Goal: Task Accomplishment & Management: Manage account settings

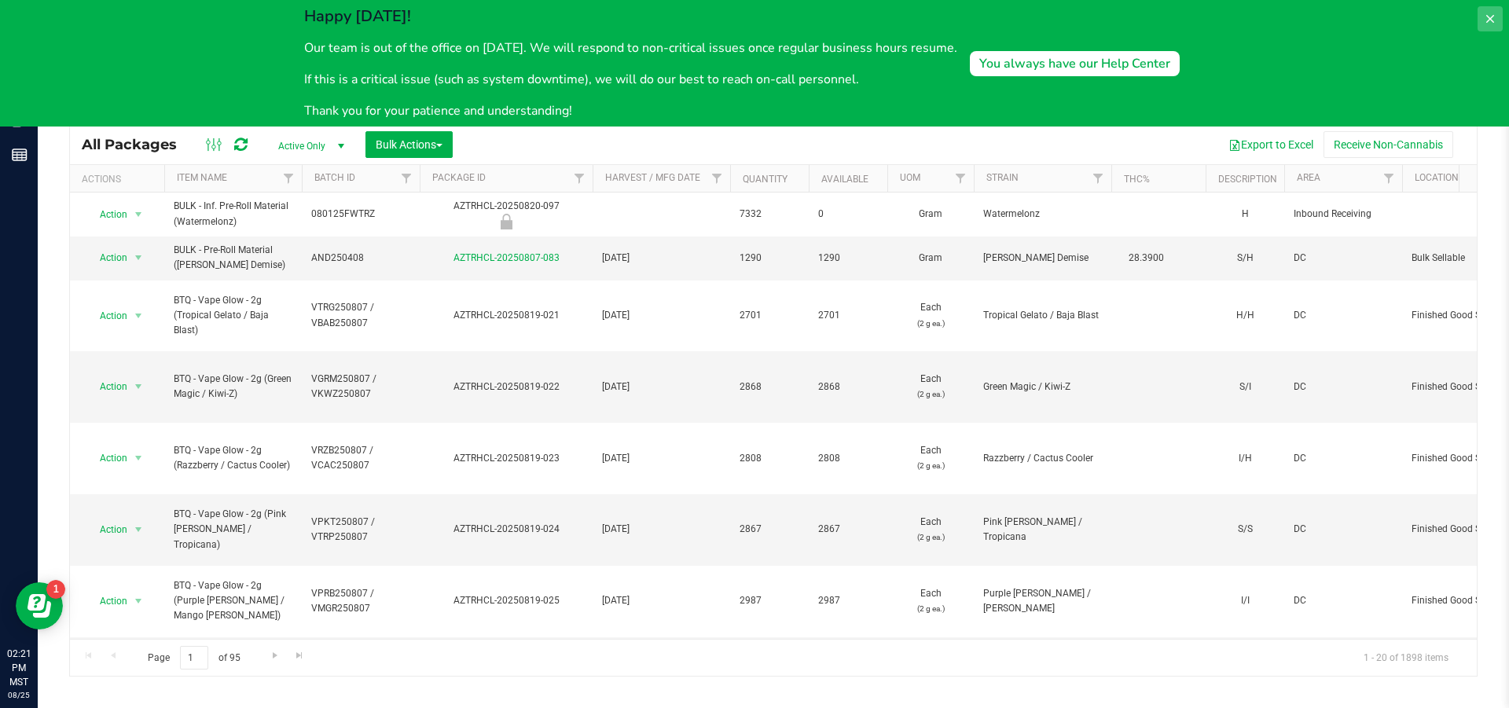
click at [1493, 17] on icon at bounding box center [1490, 19] width 13 height 13
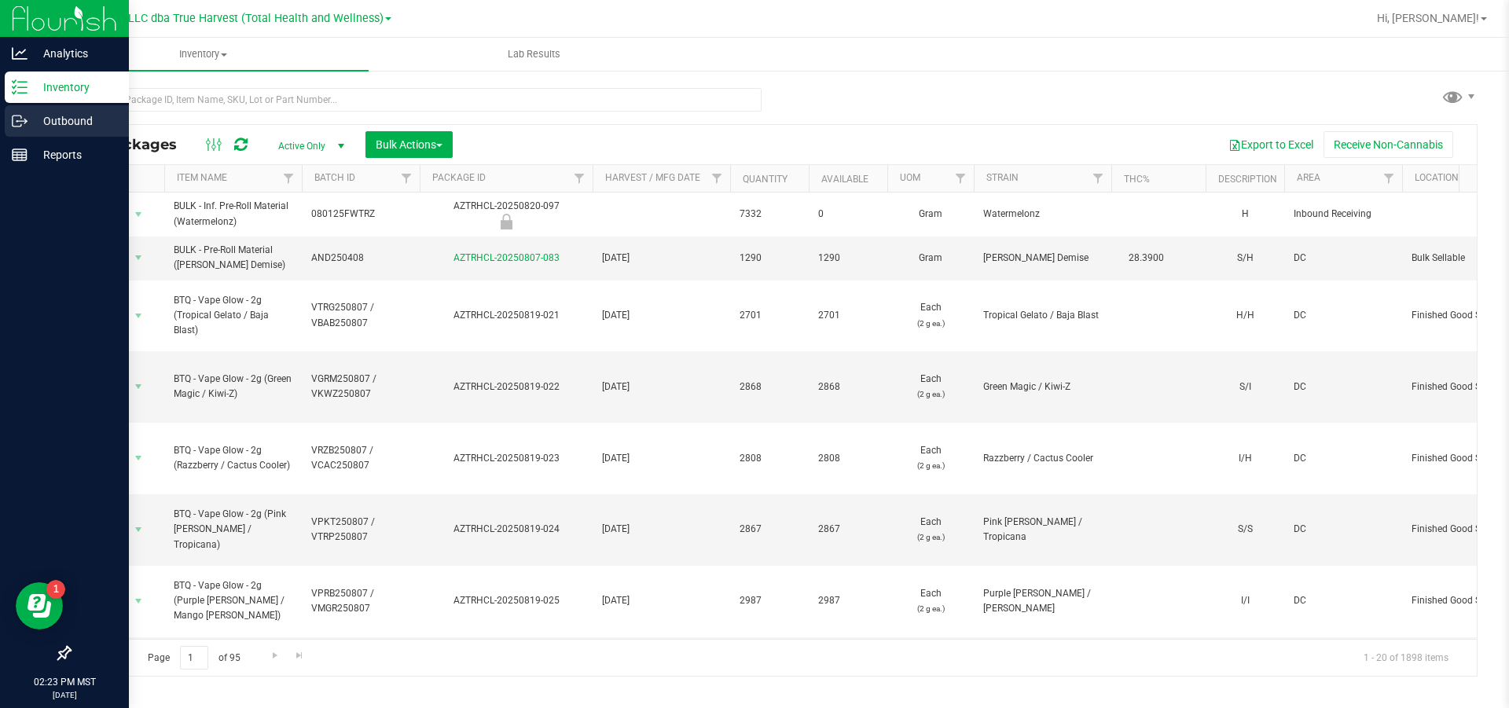
click at [33, 123] on p "Outbound" at bounding box center [75, 121] width 94 height 19
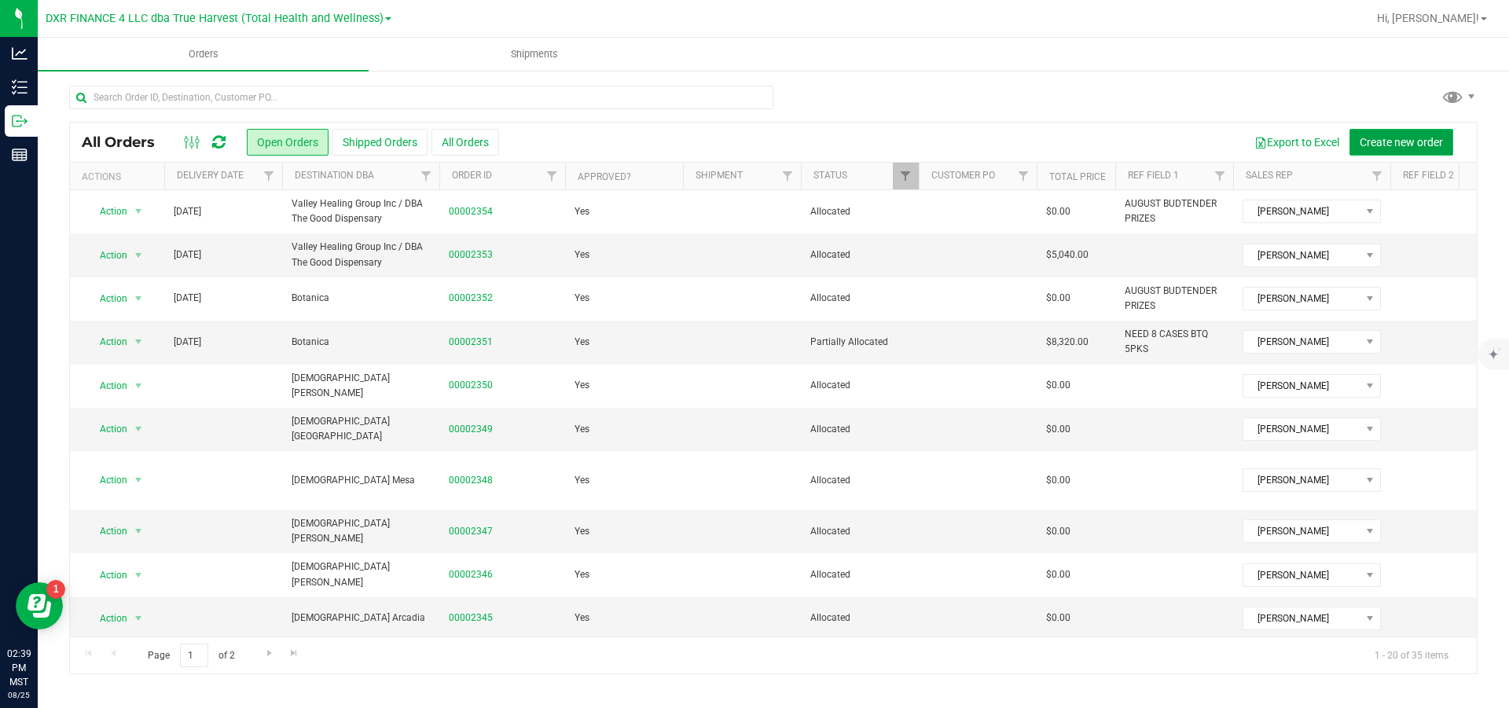
click at [1384, 145] on span "Create new order" at bounding box center [1401, 142] width 83 height 13
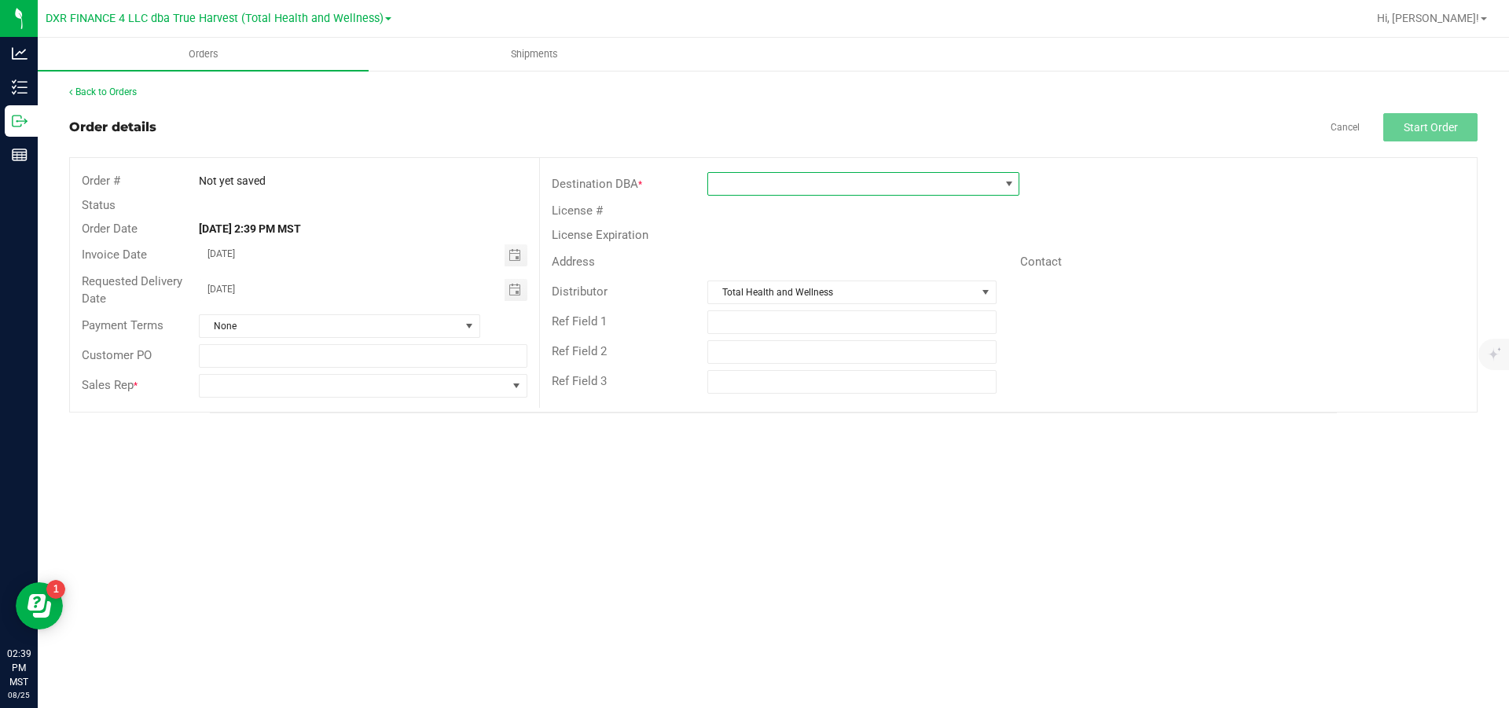
click at [810, 187] on span at bounding box center [853, 184] width 291 height 22
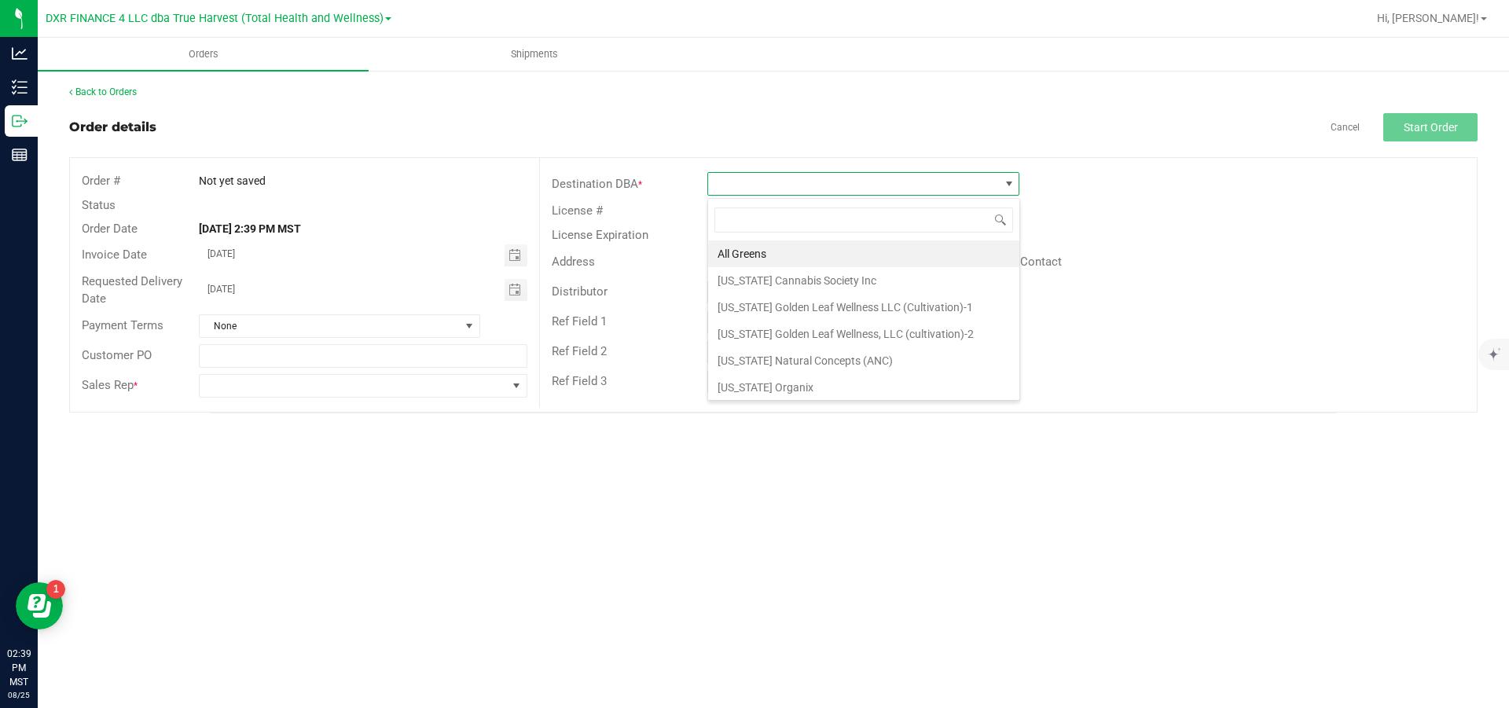
scroll to position [24, 311]
type input "yu"
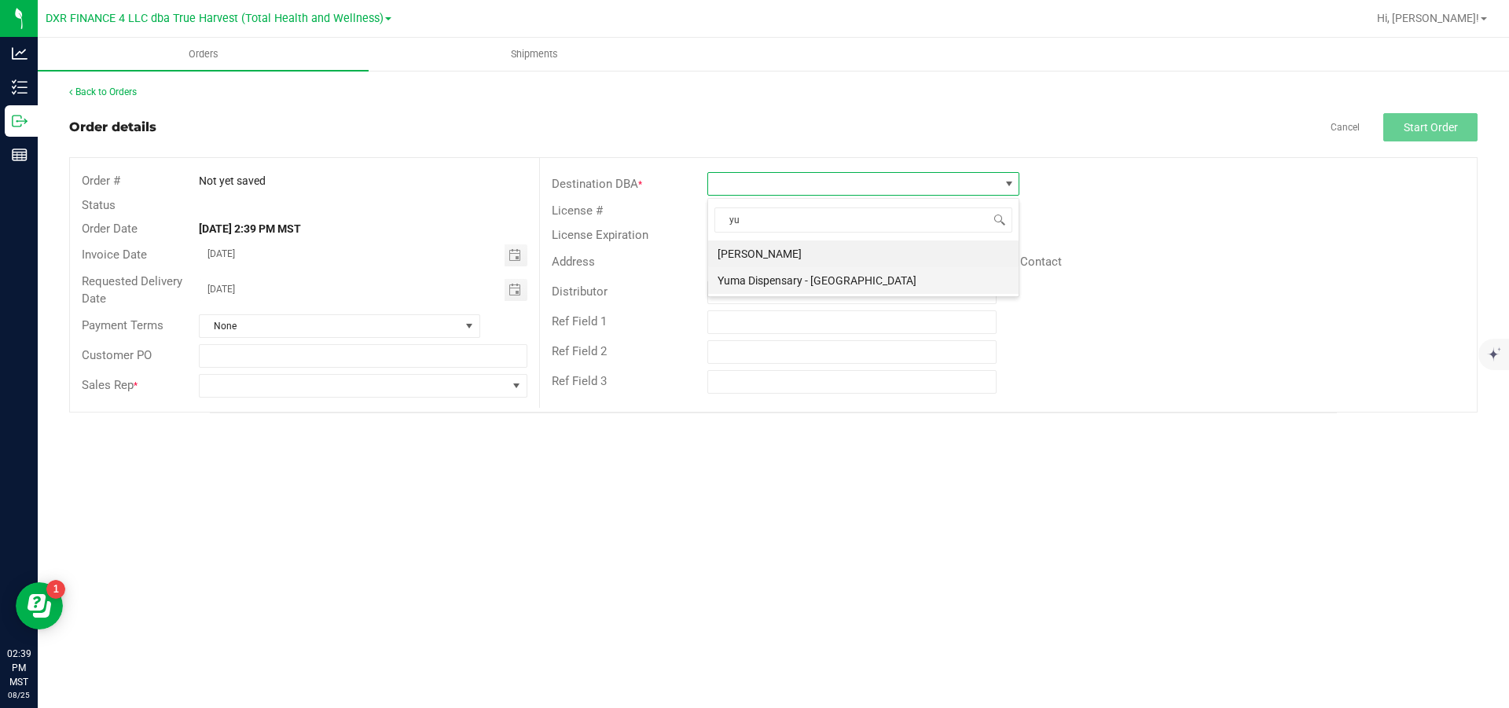
click at [810, 284] on li "Yuma Dispensary - [GEOGRAPHIC_DATA]" at bounding box center [863, 280] width 311 height 27
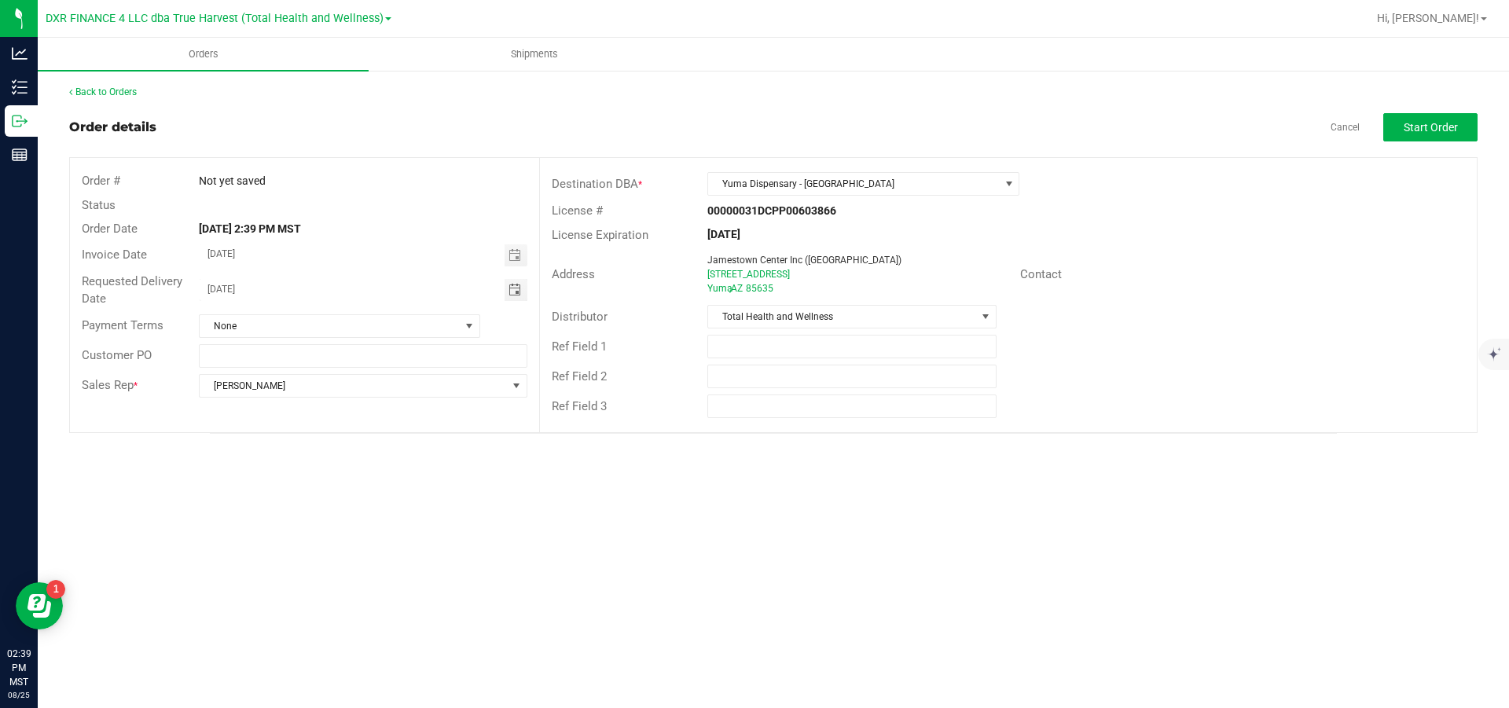
drag, startPoint x: 404, startPoint y: 300, endPoint x: 164, endPoint y: 280, distance: 240.6
click at [164, 280] on div "Requested Delivery Date 08/26/2025" at bounding box center [304, 291] width 469 height 42
type input "month/day/year"
click at [306, 331] on span "None" at bounding box center [330, 326] width 260 height 22
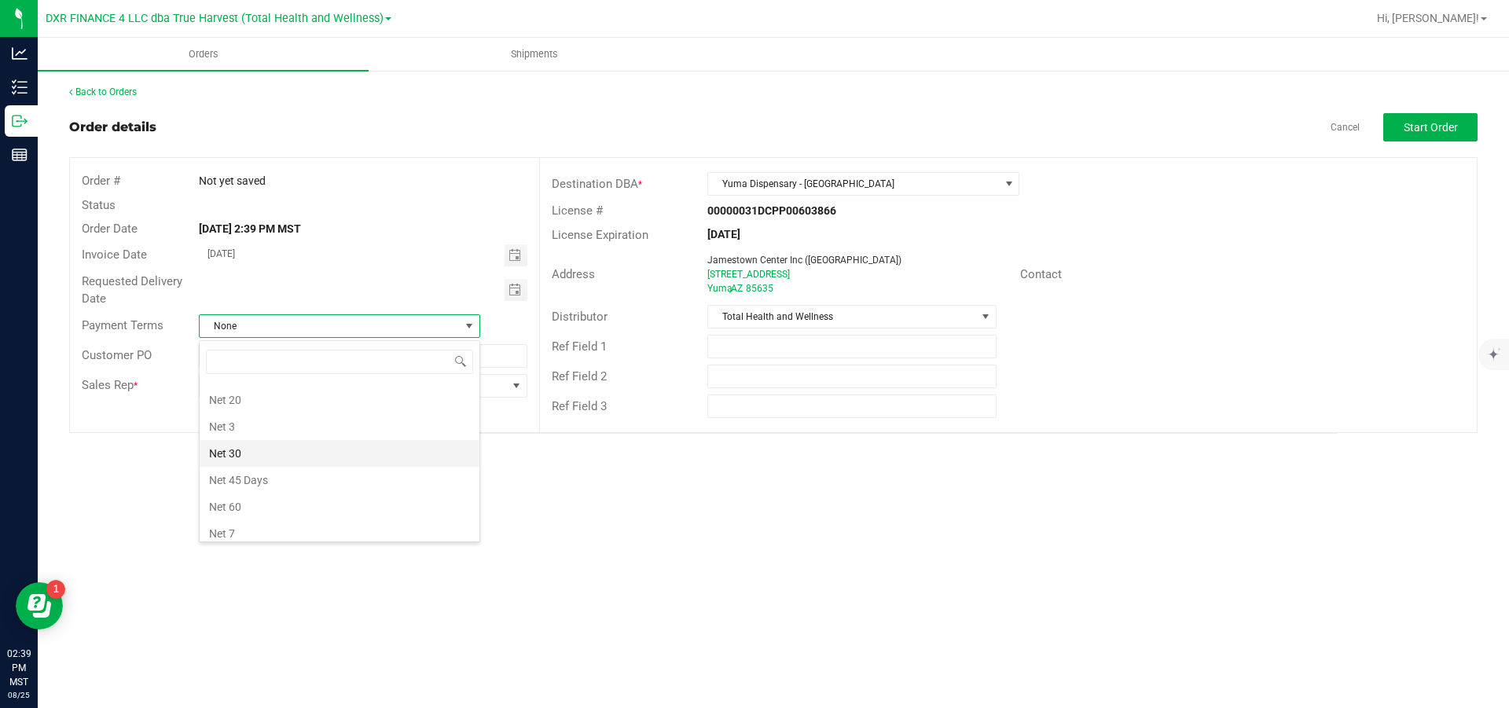
click at [279, 459] on li "Net 30" at bounding box center [340, 453] width 280 height 27
click at [1428, 131] on span "Start Order" at bounding box center [1431, 127] width 54 height 13
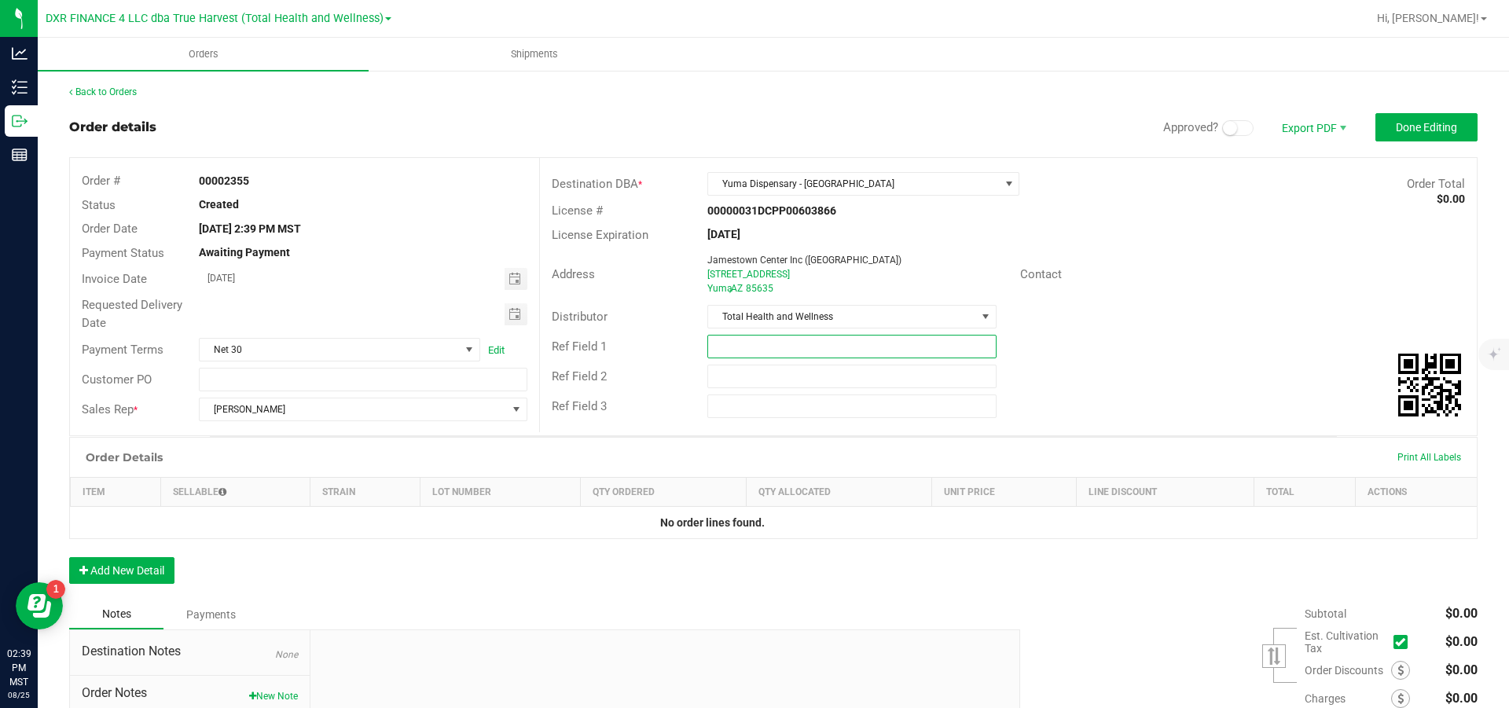
click at [767, 355] on input "text" at bounding box center [852, 347] width 289 height 24
type input "Need to make Young Classics"
click at [131, 572] on button "Add New Detail" at bounding box center [121, 570] width 105 height 27
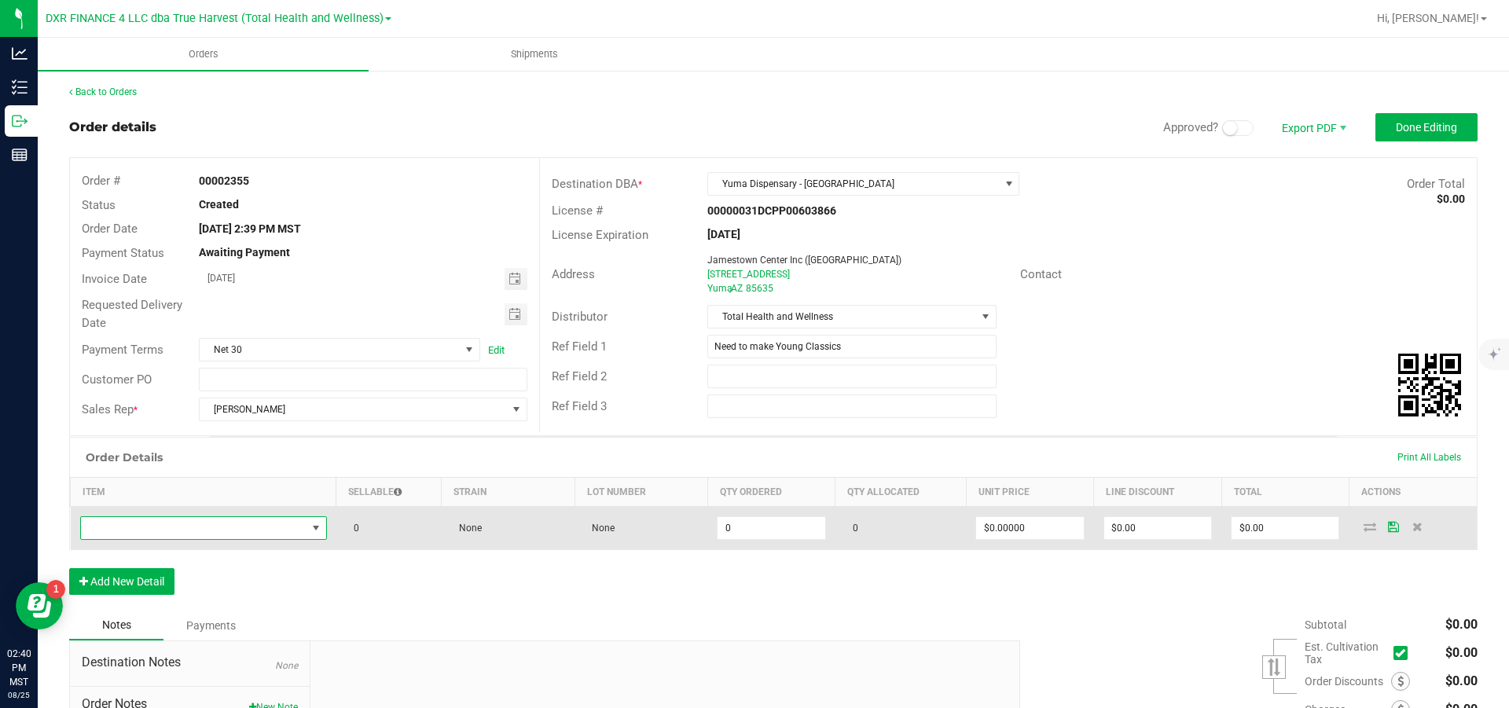
click at [186, 538] on span "NO DATA FOUND" at bounding box center [194, 528] width 226 height 22
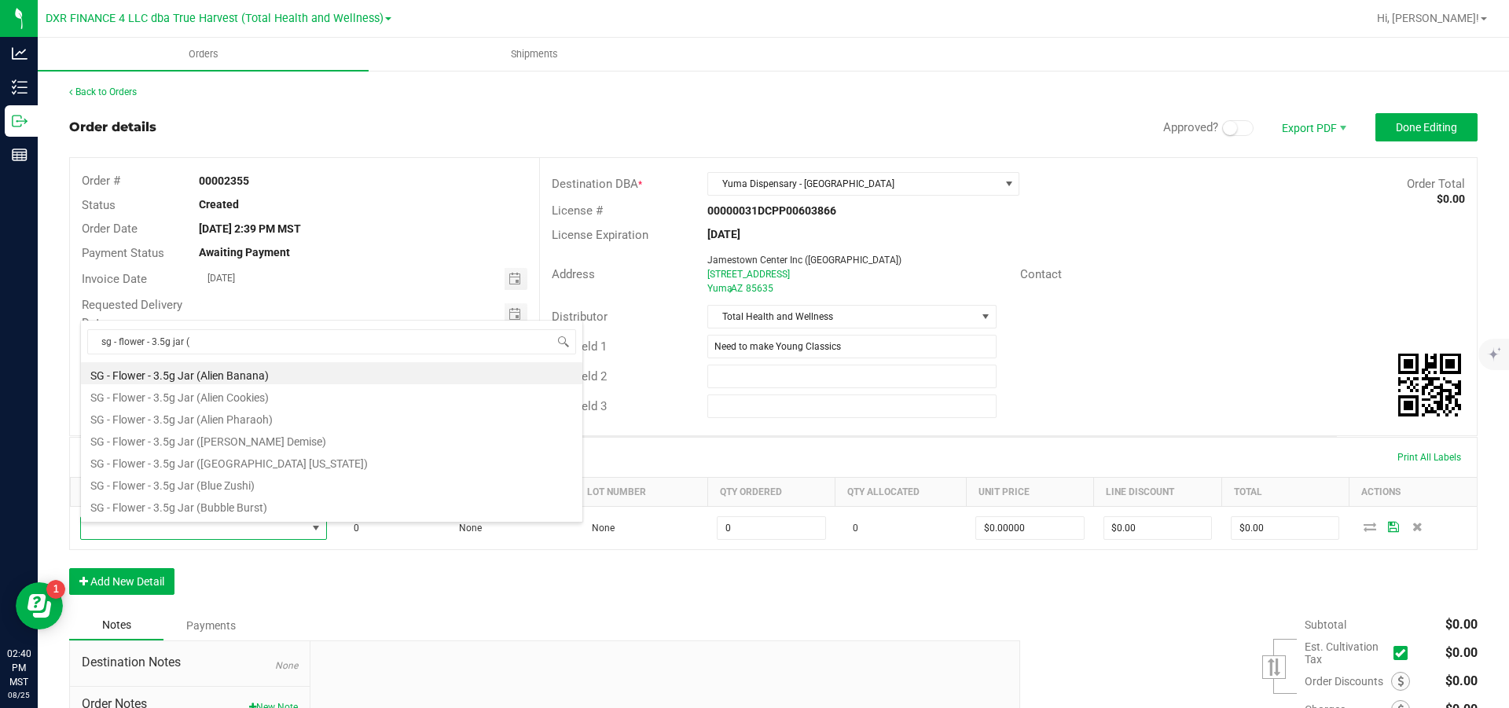
drag, startPoint x: 193, startPoint y: 344, endPoint x: 81, endPoint y: 338, distance: 111.8
click at [78, 339] on body "Analytics Inventory Outbound Reports 02:40 PM MST 08/25/2025 08/25 DXR FINANCE …" at bounding box center [754, 354] width 1509 height 708
click at [439, 345] on input "sg - flower - 3.5g jar (" at bounding box center [331, 341] width 489 height 24
type input "sg - flower - 3.5g jar (pin"
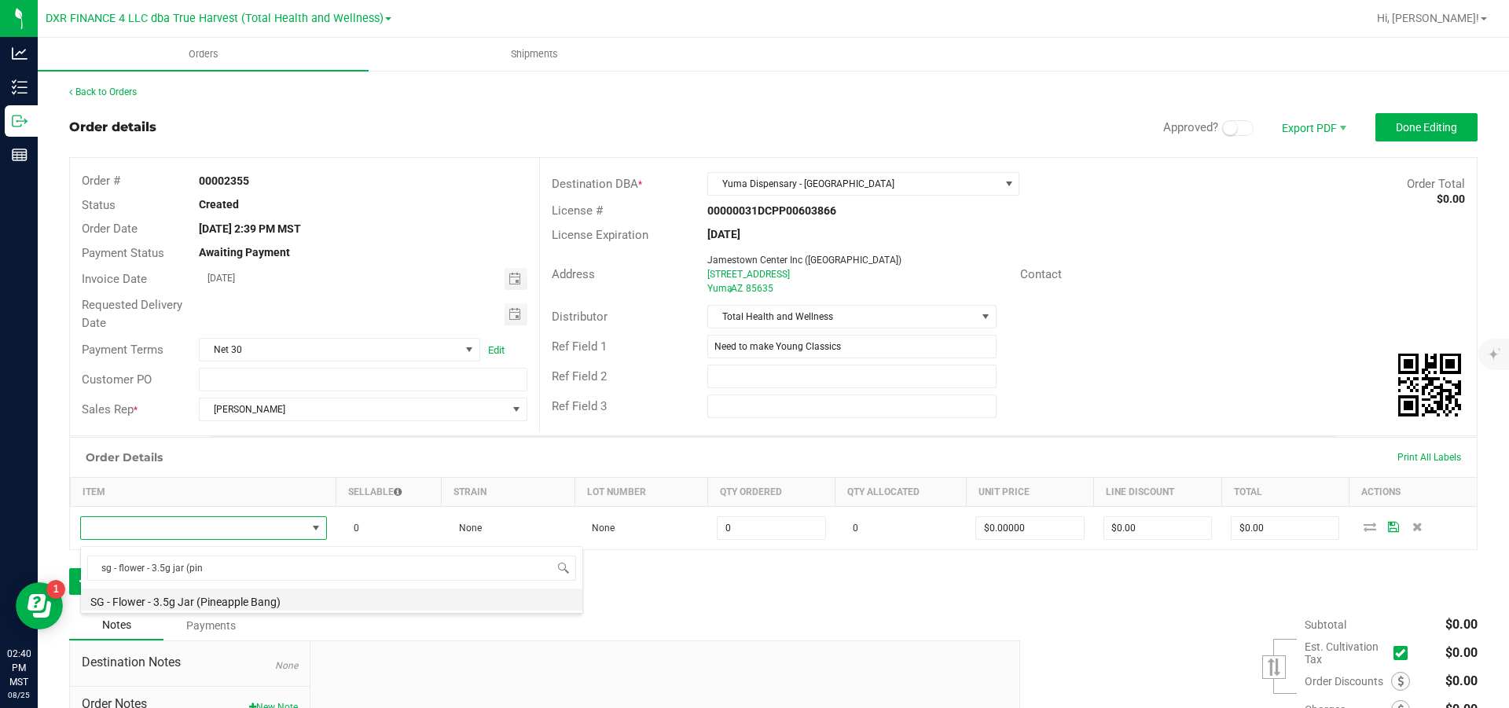
click at [291, 602] on li "SG - Flower - 3.5g Jar (Pineapple Bang)" at bounding box center [332, 600] width 502 height 22
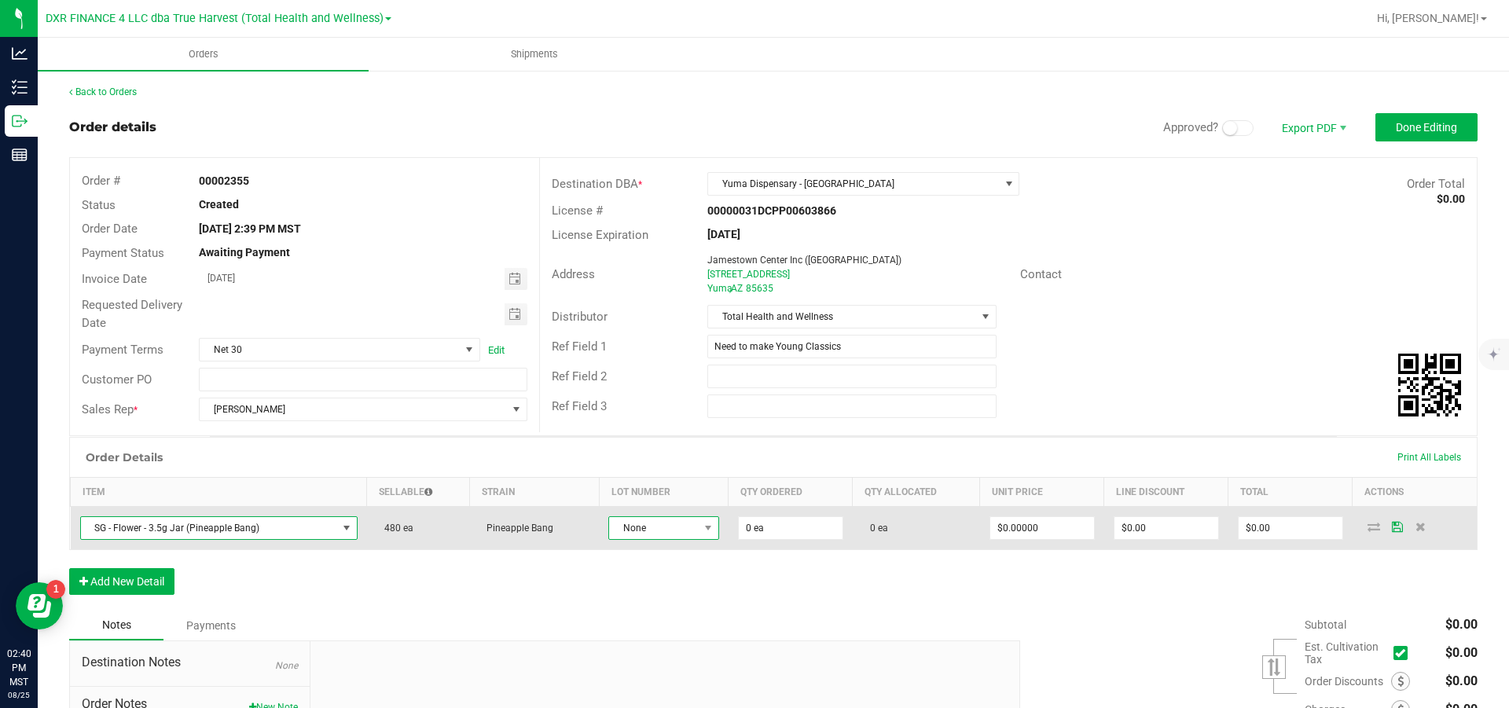
click at [667, 537] on span "None" at bounding box center [654, 528] width 90 height 22
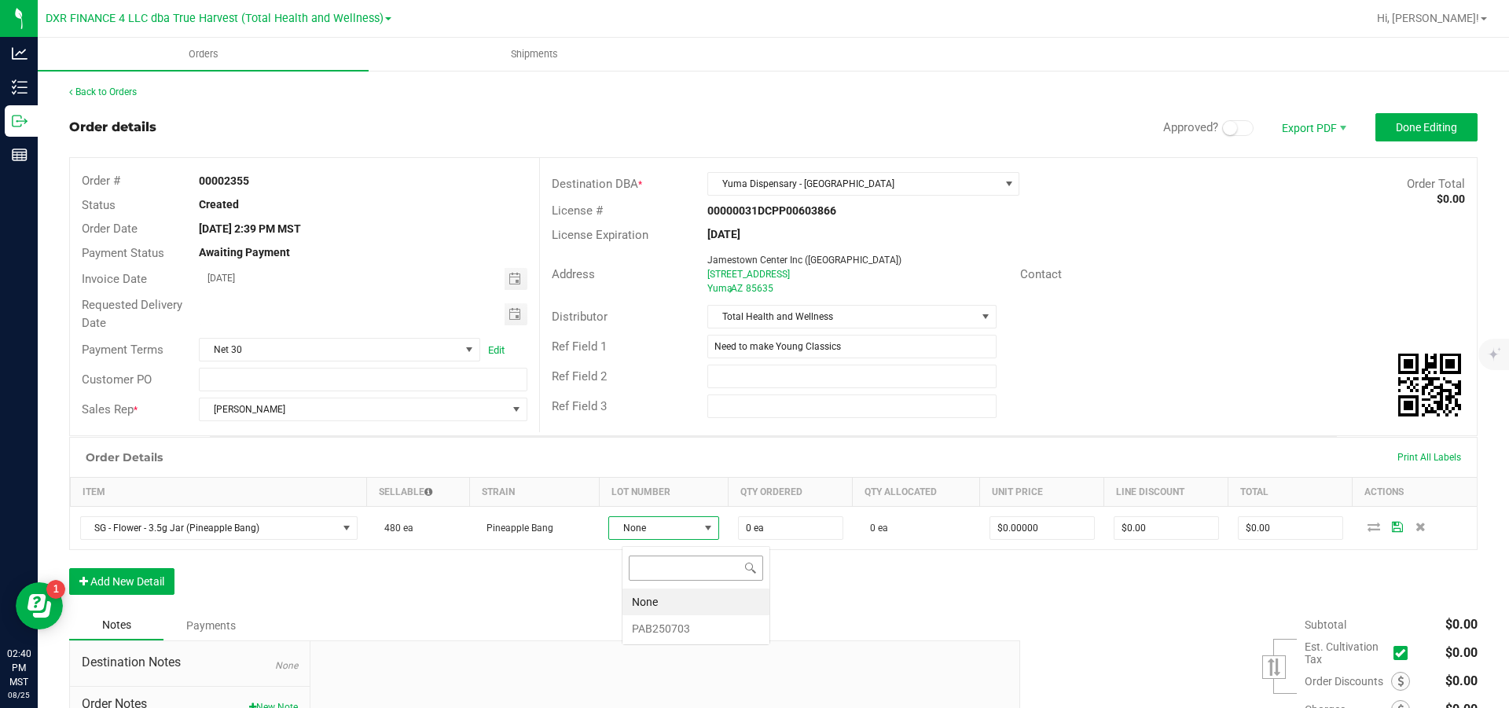
scroll to position [24, 101]
click at [693, 630] on li "PAB250703" at bounding box center [696, 629] width 147 height 27
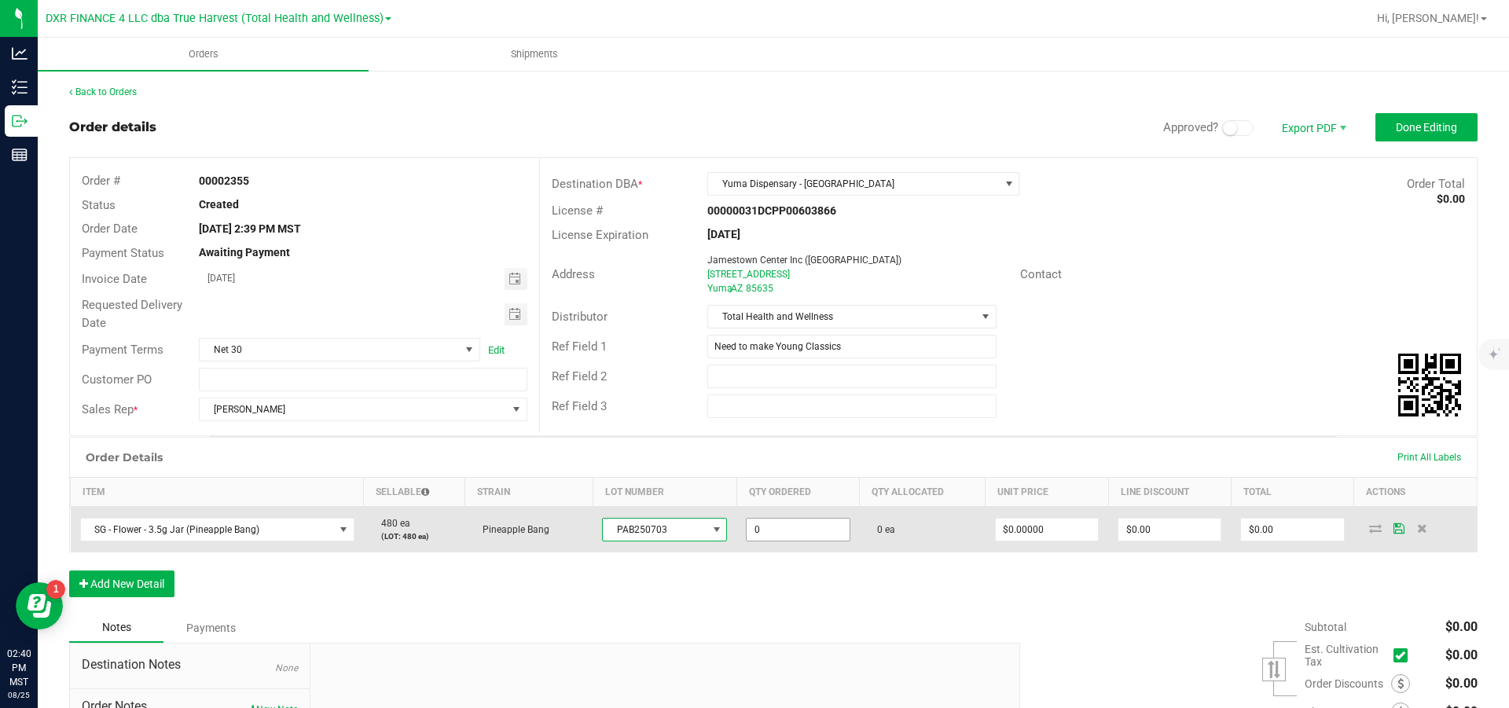
click at [814, 541] on input "0" at bounding box center [798, 530] width 102 height 22
type input "1"
type input "32 ea"
type input "0"
click at [1047, 535] on input "0" at bounding box center [1047, 530] width 102 height 22
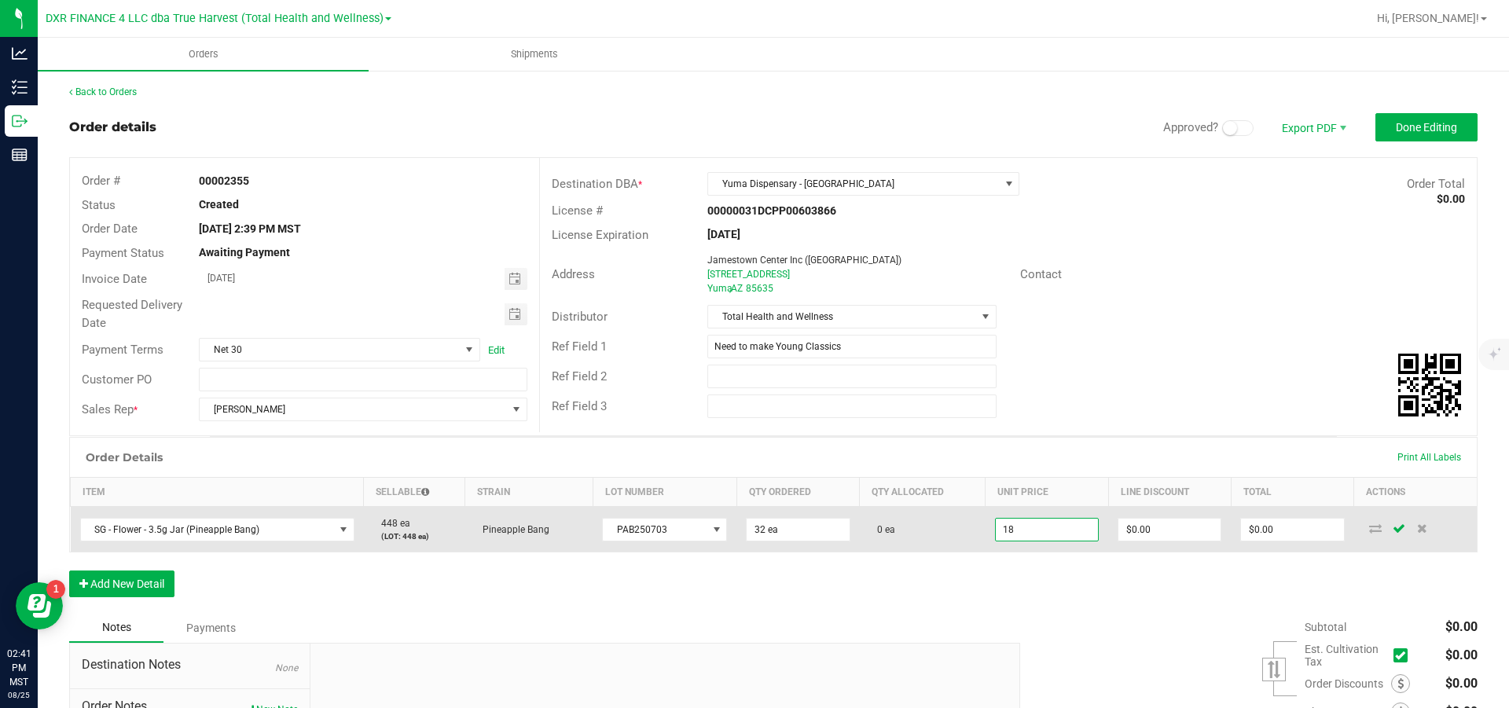
type input "$18.00000"
type input "0"
type input "$576.00"
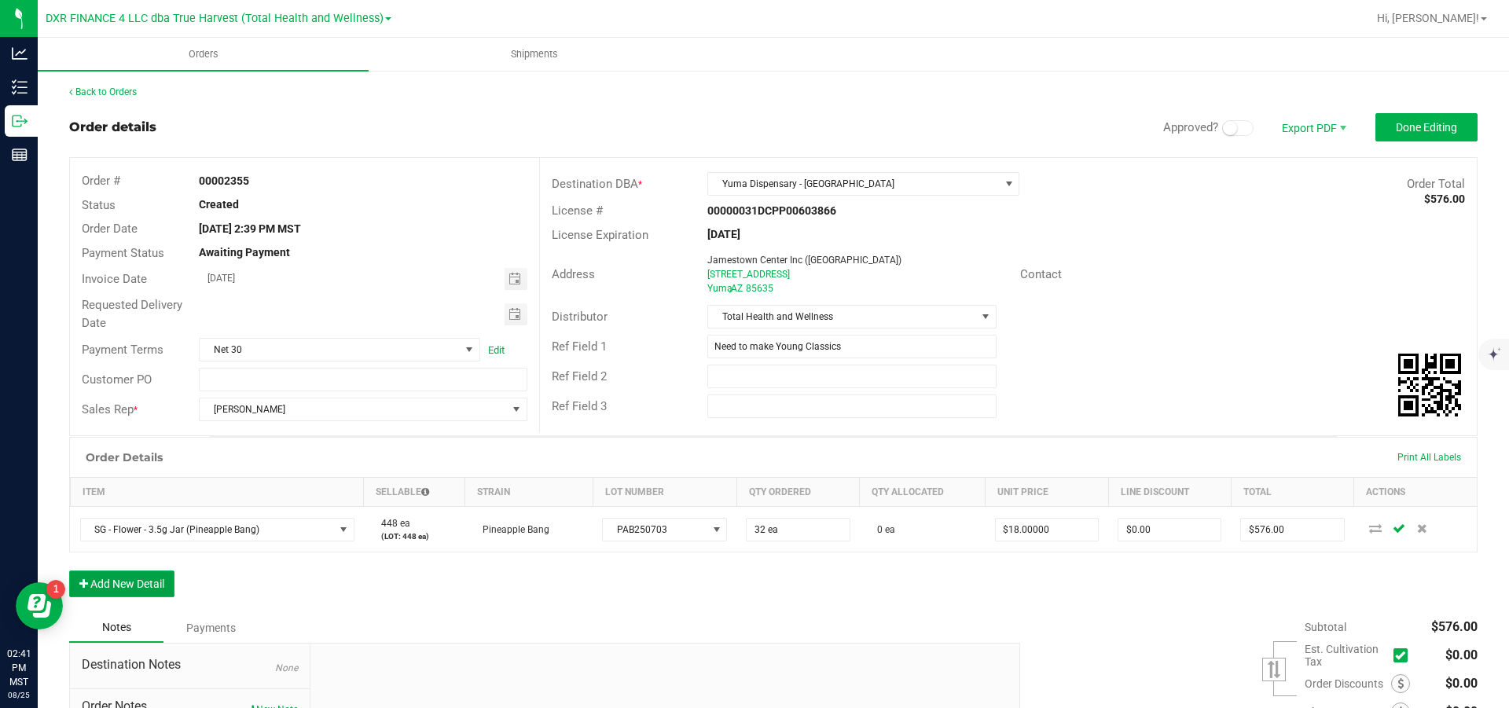
click at [93, 591] on button "Add New Detail" at bounding box center [121, 584] width 105 height 27
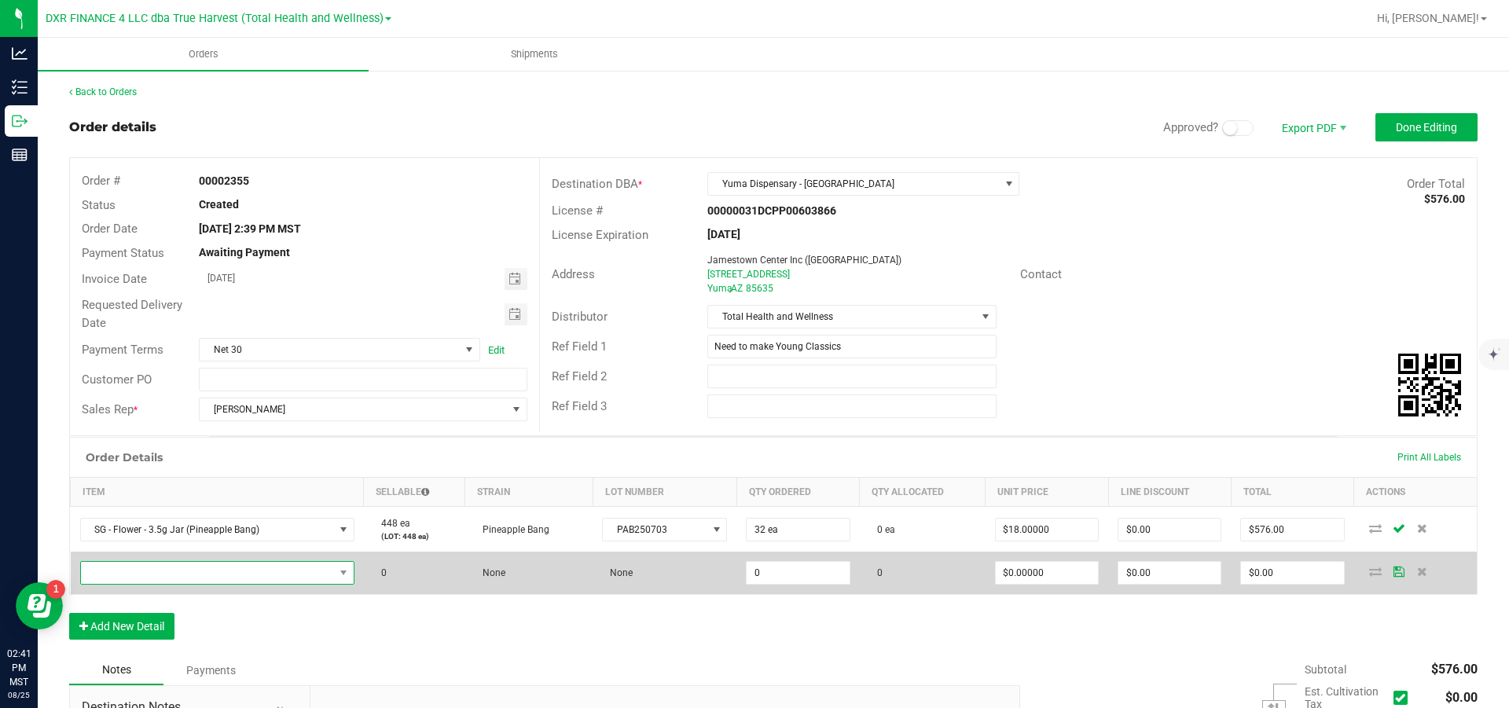
click at [107, 583] on span "NO DATA FOUND" at bounding box center [207, 573] width 253 height 22
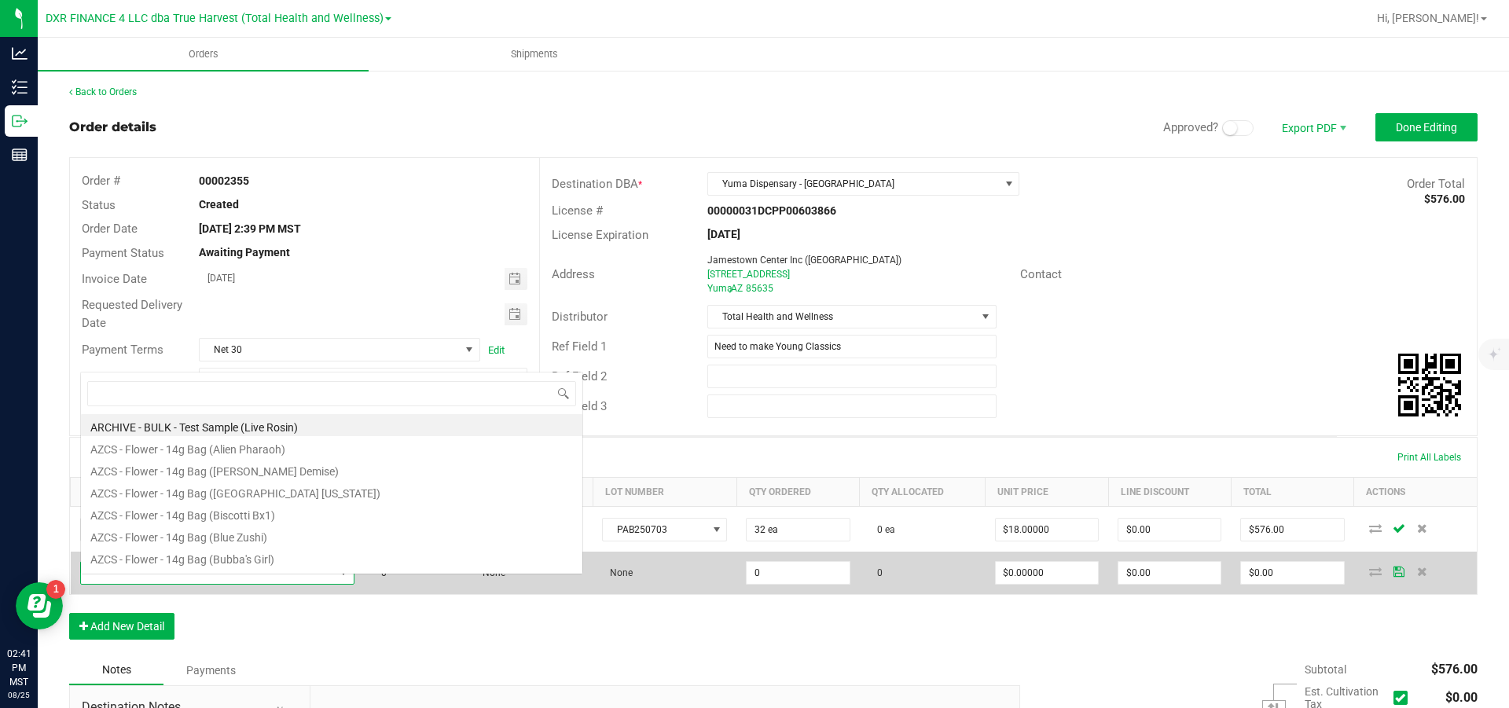
scroll to position [24, 278]
type input "sg - flower - 3.5g jar (a"
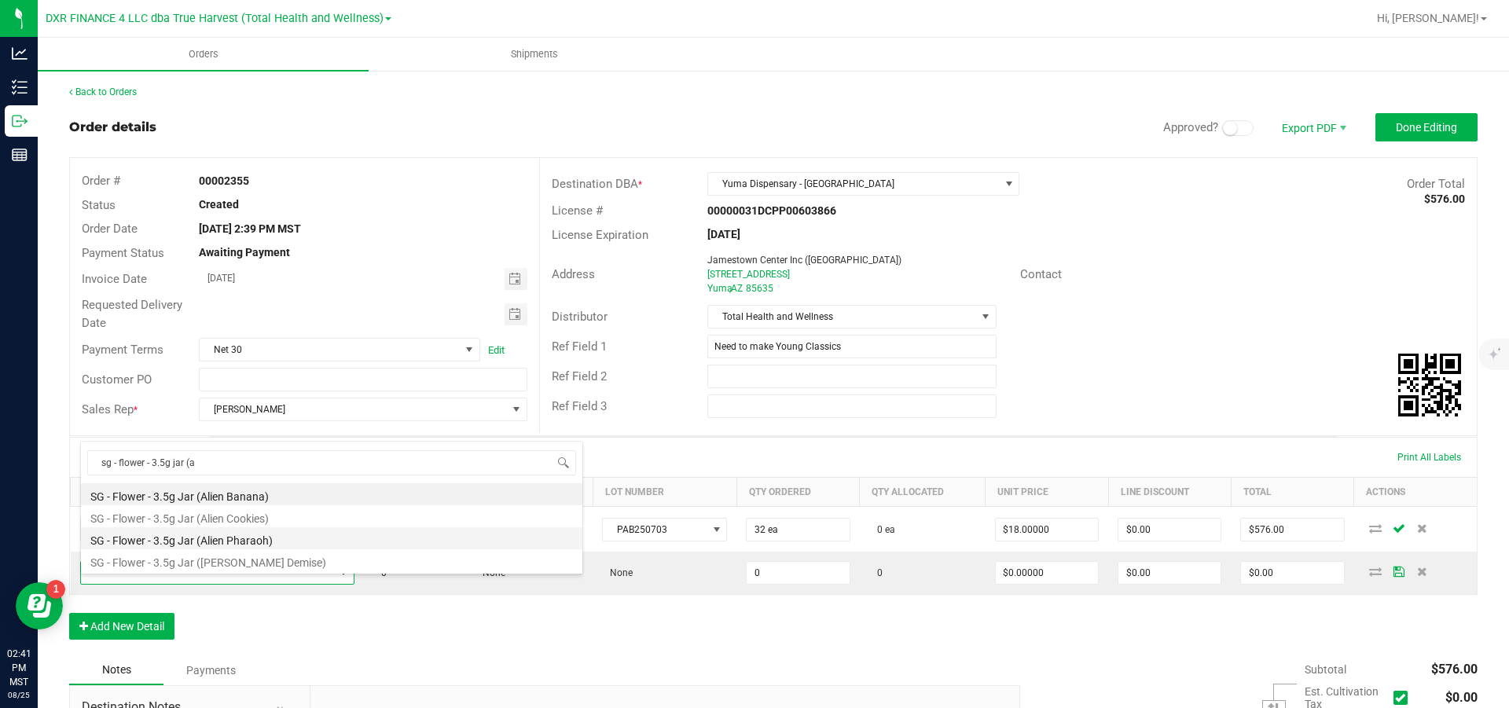
click at [274, 544] on li "SG - Flower - 3.5g Jar (Alien Pharaoh)" at bounding box center [332, 539] width 502 height 22
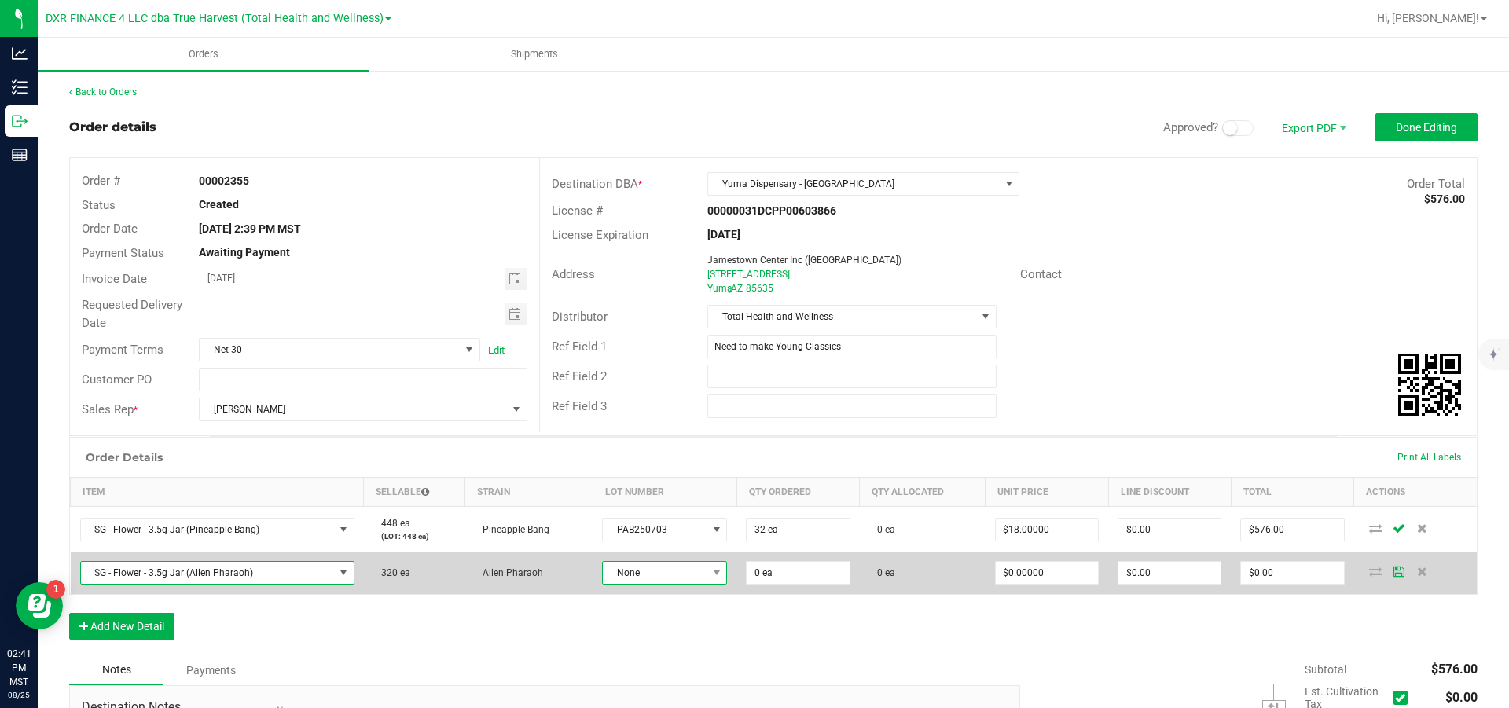
click at [689, 584] on span "None" at bounding box center [655, 573] width 104 height 22
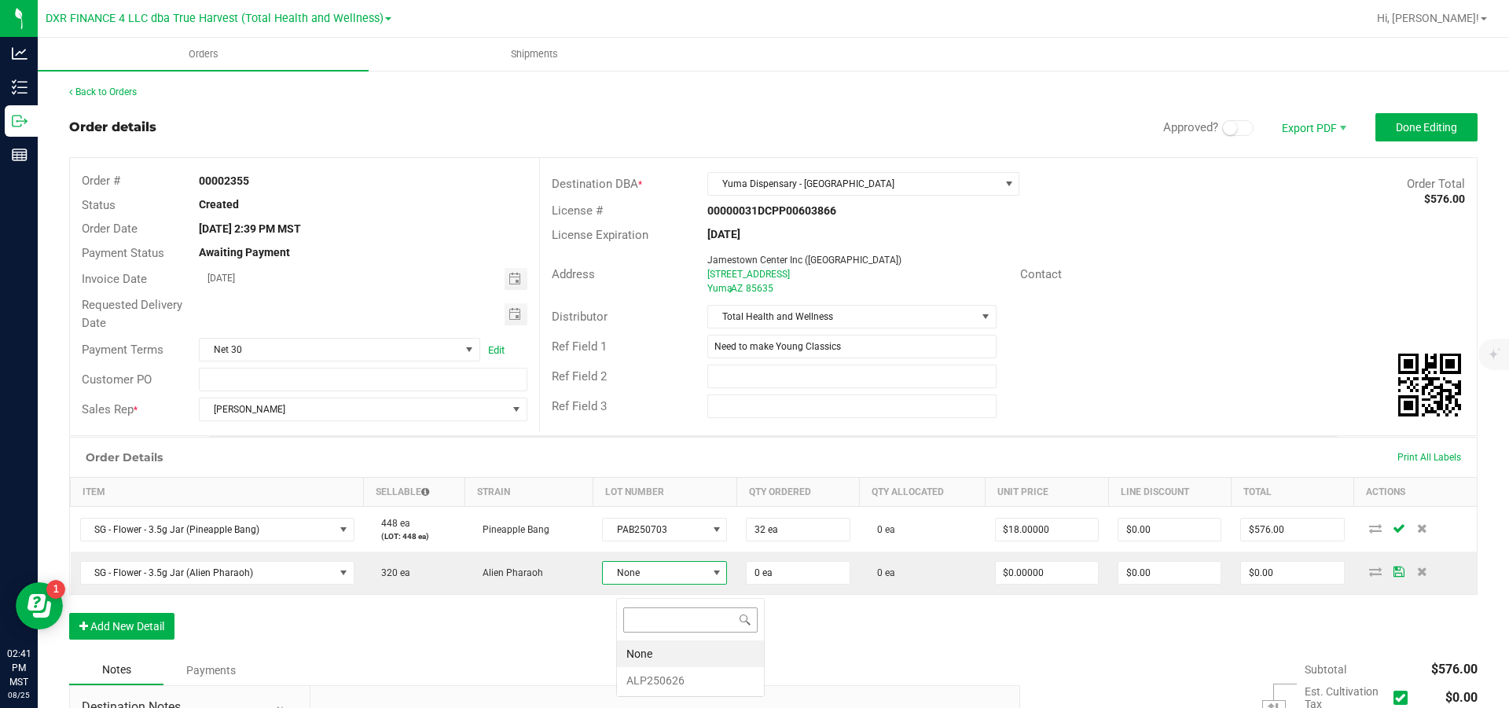
scroll to position [24, 122]
drag, startPoint x: 682, startPoint y: 675, endPoint x: 706, endPoint y: 665, distance: 25.4
click at [683, 675] on li "ALP250626" at bounding box center [690, 680] width 147 height 27
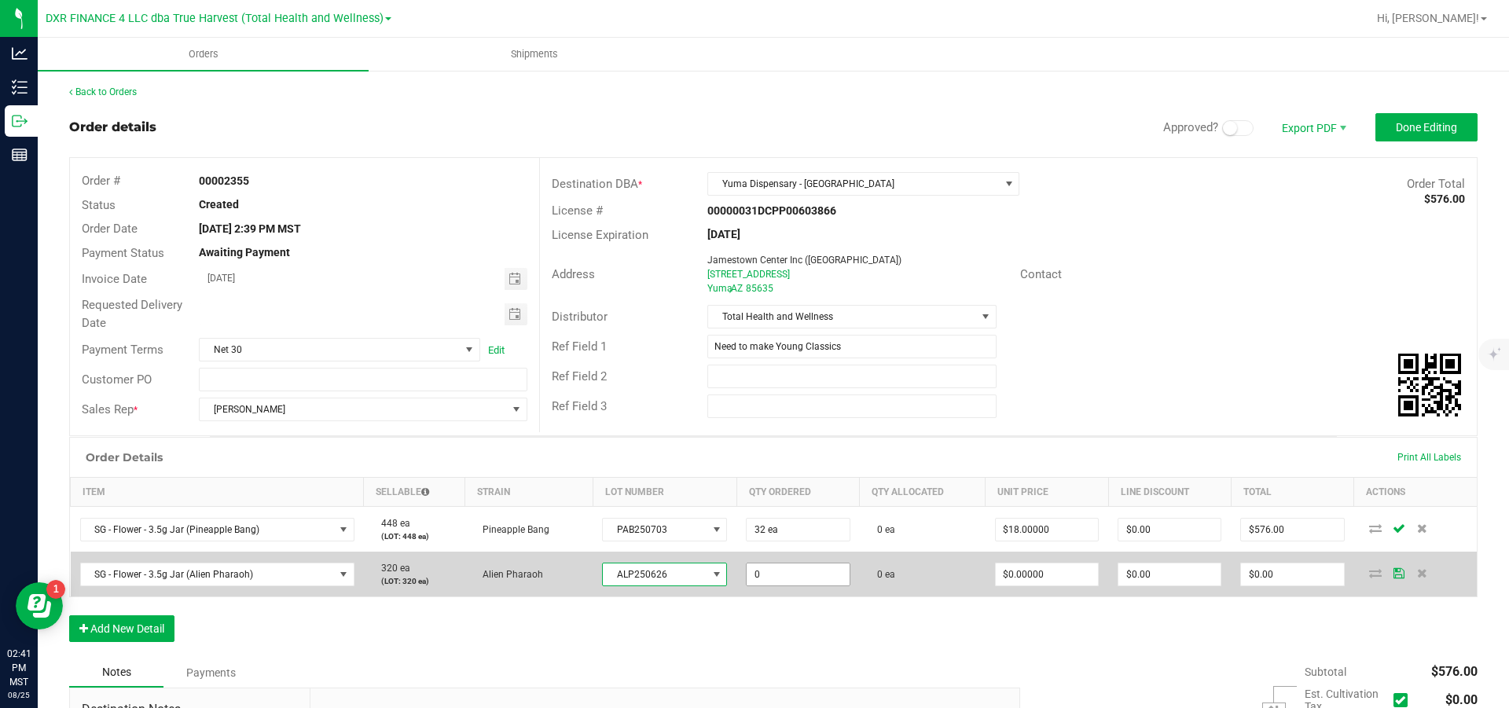
click at [820, 586] on input "0" at bounding box center [798, 575] width 102 height 22
type input "32 ea"
type input "0"
click at [1061, 586] on input "0" at bounding box center [1047, 575] width 102 height 22
type input "$18.00000"
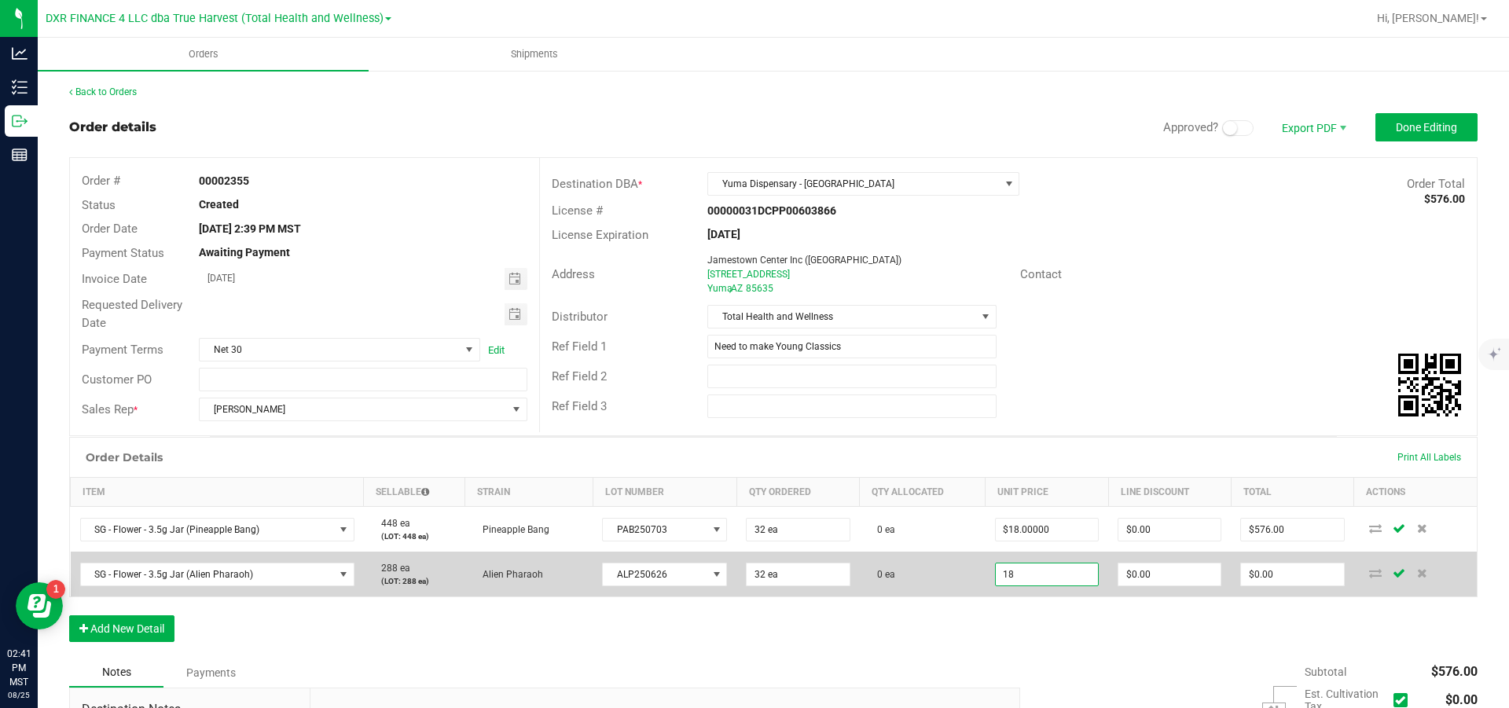
type input "0"
type input "$576.00"
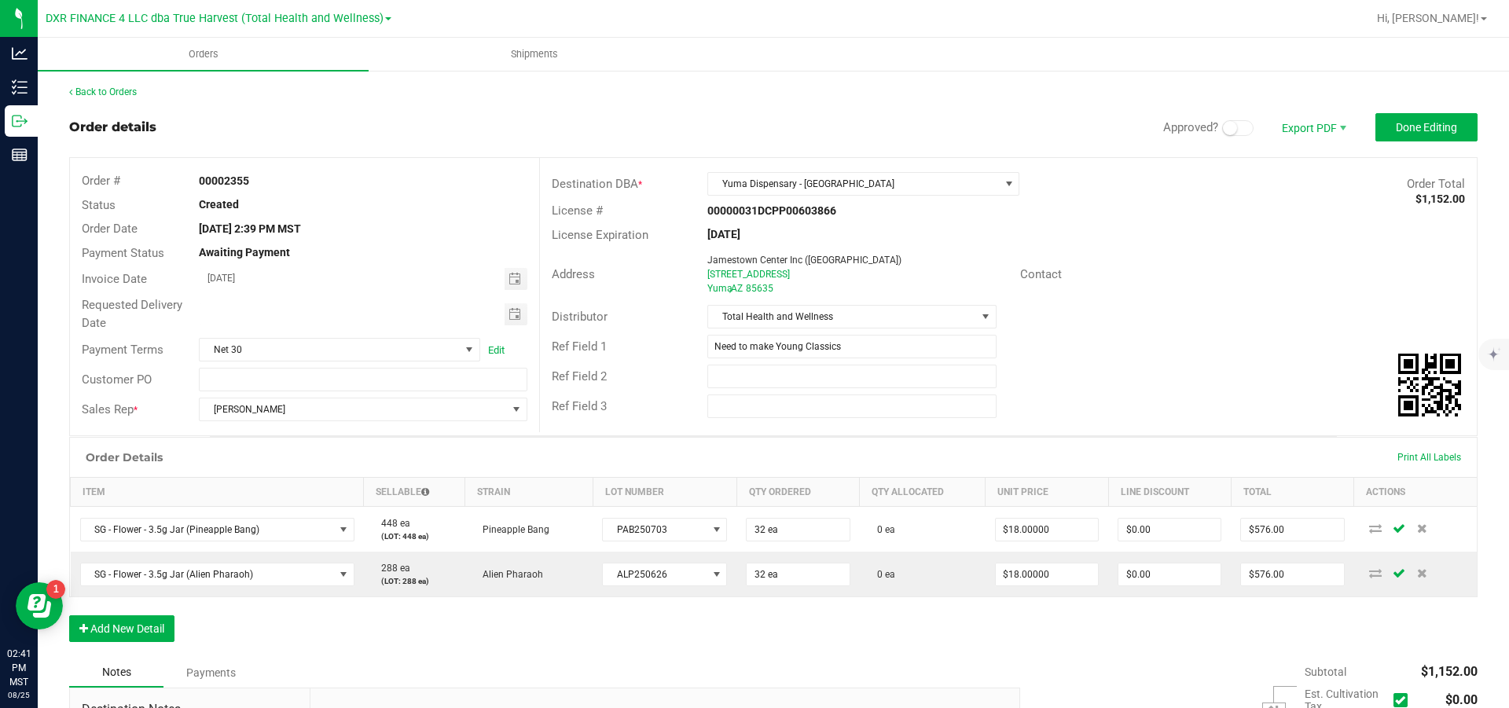
scroll to position [118, 0]
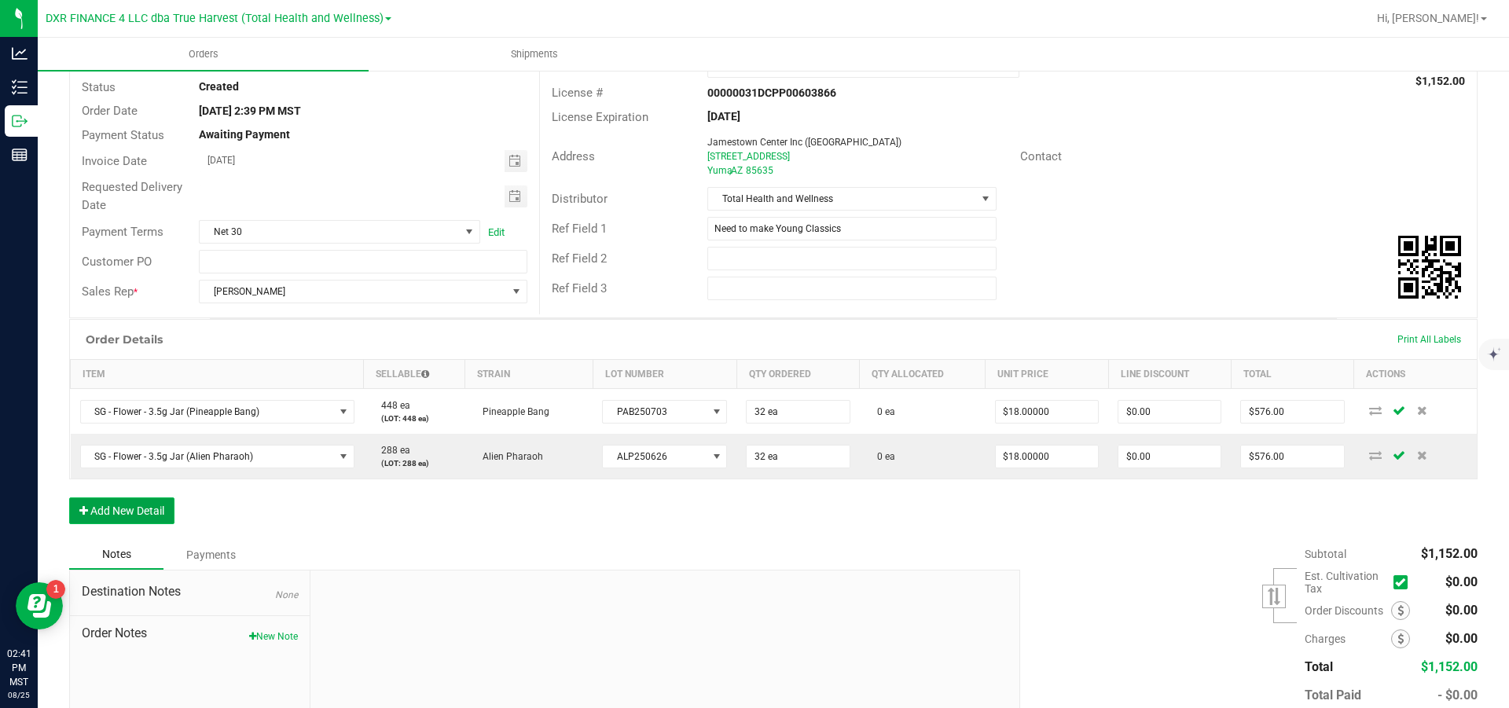
click at [124, 524] on button "Add New Detail" at bounding box center [121, 511] width 105 height 27
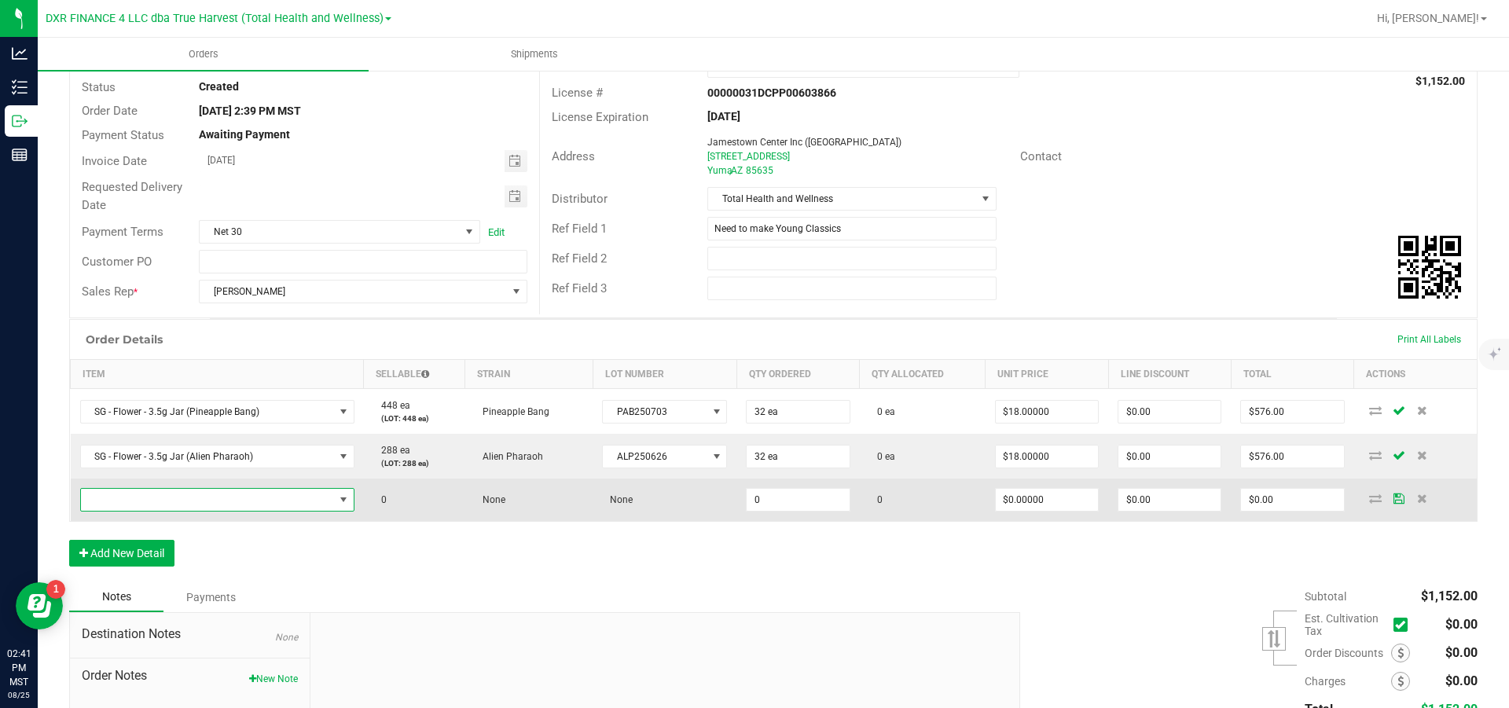
click at [138, 511] on span "NO DATA FOUND" at bounding box center [207, 500] width 253 height 22
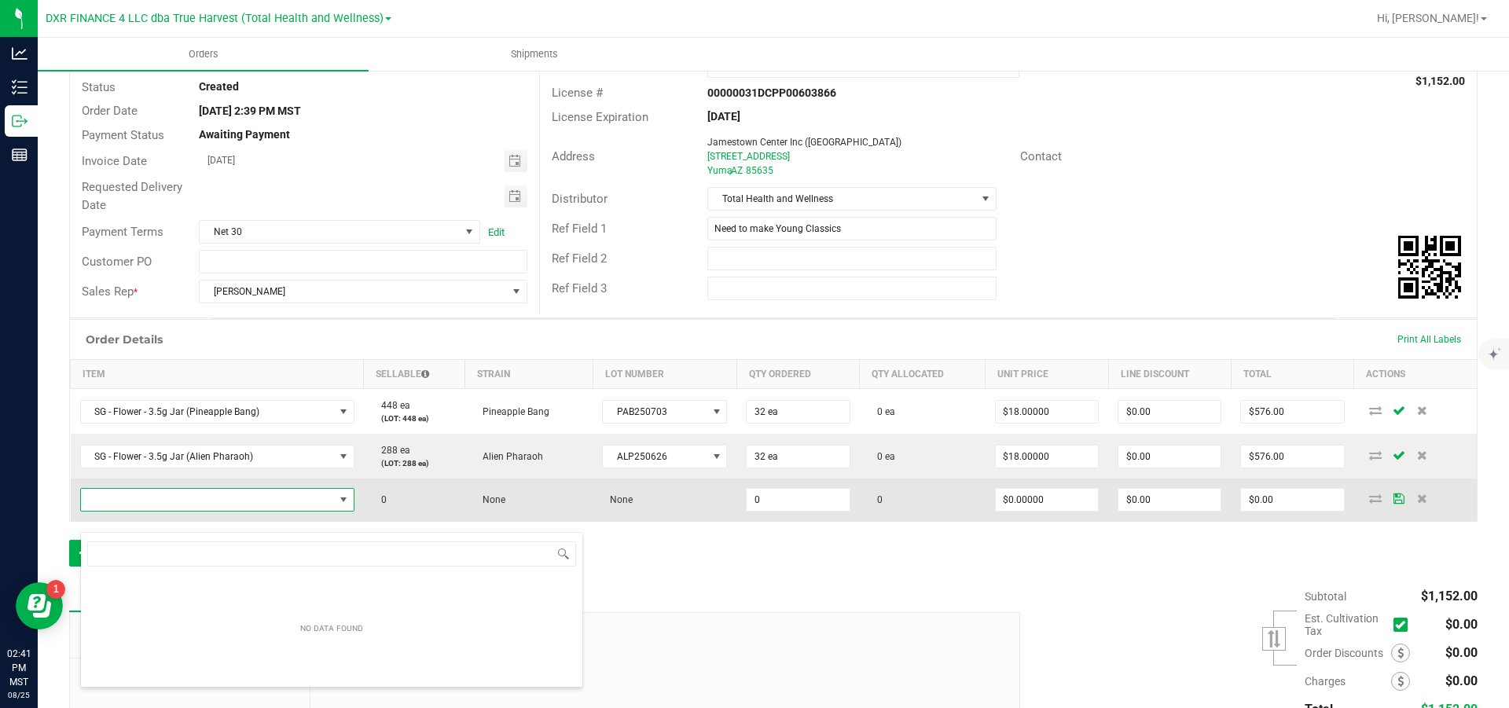
scroll to position [24, 278]
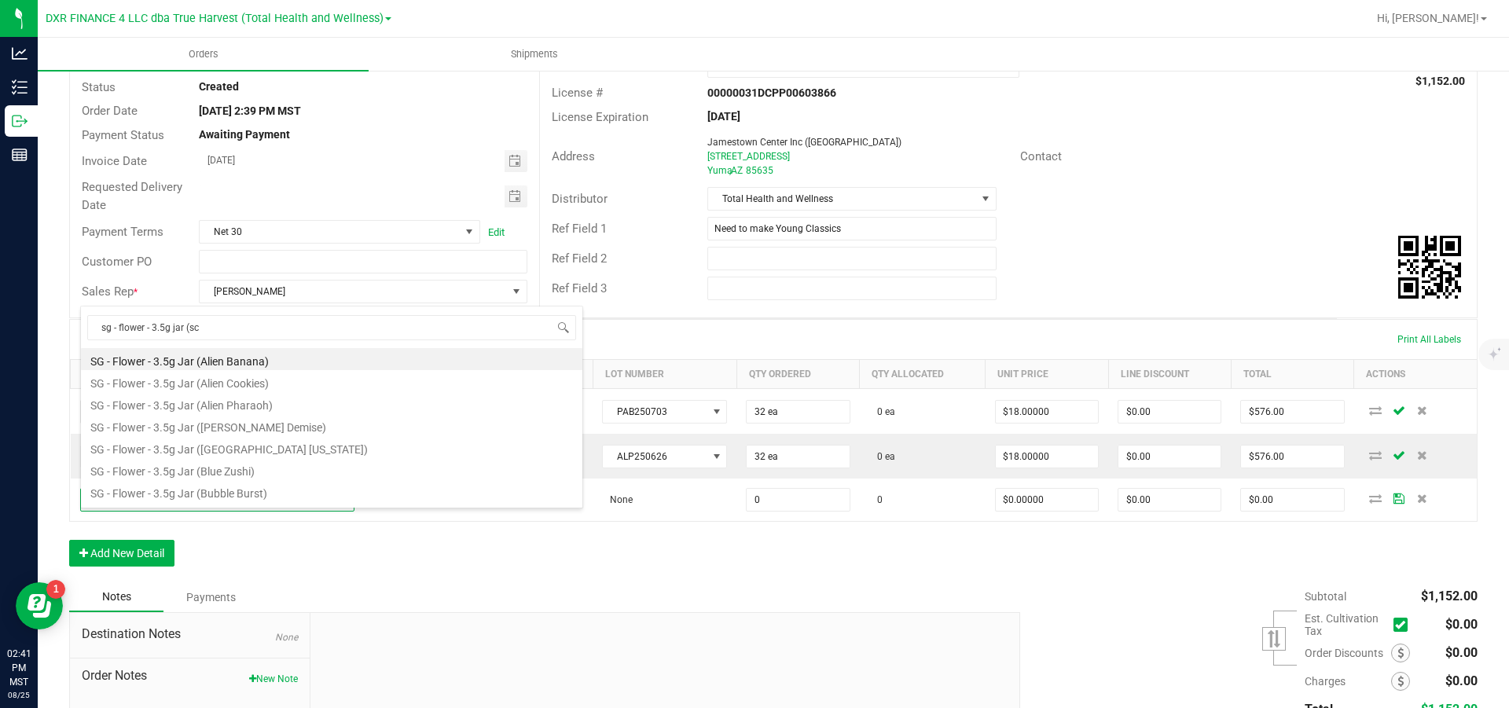
type input "sg - flower - 3.5g jar (sco"
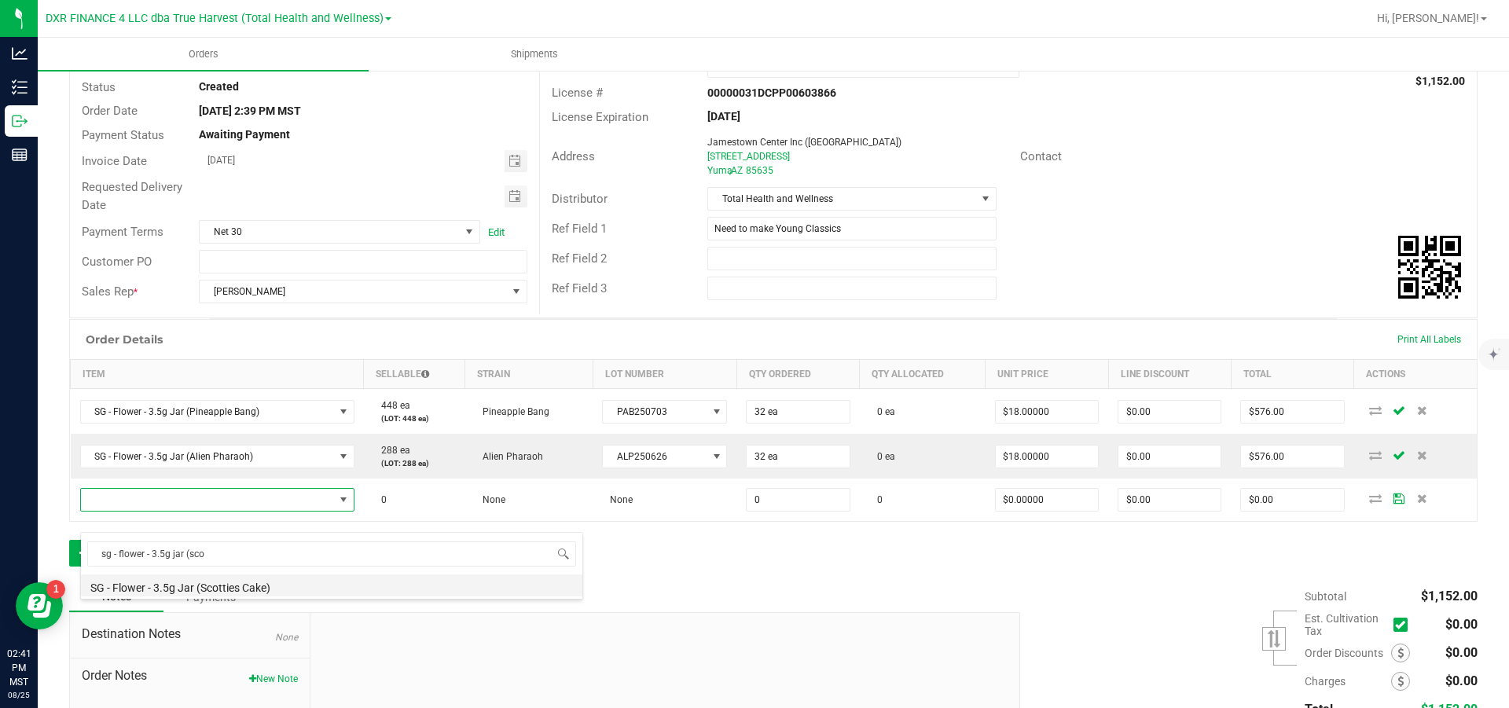
click at [317, 581] on li "SG - Flower - 3.5g Jar (Scotties Cake)" at bounding box center [332, 586] width 502 height 22
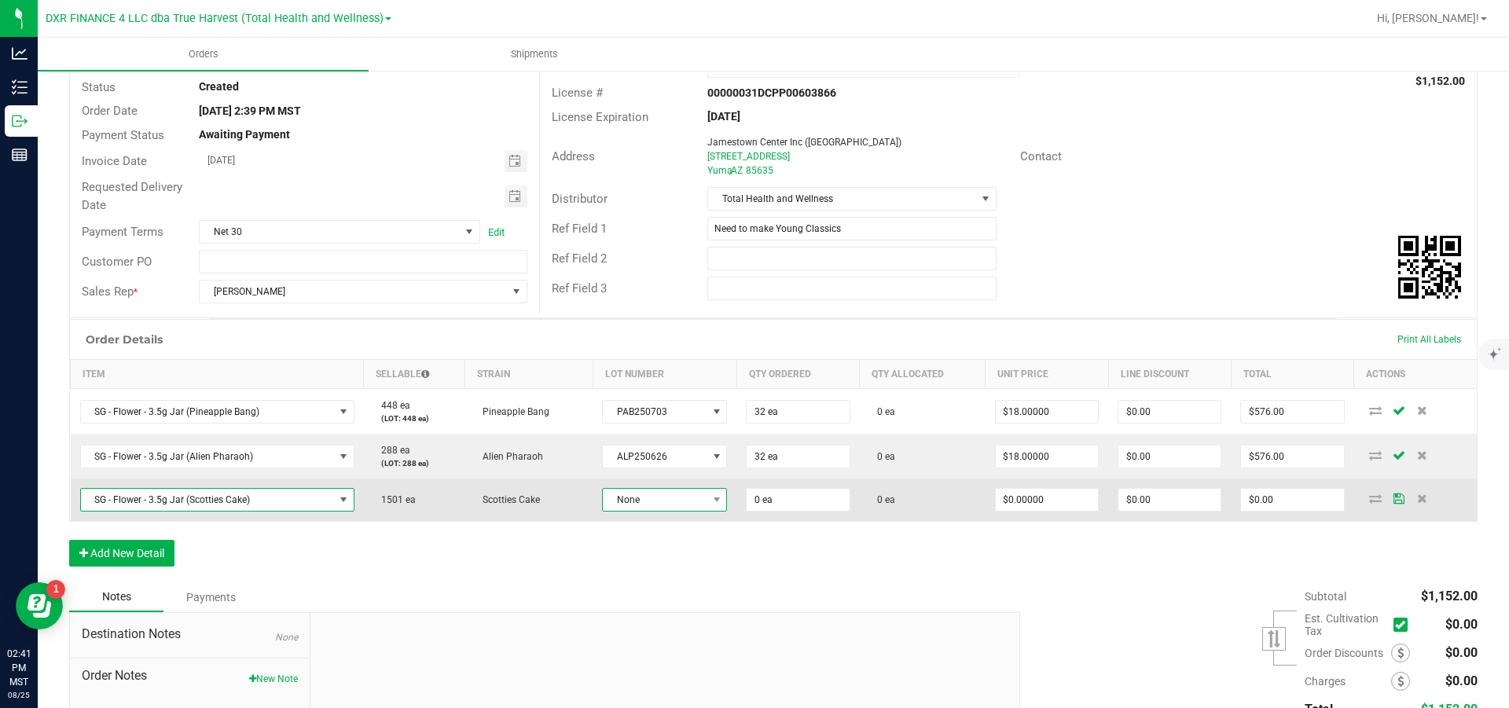
click at [647, 511] on span "None" at bounding box center [655, 500] width 104 height 22
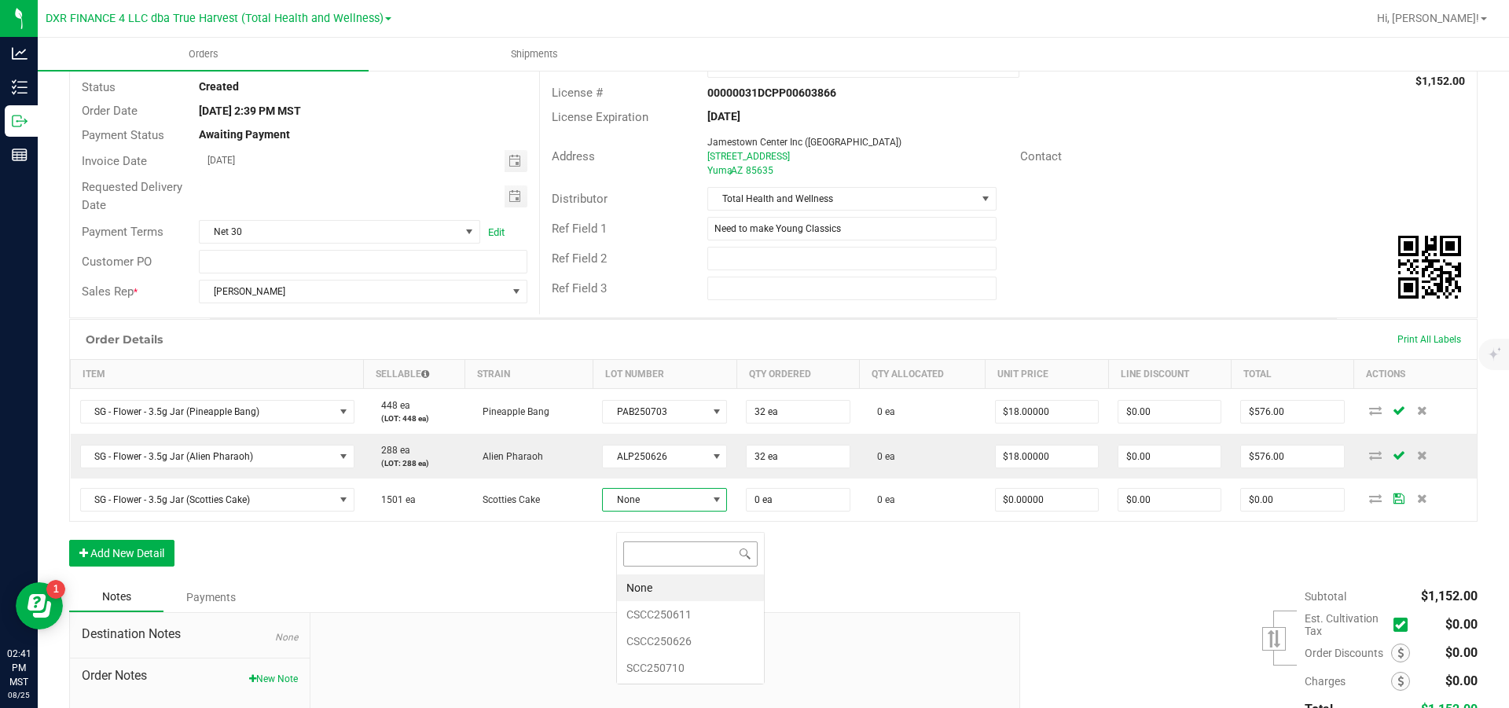
scroll to position [24, 122]
click at [696, 641] on li "CSCC250626" at bounding box center [690, 641] width 147 height 27
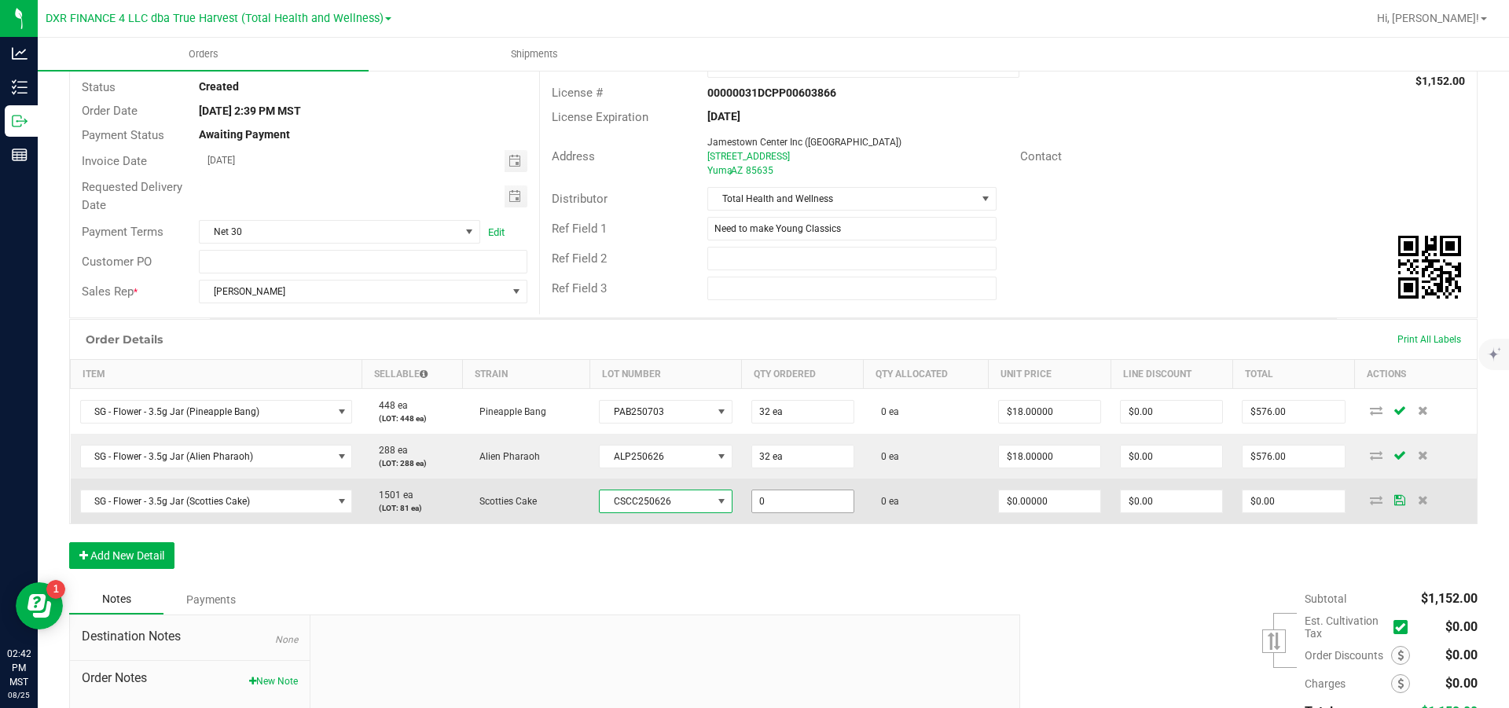
click at [820, 513] on input "0" at bounding box center [802, 502] width 101 height 22
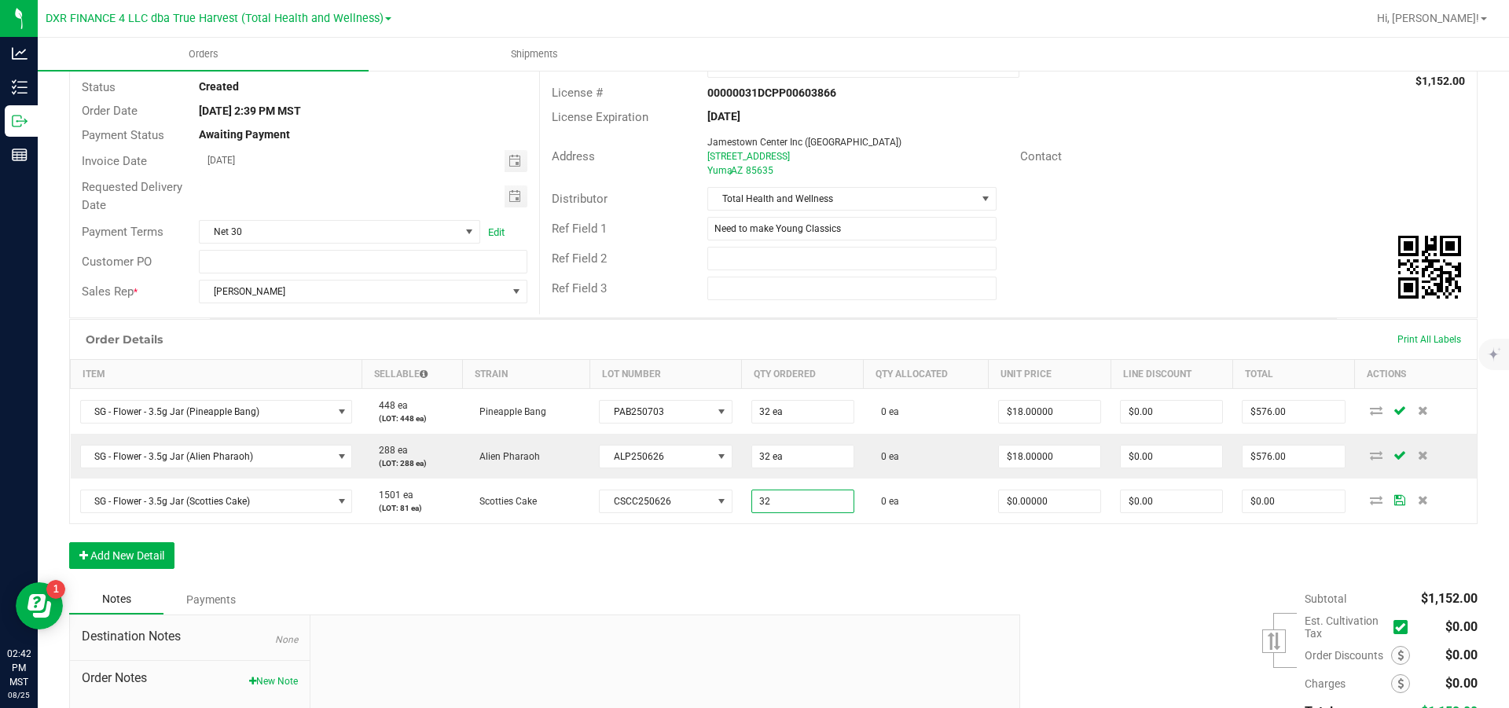
type input "32 ea"
type input "0"
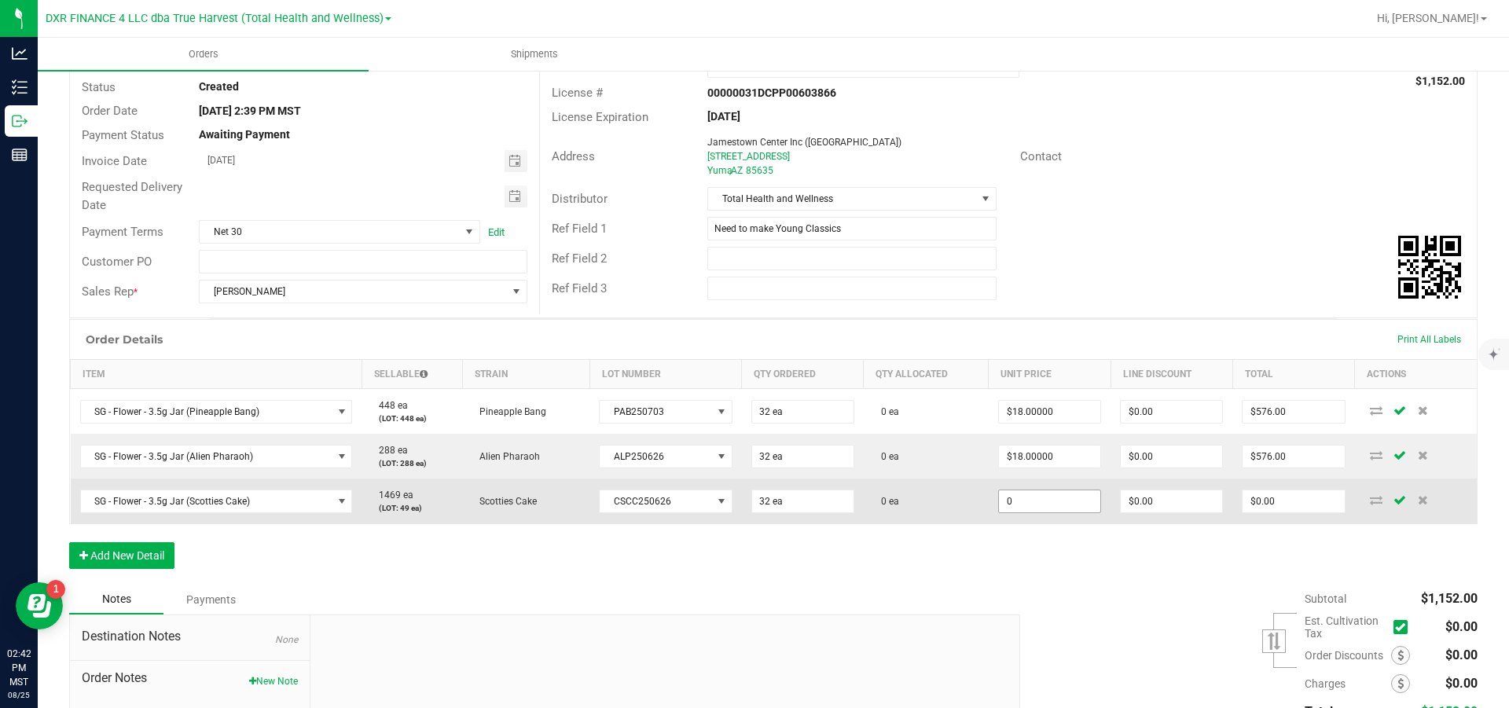
click at [1052, 513] on input "0" at bounding box center [1049, 502] width 101 height 22
type input "$18.00000"
type input "0"
type input "$576.00"
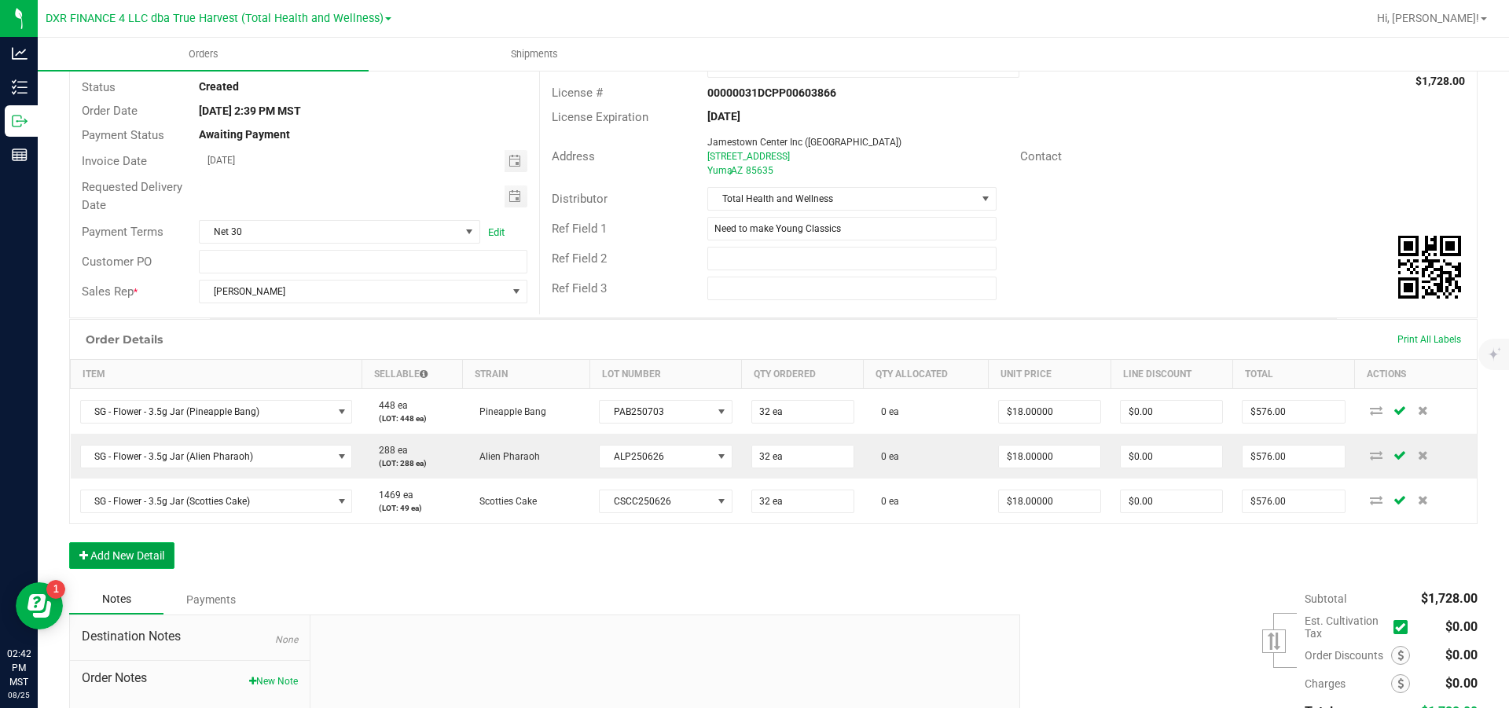
click at [118, 569] on button "Add New Detail" at bounding box center [121, 555] width 105 height 27
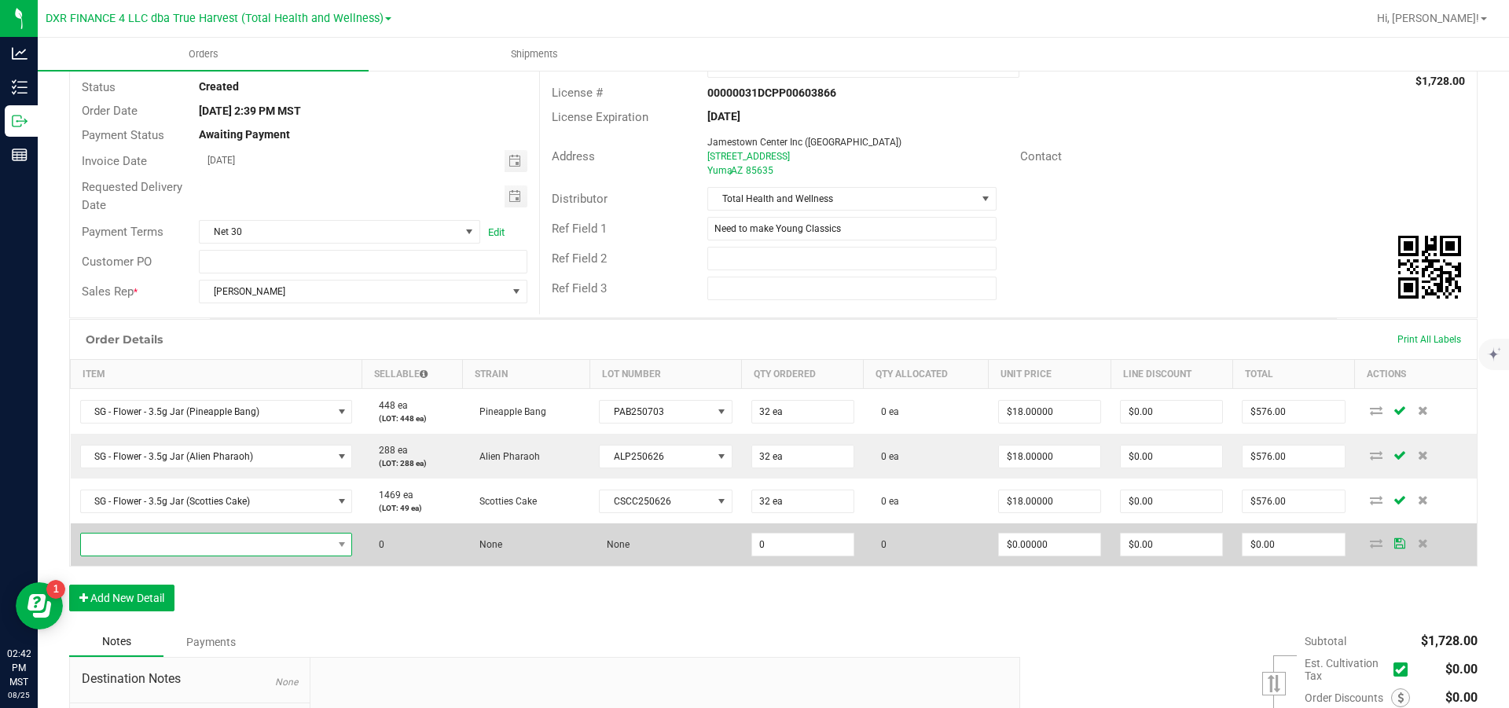
click at [127, 556] on span "NO DATA FOUND" at bounding box center [207, 545] width 252 height 22
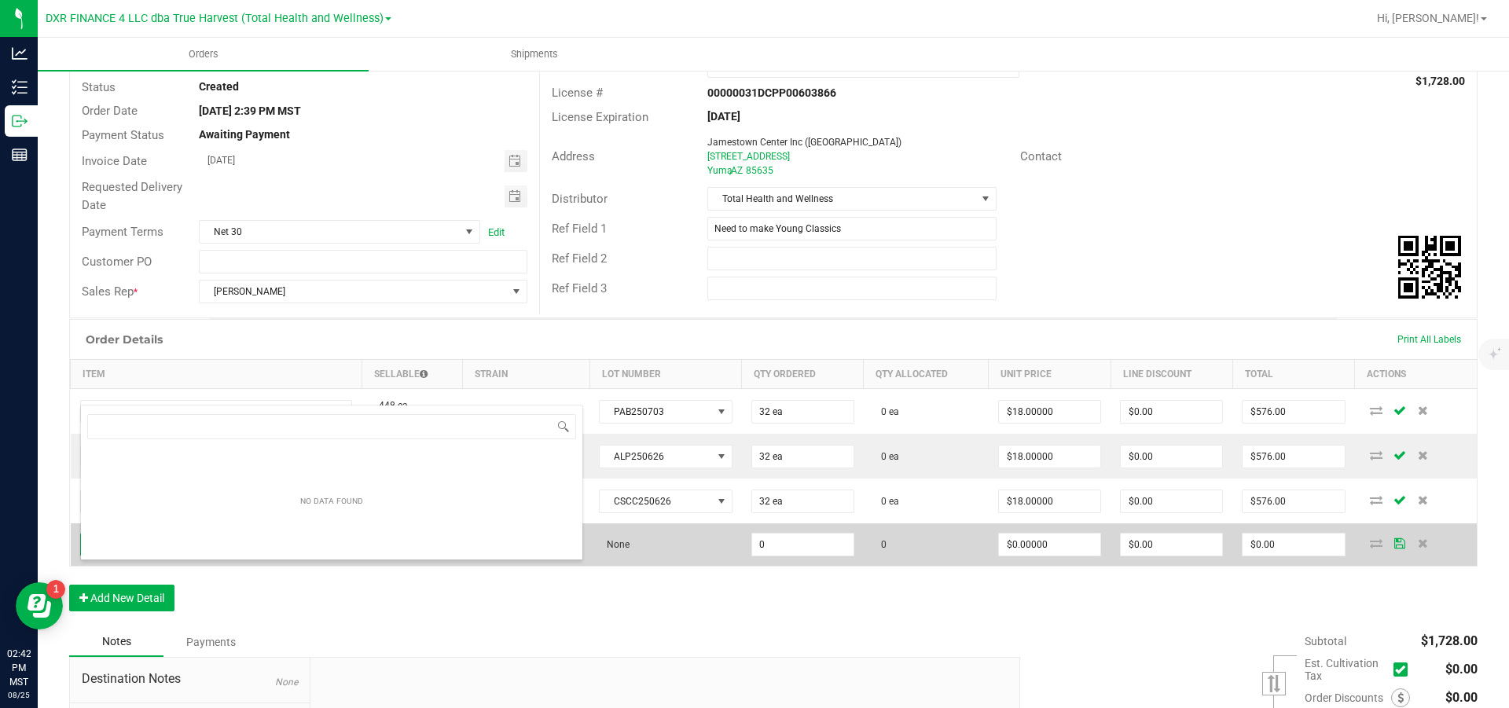
scroll to position [24, 276]
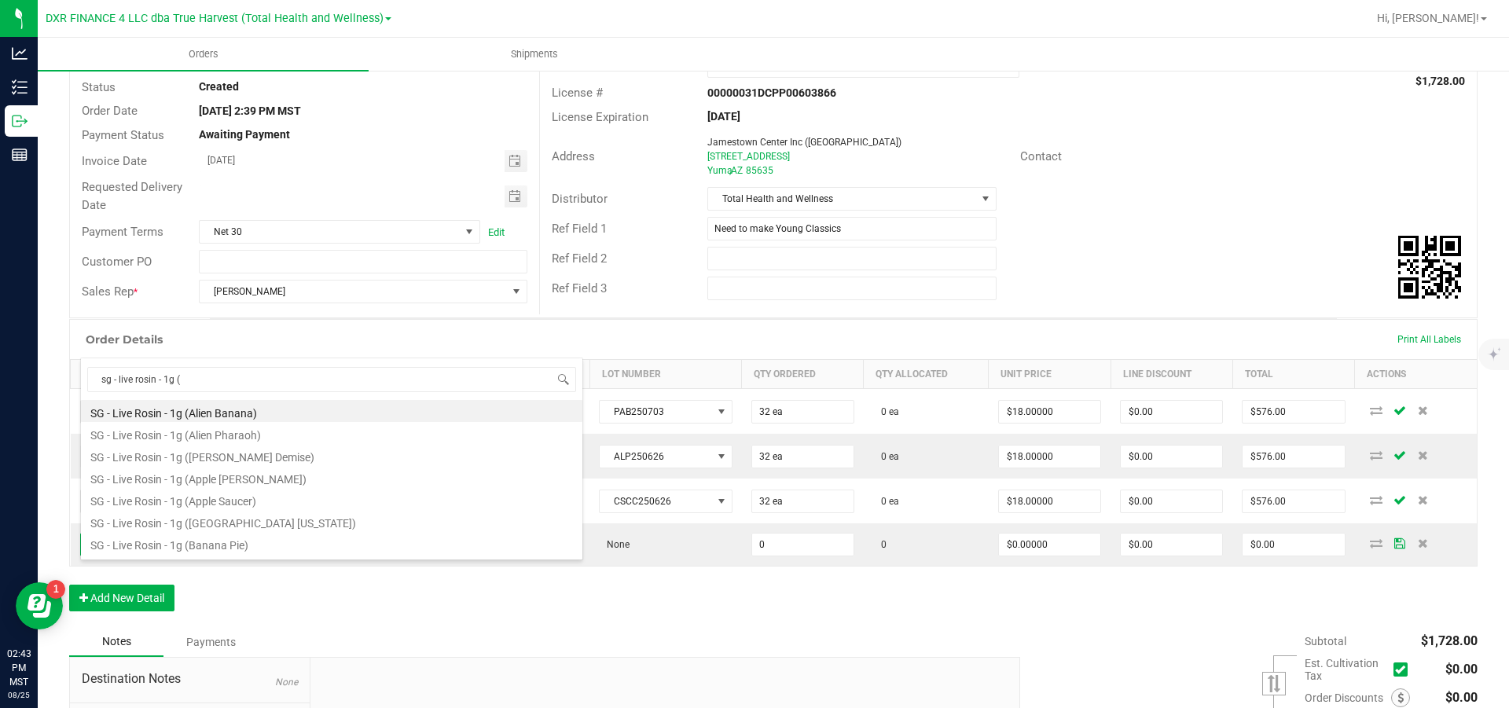
drag, startPoint x: 216, startPoint y: 374, endPoint x: 50, endPoint y: 391, distance: 166.7
click at [50, 391] on body "Analytics Inventory Outbound Reports 02:43 PM MST 08/25/2025 08/25 DXR FINANCE …" at bounding box center [754, 354] width 1509 height 708
click at [333, 377] on input "sg - live rosin - 1g (" at bounding box center [331, 379] width 489 height 24
type input "sg - live rosin - 1g (wed"
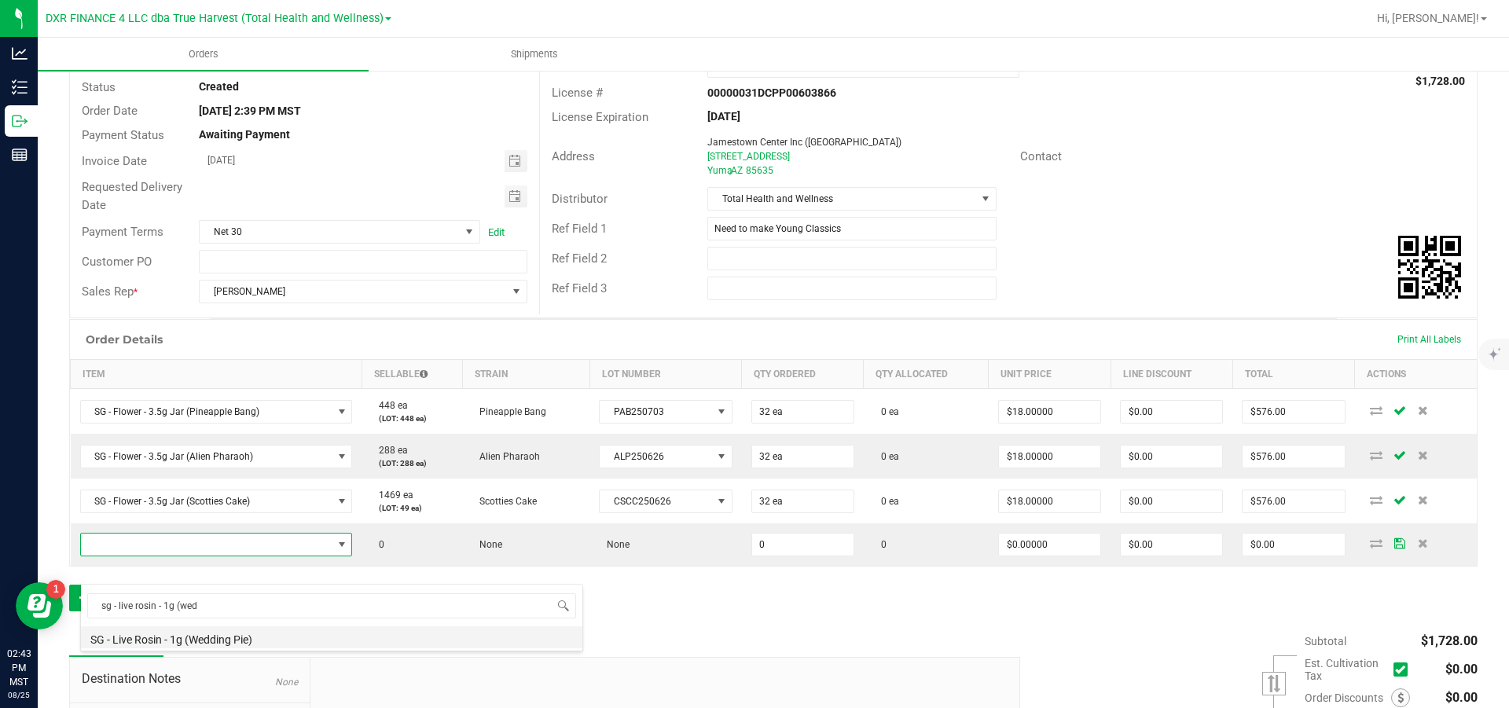
click at [264, 646] on li "SG - Live Rosin - 1g (Wedding Pie)" at bounding box center [332, 638] width 502 height 22
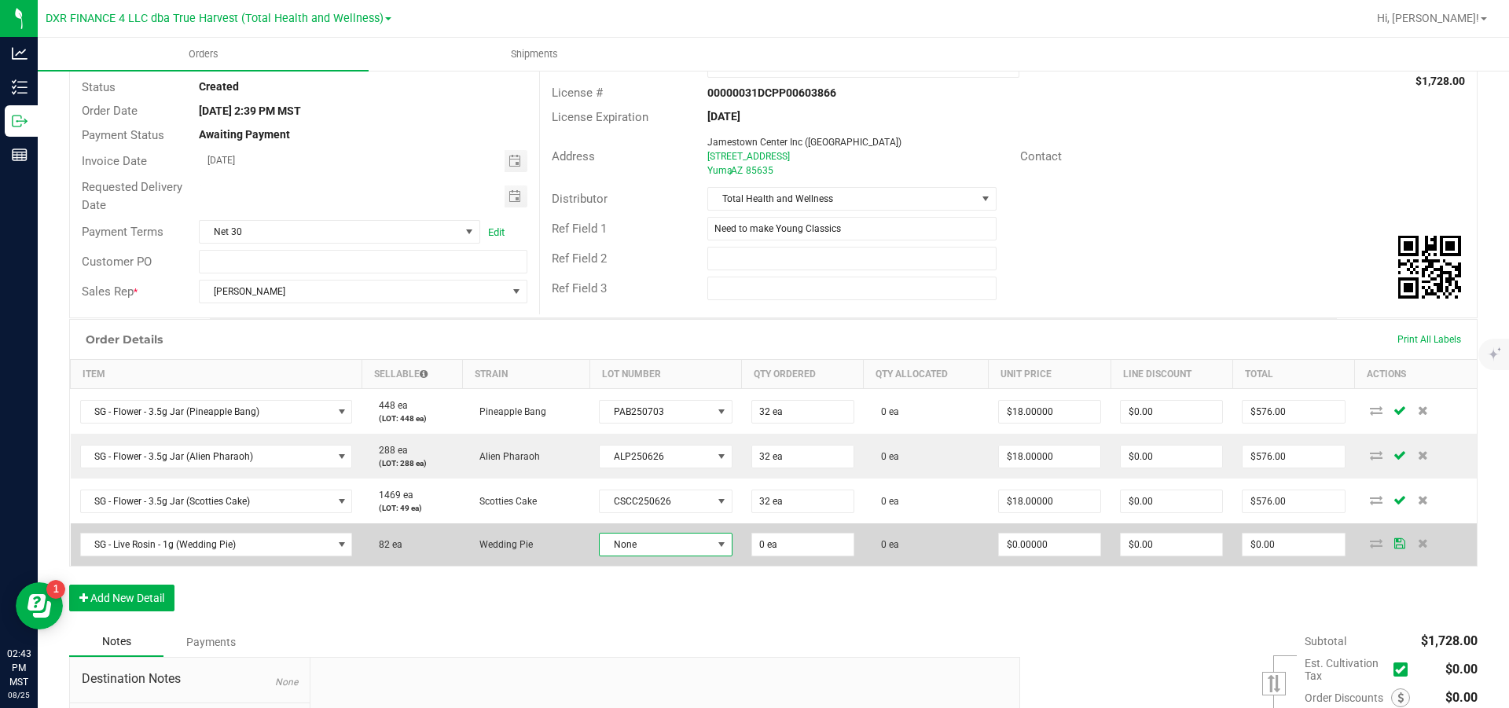
click at [661, 556] on span "None" at bounding box center [656, 545] width 112 height 22
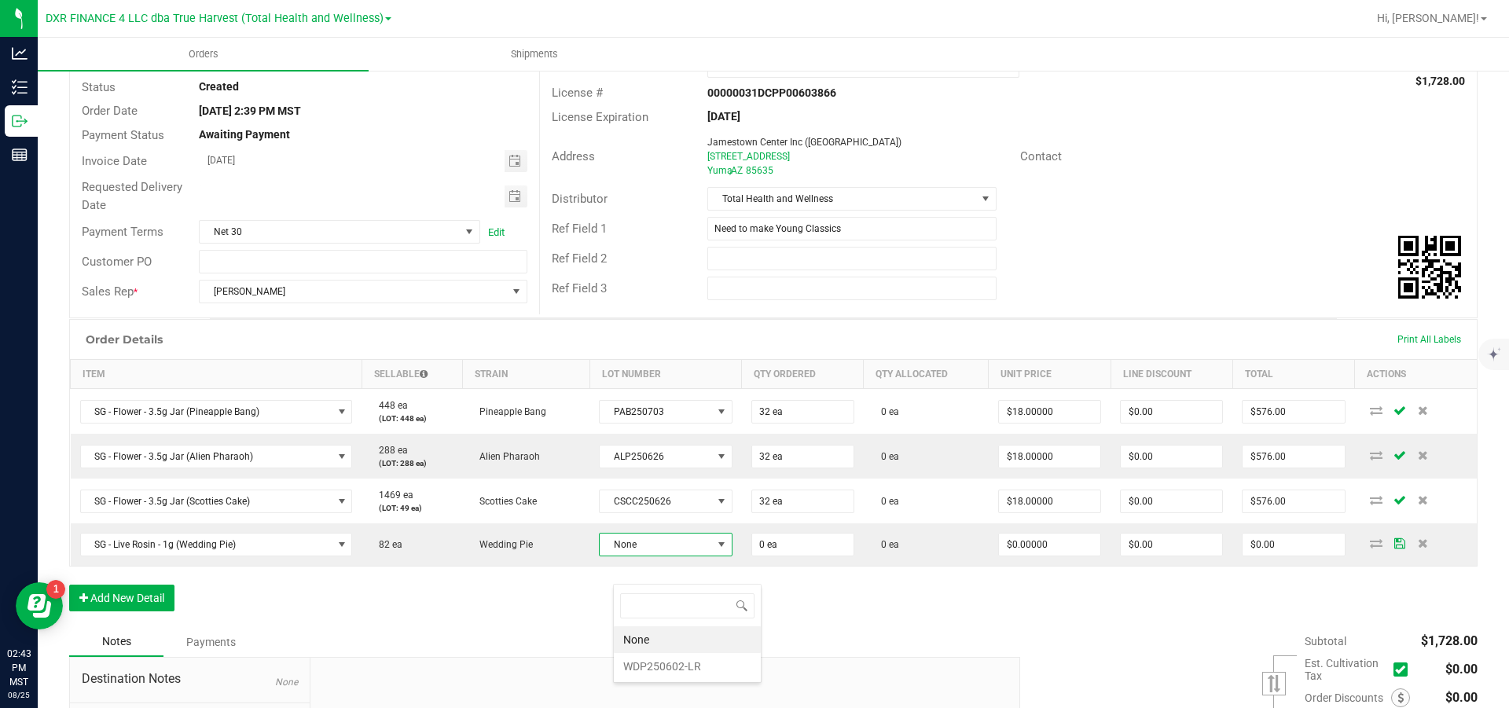
scroll to position [24, 131]
click at [679, 667] on li "WDP250602-LR" at bounding box center [687, 666] width 147 height 27
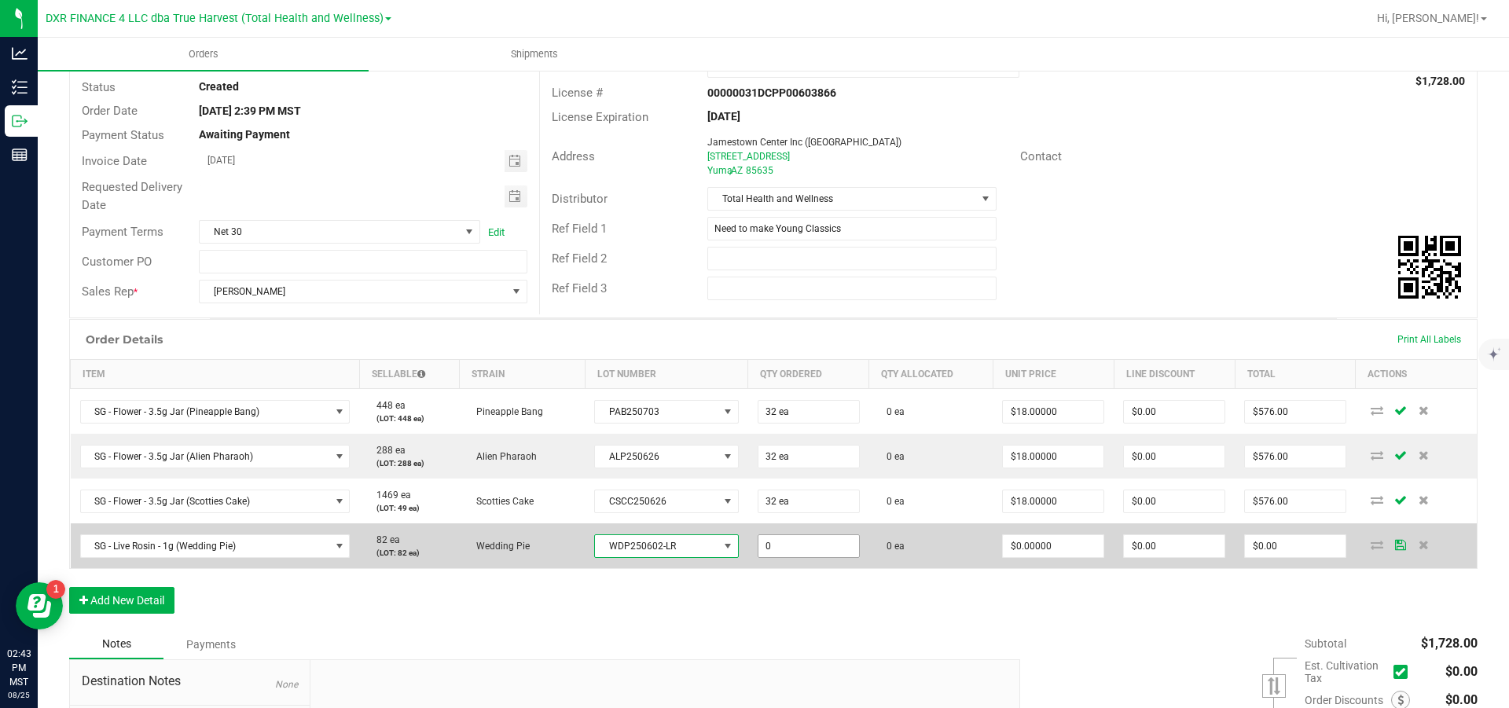
click at [807, 557] on input "0" at bounding box center [809, 546] width 101 height 22
type input "10 ea"
type input "0"
click at [1089, 557] on input "0" at bounding box center [1053, 546] width 101 height 22
type input "$20.00000"
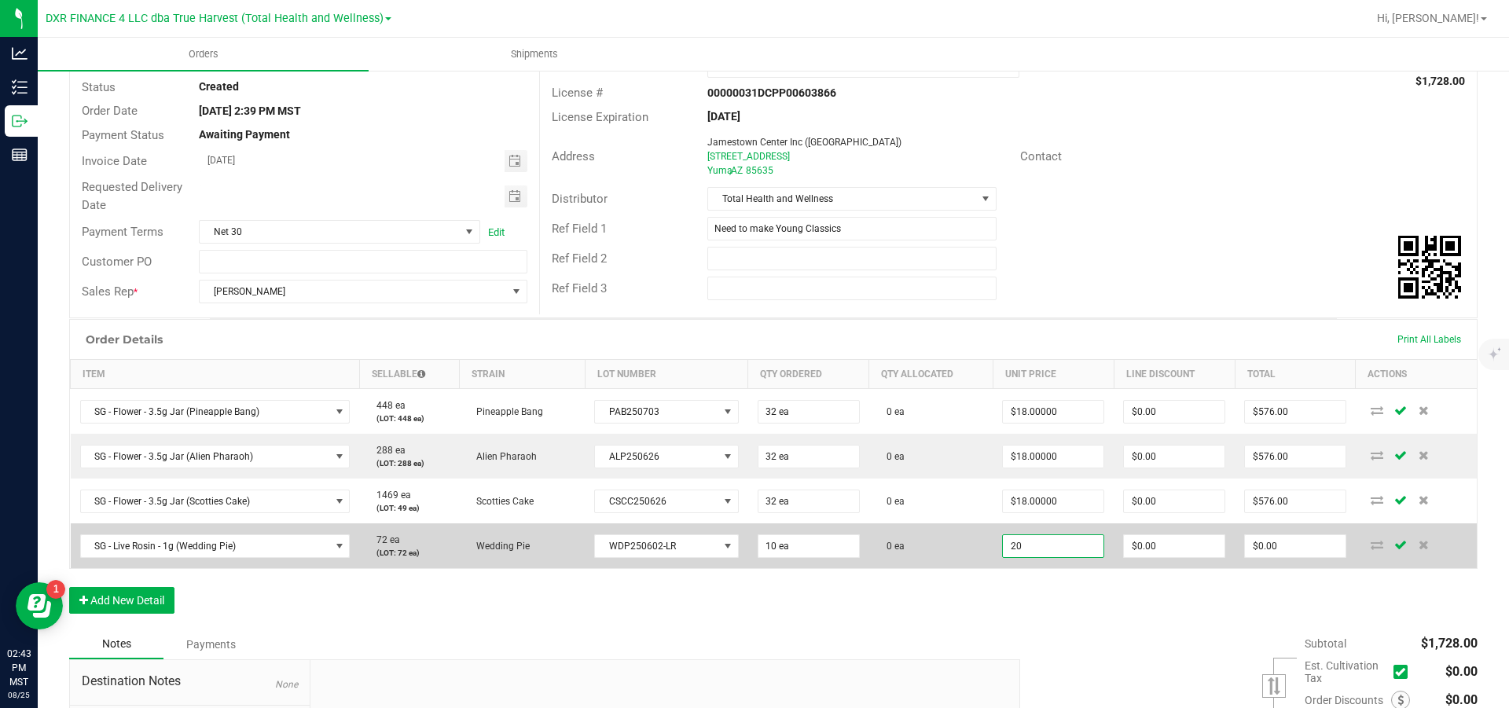
type input "0"
type input "$200.00"
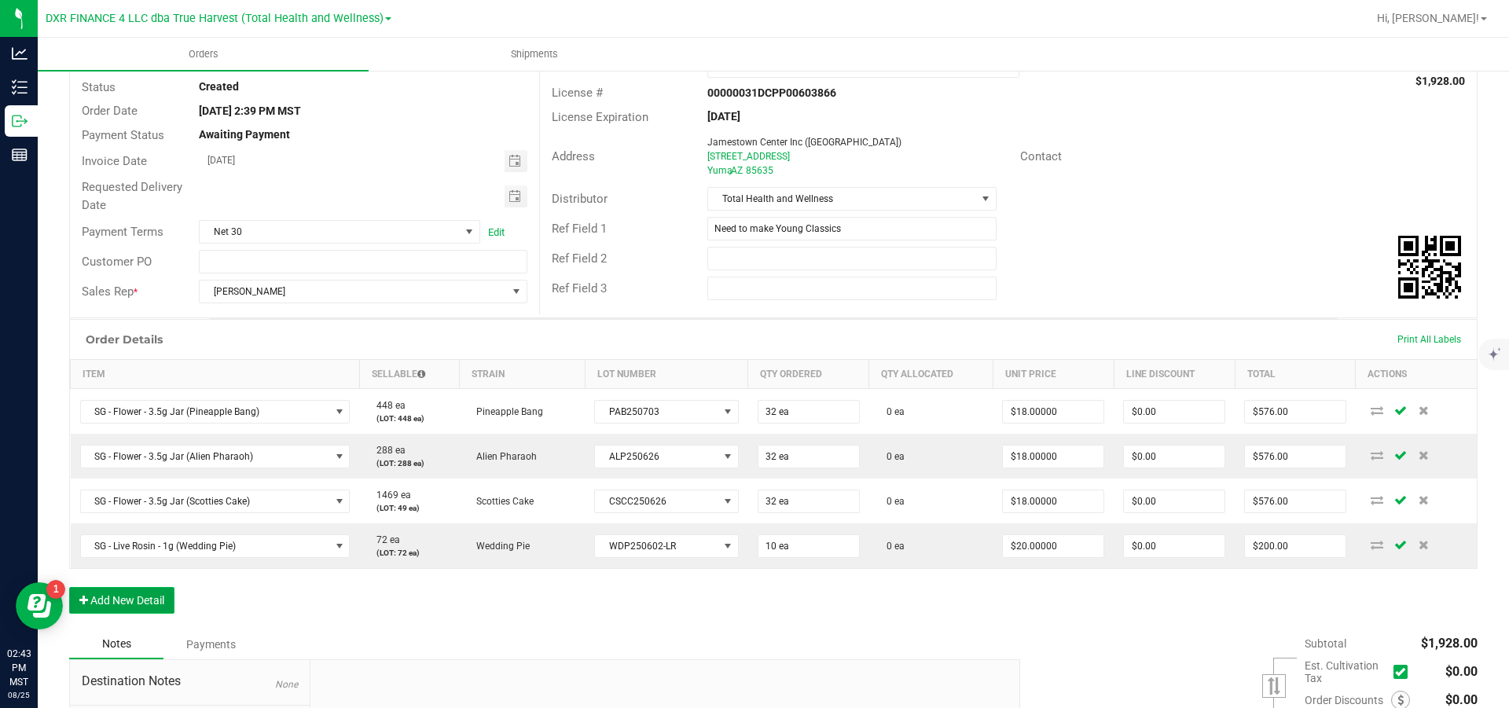
click at [112, 614] on button "Add New Detail" at bounding box center [121, 600] width 105 height 27
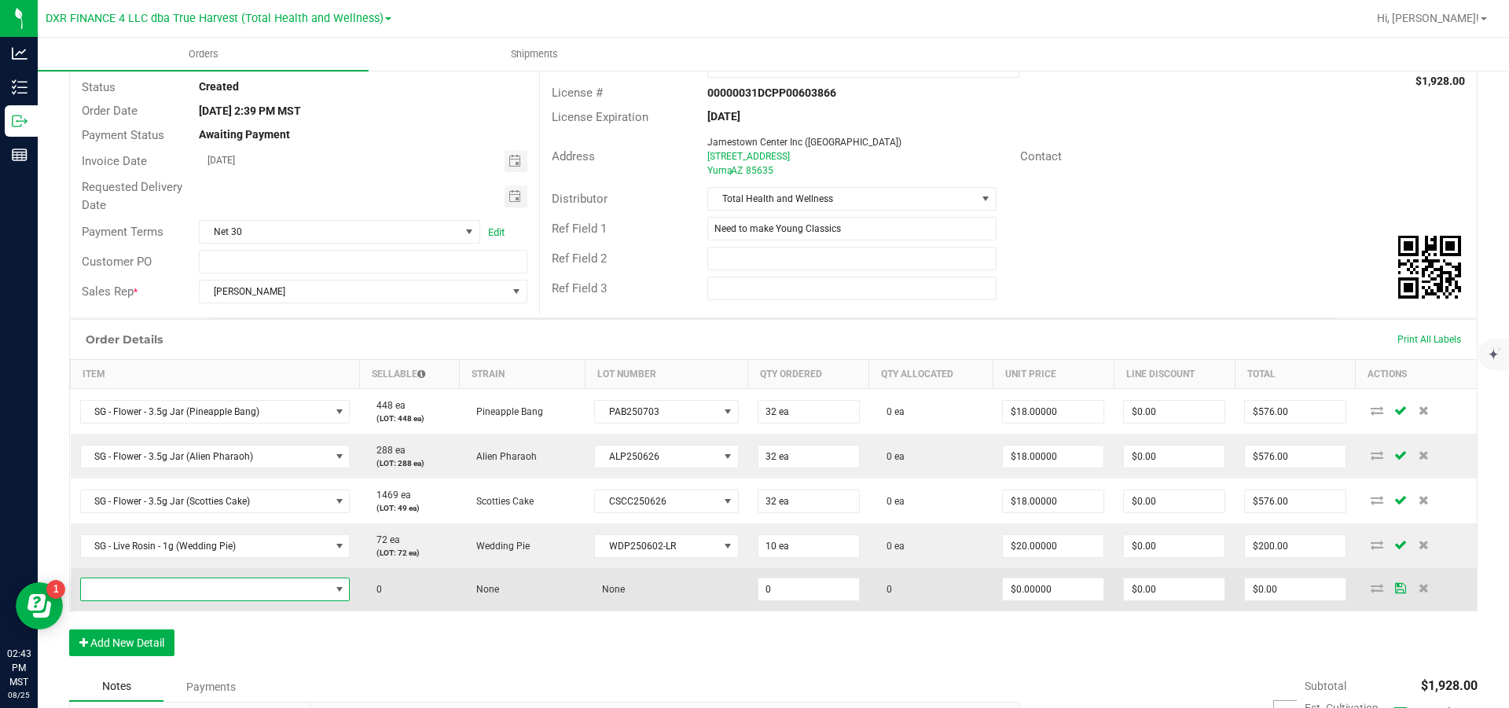
click at [130, 601] on span "NO DATA FOUND" at bounding box center [205, 590] width 249 height 22
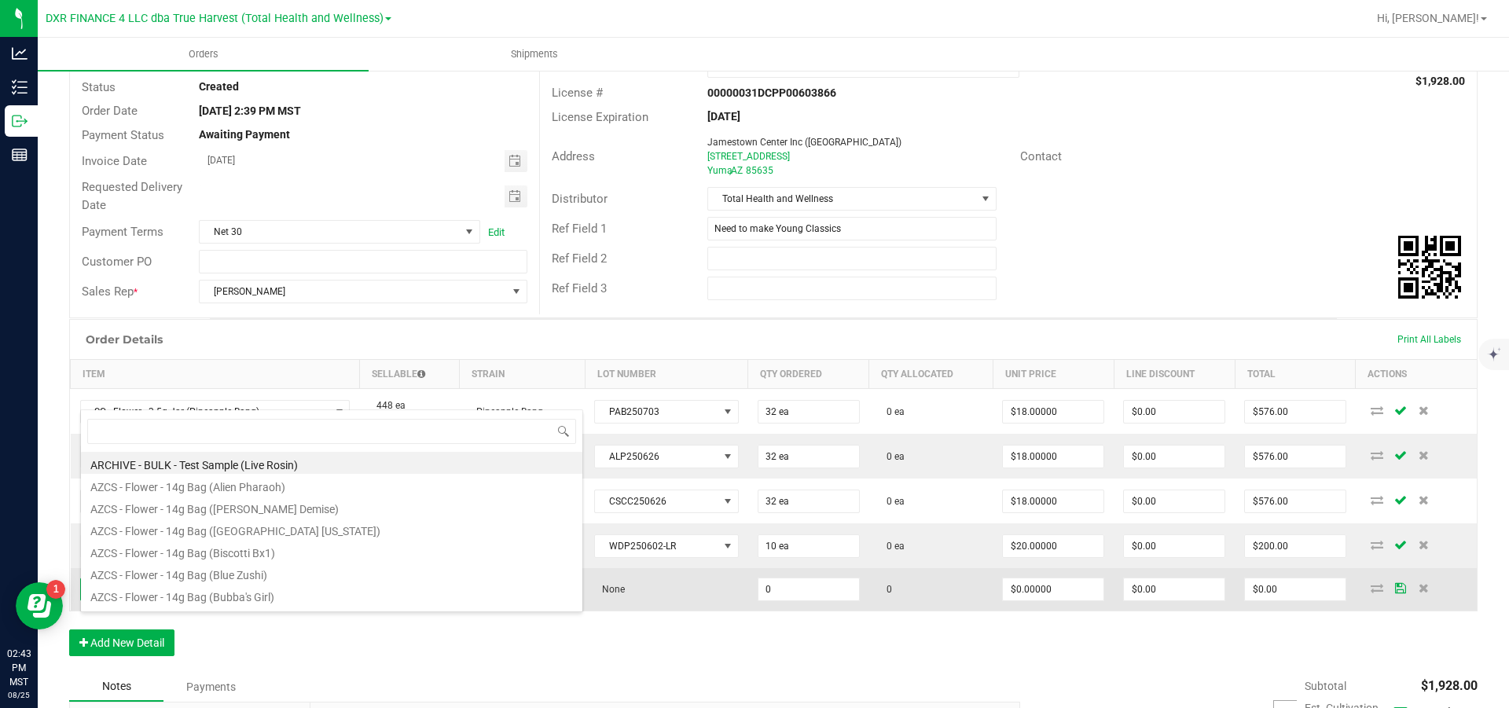
scroll to position [24, 274]
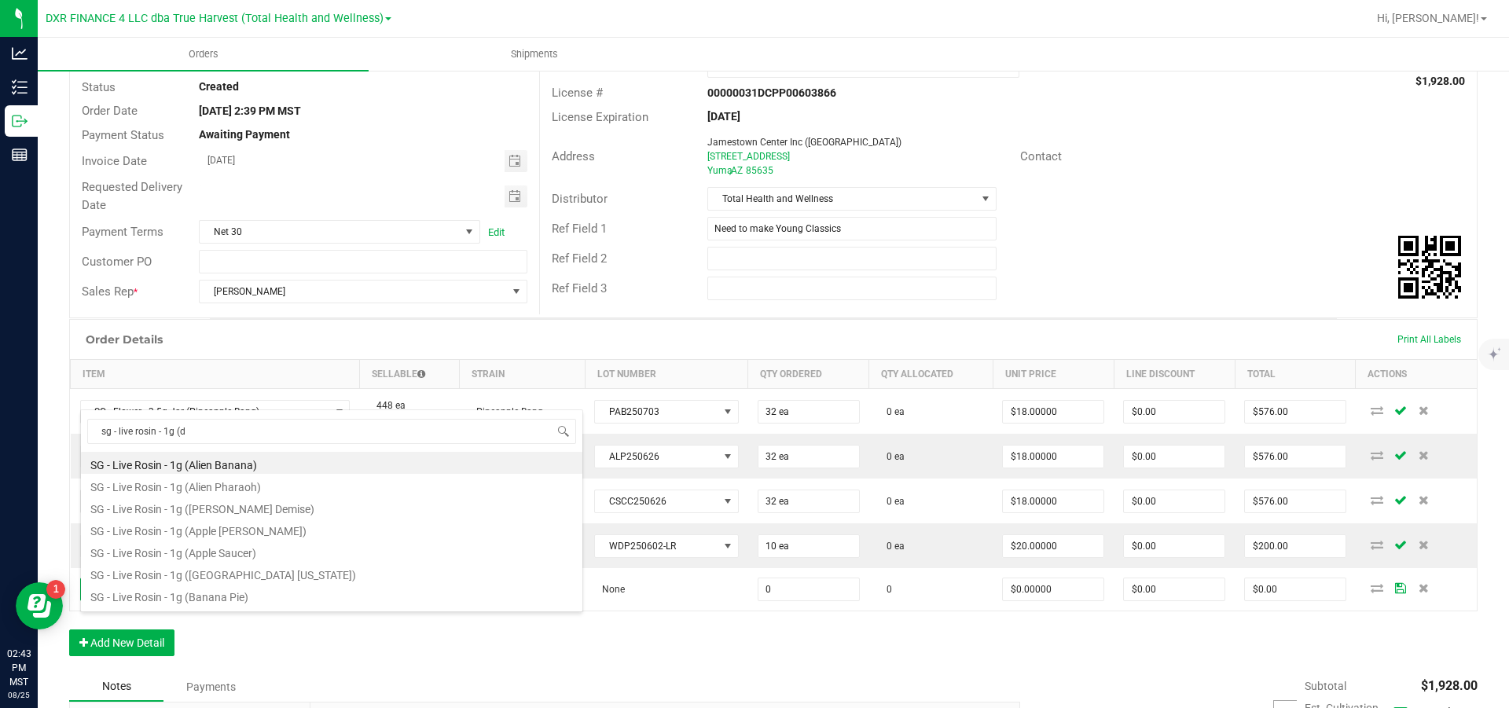
type input "sg - live rosin - 1g (de"
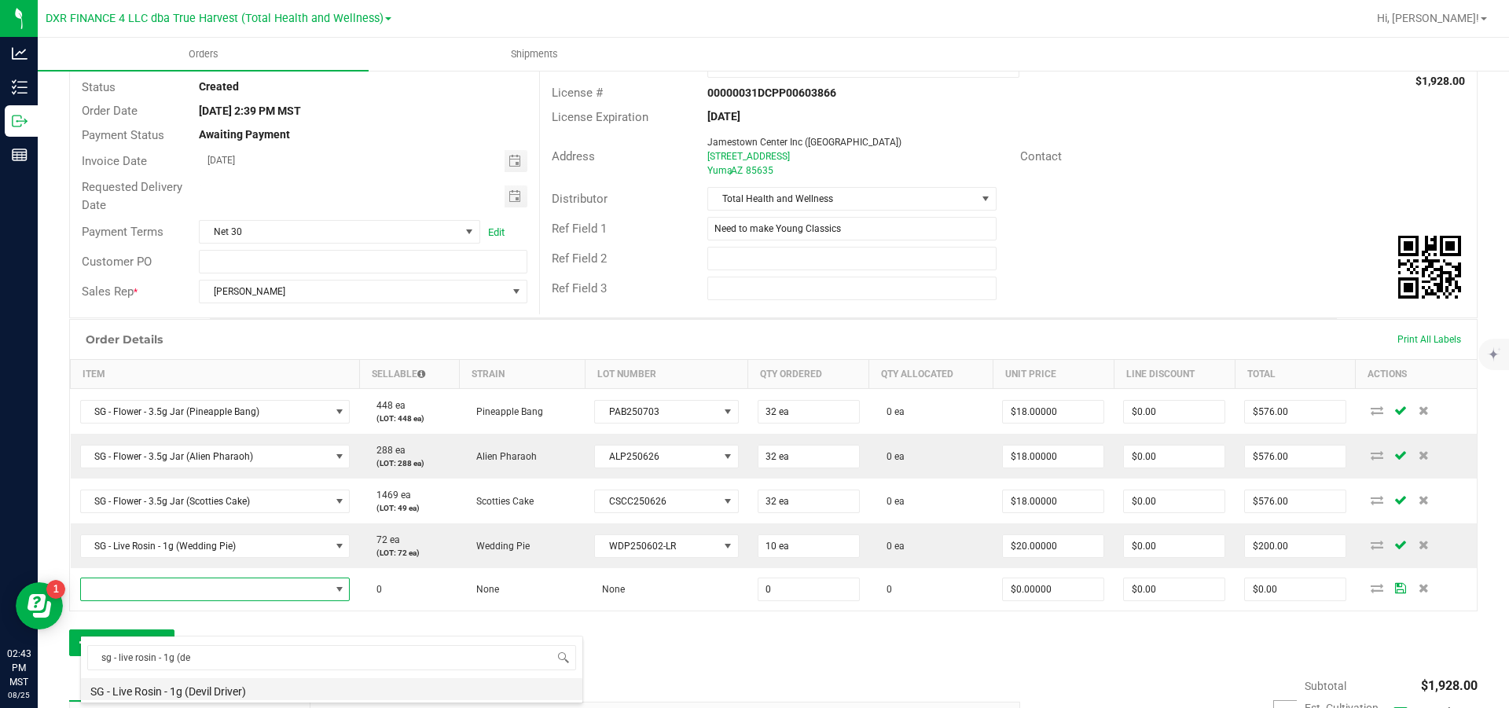
click at [221, 695] on li "SG - Live Rosin - 1g (Devil Driver)" at bounding box center [332, 689] width 502 height 22
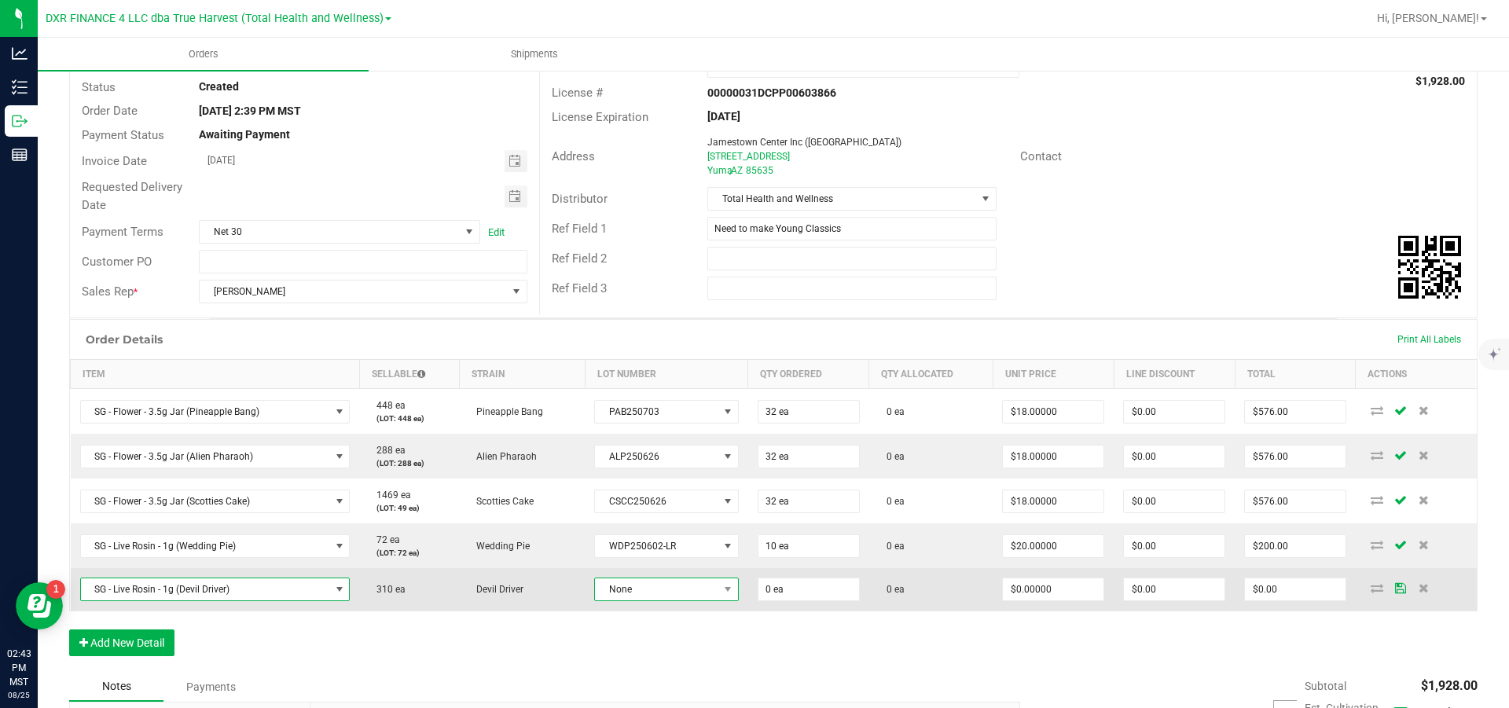
click at [667, 601] on span "None" at bounding box center [656, 590] width 123 height 22
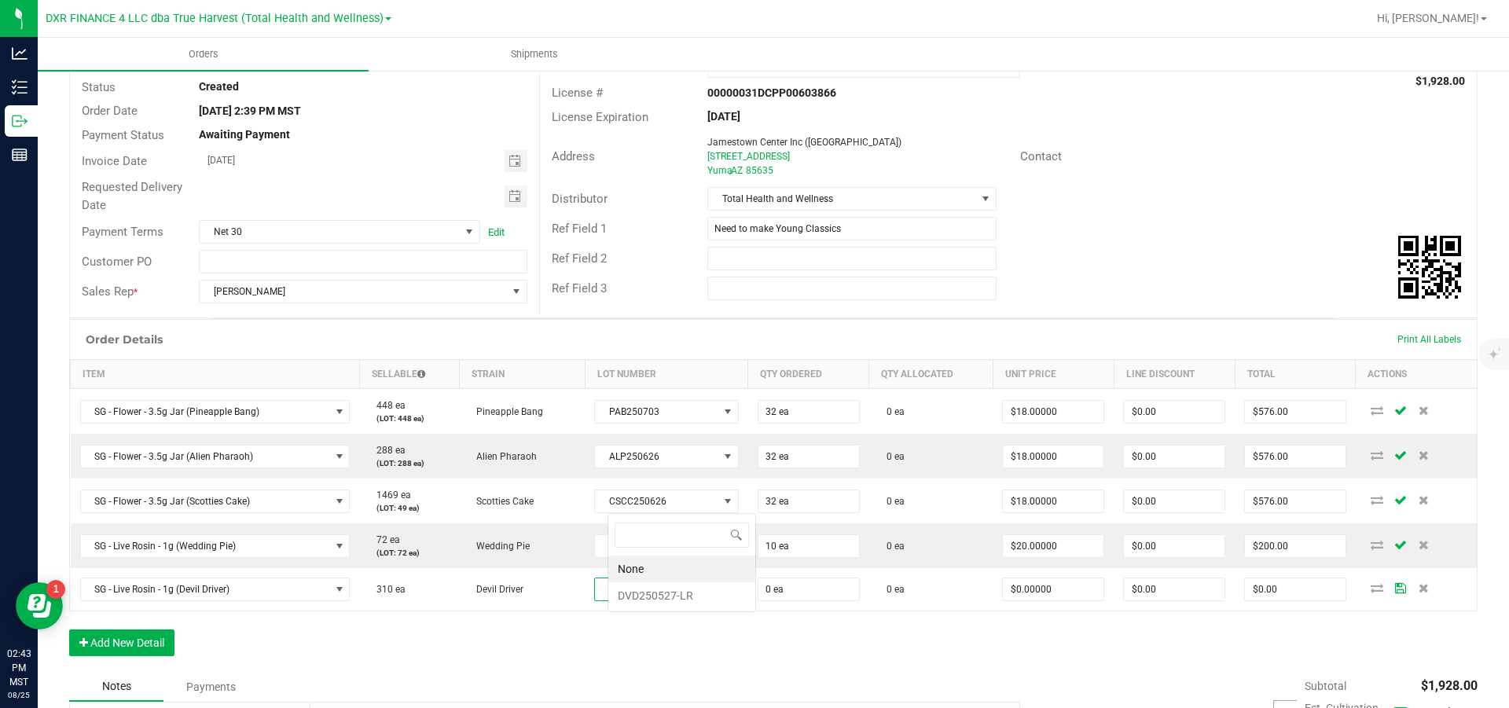
scroll to position [24, 141]
click at [670, 595] on li "DVD250527-LR" at bounding box center [681, 596] width 147 height 27
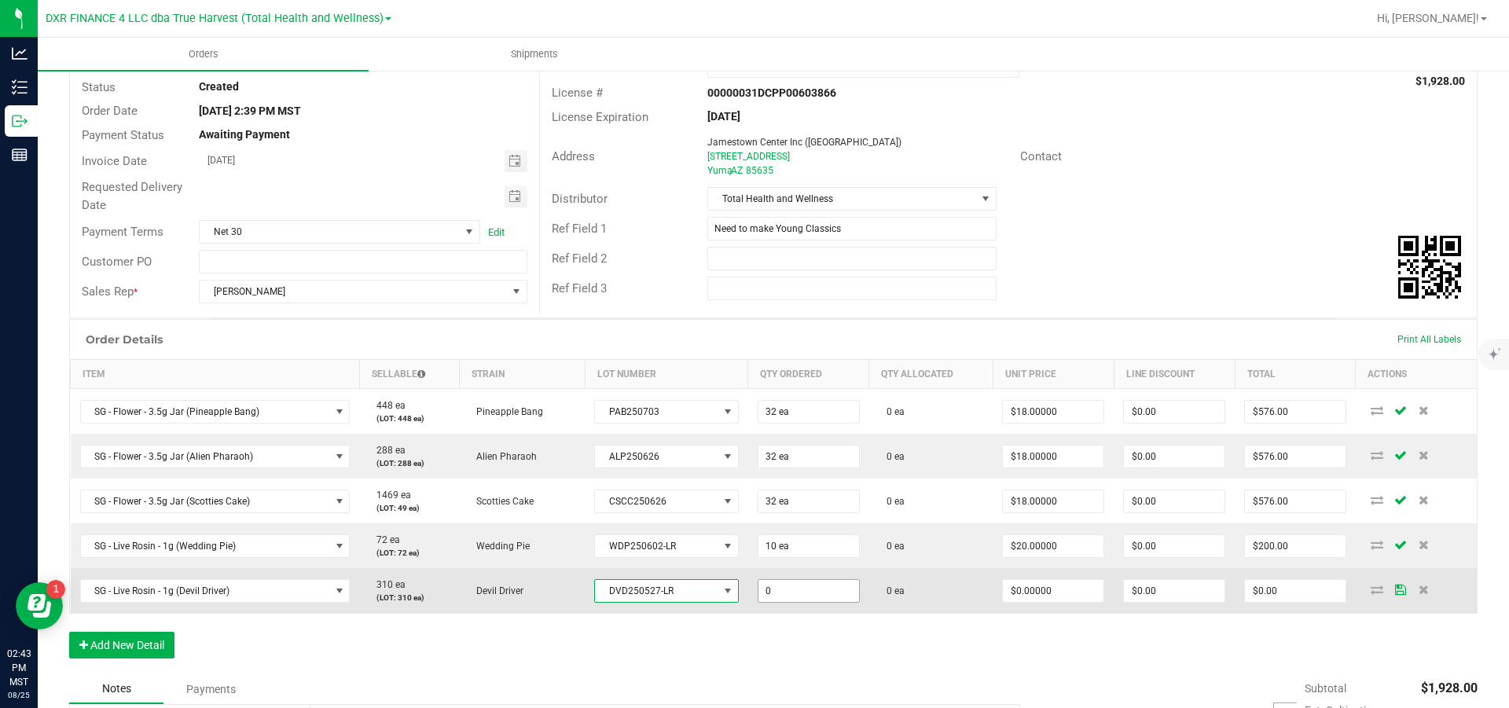
click at [824, 602] on input "0" at bounding box center [809, 591] width 101 height 22
type input "10 ea"
type input "0"
click at [1046, 602] on input "0" at bounding box center [1053, 591] width 101 height 22
type input "$20.00000"
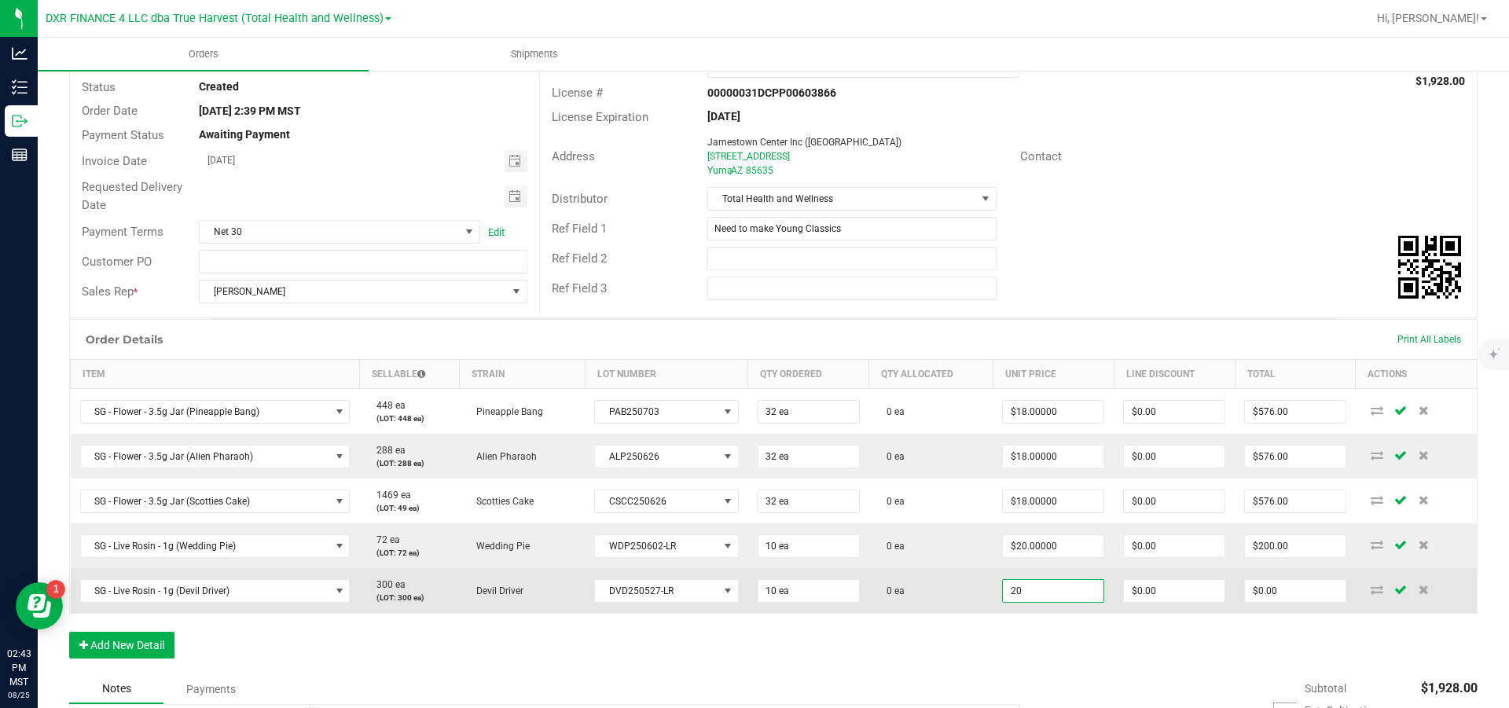
type input "0"
type input "$200.00"
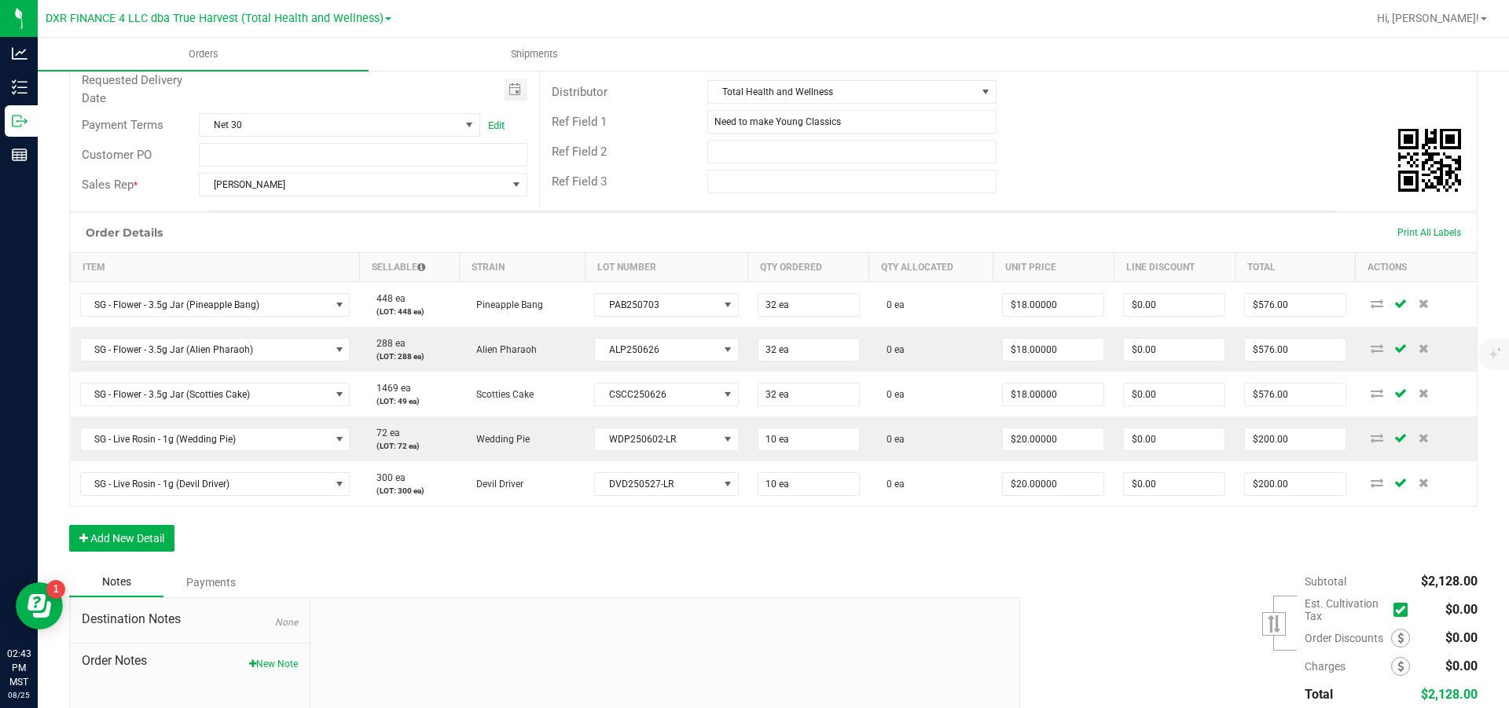
scroll to position [236, 0]
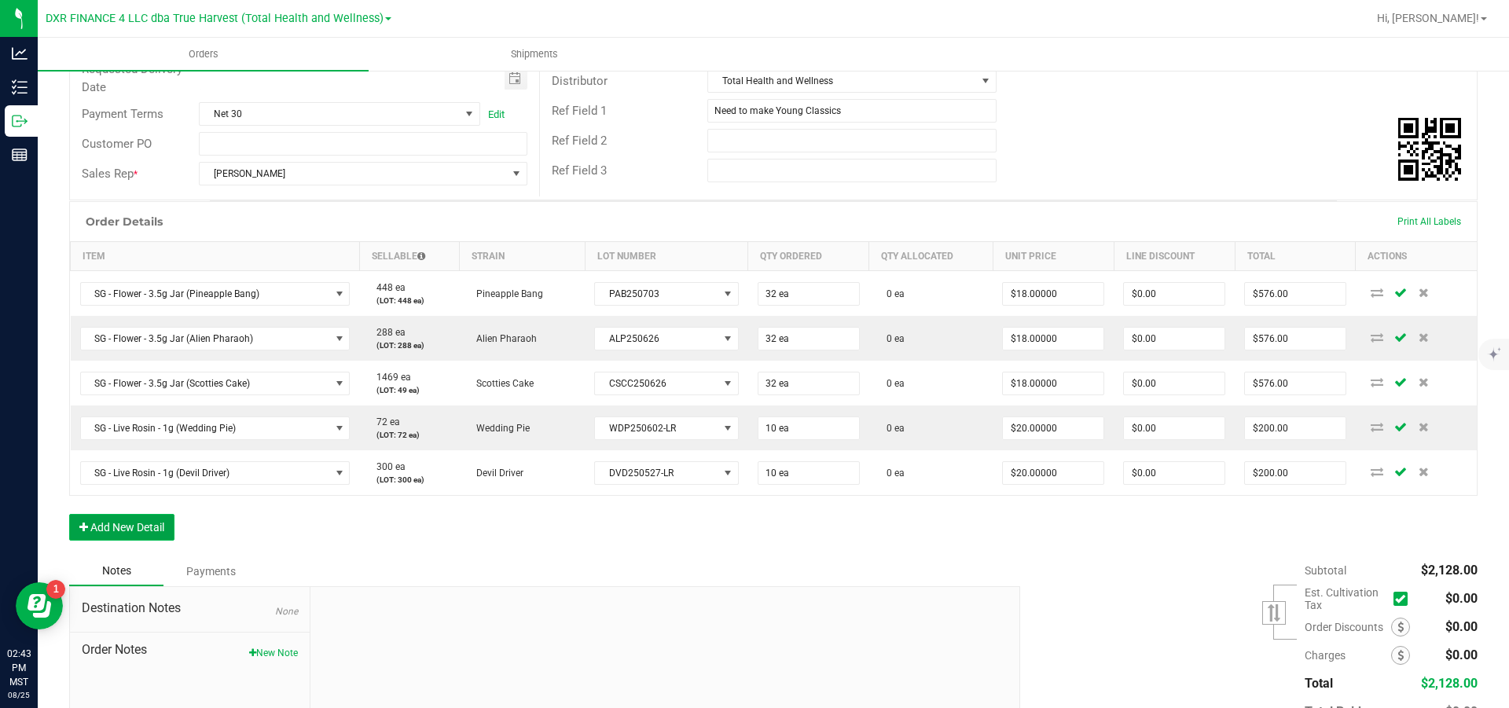
click at [143, 541] on button "Add New Detail" at bounding box center [121, 527] width 105 height 27
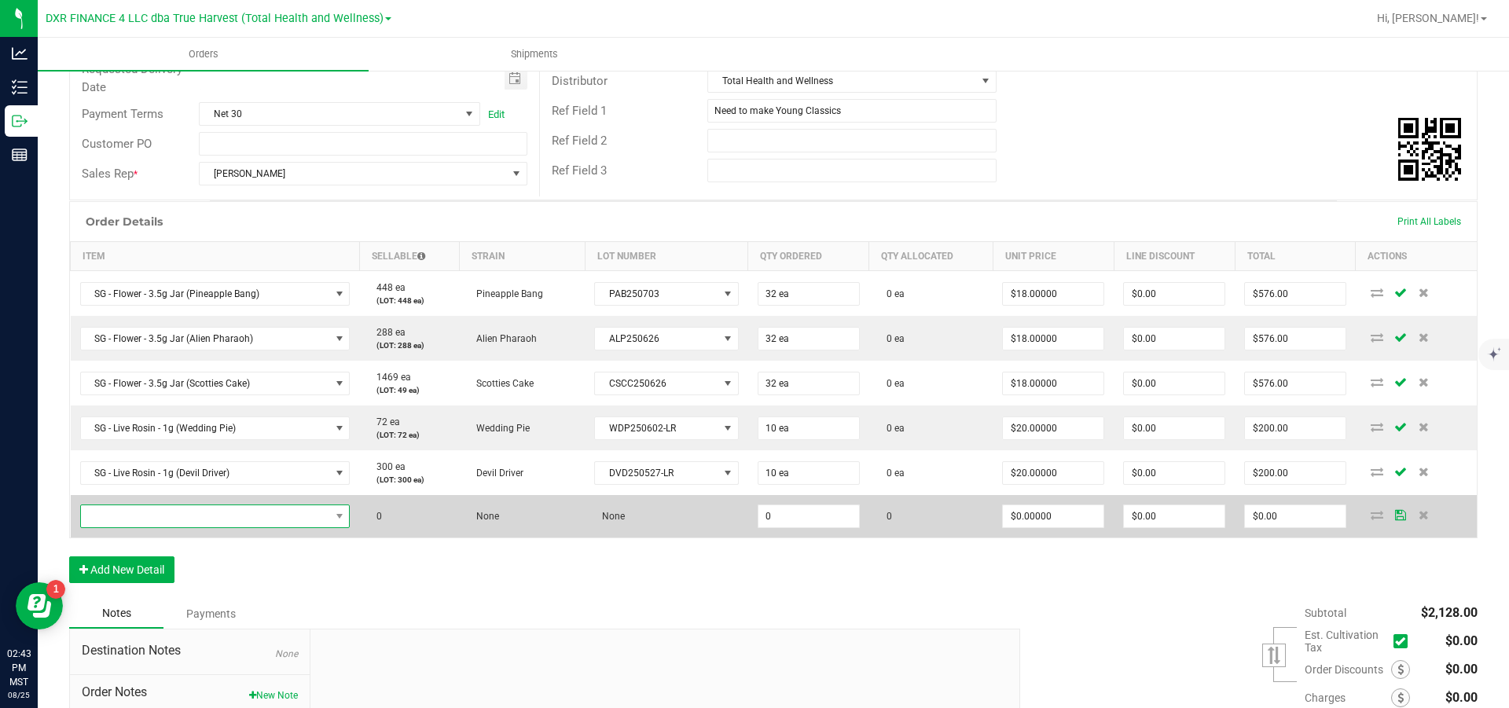
click at [149, 528] on span "NO DATA FOUND" at bounding box center [205, 516] width 249 height 22
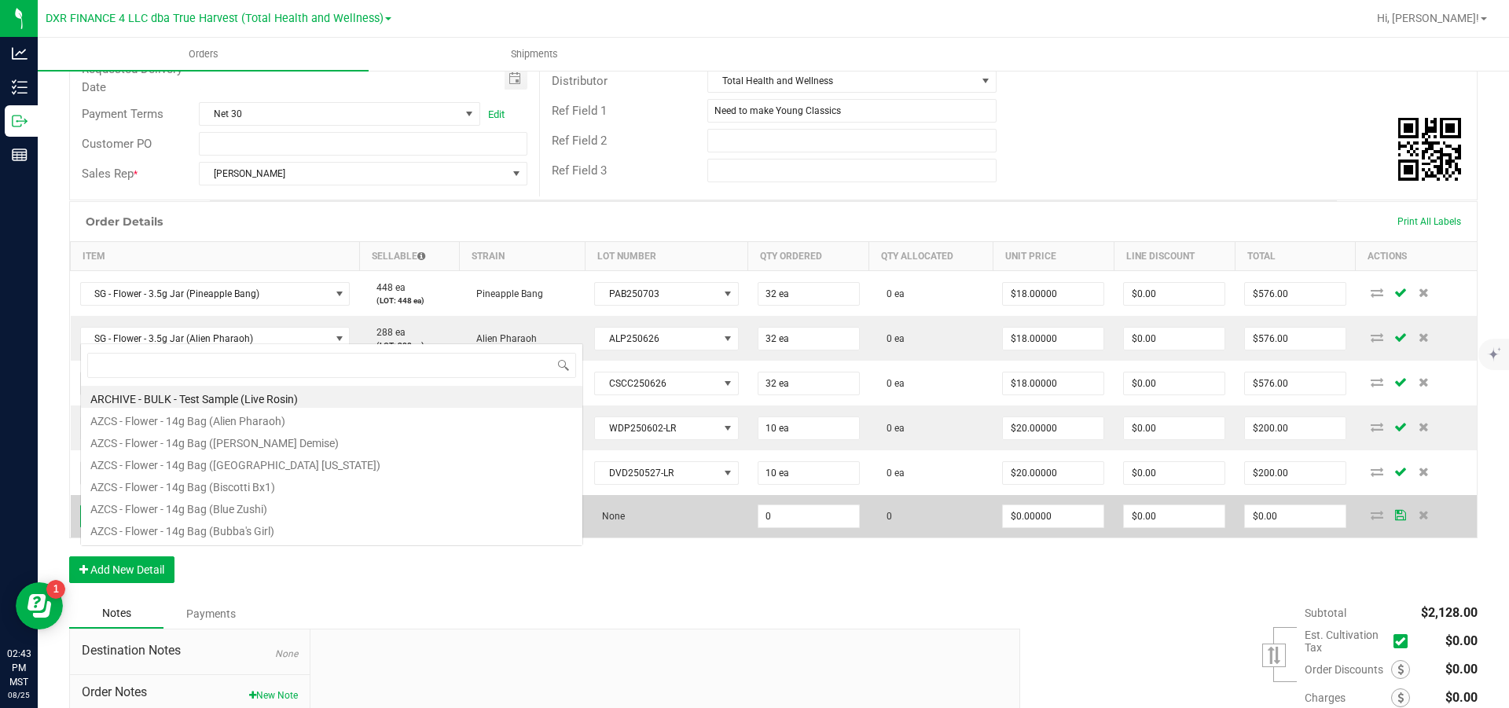
scroll to position [24, 274]
type input "sg - live rosin - 1g (ba"
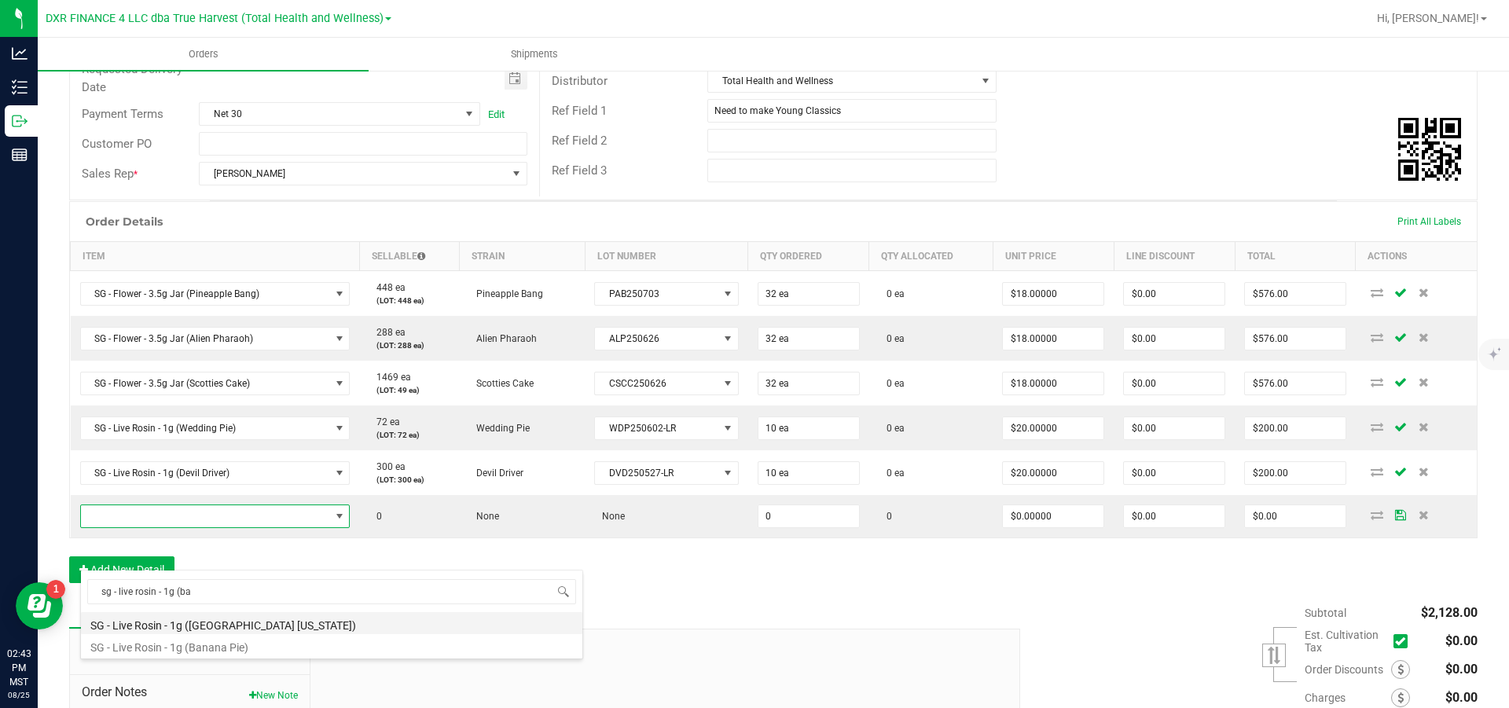
click at [229, 619] on li "SG - Live Rosin - 1g (Baked Alaska)" at bounding box center [332, 623] width 502 height 22
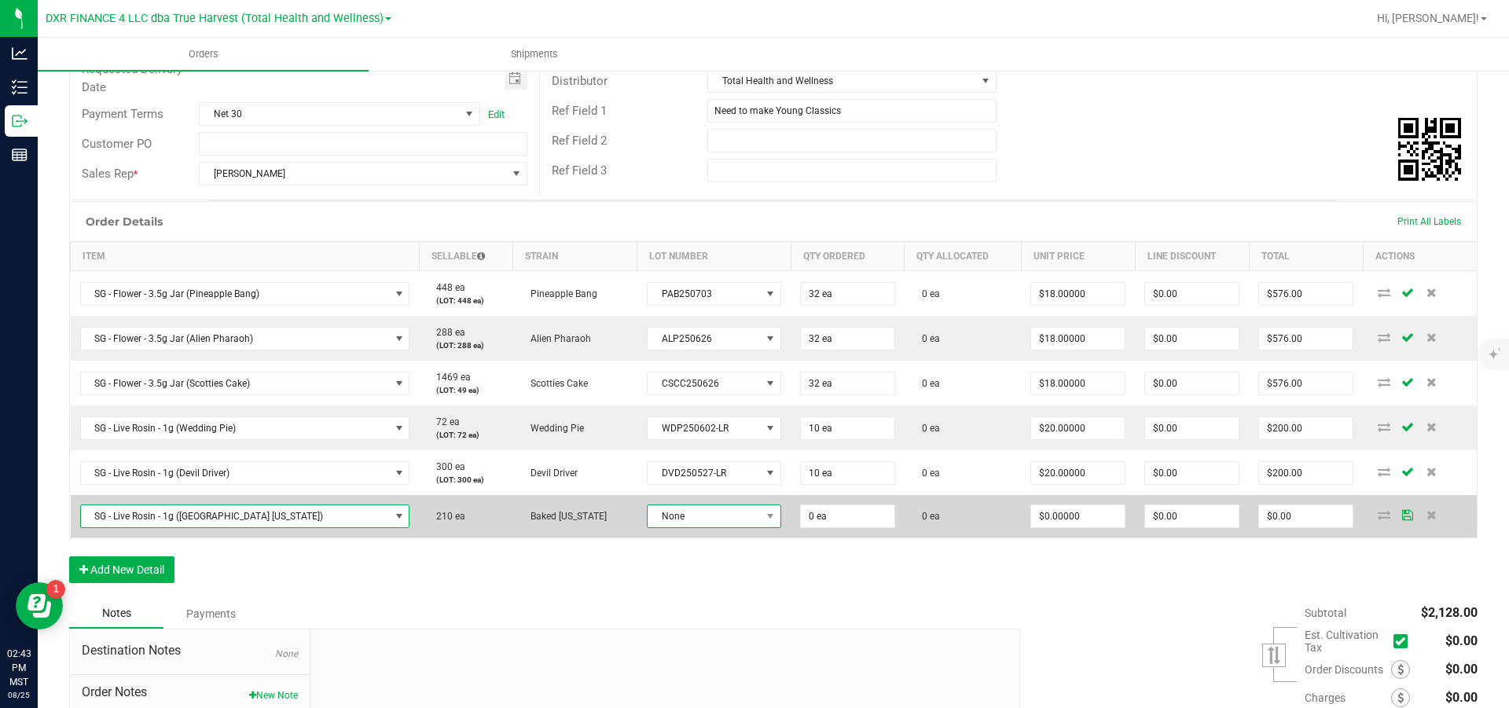
click at [682, 528] on span "None" at bounding box center [704, 516] width 113 height 22
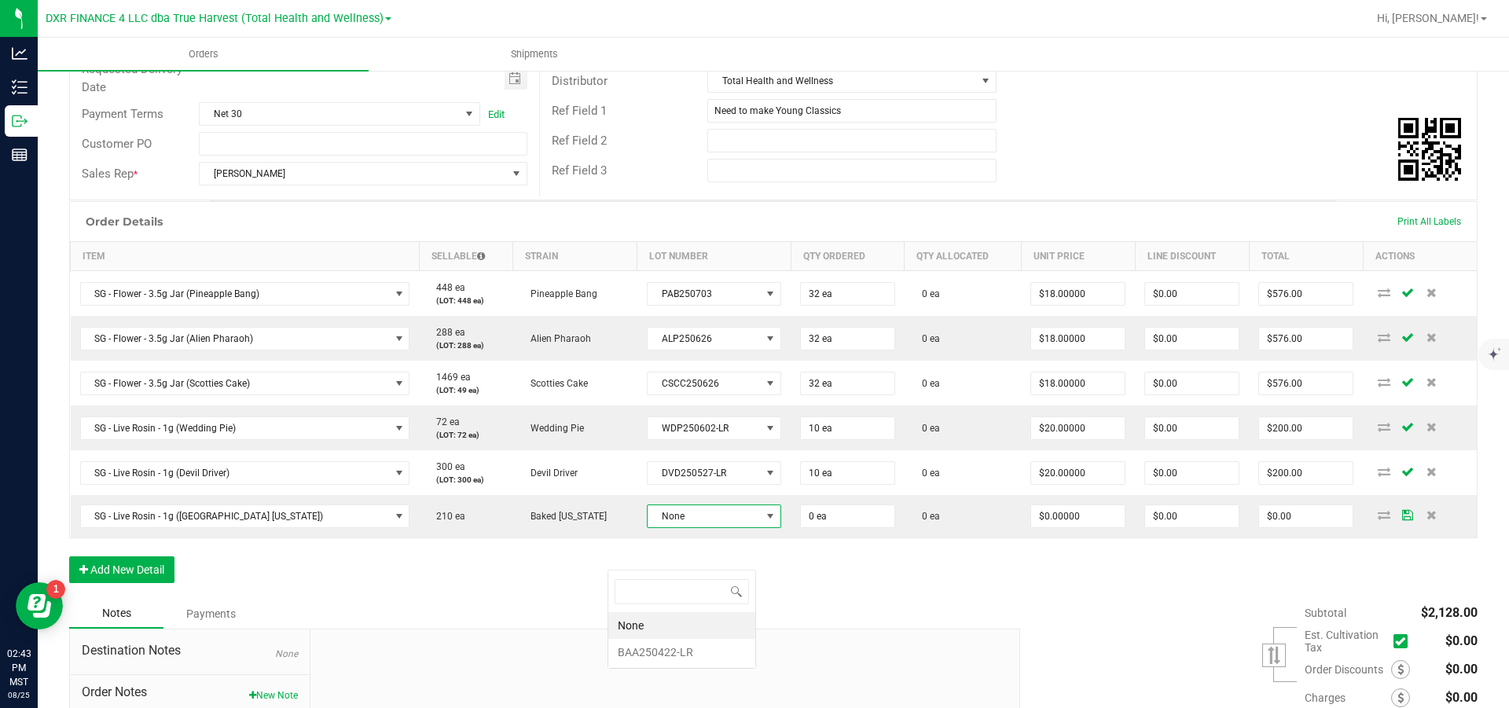
scroll to position [24, 142]
click at [678, 653] on li "BAA250422-LR" at bounding box center [681, 652] width 147 height 27
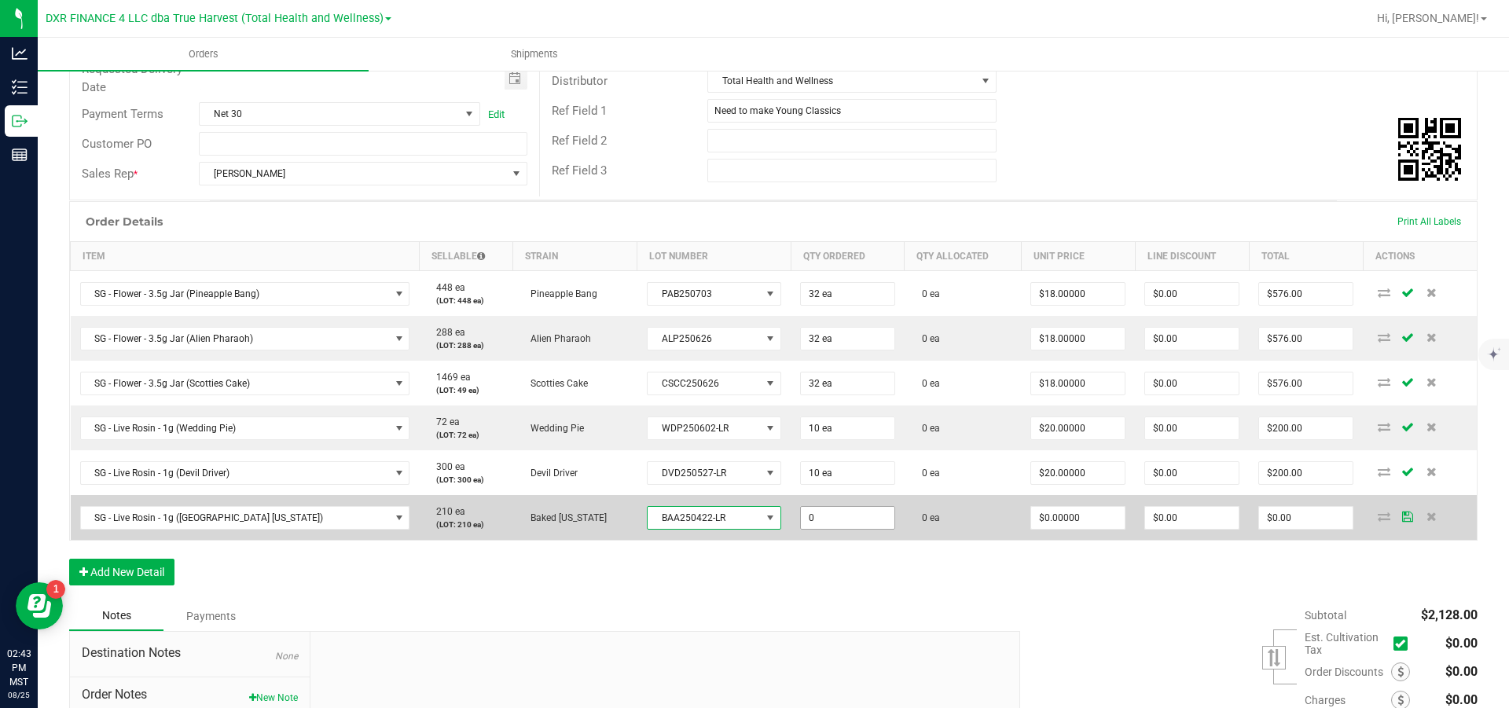
click at [811, 529] on input "0" at bounding box center [848, 518] width 94 height 22
type input "10 ea"
type input "0"
click at [1031, 529] on input "0" at bounding box center [1078, 518] width 94 height 22
type input "$20.00000"
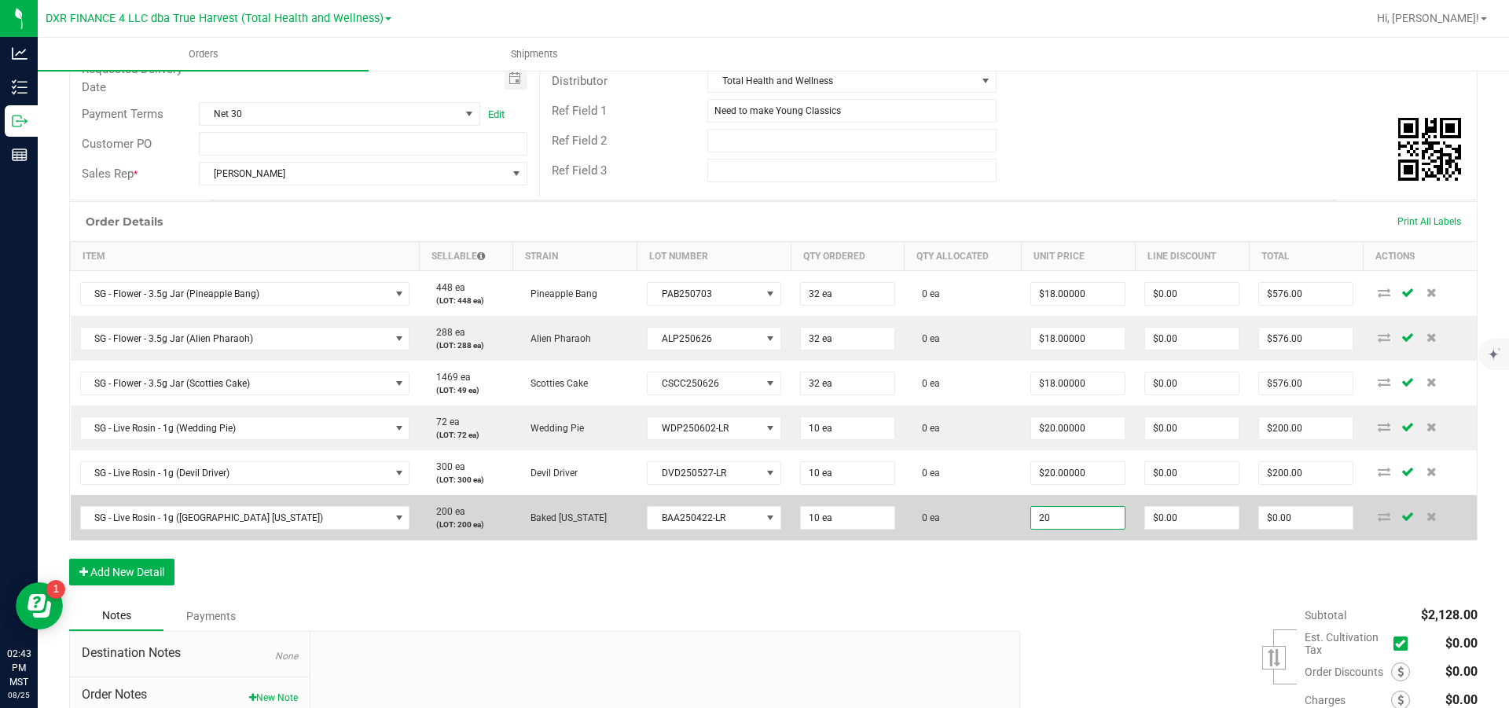
type input "0"
type input "$200.00"
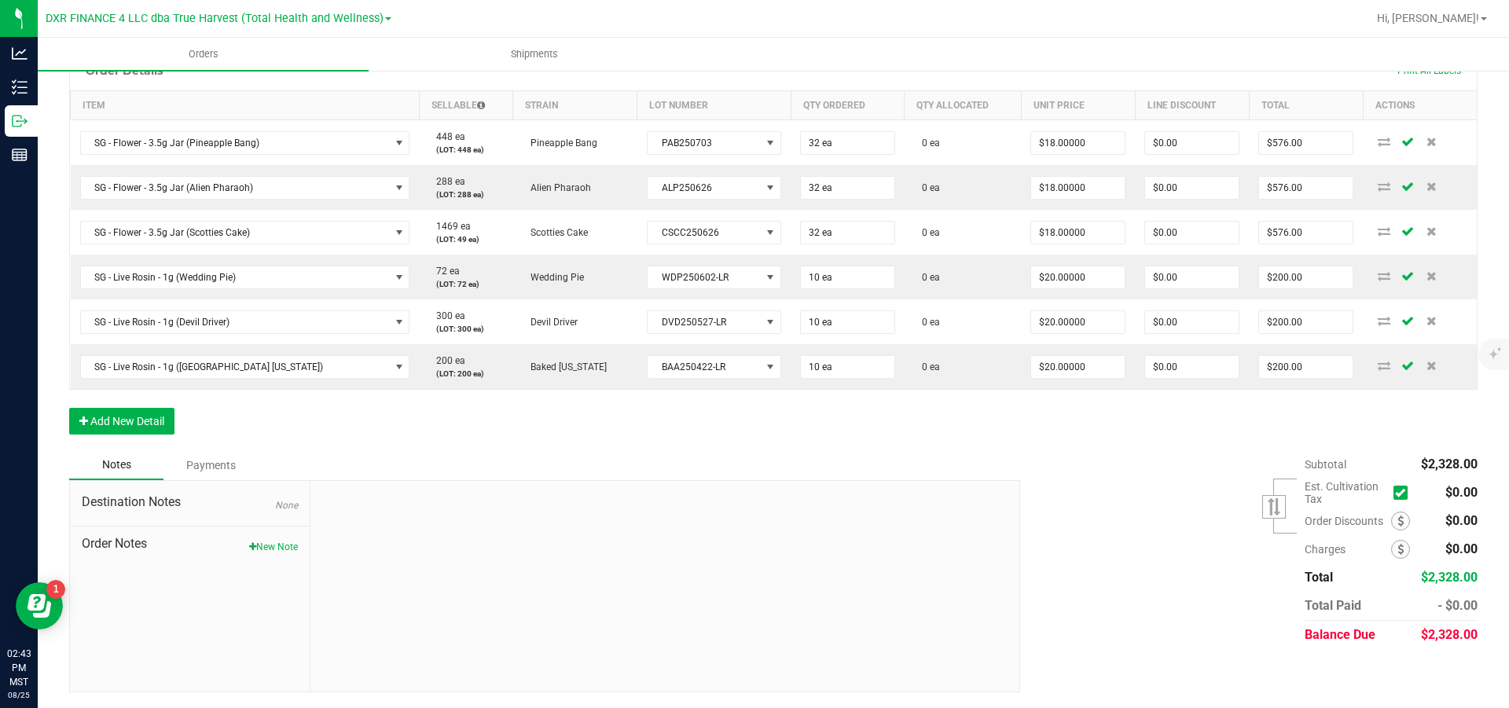
scroll to position [435, 0]
click at [92, 418] on button "Add New Detail" at bounding box center [121, 421] width 105 height 27
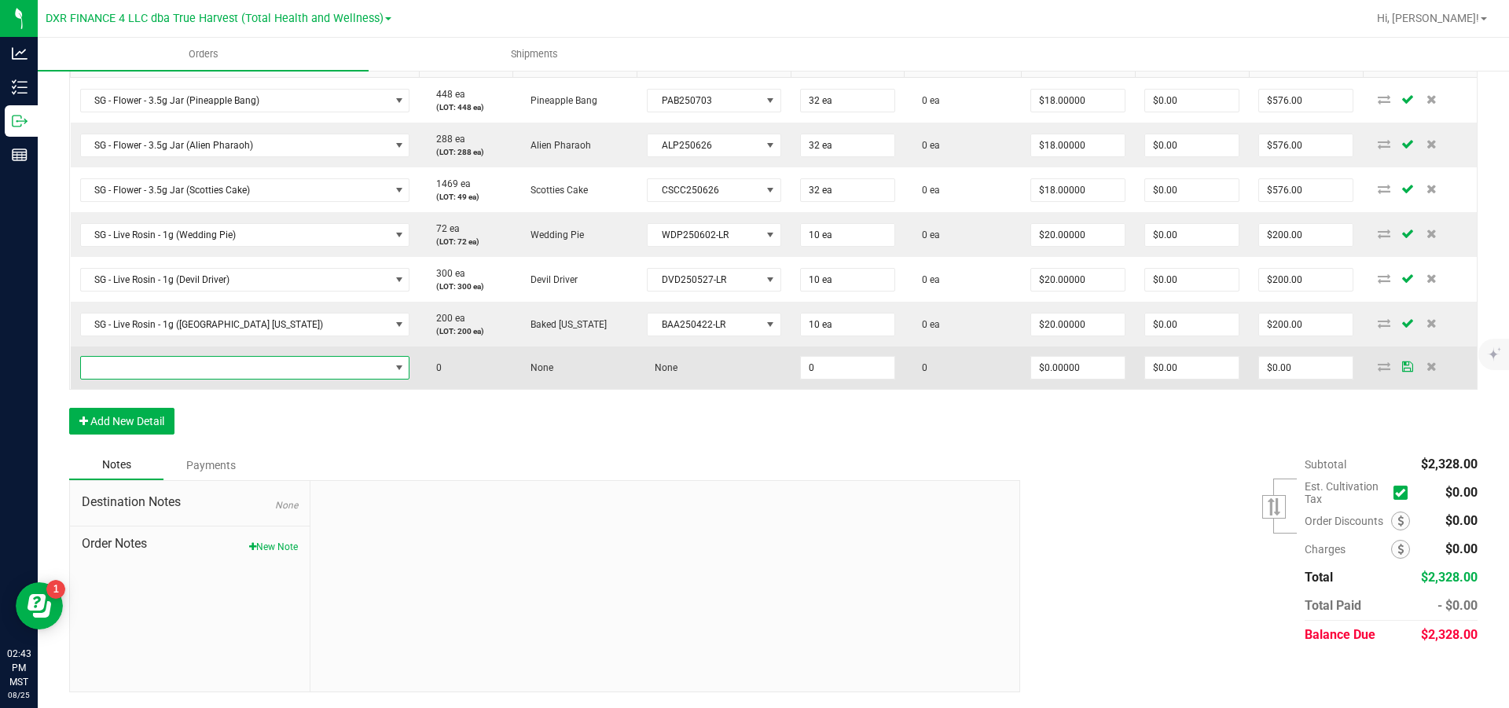
click at [96, 379] on span "NO DATA FOUND" at bounding box center [235, 368] width 309 height 22
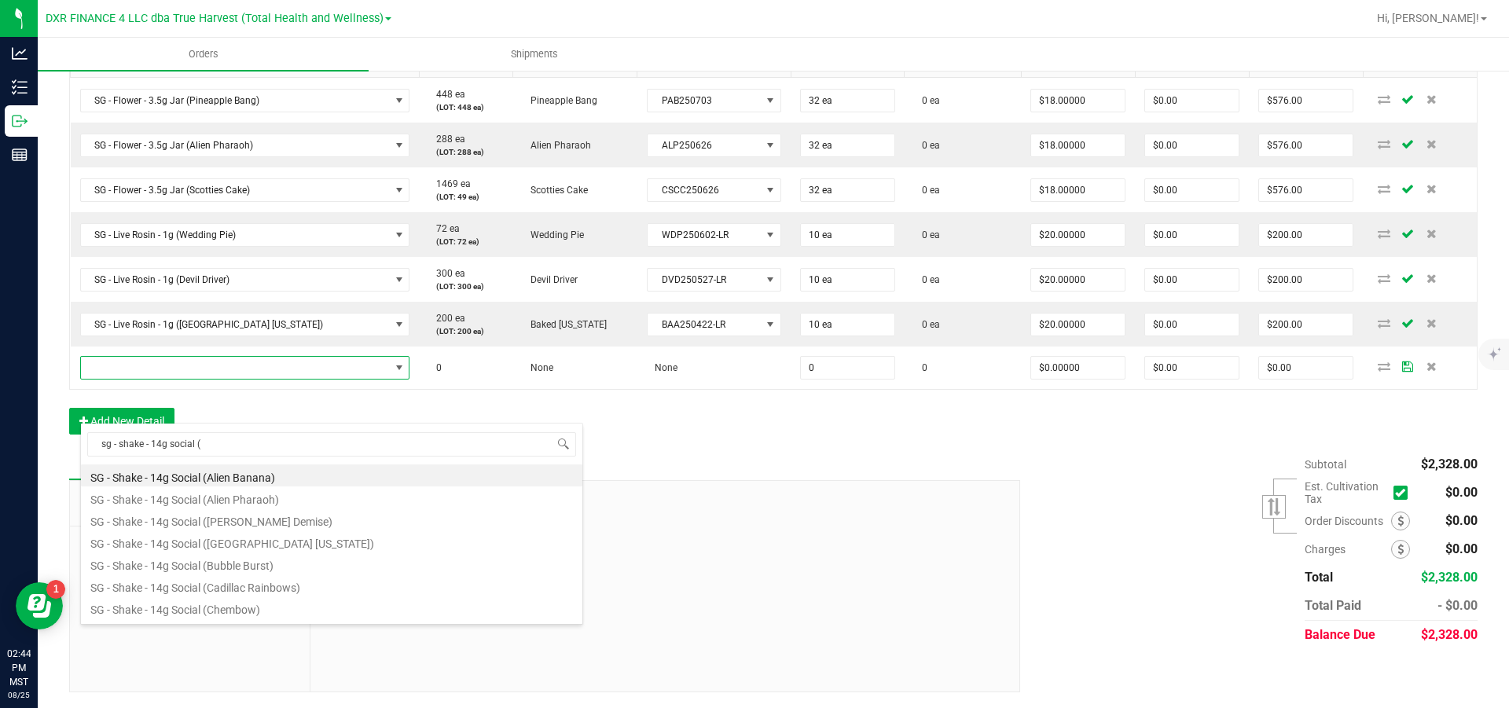
drag, startPoint x: 276, startPoint y: 453, endPoint x: 66, endPoint y: 453, distance: 209.9
click at [66, 453] on body "Analytics Inventory Outbound Reports 02:44 PM MST 08/25/2025 08/25 DXR FINANCE …" at bounding box center [754, 354] width 1509 height 708
click at [342, 449] on input "sg - shake - 14g social (" at bounding box center [331, 444] width 489 height 24
type input "sg - shake - 14g social (ca"
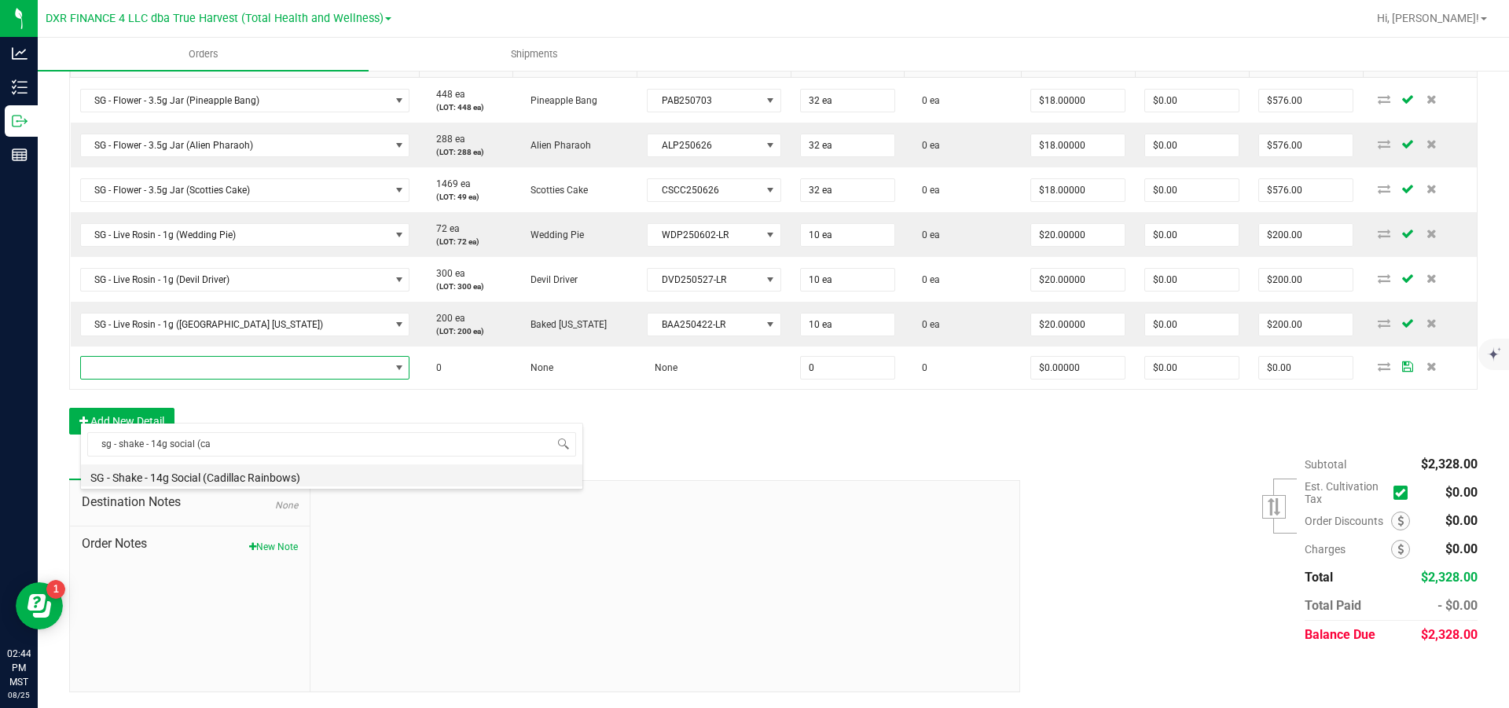
click at [287, 480] on li "SG - Shake - 14g Social (Cadillac Rainbows)" at bounding box center [332, 476] width 502 height 22
type input "0 ea"
type input "$10.00000"
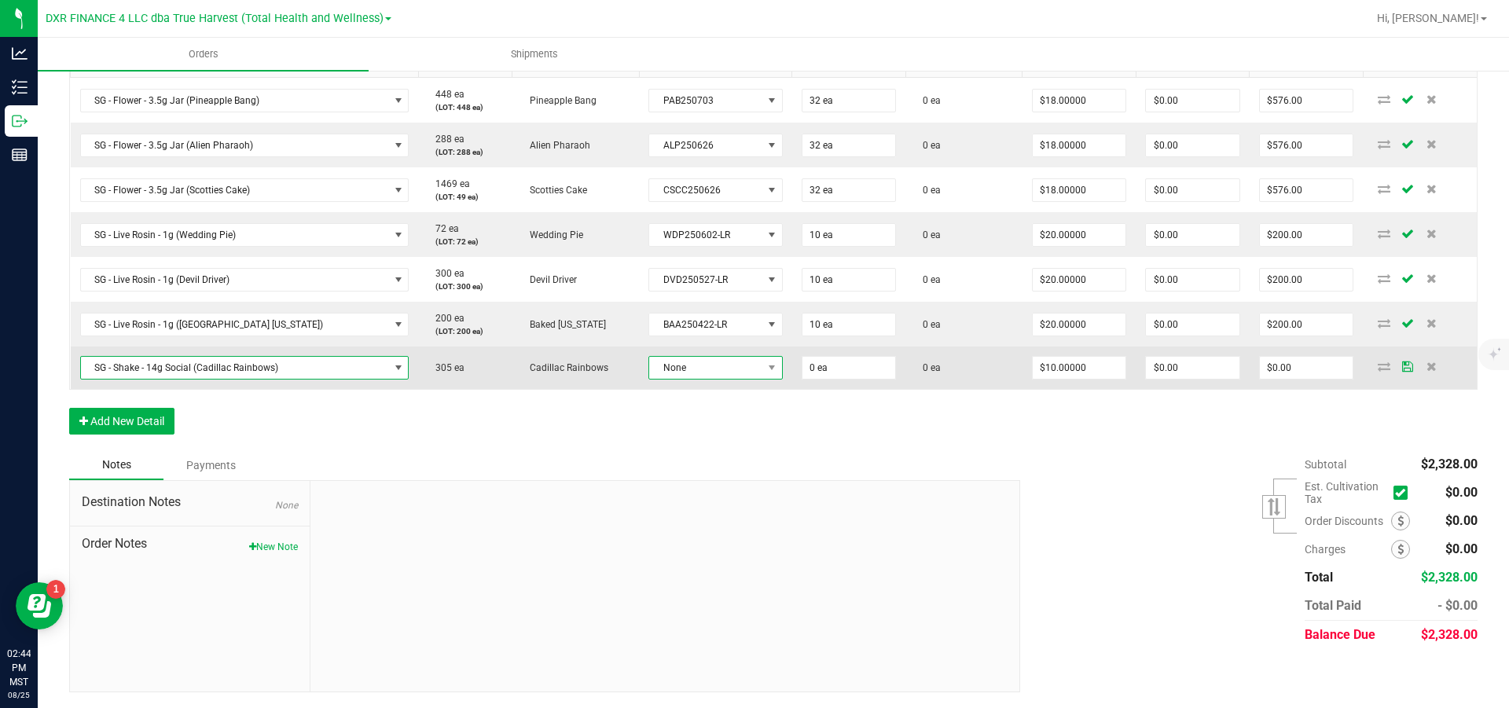
click at [696, 379] on span "None" at bounding box center [705, 368] width 113 height 22
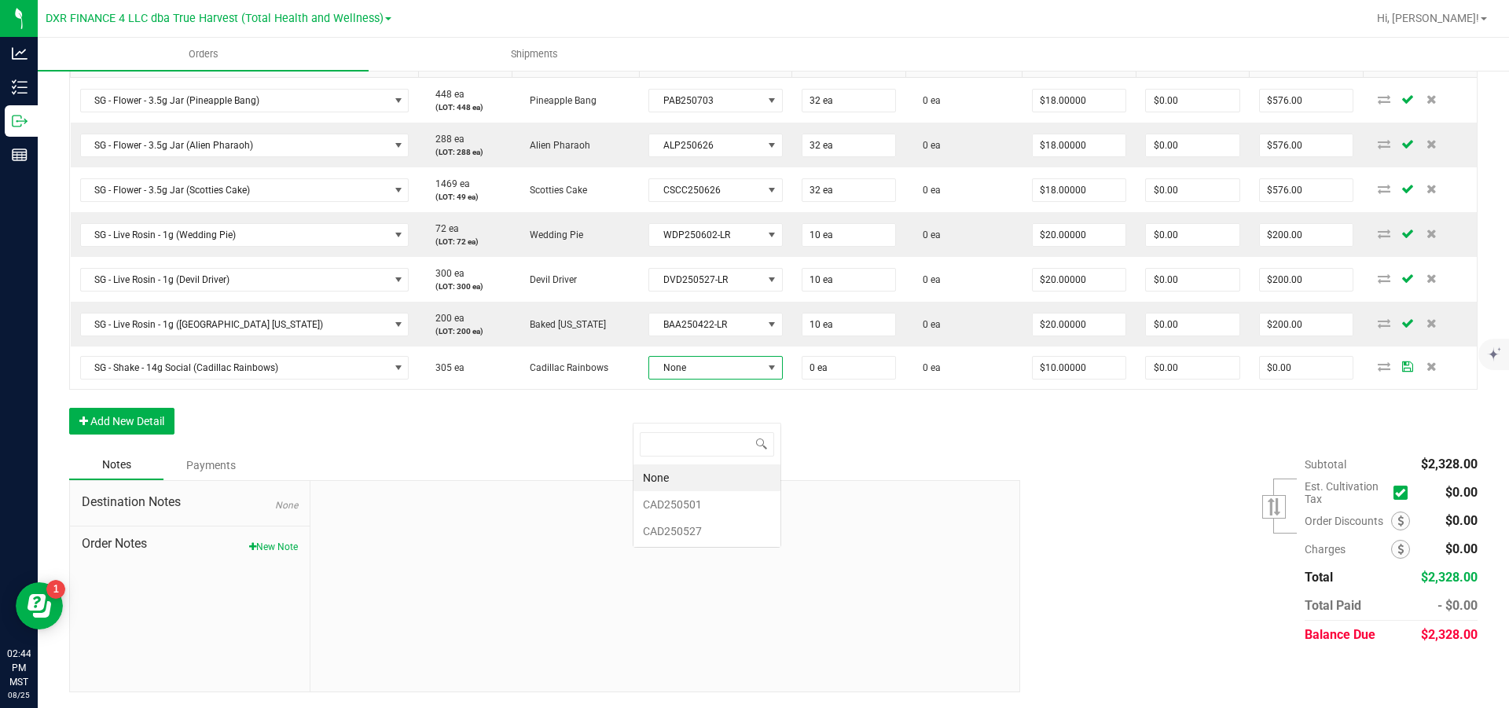
scroll to position [24, 138]
click at [726, 508] on li "CAD250501" at bounding box center [707, 504] width 147 height 27
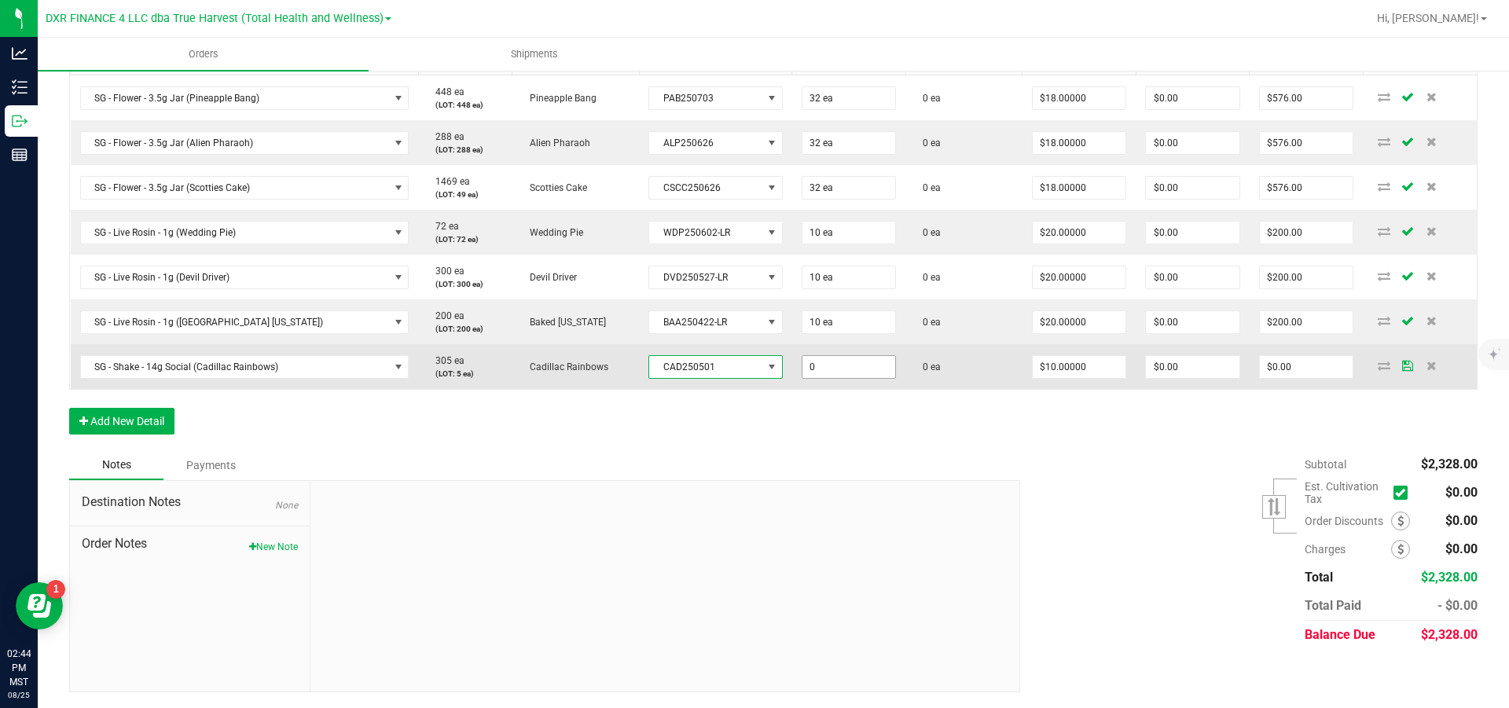
click at [836, 378] on input "0" at bounding box center [850, 367] width 94 height 22
click at [725, 378] on span "CAD250501" at bounding box center [705, 367] width 113 height 22
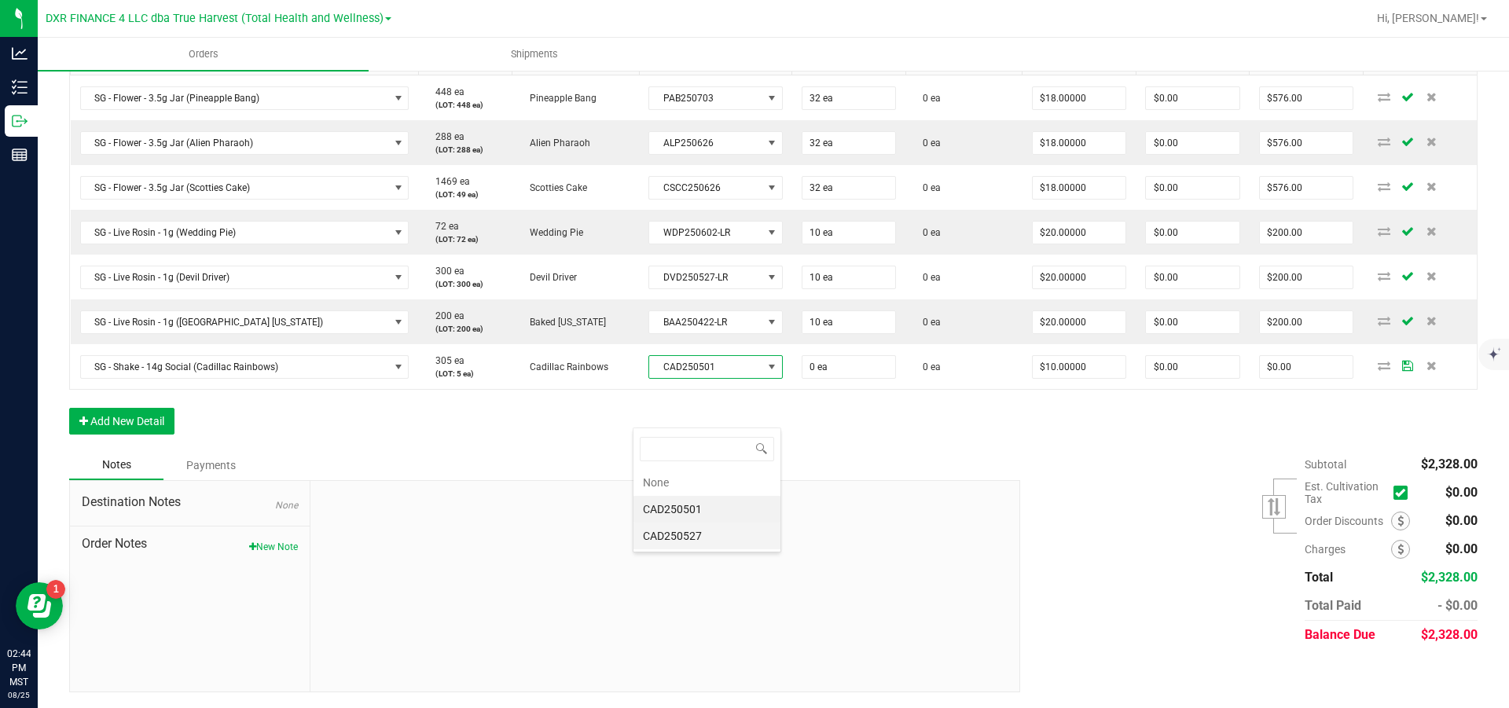
click at [721, 533] on li "CAD250527" at bounding box center [707, 536] width 147 height 27
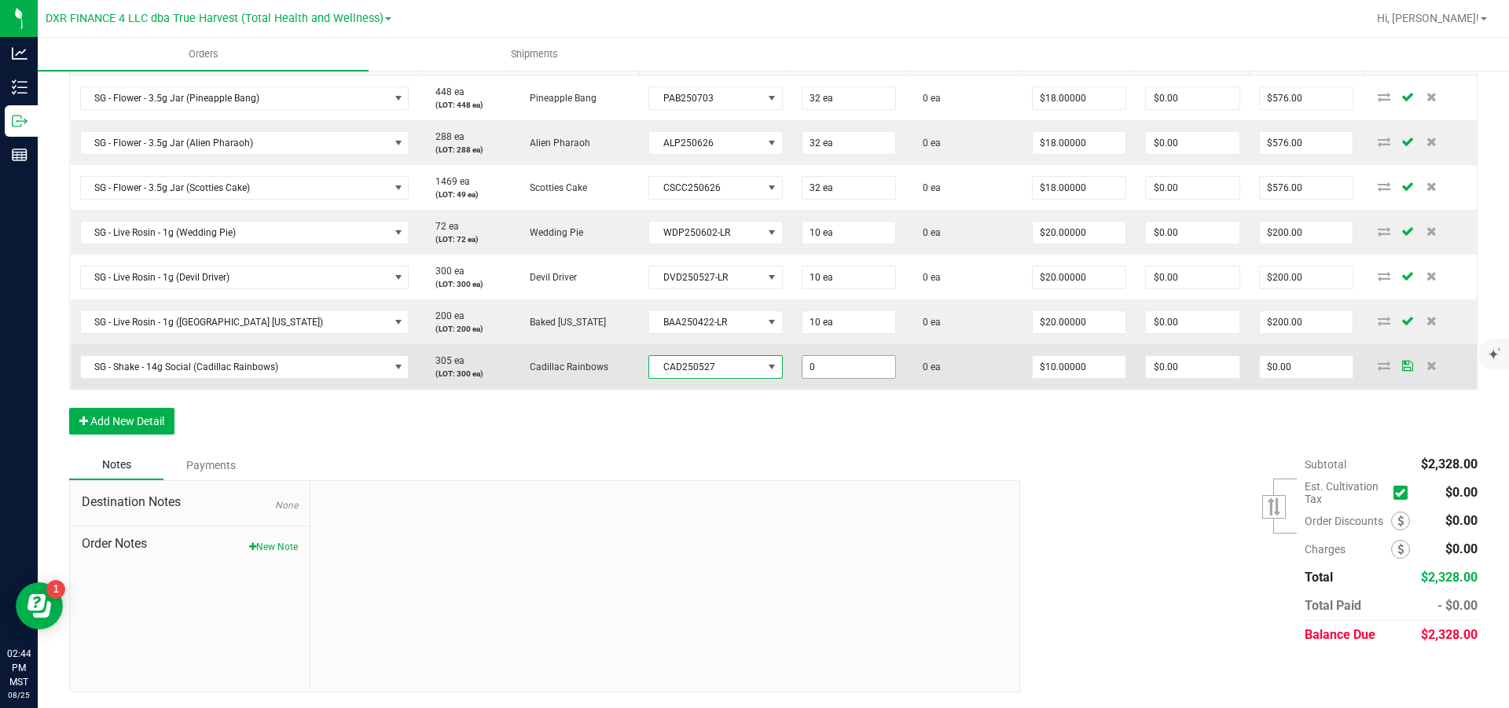
click at [842, 378] on input "0" at bounding box center [850, 367] width 94 height 22
type input "50 ea"
type input "10"
type input "$500.00"
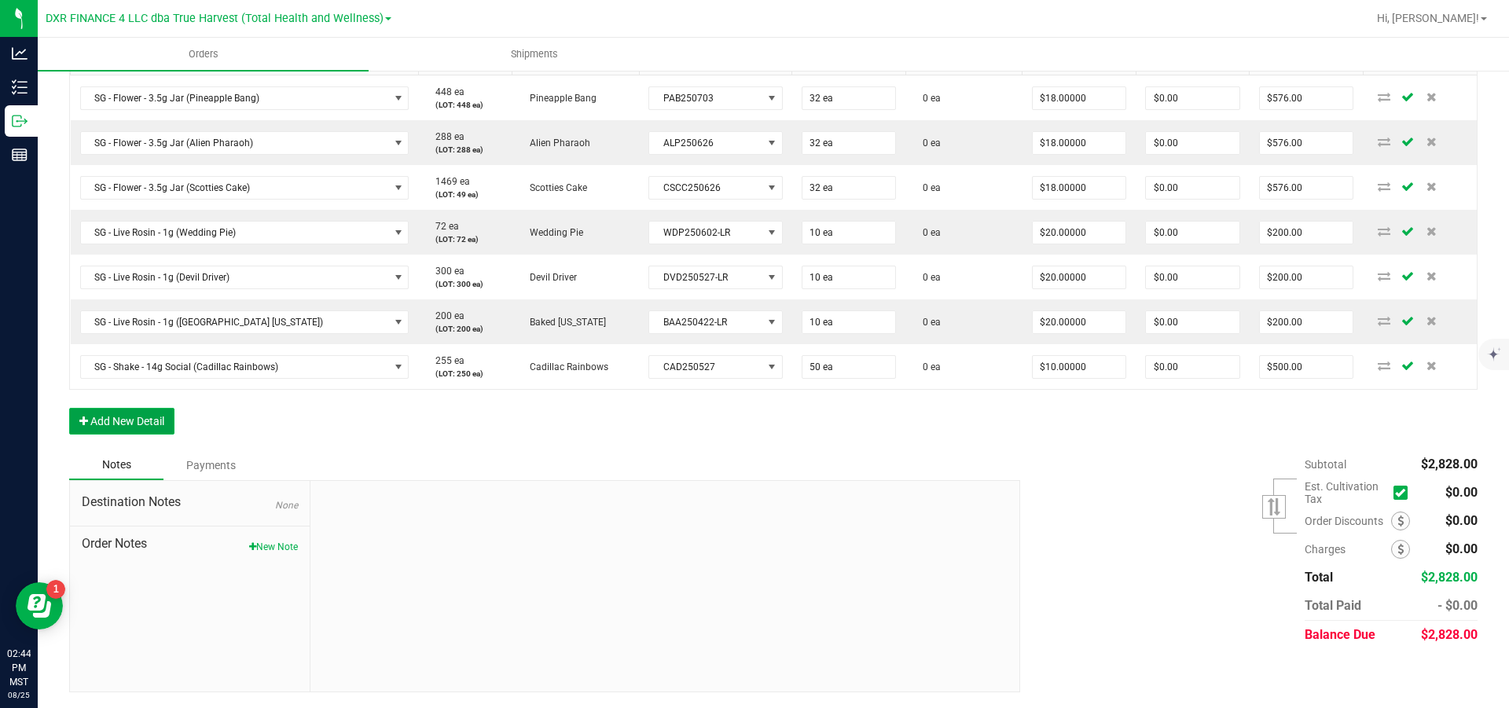
click at [127, 435] on button "Add New Detail" at bounding box center [121, 421] width 105 height 27
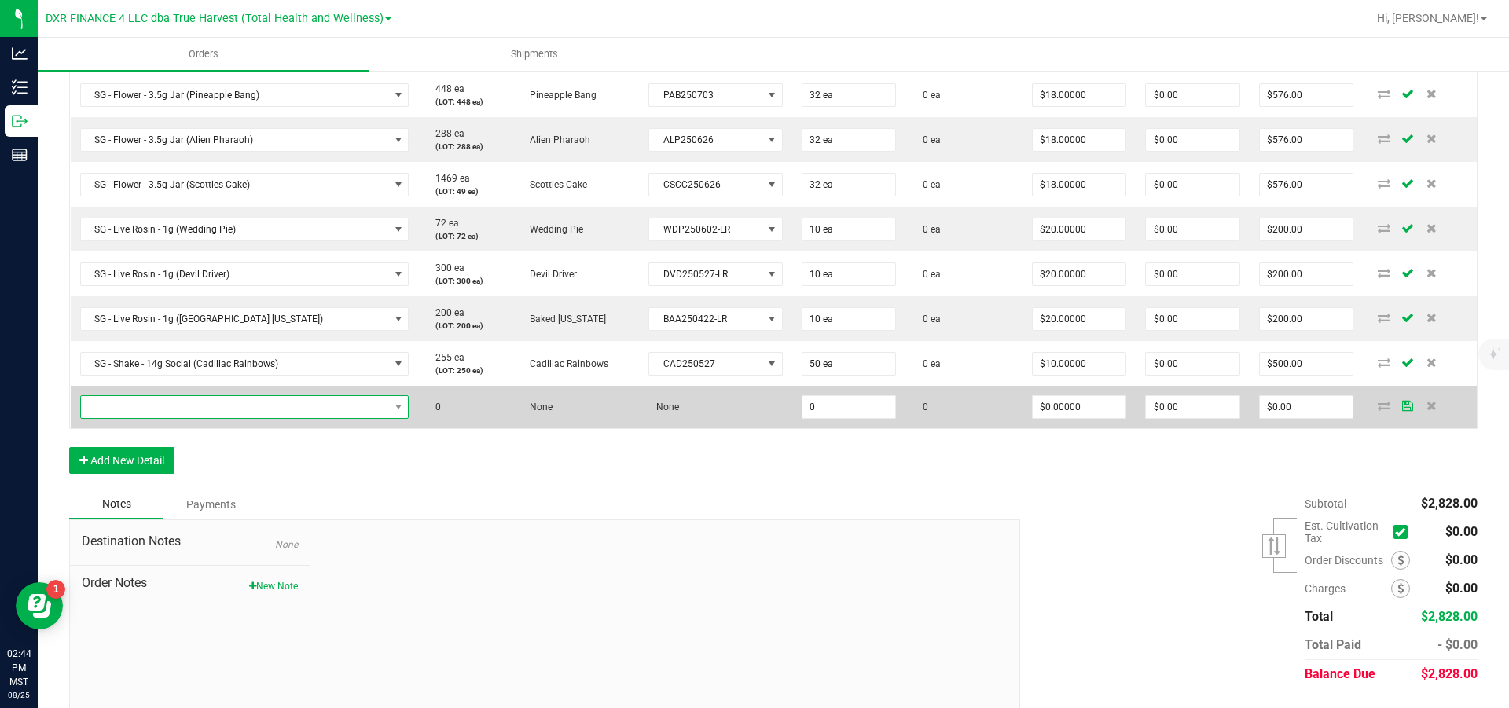
click at [153, 418] on span "NO DATA FOUND" at bounding box center [235, 407] width 308 height 22
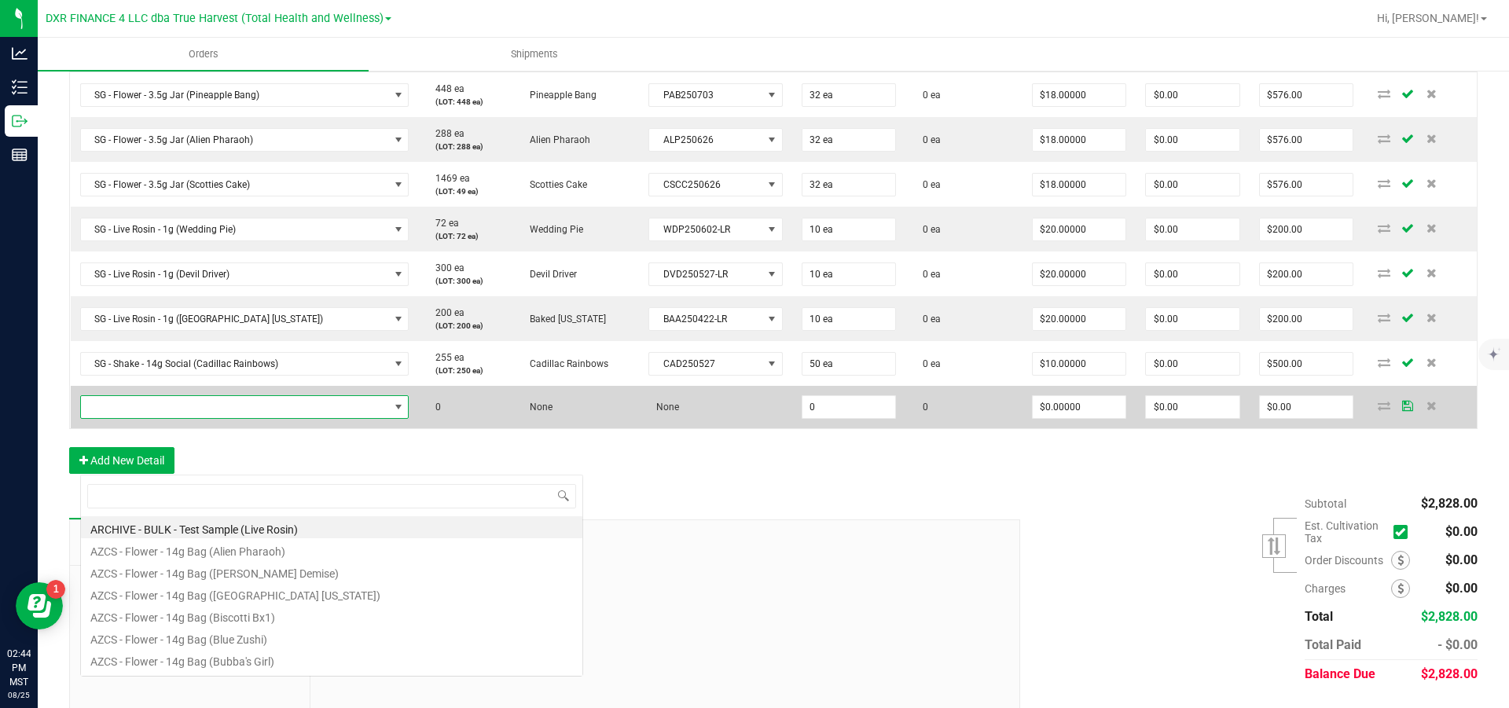
scroll to position [24, 289]
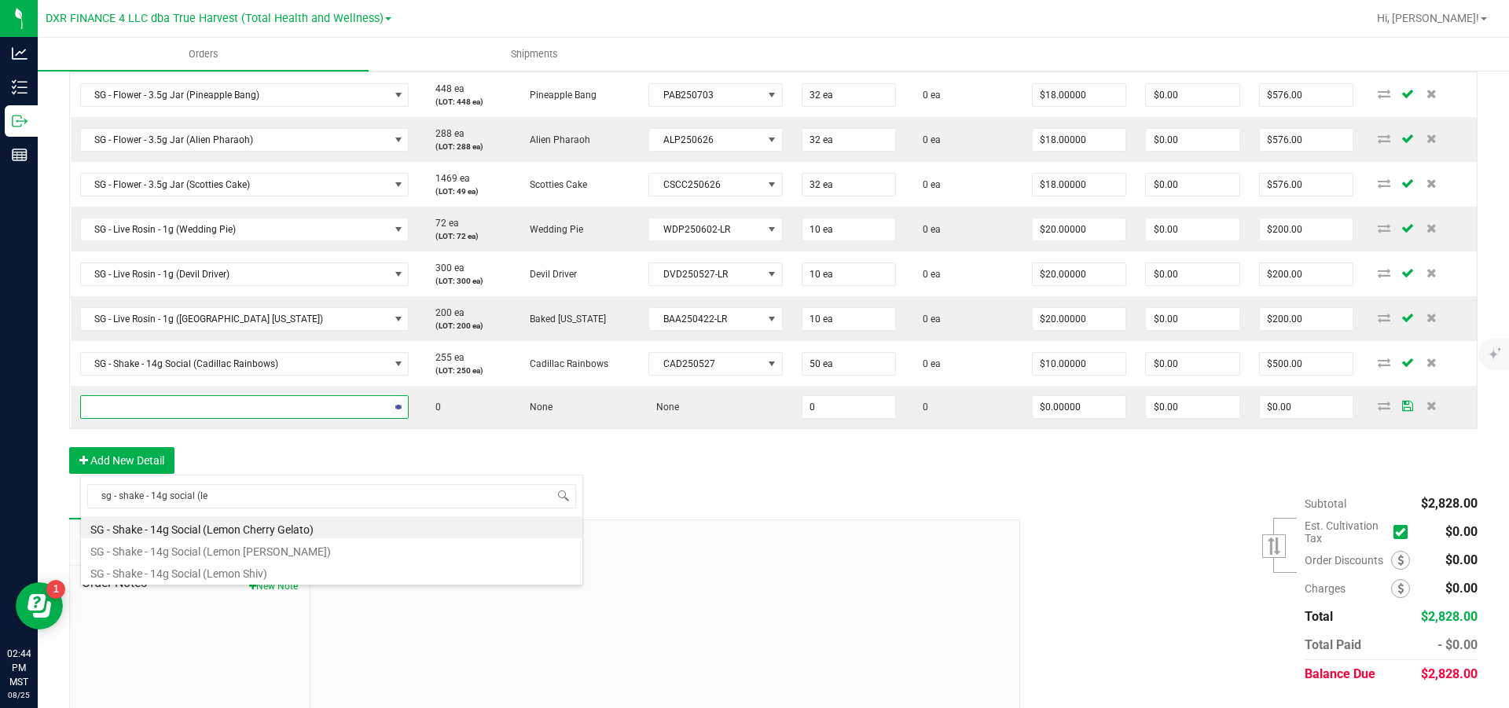
type input "sg - shake - 14g social (lem"
click at [274, 534] on li "SG - Shake - 14g Social (Lemon Cherry Gelato)" at bounding box center [332, 527] width 502 height 22
type input "0 ea"
type input "$10.00000"
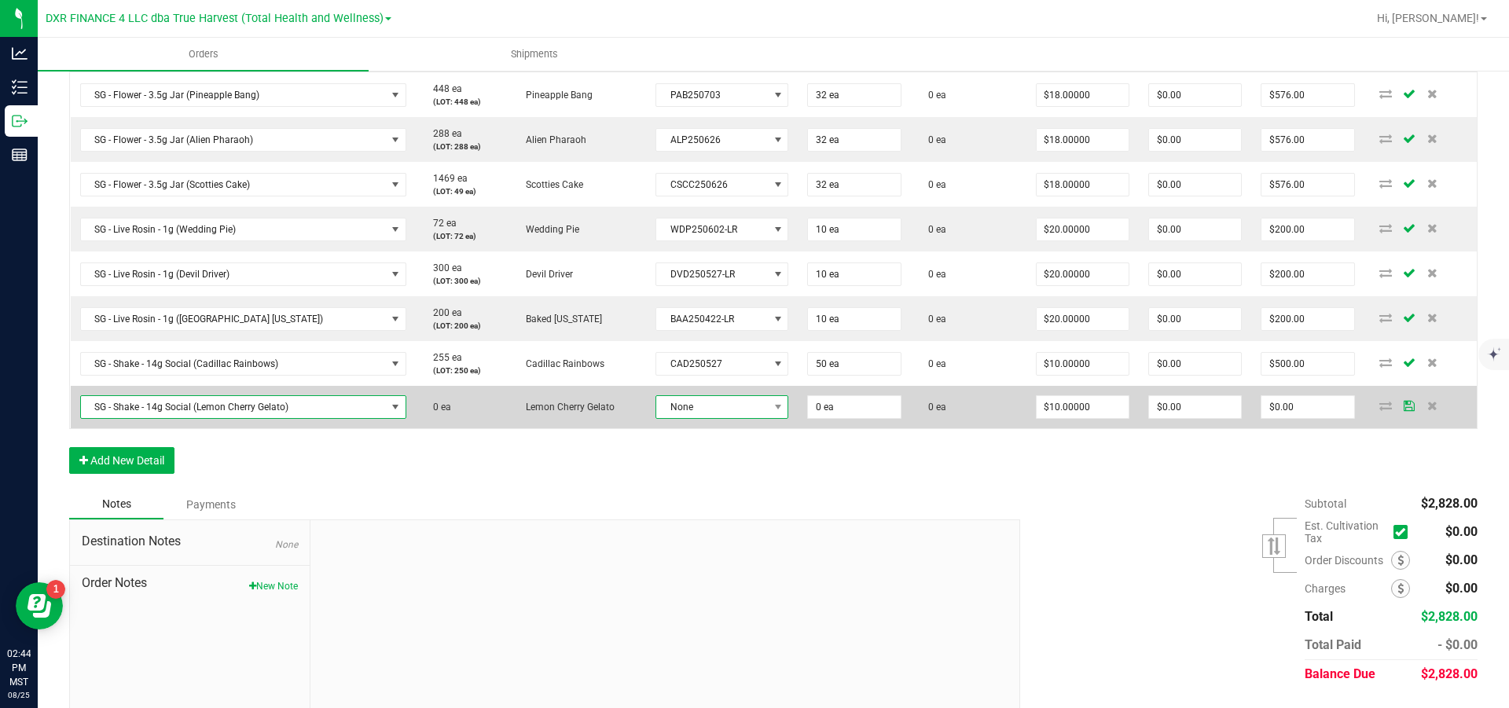
click at [705, 418] on span "None" at bounding box center [712, 407] width 112 height 22
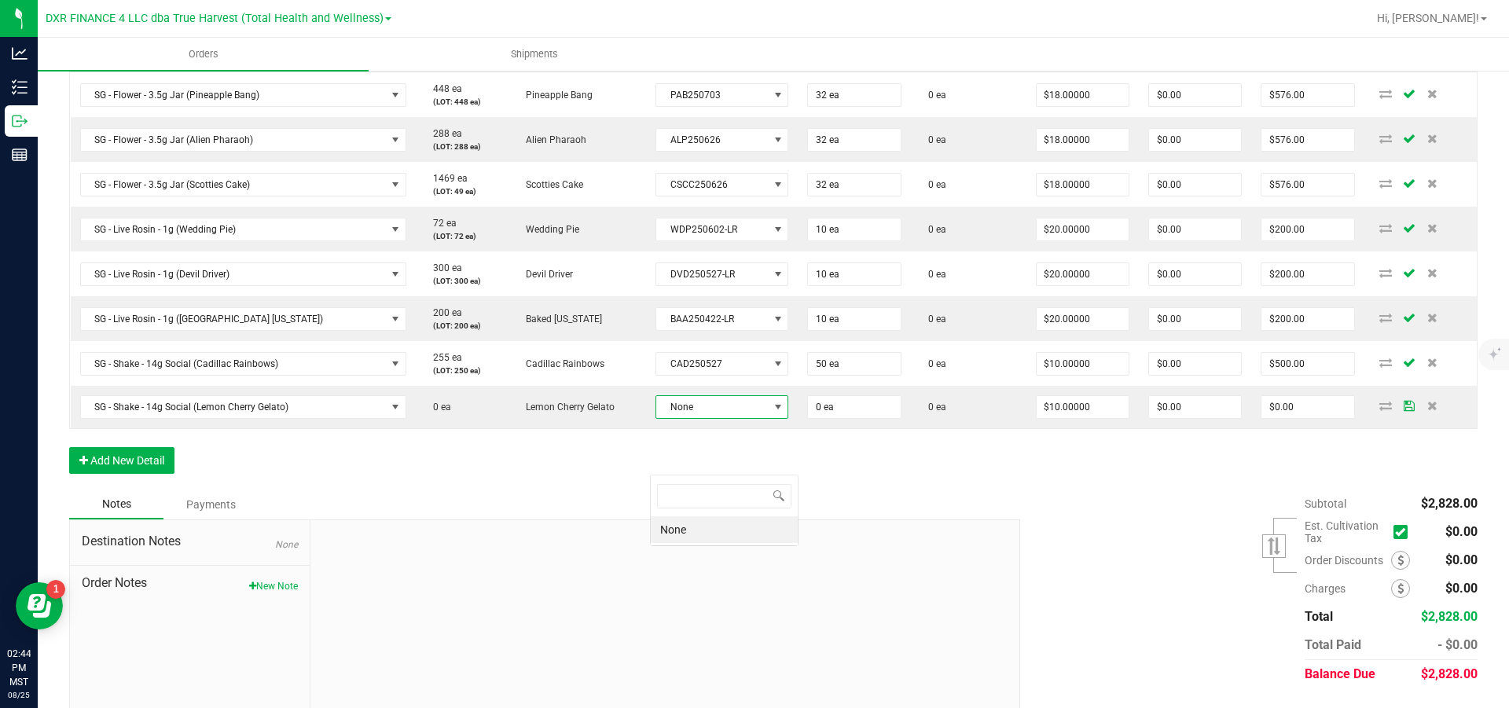
scroll to position [24, 134]
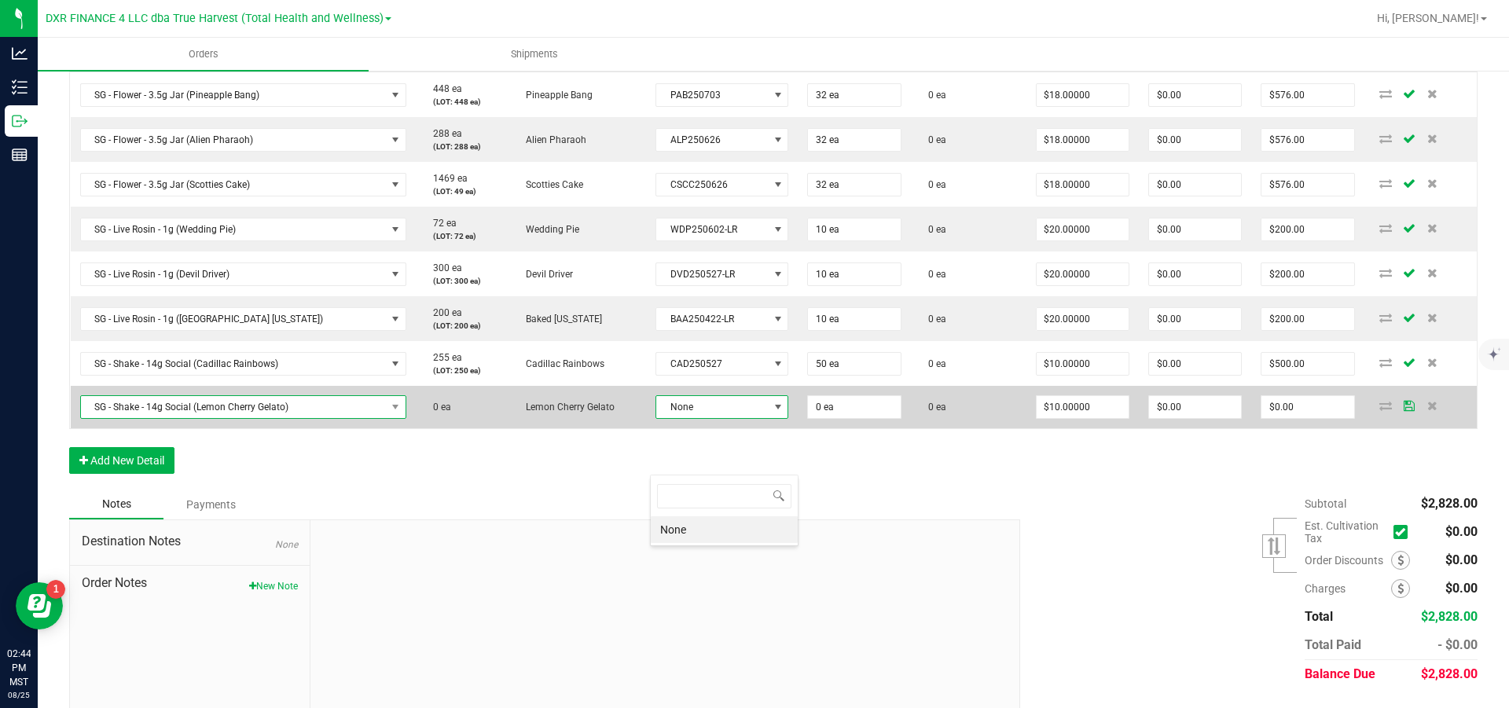
click at [288, 418] on span "SG - Shake - 14g Social (Lemon Cherry Gelato)" at bounding box center [233, 407] width 305 height 22
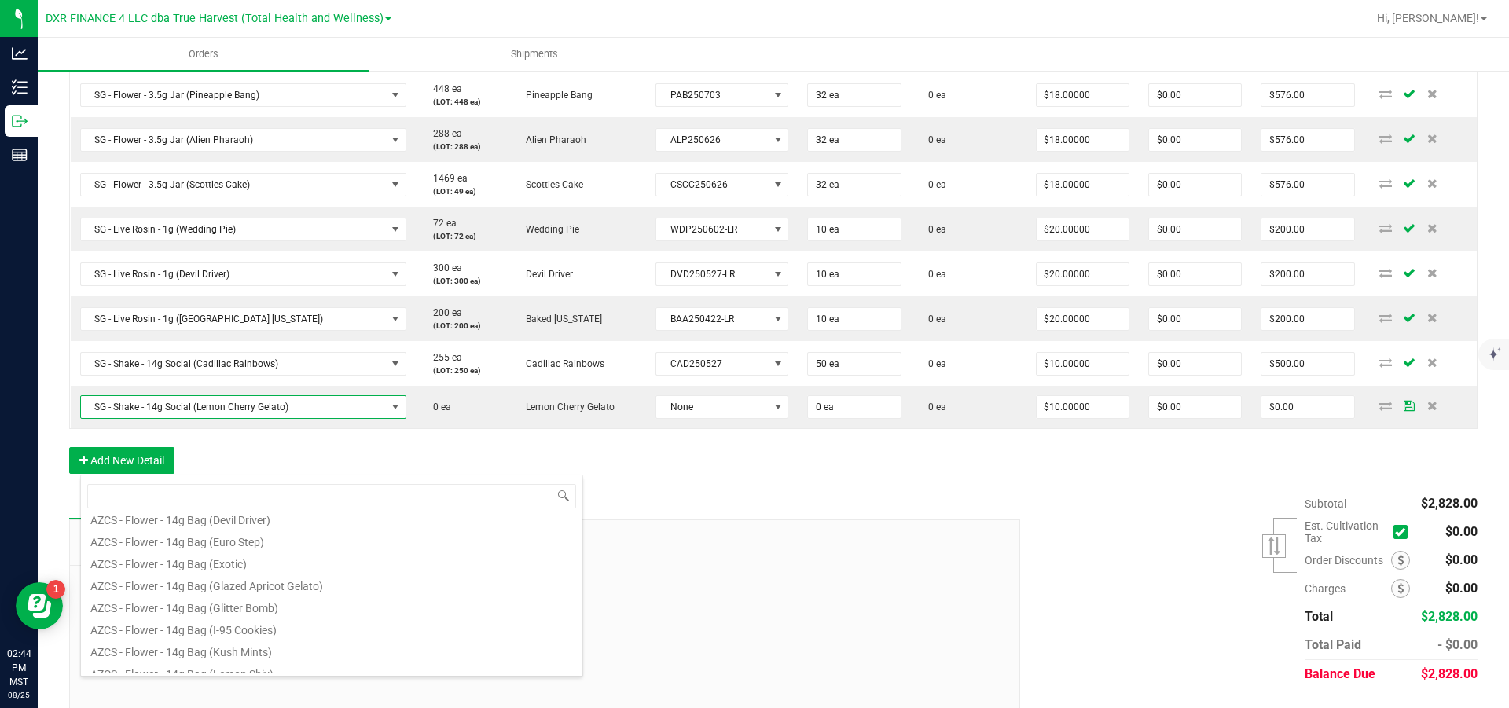
scroll to position [283, 0]
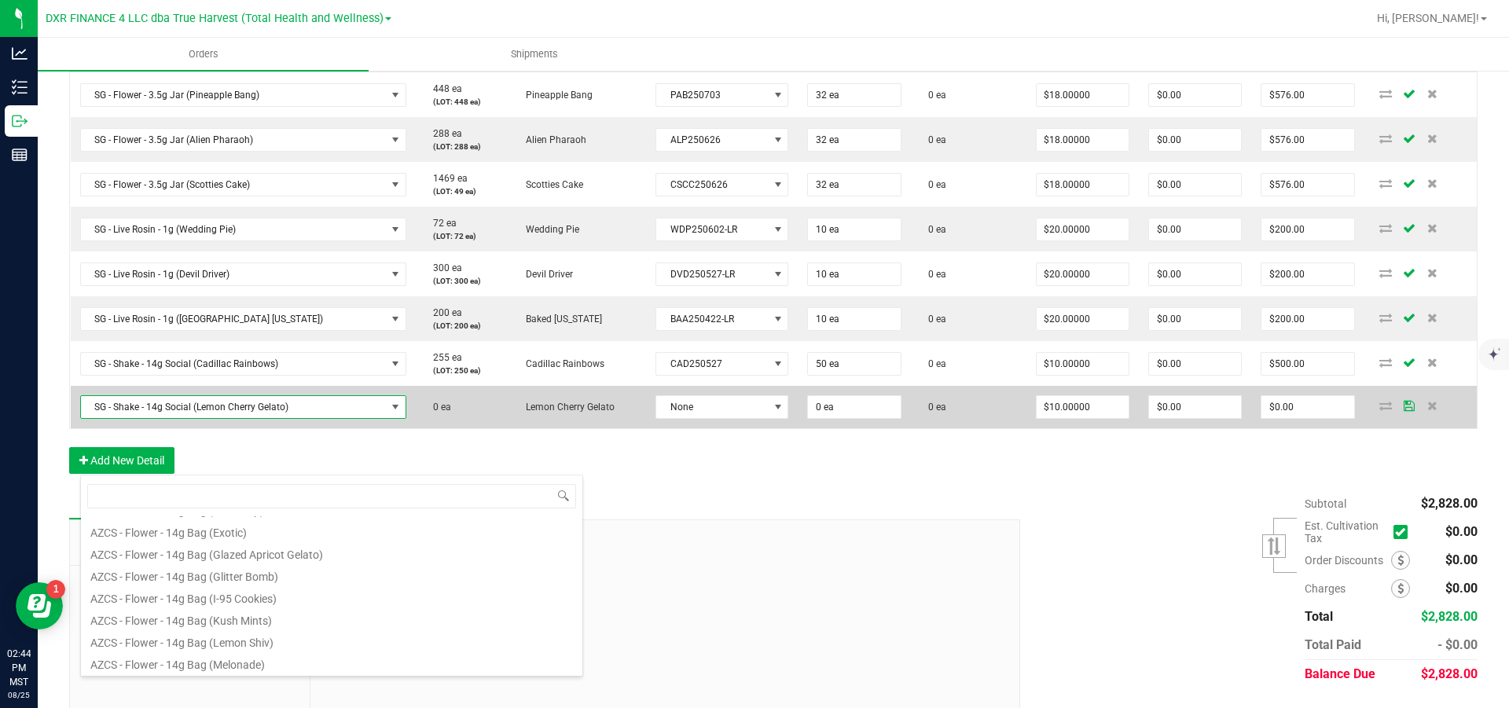
click at [293, 418] on span "SG - Shake - 14g Social (Lemon Cherry Gelato)" at bounding box center [233, 407] width 305 height 22
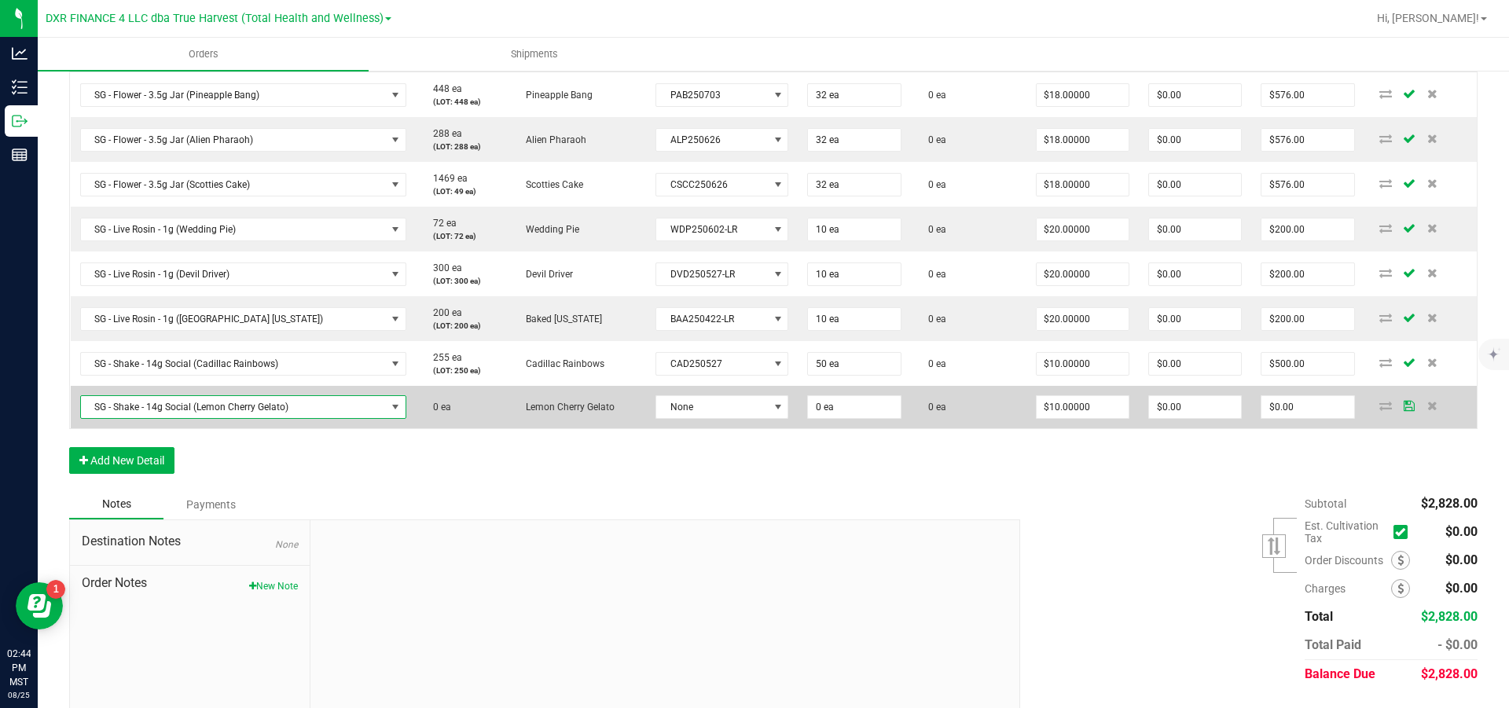
click at [293, 418] on span "SG - Shake - 14g Social (Lemon Cherry Gelato)" at bounding box center [233, 407] width 305 height 22
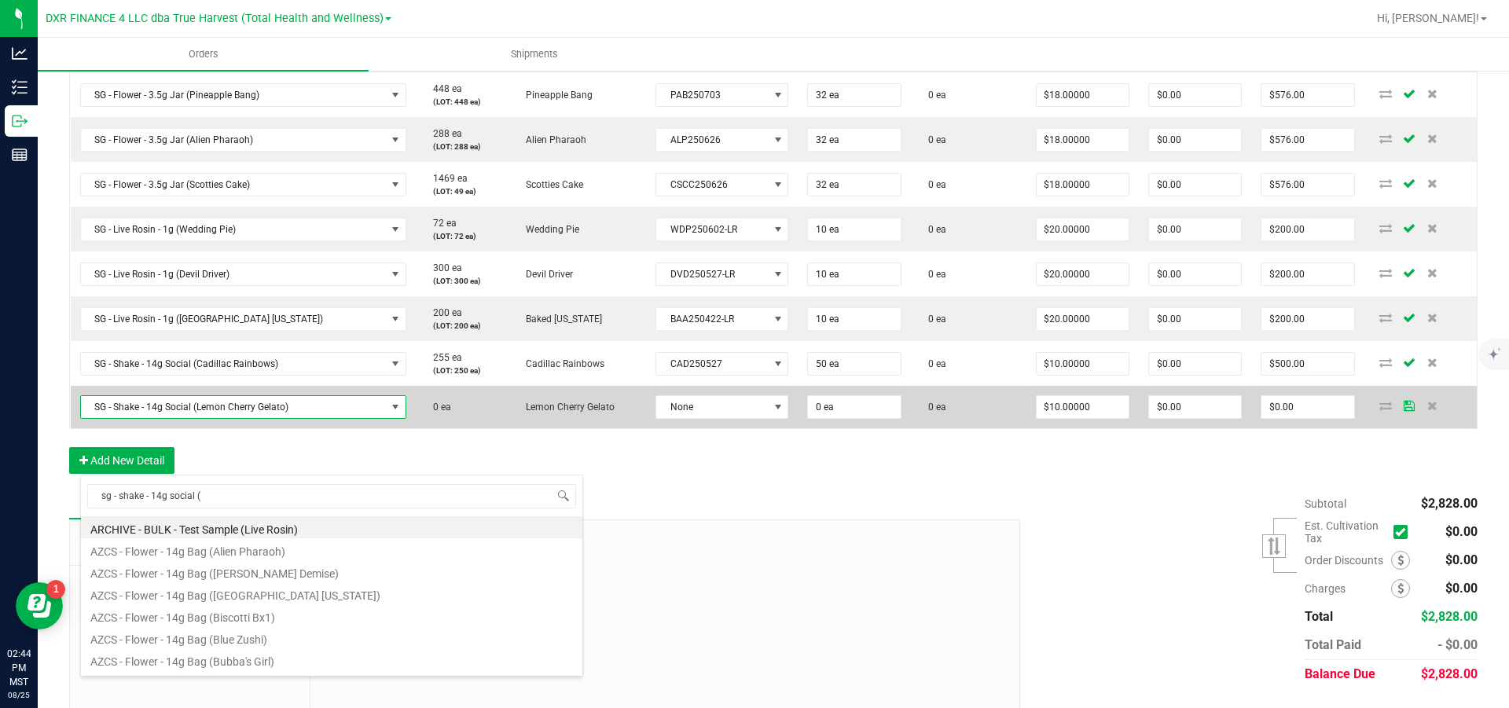
scroll to position [261, 0]
type input "sg - shake - 14g social (l"
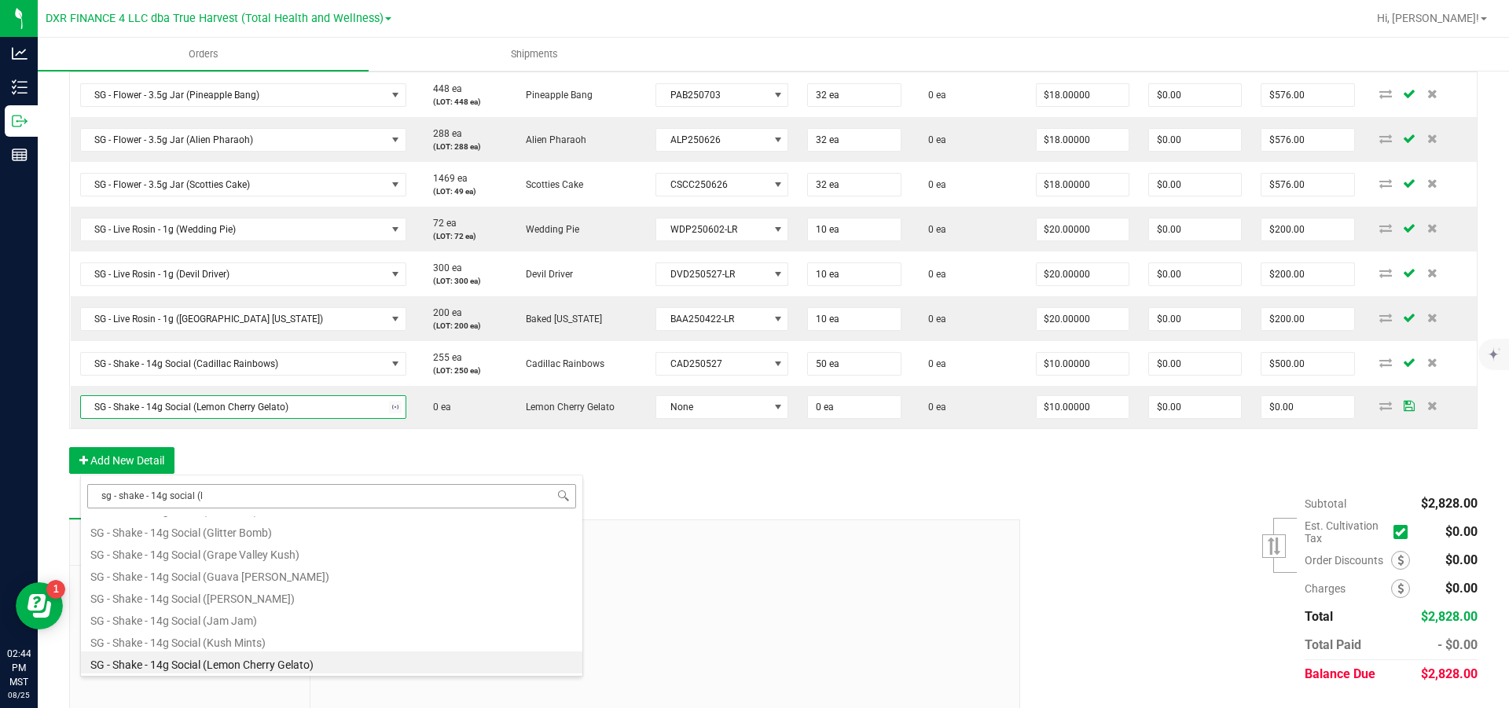
scroll to position [0, 0]
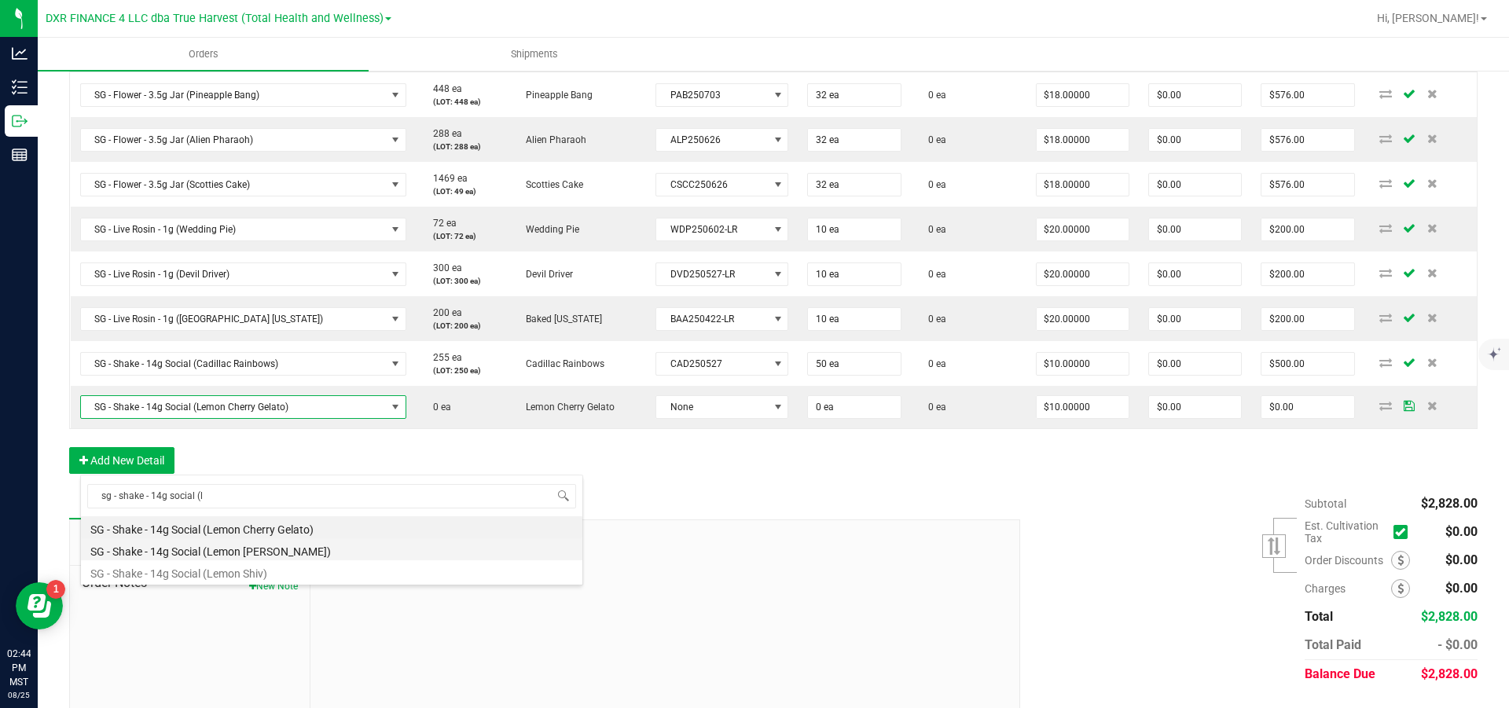
click at [308, 553] on li "SG - Shake - 14g Social (Lemon Cherry Mintz)" at bounding box center [332, 550] width 502 height 22
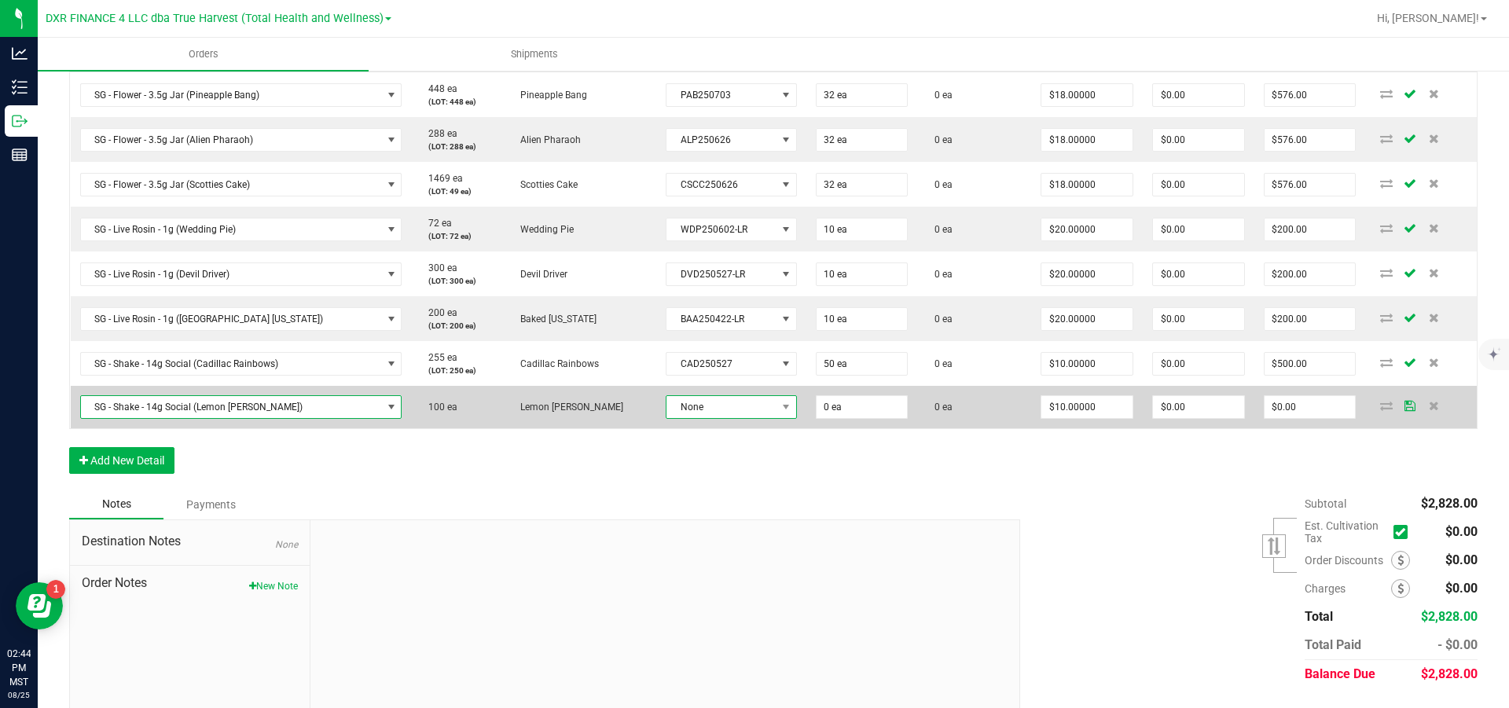
click at [667, 418] on span "None" at bounding box center [722, 407] width 110 height 22
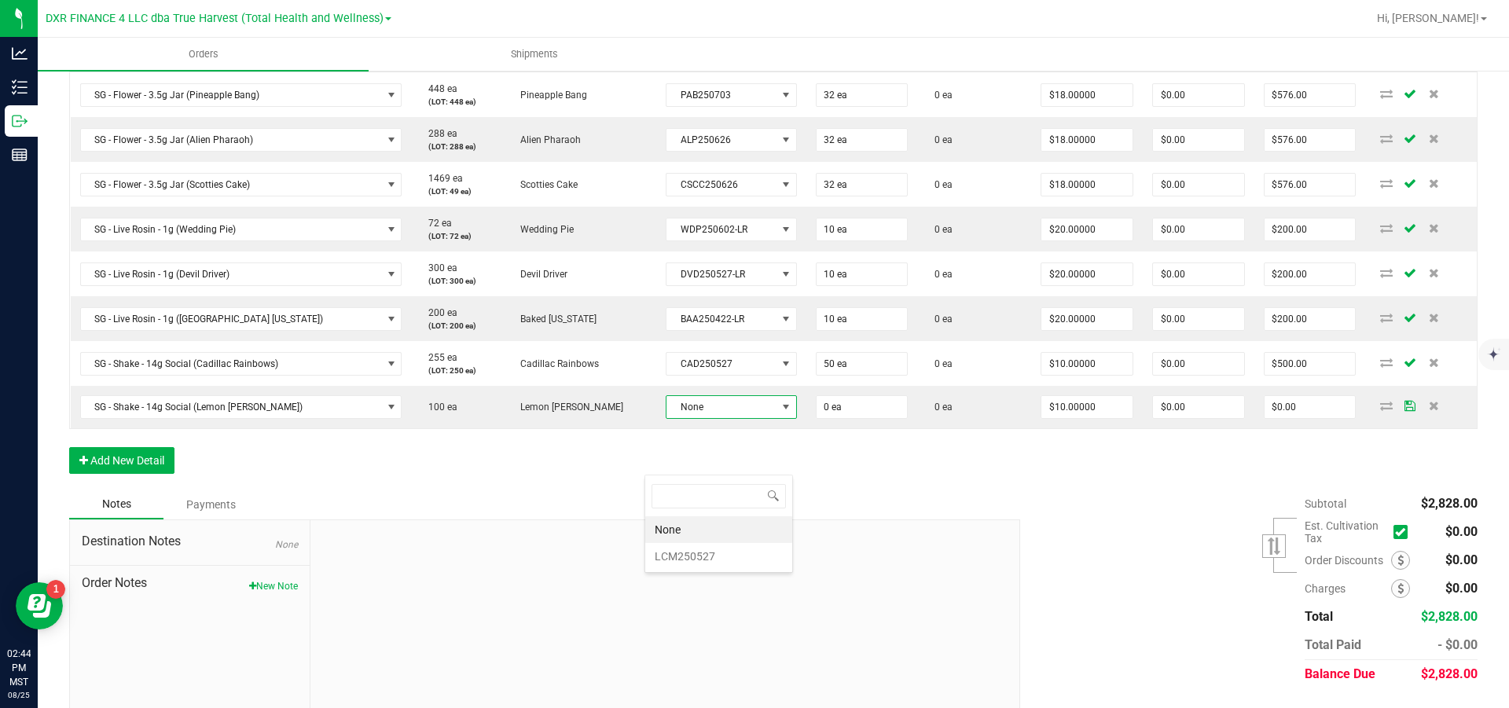
scroll to position [24, 136]
click at [658, 555] on li "LCM250527" at bounding box center [718, 556] width 147 height 27
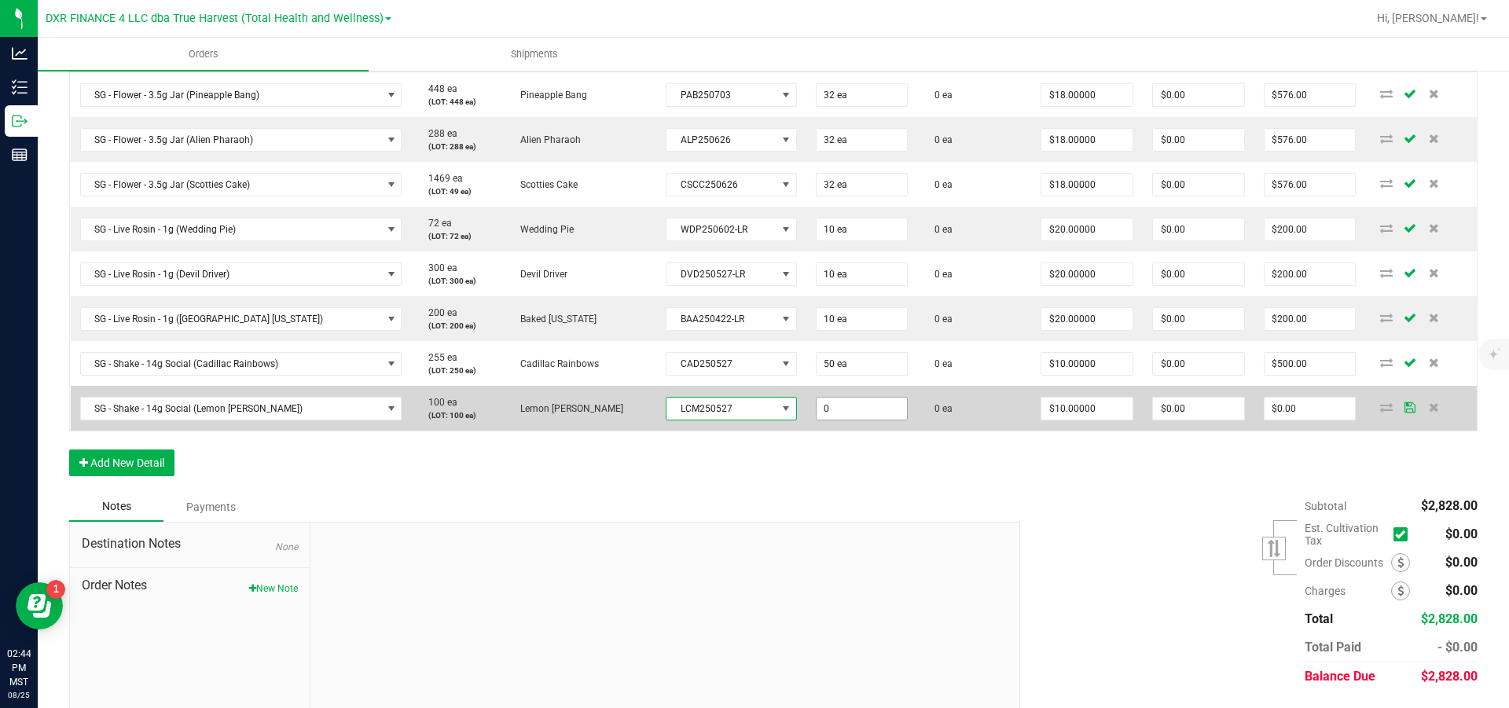
click at [833, 420] on input "0" at bounding box center [862, 409] width 91 height 22
type input "50 ea"
type input "10"
type input "$500.00"
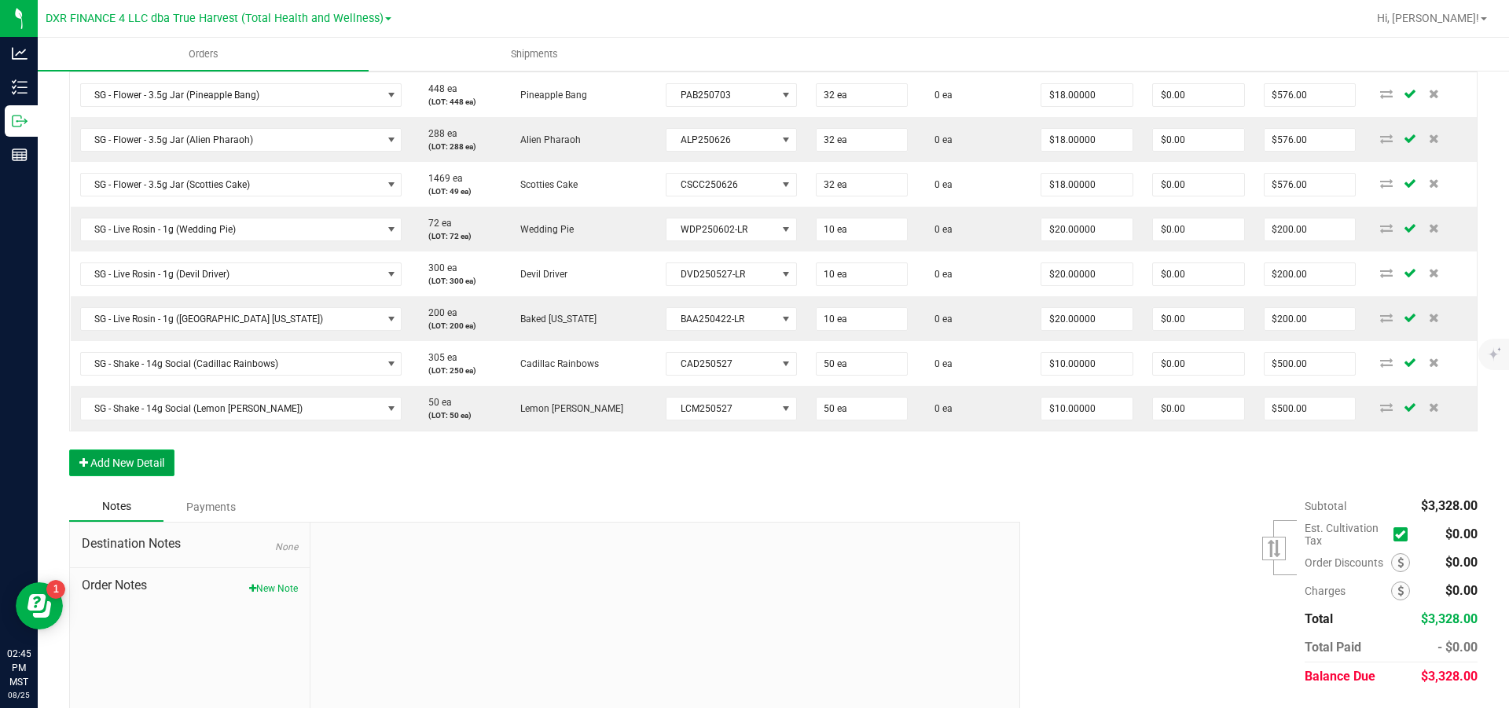
click at [138, 476] on button "Add New Detail" at bounding box center [121, 463] width 105 height 27
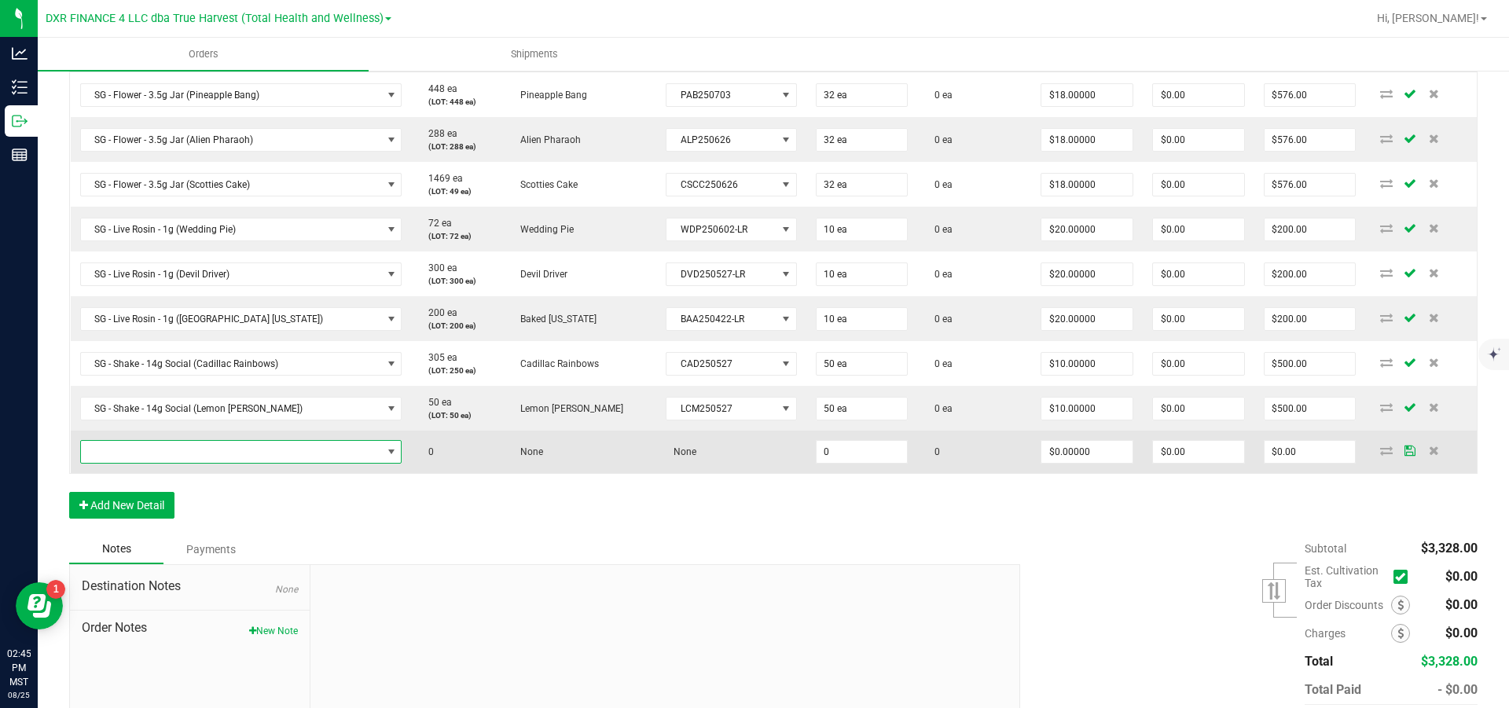
click at [148, 463] on span "NO DATA FOUND" at bounding box center [231, 452] width 301 height 22
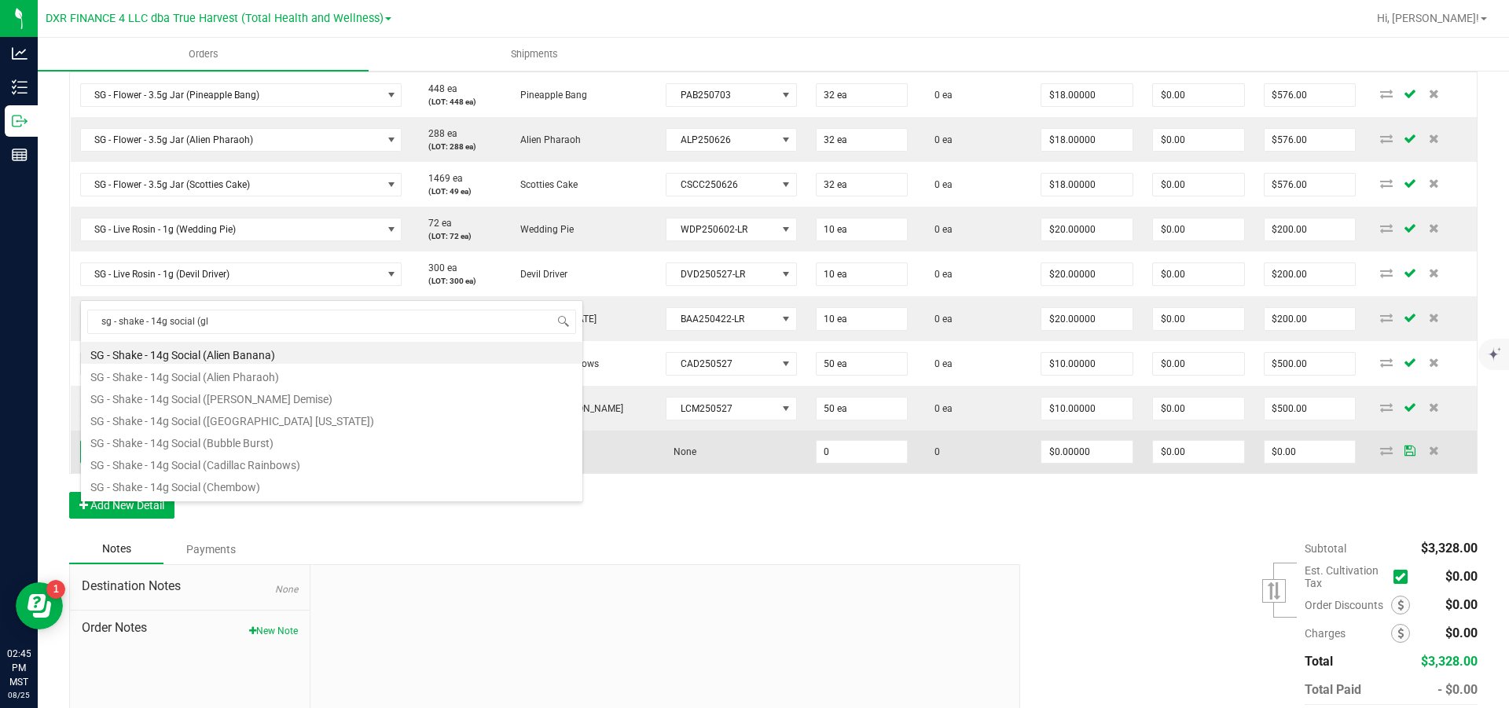
type input "sg - shake - 14g social (gli"
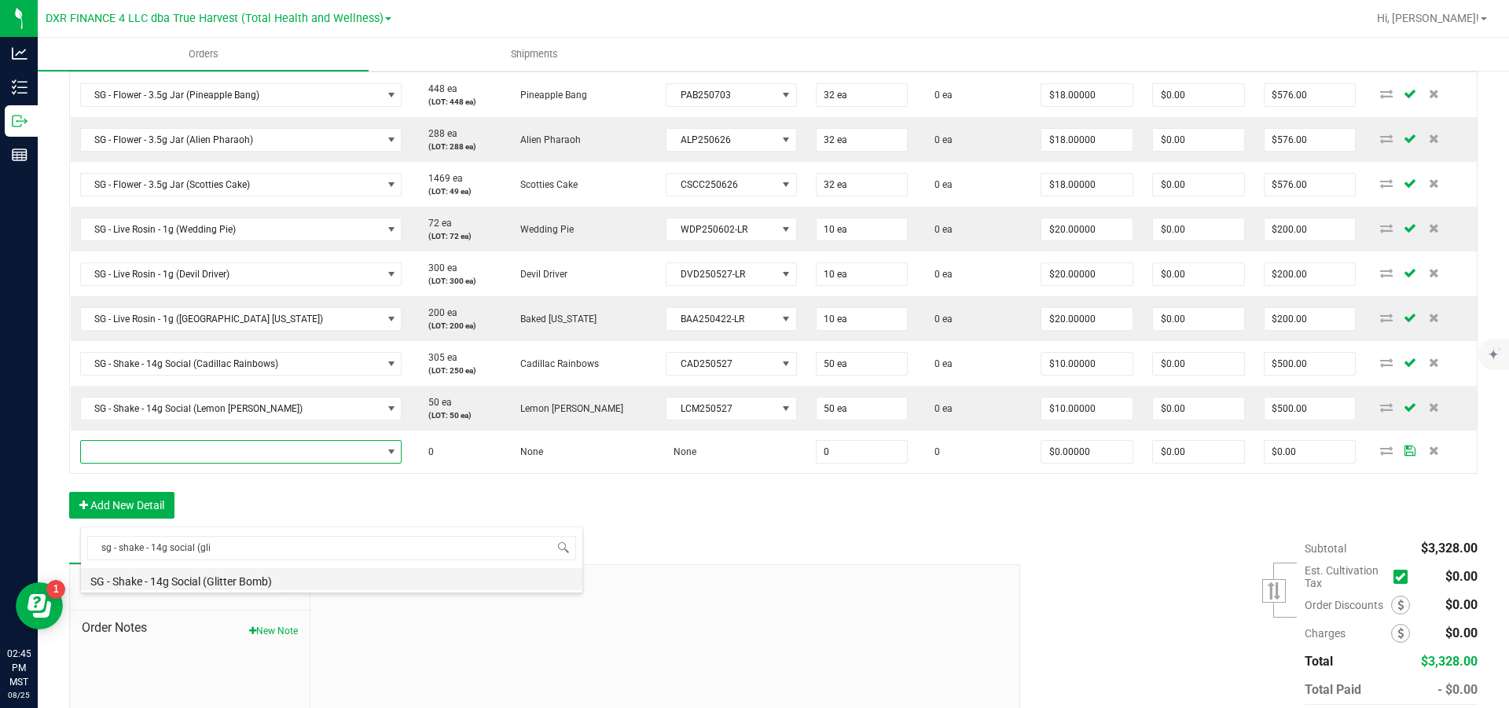
click at [248, 580] on li "SG - Shake - 14g Social (Glitter Bomb)" at bounding box center [332, 579] width 502 height 22
type input "0 ea"
type input "$10.00000"
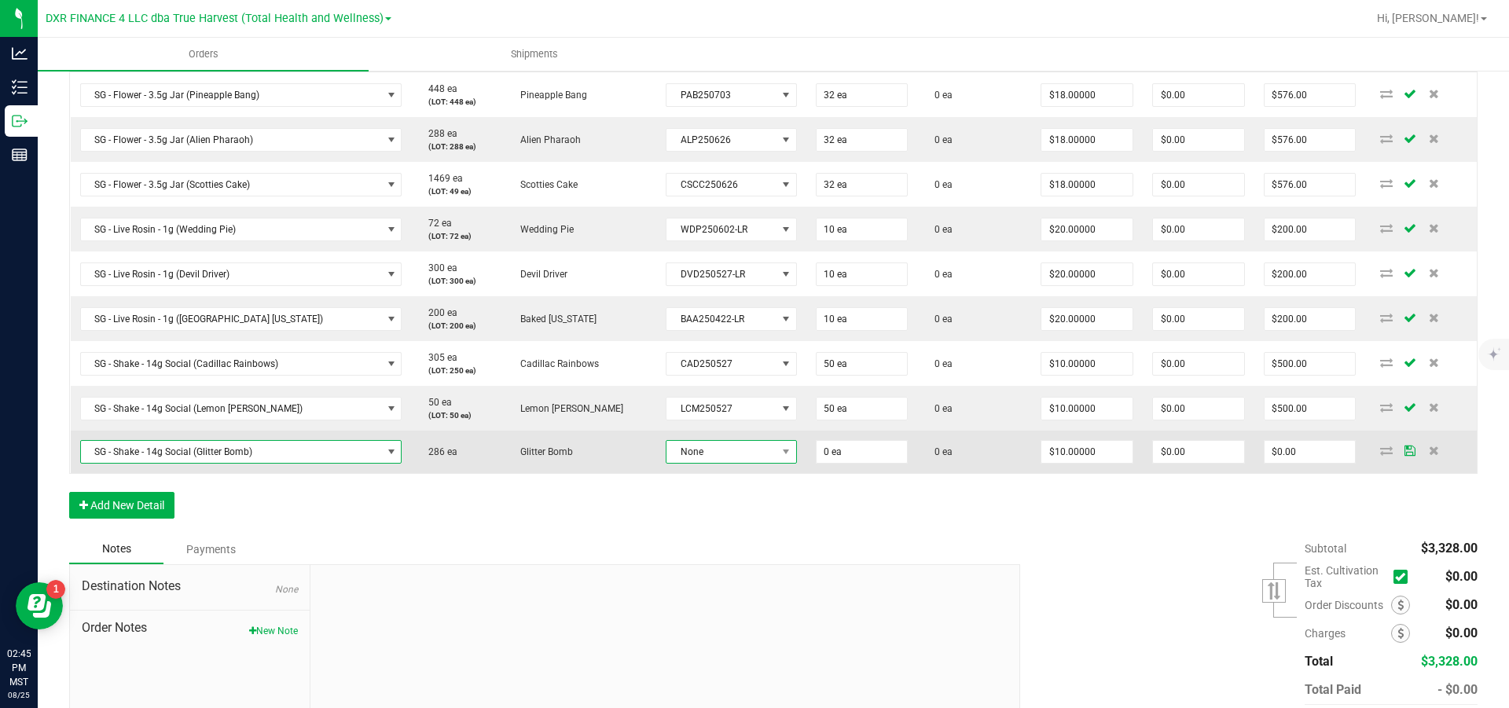
click at [692, 463] on span "None" at bounding box center [722, 452] width 110 height 22
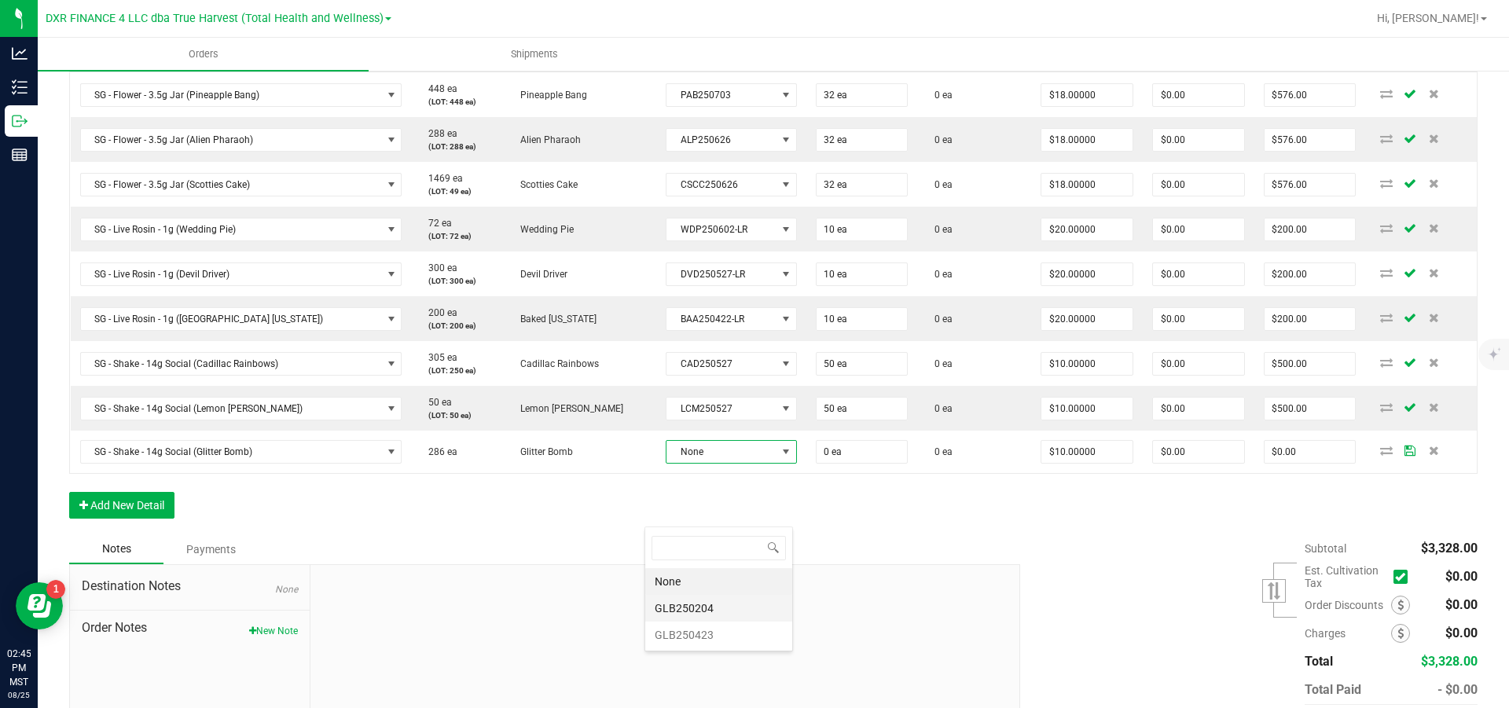
scroll to position [24, 136]
click at [717, 638] on li "GLB250423" at bounding box center [718, 635] width 147 height 27
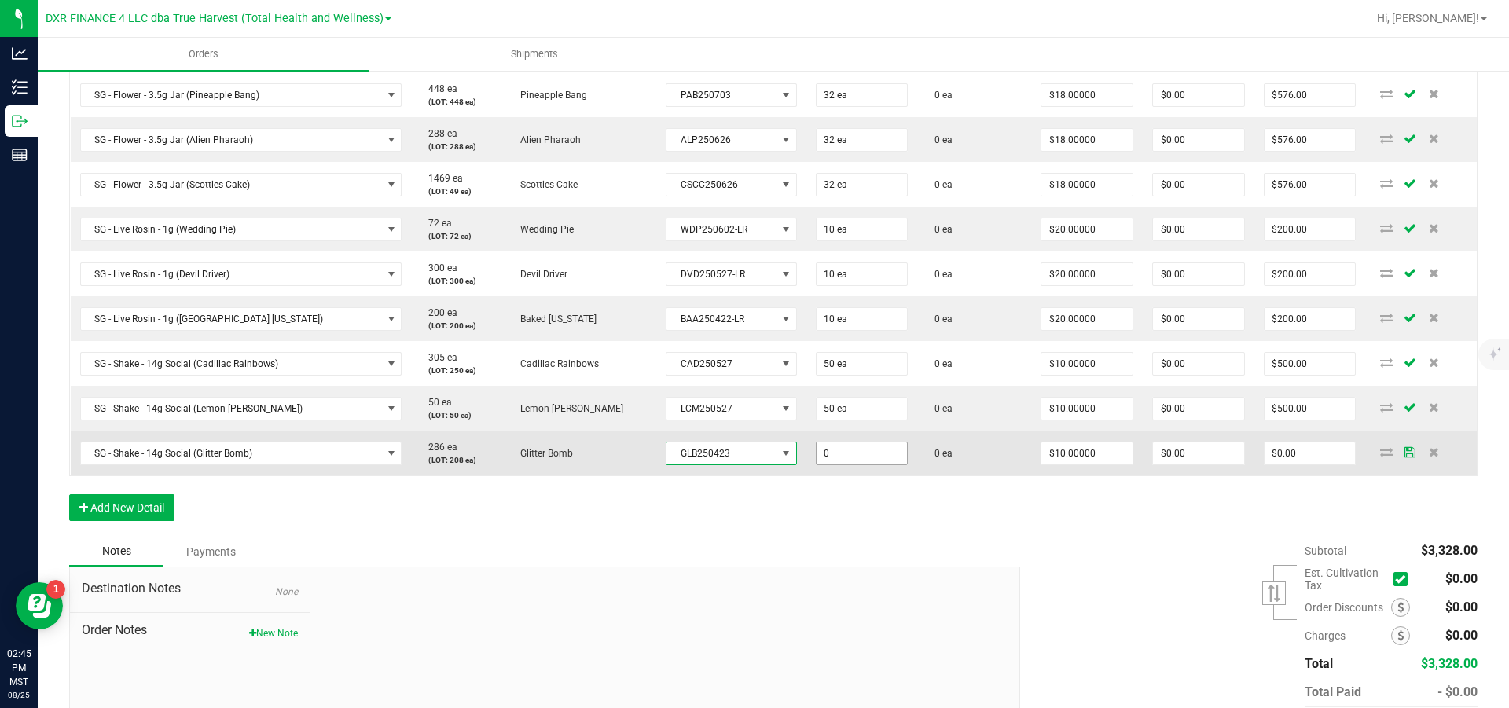
click at [849, 465] on input "0" at bounding box center [862, 454] width 91 height 22
type input "50 ea"
type input "10"
type input "$500.00"
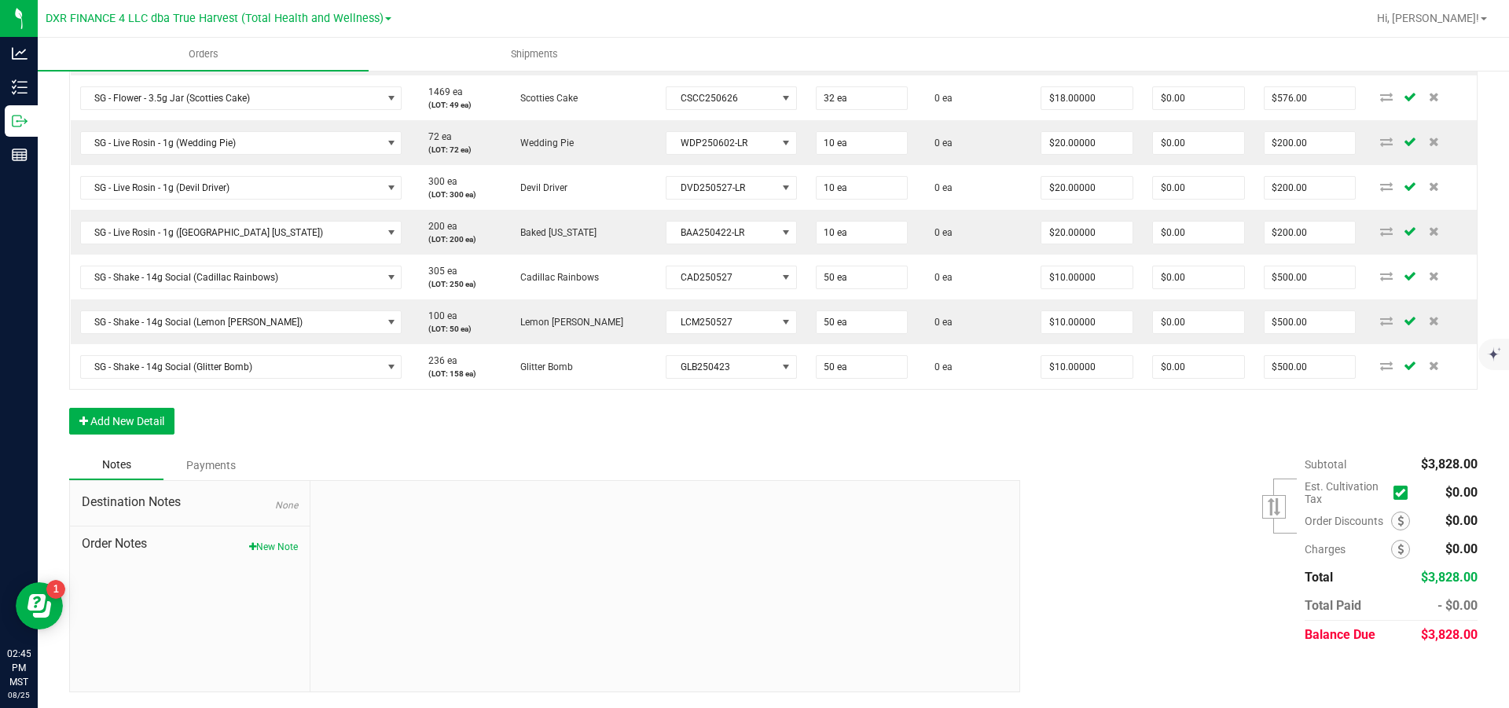
scroll to position [590, 0]
click at [160, 417] on button "Add New Detail" at bounding box center [121, 421] width 105 height 27
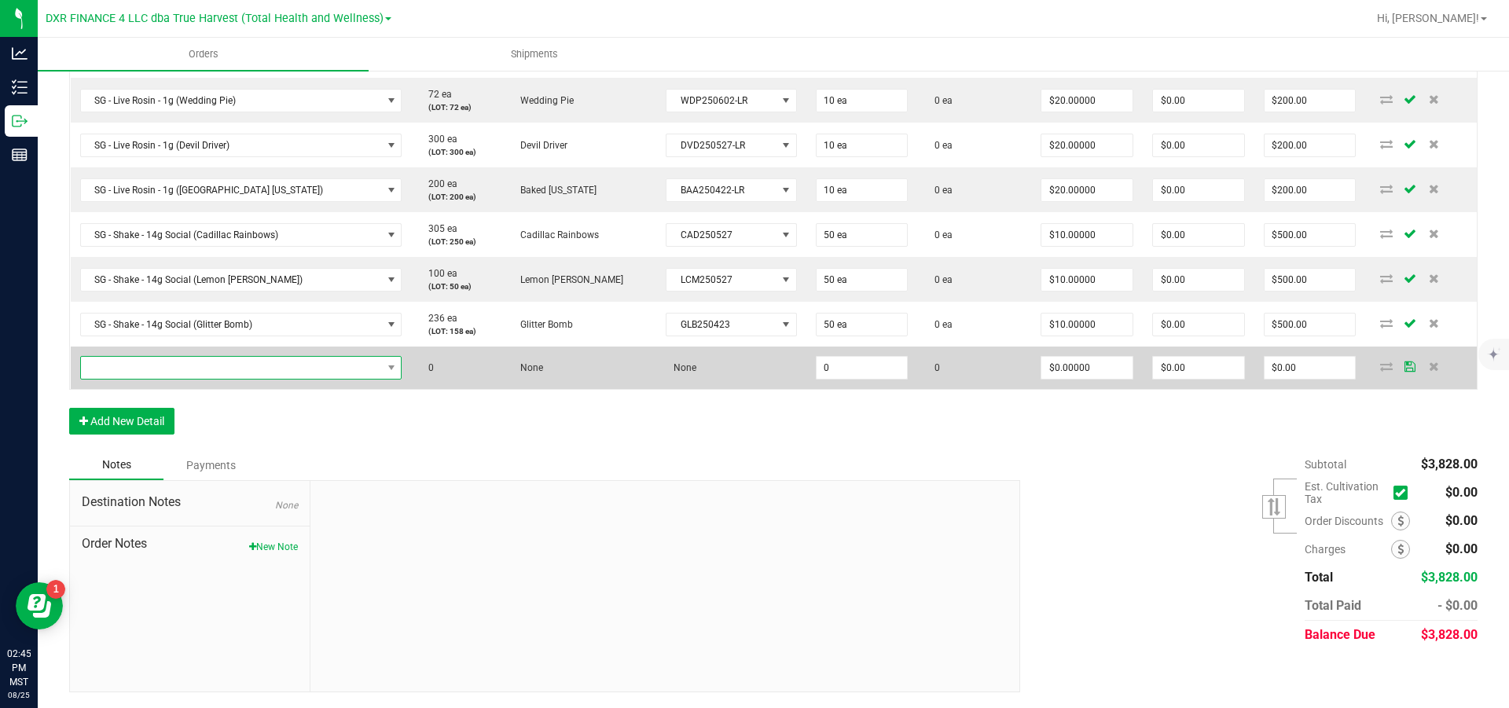
click at [153, 379] on span "NO DATA FOUND" at bounding box center [231, 368] width 301 height 22
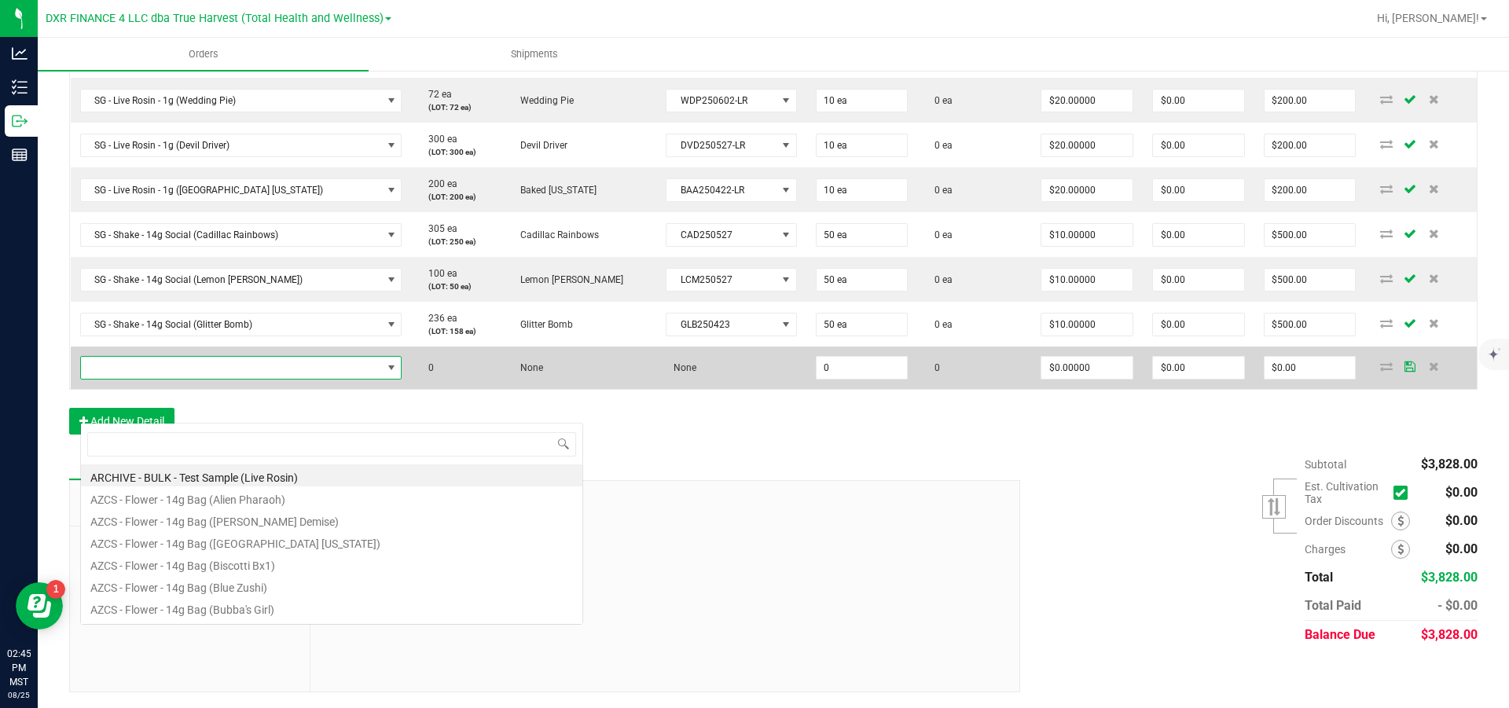
scroll to position [24, 295]
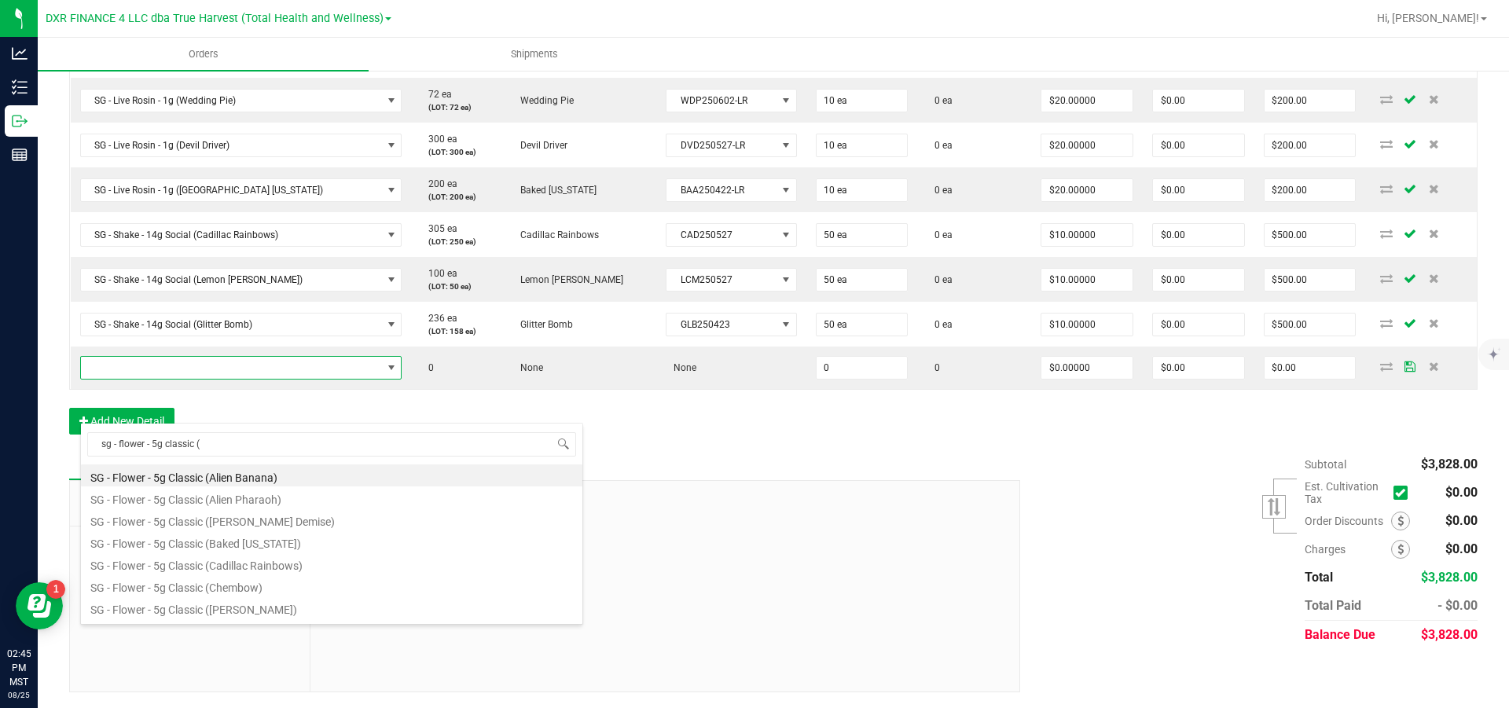
drag, startPoint x: 288, startPoint y: 454, endPoint x: 68, endPoint y: 455, distance: 220.1
click at [68, 455] on body "Analytics Inventory Outbound Reports 02:45 PM MST 08/25/2025 08/25 DXR FINANCE …" at bounding box center [754, 354] width 1509 height 708
click at [257, 449] on input "sg - flower - 5g classic (" at bounding box center [331, 444] width 489 height 24
type input "sg - flower - 5g classic (mo"
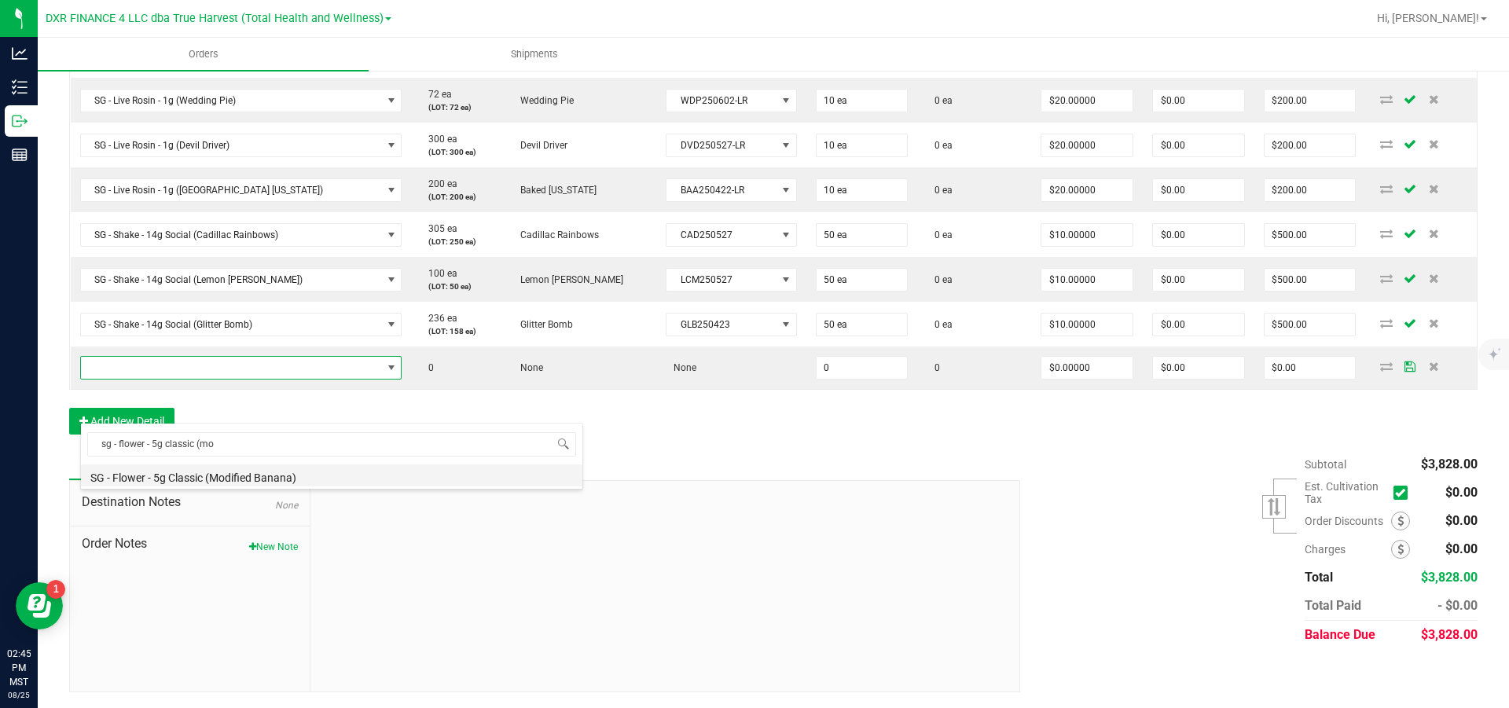
click at [291, 479] on li "SG - Flower - 5g Classic (Modified Banana)" at bounding box center [332, 476] width 502 height 22
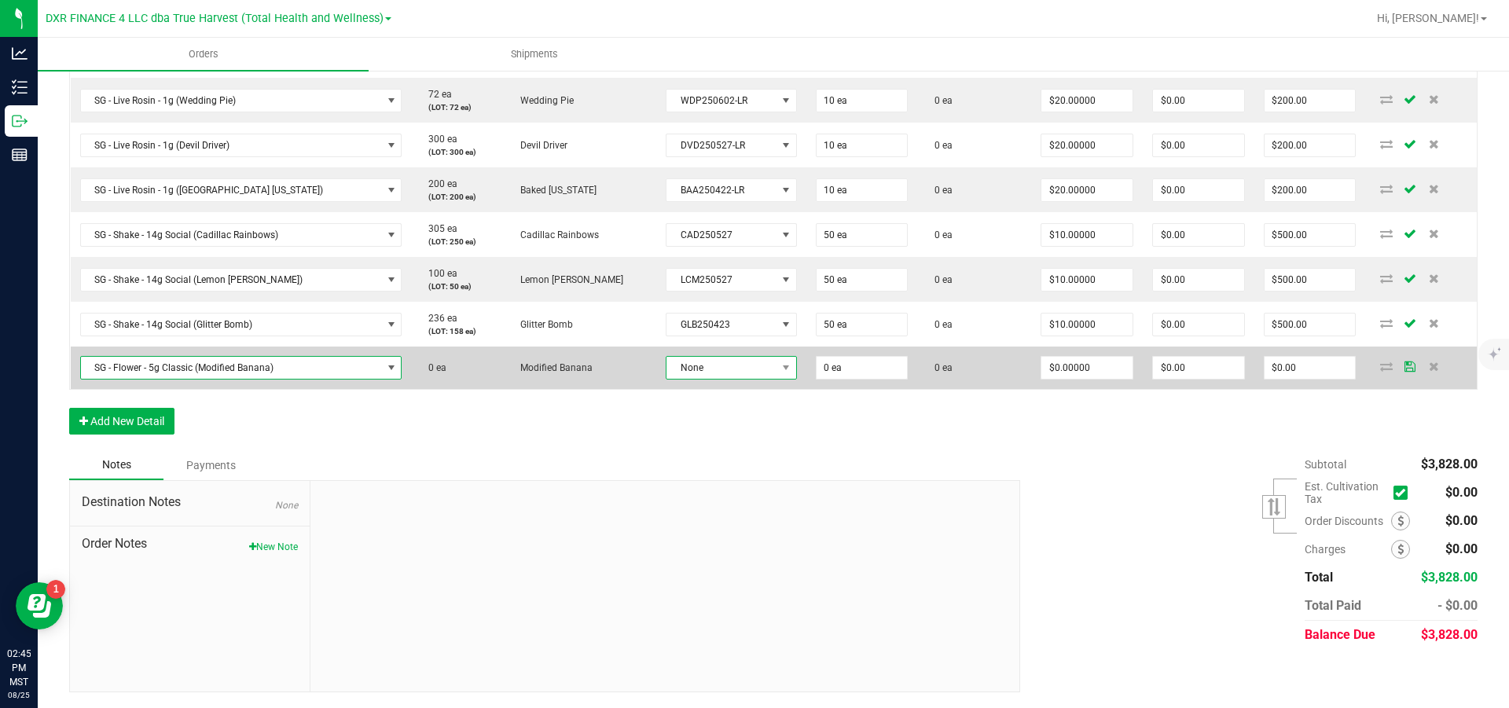
click at [699, 379] on span "None" at bounding box center [722, 368] width 110 height 22
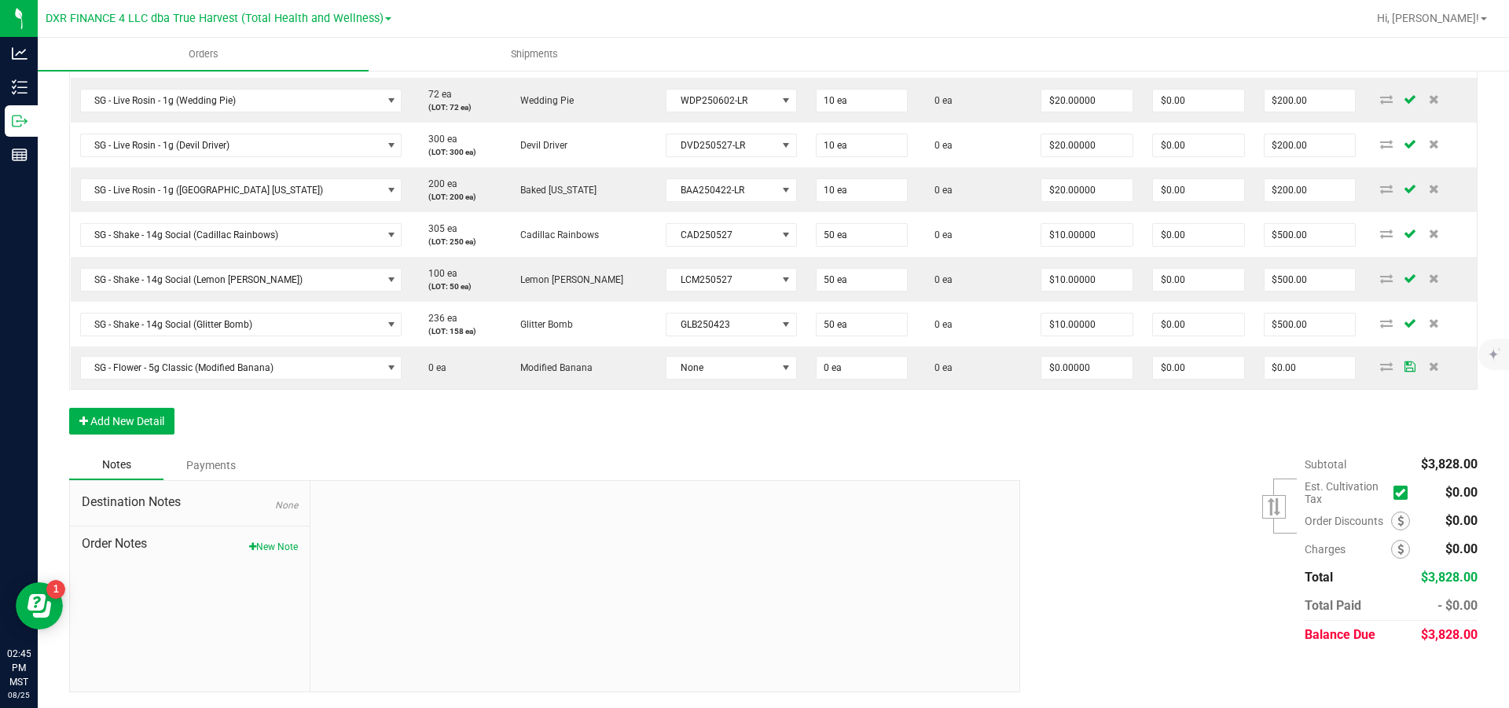
click at [892, 530] on div at bounding box center [665, 586] width 709 height 211
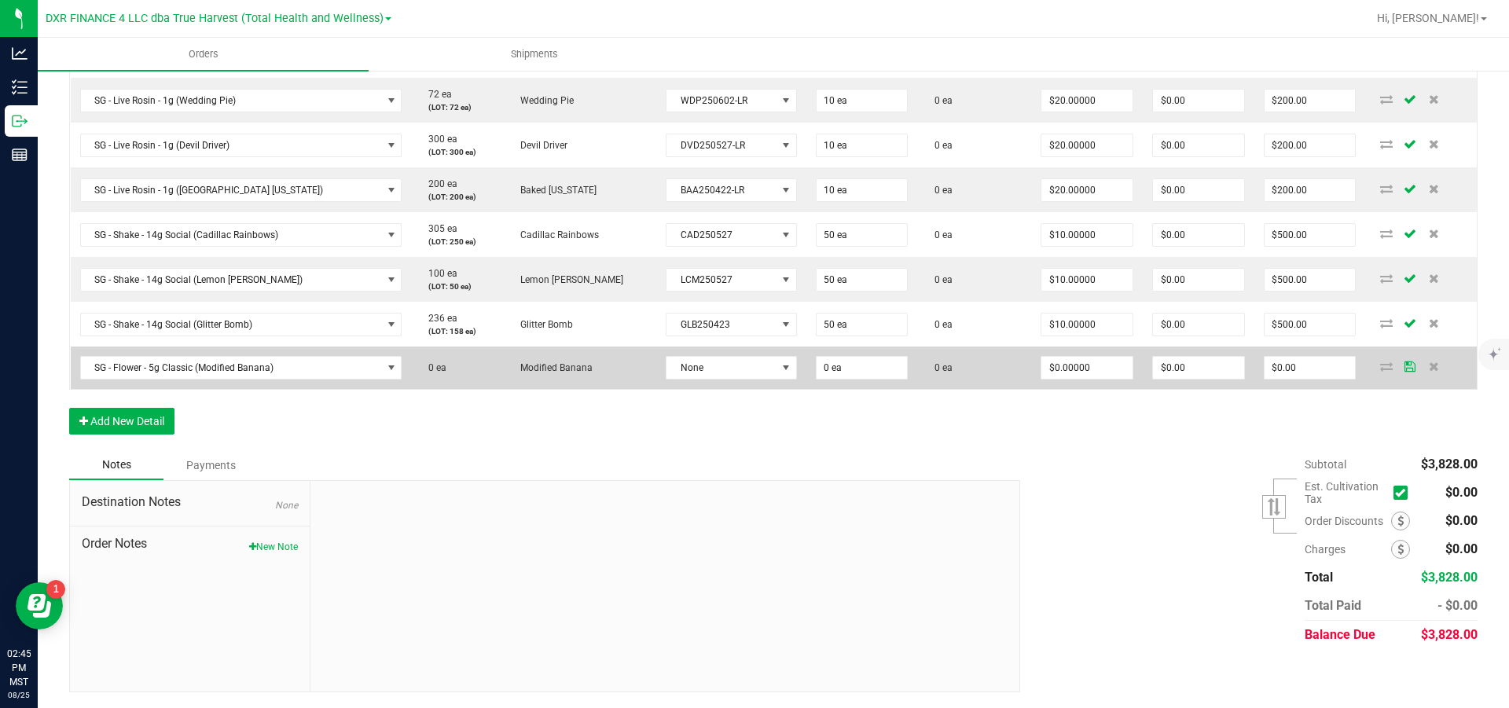
click at [859, 389] on td "0 ea" at bounding box center [863, 368] width 112 height 42
click at [854, 379] on input "0" at bounding box center [862, 368] width 91 height 22
type input "32 ea"
type input "0"
click at [1101, 379] on input "0" at bounding box center [1087, 368] width 91 height 22
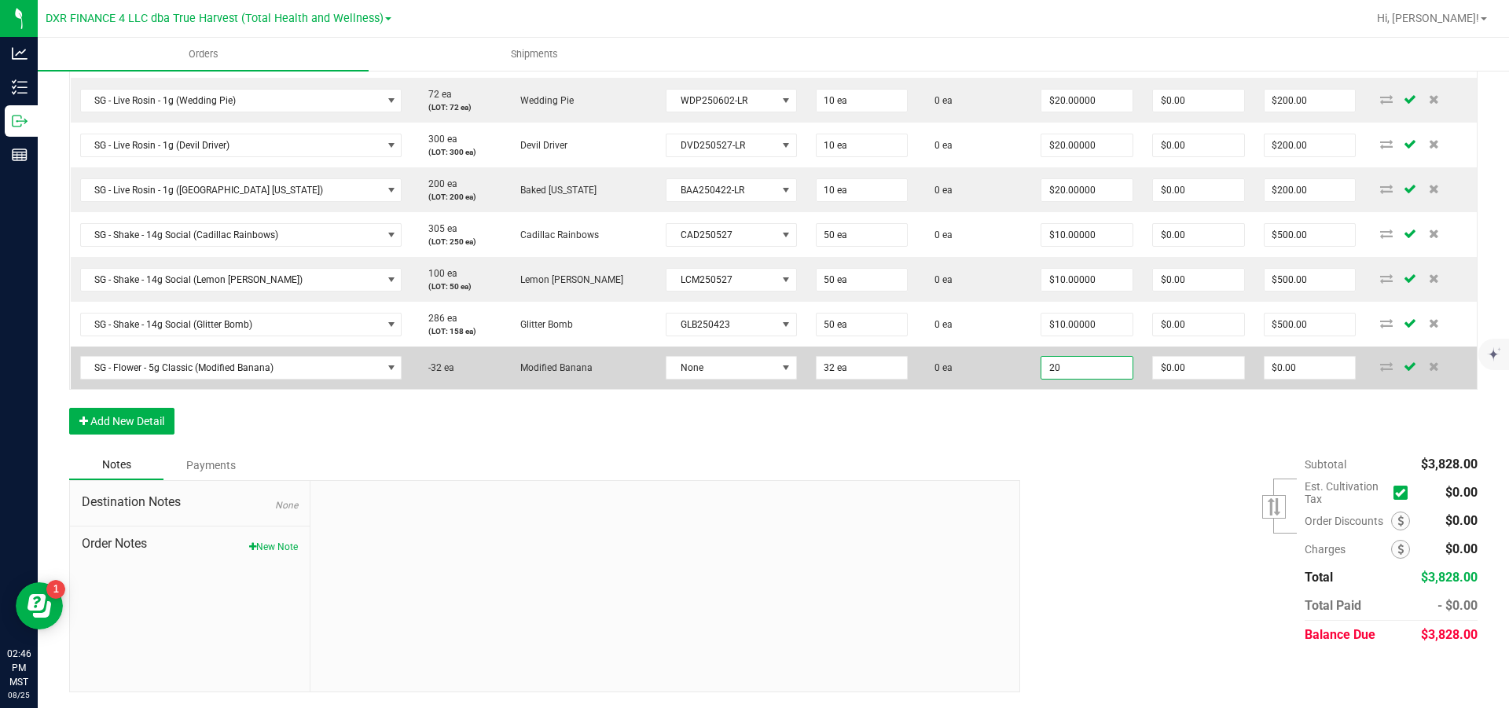
type input "$20.00000"
type input "0"
type input "$640.00"
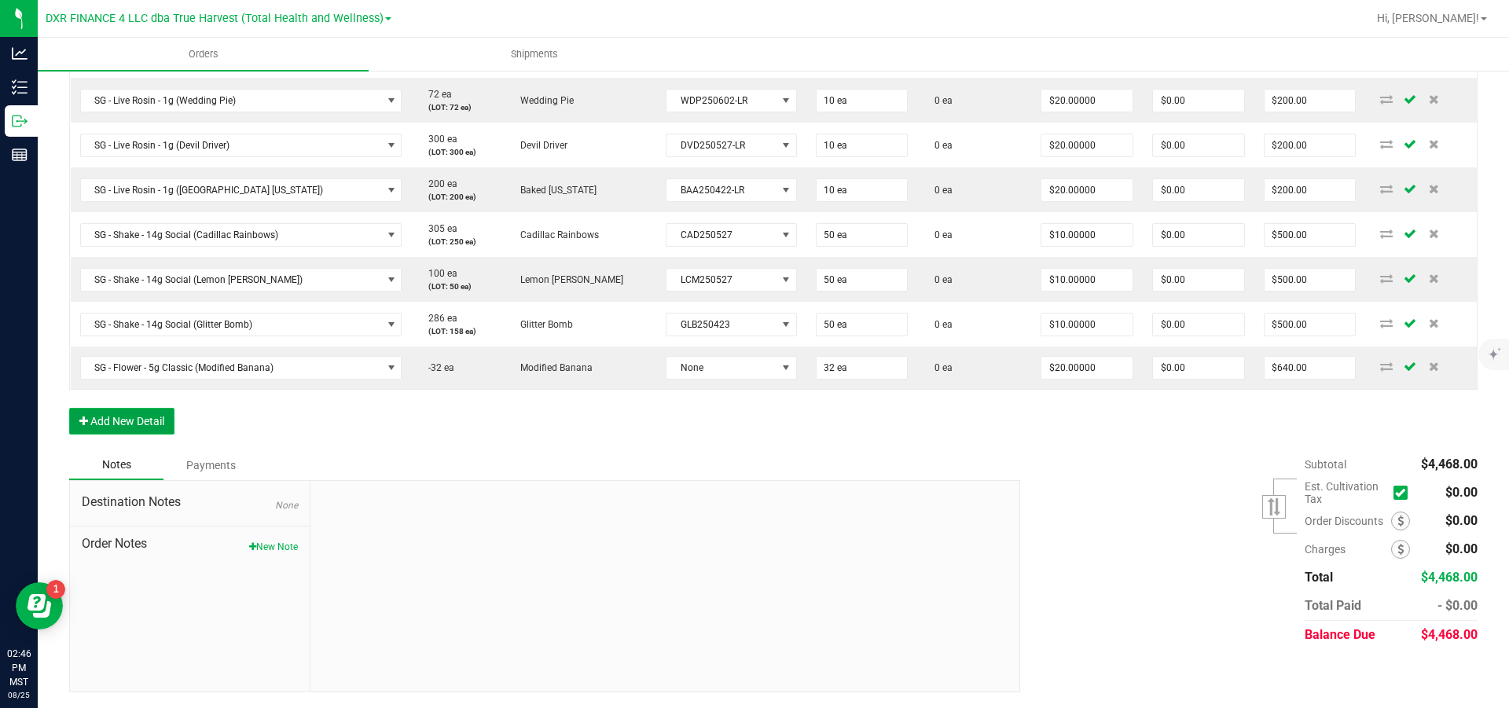
click at [160, 435] on button "Add New Detail" at bounding box center [121, 421] width 105 height 27
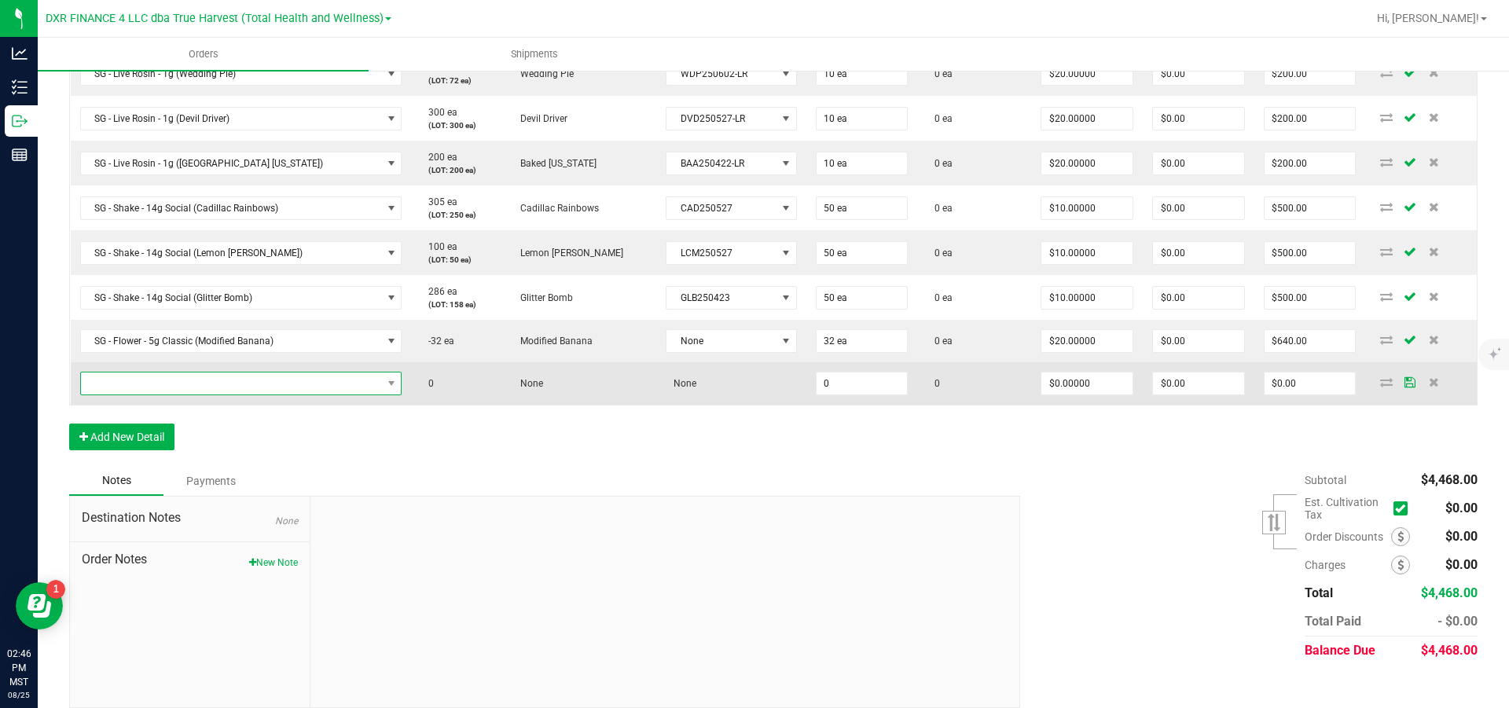
click at [152, 395] on span "NO DATA FOUND" at bounding box center [231, 384] width 301 height 22
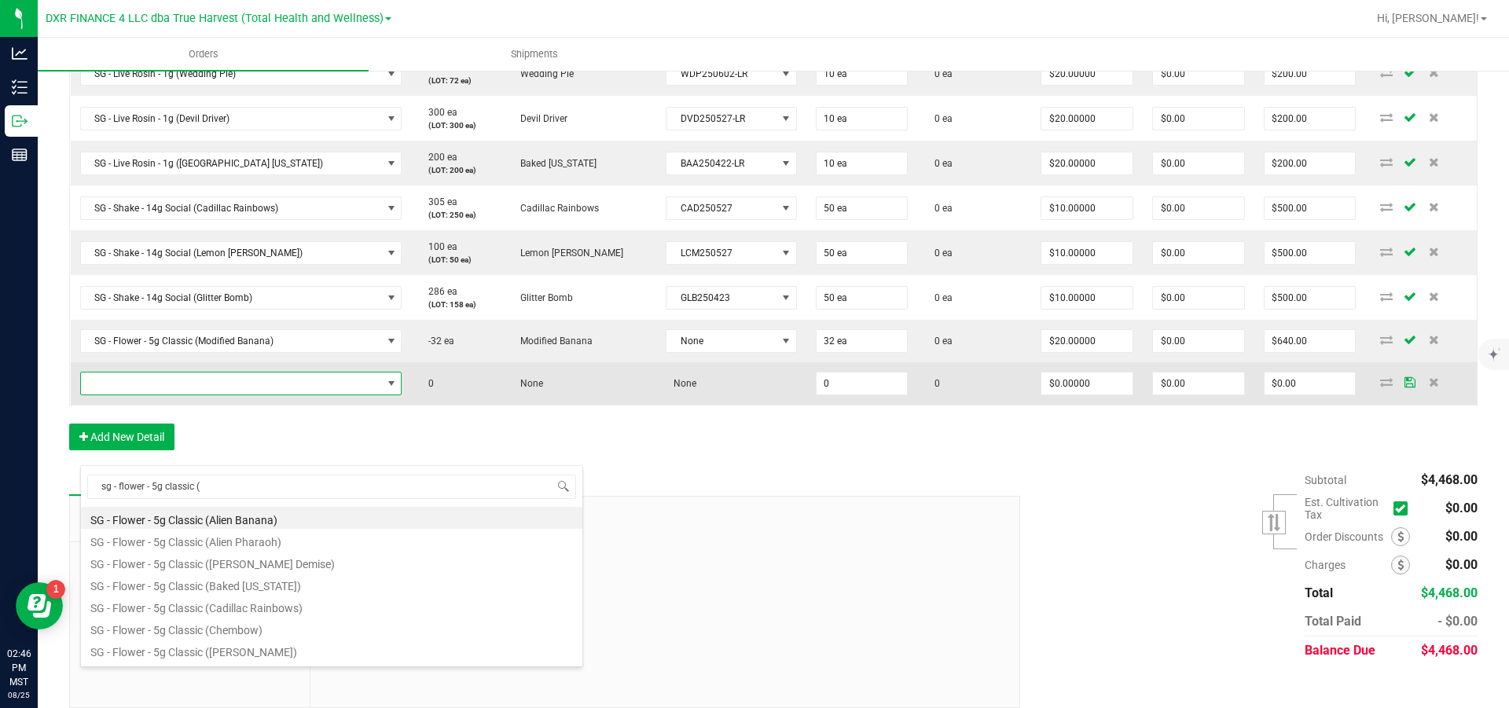
type input "sg - flower - 5g classic (c"
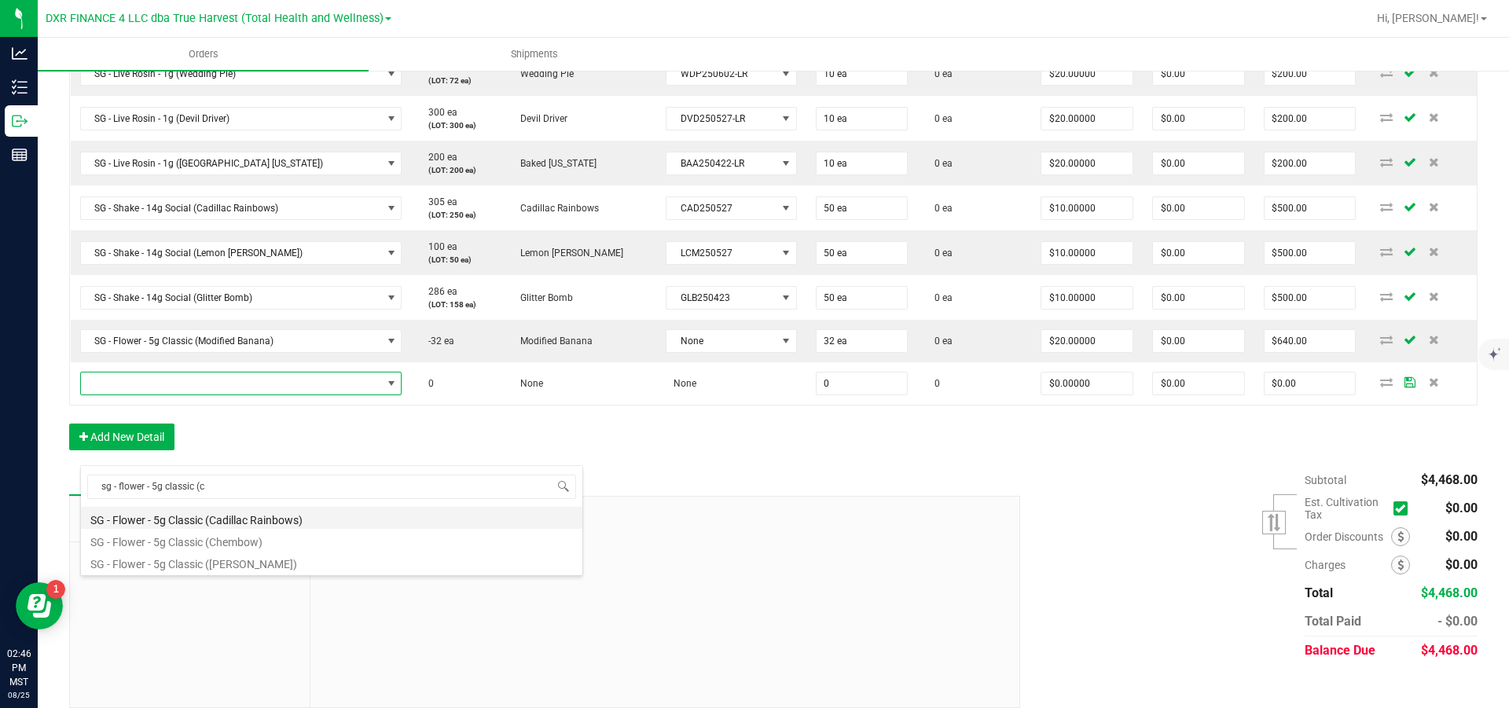
click at [283, 524] on li "SG - Flower - 5g Classic (Cadillac Rainbows)" at bounding box center [332, 518] width 502 height 22
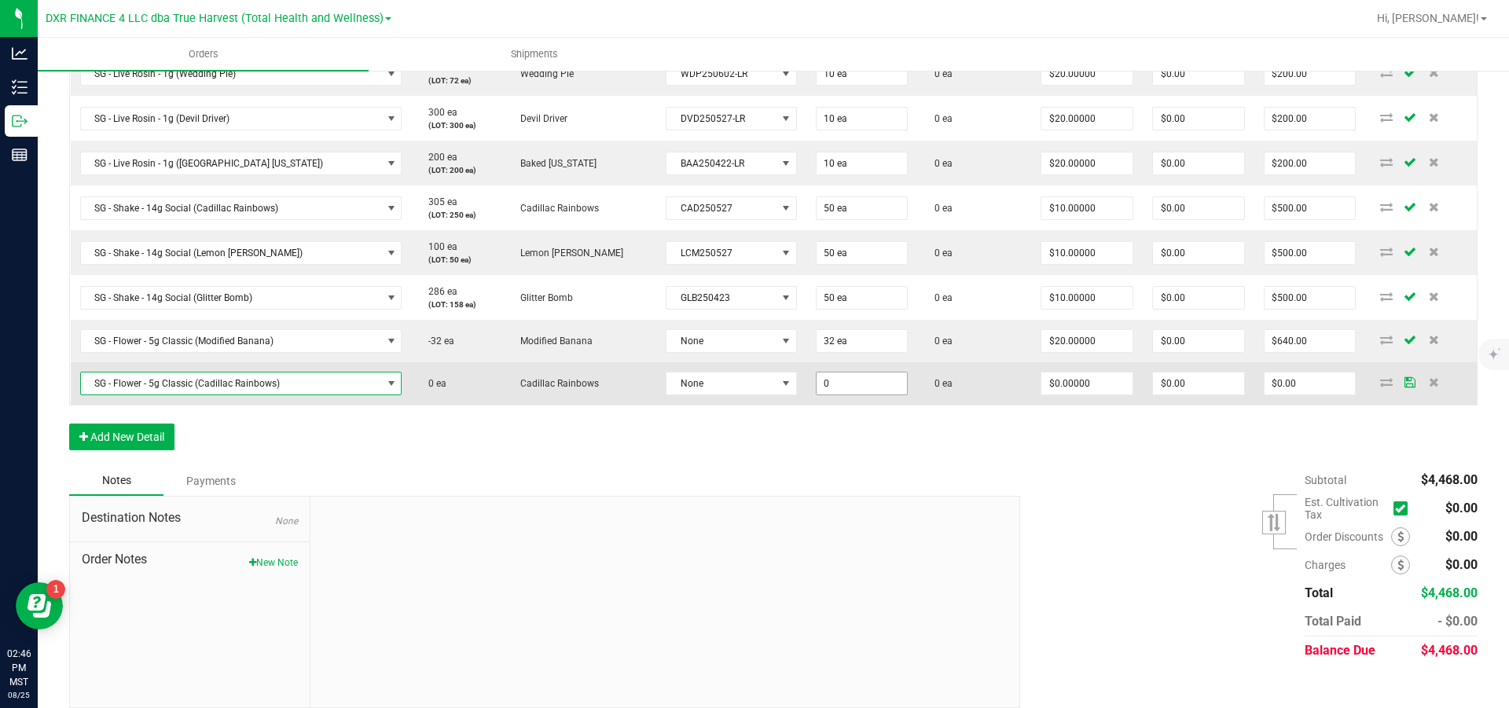
click at [853, 395] on input "0" at bounding box center [862, 384] width 91 height 22
type input "32 ea"
type input "0"
click at [1064, 395] on input "0" at bounding box center [1087, 384] width 91 height 22
type input "$20.00000"
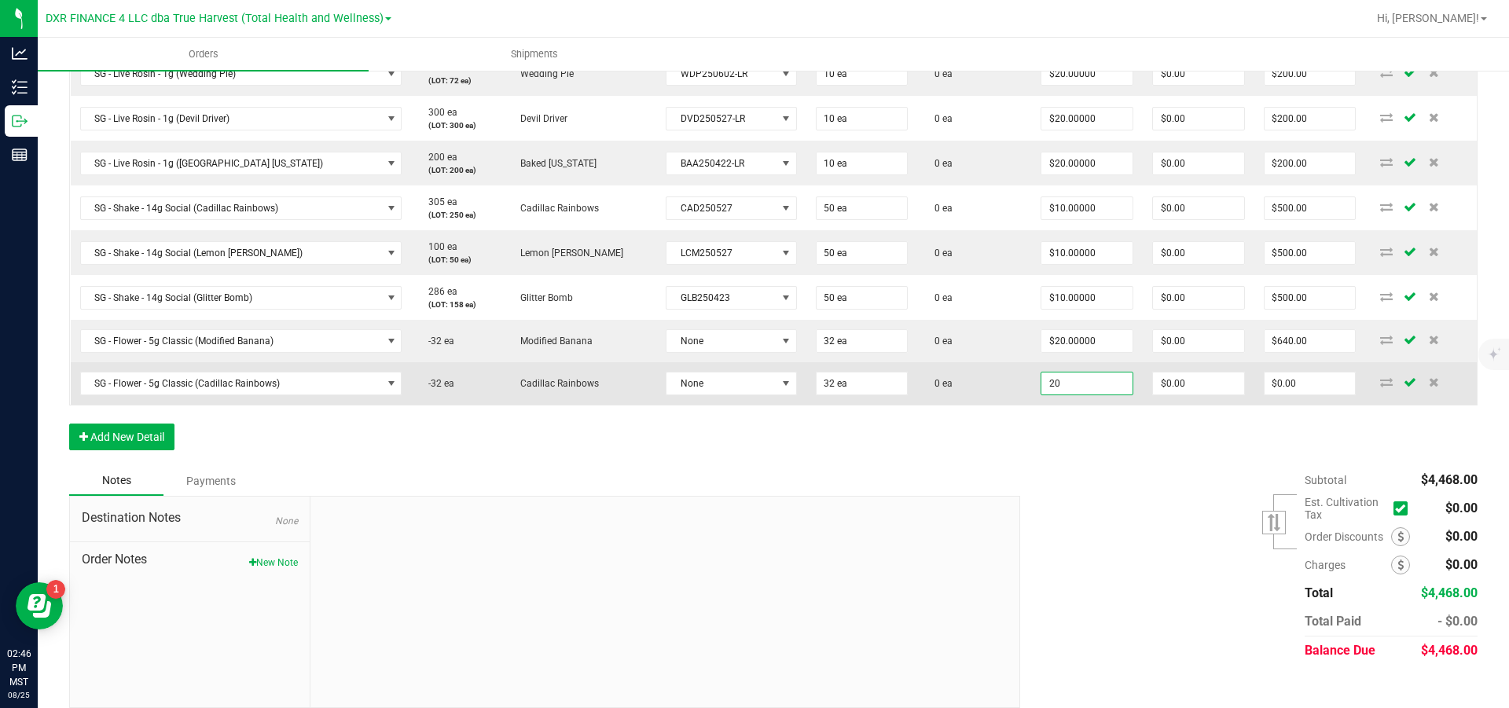
type input "0"
type input "$640.00"
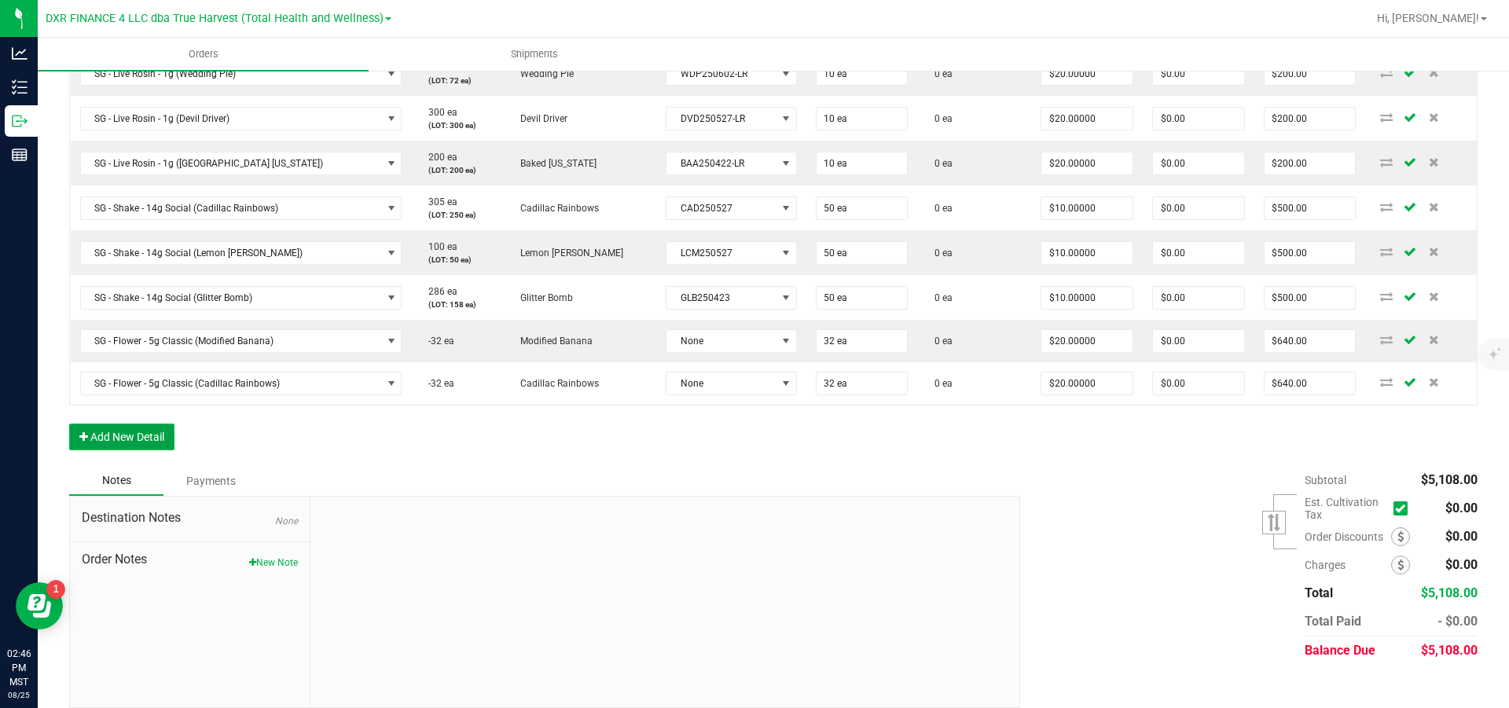
click at [146, 450] on button "Add New Detail" at bounding box center [121, 437] width 105 height 27
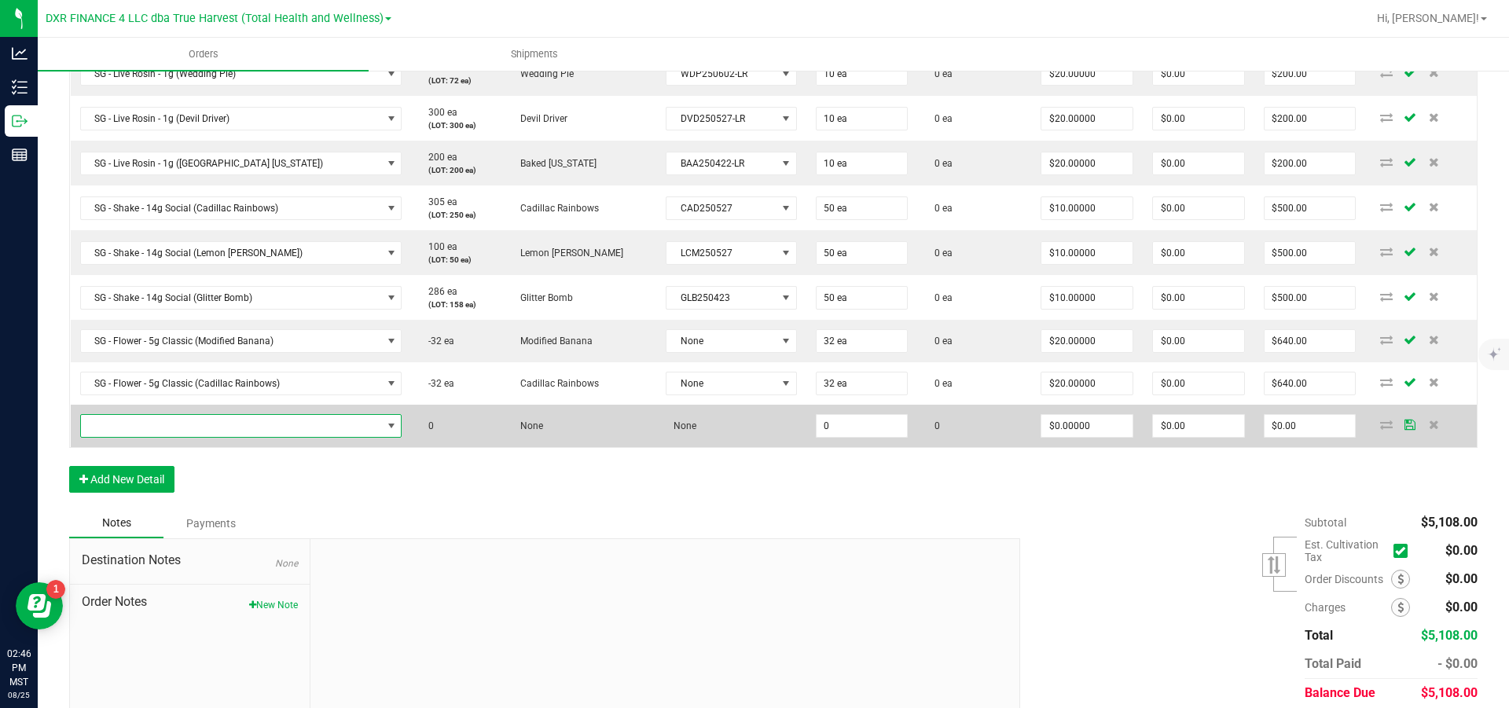
click at [160, 437] on span "NO DATA FOUND" at bounding box center [231, 426] width 301 height 22
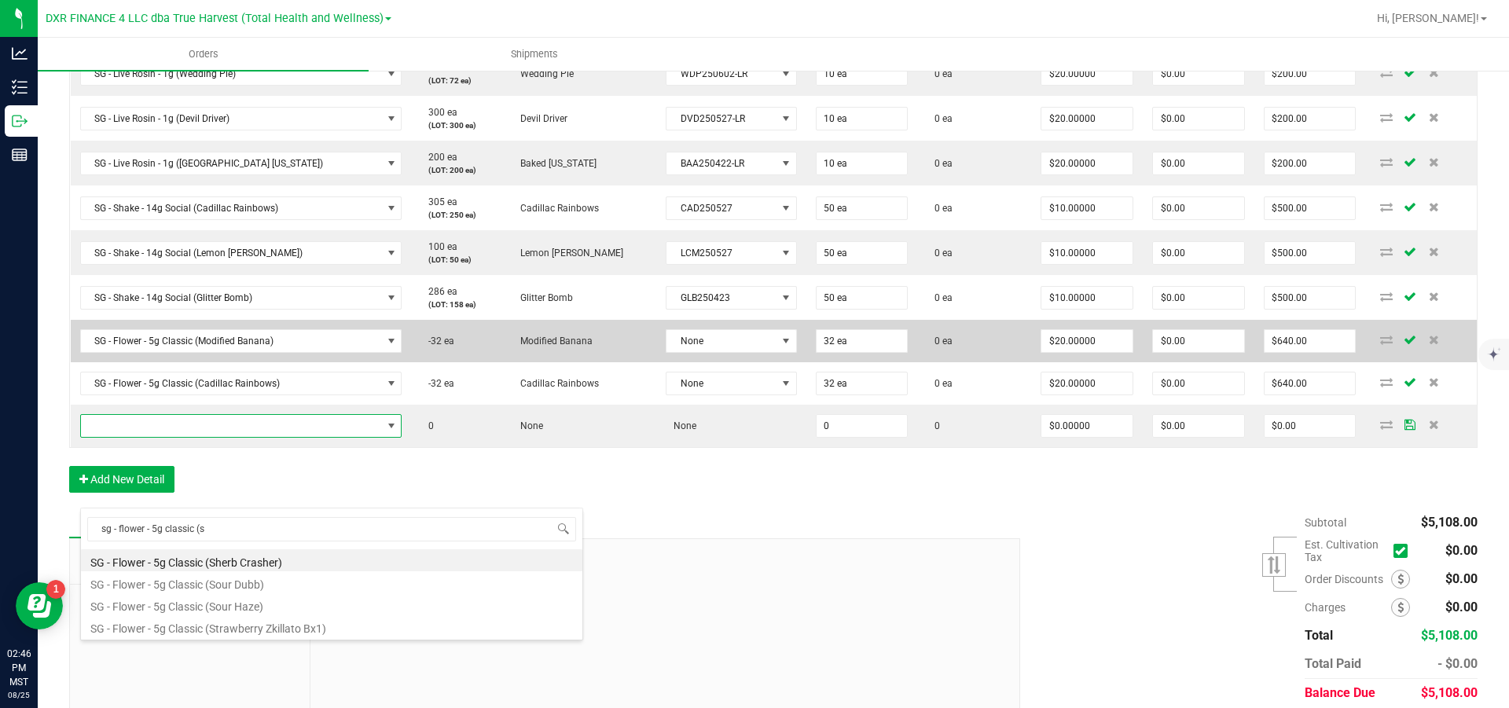
type input "sg - flower - 5g classic (so"
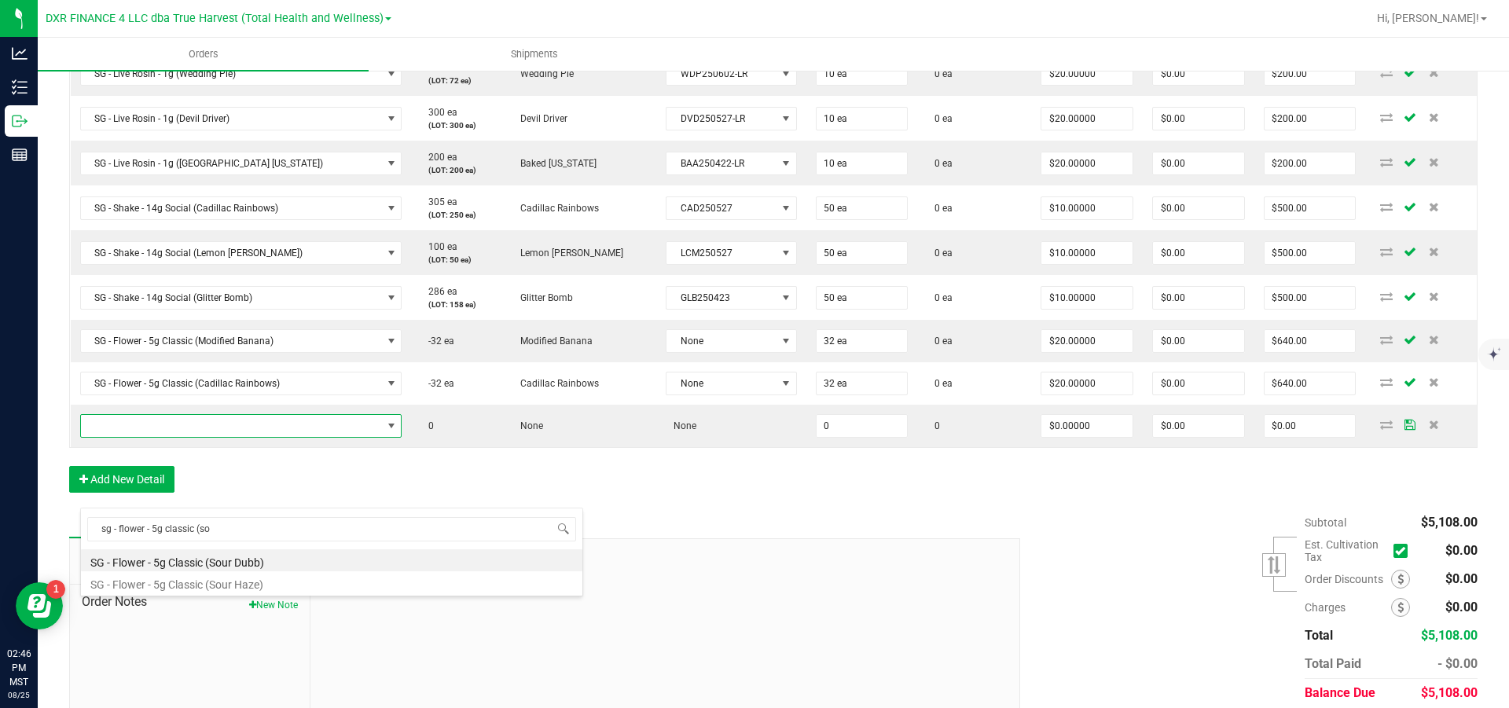
click at [284, 584] on li "SG - Flower - 5g Classic (Sour Haze)" at bounding box center [332, 583] width 502 height 22
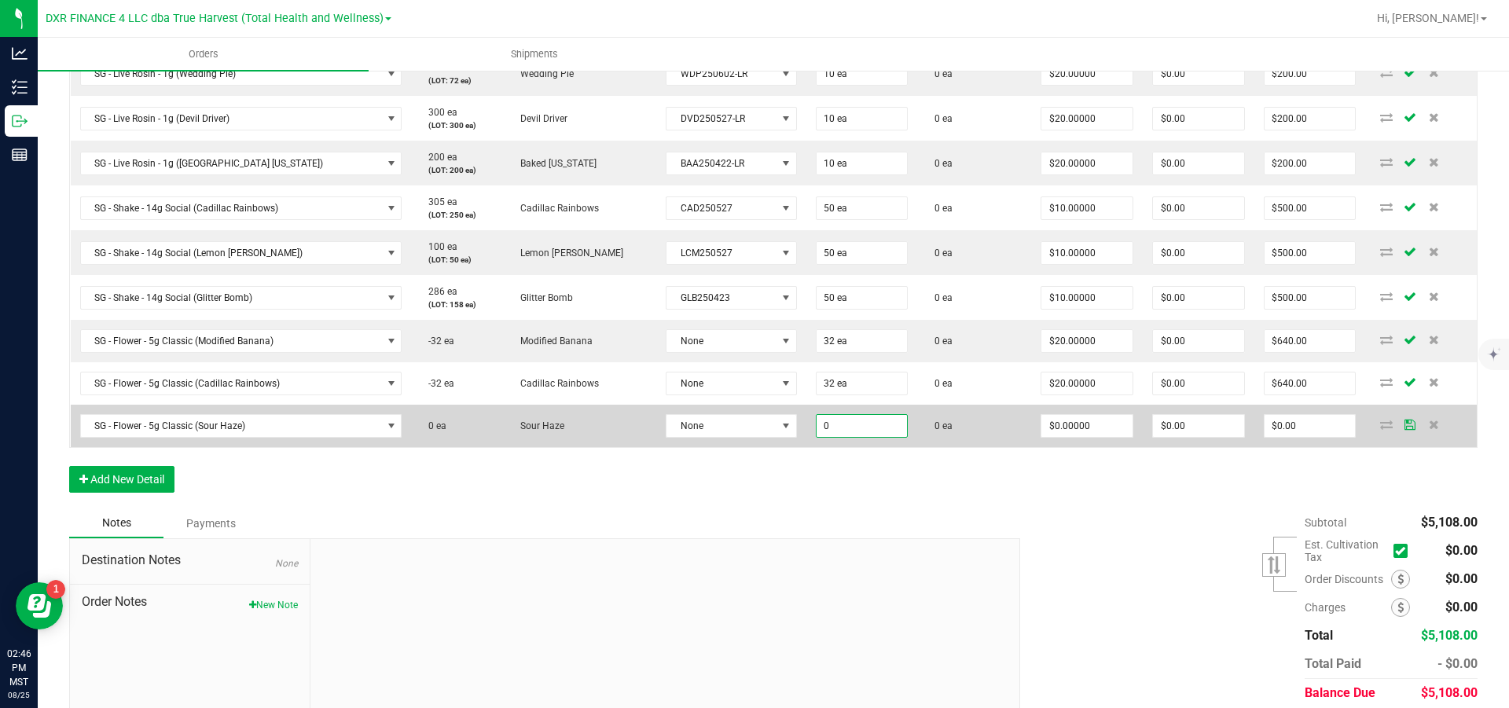
click at [876, 437] on input "0" at bounding box center [862, 426] width 91 height 22
type input "32 ea"
type input "0"
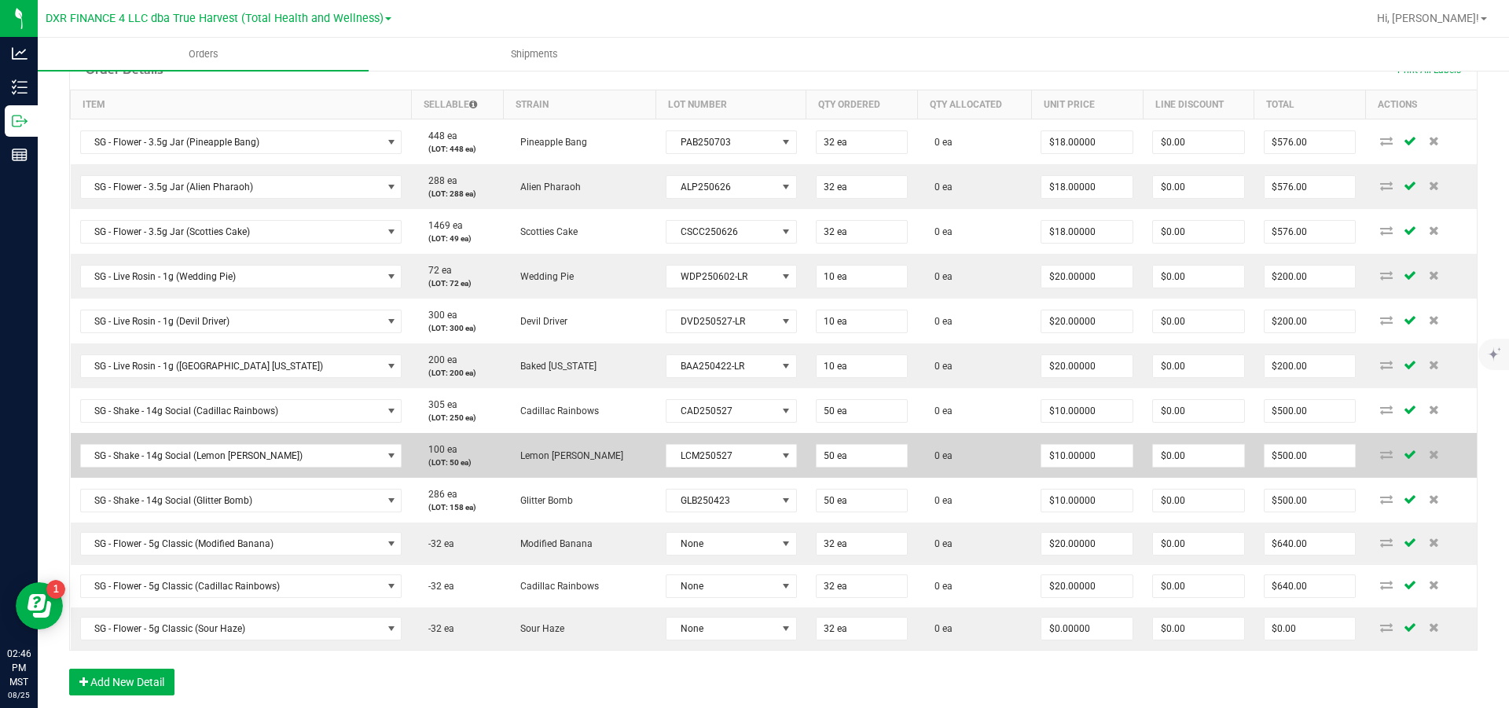
scroll to position [590, 0]
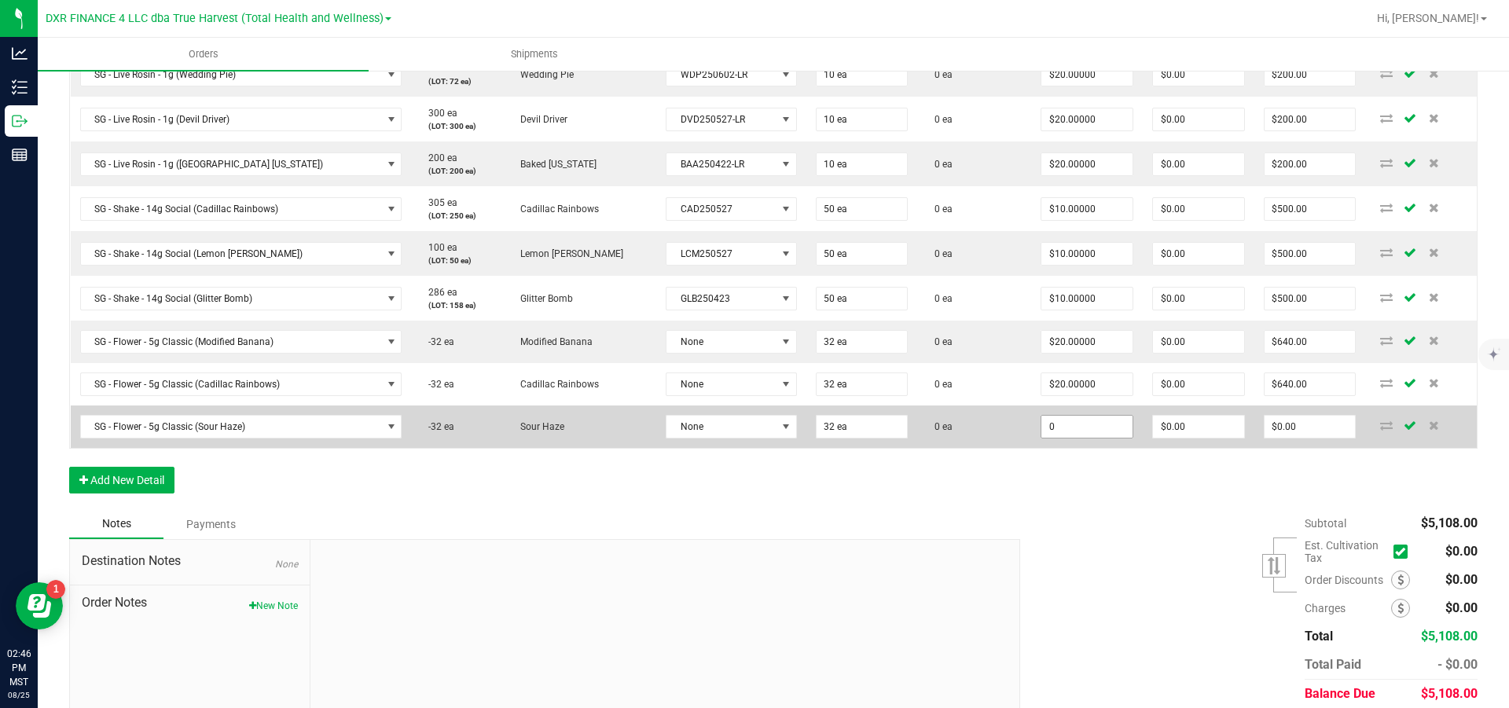
click at [1085, 438] on input "0" at bounding box center [1087, 427] width 91 height 22
type input "$20.00000"
type input "0"
type input "$640.00"
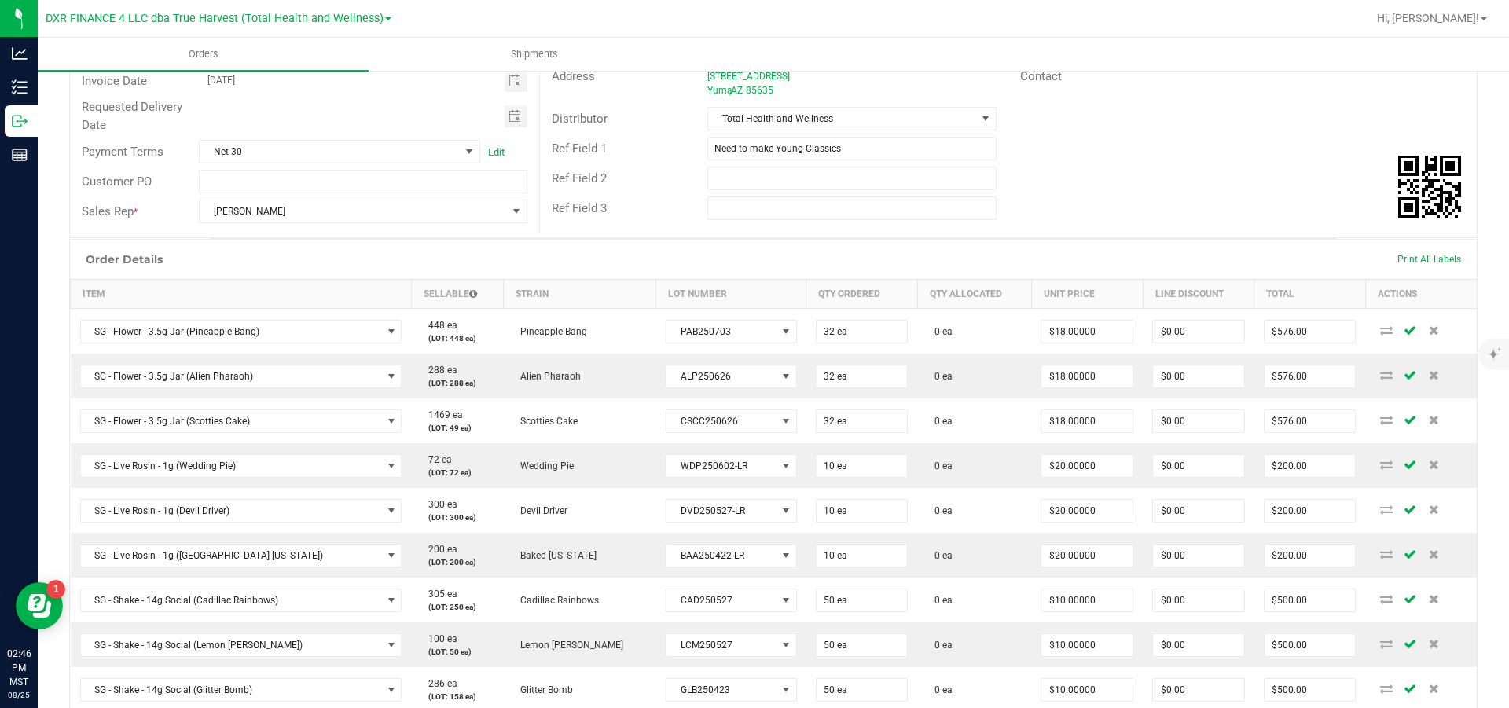
scroll to position [0, 0]
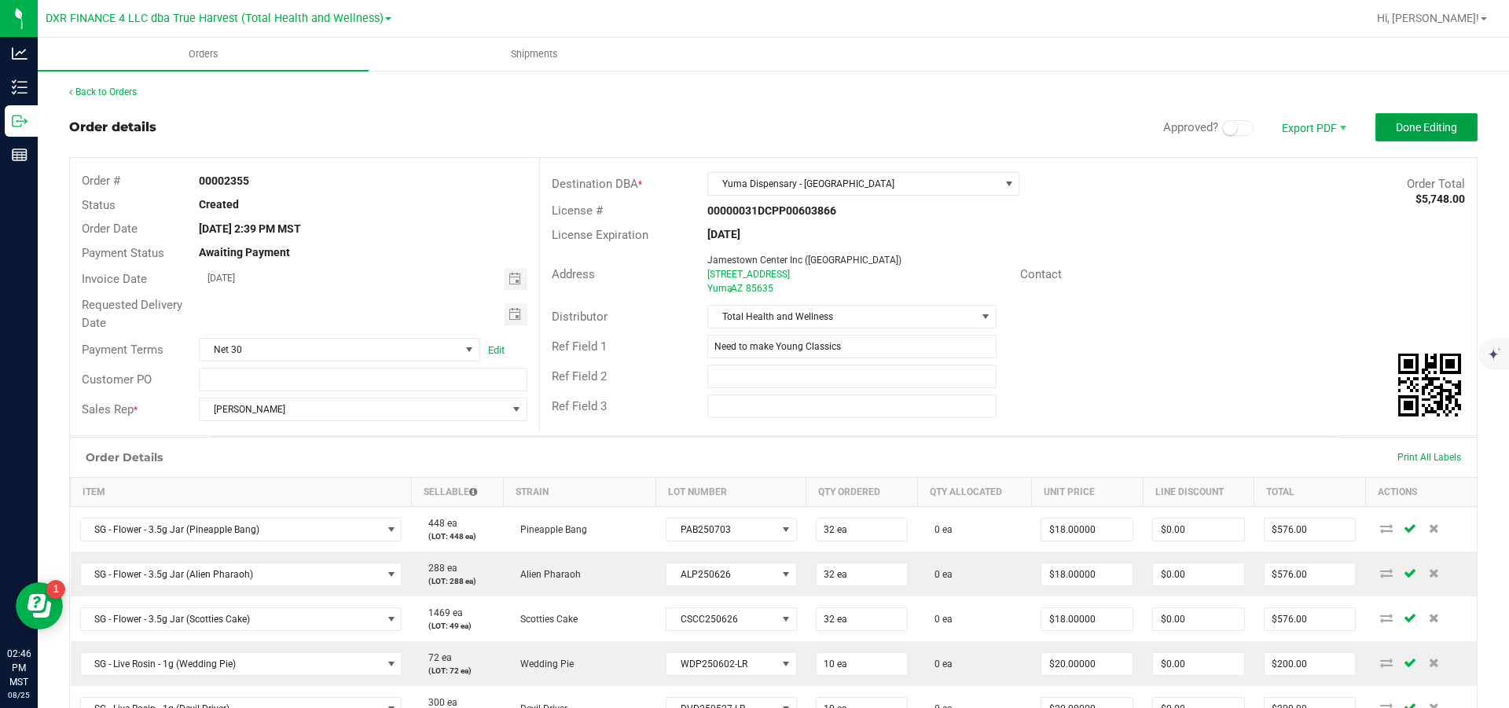
click at [1396, 132] on span "Done Editing" at bounding box center [1426, 127] width 61 height 13
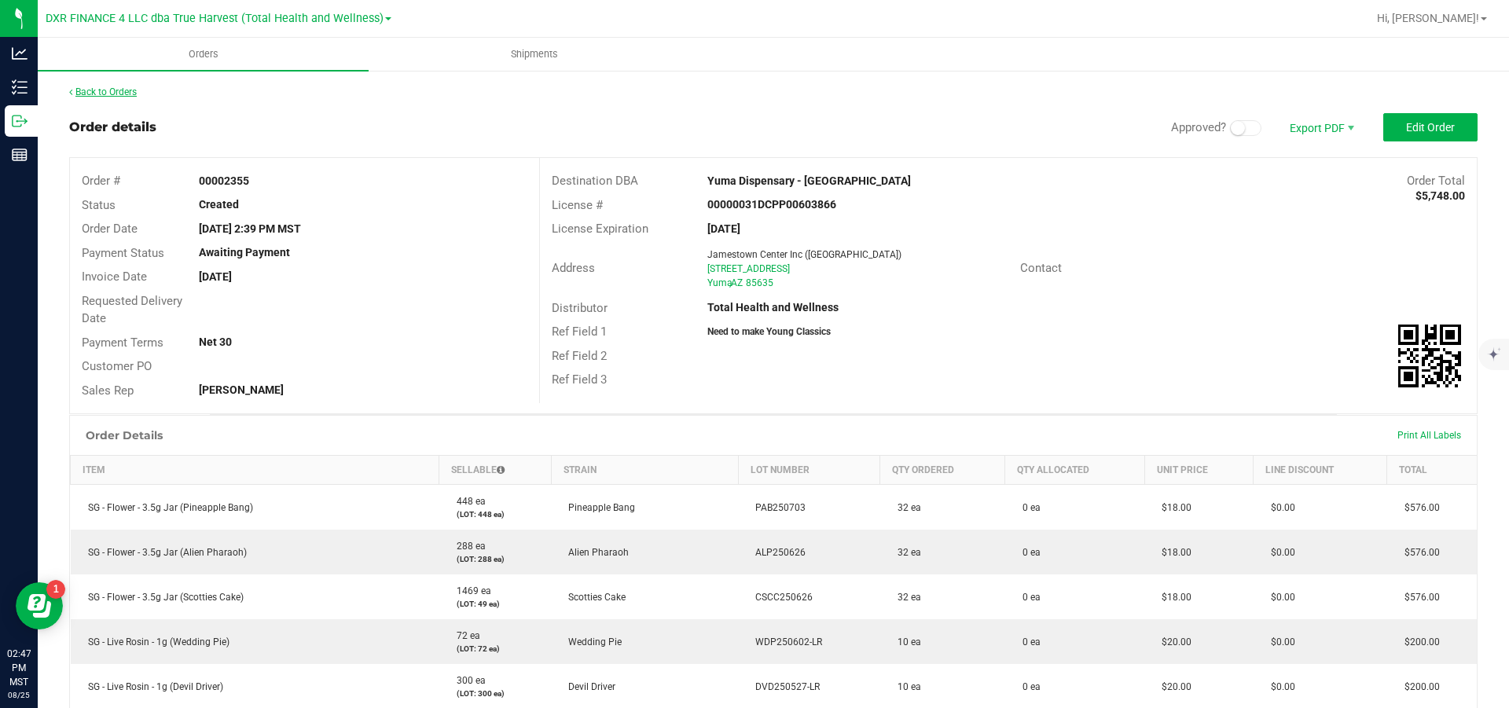
click at [110, 96] on link "Back to Orders" at bounding box center [103, 91] width 68 height 11
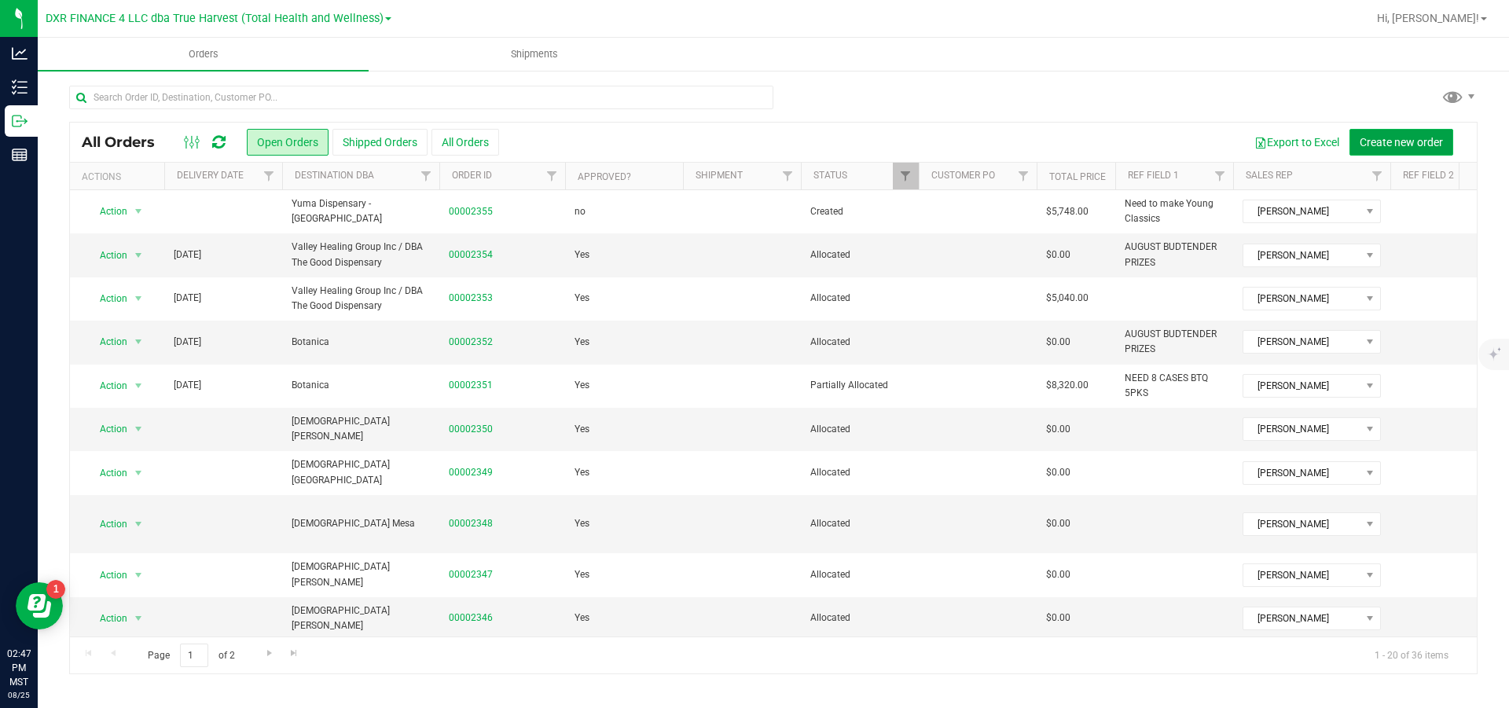
click at [1434, 148] on span "Create new order" at bounding box center [1401, 142] width 83 height 13
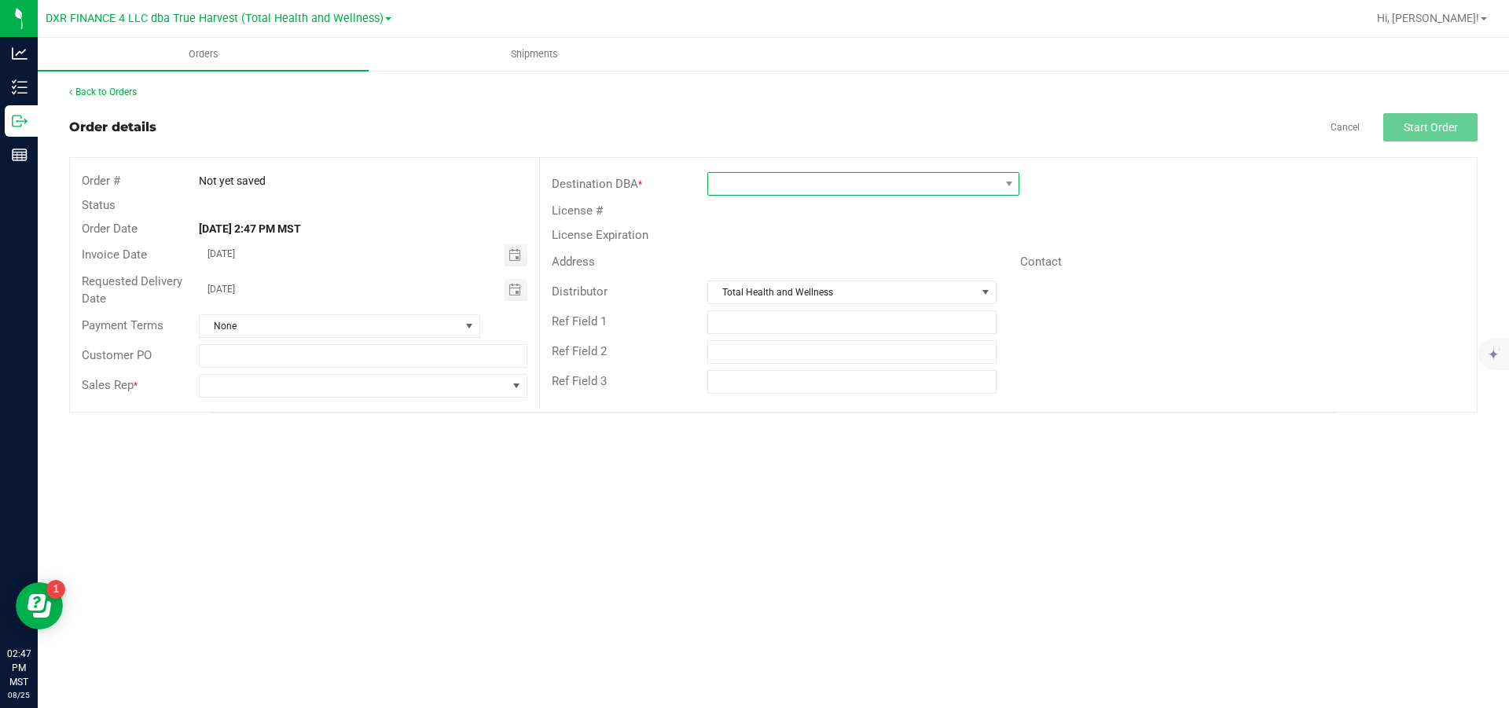
click at [780, 180] on span at bounding box center [853, 184] width 291 height 22
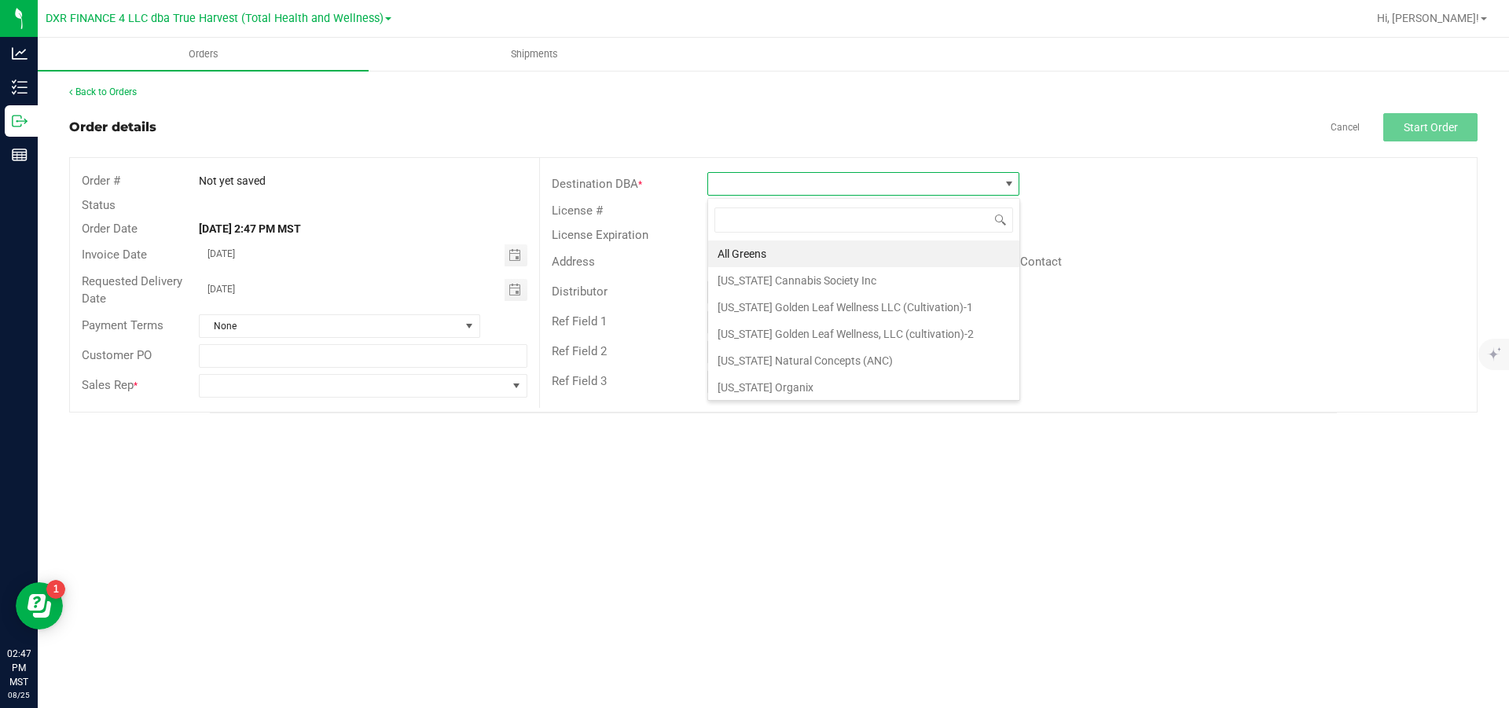
scroll to position [24, 311]
type input "be"
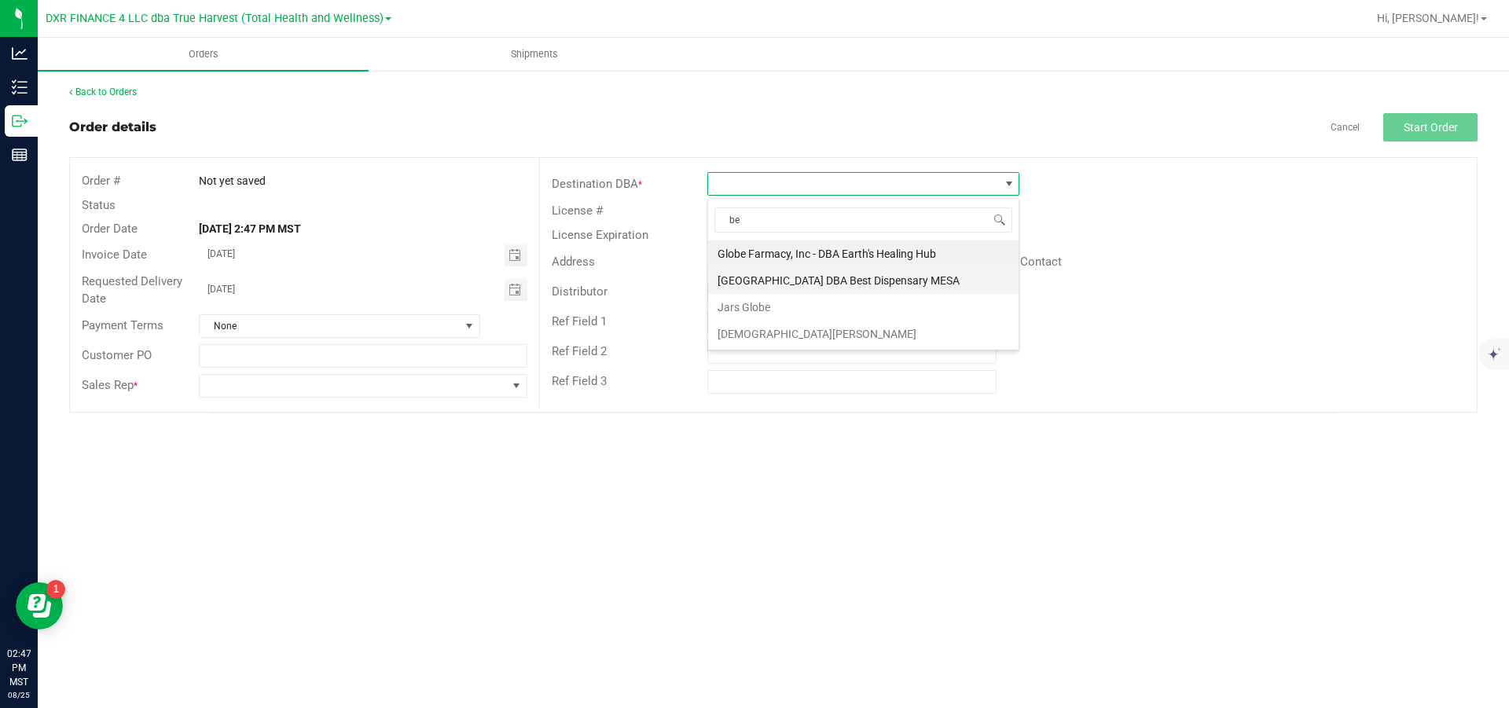
click at [802, 279] on li "[GEOGRAPHIC_DATA] DBA Best Dispensary MESA" at bounding box center [863, 280] width 311 height 27
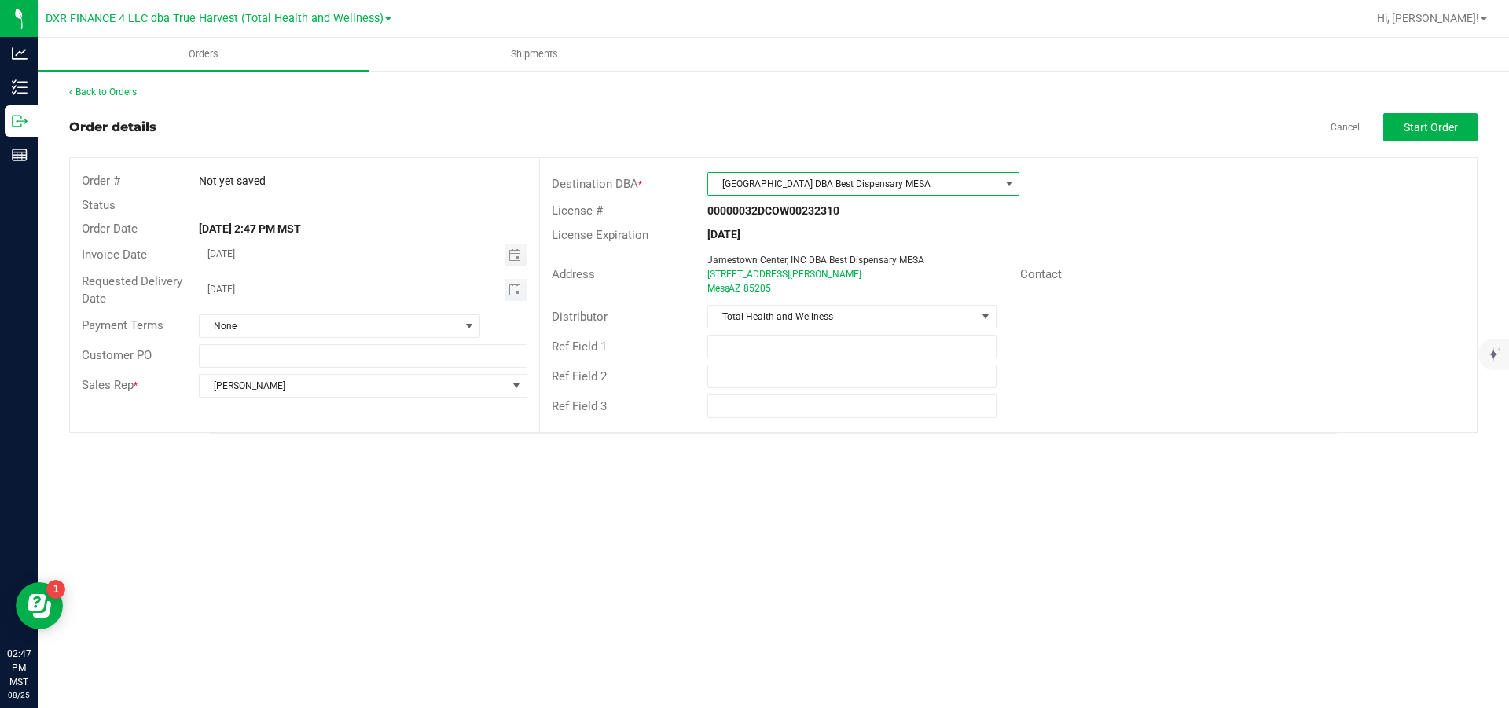
click at [466, 296] on input "[DATE]" at bounding box center [352, 289] width 305 height 20
type input "month/day/year"
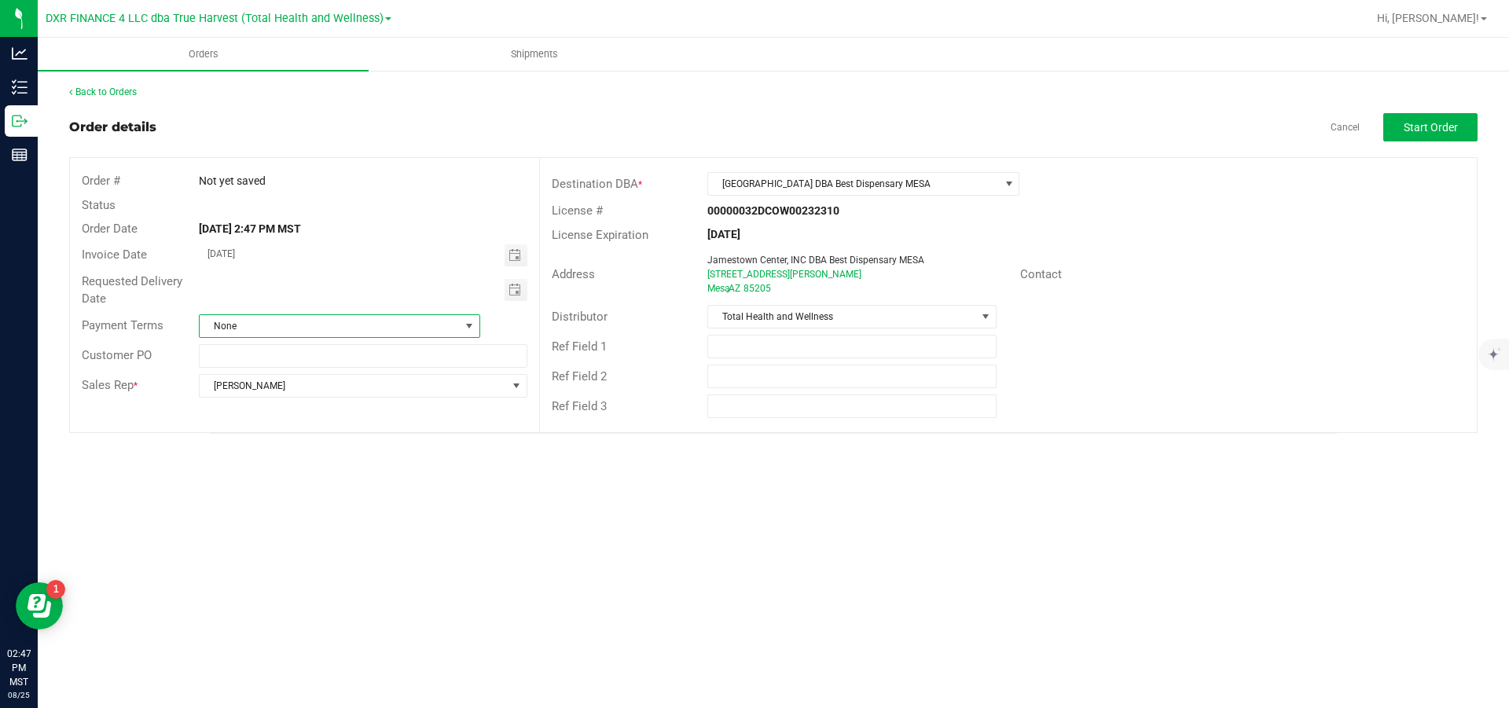
click at [425, 322] on span "None" at bounding box center [330, 326] width 260 height 22
click at [345, 395] on li "Net 30" at bounding box center [340, 392] width 280 height 27
click at [1433, 134] on span "Start Order" at bounding box center [1431, 127] width 54 height 13
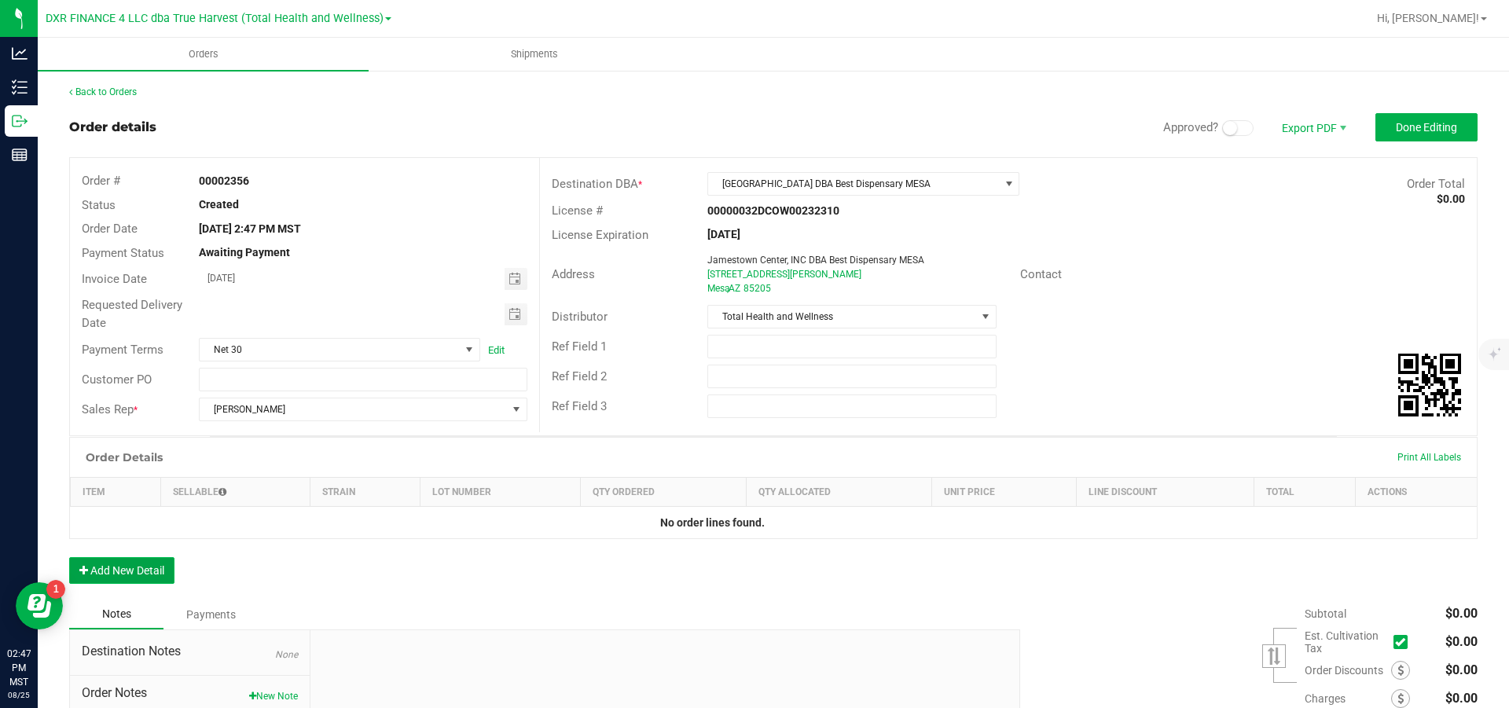
click at [130, 571] on button "Add New Detail" at bounding box center [121, 570] width 105 height 27
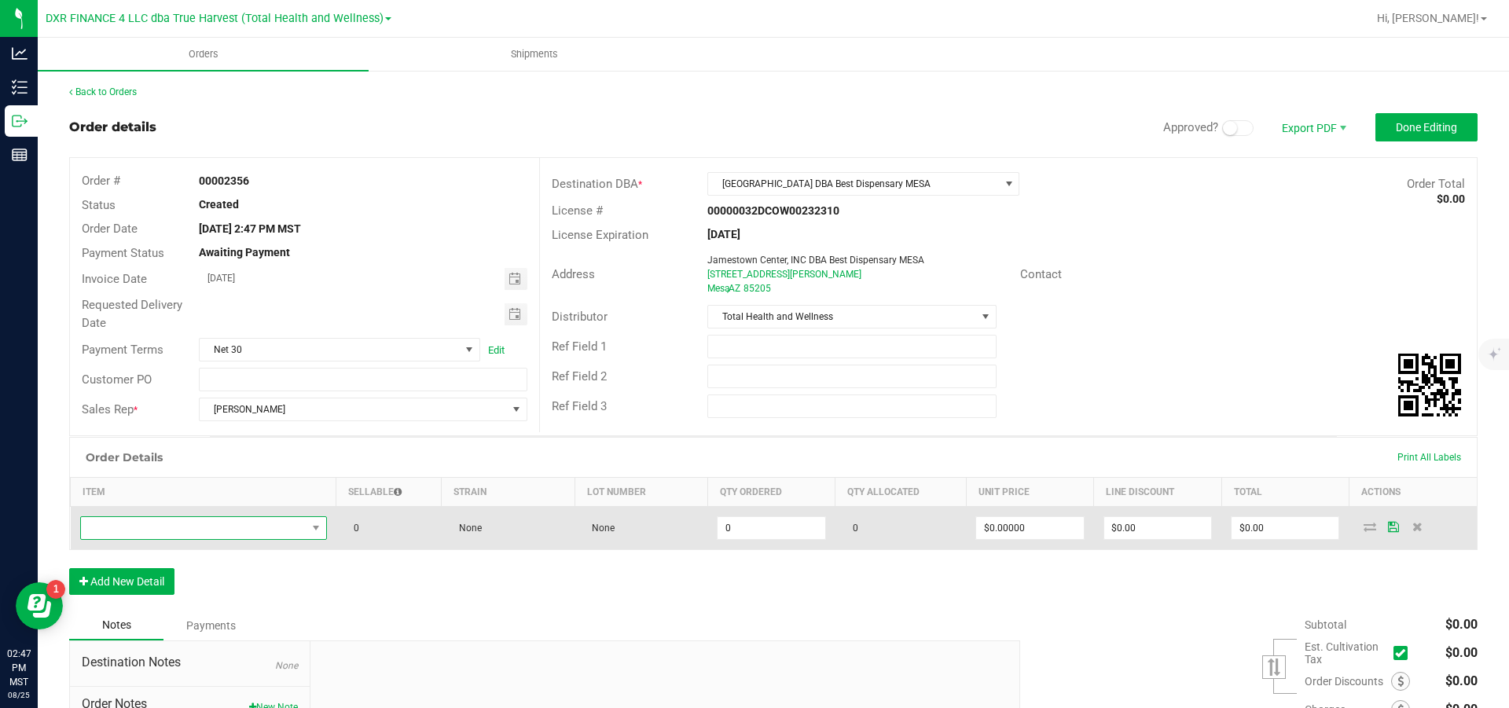
click at [133, 531] on span "NO DATA FOUND" at bounding box center [194, 528] width 226 height 22
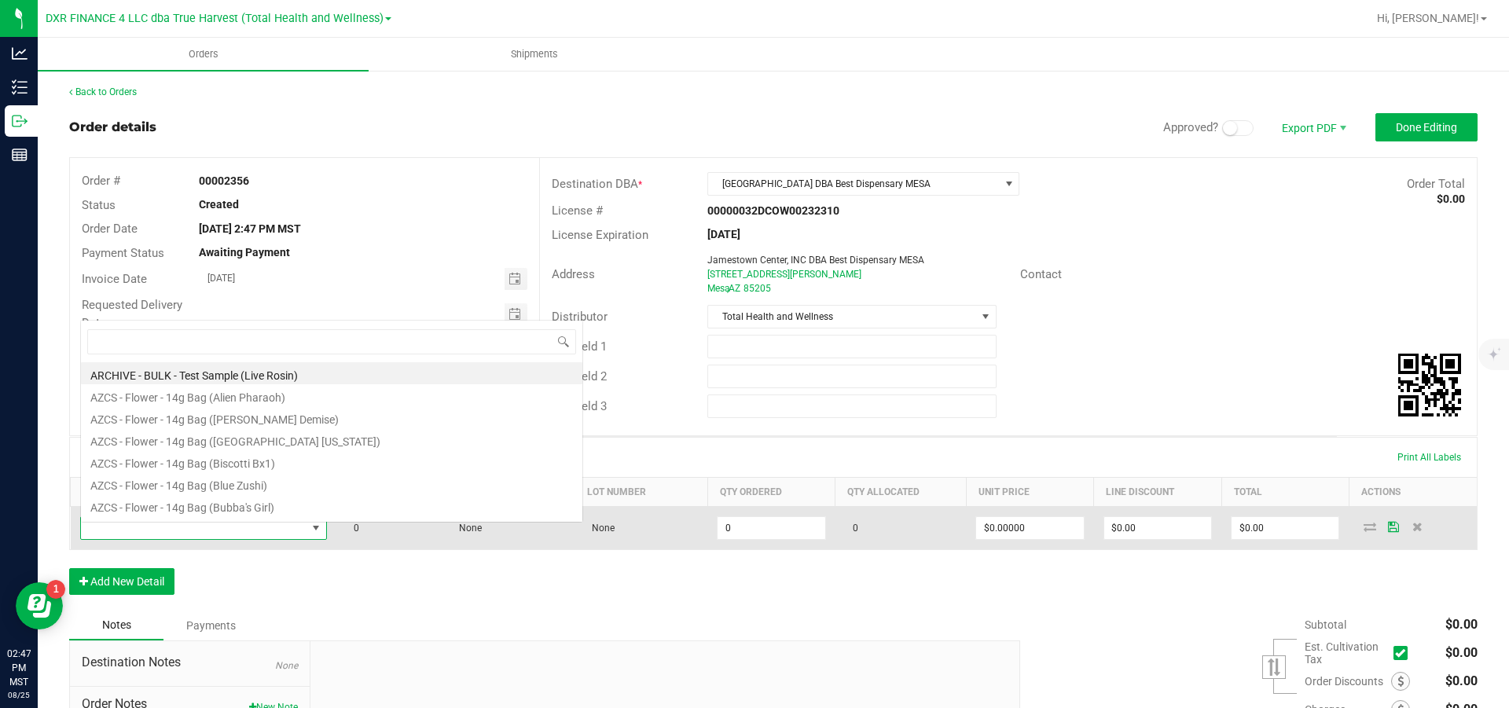
scroll to position [24, 232]
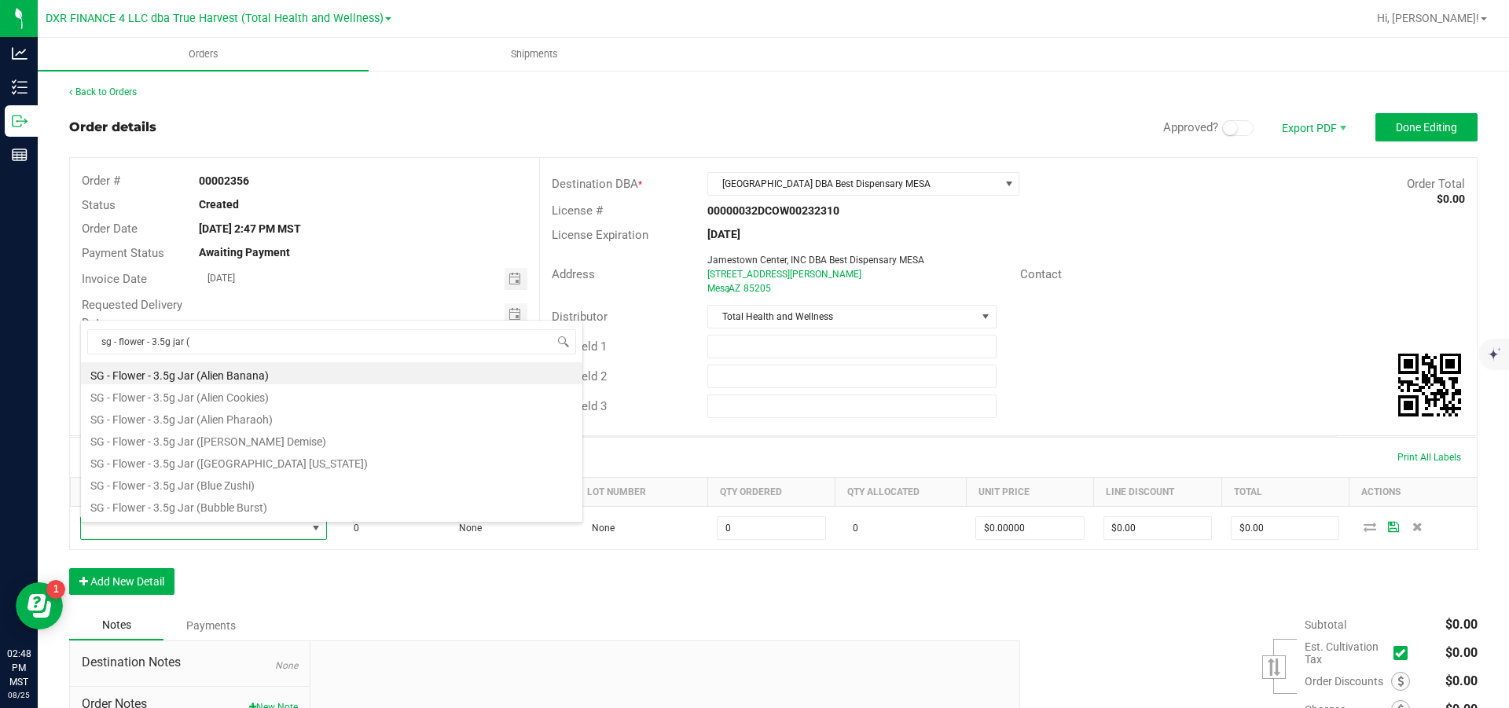
drag, startPoint x: 222, startPoint y: 340, endPoint x: 49, endPoint y: 326, distance: 173.5
click at [49, 326] on body "Analytics Inventory Outbound Reports 02:48 PM MST 08/25/2025 08/25 DXR FINANCE …" at bounding box center [754, 354] width 1509 height 708
click at [259, 345] on input "sg - flower - 3.5g jar (" at bounding box center [331, 341] width 489 height 24
type input "sg - flower - 3.5g jar (pi"
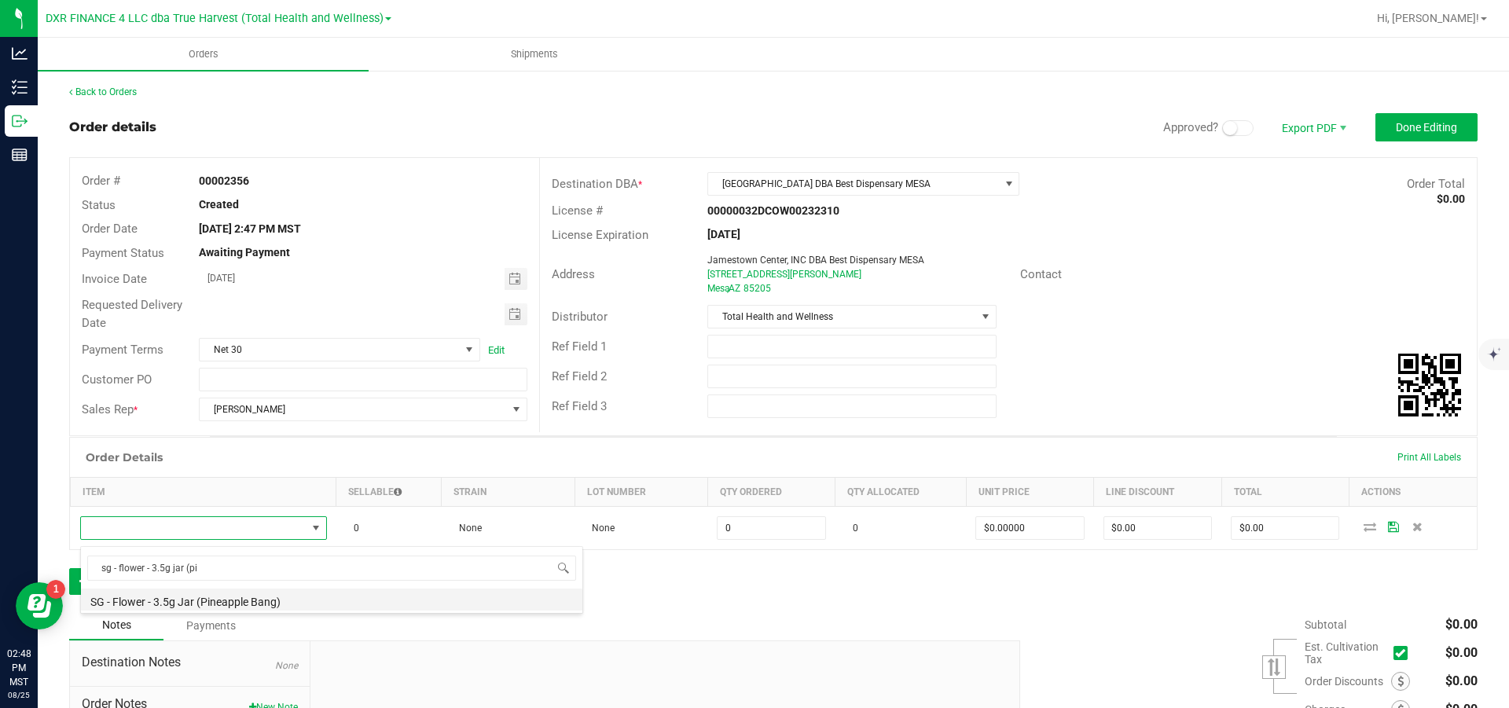
click at [273, 601] on li "SG - Flower - 3.5g Jar (Pineapple Bang)" at bounding box center [332, 600] width 502 height 22
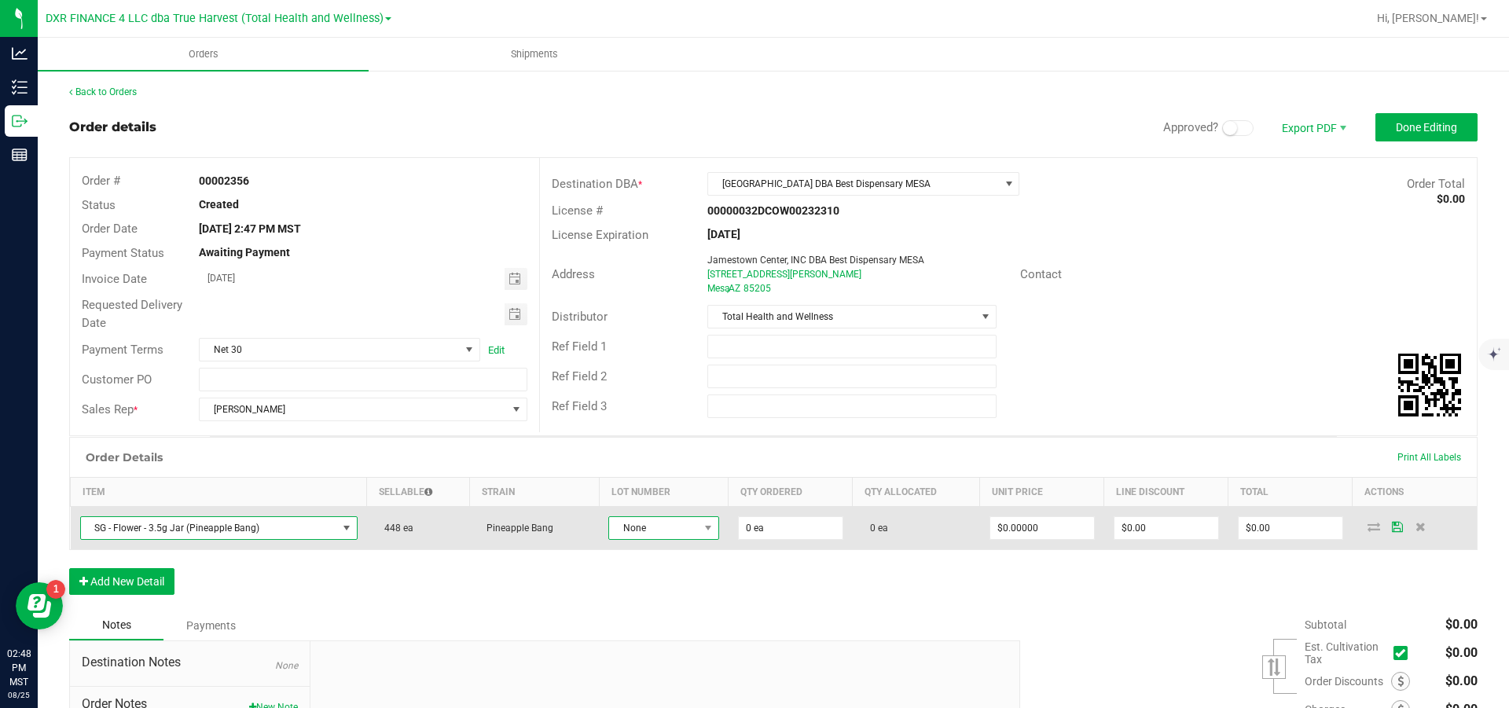
click at [686, 539] on span "None" at bounding box center [654, 528] width 90 height 22
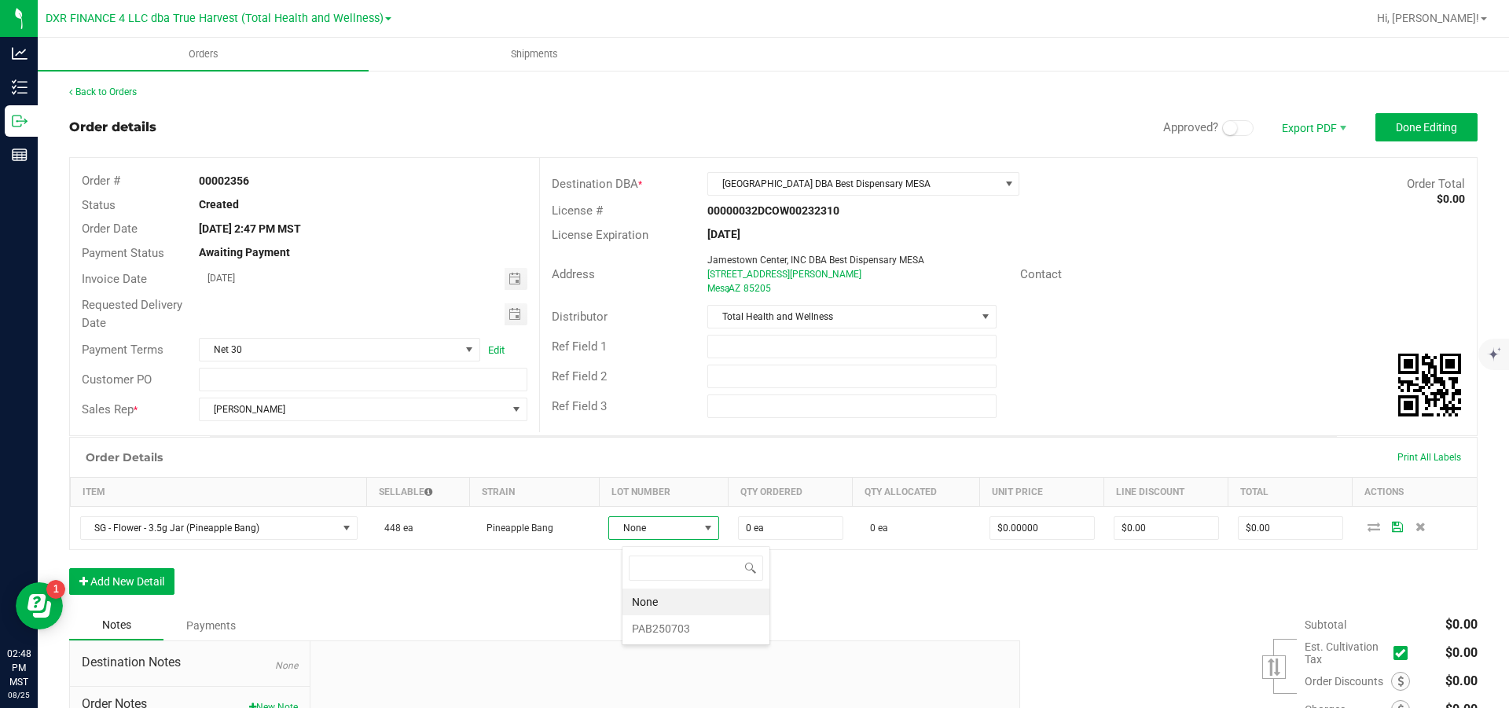
scroll to position [24, 101]
drag, startPoint x: 689, startPoint y: 631, endPoint x: 706, endPoint y: 620, distance: 20.5
click at [689, 630] on li "PAB250703" at bounding box center [696, 629] width 147 height 27
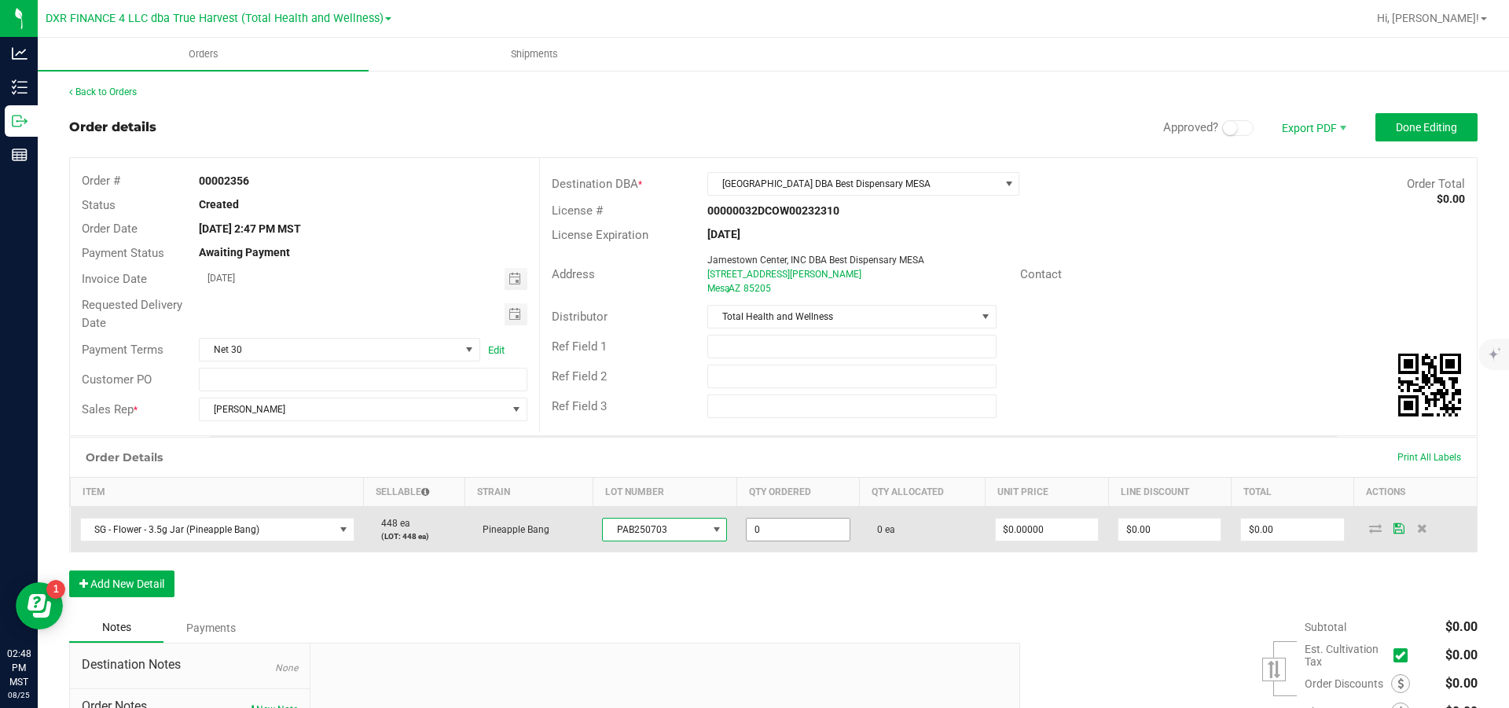
click at [807, 541] on input "0" at bounding box center [798, 530] width 102 height 22
type input "32 ea"
type input "0"
click at [1034, 537] on input "0" at bounding box center [1047, 530] width 102 height 22
type input "$18.00000"
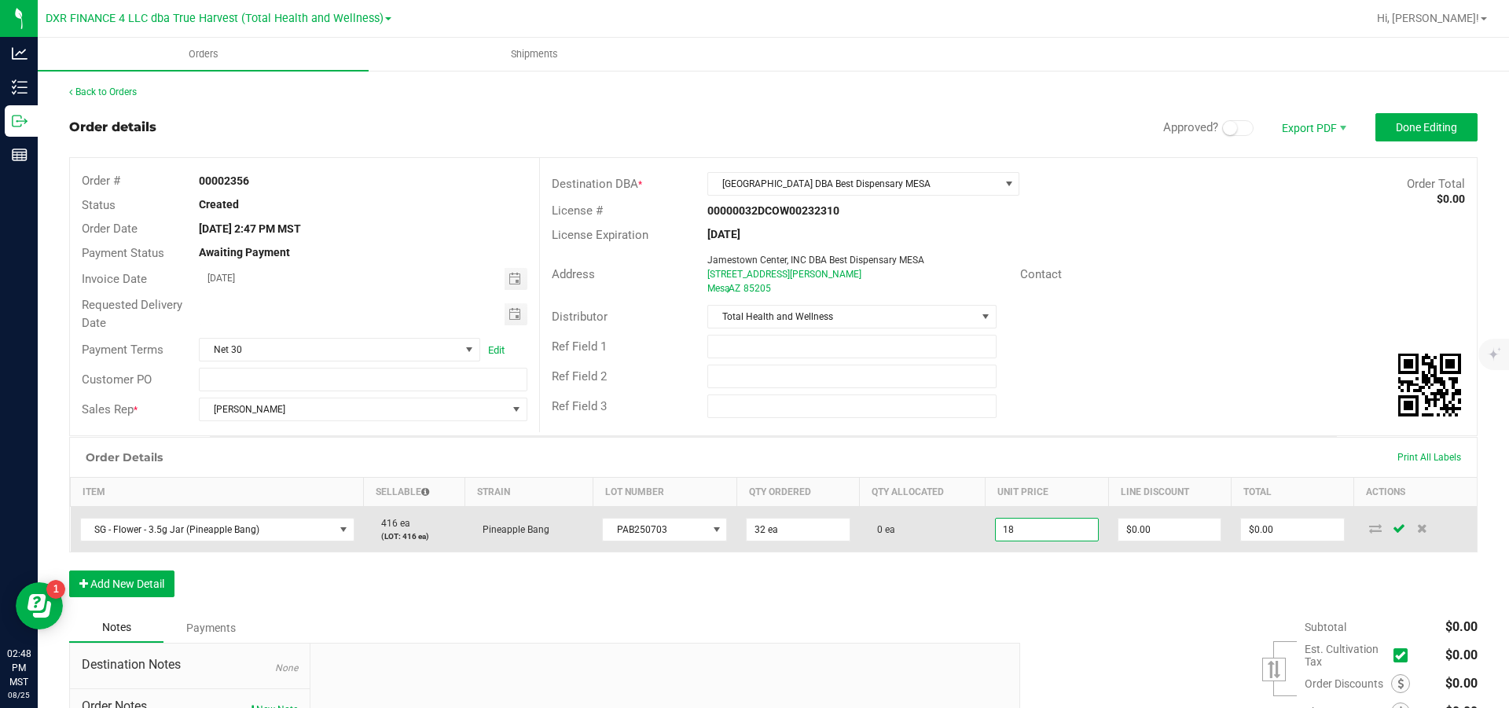
type input "0"
type input "$576.00"
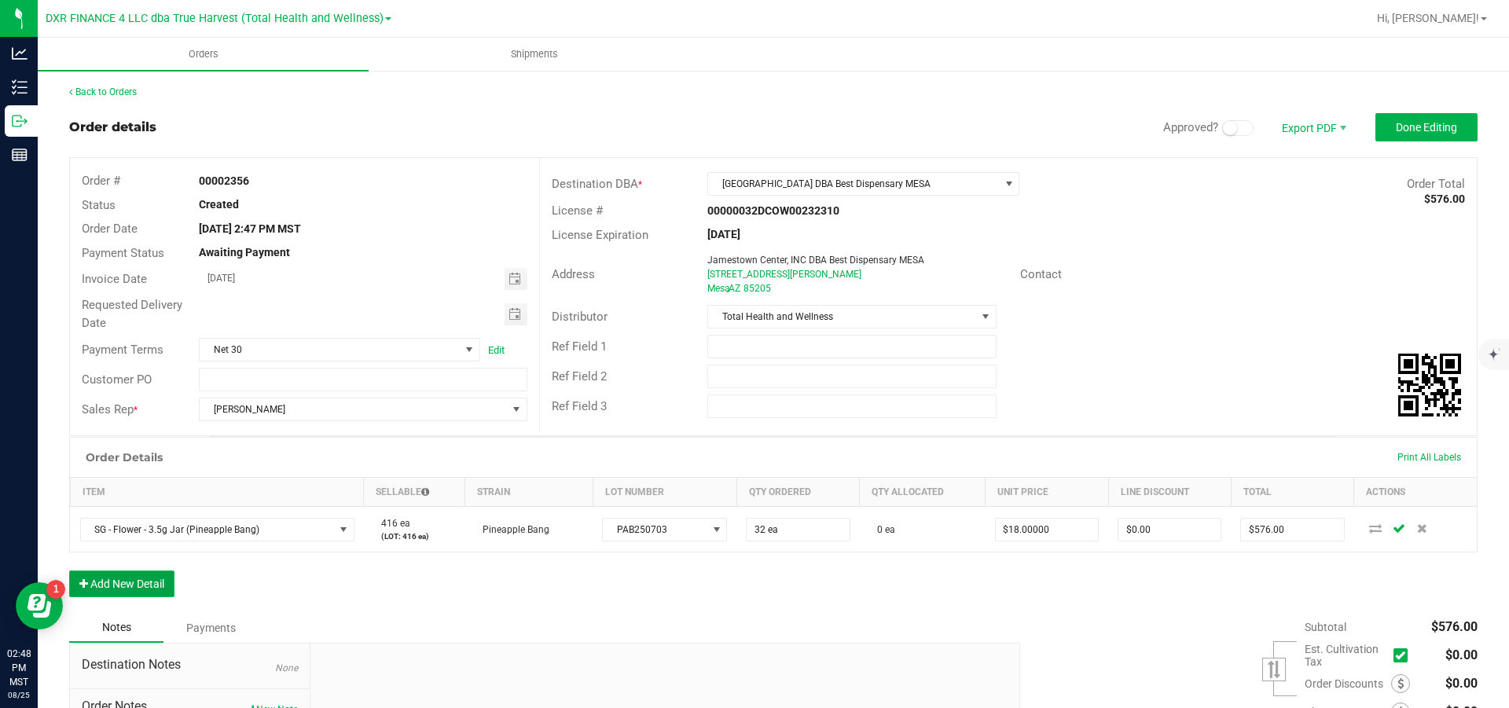
click at [105, 597] on button "Add New Detail" at bounding box center [121, 584] width 105 height 27
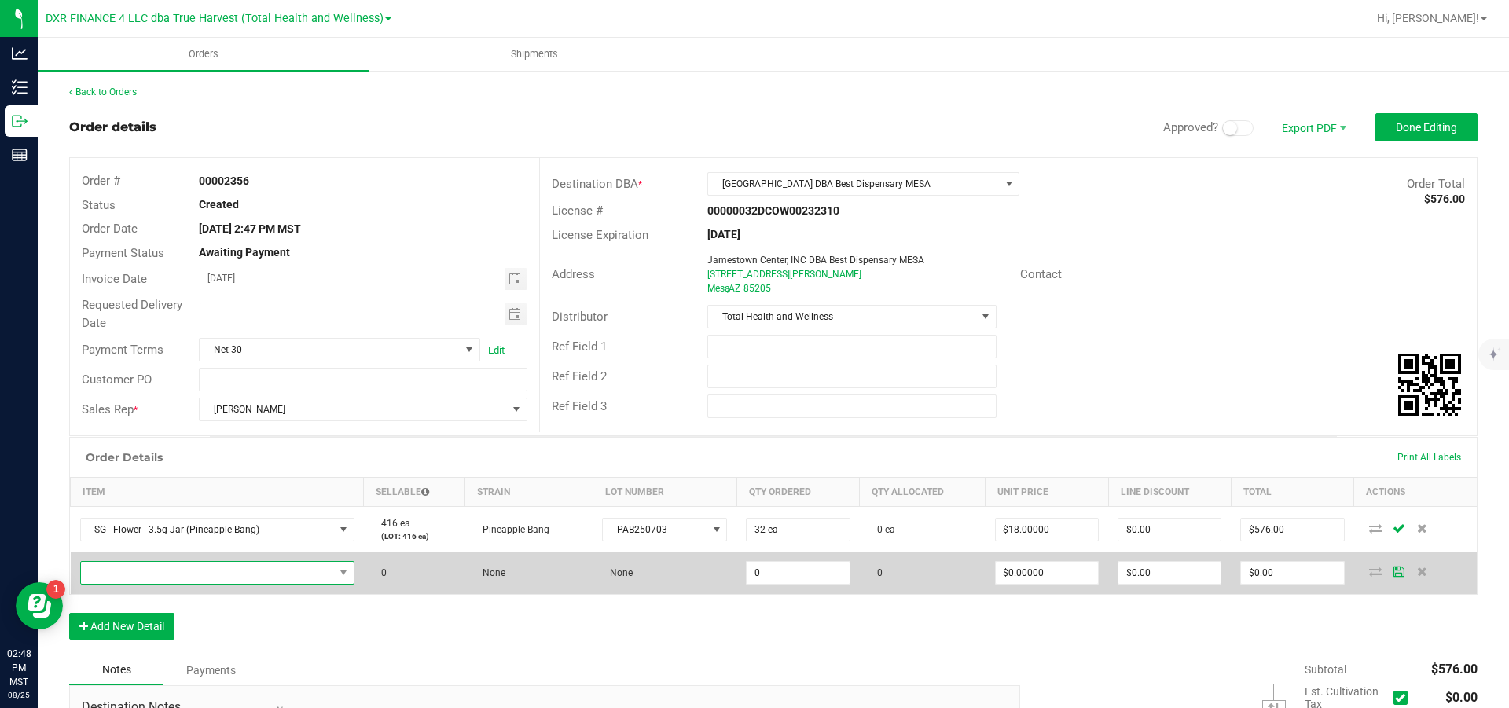
click at [138, 583] on span "NO DATA FOUND" at bounding box center [207, 573] width 253 height 22
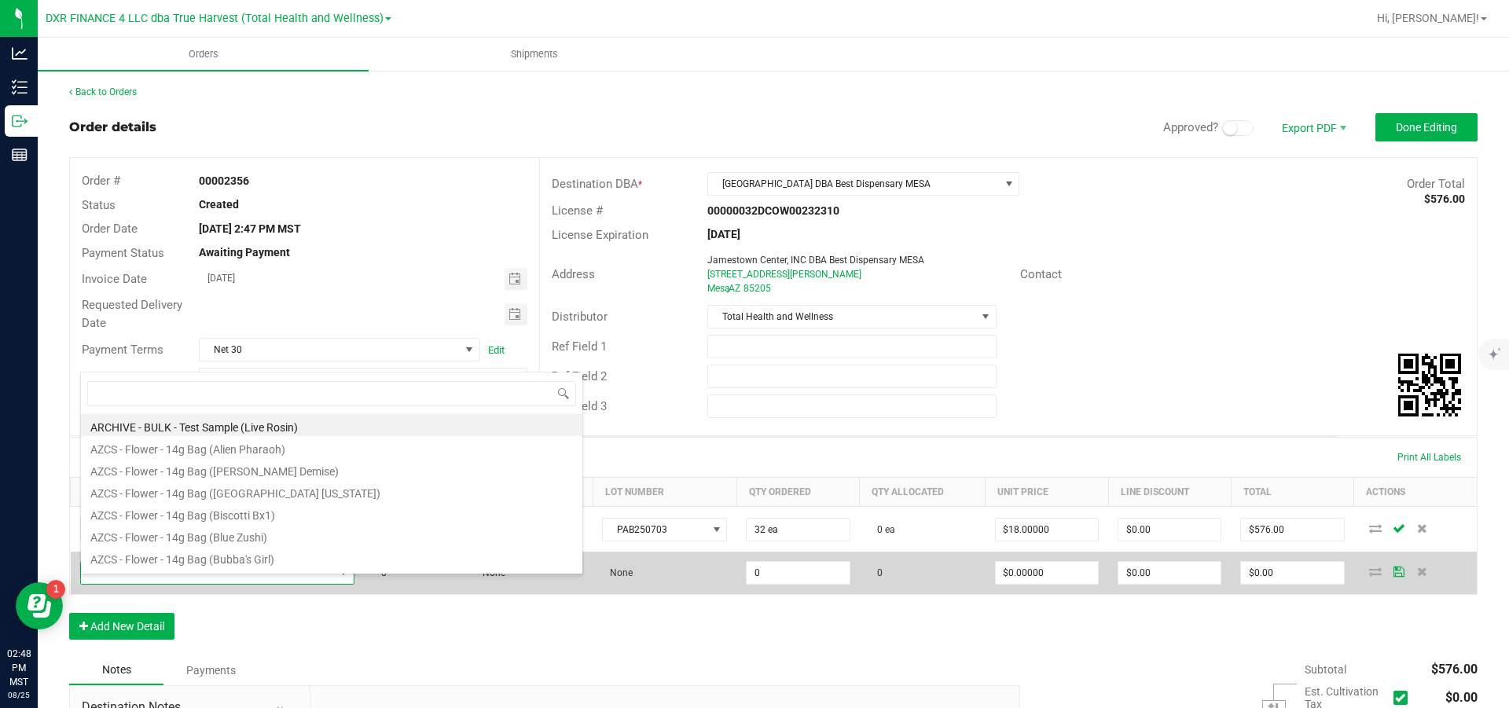
scroll to position [24, 278]
type input "sg - flower - 3.5g jar (a"
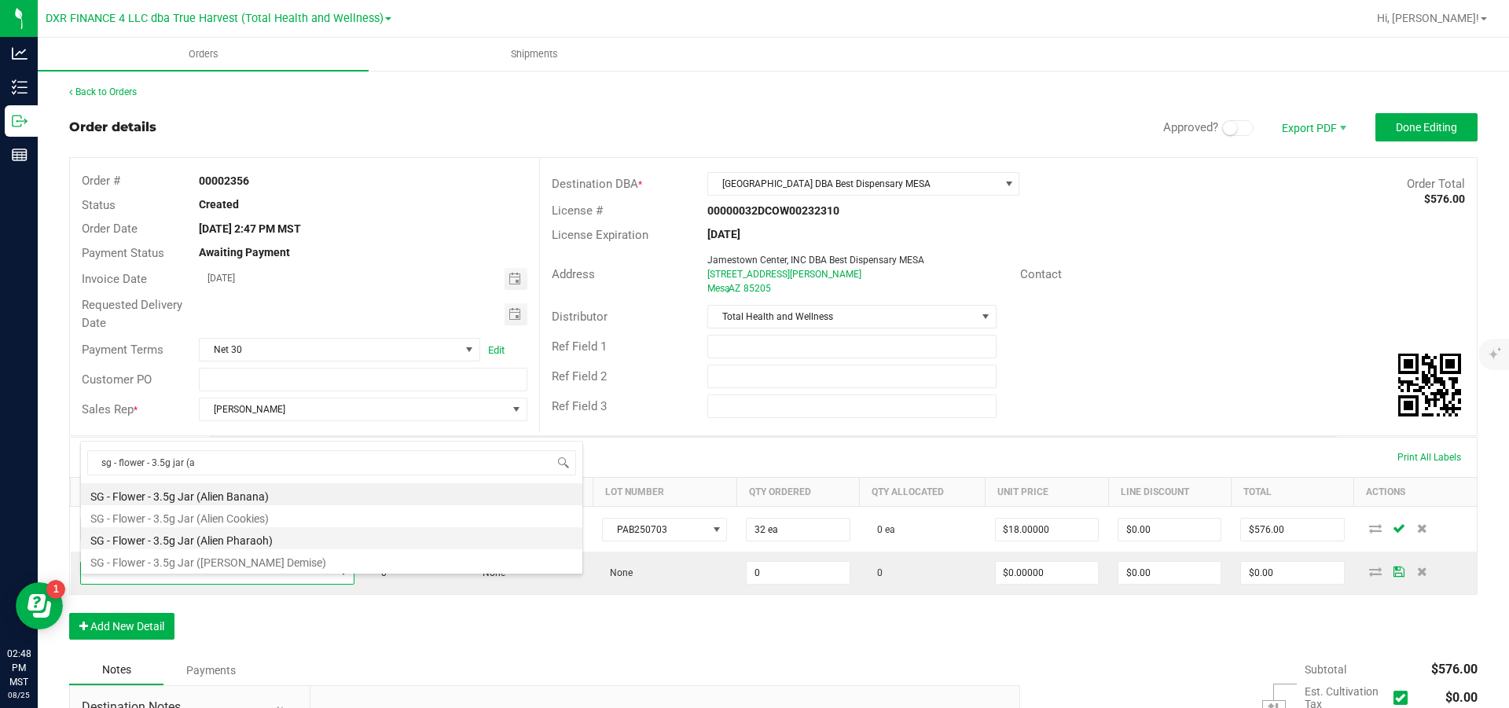
click at [249, 535] on li "SG - Flower - 3.5g Jar (Alien Pharaoh)" at bounding box center [332, 539] width 502 height 22
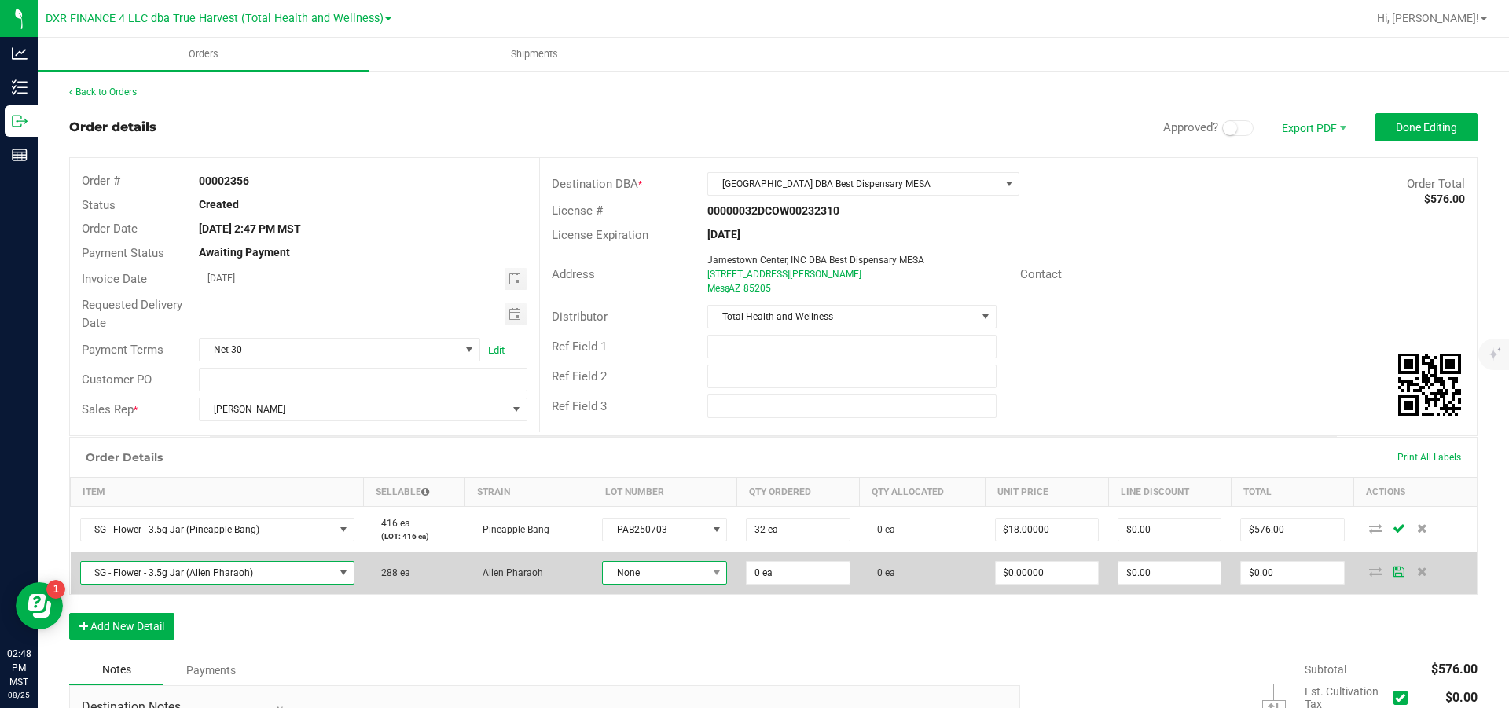
click at [707, 581] on span "None" at bounding box center [655, 573] width 104 height 22
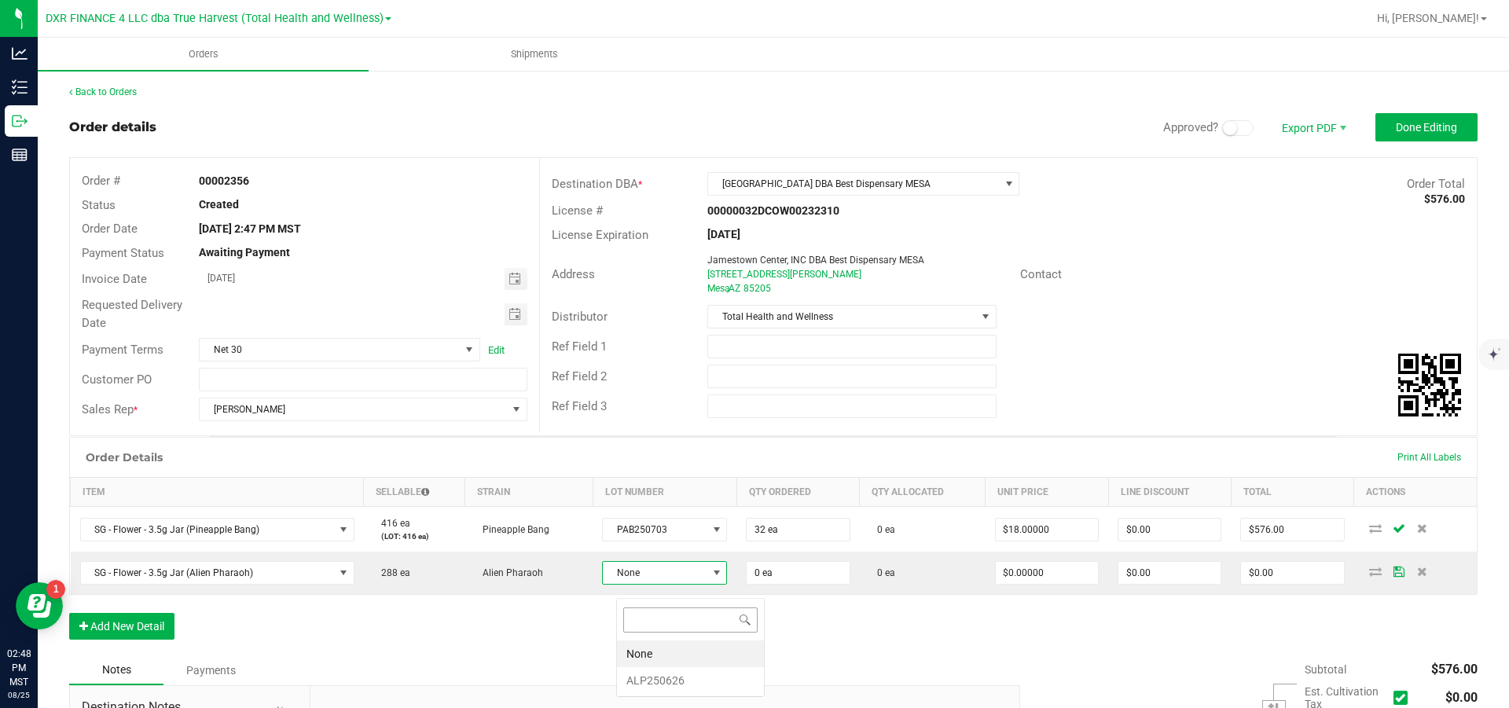
scroll to position [24, 122]
click at [668, 680] on li "ALP250626" at bounding box center [690, 680] width 147 height 27
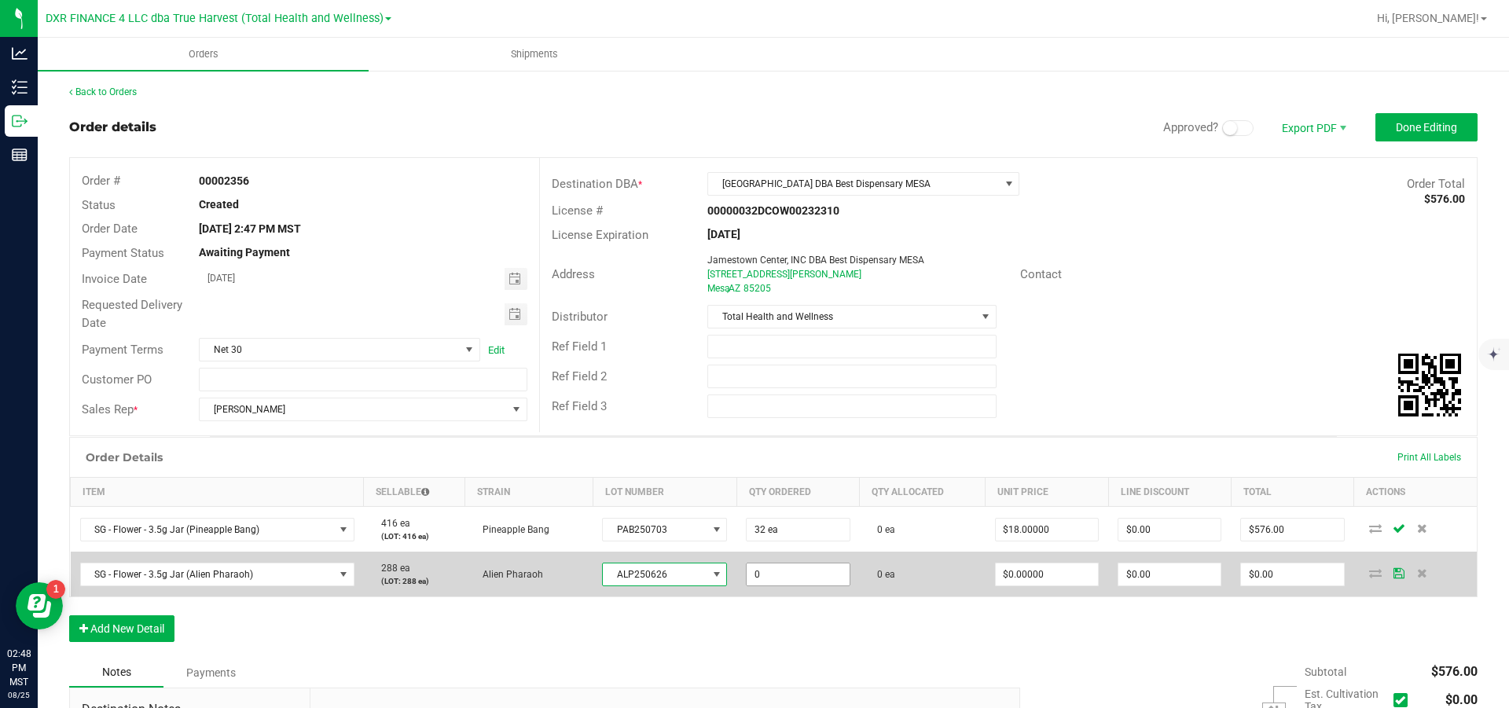
click at [804, 586] on input "0" at bounding box center [798, 575] width 102 height 22
type input "32 ea"
type input "0"
click at [1042, 586] on input "0" at bounding box center [1047, 575] width 102 height 22
type input "$18.00000"
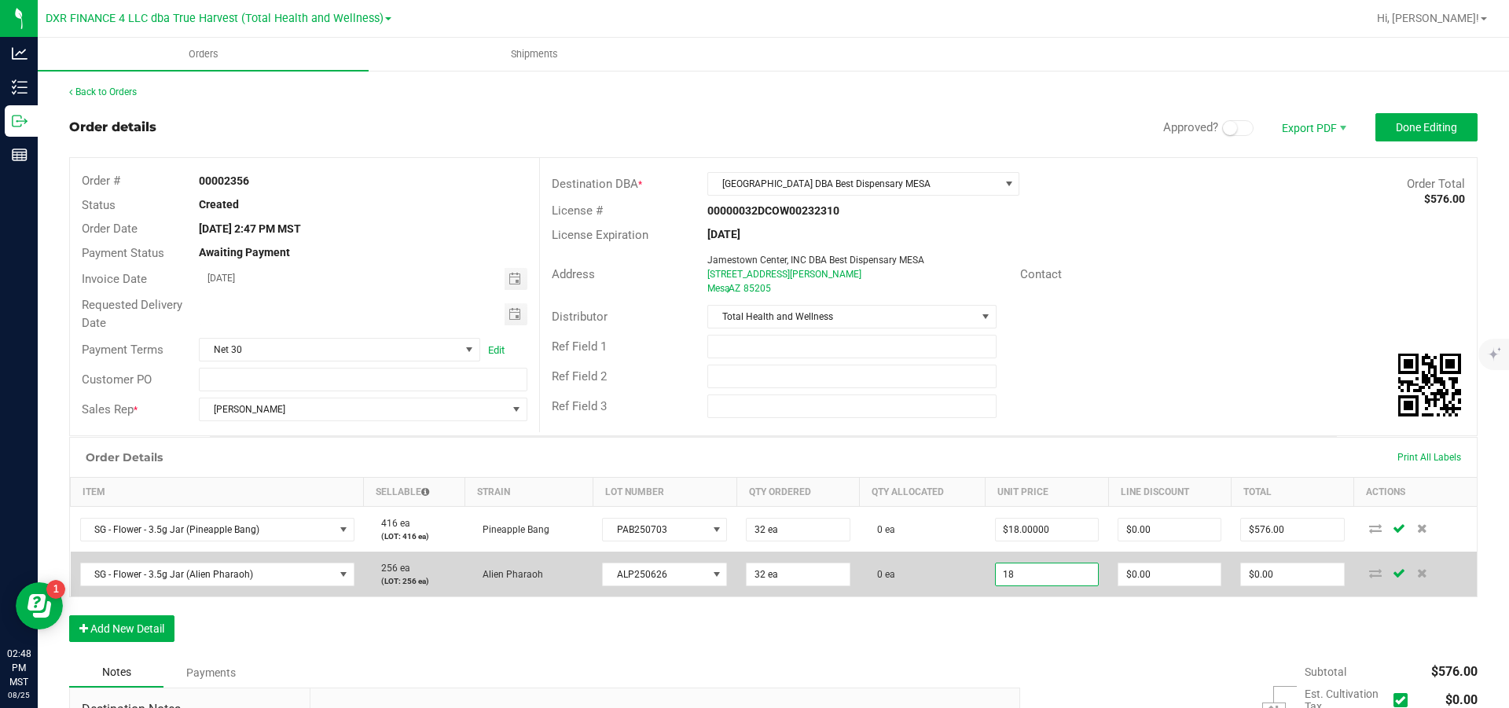
type input "0"
type input "$576.00"
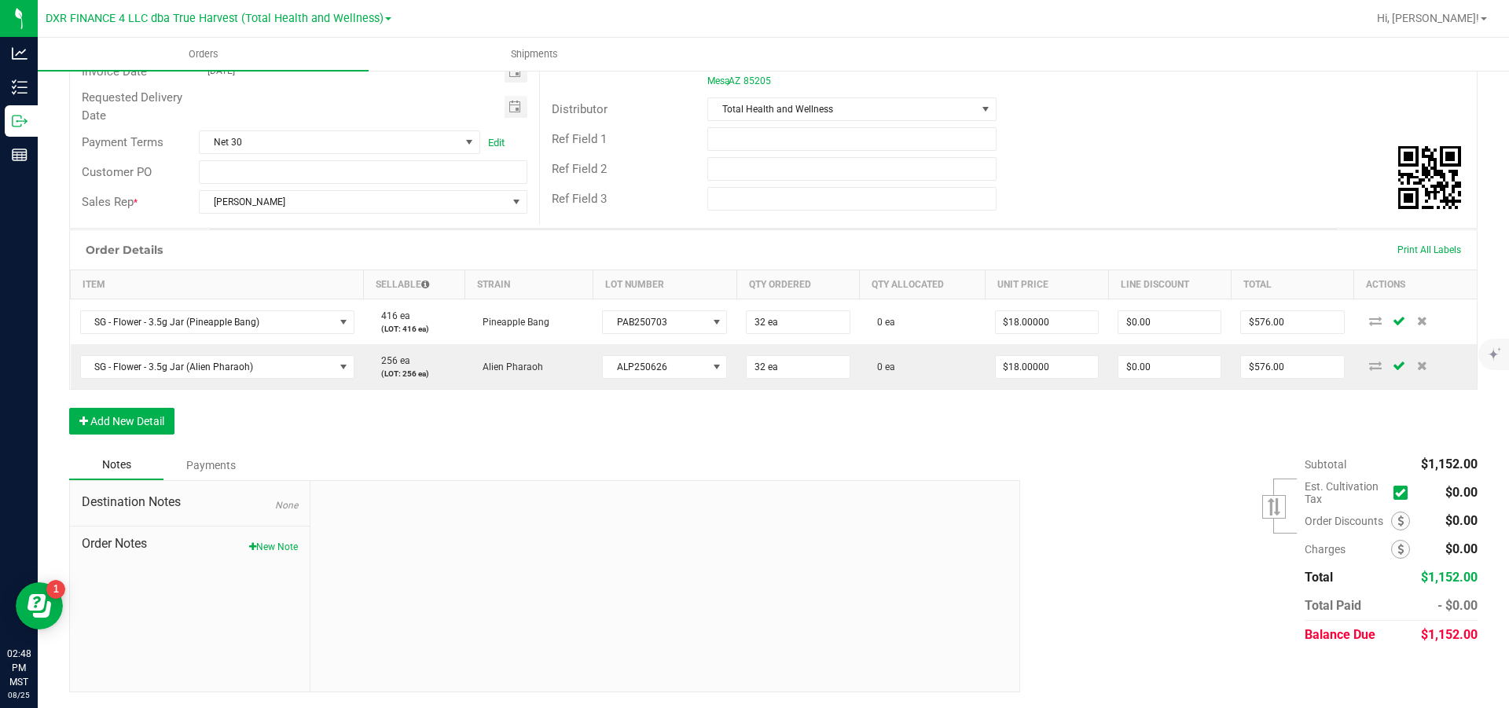
scroll to position [227, 0]
click at [136, 425] on button "Add New Detail" at bounding box center [121, 421] width 105 height 27
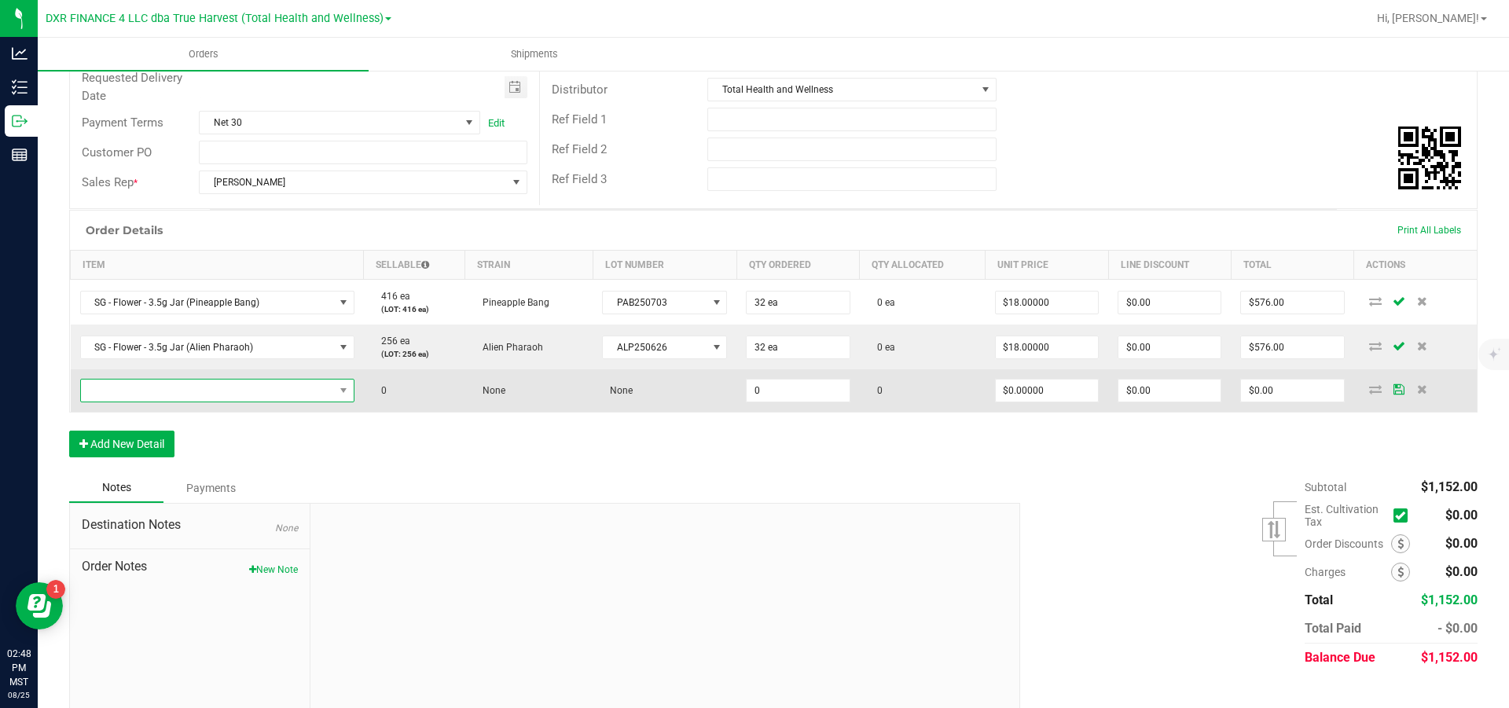
click at [138, 402] on span "NO DATA FOUND" at bounding box center [207, 391] width 253 height 22
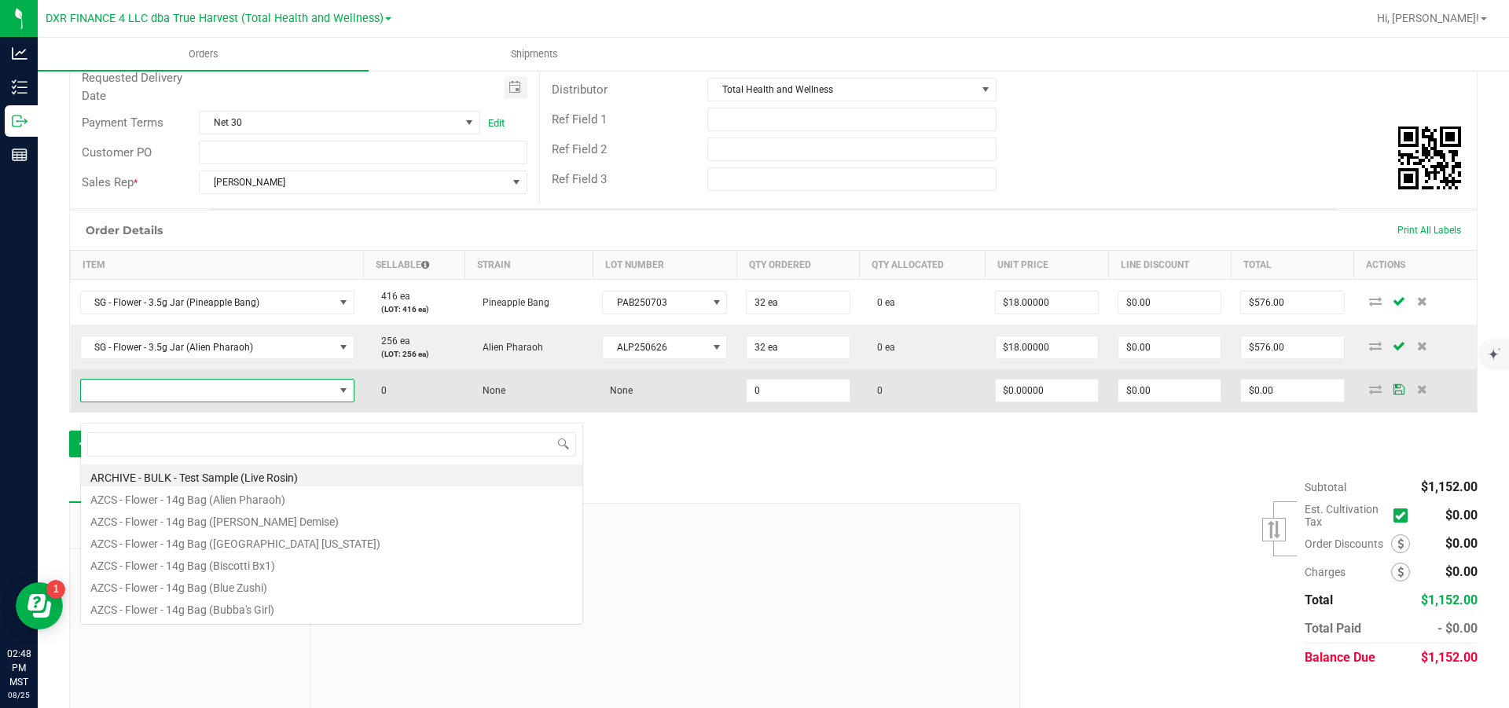
scroll to position [24, 278]
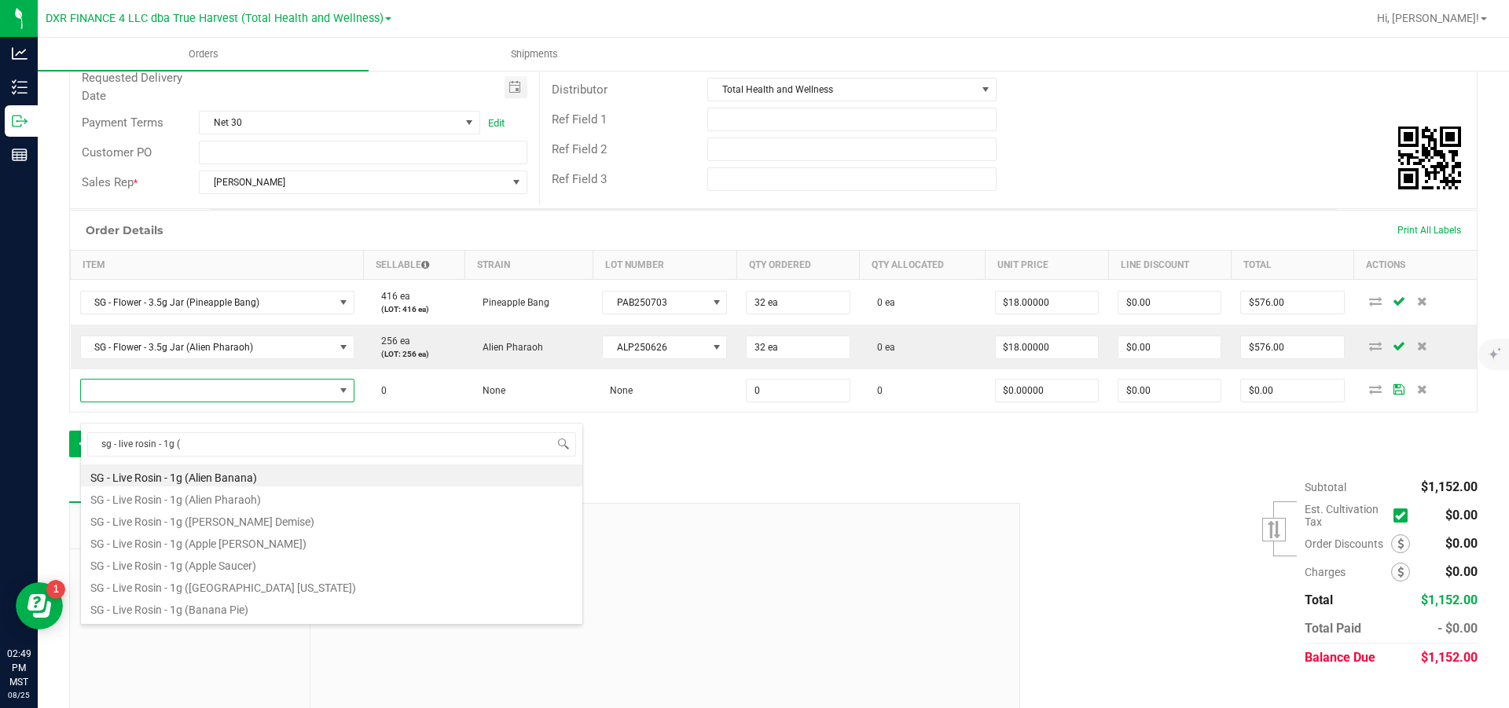
drag, startPoint x: 230, startPoint y: 447, endPoint x: -6, endPoint y: 425, distance: 236.2
click at [0, 425] on html "Analytics Inventory Outbound Reports 02:49 PM MST 08/25/2025 08/25 DXR FINANCE …" at bounding box center [754, 354] width 1509 height 708
click at [221, 446] on input "sg - live rosin - 1g (" at bounding box center [331, 444] width 489 height 24
click at [238, 443] on input "sg - live rosin - 1g (" at bounding box center [331, 444] width 489 height 24
click at [248, 443] on input "sg - live rosin - 1g (" at bounding box center [331, 444] width 489 height 24
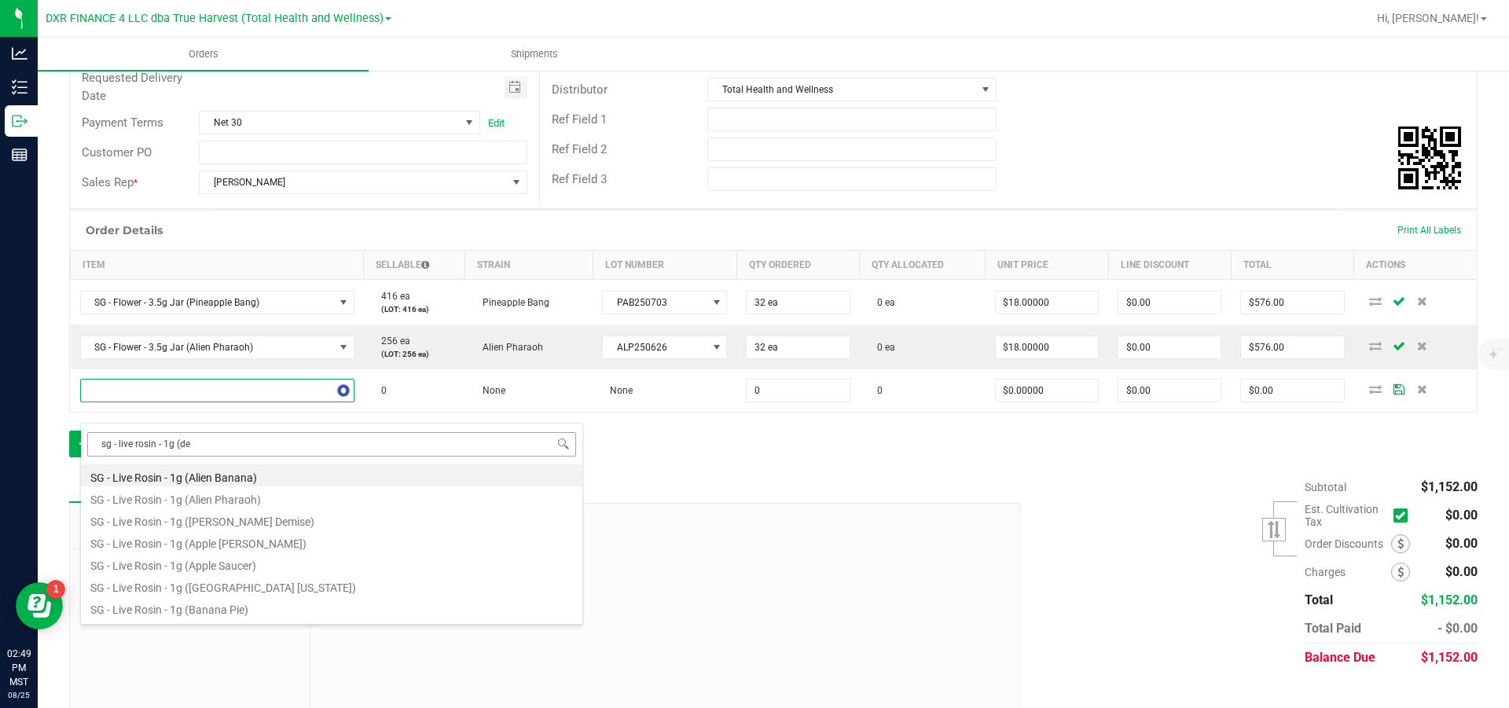
type input "sg - live rosin - 1g (dev"
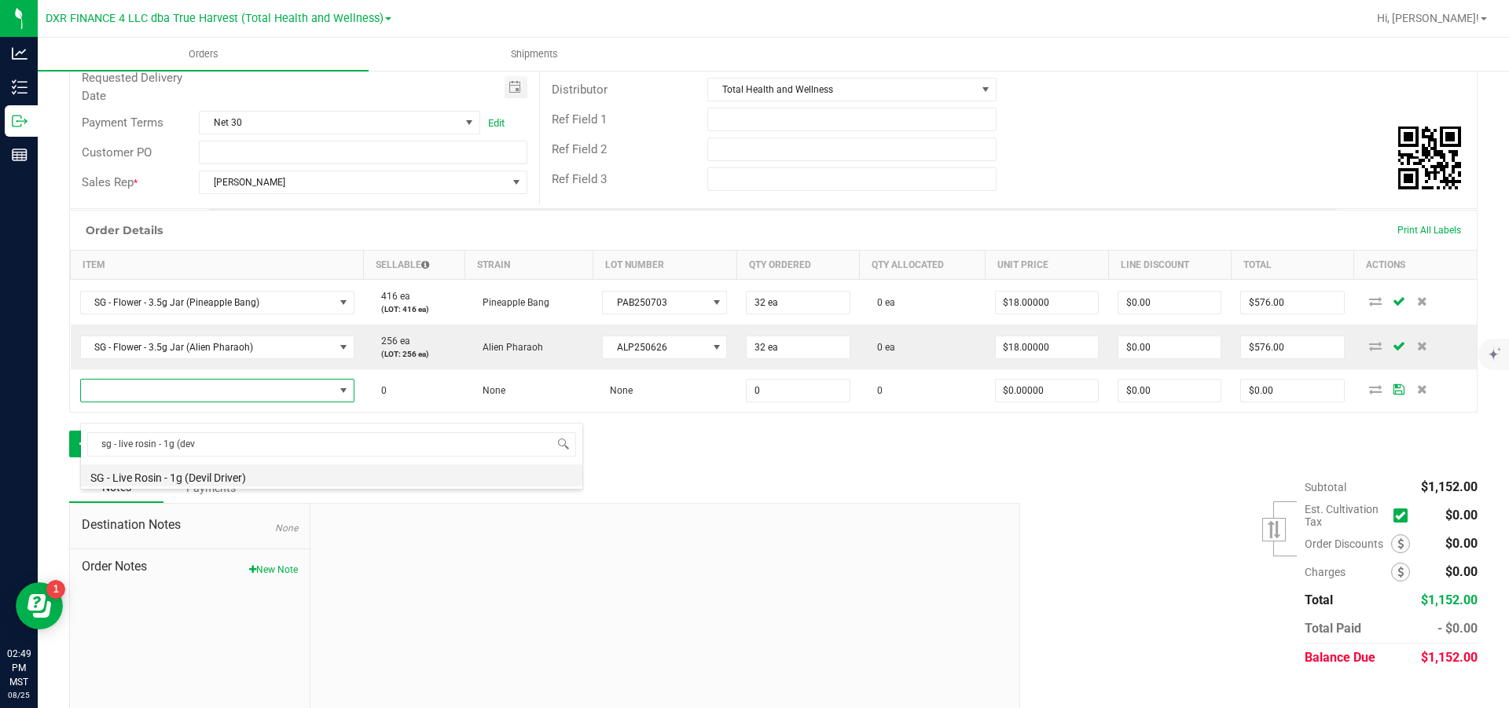
click at [208, 475] on li "SG - Live Rosin - 1g (Devil Driver)" at bounding box center [332, 476] width 502 height 22
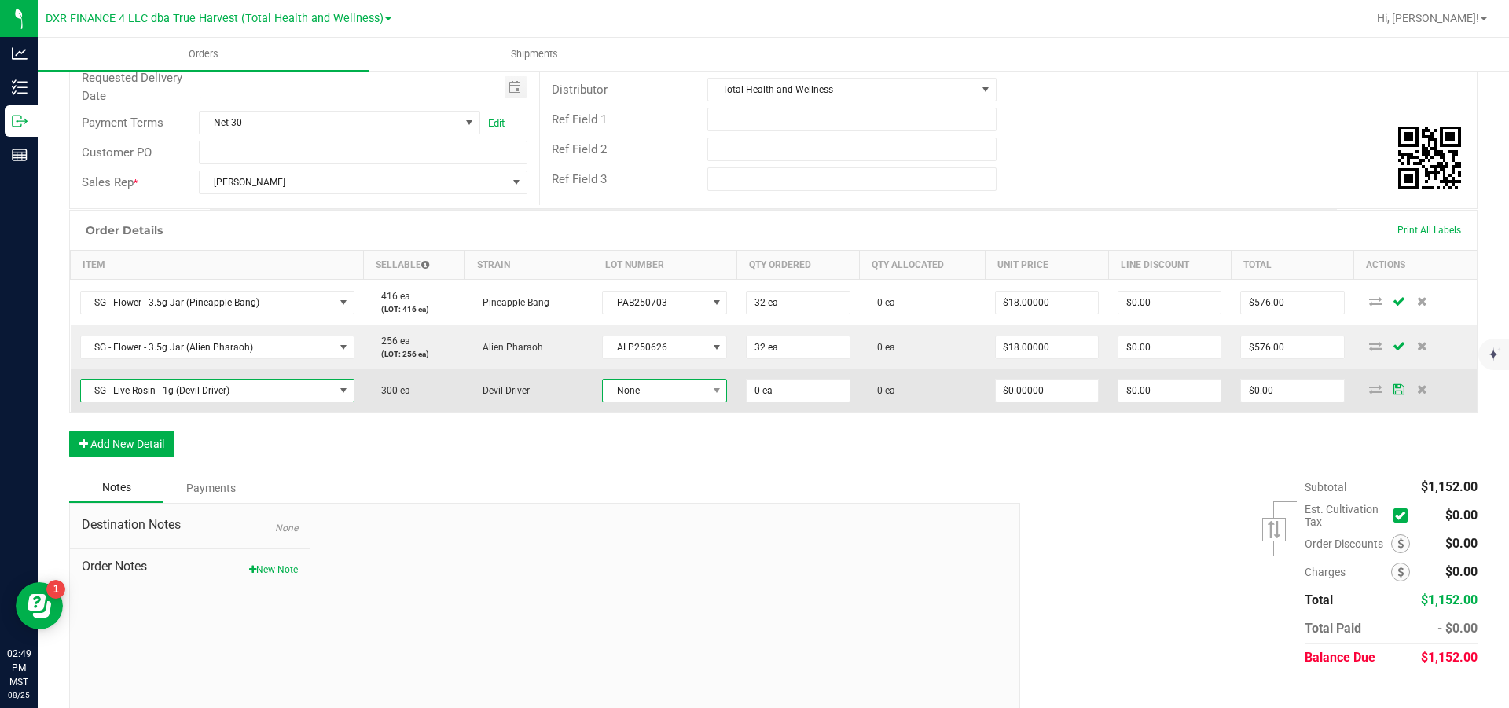
click at [667, 402] on span "None" at bounding box center [655, 391] width 104 height 22
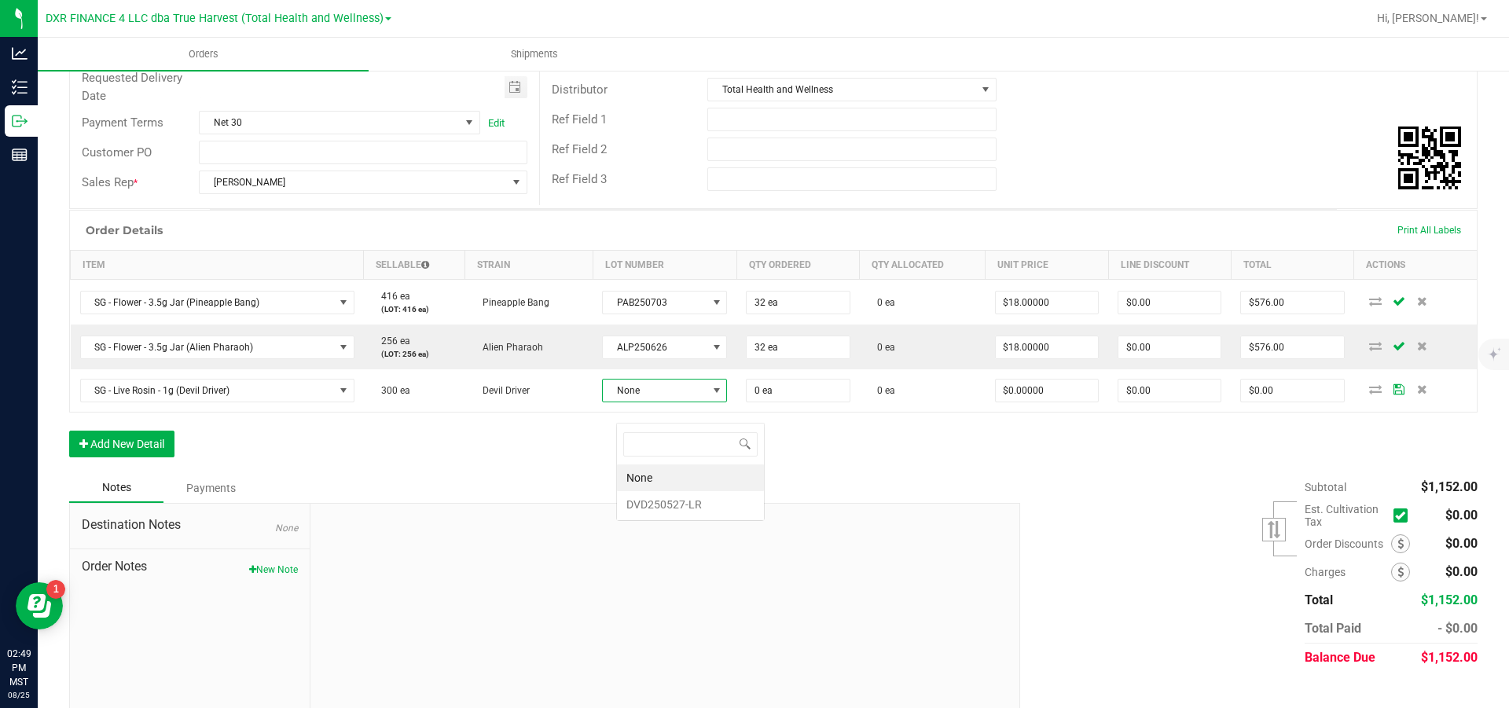
scroll to position [24, 122]
click at [669, 498] on li "DVD250527-LR" at bounding box center [690, 504] width 147 height 27
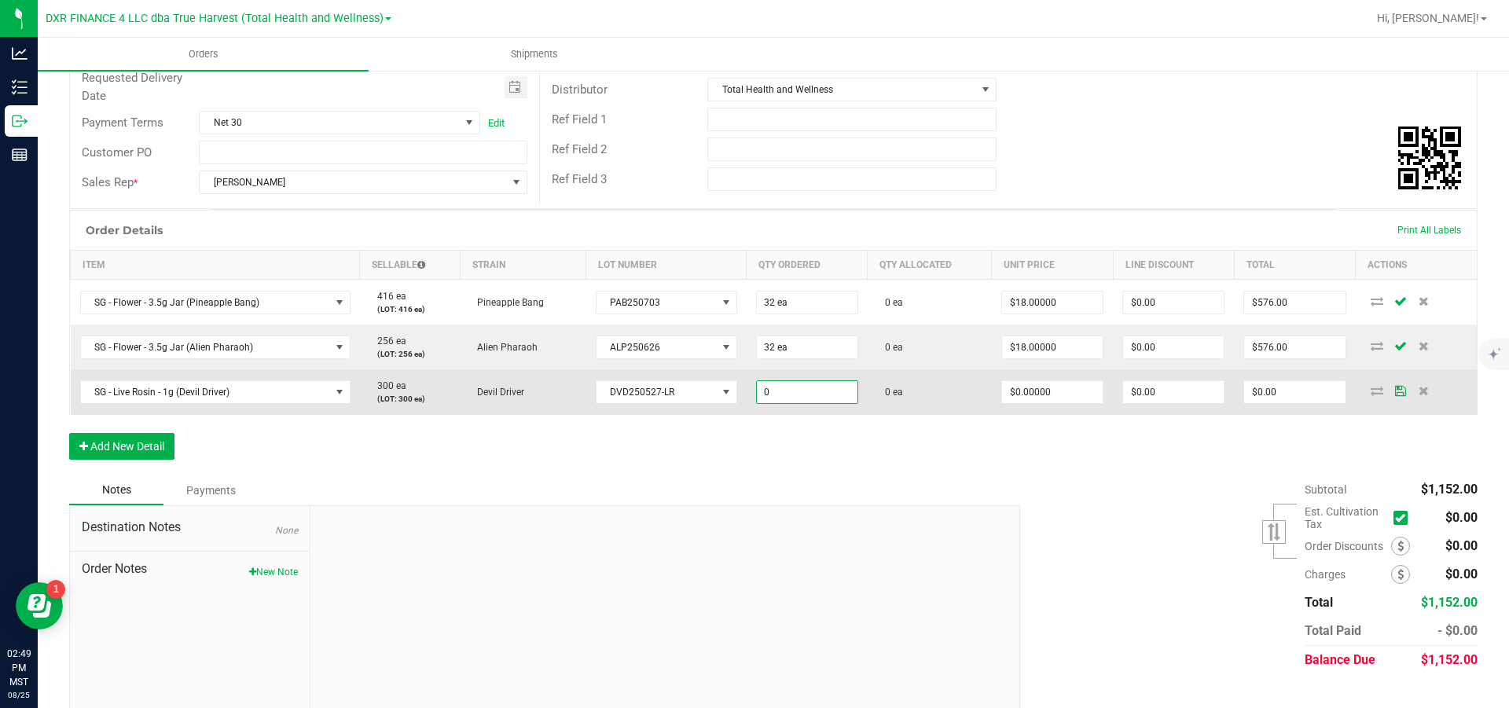
click at [812, 403] on input "0" at bounding box center [807, 392] width 101 height 22
type input "20 ea"
type input "0"
click at [1059, 403] on input "0" at bounding box center [1052, 392] width 101 height 22
type input "$20.00000"
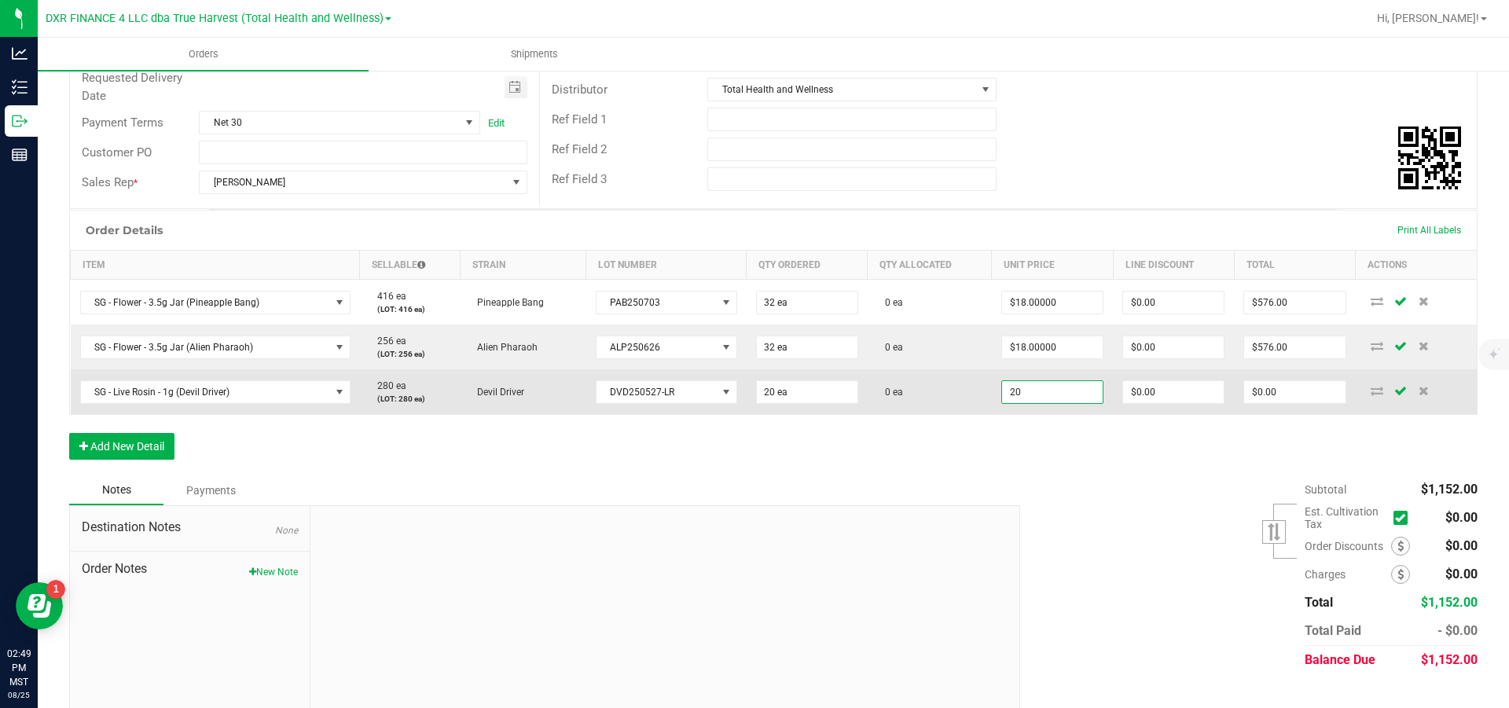
type input "0"
type input "$400.00"
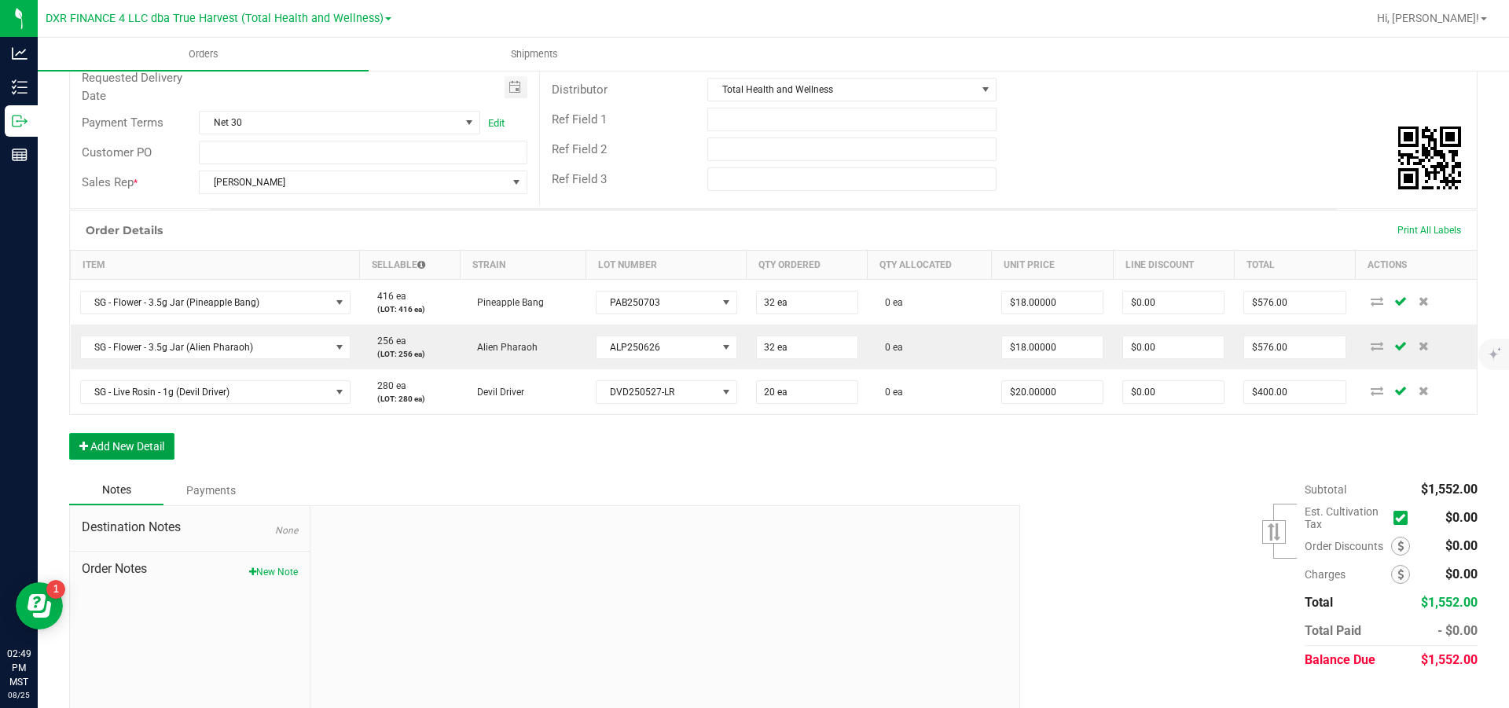
click at [142, 460] on button "Add New Detail" at bounding box center [121, 446] width 105 height 27
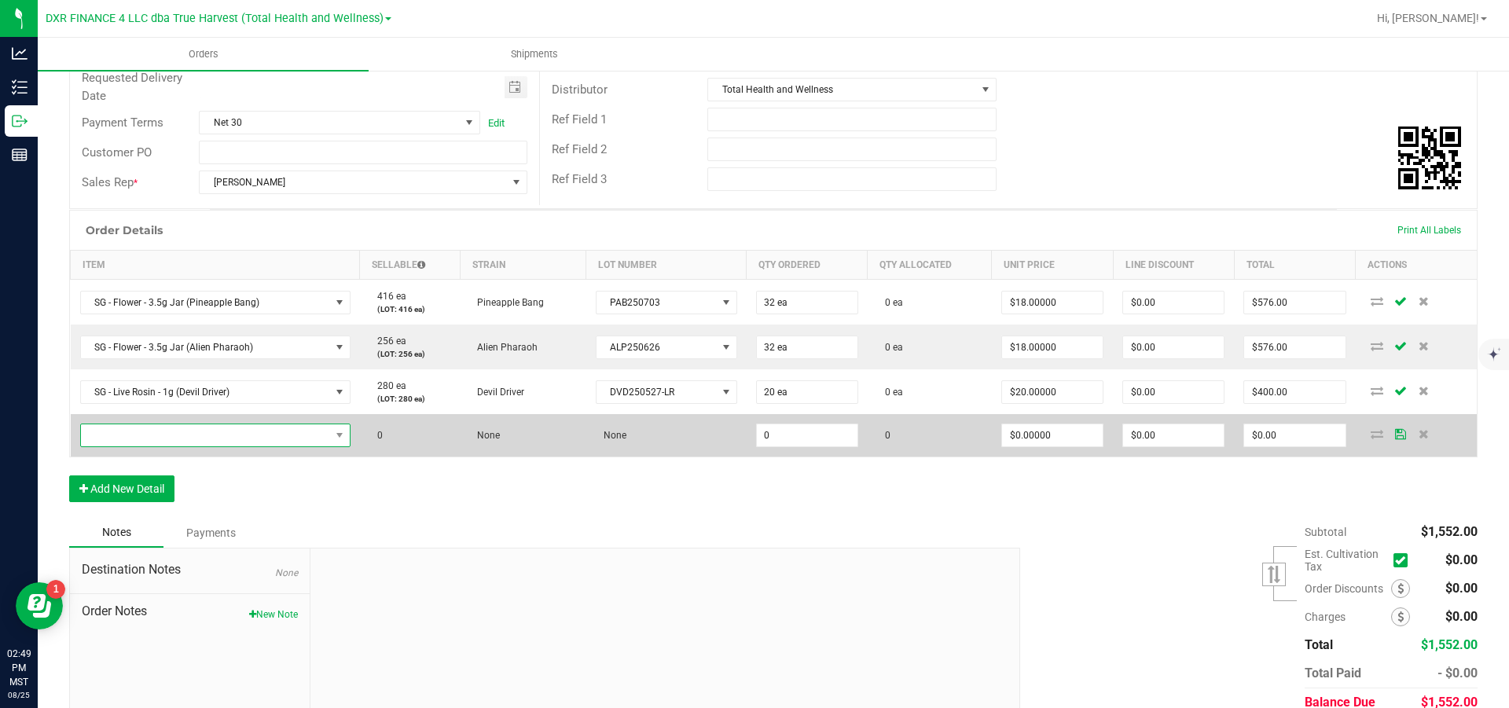
click at [210, 447] on span "NO DATA FOUND" at bounding box center [205, 436] width 249 height 22
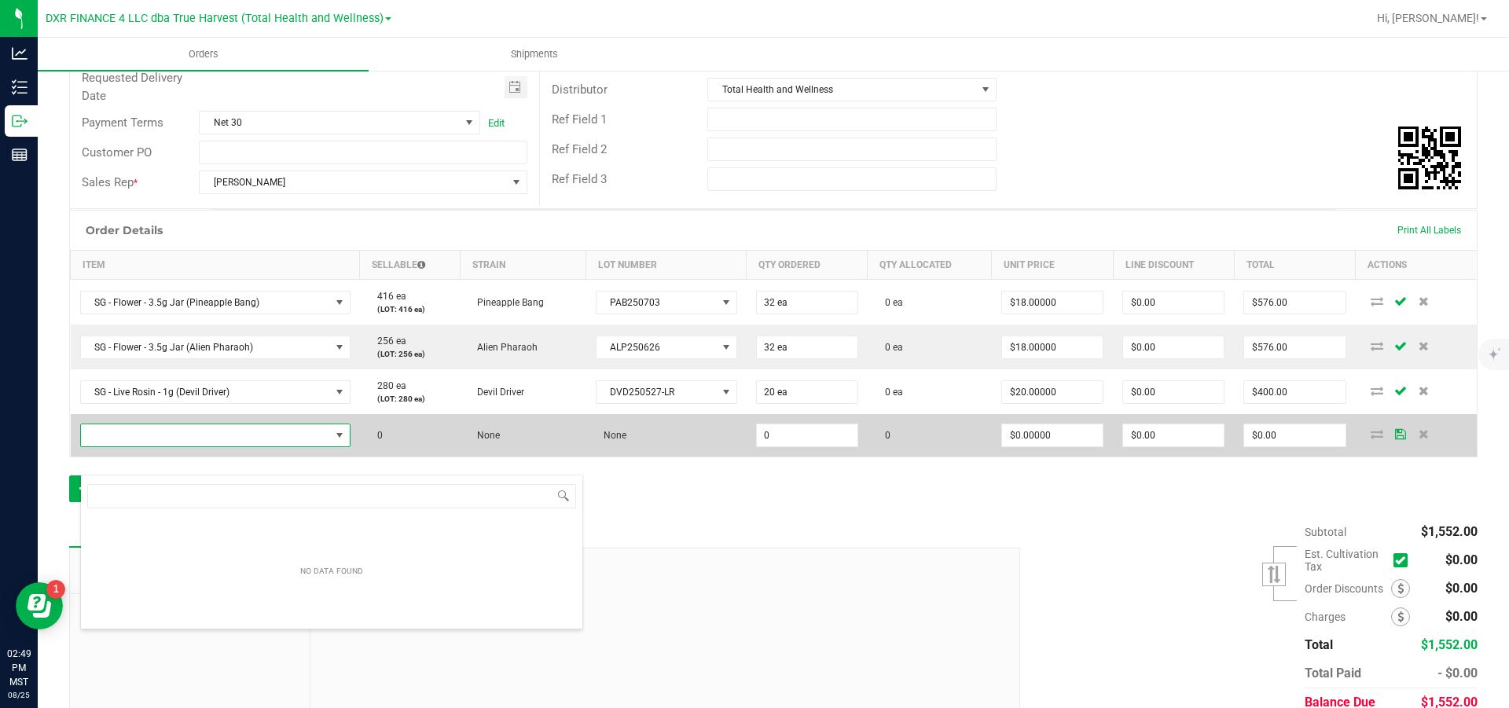
scroll to position [24, 274]
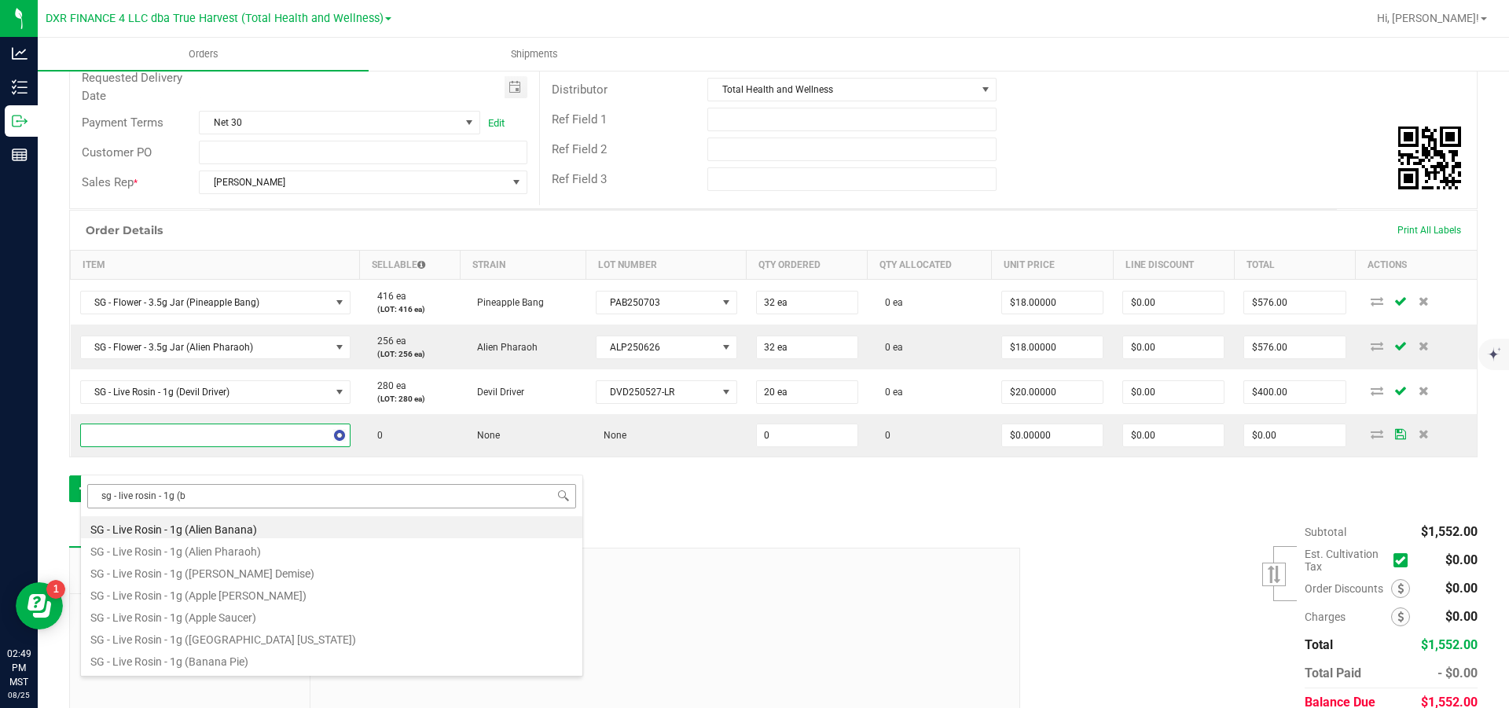
type input "sg - live rosin - 1g (ba"
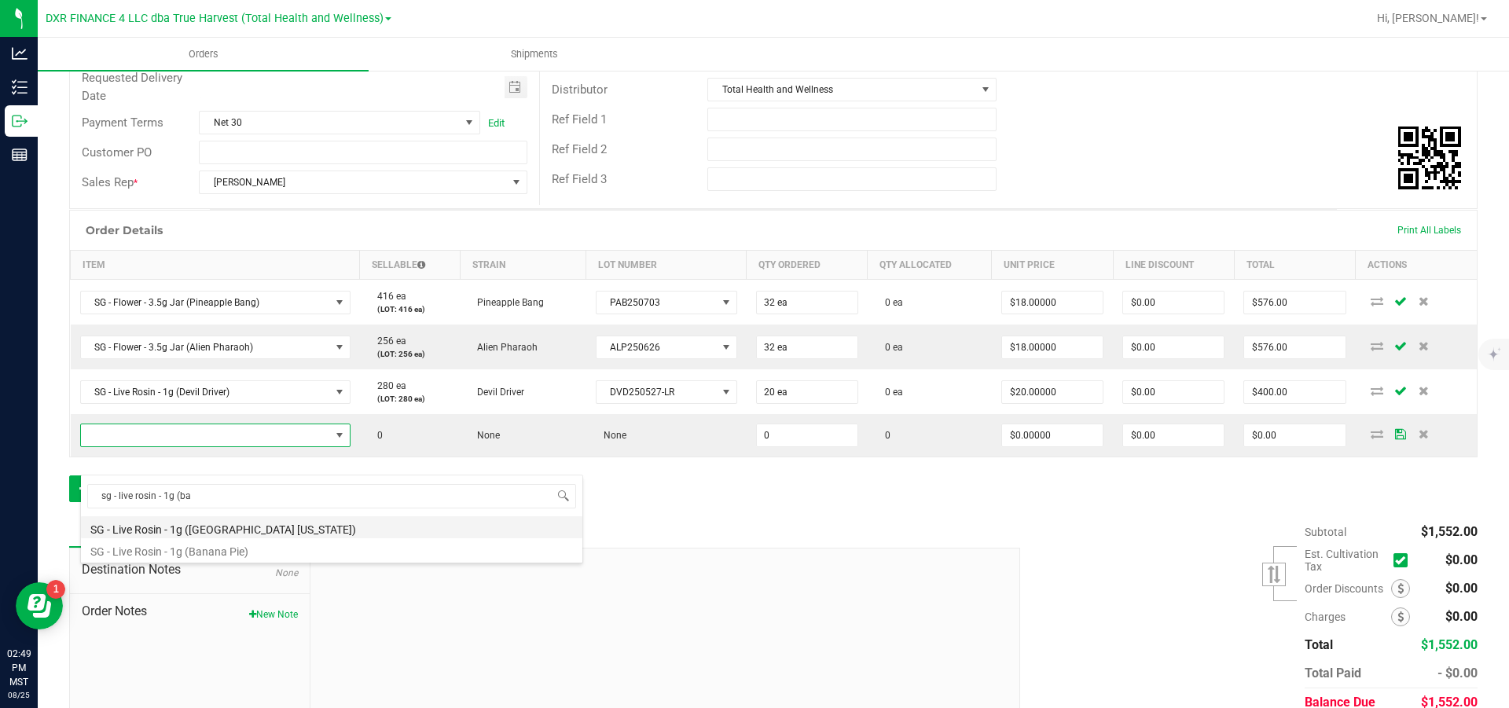
click at [298, 532] on li "SG - Live Rosin - 1g (Baked Alaska)" at bounding box center [332, 527] width 502 height 22
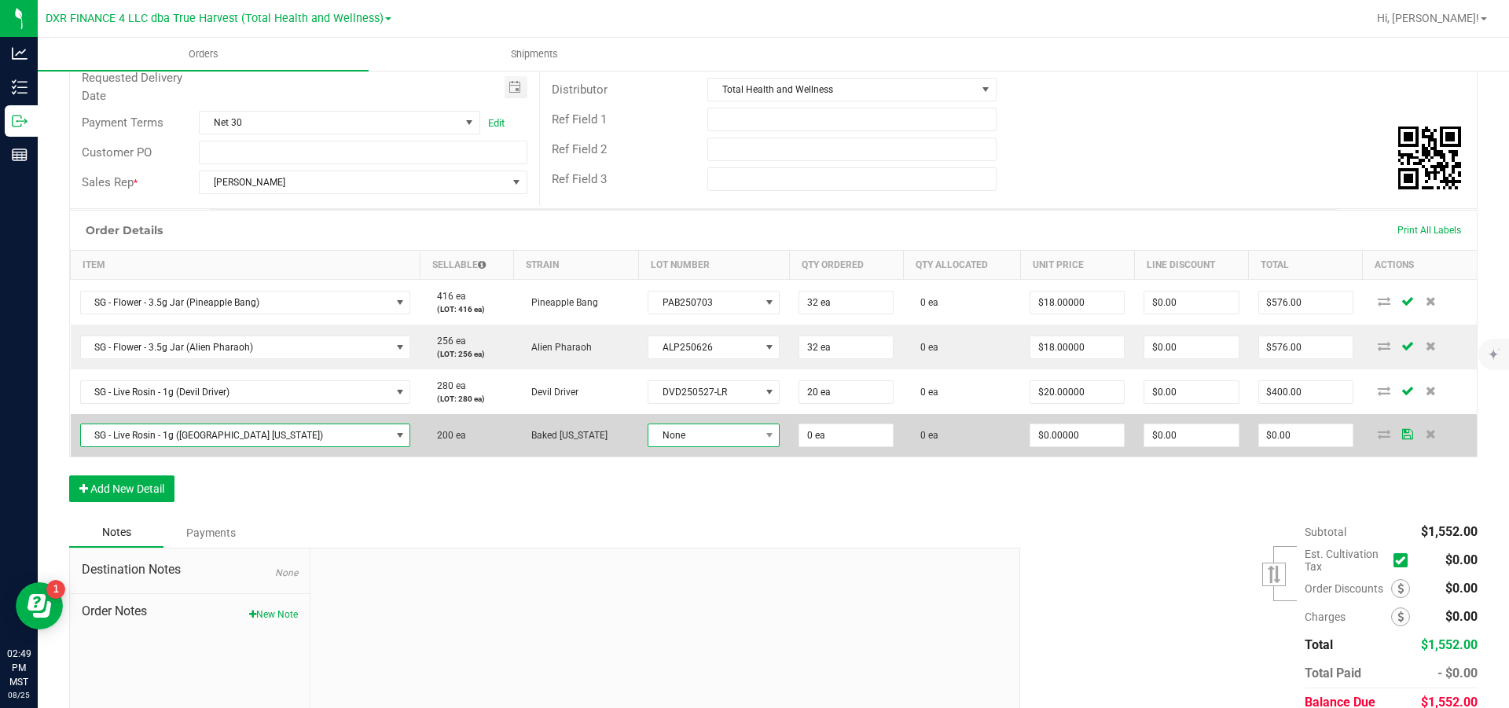
click at [668, 447] on span "None" at bounding box center [704, 436] width 111 height 22
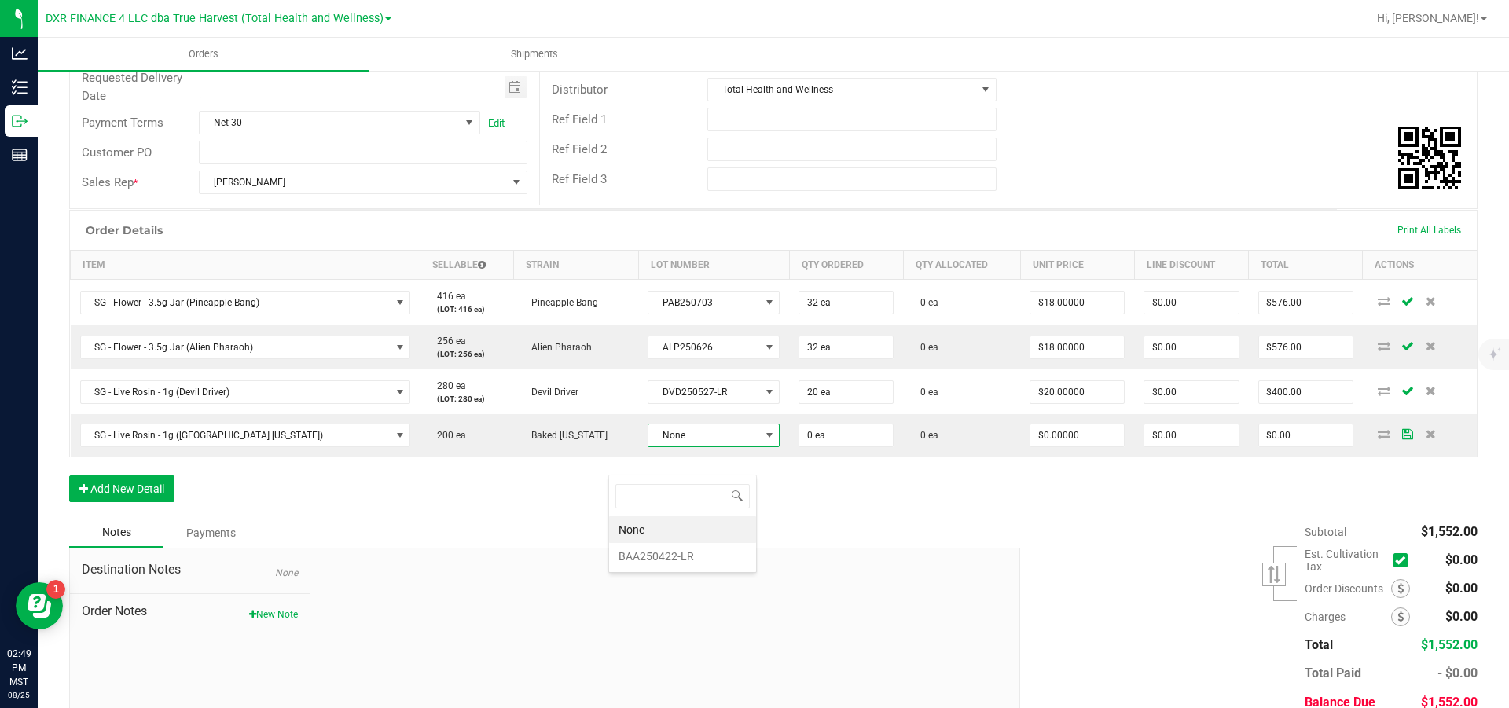
scroll to position [24, 140]
click at [654, 561] on li "BAA250422-LR" at bounding box center [682, 556] width 147 height 27
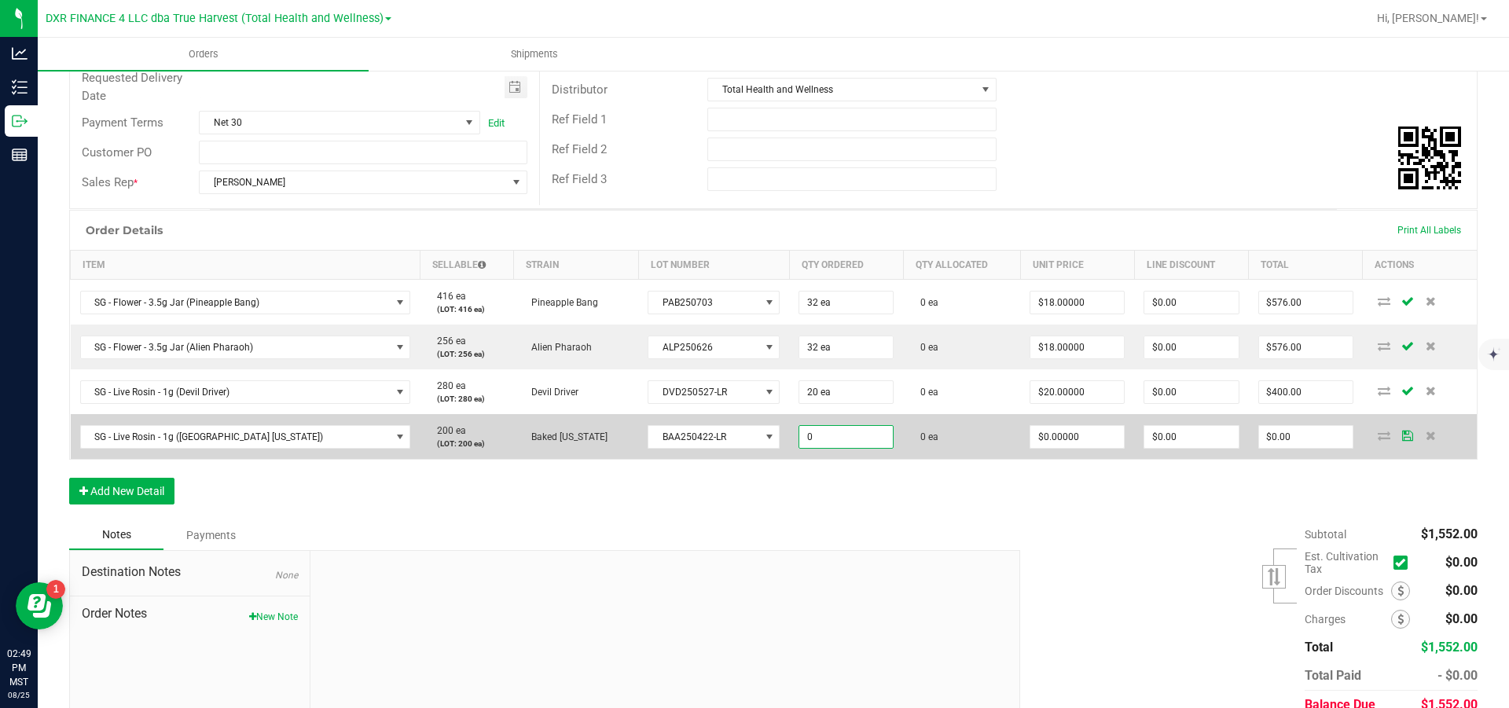
click at [804, 448] on input "0" at bounding box center [847, 437] width 94 height 22
type input "20 ea"
type input "0"
click at [1074, 448] on input "0" at bounding box center [1078, 437] width 94 height 22
type input "$20.00000"
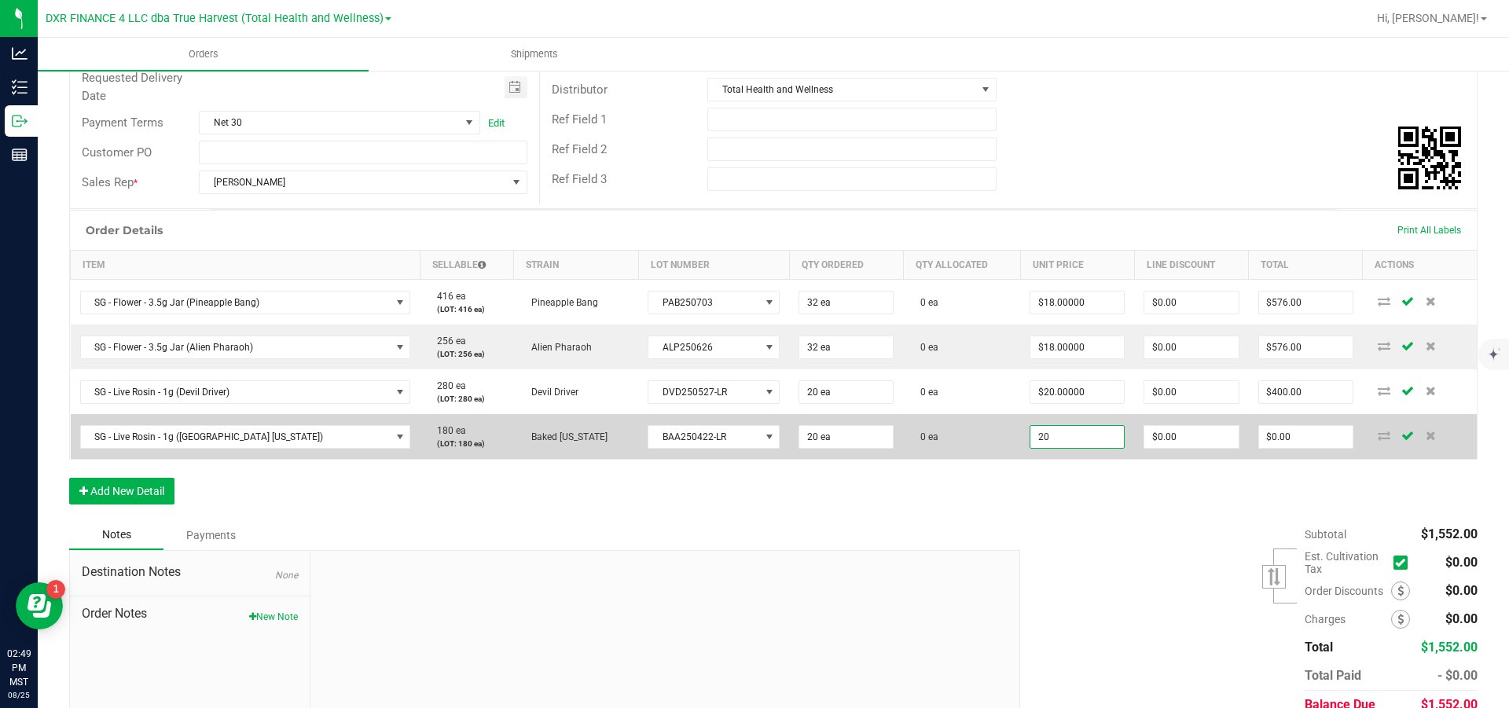
type input "0"
type input "$400.00"
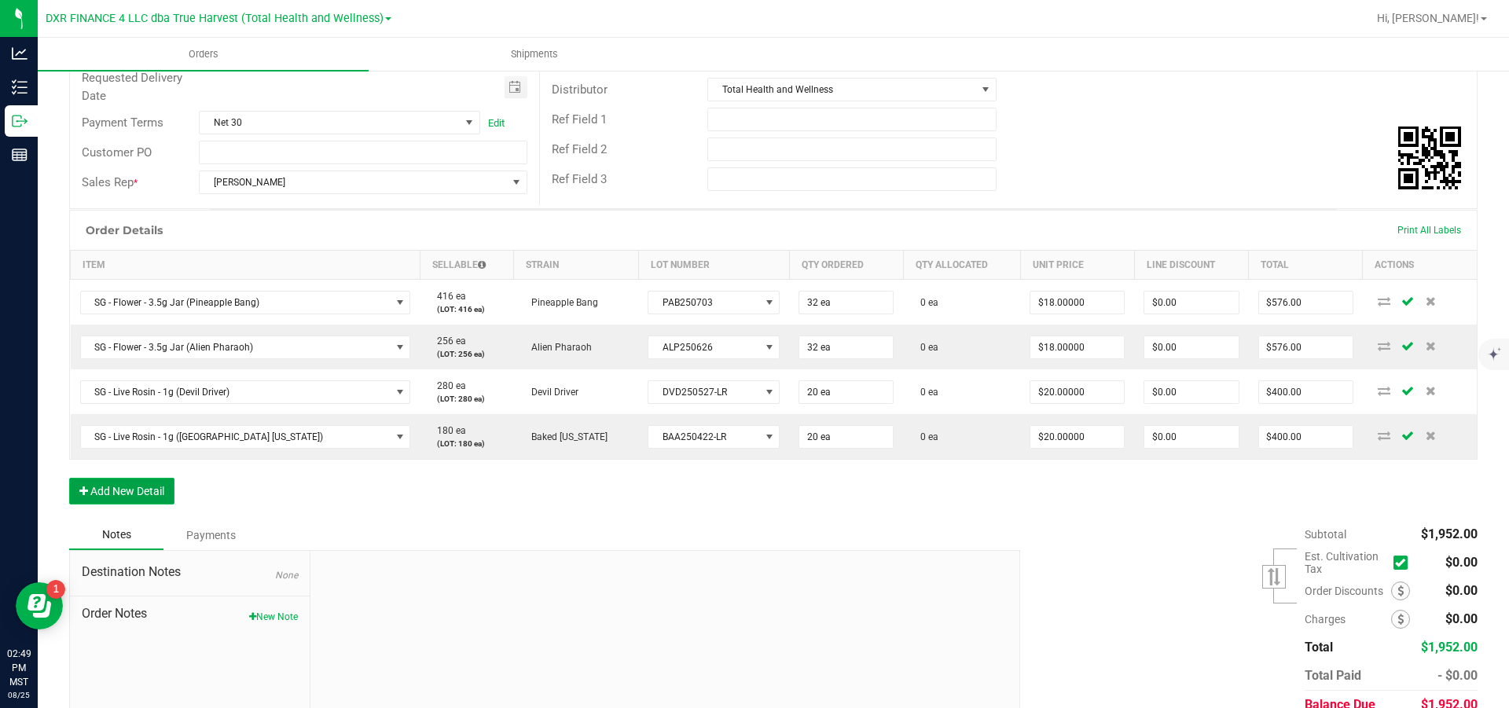
click at [123, 505] on button "Add New Detail" at bounding box center [121, 491] width 105 height 27
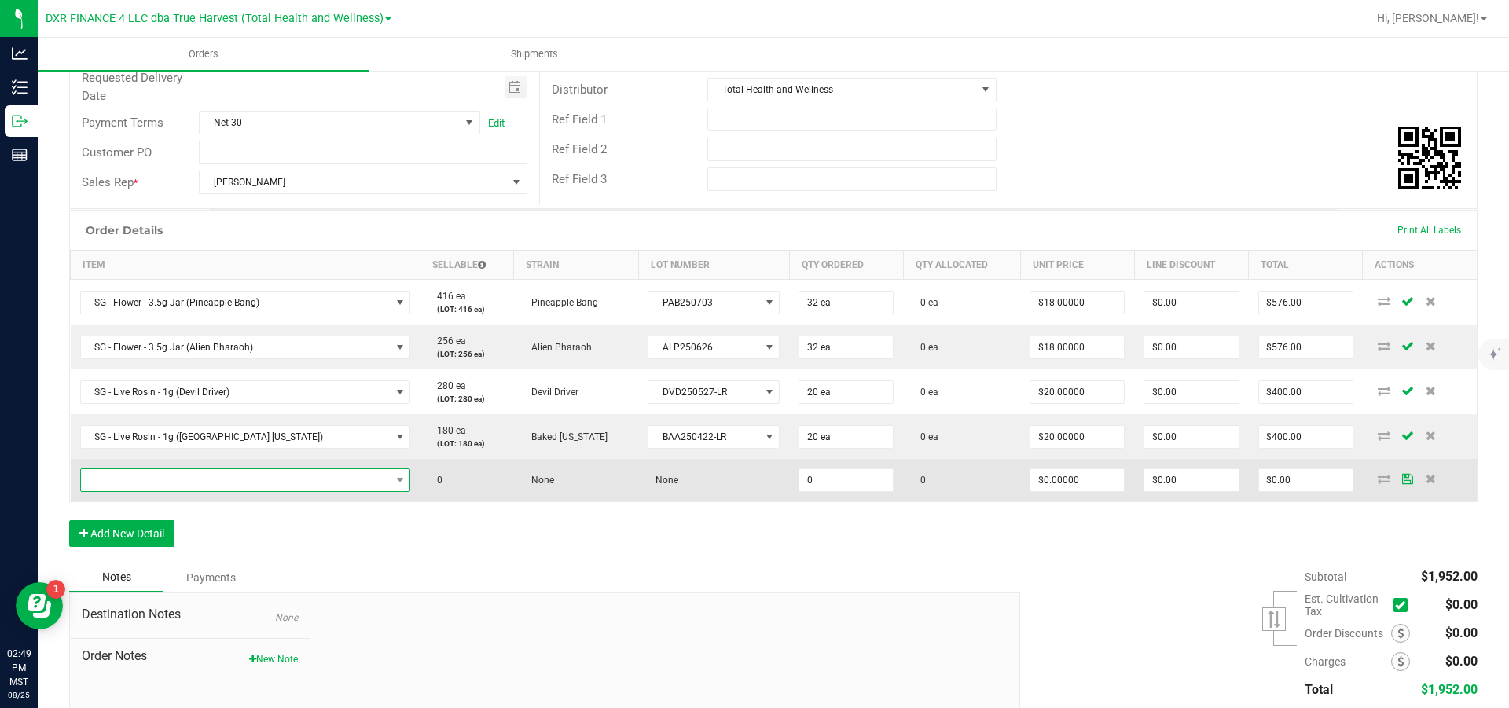
click at [124, 491] on span "NO DATA FOUND" at bounding box center [236, 480] width 310 height 22
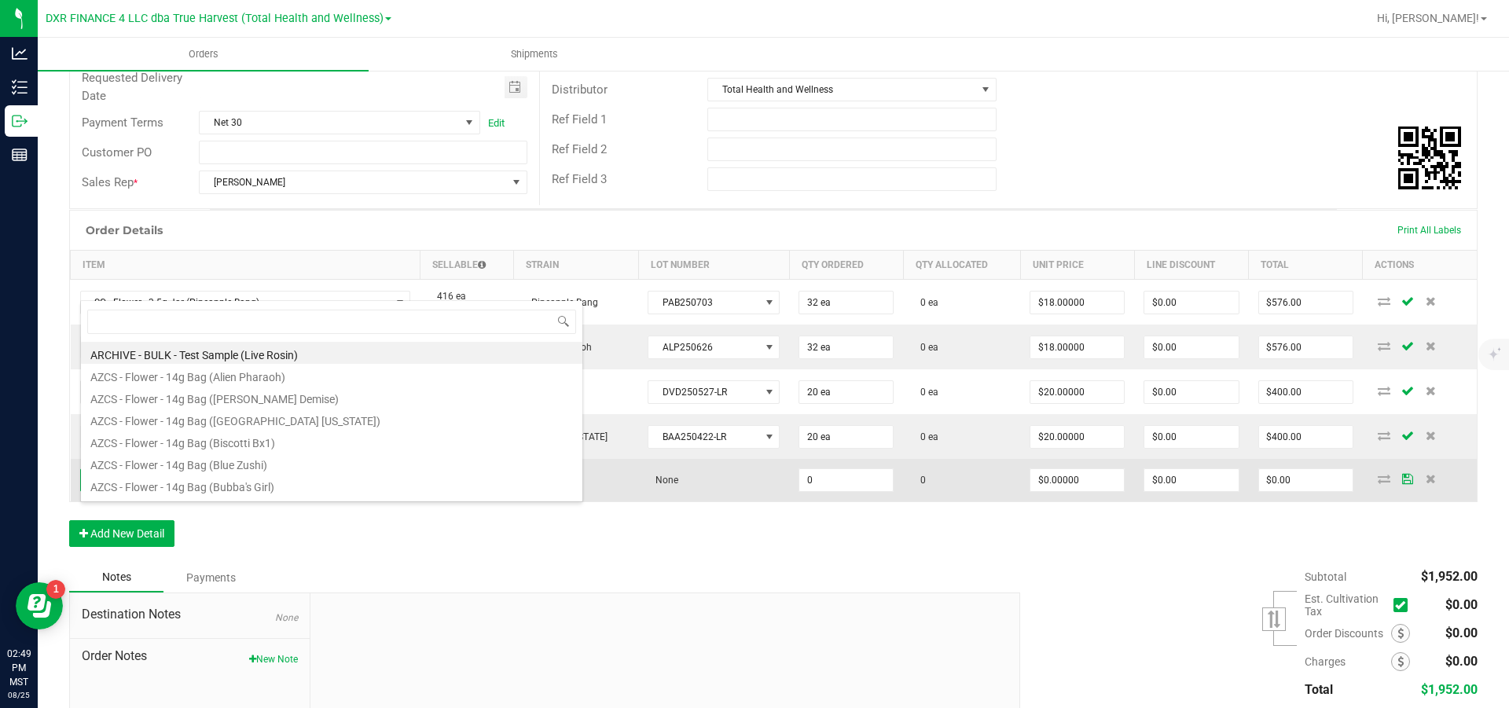
scroll to position [24, 274]
type input "sg - inf"
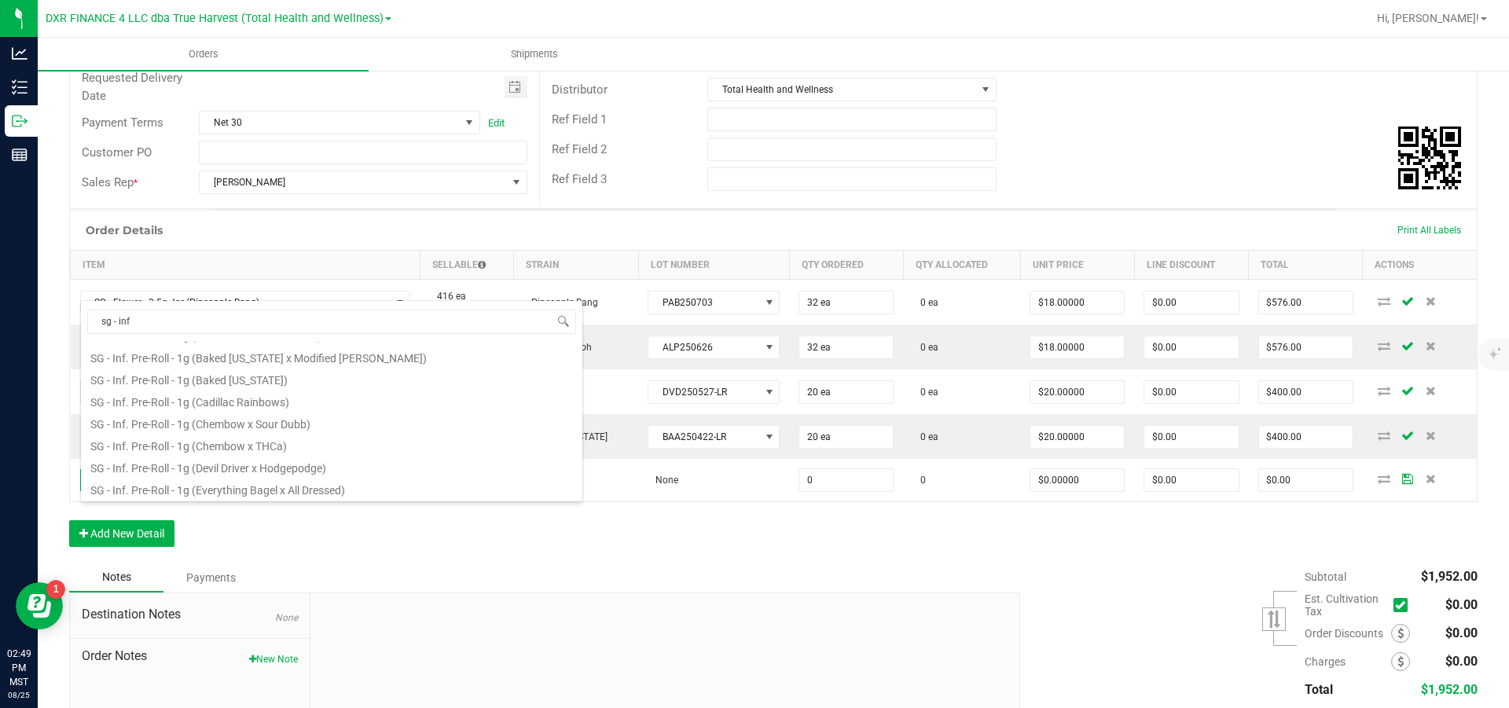
scroll to position [118, 0]
click at [248, 388] on li "SG - Inf. Pre-Roll - 1g (Cadillac Rainbows)" at bounding box center [332, 389] width 502 height 22
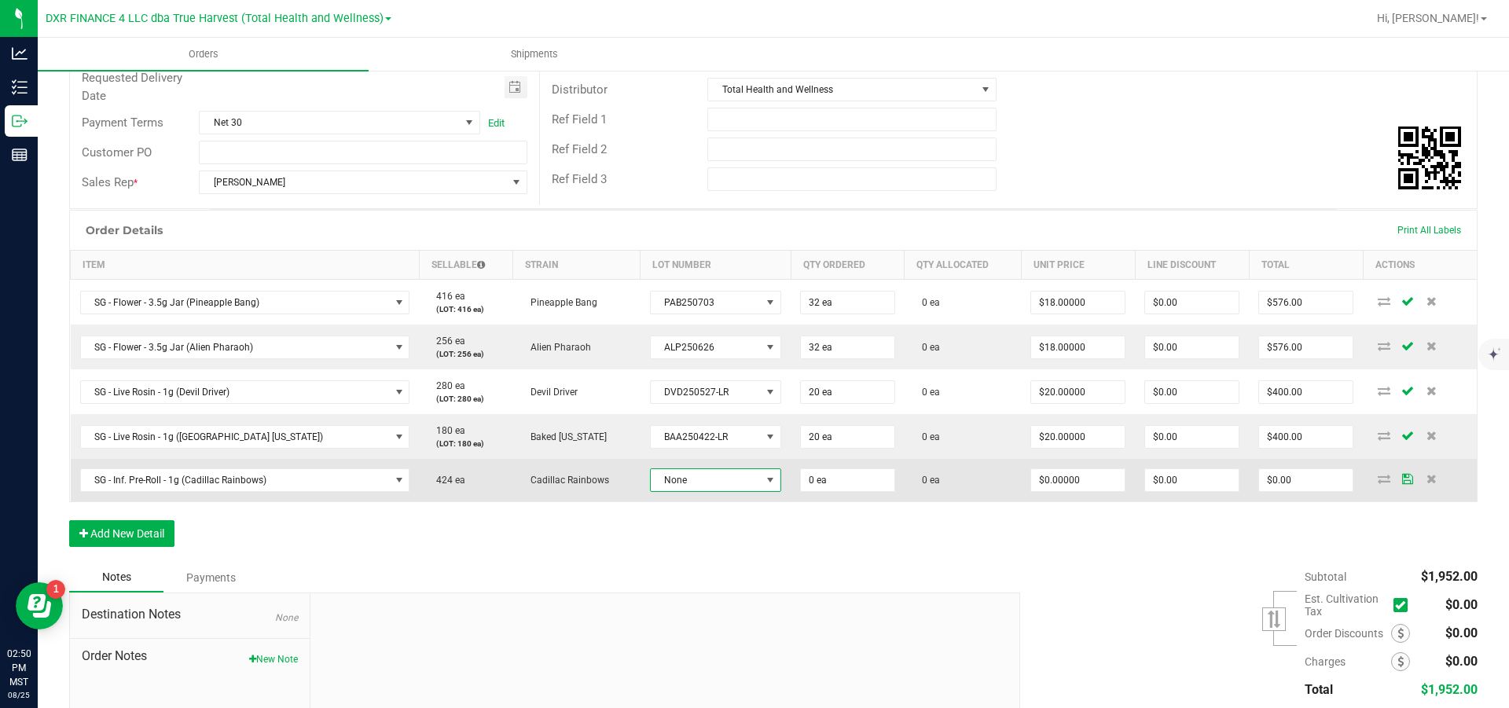
click at [677, 491] on span "None" at bounding box center [706, 480] width 110 height 22
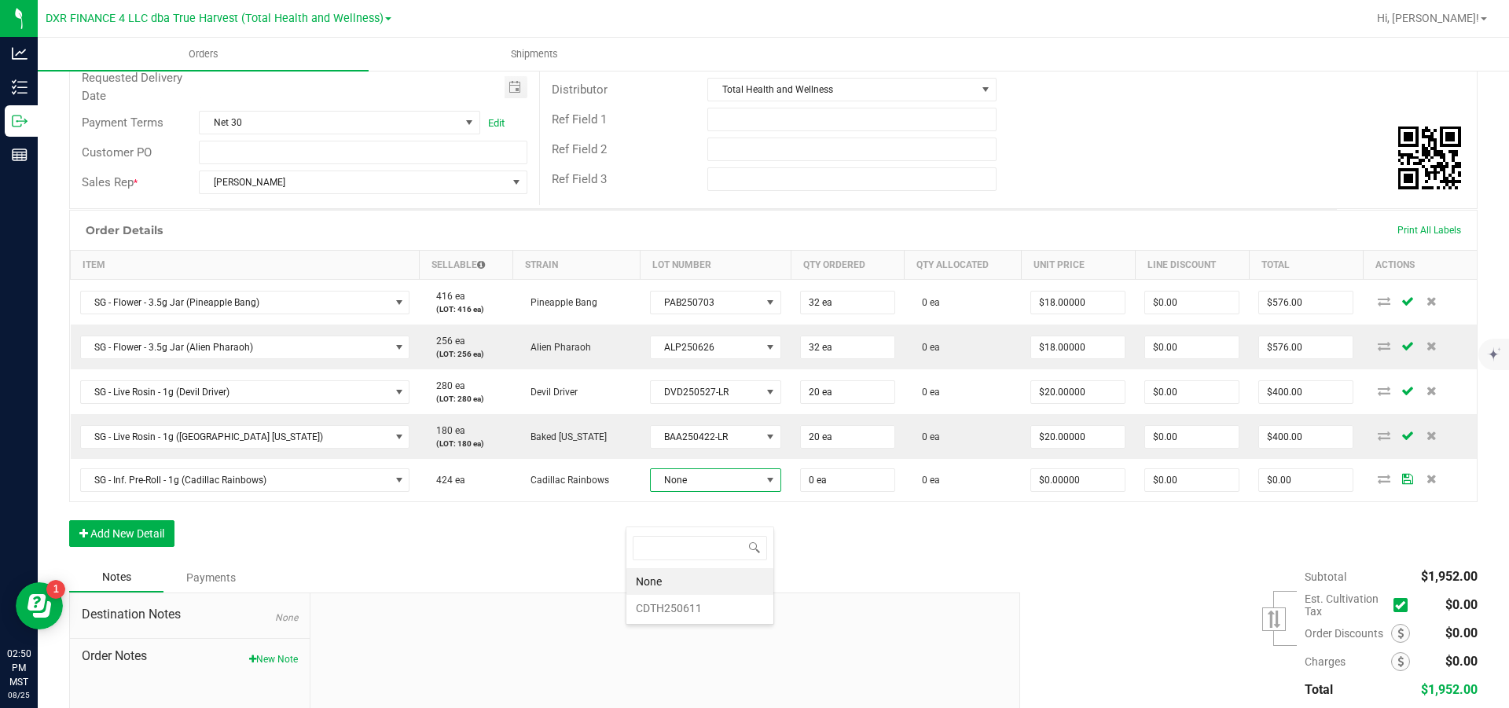
scroll to position [24, 137]
click at [699, 607] on li "CDTH250611" at bounding box center [700, 608] width 147 height 27
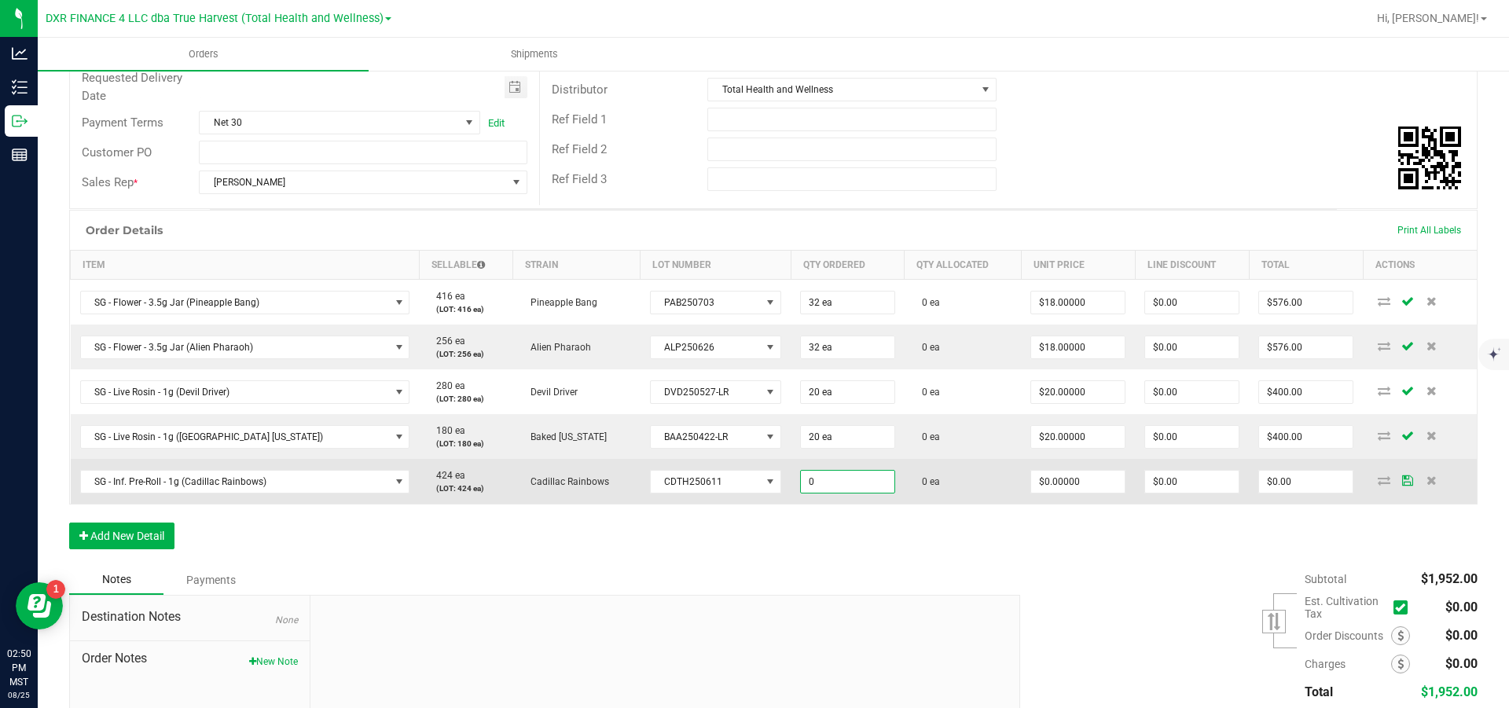
click at [846, 493] on input "0" at bounding box center [848, 482] width 94 height 22
type input "40 ea"
type input "0"
click at [1055, 493] on input "0" at bounding box center [1078, 482] width 94 height 22
type input "$7.00000"
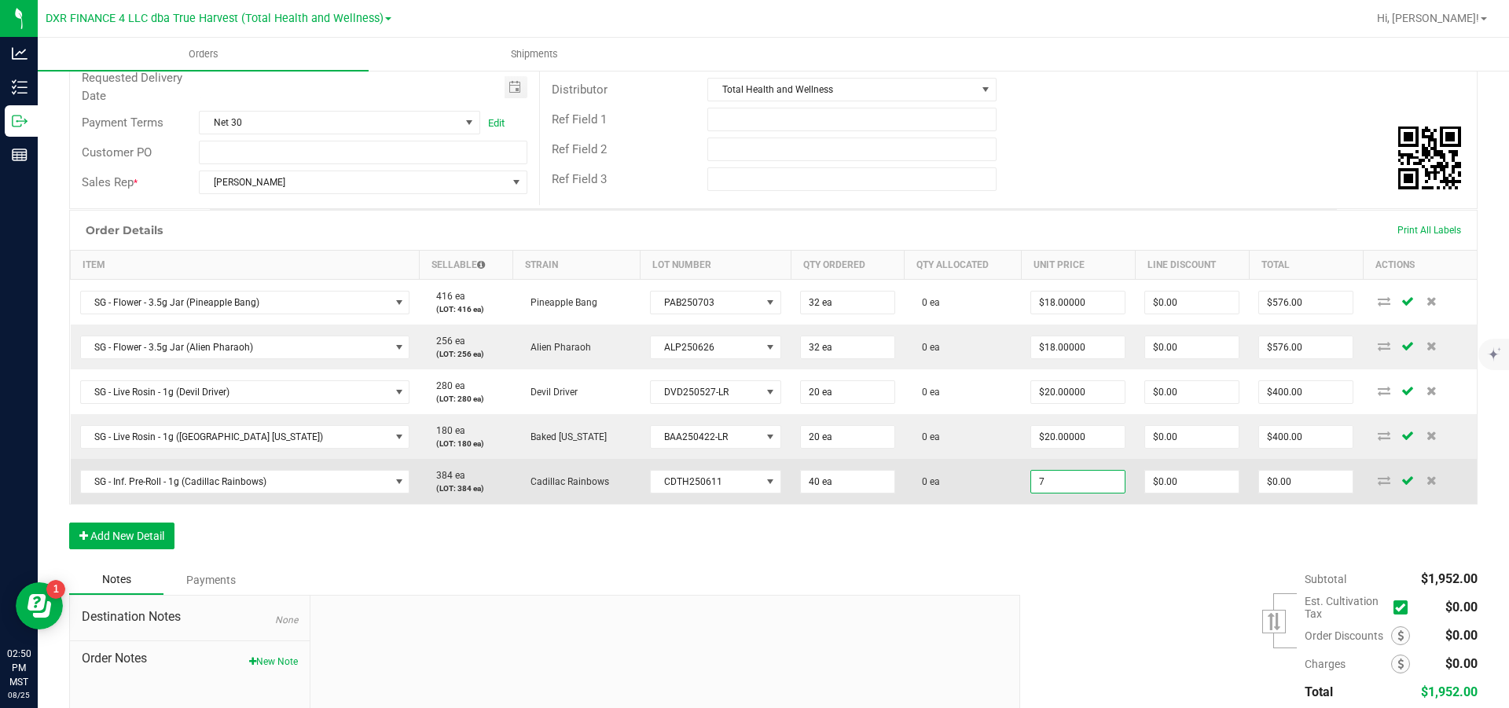
type input "0"
type input "$280.00"
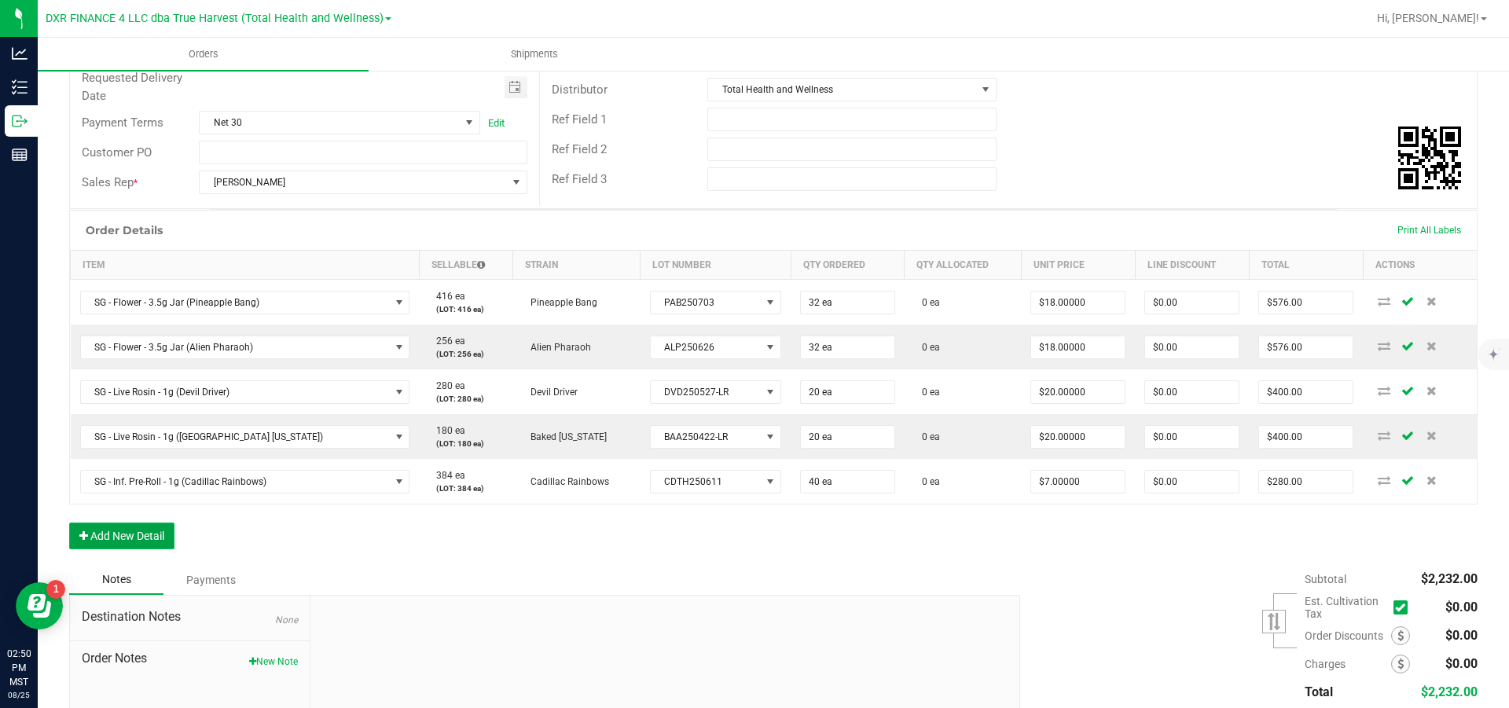
click at [121, 550] on button "Add New Detail" at bounding box center [121, 536] width 105 height 27
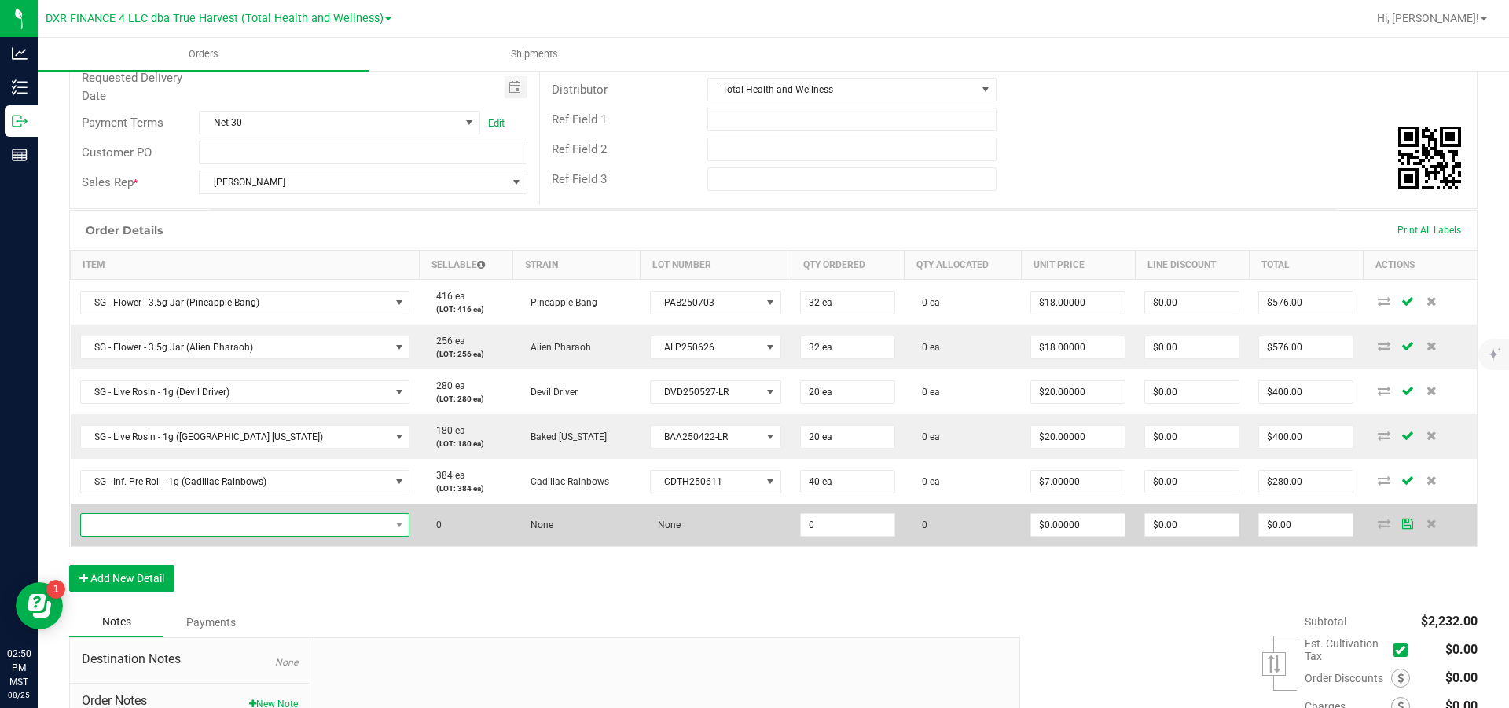
click at [122, 536] on span "NO DATA FOUND" at bounding box center [235, 525] width 309 height 22
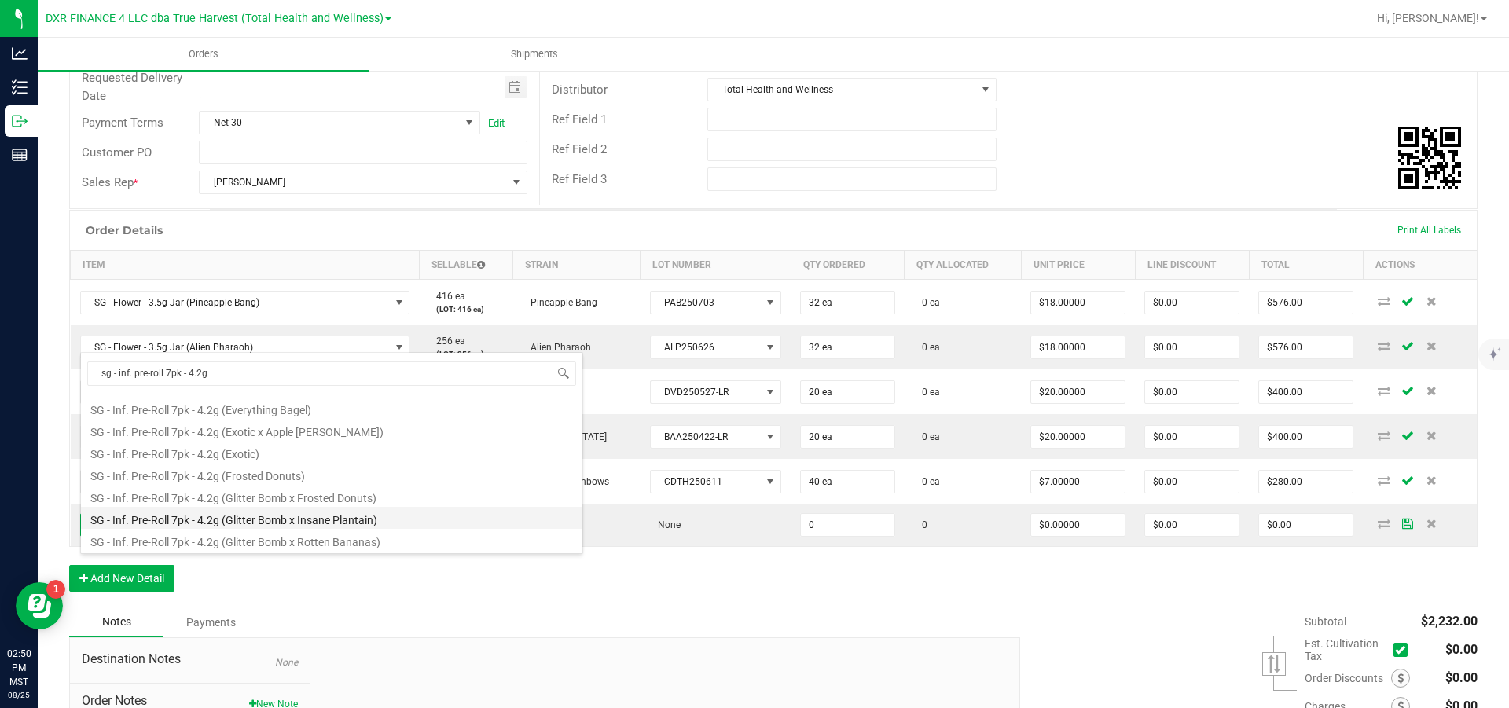
scroll to position [0, 0]
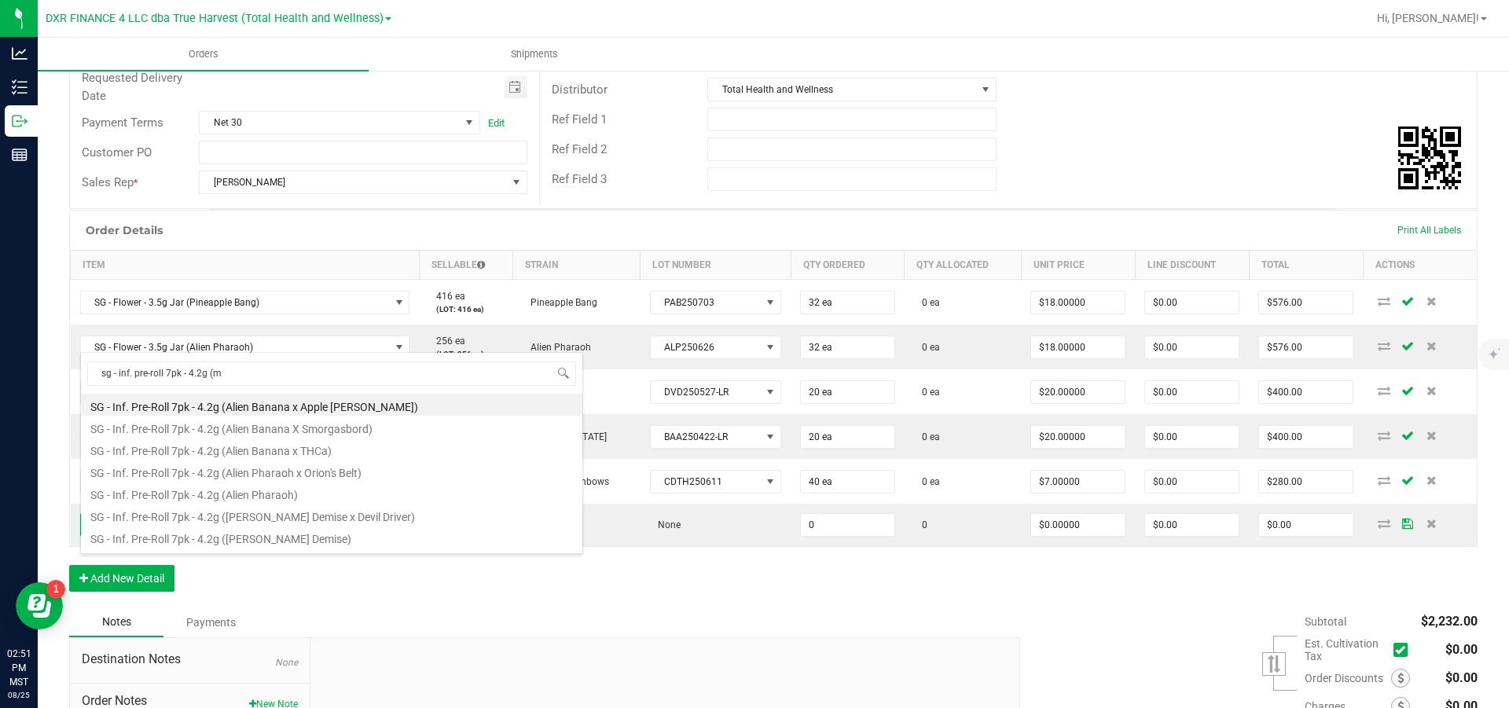
type input "sg - inf. pre-roll 7pk - 4.2g (mo"
click at [281, 538] on li "SG - Inf. Pre-Roll 7pk - 4.2g (Modified Banana)" at bounding box center [332, 540] width 502 height 22
type input "0 ea"
type input "$27.50000"
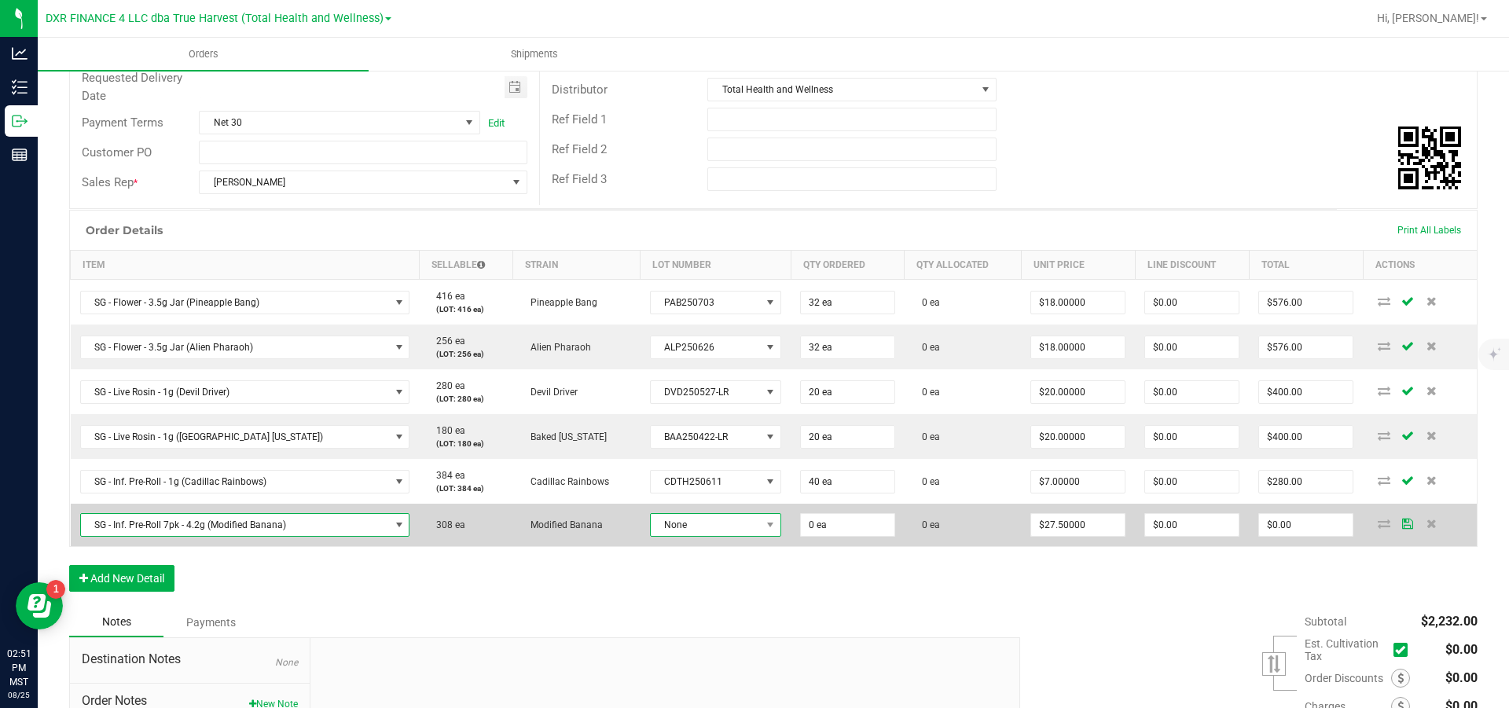
click at [695, 536] on span "None" at bounding box center [706, 525] width 110 height 22
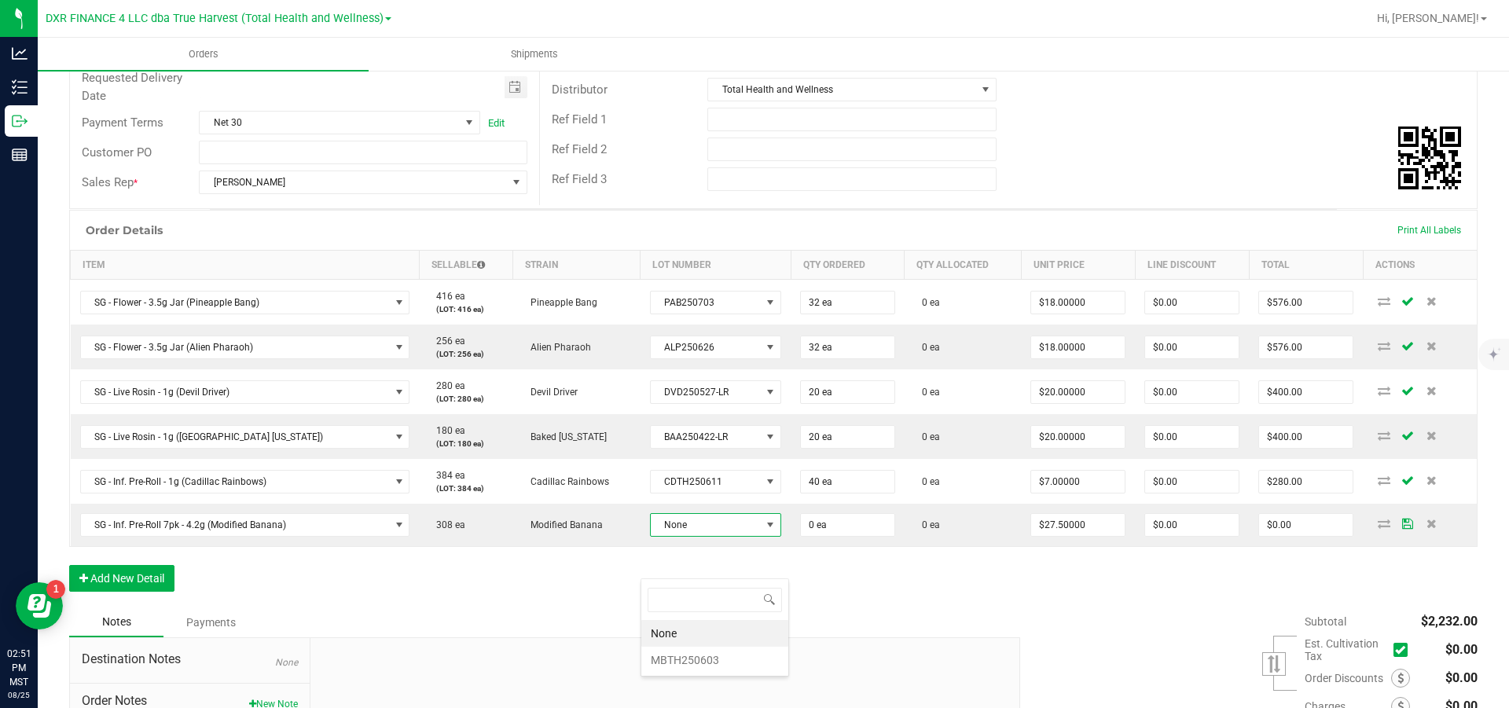
scroll to position [24, 134]
click at [704, 659] on li "MBTH250603" at bounding box center [714, 660] width 147 height 27
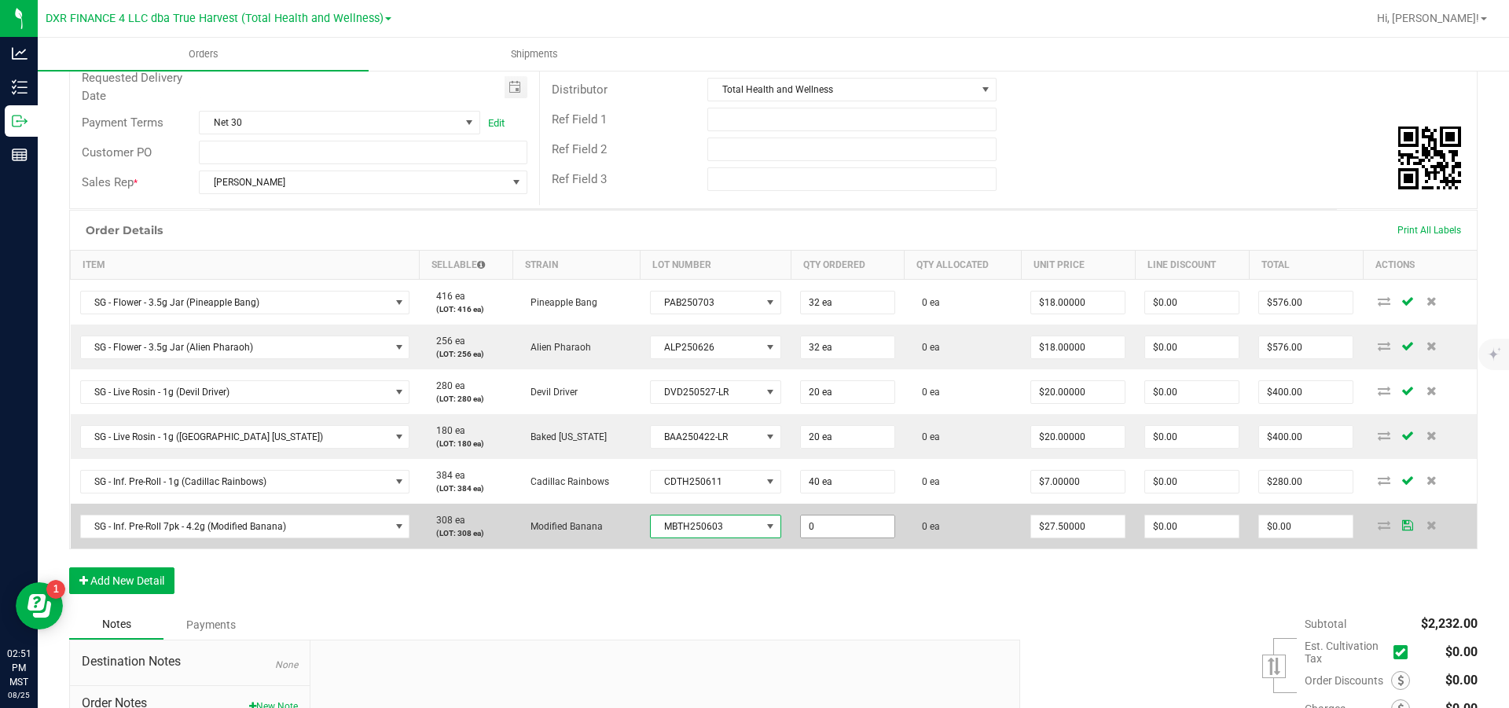
click at [836, 538] on input "0" at bounding box center [848, 527] width 94 height 22
type input "1"
type input "40 ea"
type input "27.5"
type input "$1,100.00"
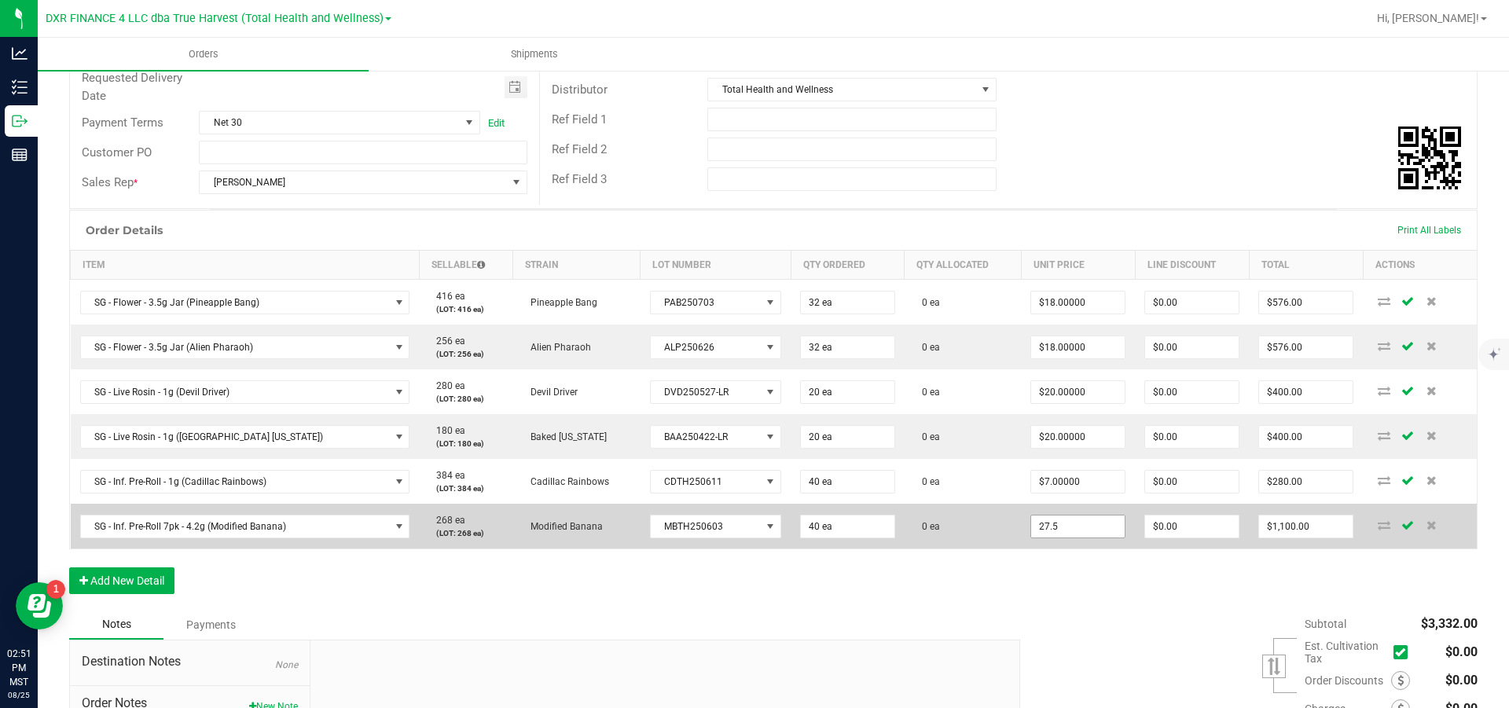
click at [1093, 538] on input "27.5" at bounding box center [1078, 527] width 94 height 22
type input "$25.00000"
type input "0"
type input "$1,000.00"
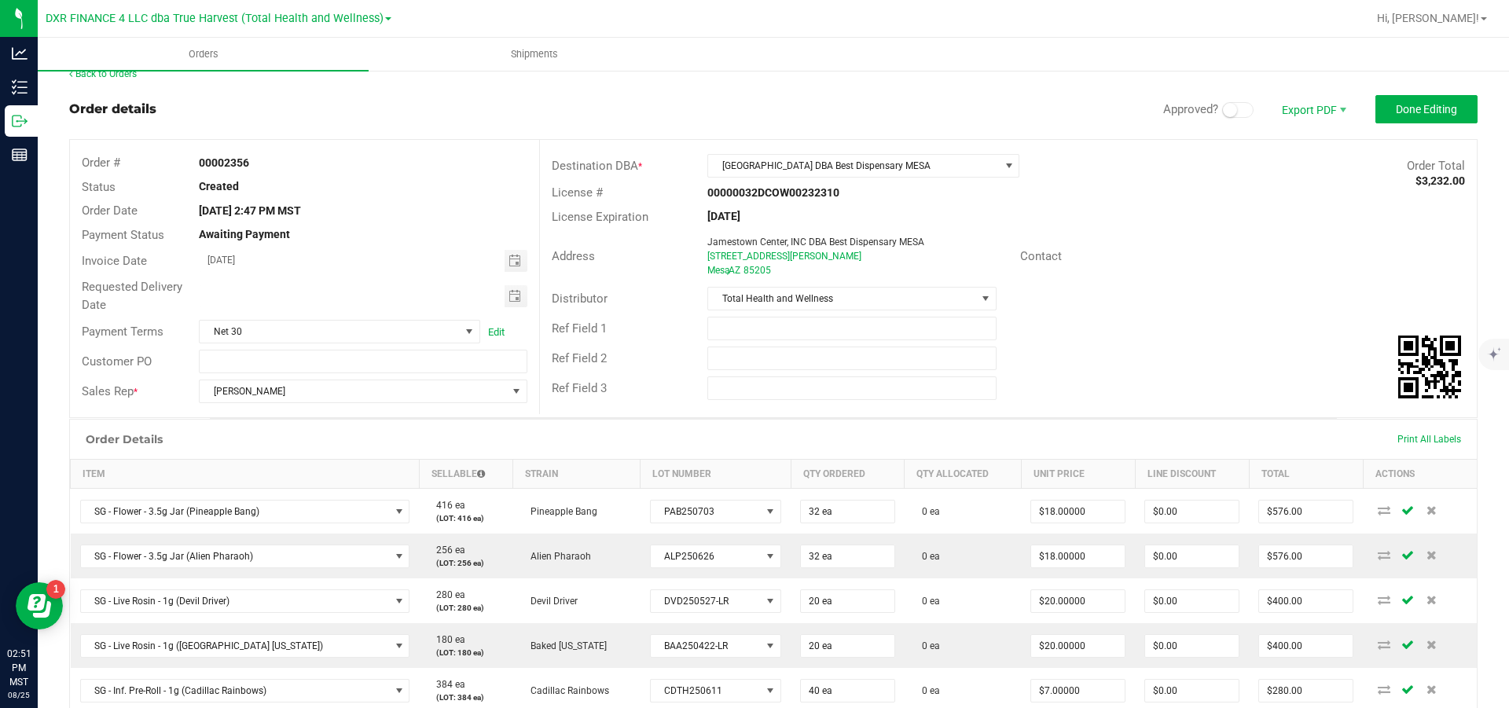
scroll to position [0, 0]
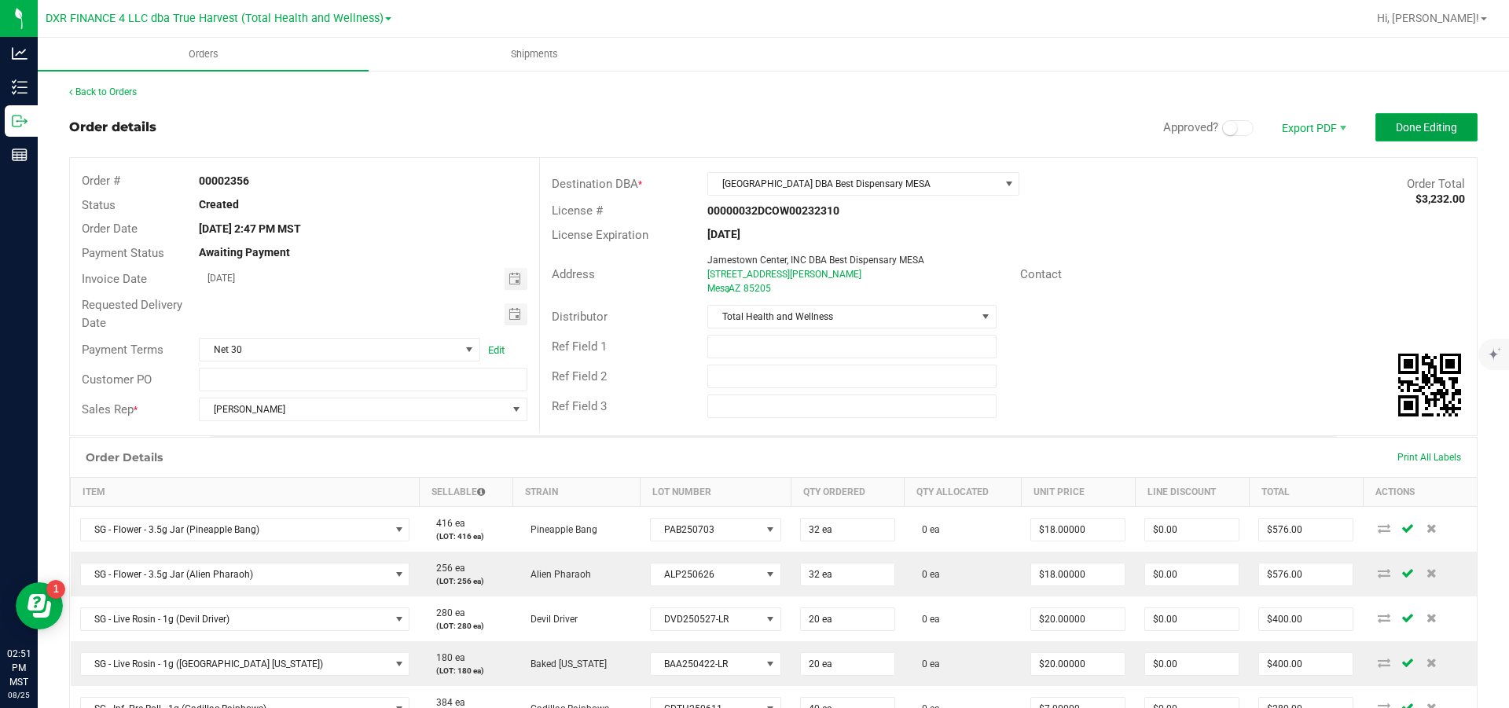
click at [1406, 138] on button "Done Editing" at bounding box center [1427, 127] width 102 height 28
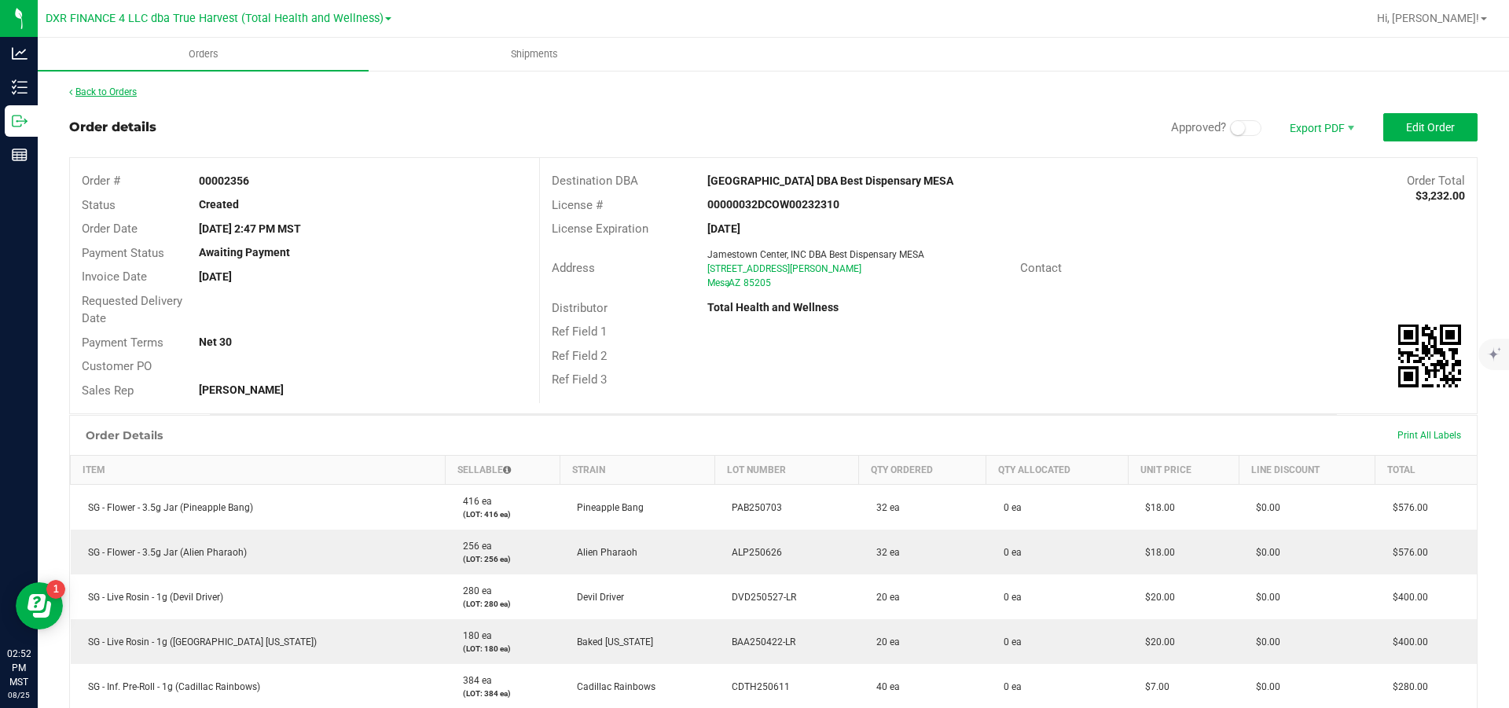
click at [134, 97] on link "Back to Orders" at bounding box center [103, 91] width 68 height 11
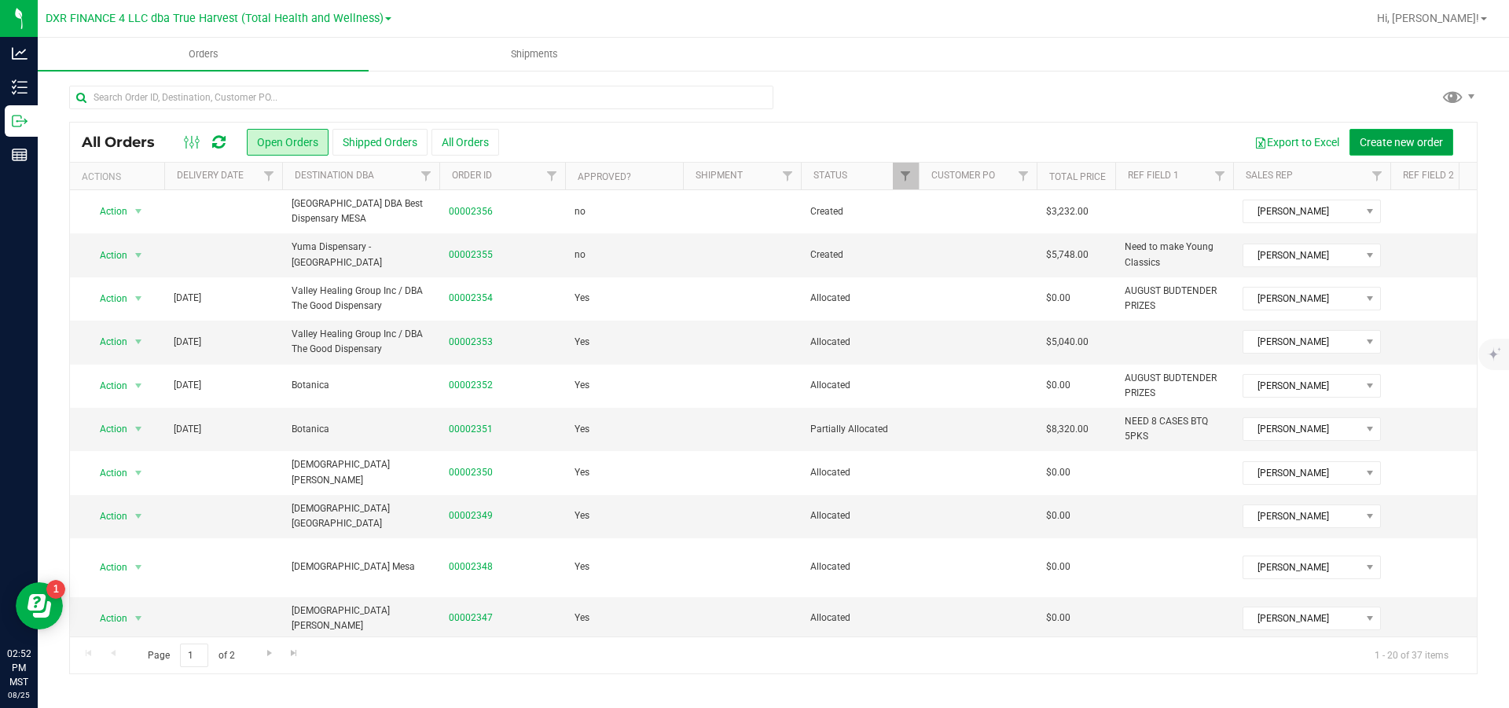
click at [1421, 136] on span "Create new order" at bounding box center [1401, 142] width 83 height 13
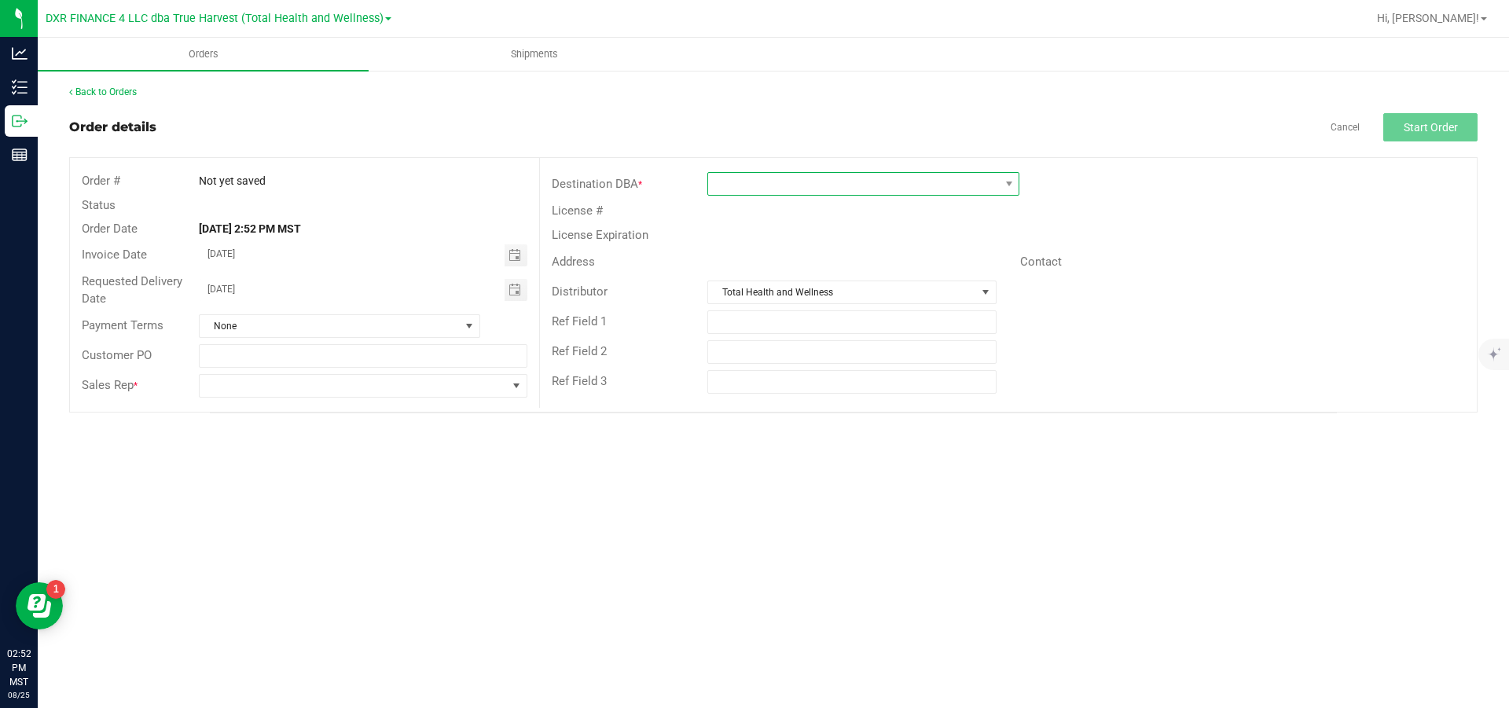
click at [768, 186] on span at bounding box center [853, 184] width 291 height 22
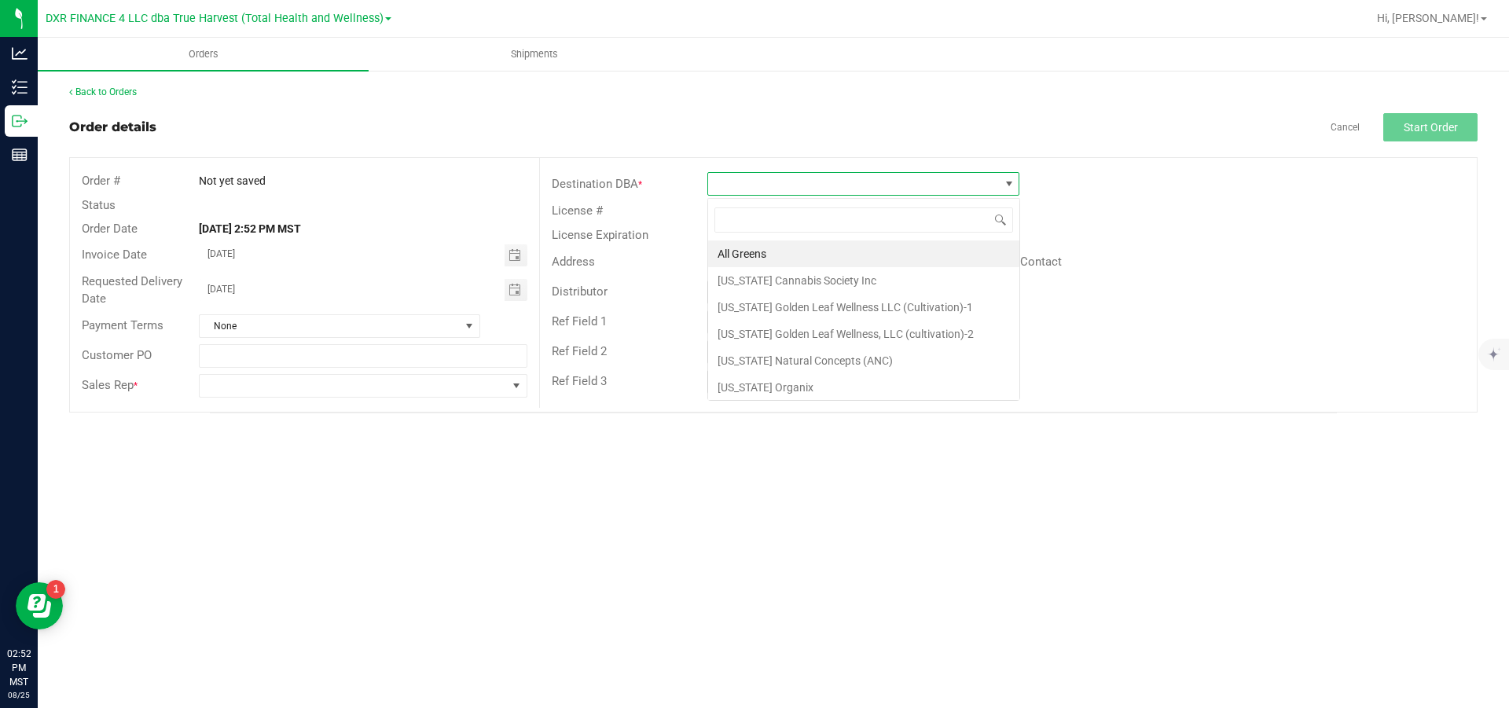
scroll to position [24, 311]
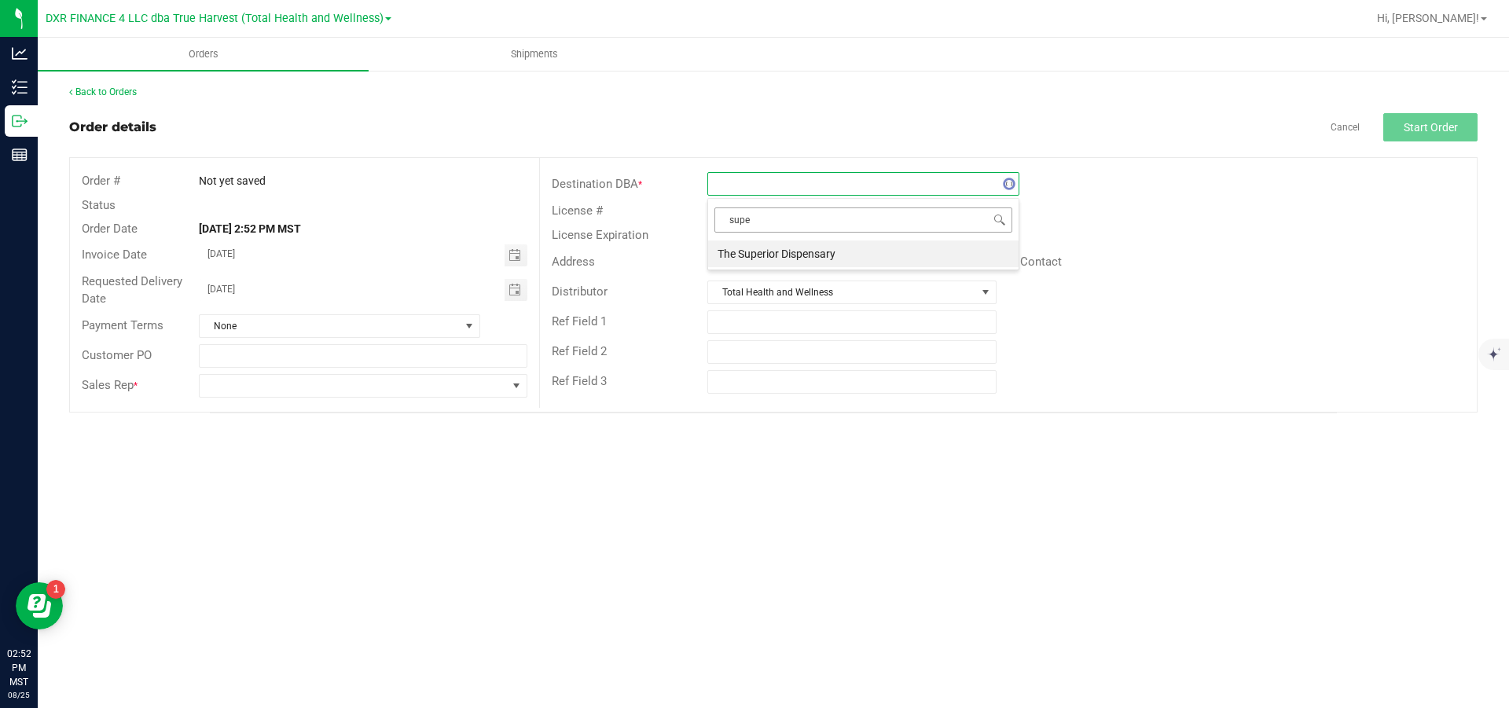
type input "super"
click at [756, 258] on li "The Superior Dispensary" at bounding box center [863, 254] width 311 height 27
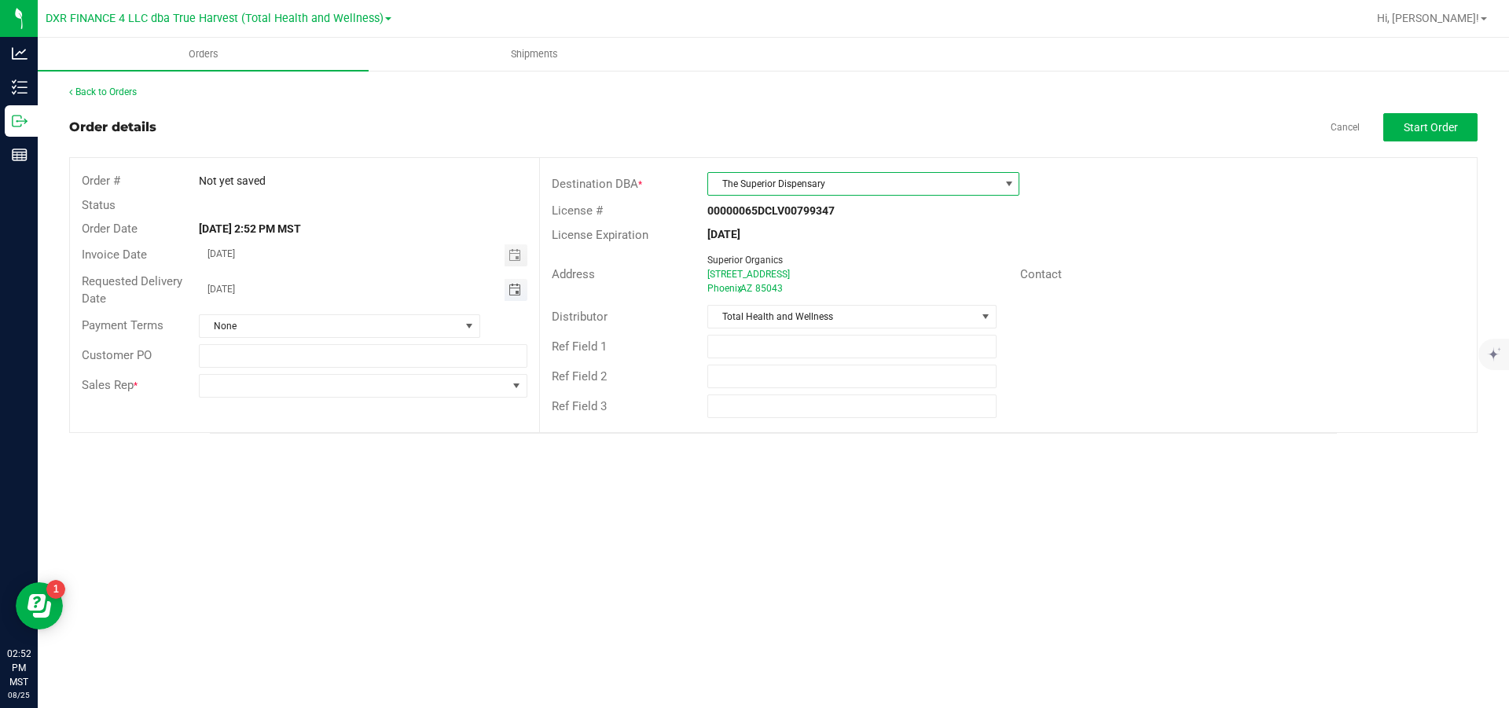
click at [520, 294] on span "Toggle calendar" at bounding box center [515, 290] width 13 height 13
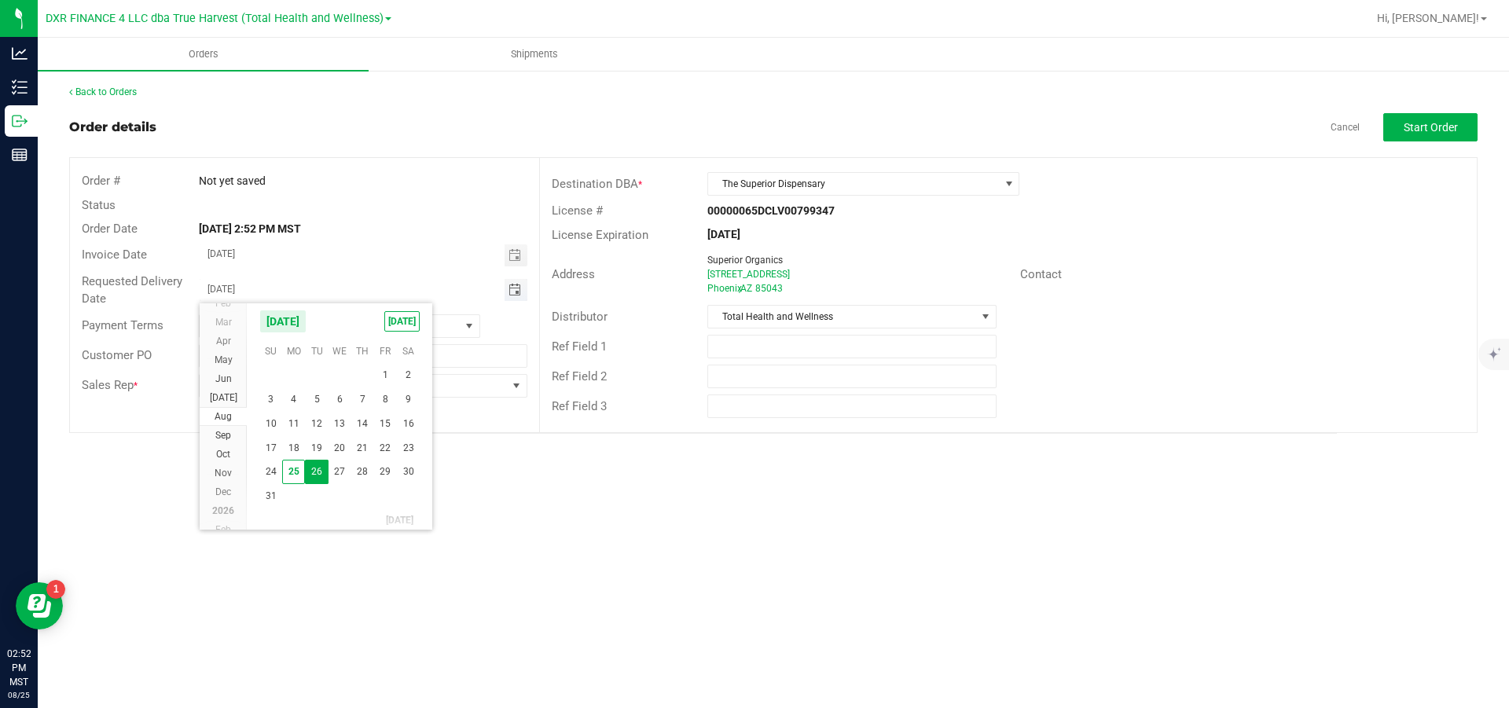
click at [382, 281] on input "[DATE]" at bounding box center [352, 289] width 305 height 20
click at [365, 292] on input "[DATE]" at bounding box center [352, 289] width 305 height 20
click at [371, 292] on input "[DATE]" at bounding box center [352, 289] width 305 height 20
drag, startPoint x: 370, startPoint y: 292, endPoint x: 377, endPoint y: 287, distance: 8.5
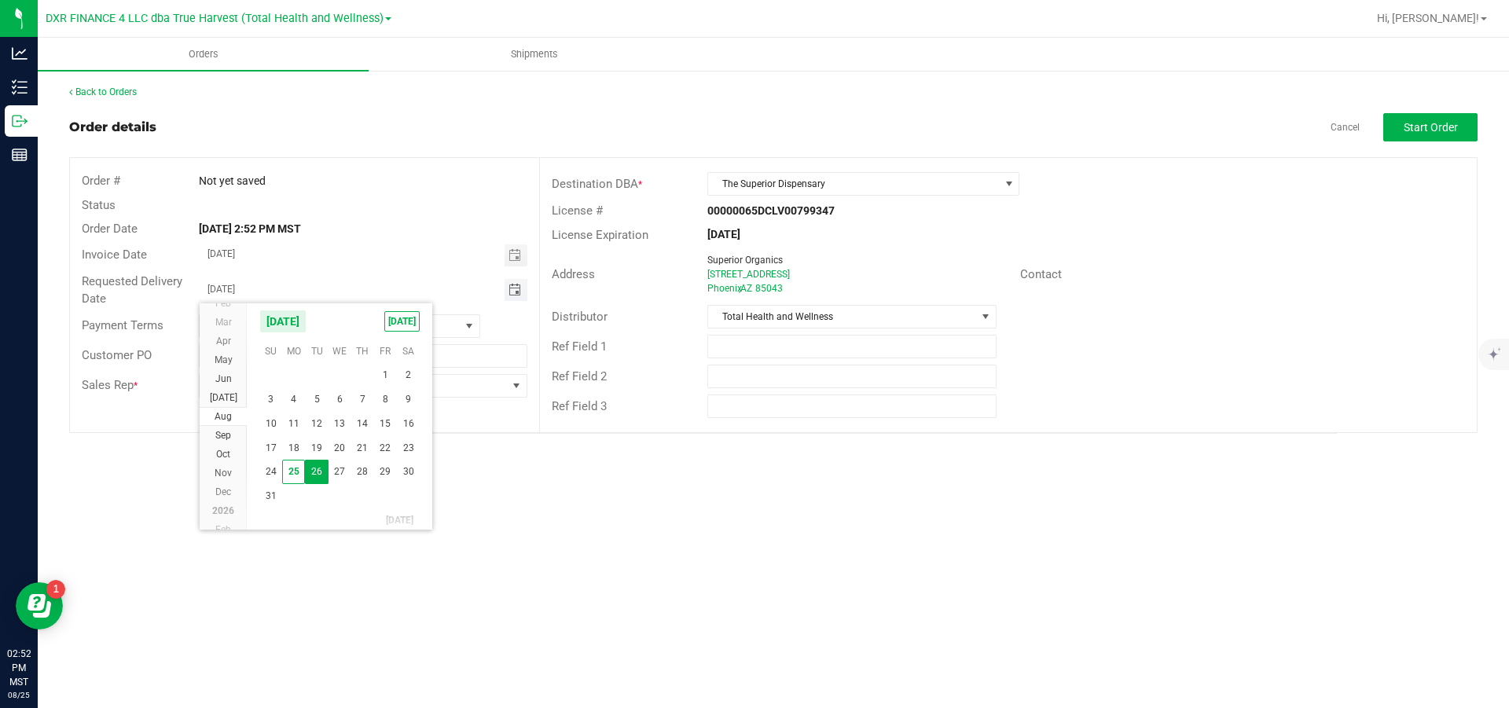
click at [372, 290] on input "[DATE]" at bounding box center [352, 289] width 305 height 20
drag, startPoint x: 388, startPoint y: 285, endPoint x: 150, endPoint y: 280, distance: 237.5
click at [150, 280] on div "Requested Delivery Date 08/26/2025" at bounding box center [304, 291] width 469 height 42
type input "month/day/year"
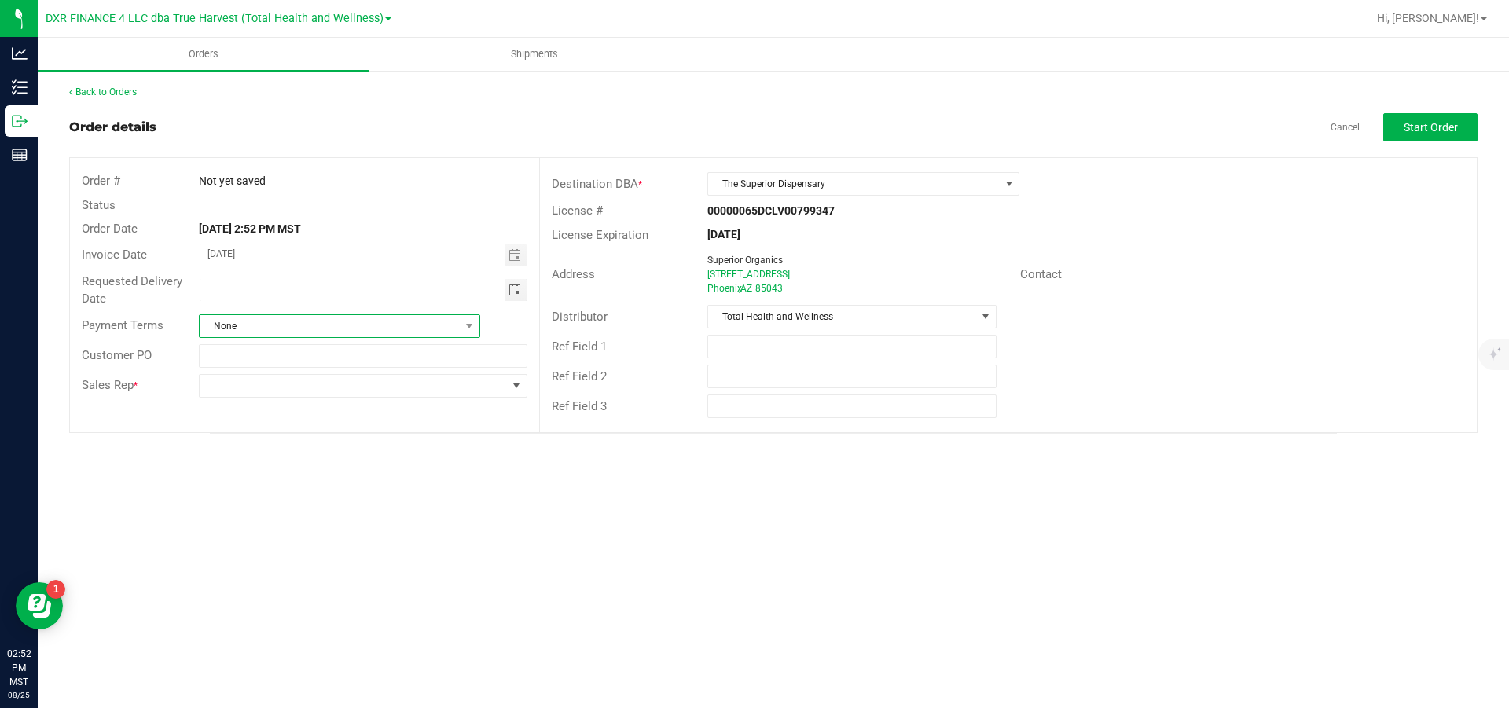
click at [366, 332] on span "None" at bounding box center [330, 326] width 260 height 22
click at [303, 394] on li "Net 30" at bounding box center [340, 392] width 280 height 27
click at [373, 388] on span at bounding box center [353, 386] width 307 height 22
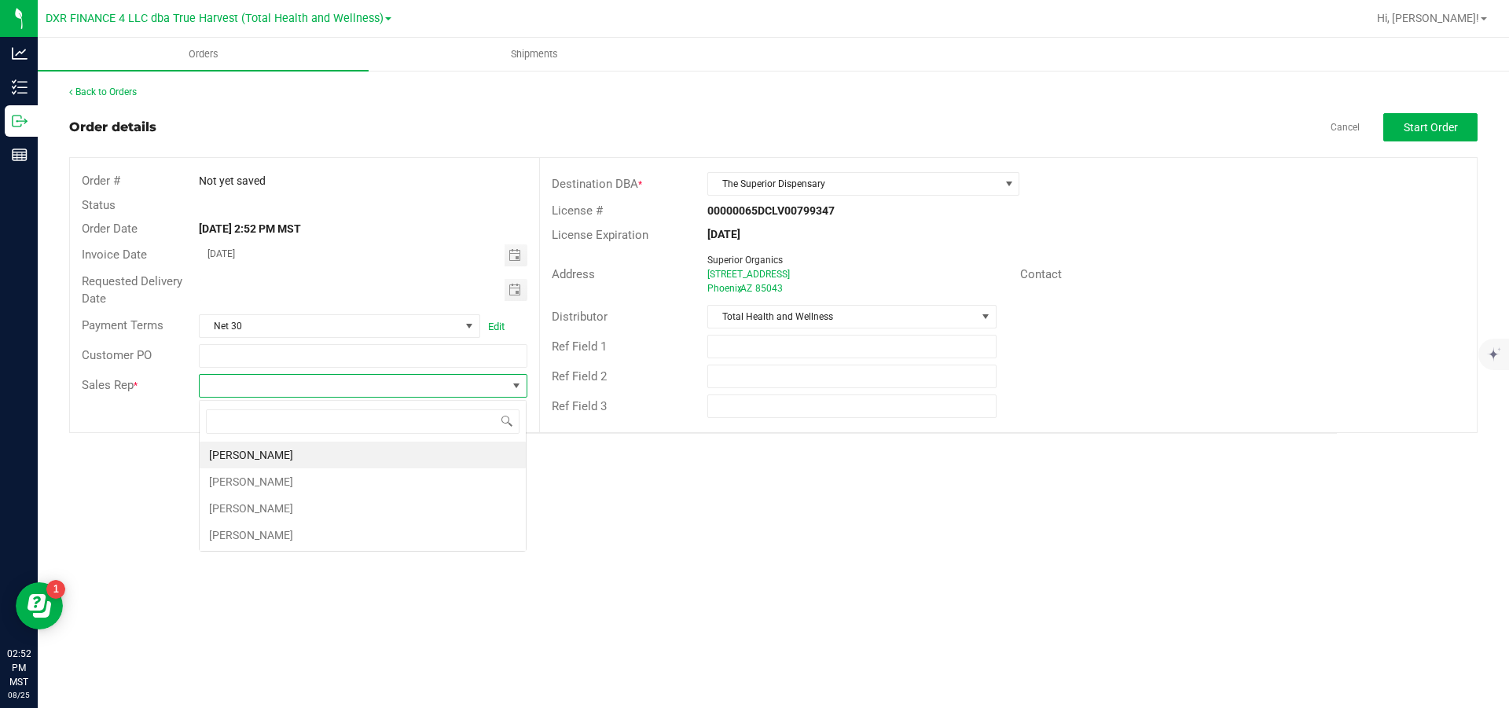
scroll to position [24, 328]
click at [307, 460] on li "[PERSON_NAME]" at bounding box center [363, 455] width 326 height 27
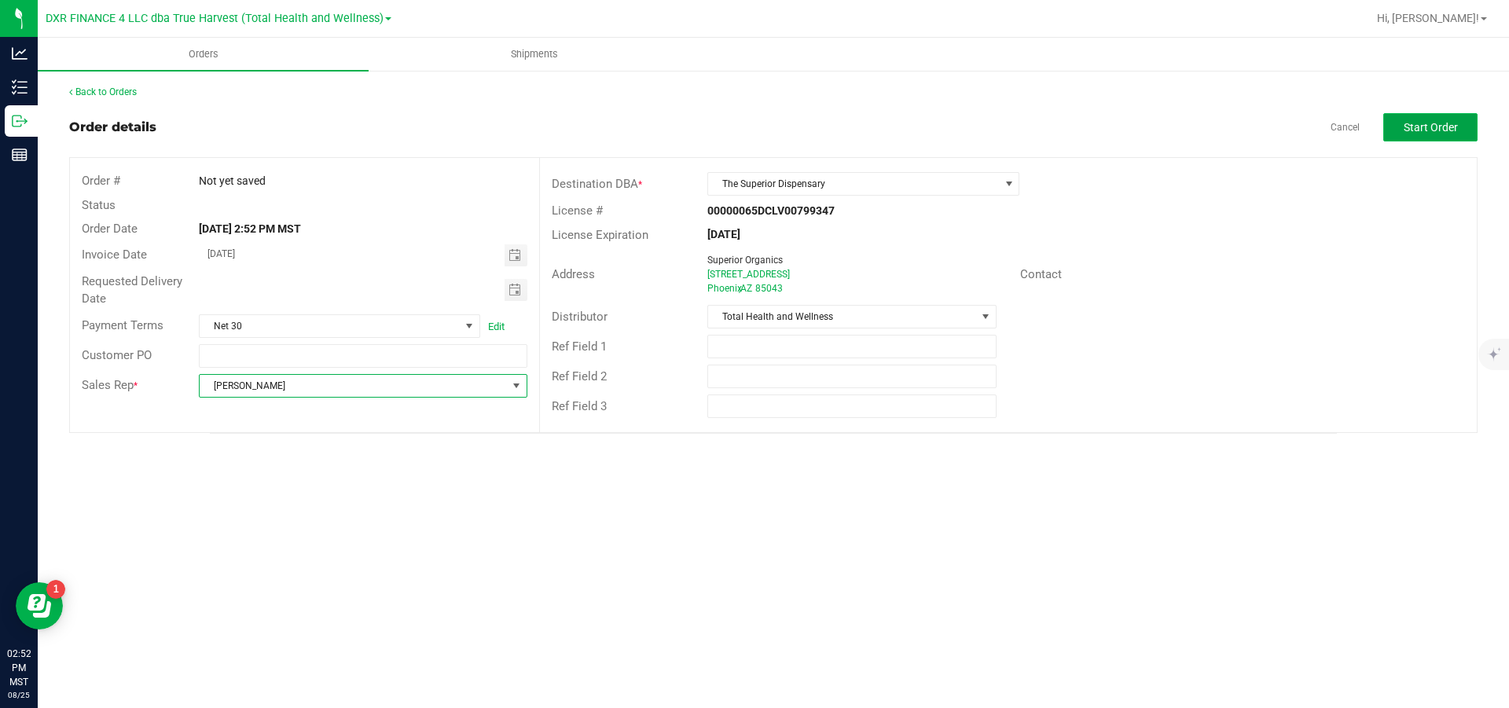
click at [1424, 131] on span "Start Order" at bounding box center [1431, 127] width 54 height 13
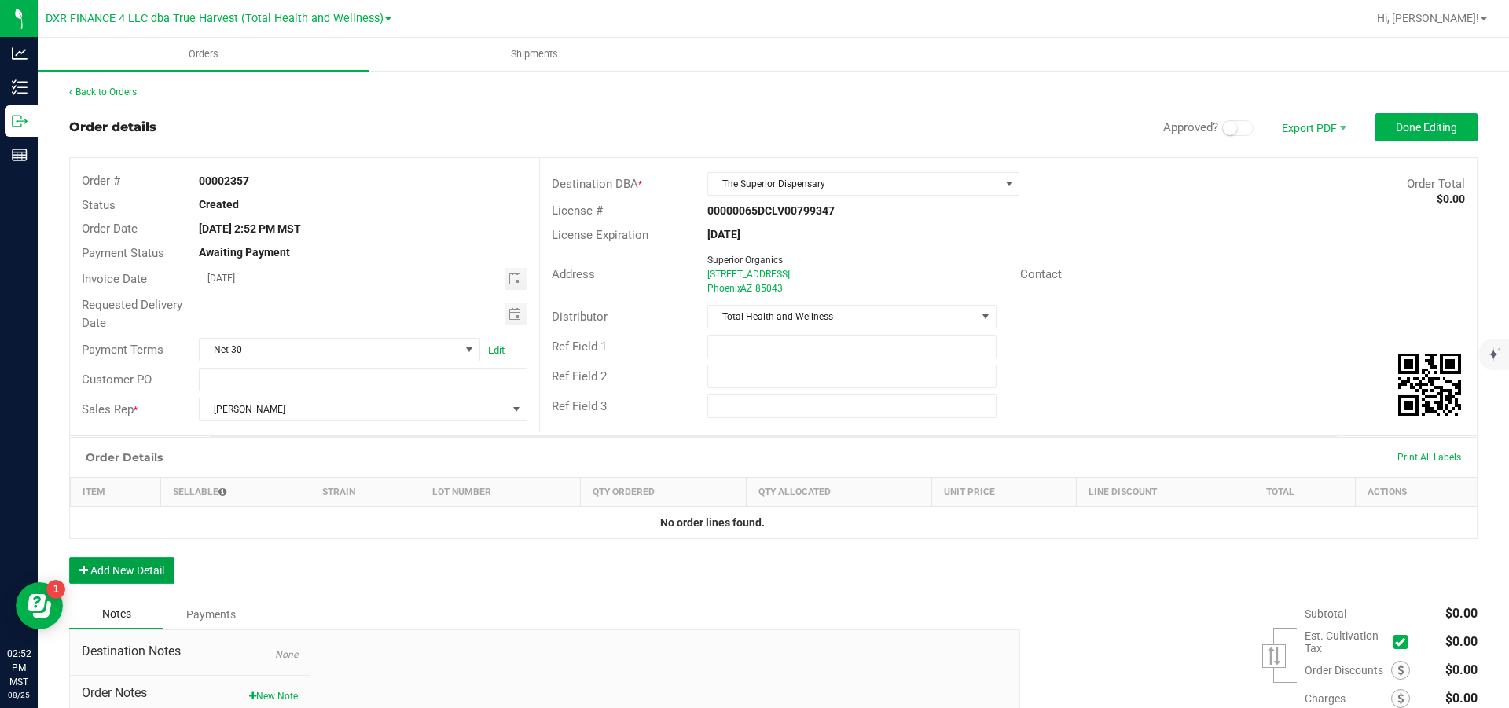
click at [136, 575] on button "Add New Detail" at bounding box center [121, 570] width 105 height 27
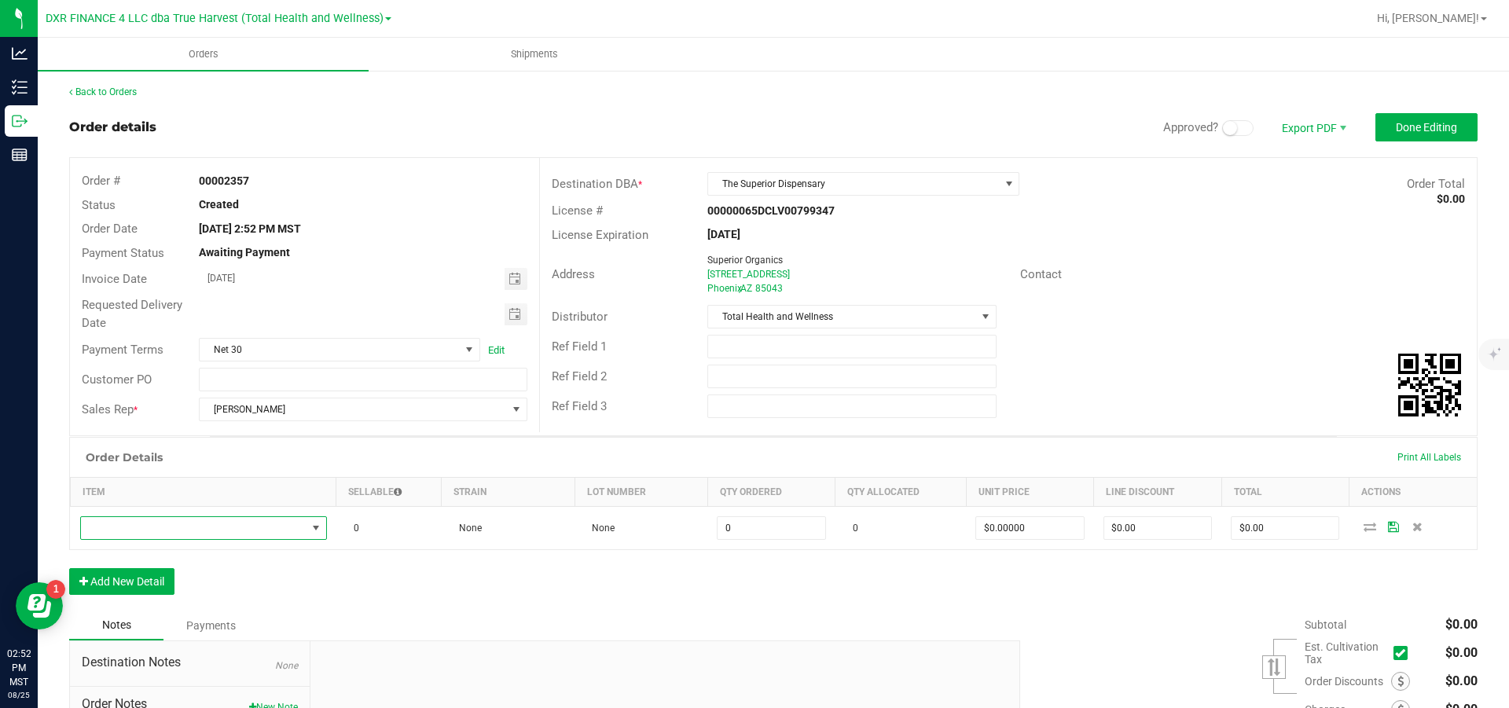
click at [132, 538] on span "NO DATA FOUND" at bounding box center [194, 528] width 226 height 22
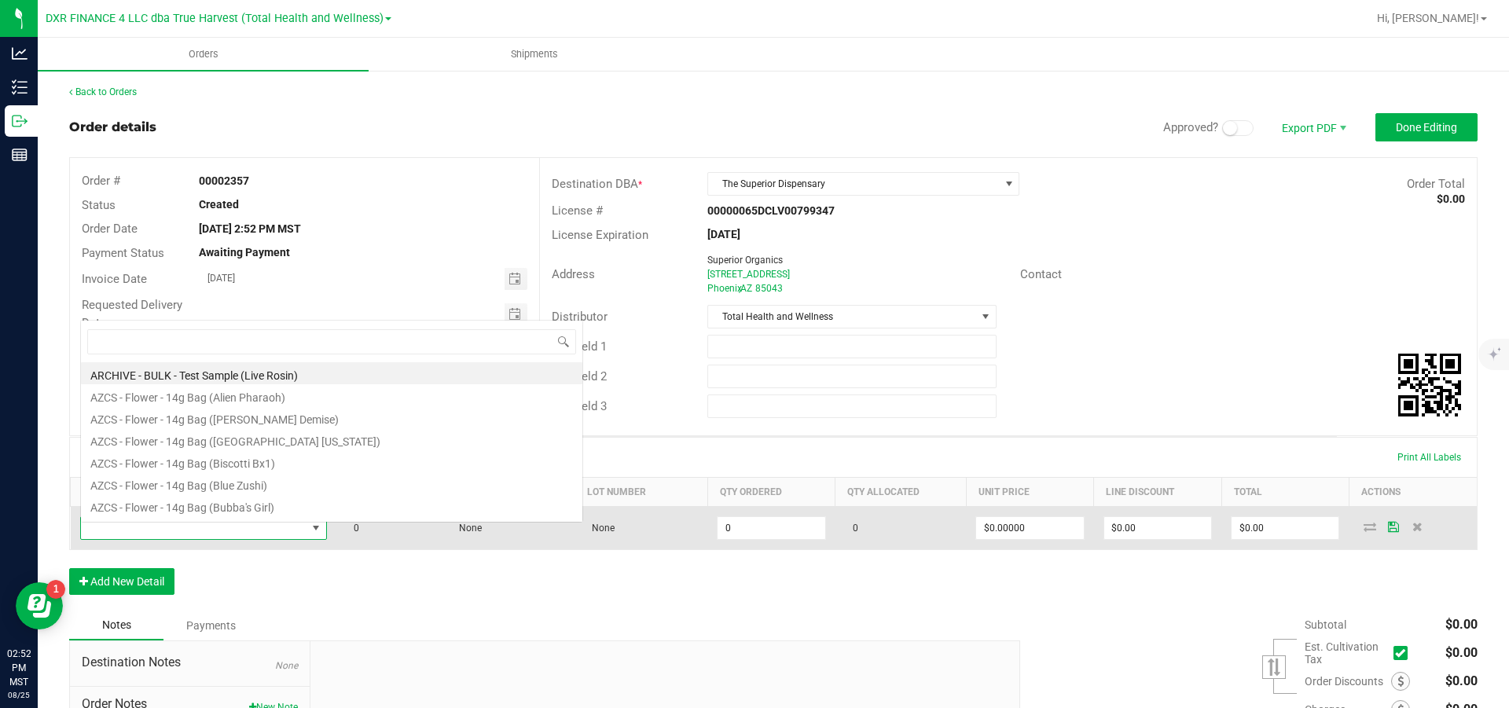
scroll to position [24, 232]
type input "s"
type input "btq - vape glow"
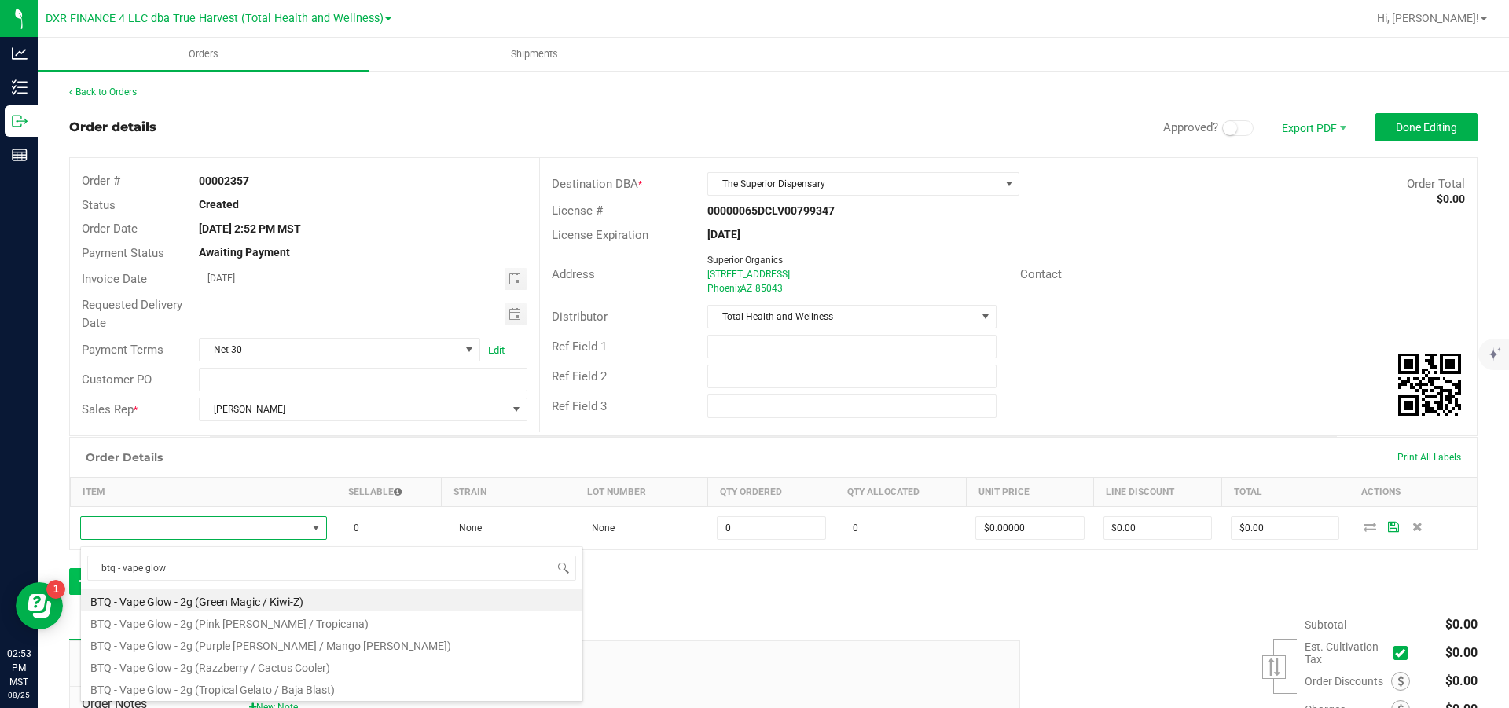
drag, startPoint x: 188, startPoint y: 563, endPoint x: 75, endPoint y: 575, distance: 113.1
click at [75, 575] on body "Analytics Inventory Outbound Reports 02:53 PM MST 08/25/2025 08/25 DXR FINANCE …" at bounding box center [754, 354] width 1509 height 708
click at [320, 598] on li "BTQ - Vape Glow - 2g (Green Magic / Kiwi-Z)" at bounding box center [332, 600] width 502 height 22
type input "0 ea"
type input "$30.00000"
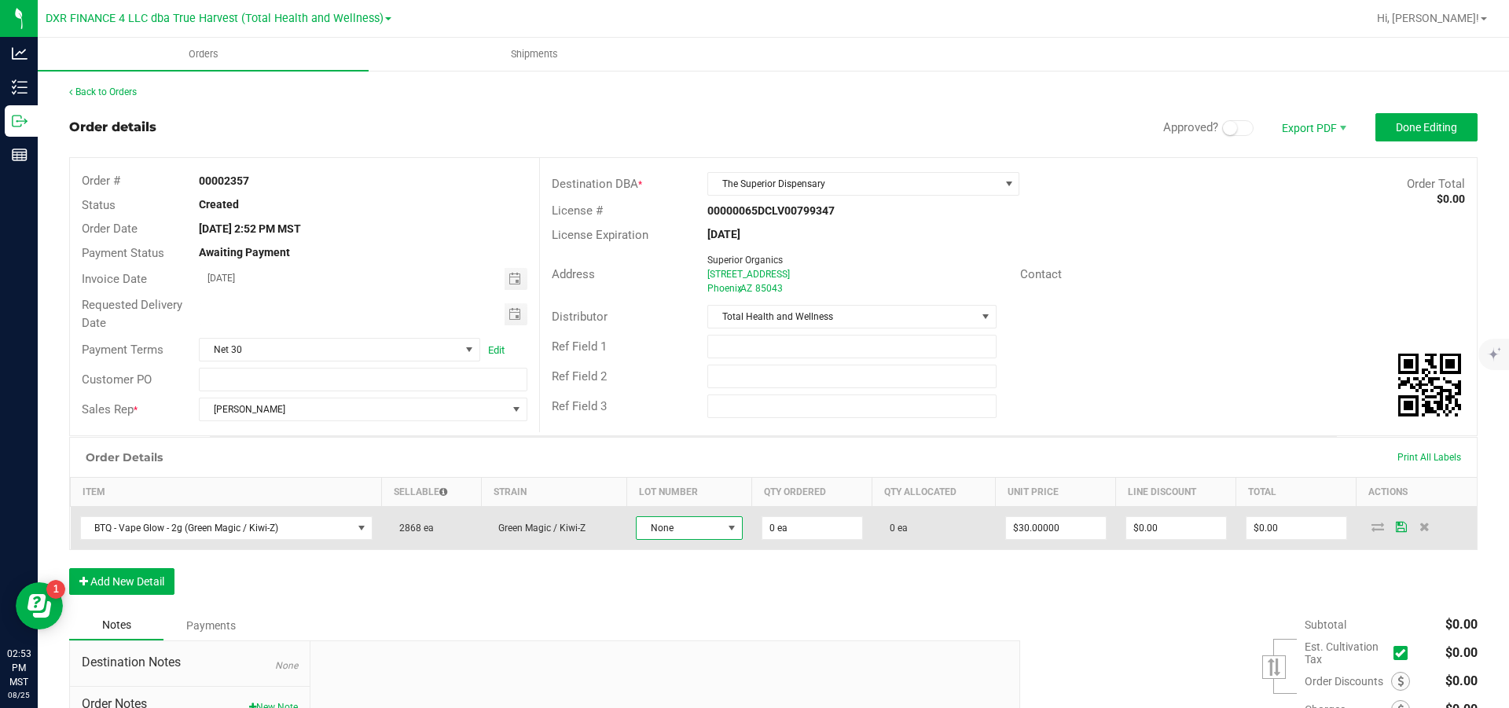
drag, startPoint x: 701, startPoint y: 531, endPoint x: 711, endPoint y: 535, distance: 10.2
click at [702, 531] on span "None" at bounding box center [679, 528] width 85 height 22
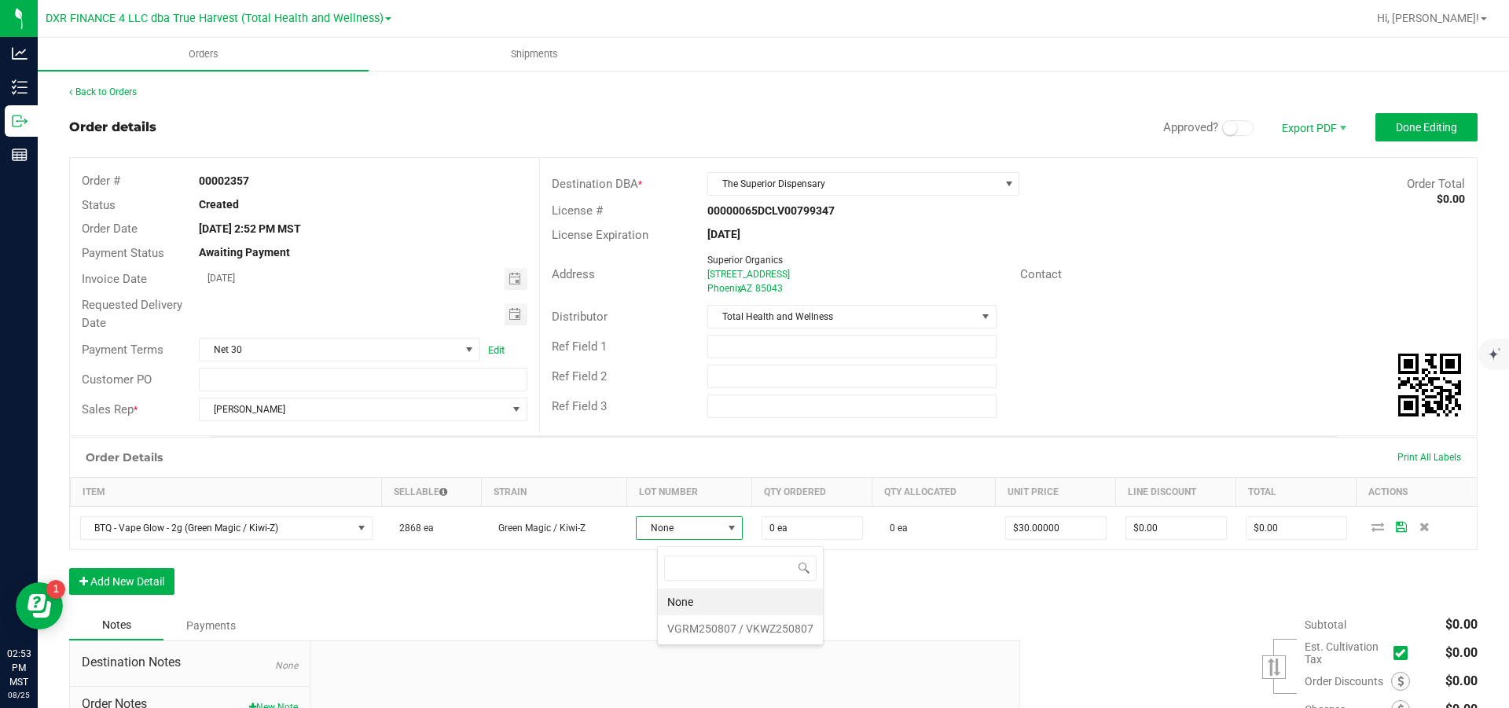
scroll to position [24, 97]
click at [755, 632] on VKWZ250807 "VGRM250807 / VKWZ250807" at bounding box center [740, 629] width 165 height 27
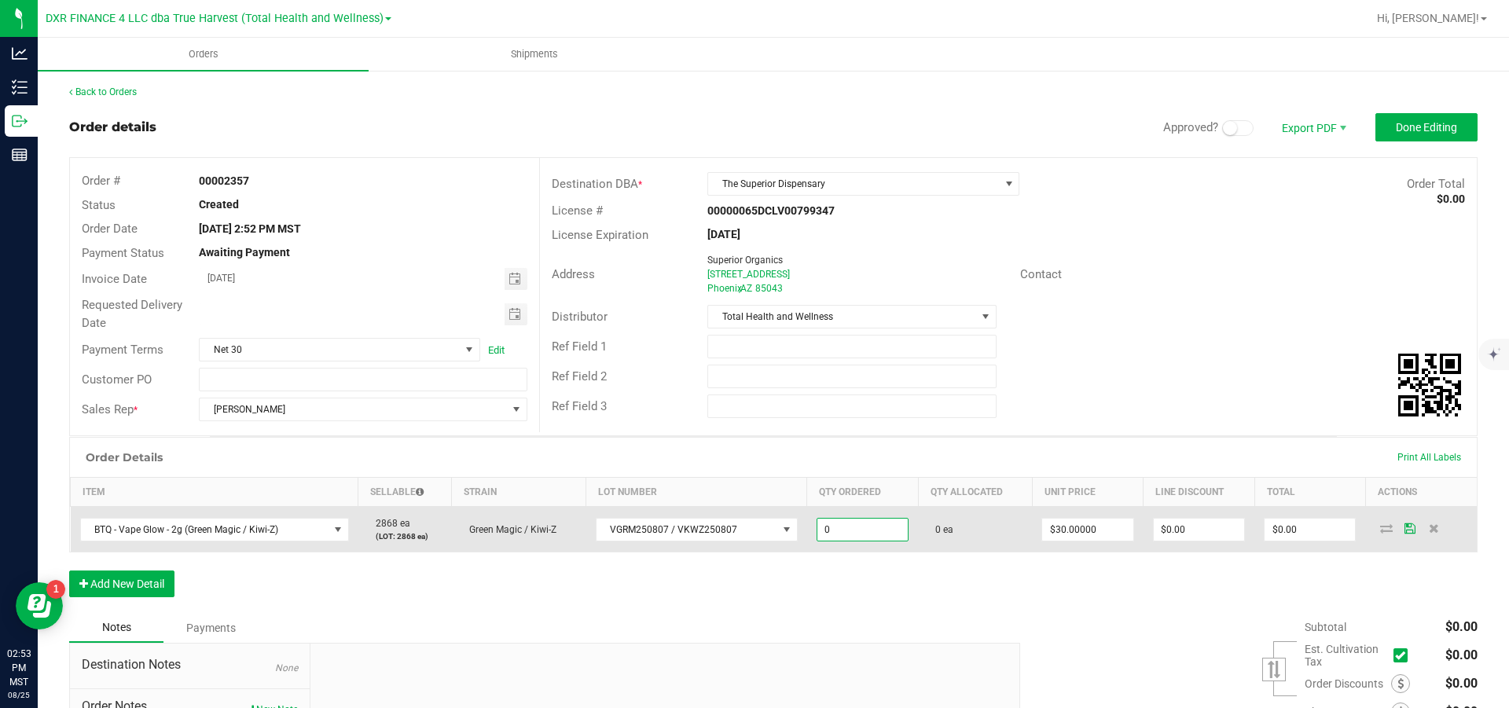
click at [905, 541] on input "0" at bounding box center [863, 530] width 90 height 22
type input "20 ea"
type input "30"
type input "$600.00"
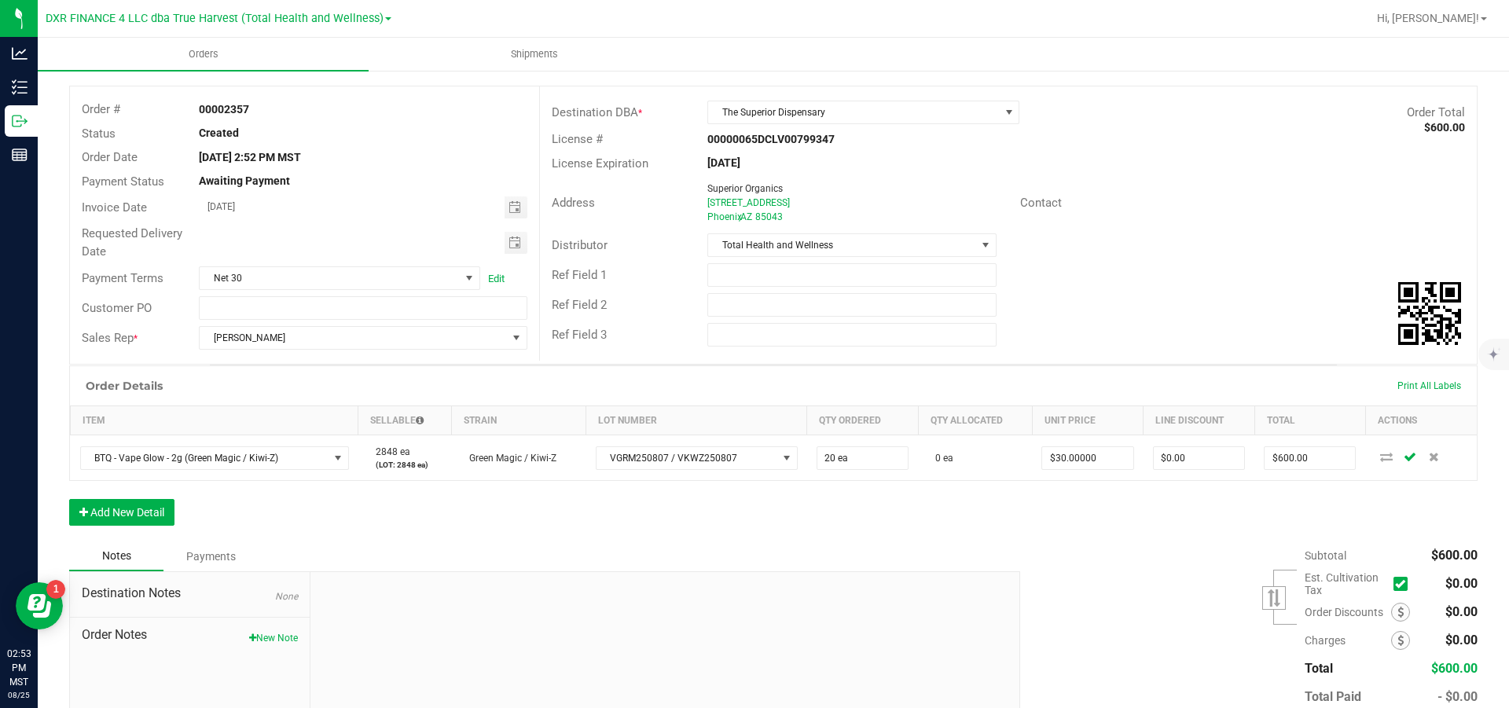
scroll to position [118, 0]
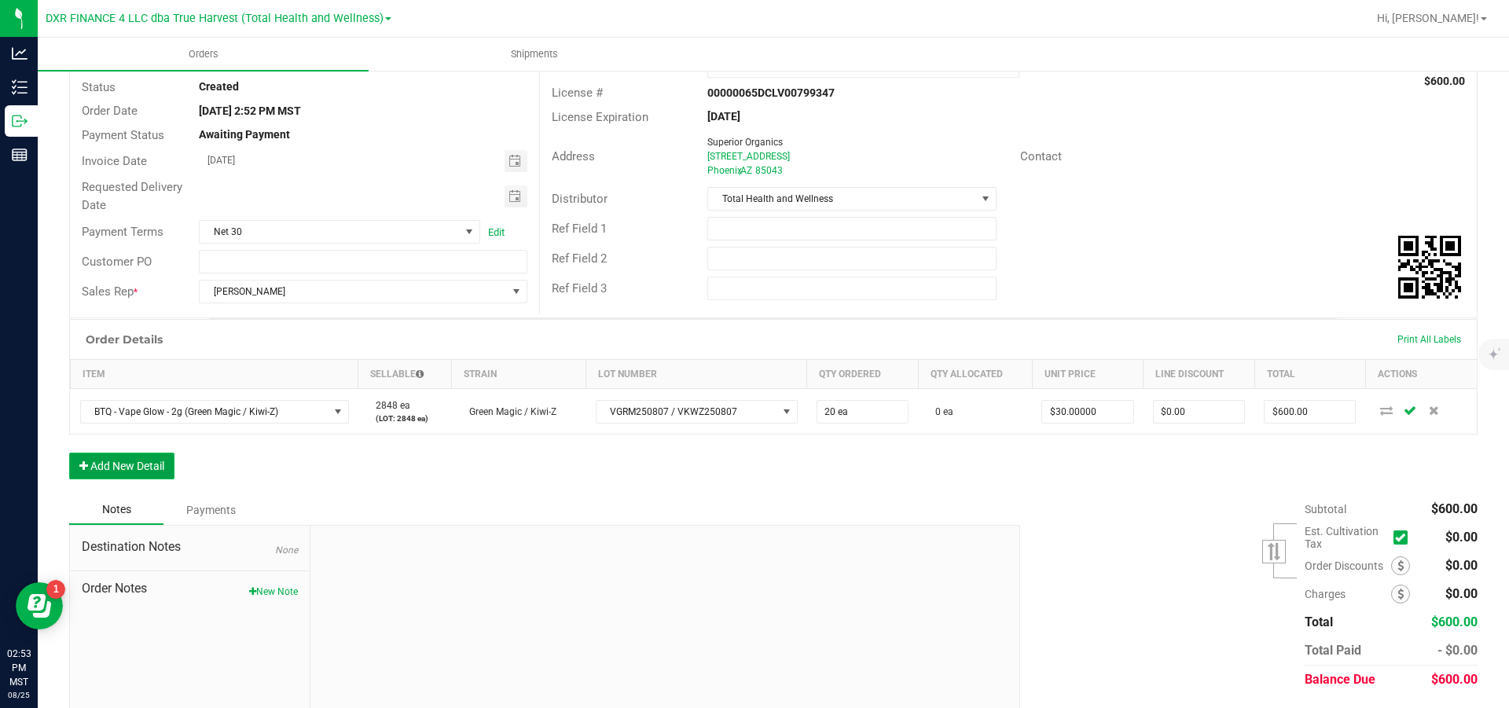
click at [121, 472] on button "Add New Detail" at bounding box center [121, 466] width 105 height 27
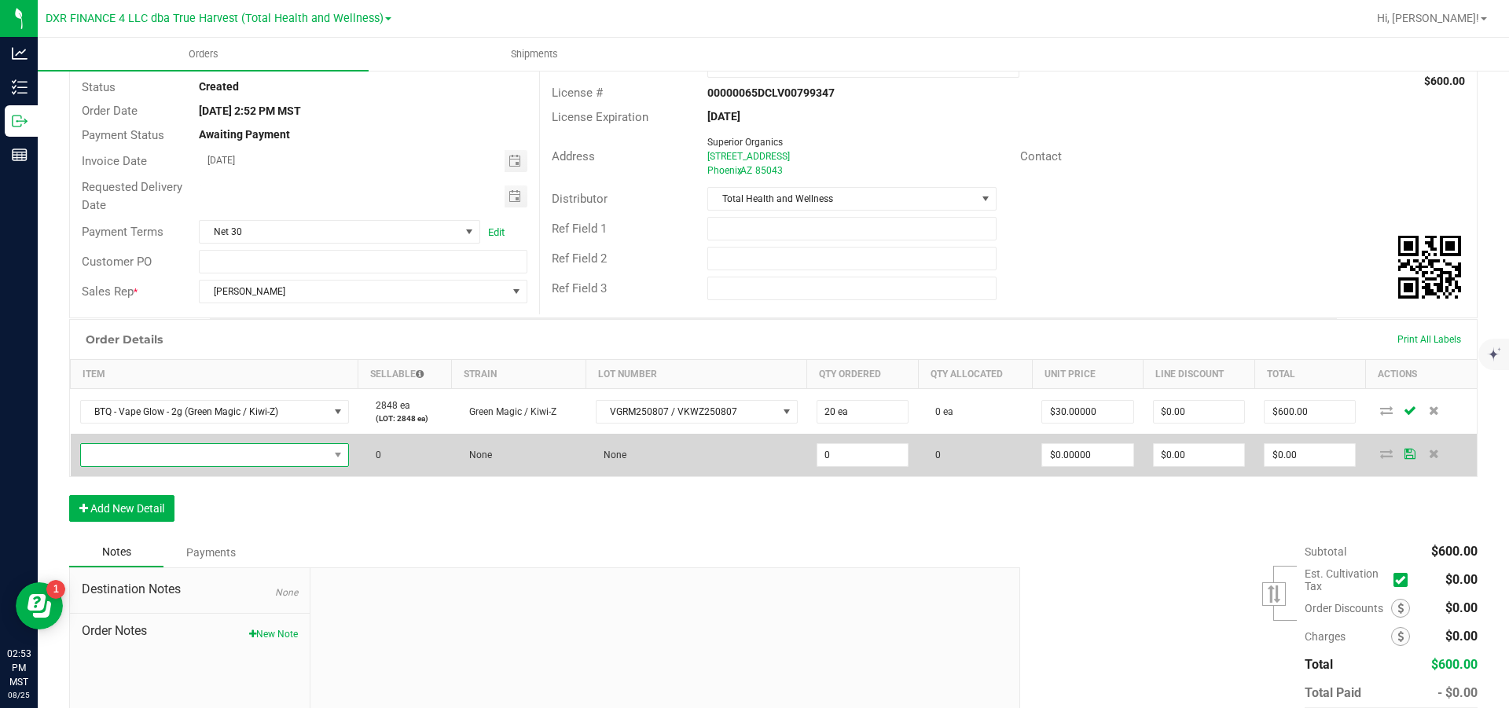
click at [129, 462] on span "NO DATA FOUND" at bounding box center [205, 455] width 248 height 22
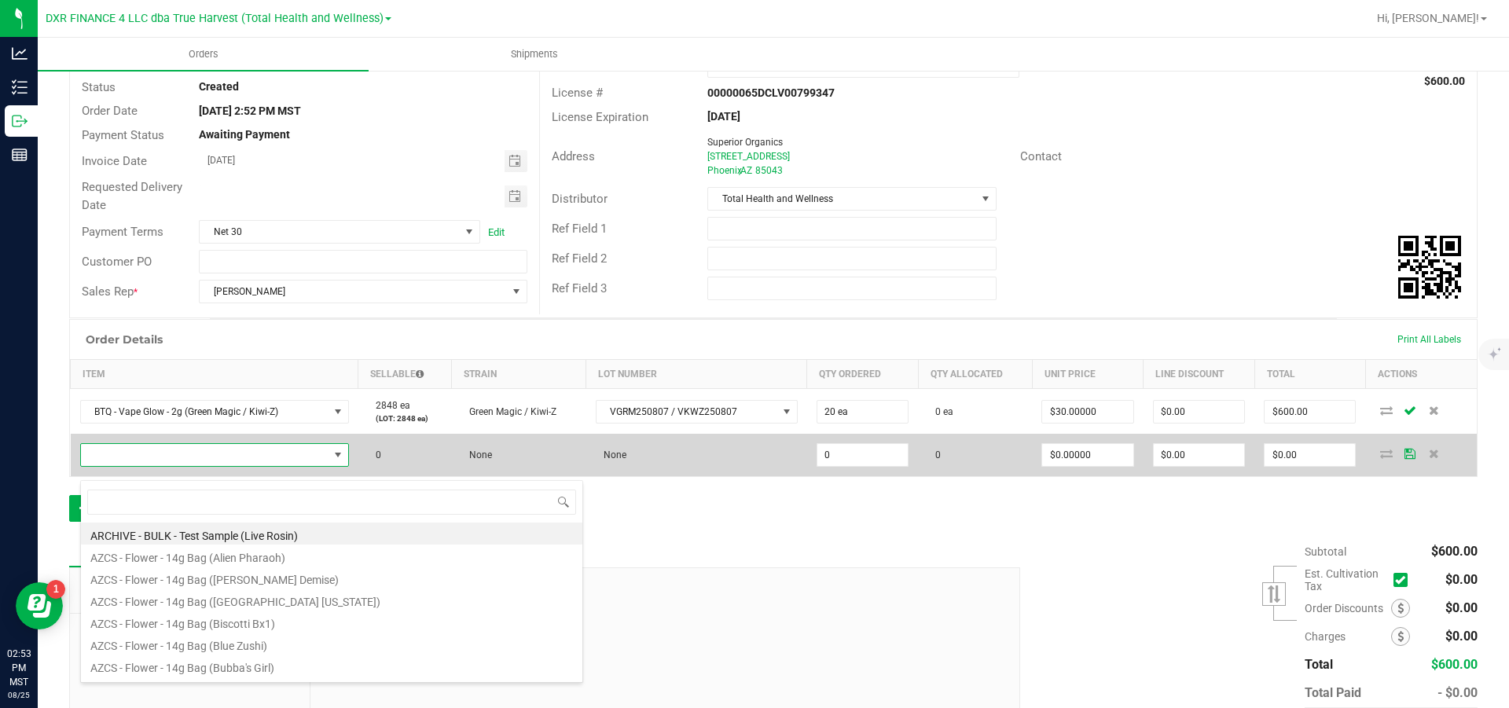
scroll to position [24, 270]
type input "btq - vape glow"
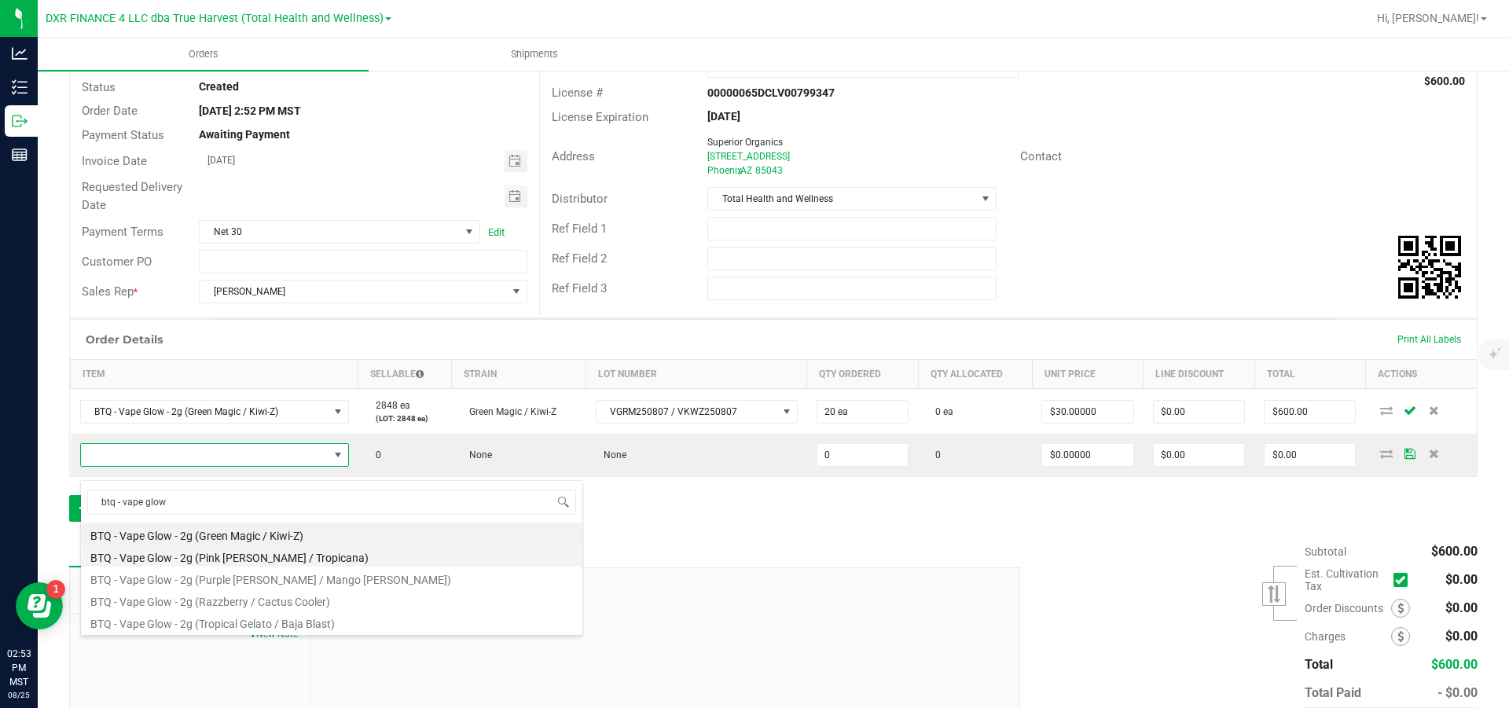
click at [311, 561] on li "BTQ - Vape Glow - 2g (Pink [PERSON_NAME] / Tropicana)" at bounding box center [332, 556] width 502 height 22
type input "0 ea"
type input "$30.00000"
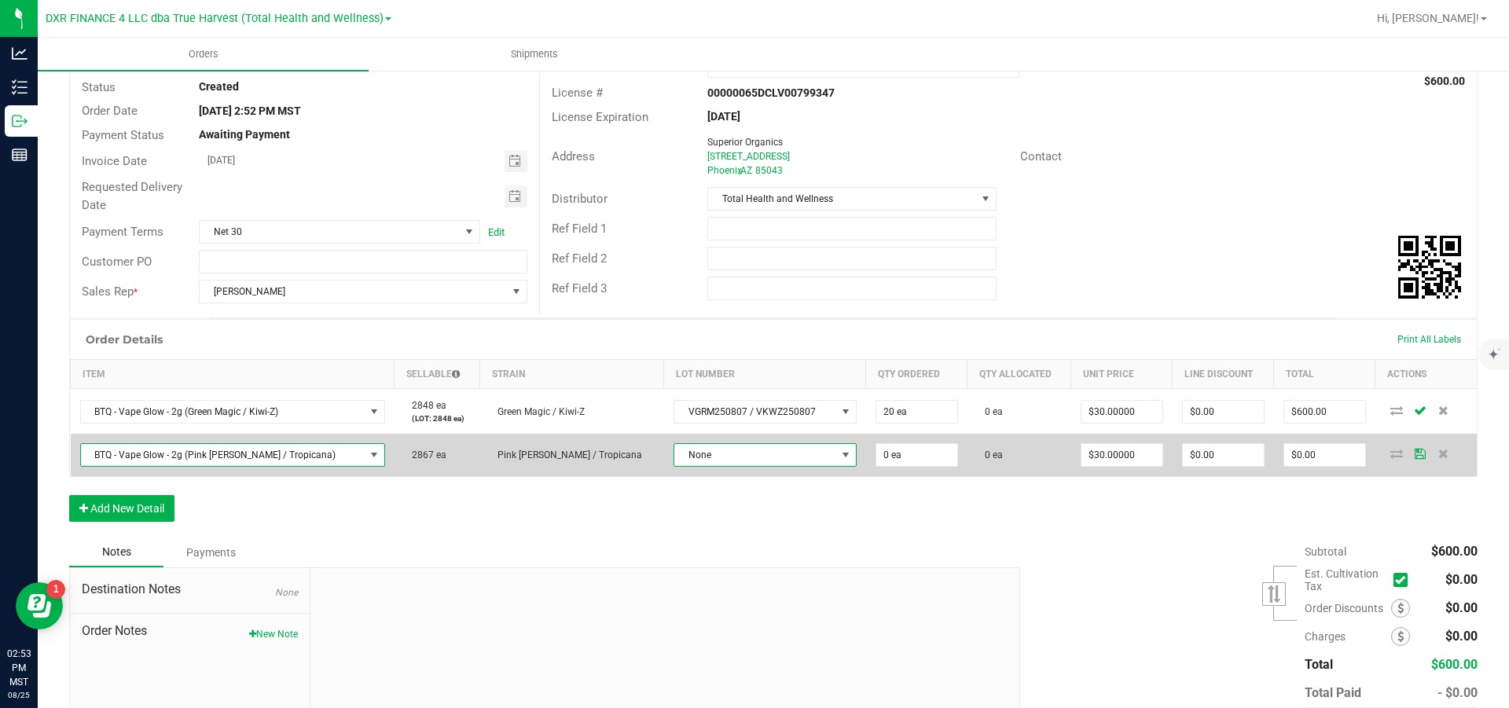
click at [722, 466] on span "None" at bounding box center [756, 455] width 162 height 22
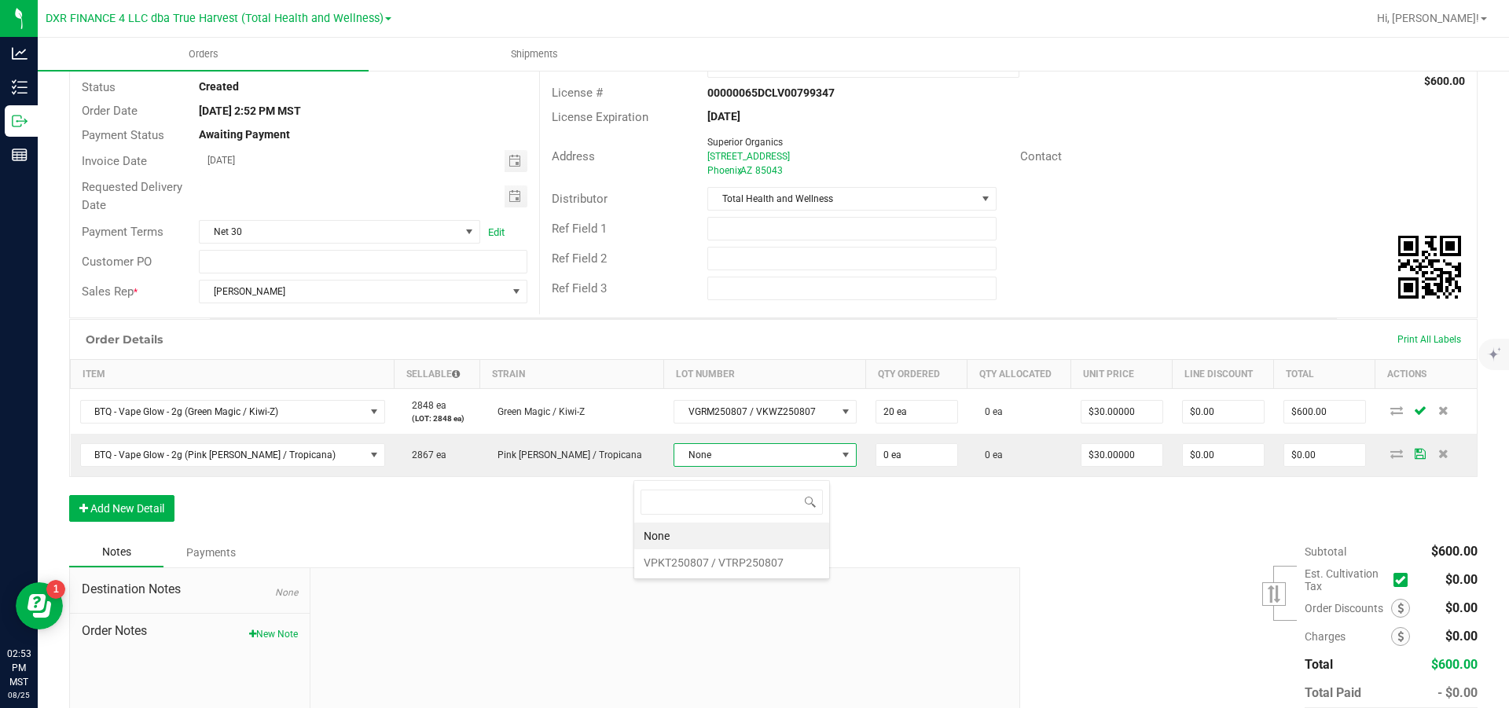
scroll to position [24, 197]
click at [725, 568] on VTRP250807 "VPKT250807 / VTRP250807" at bounding box center [731, 563] width 195 height 27
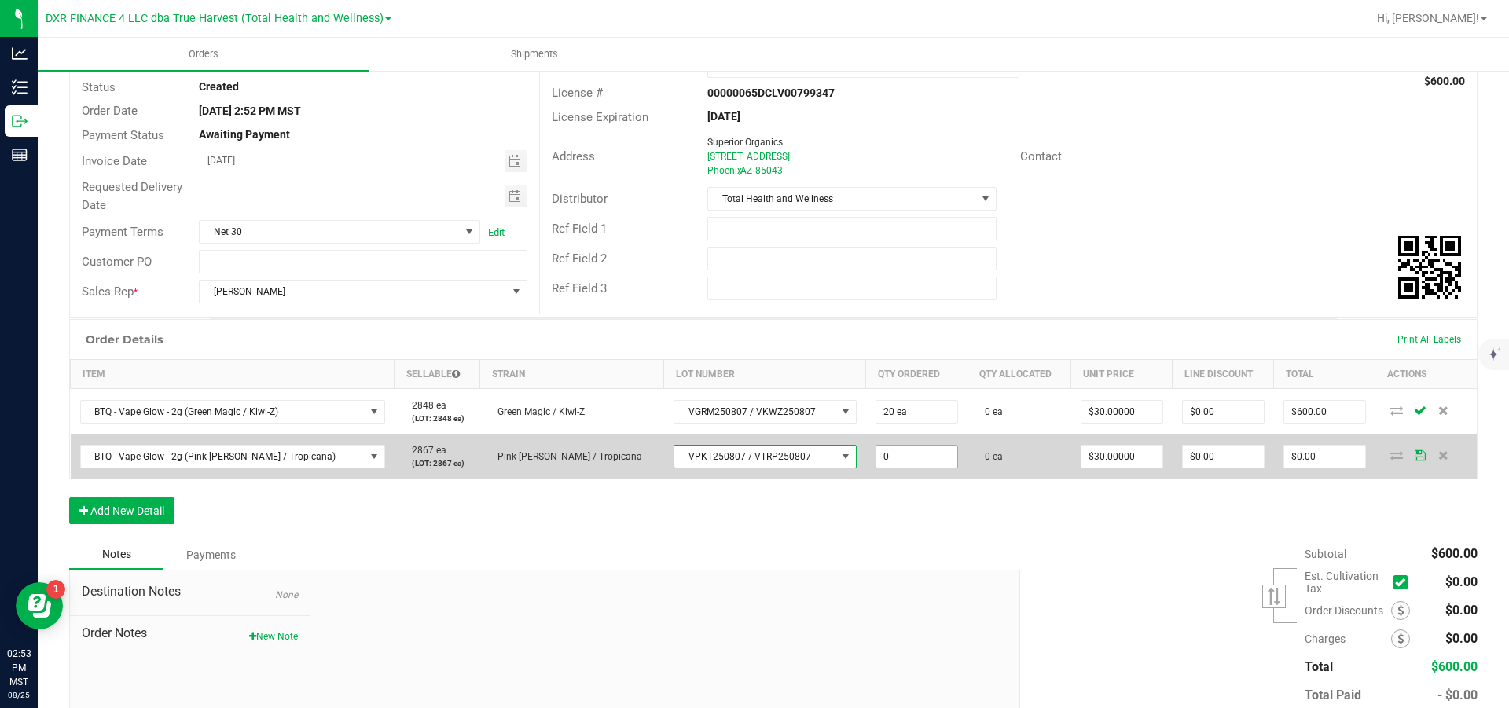
click at [895, 468] on input "0" at bounding box center [917, 457] width 81 height 22
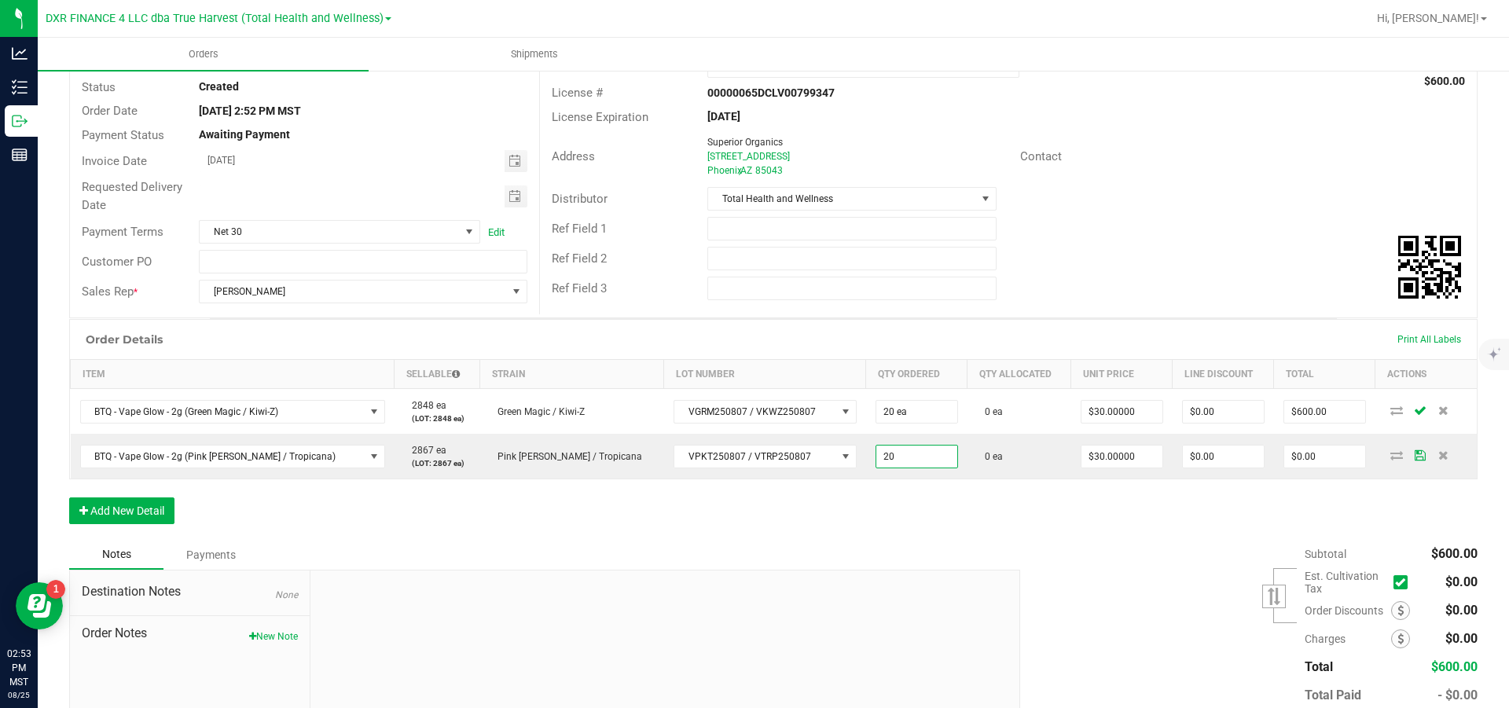
type input "20 ea"
type input "30"
type input "$600.00"
click at [116, 524] on button "Add New Detail" at bounding box center [121, 511] width 105 height 27
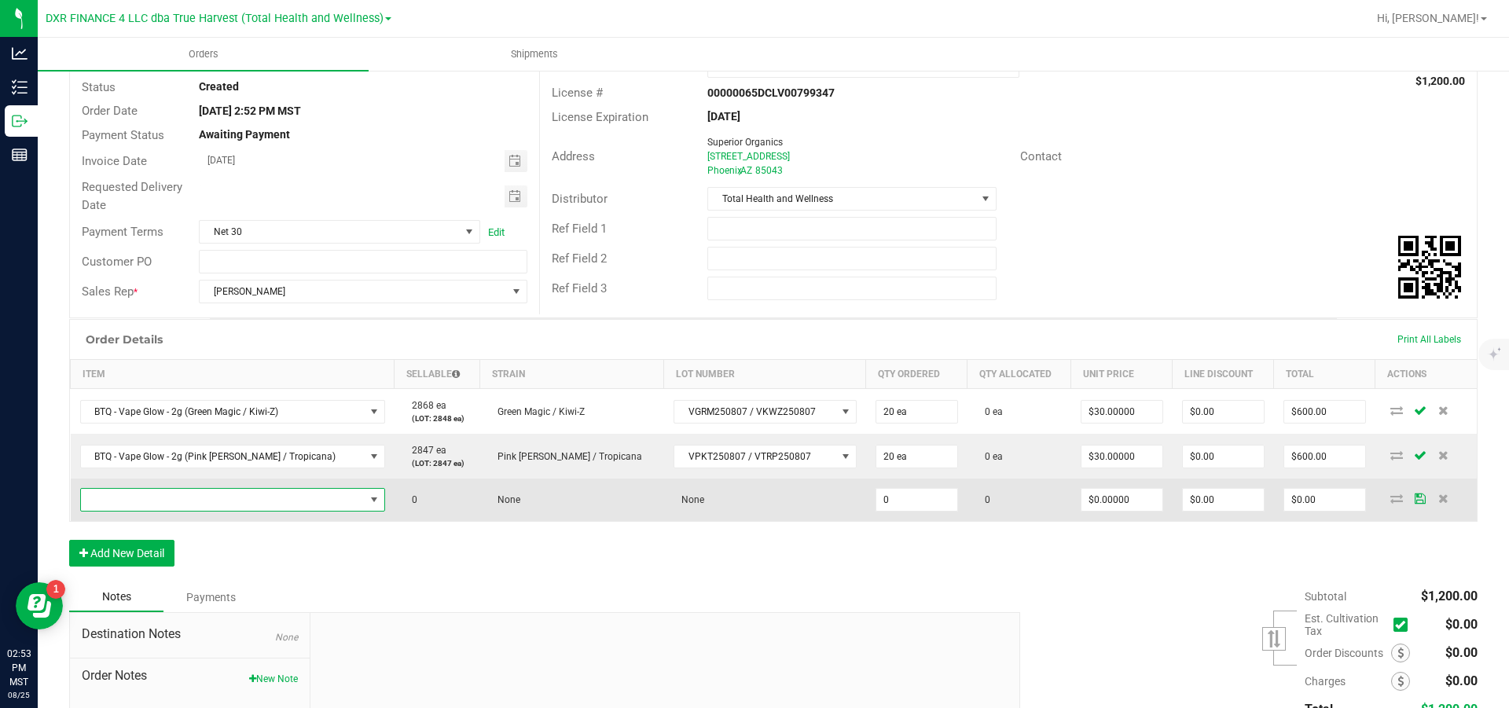
click at [122, 511] on span "NO DATA FOUND" at bounding box center [223, 500] width 284 height 22
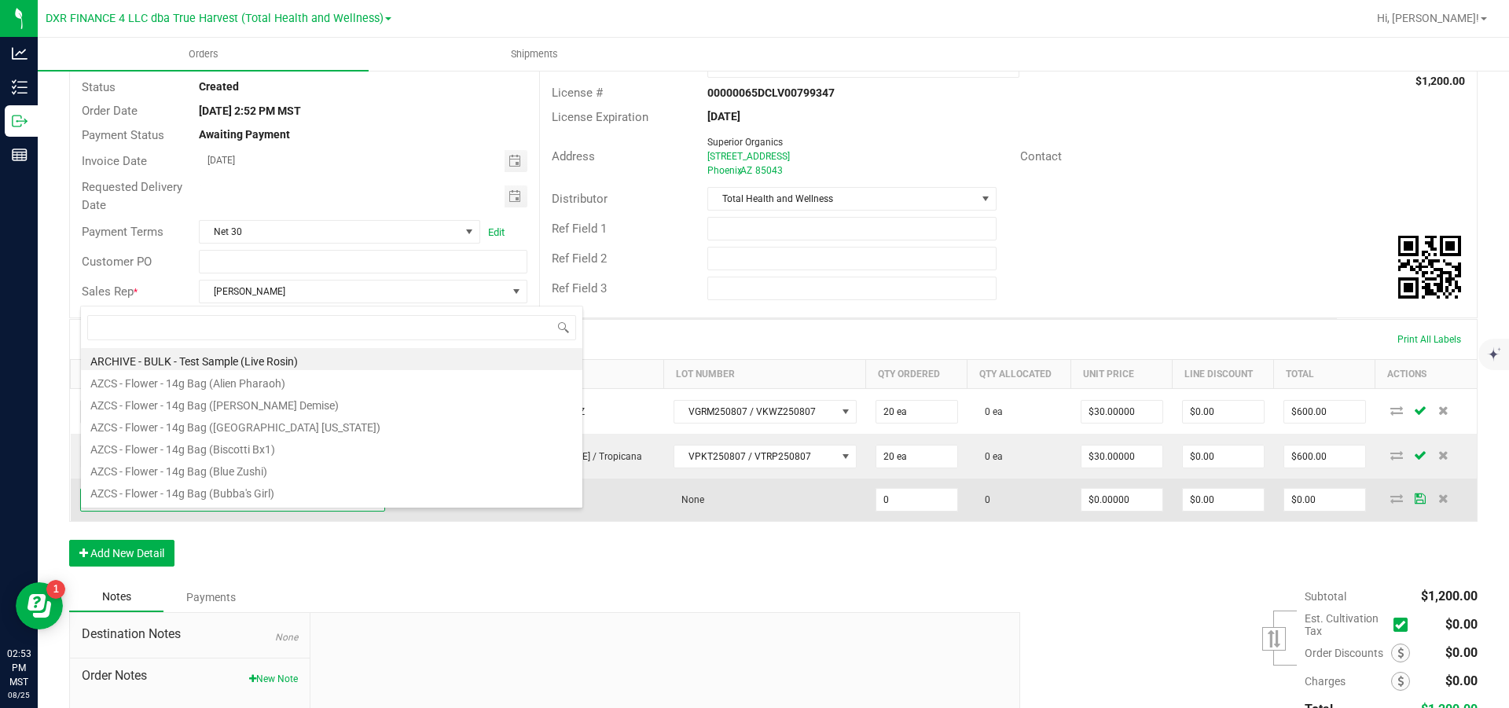
scroll to position [24, 278]
type input "btq - vape glow"
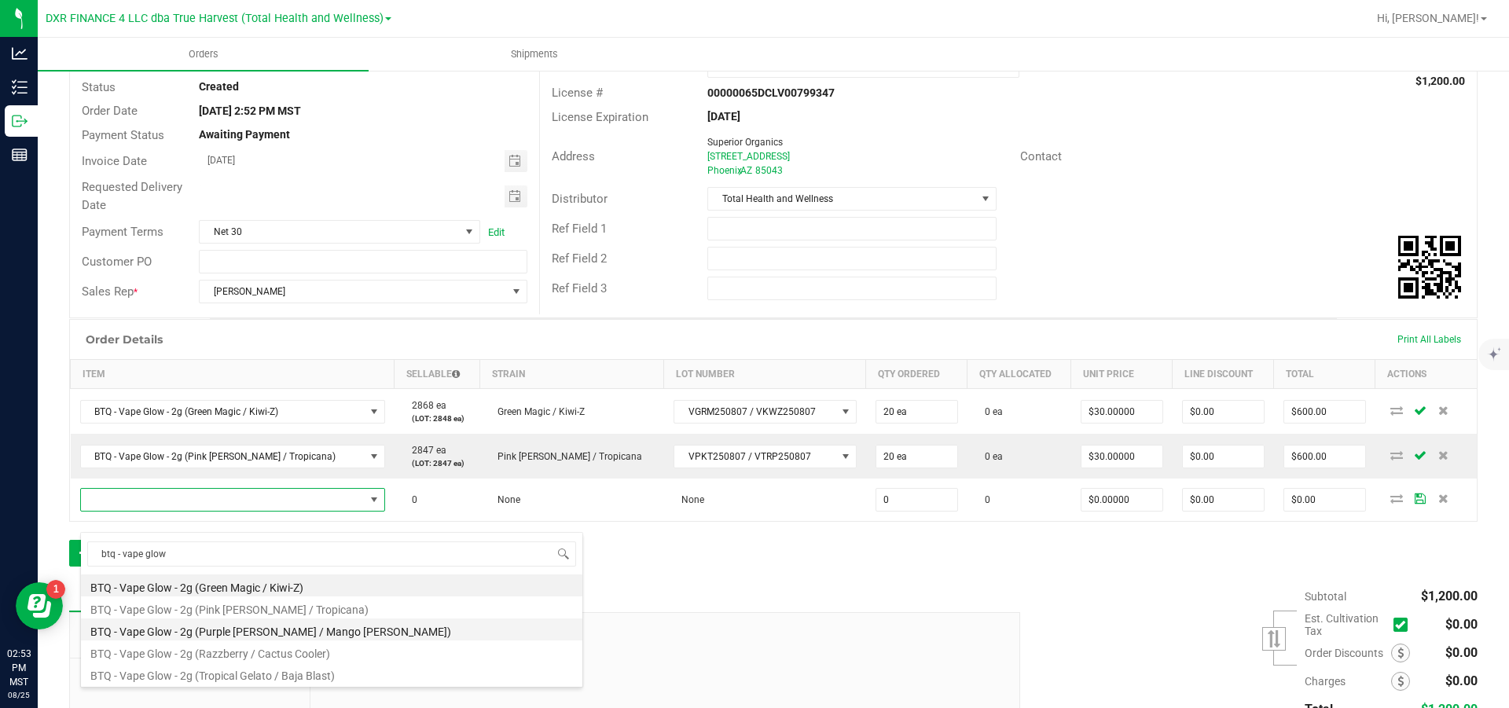
click at [213, 632] on li "BTQ - Vape Glow - 2g (Purple [PERSON_NAME] / Mango [PERSON_NAME])" at bounding box center [332, 630] width 502 height 22
type input "0 ea"
type input "$30.00000"
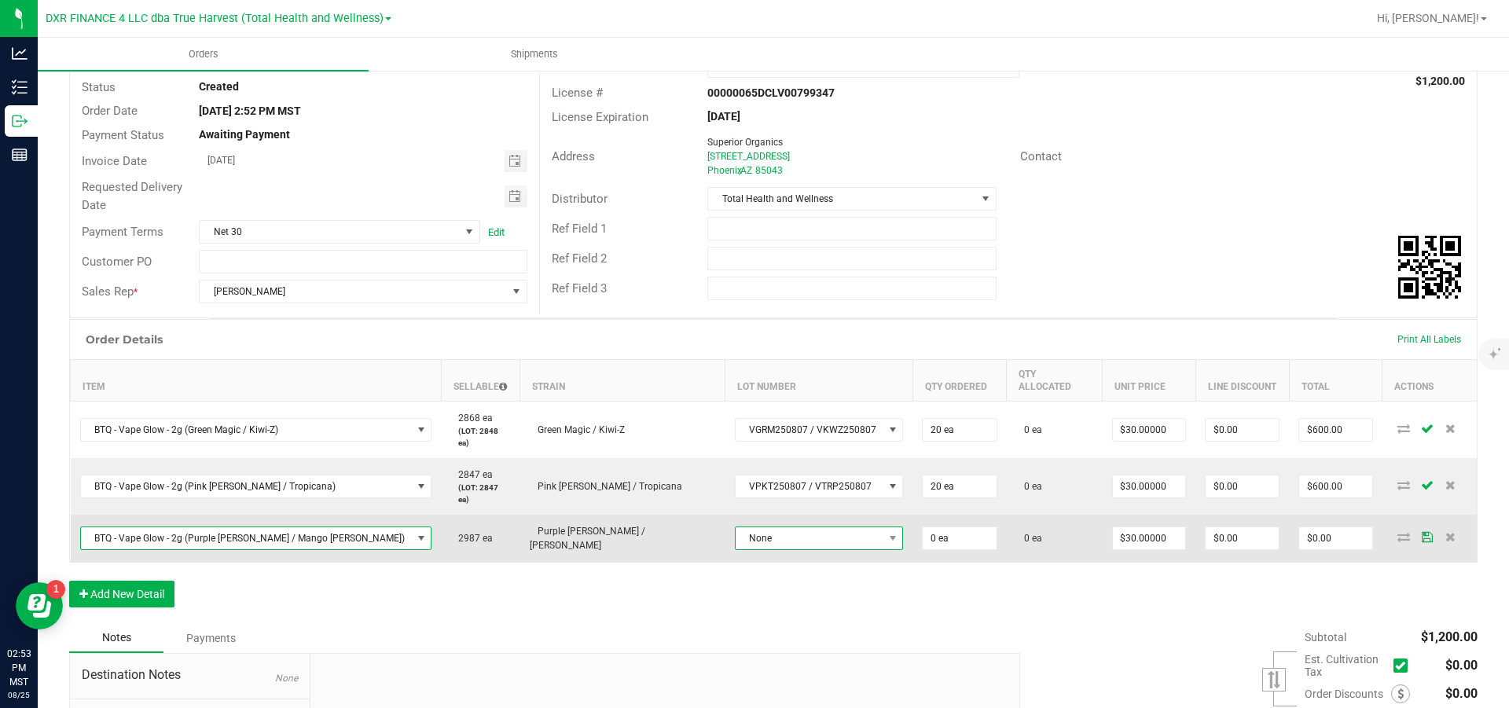
click at [763, 528] on span "None" at bounding box center [810, 539] width 148 height 22
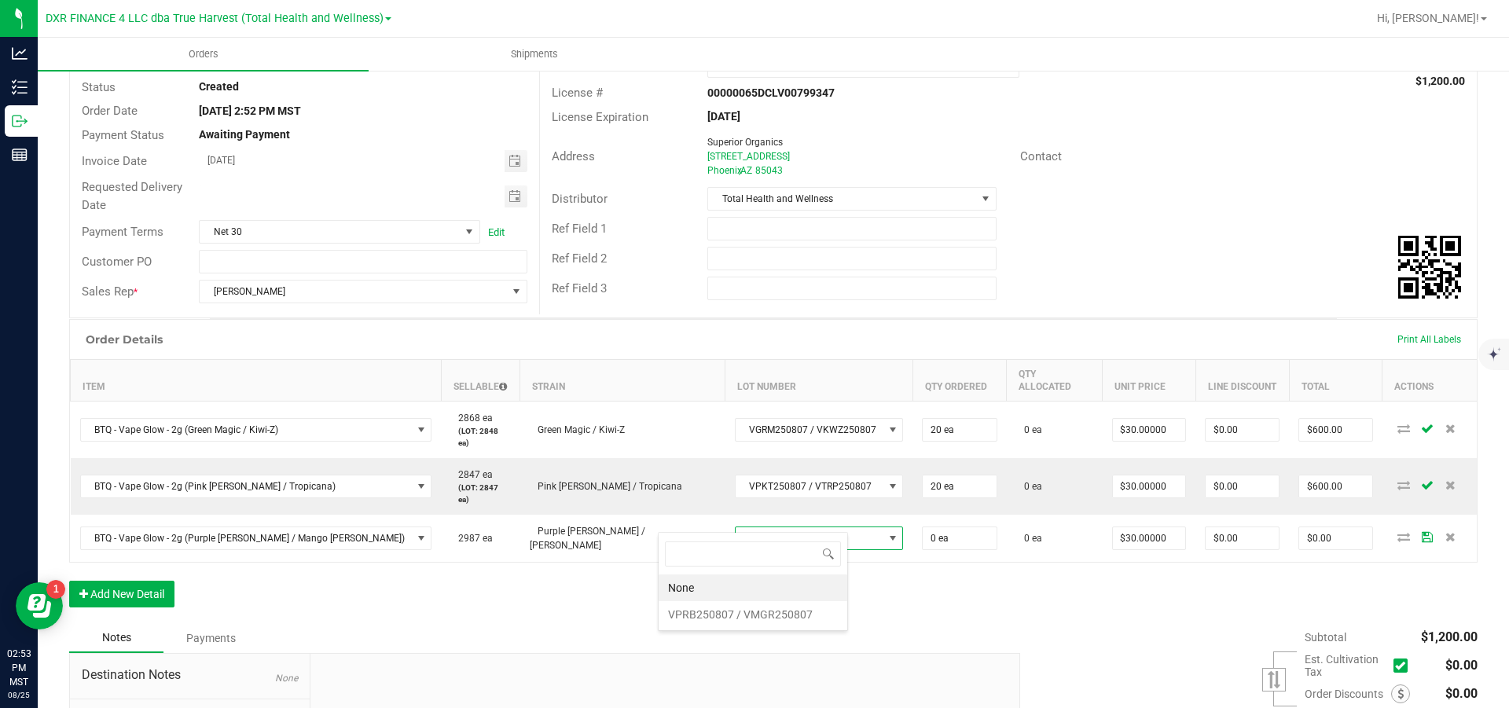
scroll to position [24, 189]
click at [738, 617] on VMGR250807 "VPRB250807 / VMGR250807" at bounding box center [753, 614] width 189 height 27
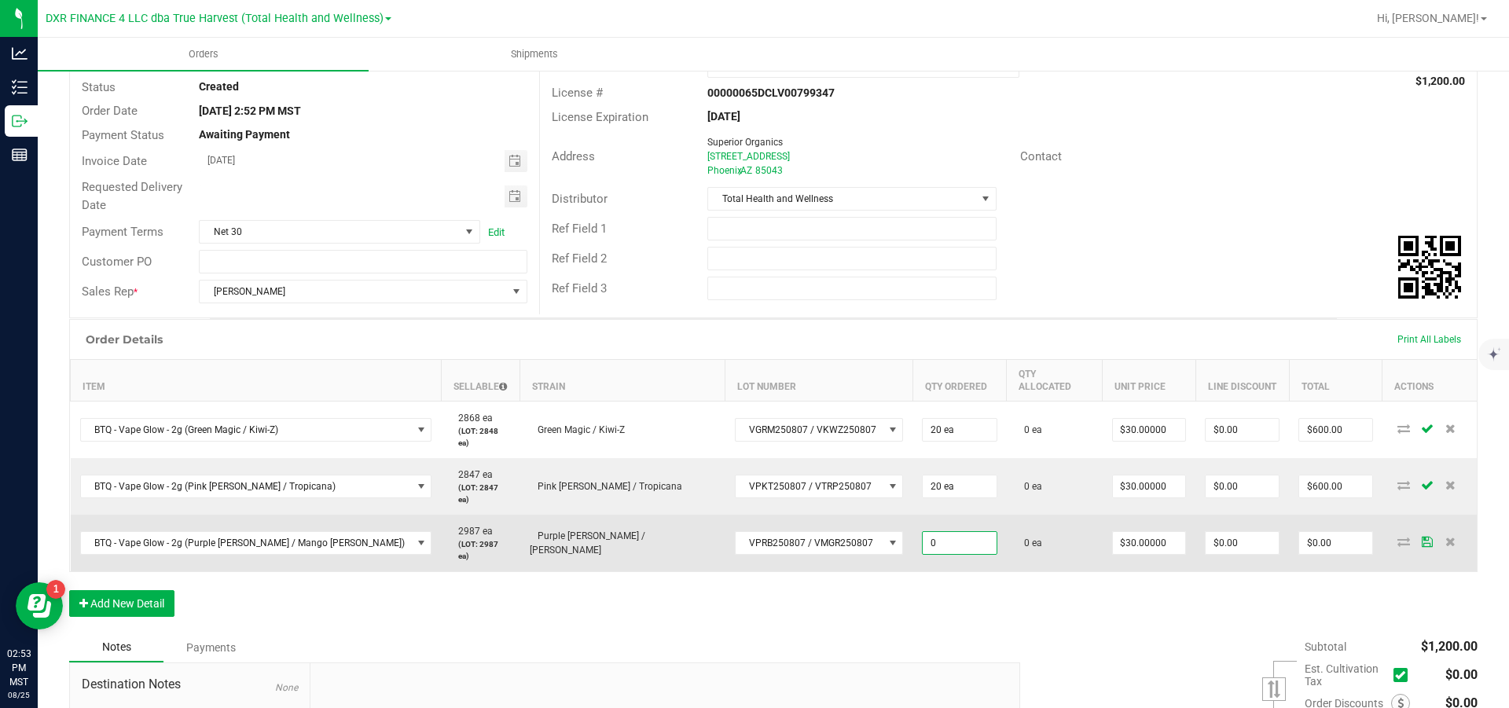
click at [924, 532] on input "0" at bounding box center [959, 543] width 73 height 22
type input "20 ea"
type input "30"
type input "$600.00"
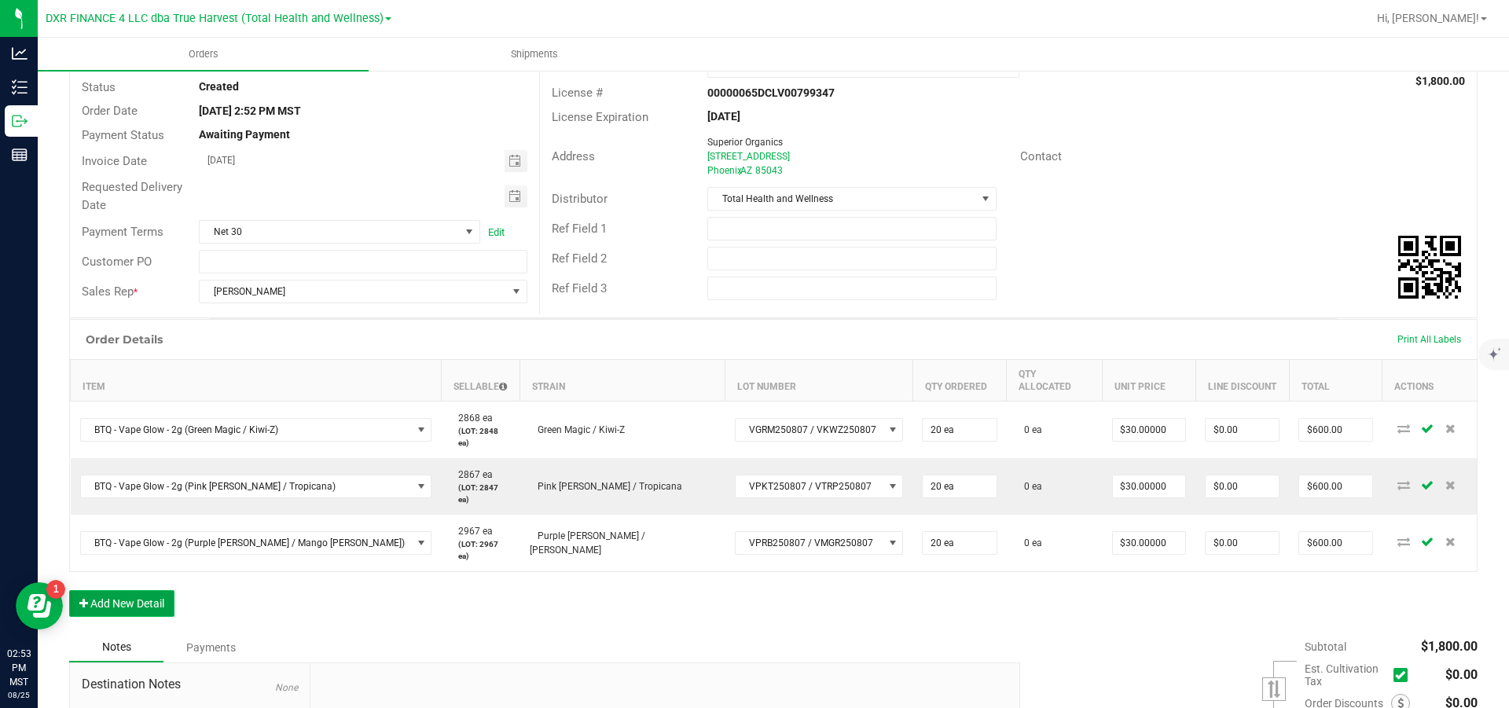
click at [137, 590] on button "Add New Detail" at bounding box center [121, 603] width 105 height 27
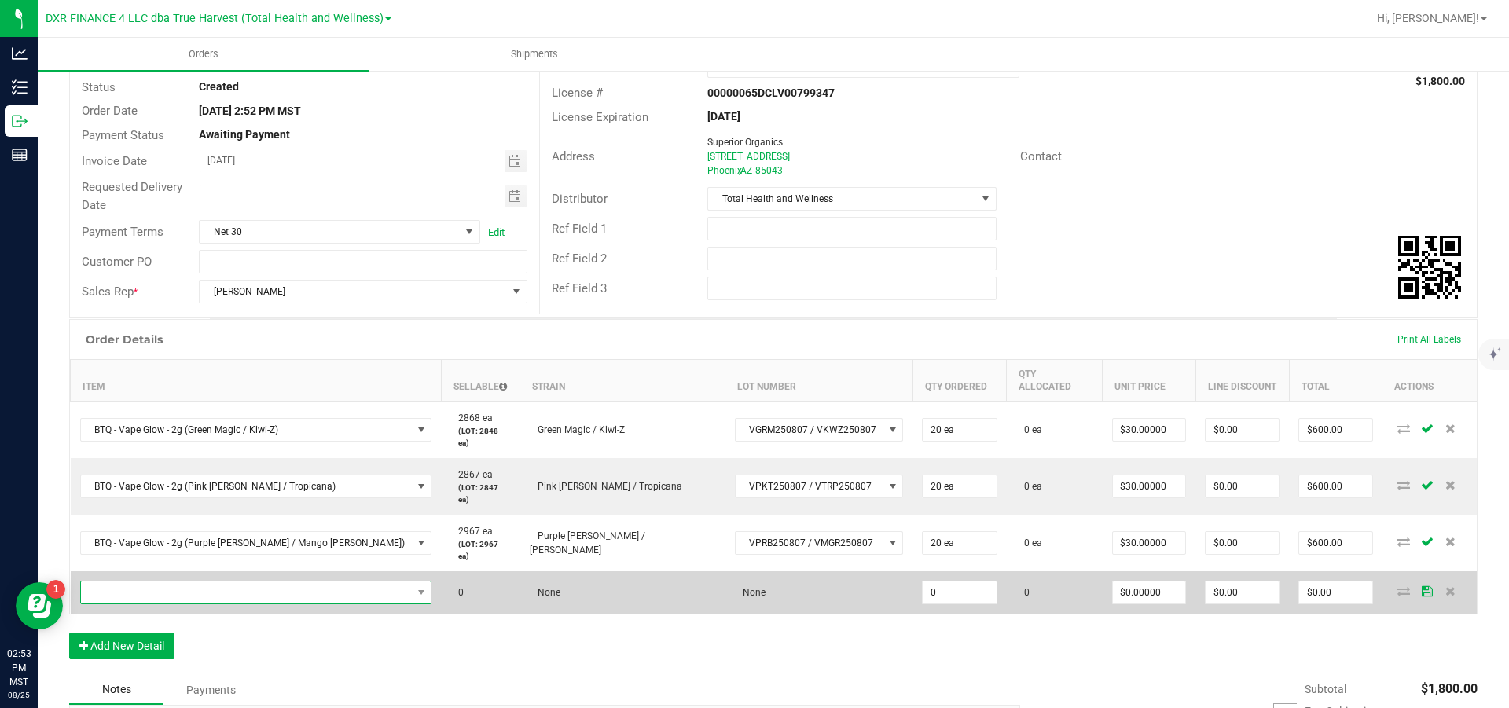
click at [153, 582] on span "NO DATA FOUND" at bounding box center [246, 593] width 331 height 22
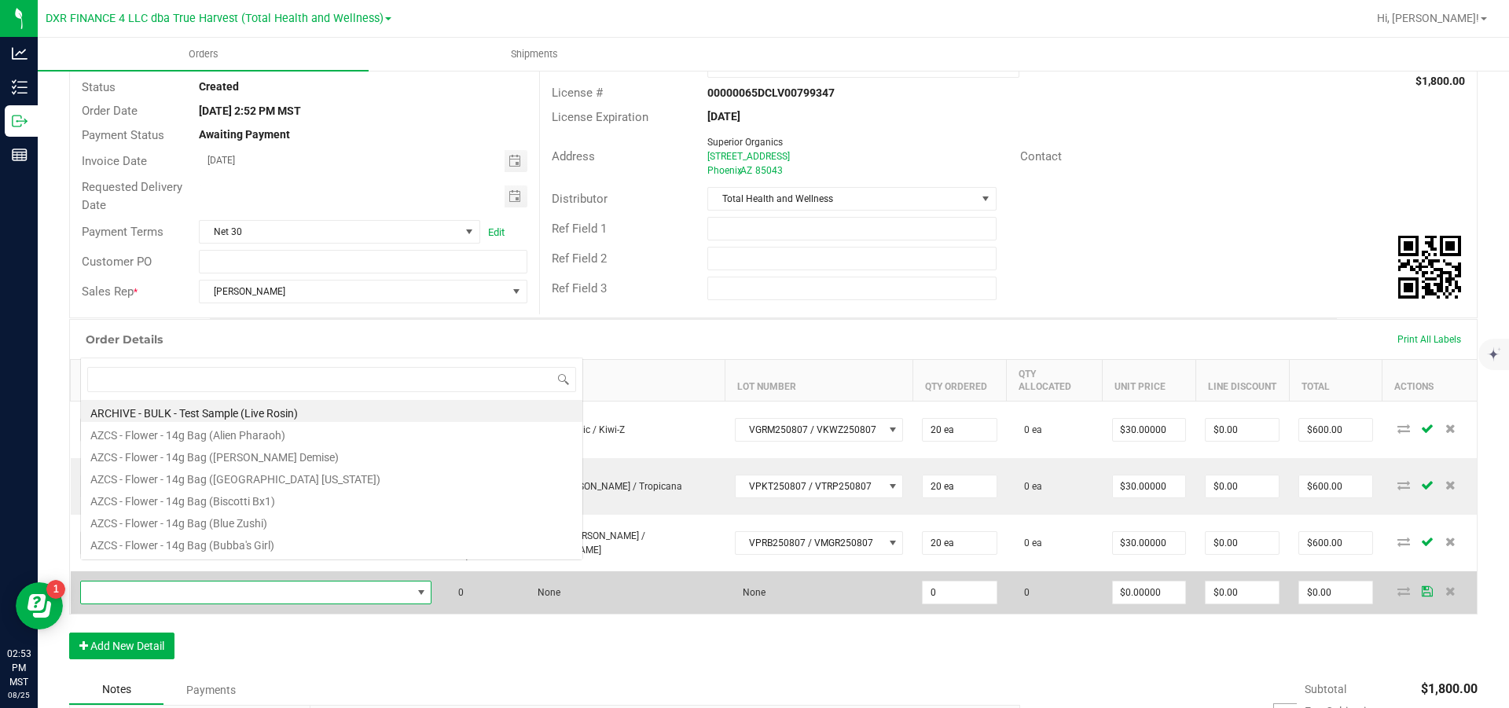
scroll to position [24, 289]
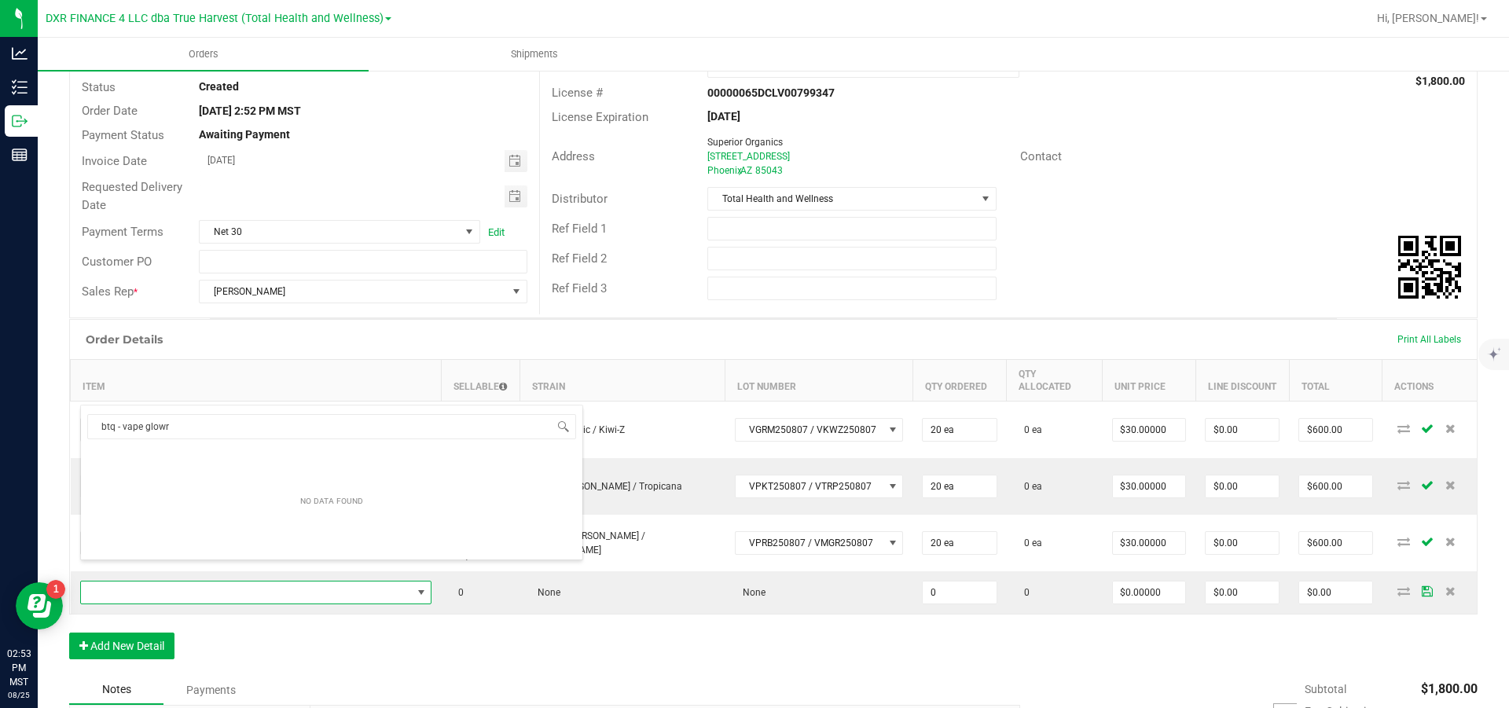
type input "btq - vape glow"
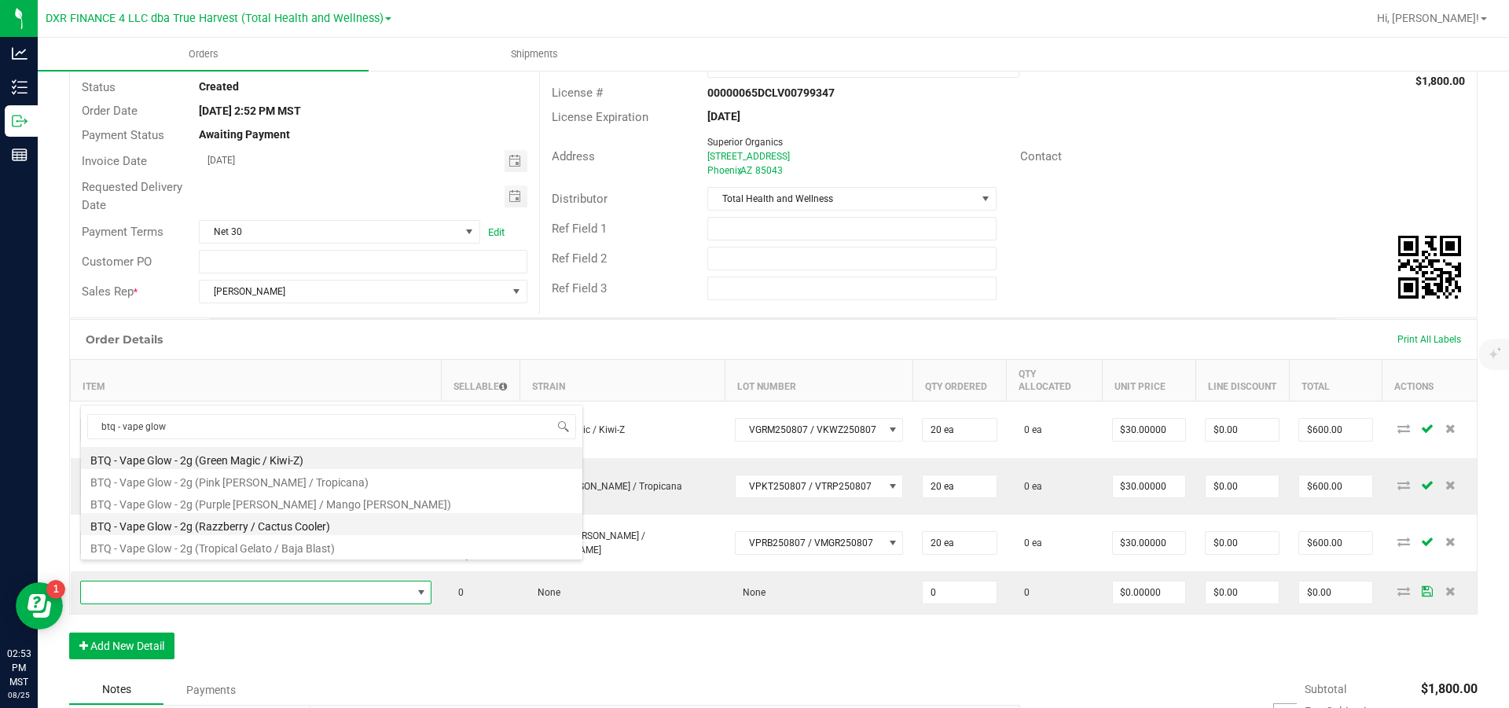
click at [191, 530] on li "BTQ - Vape Glow - 2g (Razzberry / Cactus Cooler)" at bounding box center [332, 524] width 502 height 22
type input "0 ea"
type input "$30.00000"
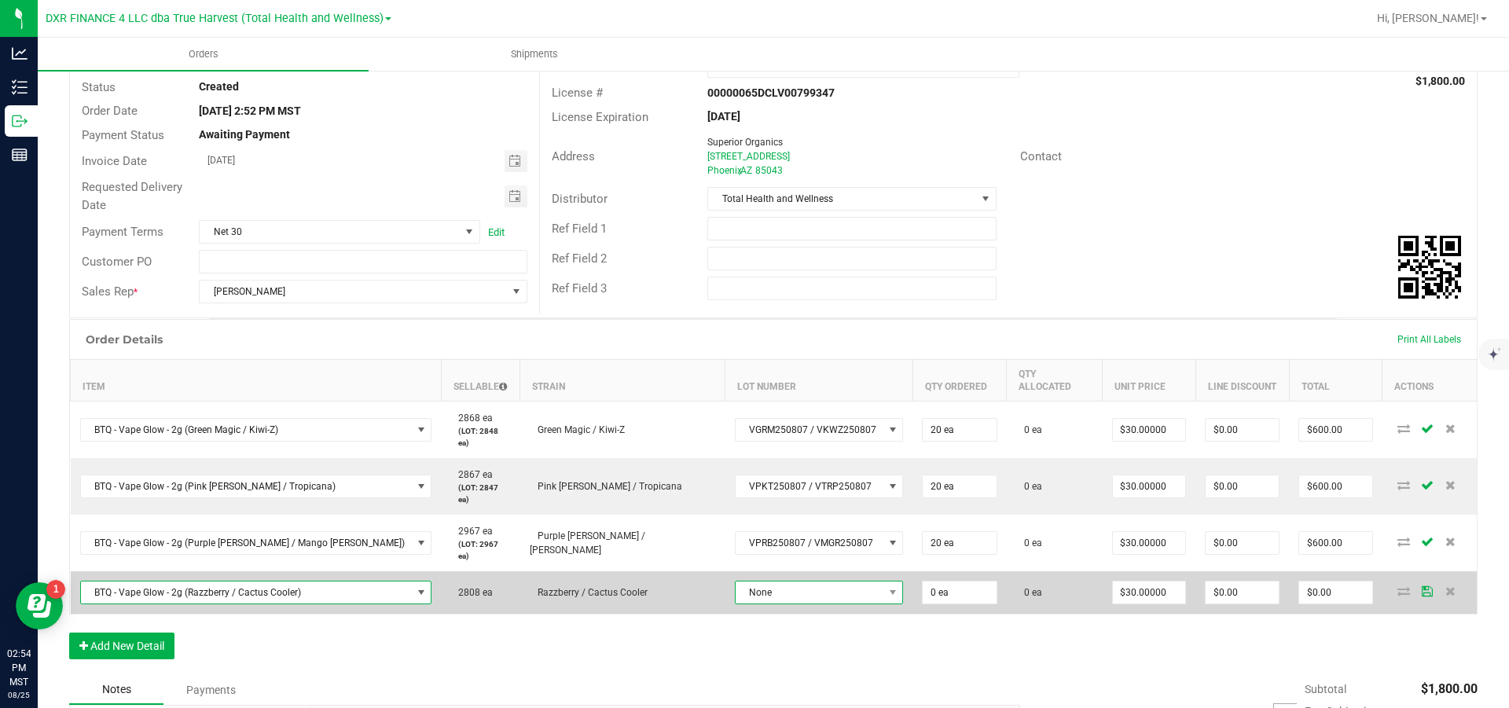
click at [736, 582] on span "None" at bounding box center [810, 593] width 148 height 22
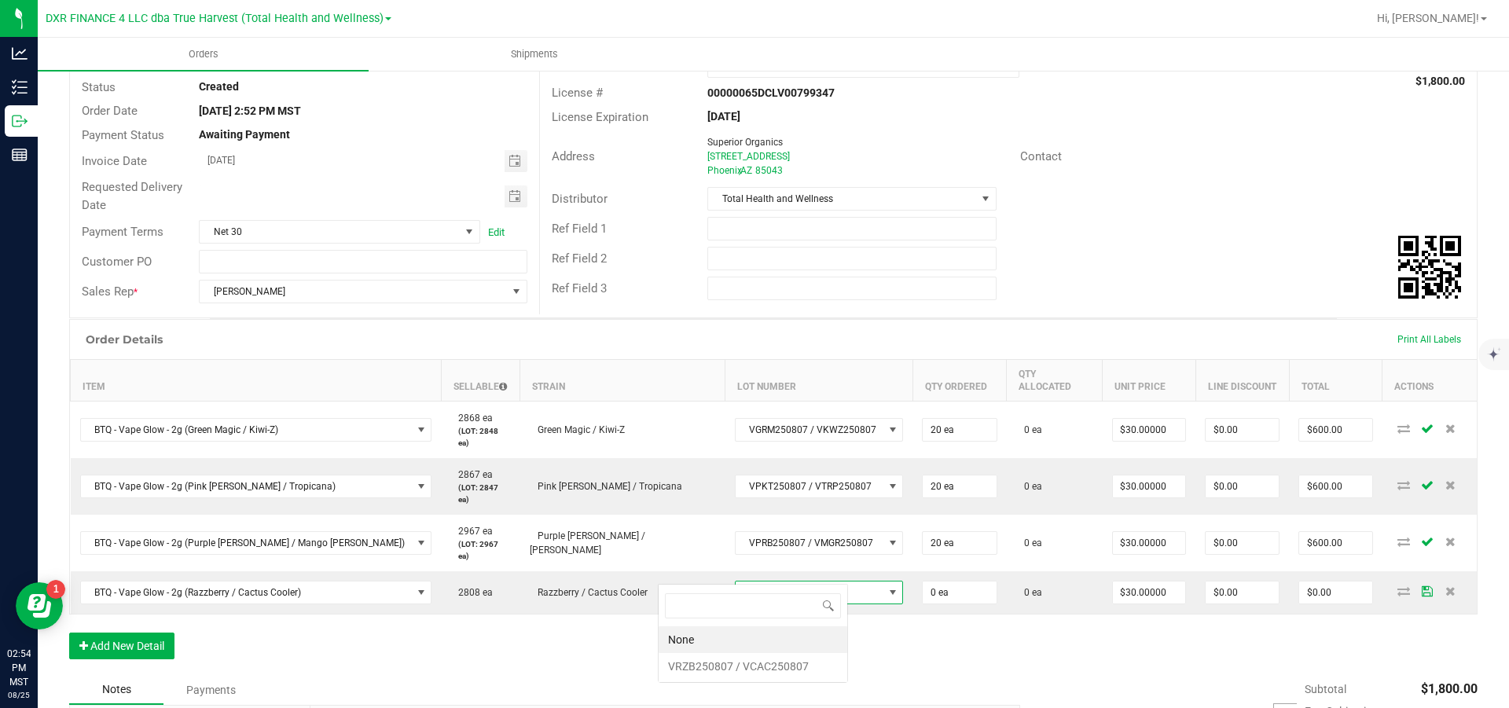
scroll to position [24, 189]
click at [703, 667] on VCAC250807 "VRZB250807 / VCAC250807" at bounding box center [753, 666] width 189 height 27
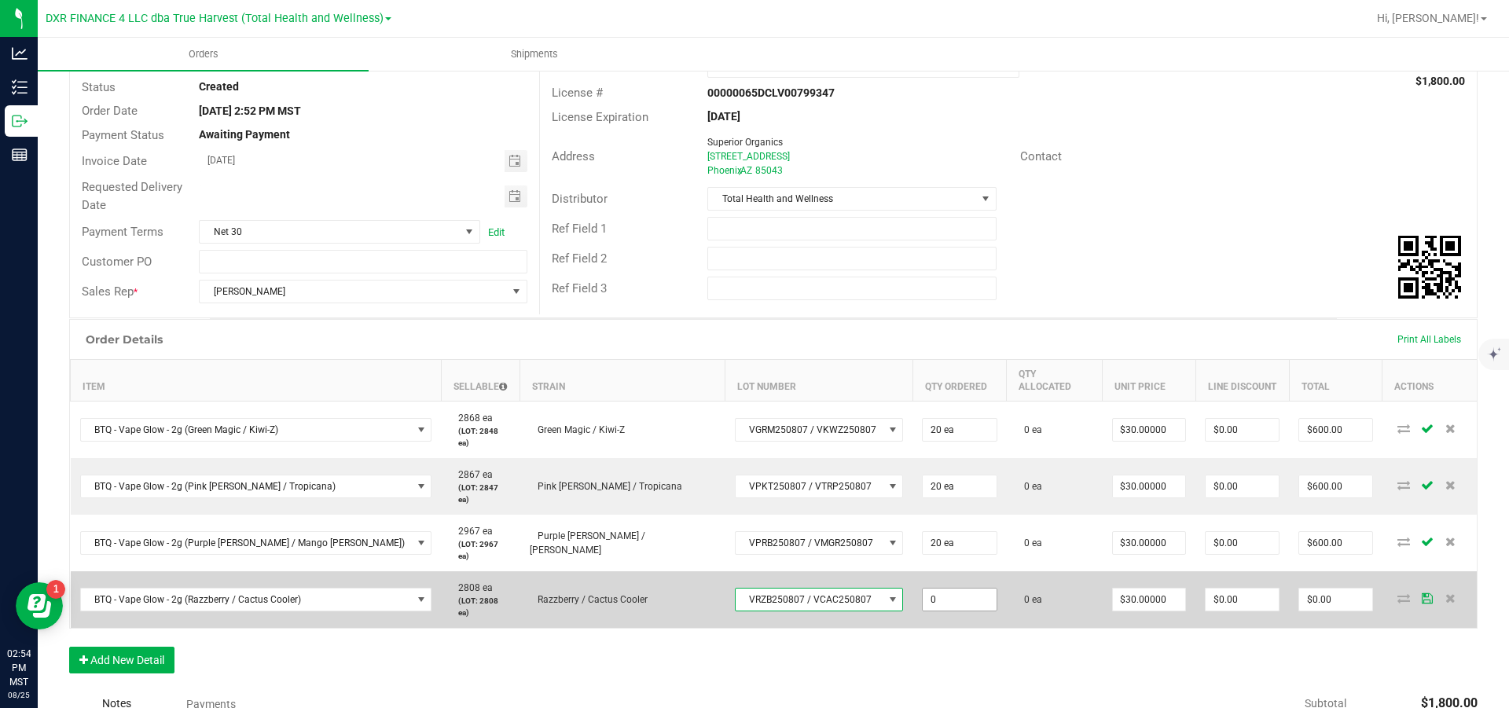
click at [923, 589] on input "0" at bounding box center [959, 600] width 73 height 22
type input "20 ea"
type input "30"
type input "$600.00"
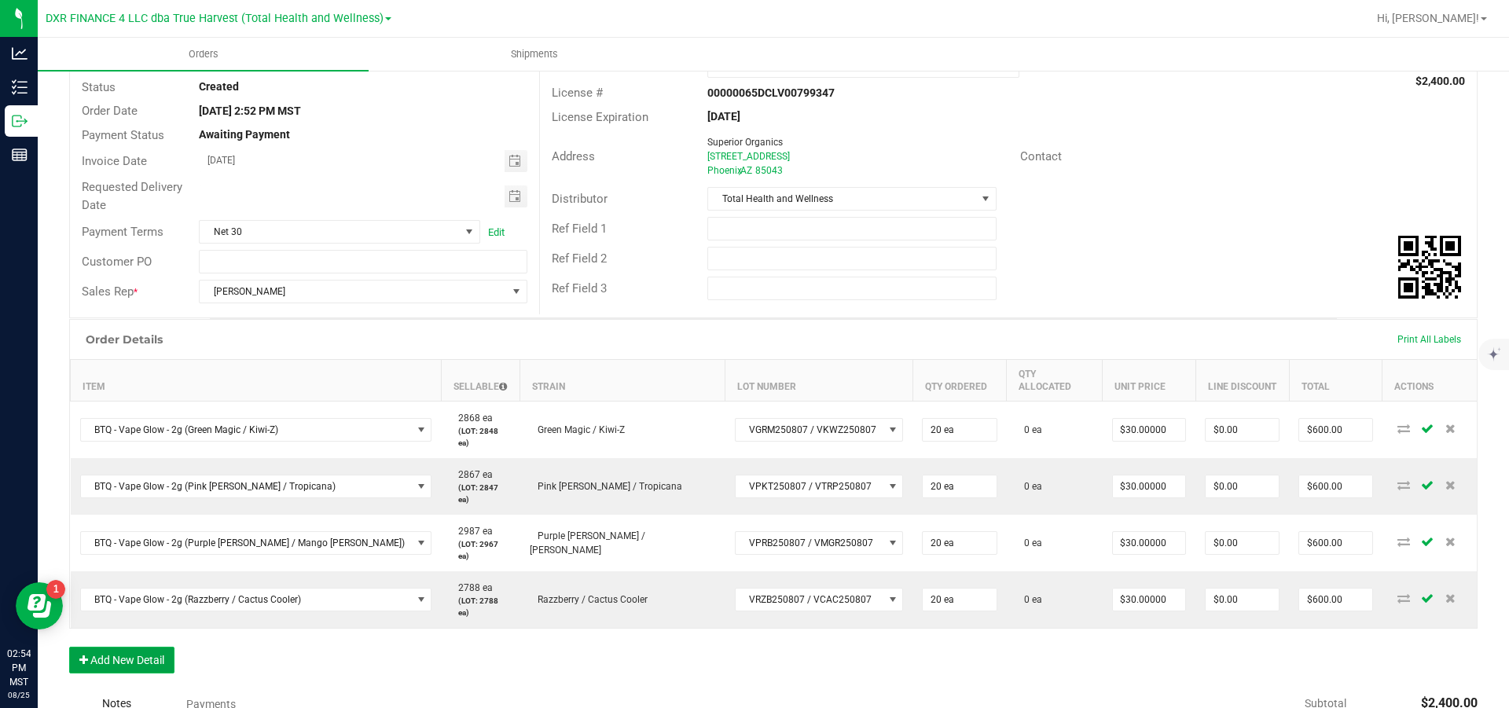
click at [121, 647] on button "Add New Detail" at bounding box center [121, 660] width 105 height 27
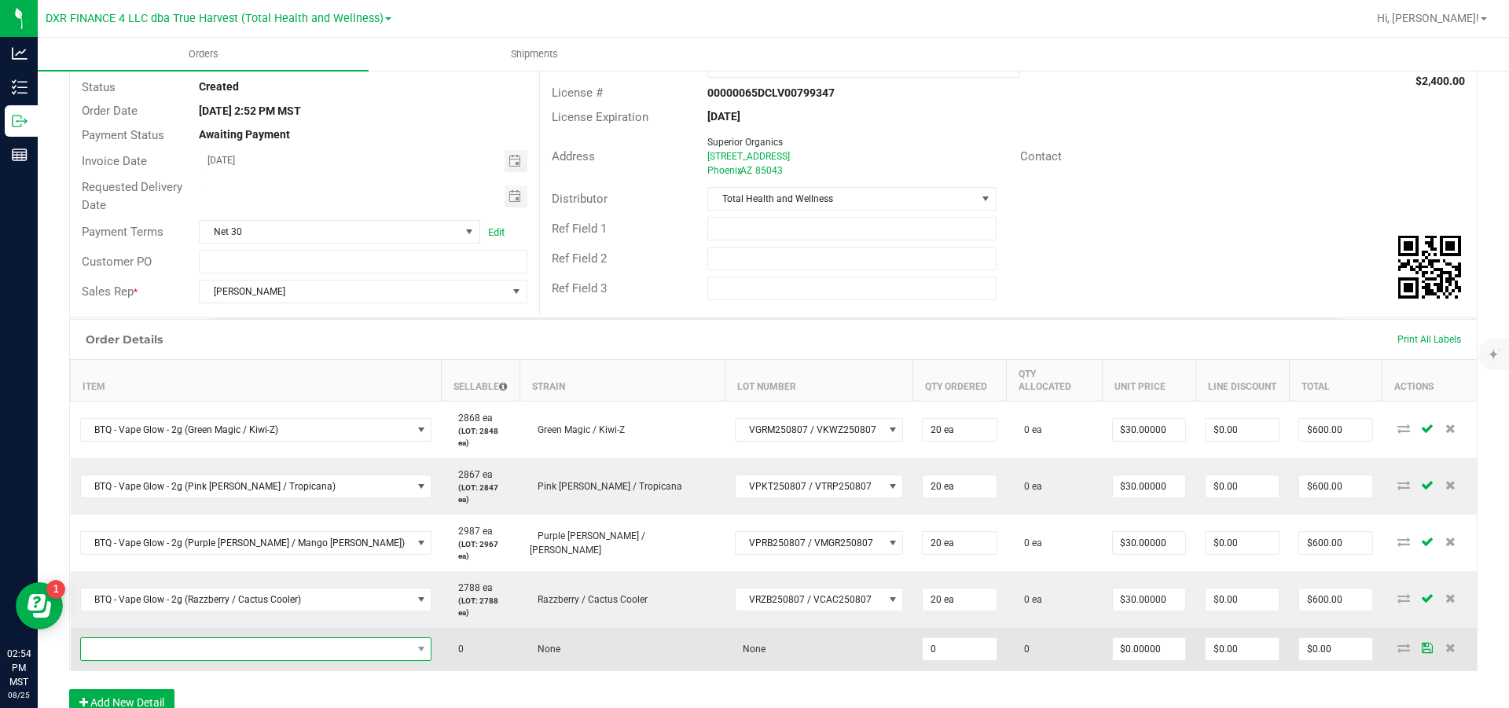
click at [133, 638] on span "NO DATA FOUND" at bounding box center [246, 649] width 331 height 22
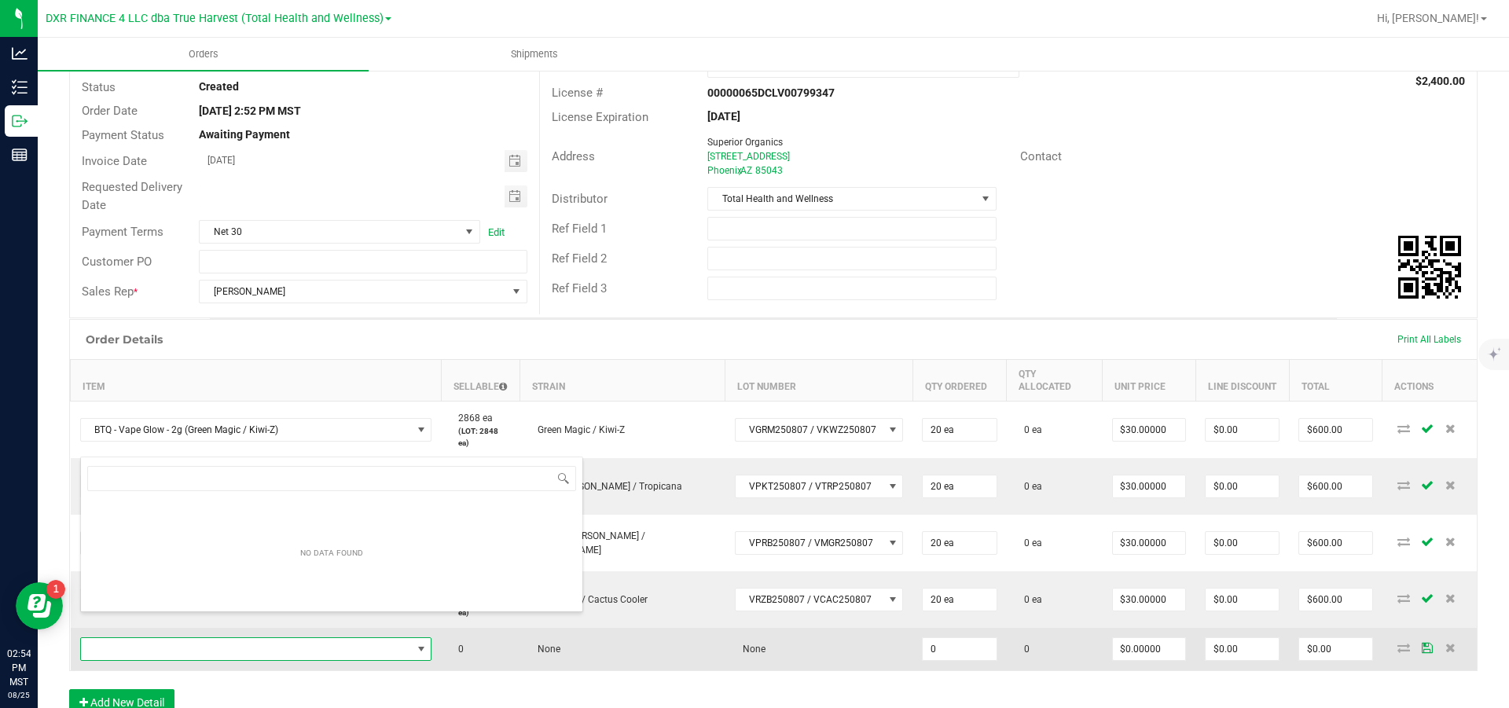
scroll to position [24, 289]
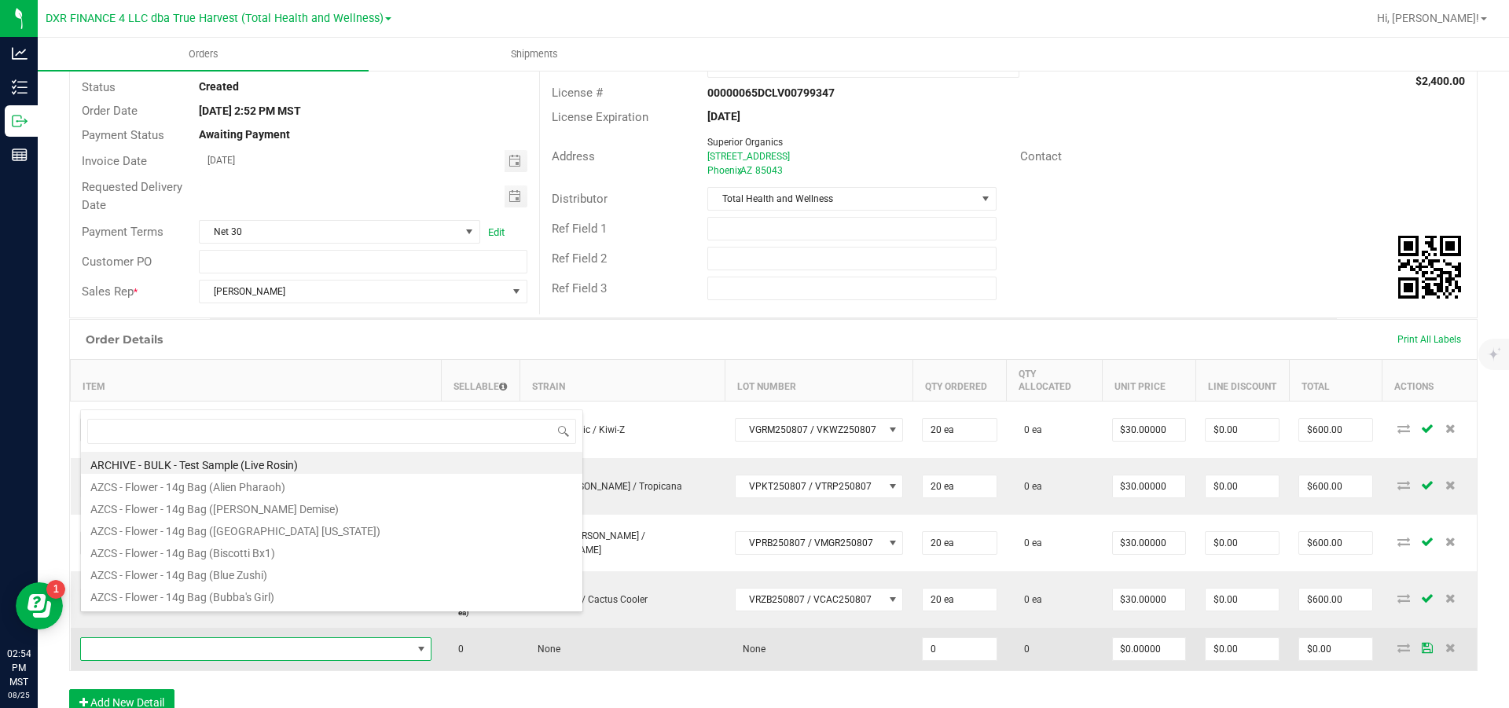
type input "btq - vape glow"
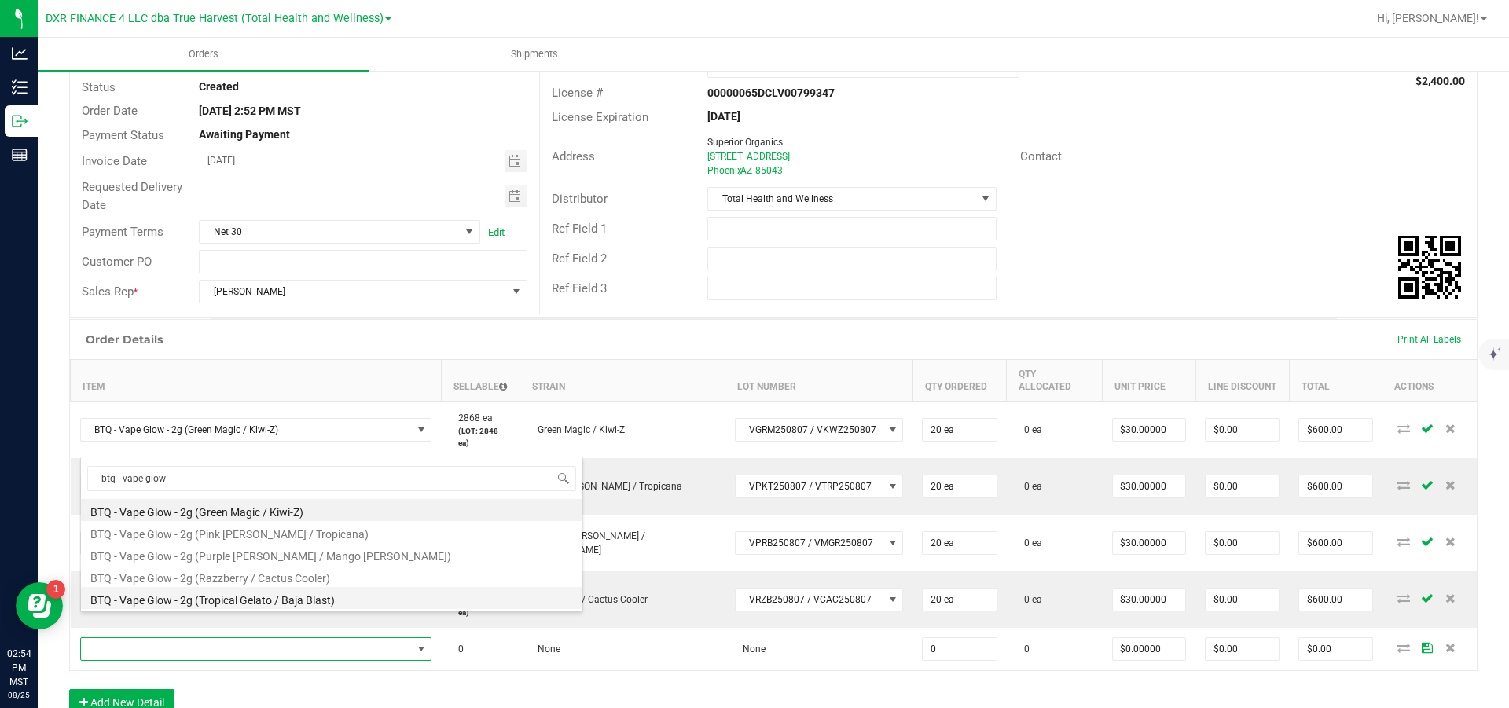
click at [255, 600] on li "BTQ - Vape Glow - 2g (Tropical Gelato / Baja Blast)" at bounding box center [332, 598] width 502 height 22
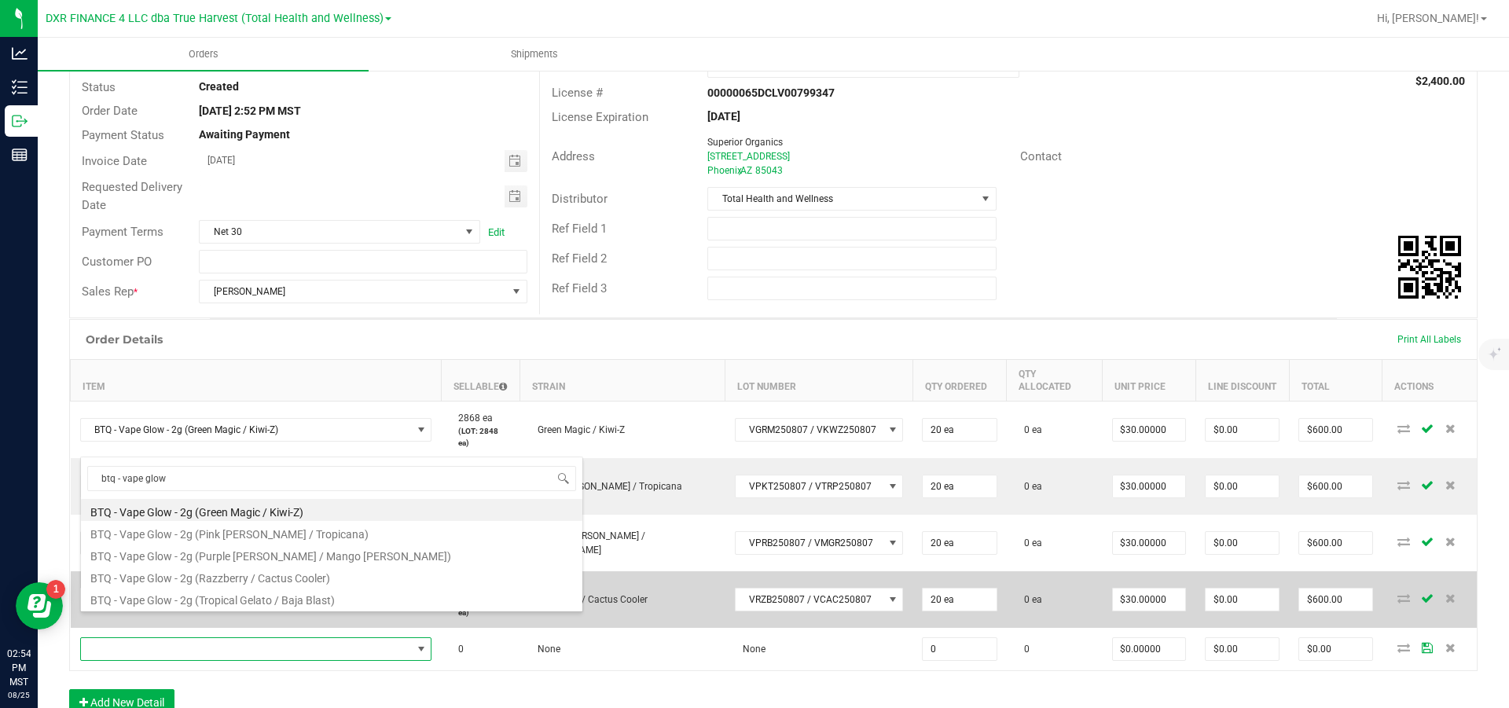
type input "0 ea"
type input "$30.00000"
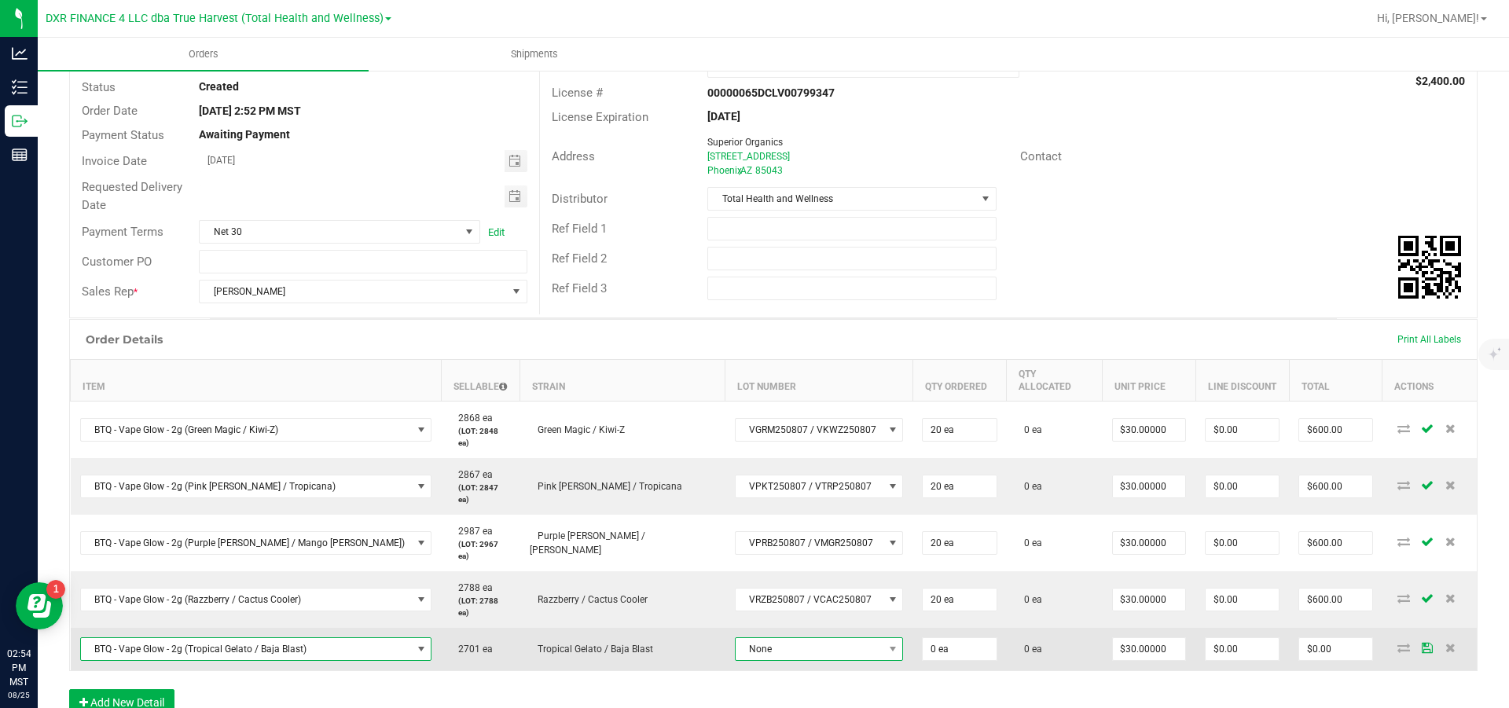
click at [784, 638] on span "None" at bounding box center [810, 649] width 148 height 22
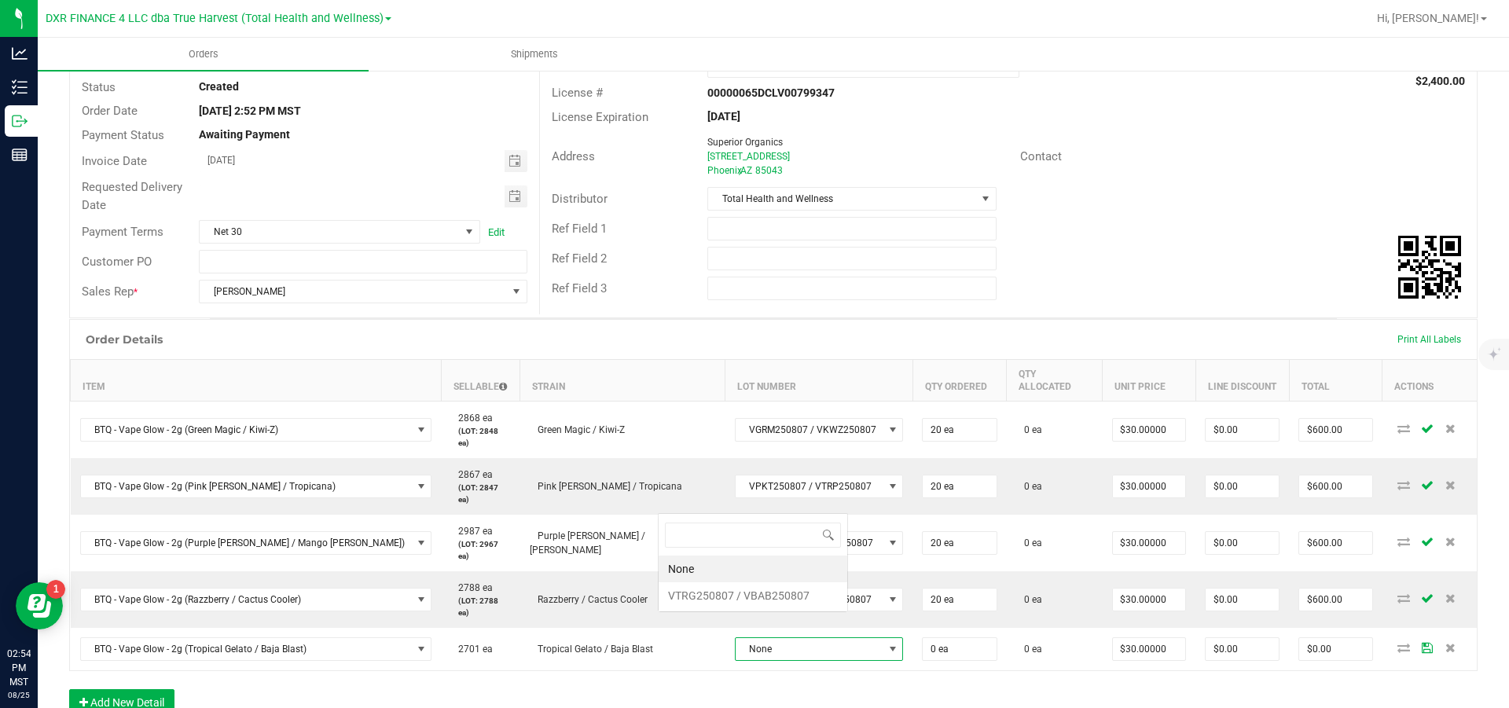
scroll to position [24, 187]
click at [762, 598] on VBAB250807 "VTRG250807 / VBAB250807" at bounding box center [753, 596] width 189 height 27
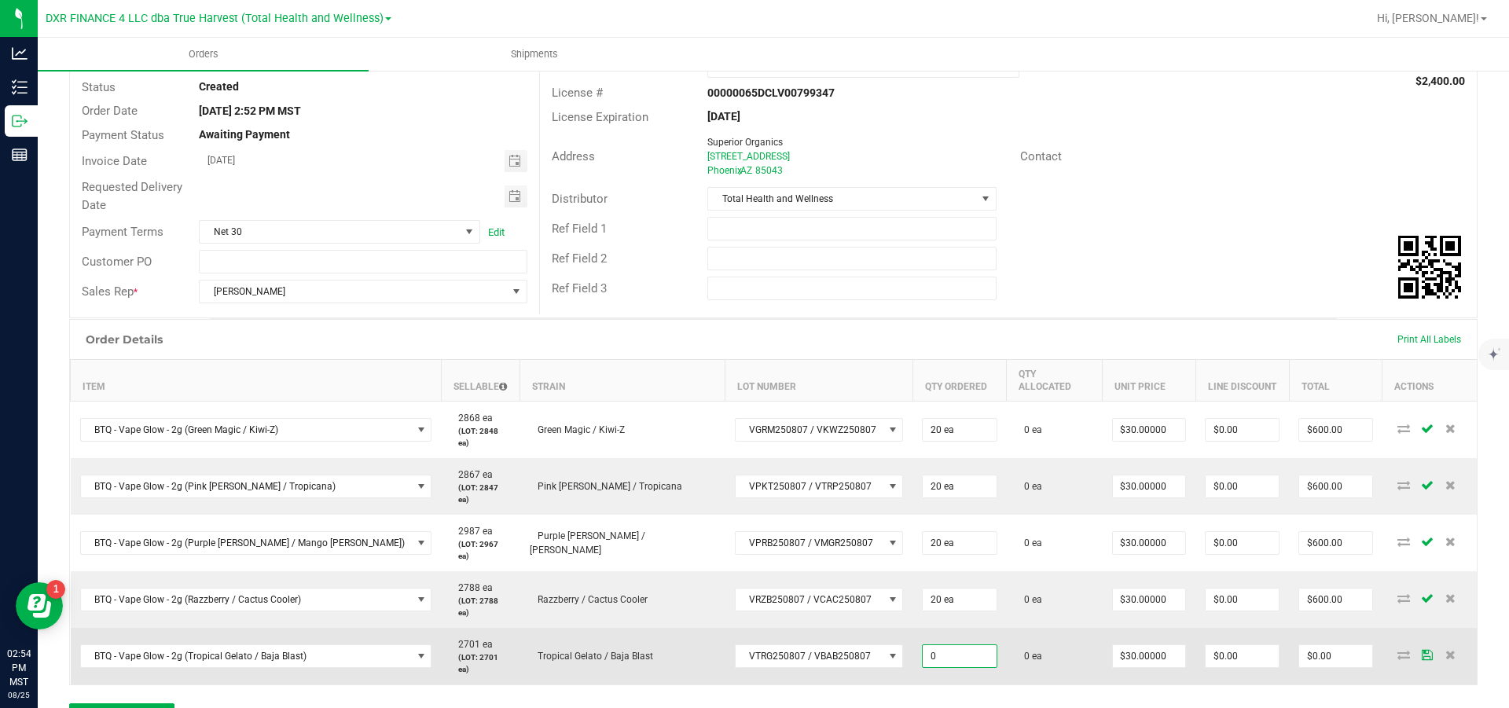
click at [925, 645] on input "0" at bounding box center [959, 656] width 73 height 22
type input "30 ea"
type input "30"
type input "$900.00"
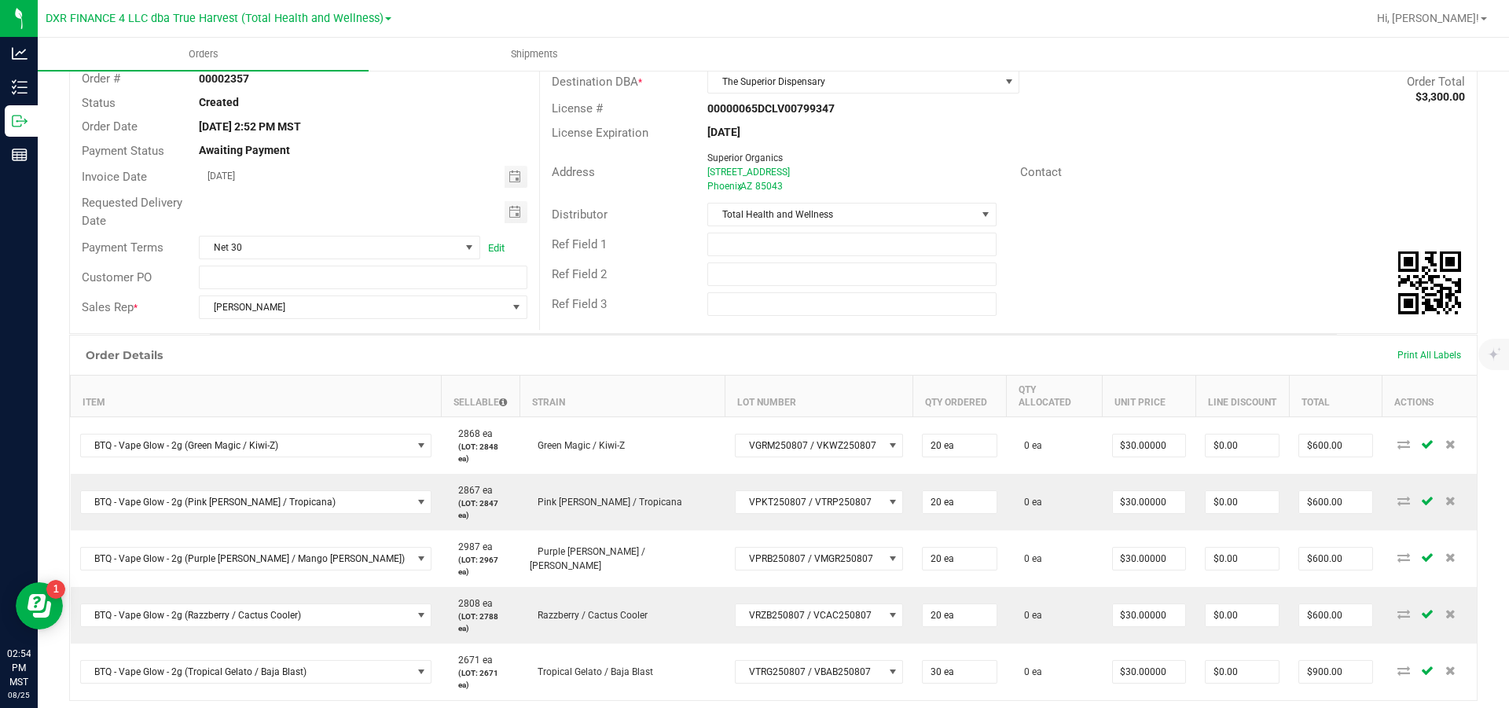
scroll to position [0, 0]
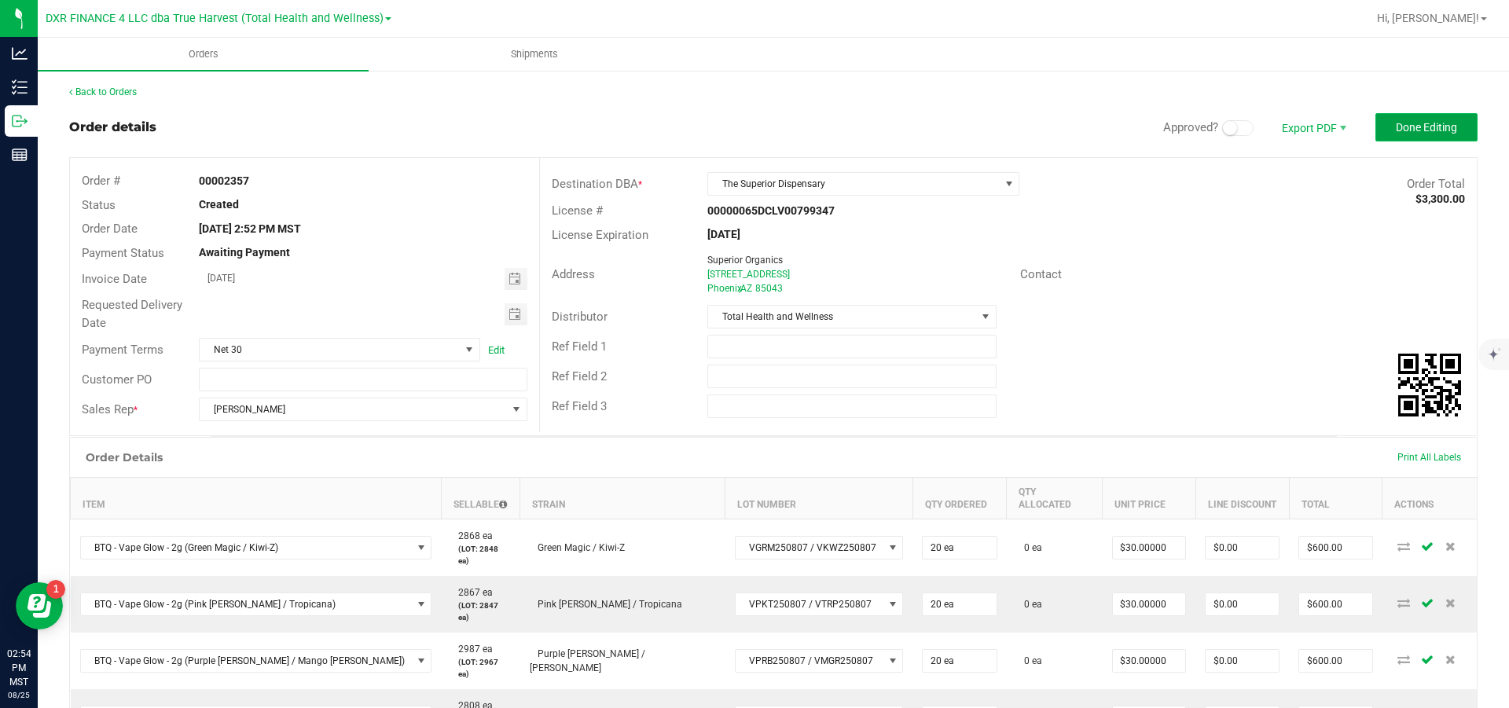
drag, startPoint x: 1382, startPoint y: 123, endPoint x: 1368, endPoint y: 145, distance: 26.2
click at [1396, 123] on span "Done Editing" at bounding box center [1426, 127] width 61 height 13
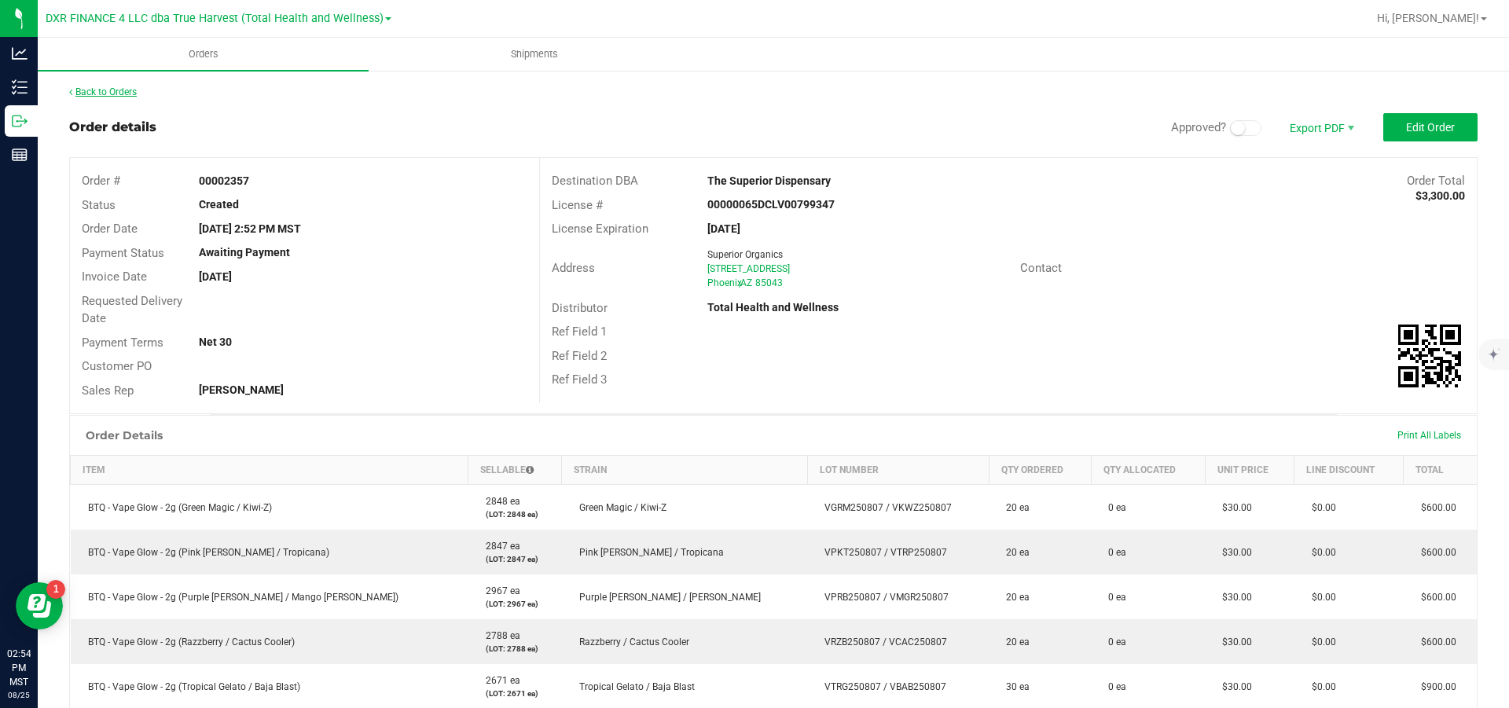
click at [123, 96] on link "Back to Orders" at bounding box center [103, 91] width 68 height 11
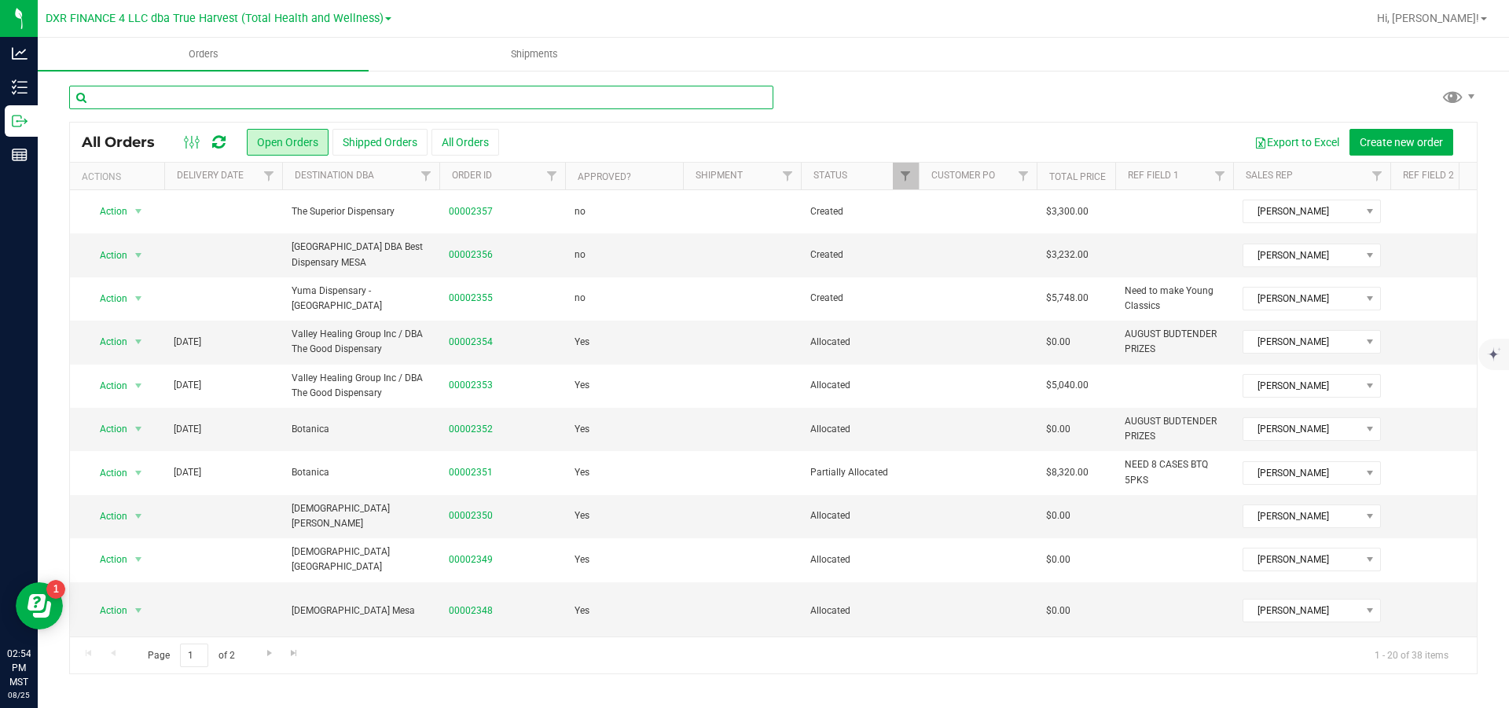
click at [159, 95] on input "text" at bounding box center [421, 98] width 704 height 24
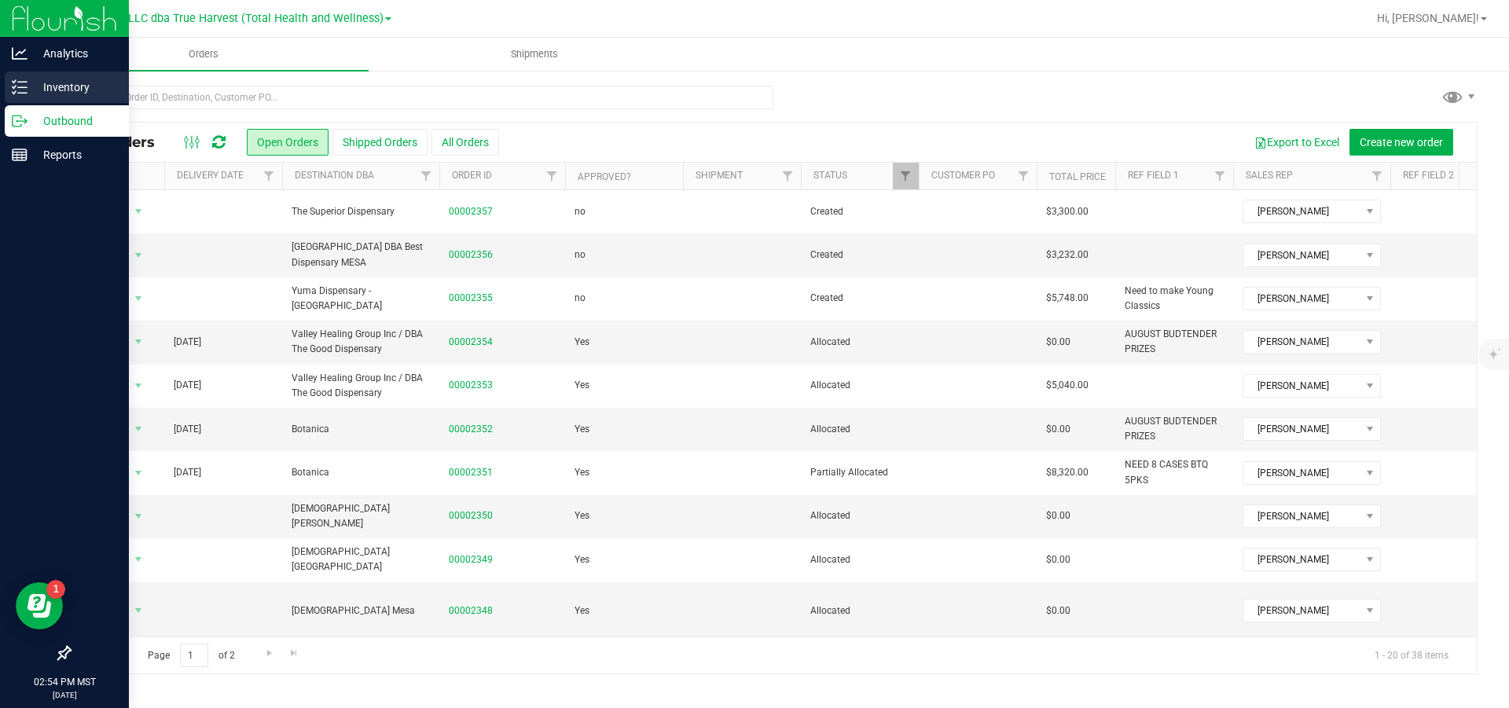
drag, startPoint x: 75, startPoint y: 97, endPoint x: 90, endPoint y: 95, distance: 15.9
click at [75, 97] on div "Inventory" at bounding box center [67, 87] width 124 height 31
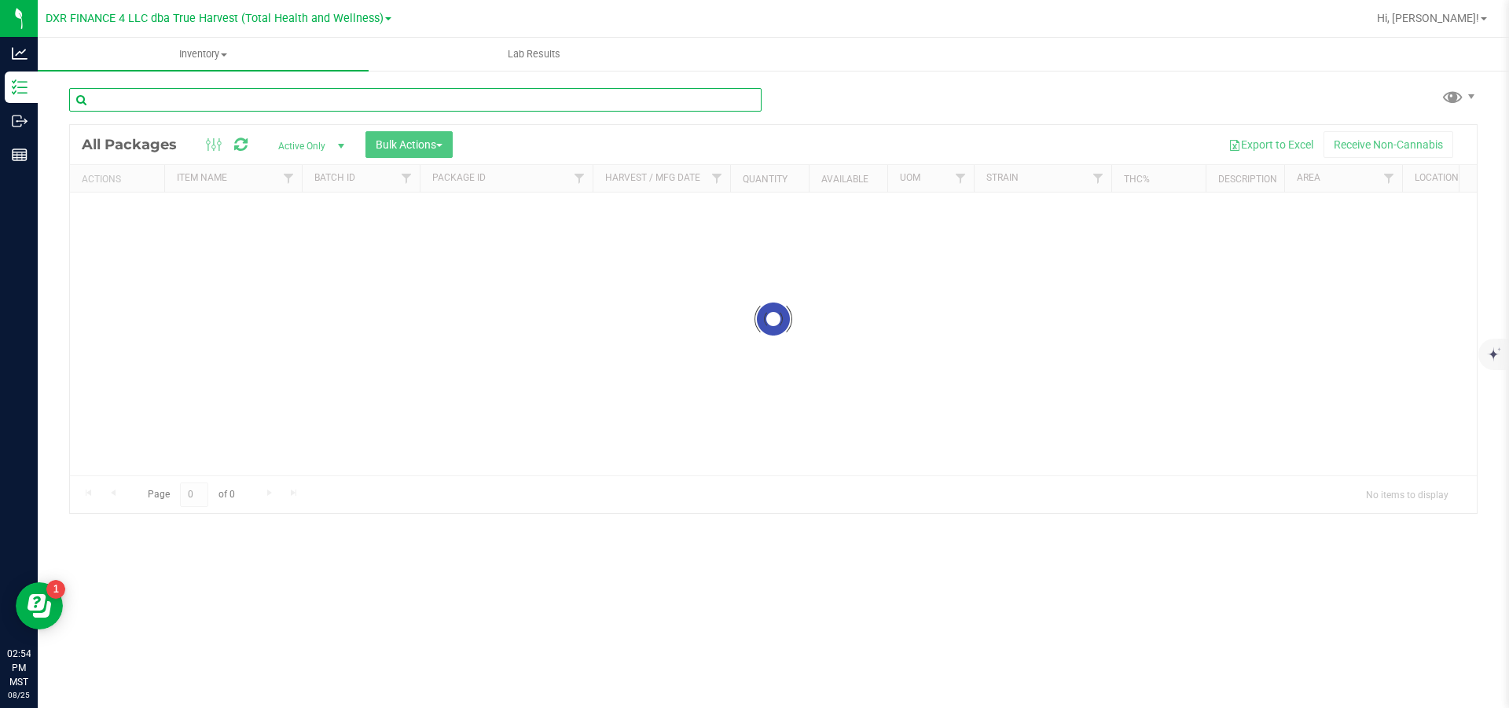
click at [260, 102] on div "Inventory All packages All inventory Waste log Create inventory Lab Results" at bounding box center [774, 373] width 1472 height 671
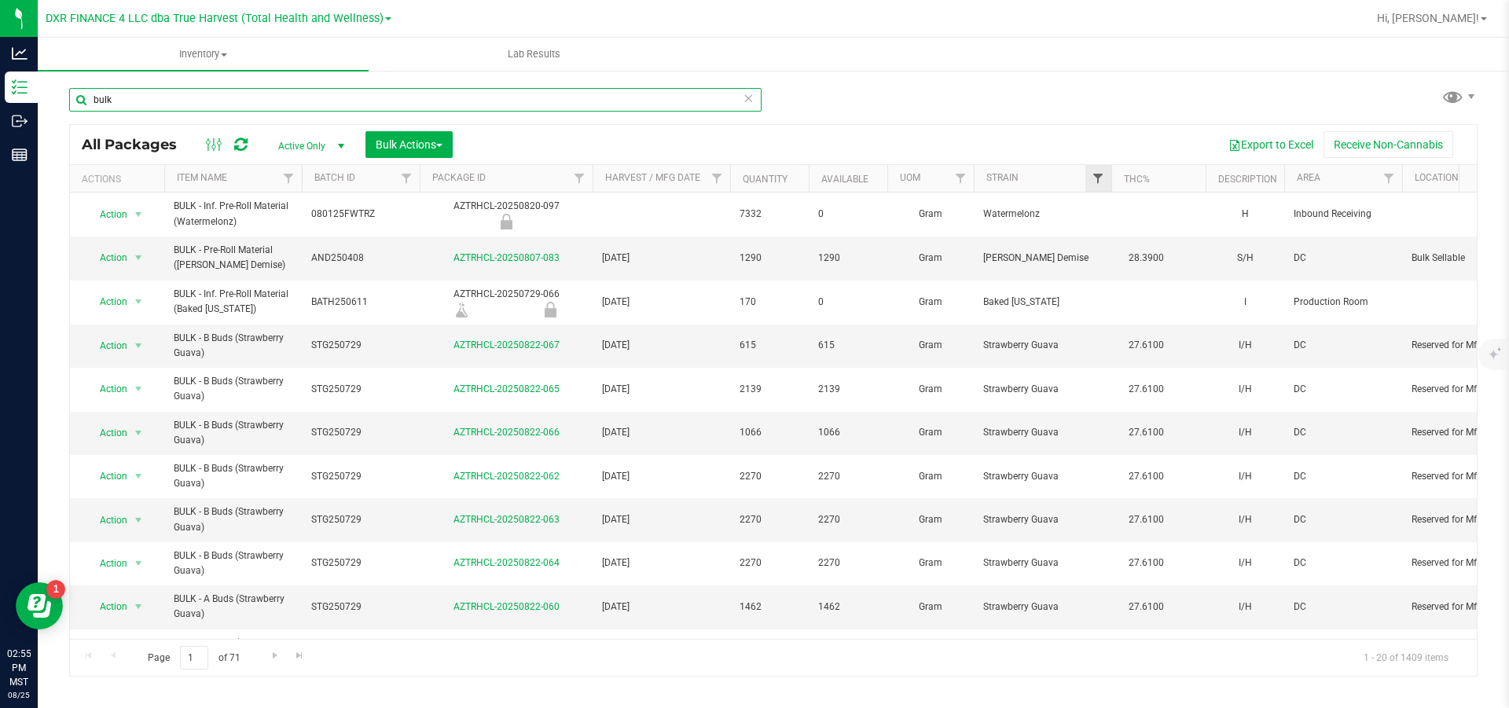
type input "bulk"
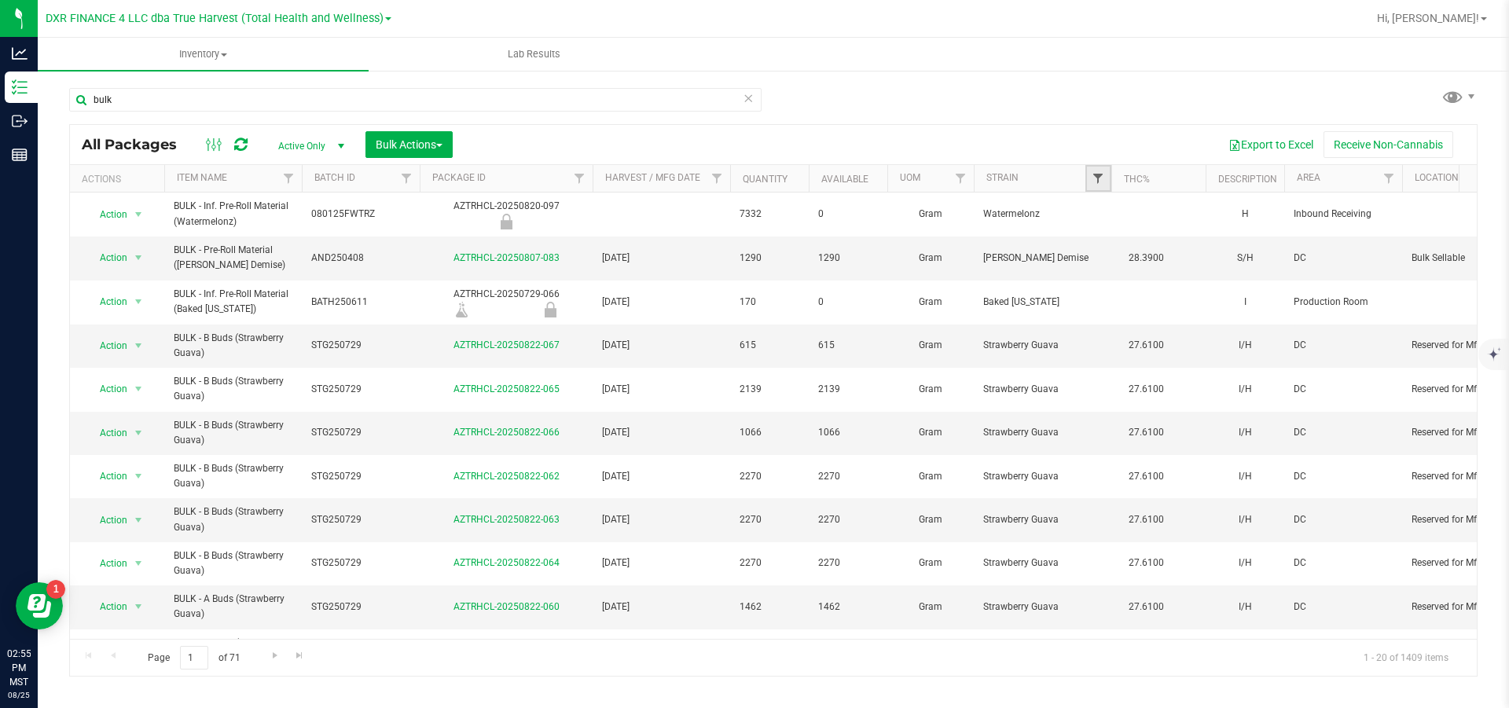
click at [1102, 181] on span "Filter" at bounding box center [1098, 178] width 13 height 13
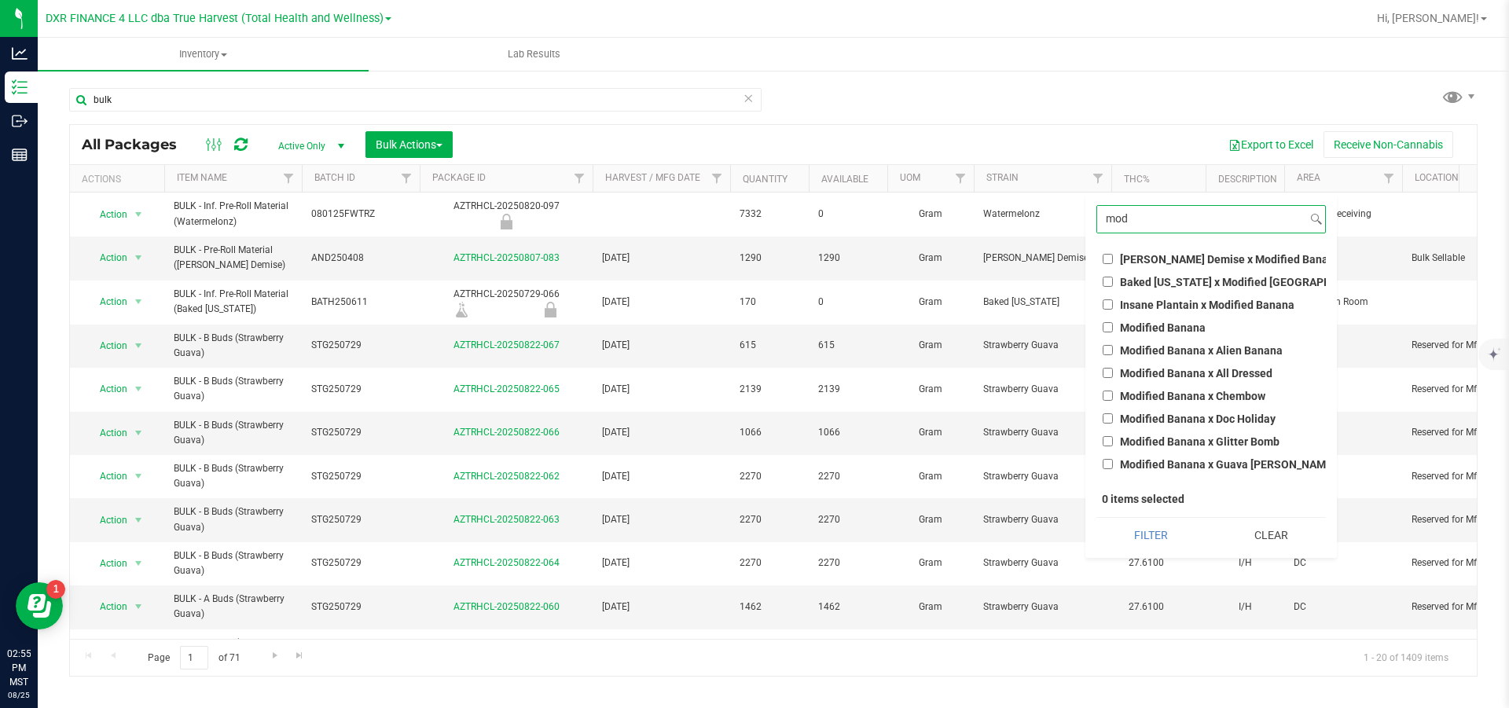
type input "mod"
click at [1104, 327] on input "Modified Banana" at bounding box center [1108, 327] width 10 height 10
checkbox input "true"
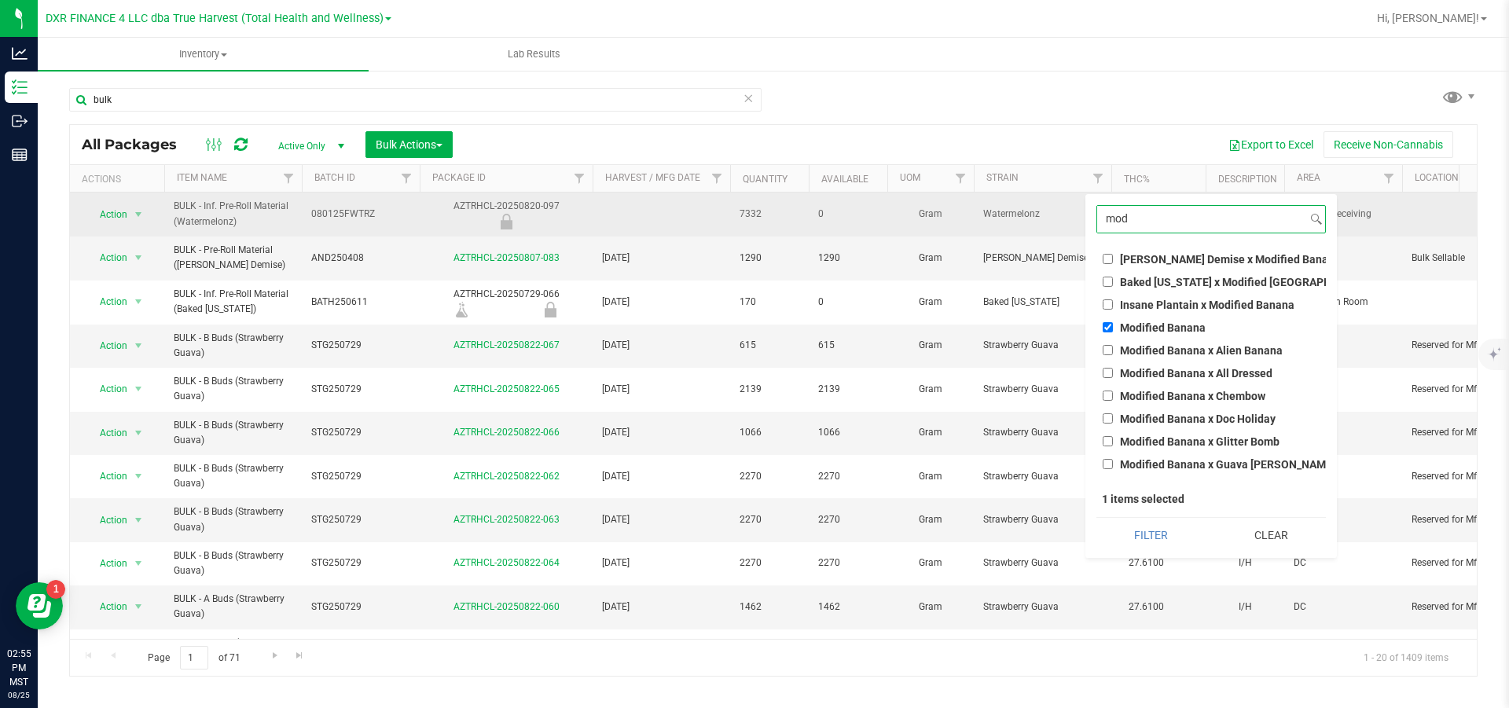
drag, startPoint x: 1140, startPoint y: 220, endPoint x: 1065, endPoint y: 218, distance: 74.7
click at [1065, 218] on body "Analytics Inventory Outbound Reports 02:55 PM MST 08/25/2025 08/25 DXR FINANCE …" at bounding box center [754, 354] width 1509 height 708
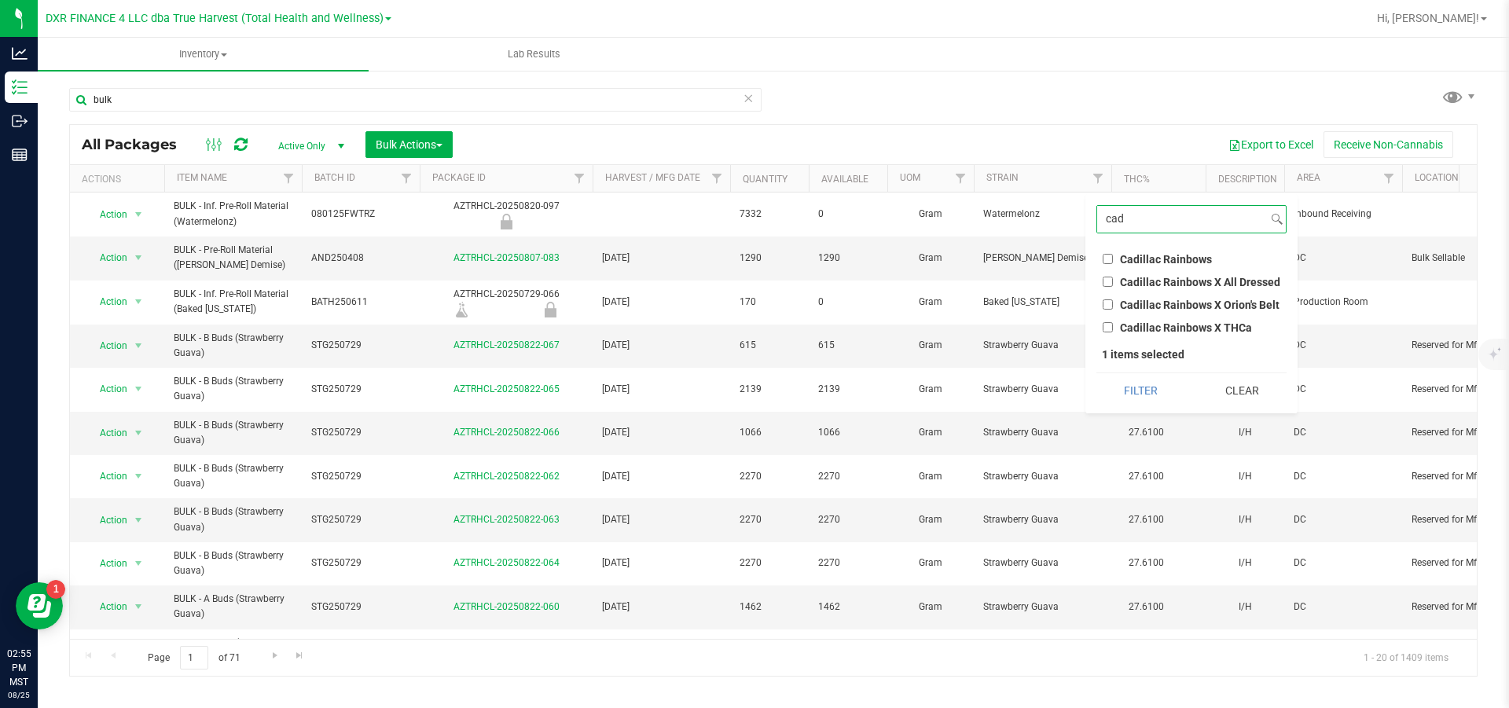
type input "cad"
click at [1110, 259] on input "Cadillac Rainbows" at bounding box center [1108, 259] width 10 height 10
checkbox input "true"
click at [1161, 229] on input "cad" at bounding box center [1180, 219] width 167 height 27
type input "c"
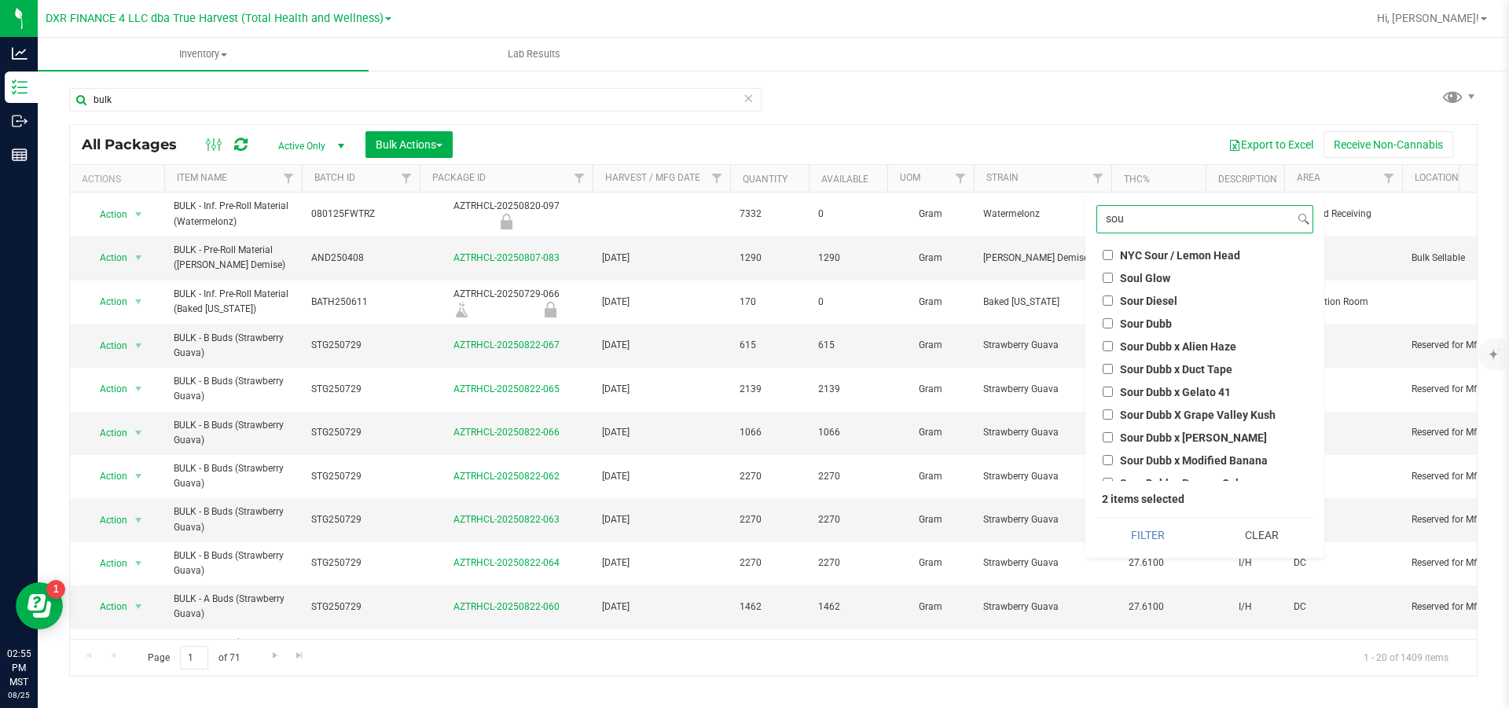
scroll to position [236, 0]
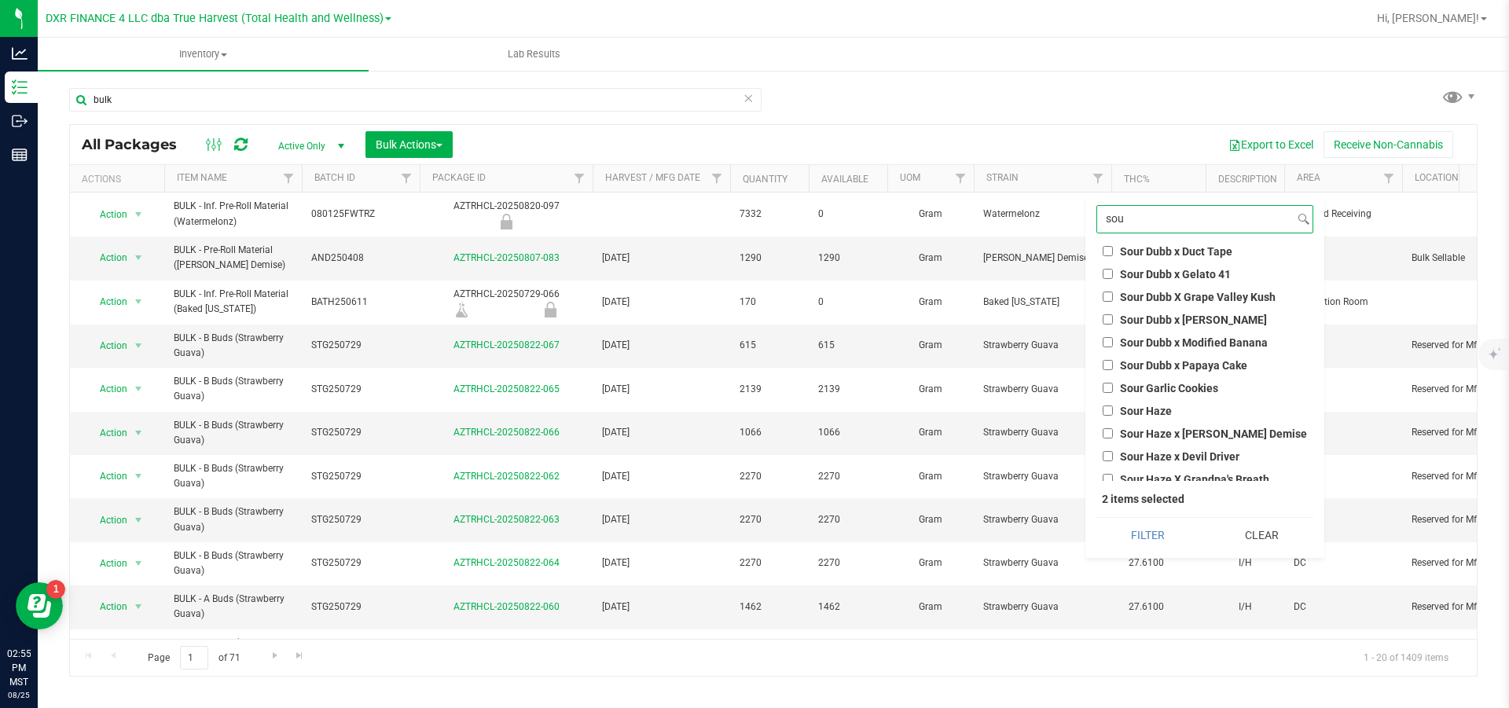
type input "sou"
click at [1105, 413] on input "Sour Haze" at bounding box center [1108, 411] width 10 height 10
checkbox input "true"
click at [1160, 546] on button "Filter" at bounding box center [1148, 535] width 103 height 35
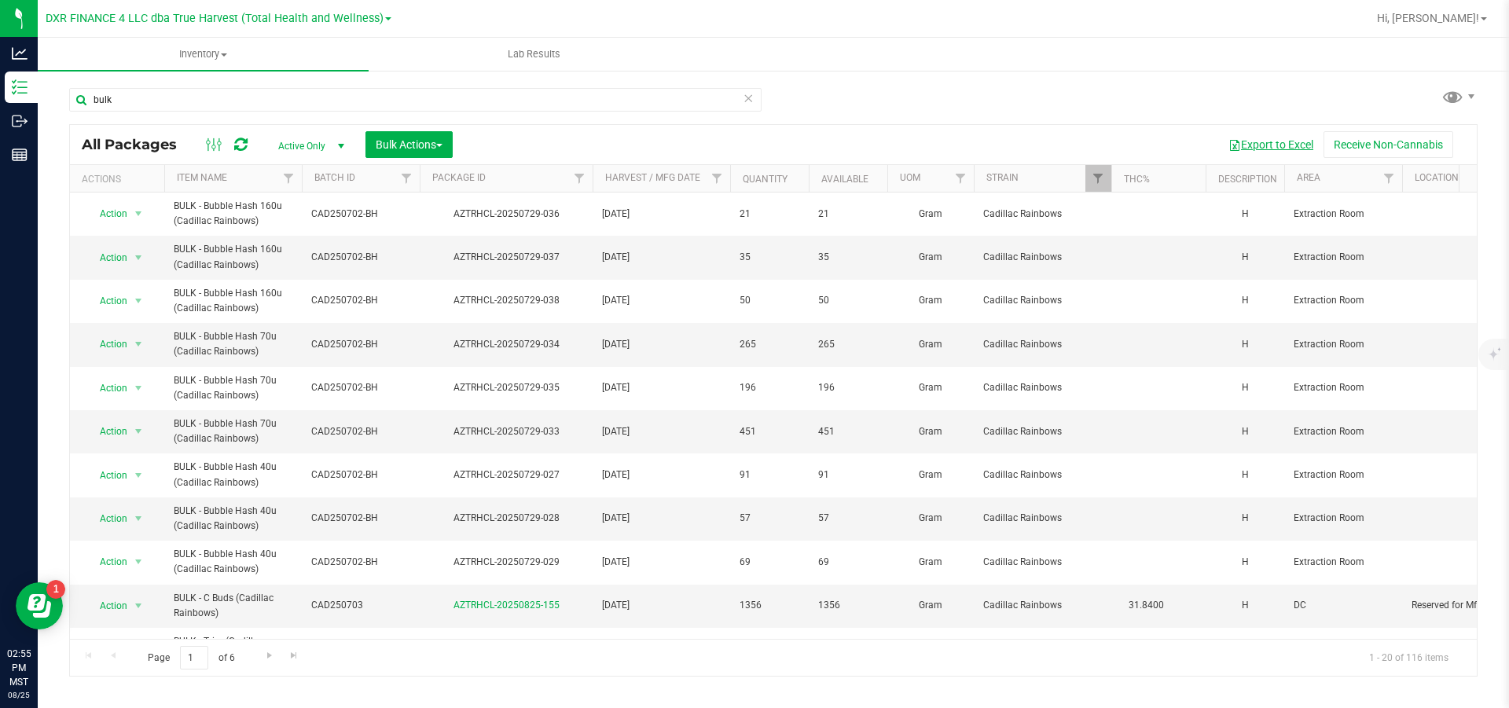
click at [1268, 147] on button "Export to Excel" at bounding box center [1271, 144] width 105 height 27
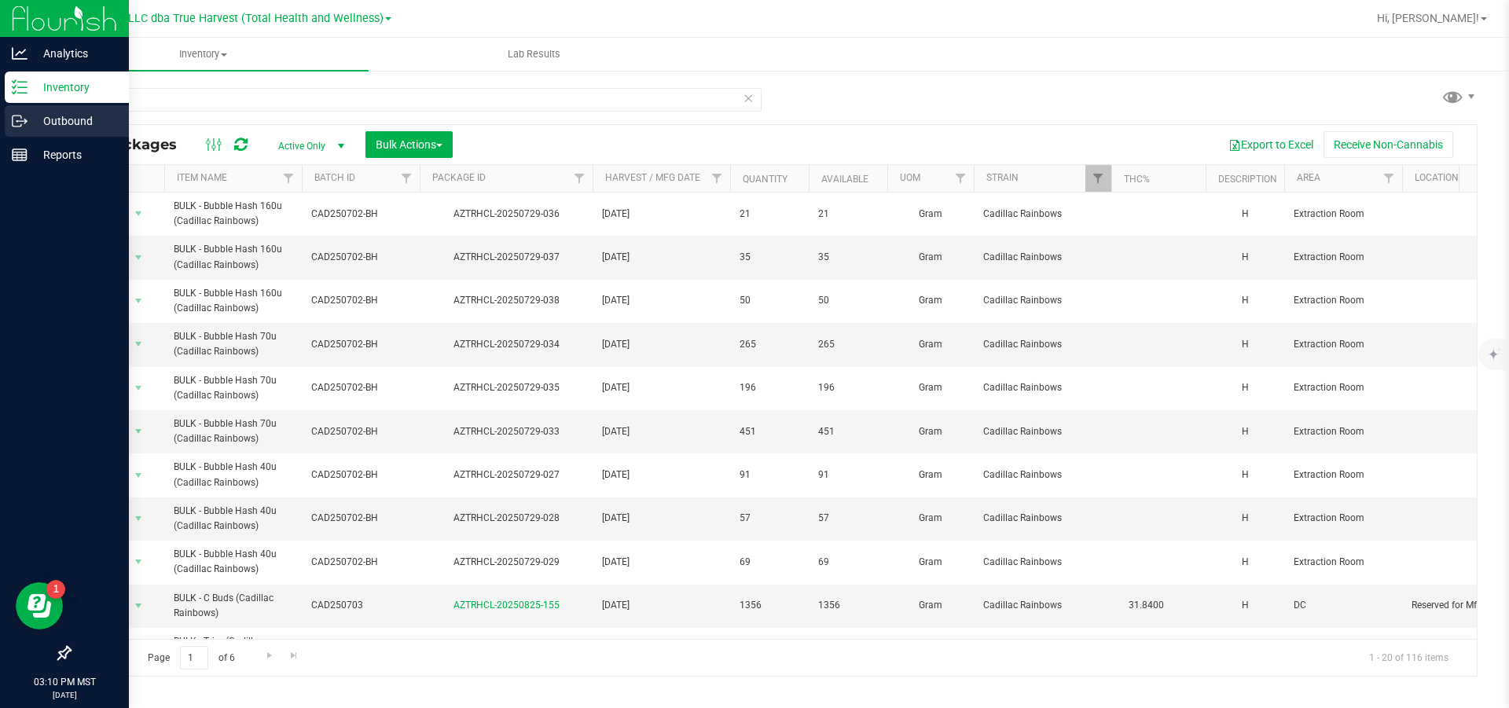
click at [28, 112] on p "Outbound" at bounding box center [75, 121] width 94 height 19
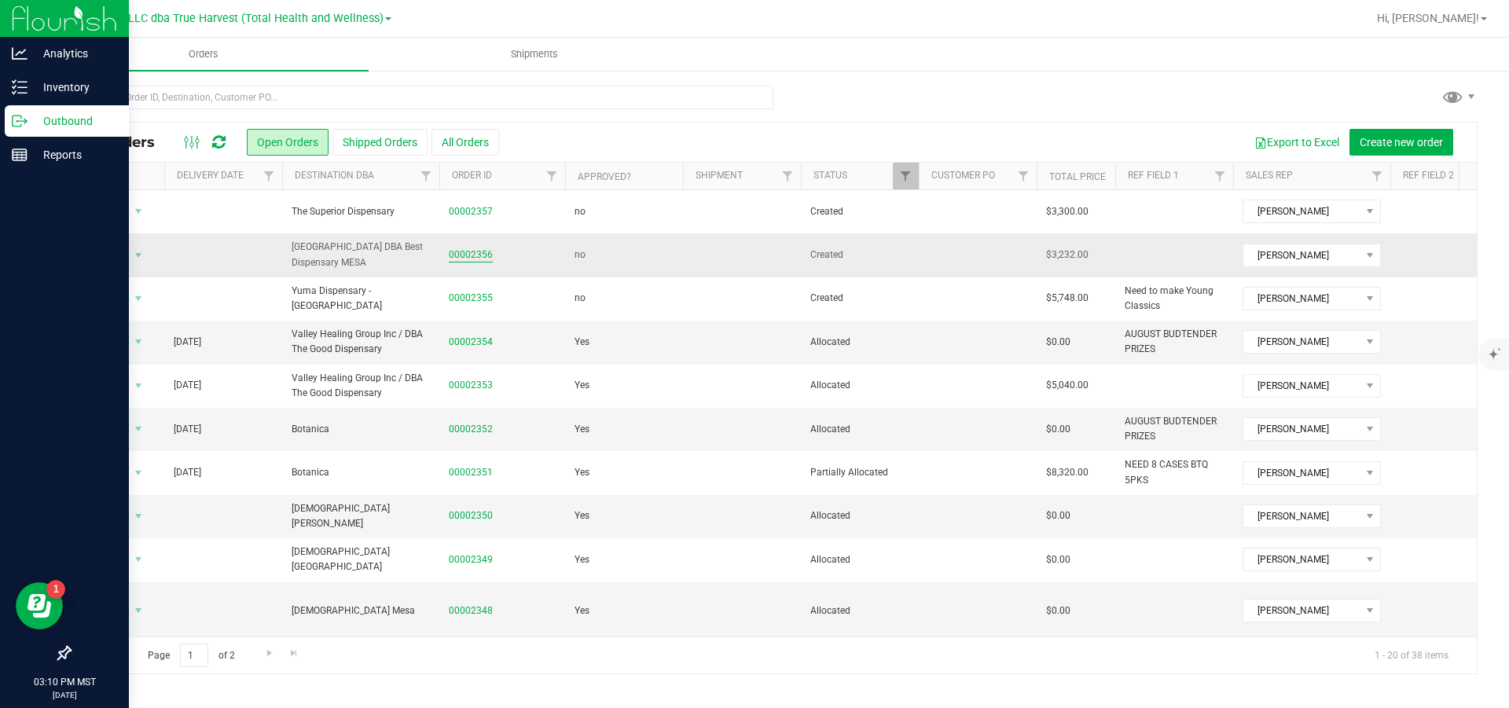
click at [469, 263] on link "00002356" at bounding box center [471, 255] width 44 height 15
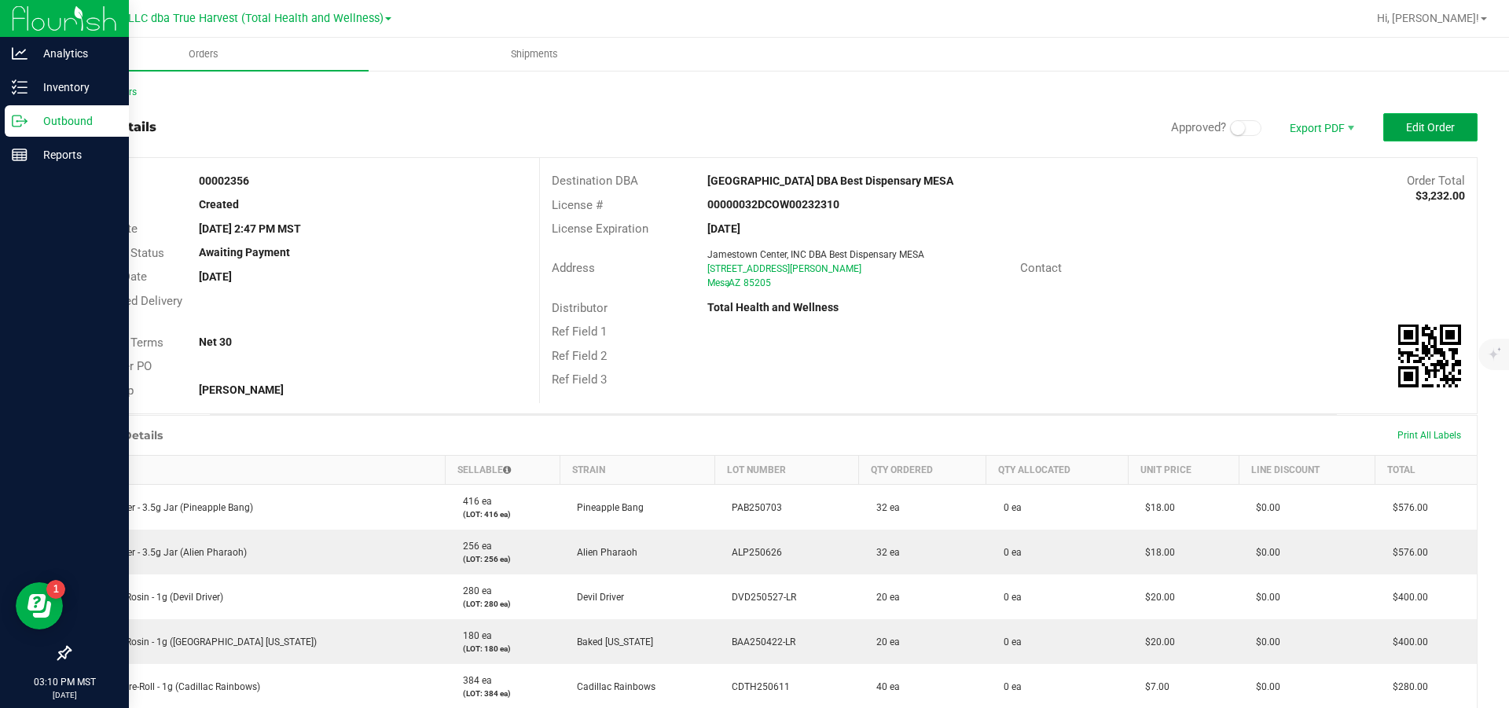
click at [1388, 119] on button "Edit Order" at bounding box center [1431, 127] width 94 height 28
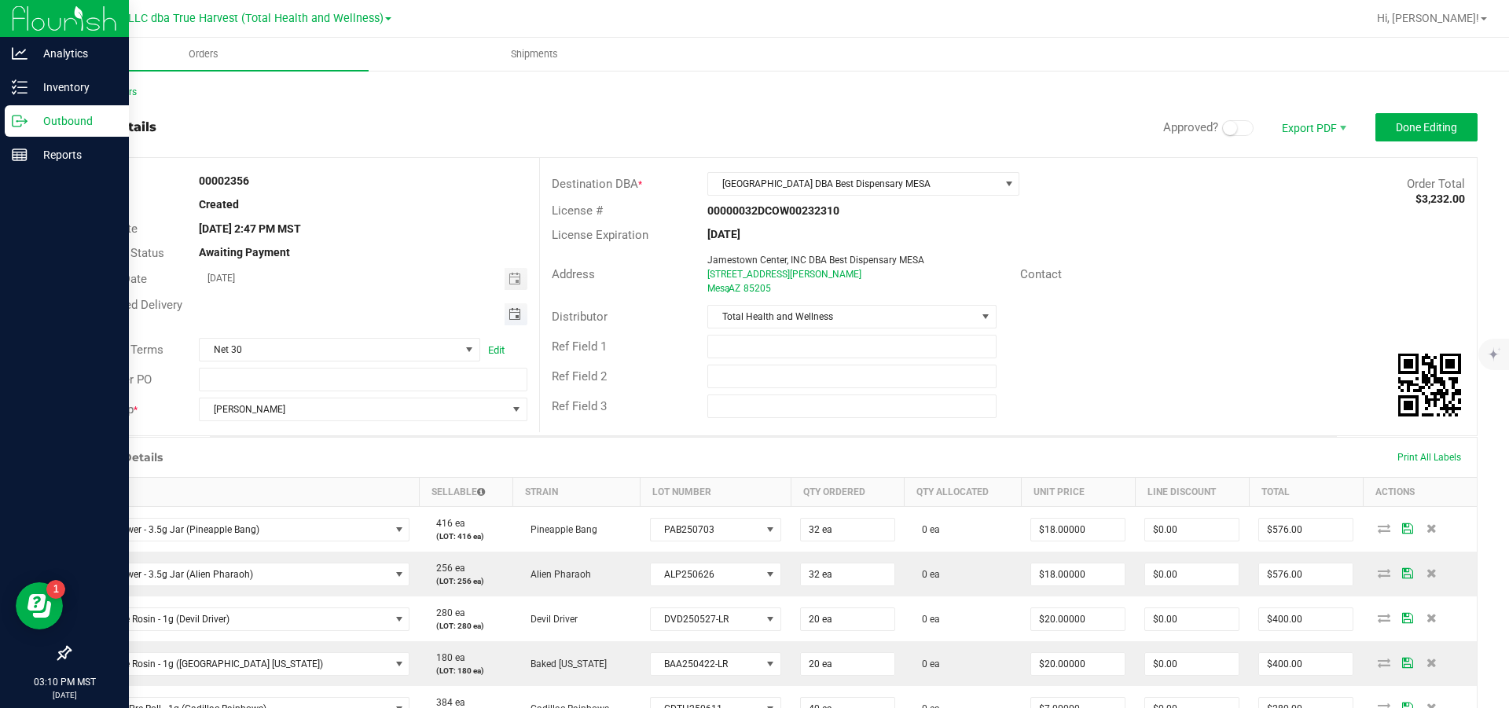
click at [509, 314] on span "Toggle calendar" at bounding box center [515, 314] width 13 height 13
click at [340, 499] on span "27" at bounding box center [338, 496] width 23 height 24
type input "08/27/2025"
click at [1396, 134] on span "Done Editing" at bounding box center [1426, 127] width 61 height 13
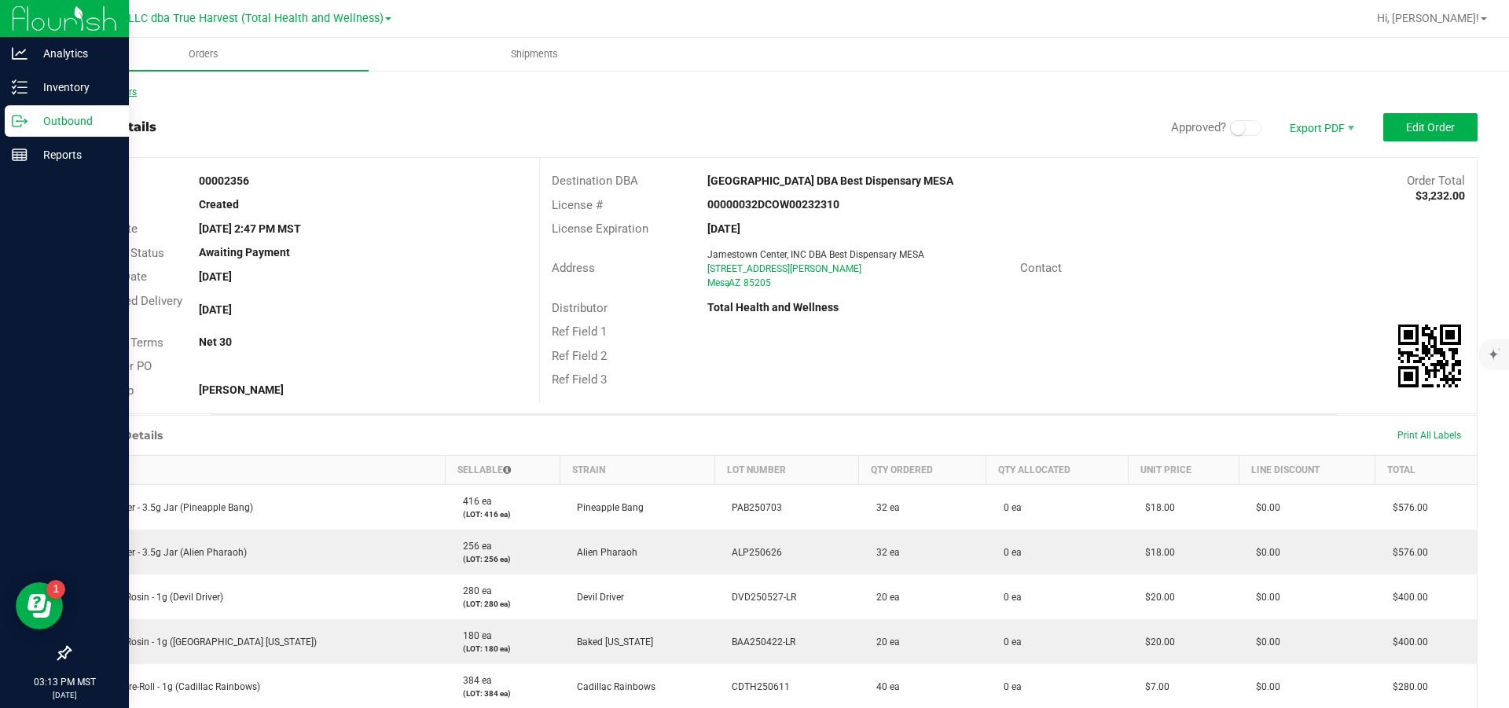
click at [125, 87] on link "Back to Orders" at bounding box center [103, 91] width 68 height 11
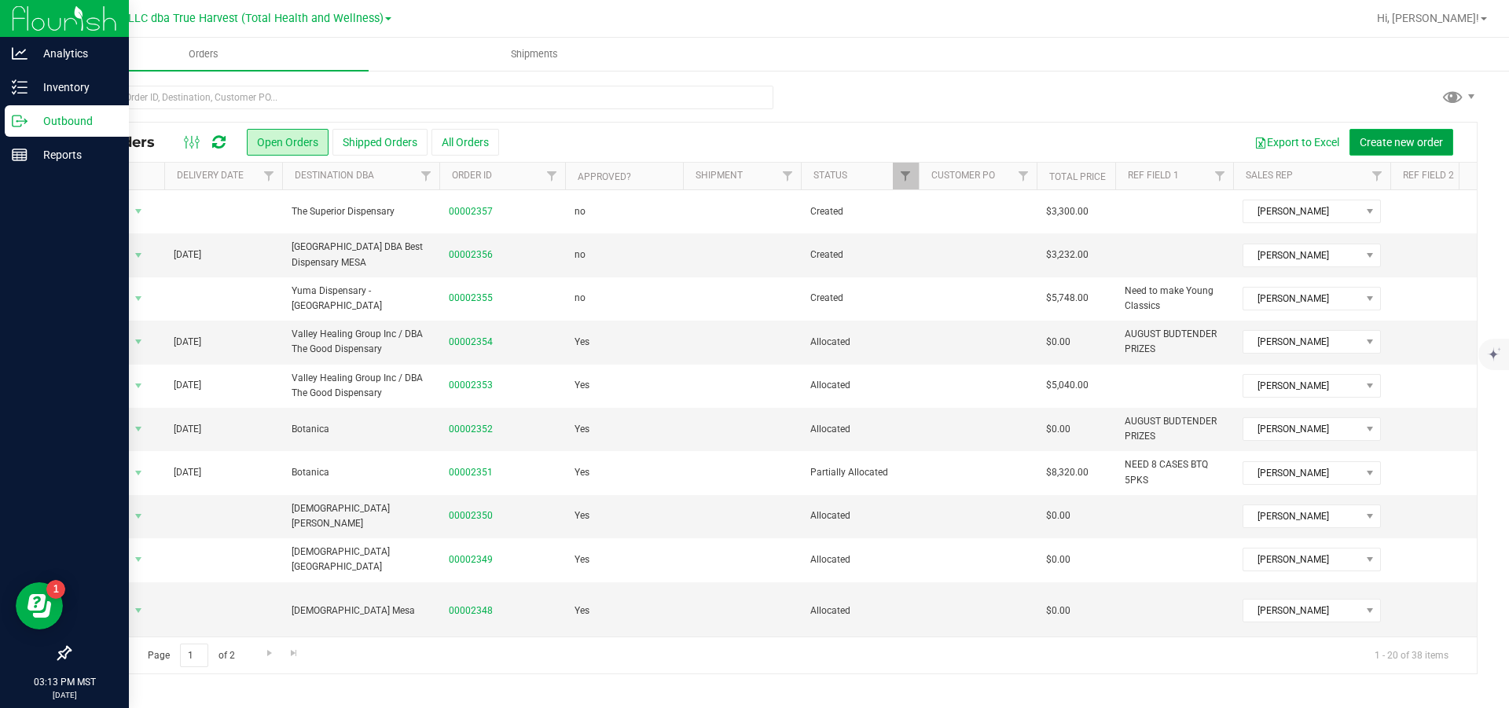
click at [1396, 138] on span "Create new order" at bounding box center [1401, 142] width 83 height 13
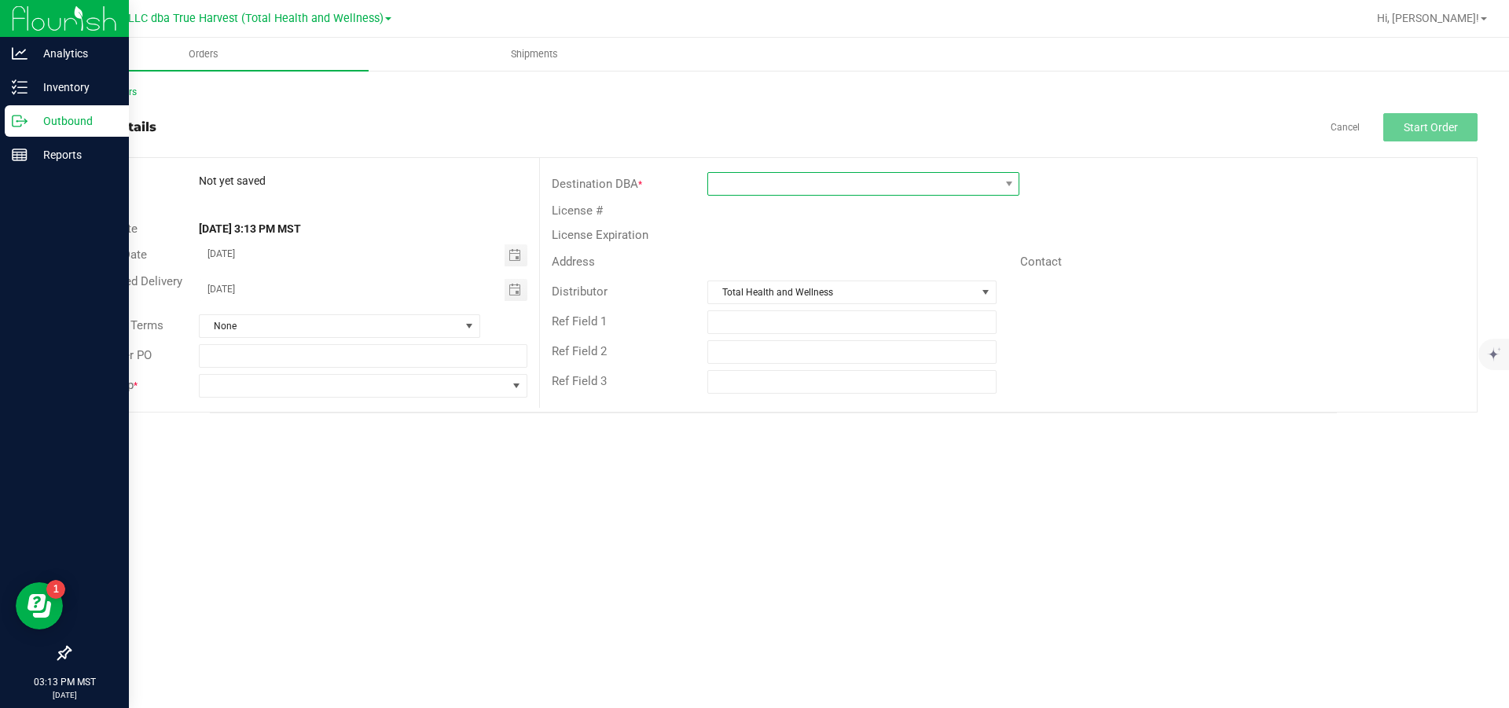
click at [775, 188] on span at bounding box center [853, 184] width 291 height 22
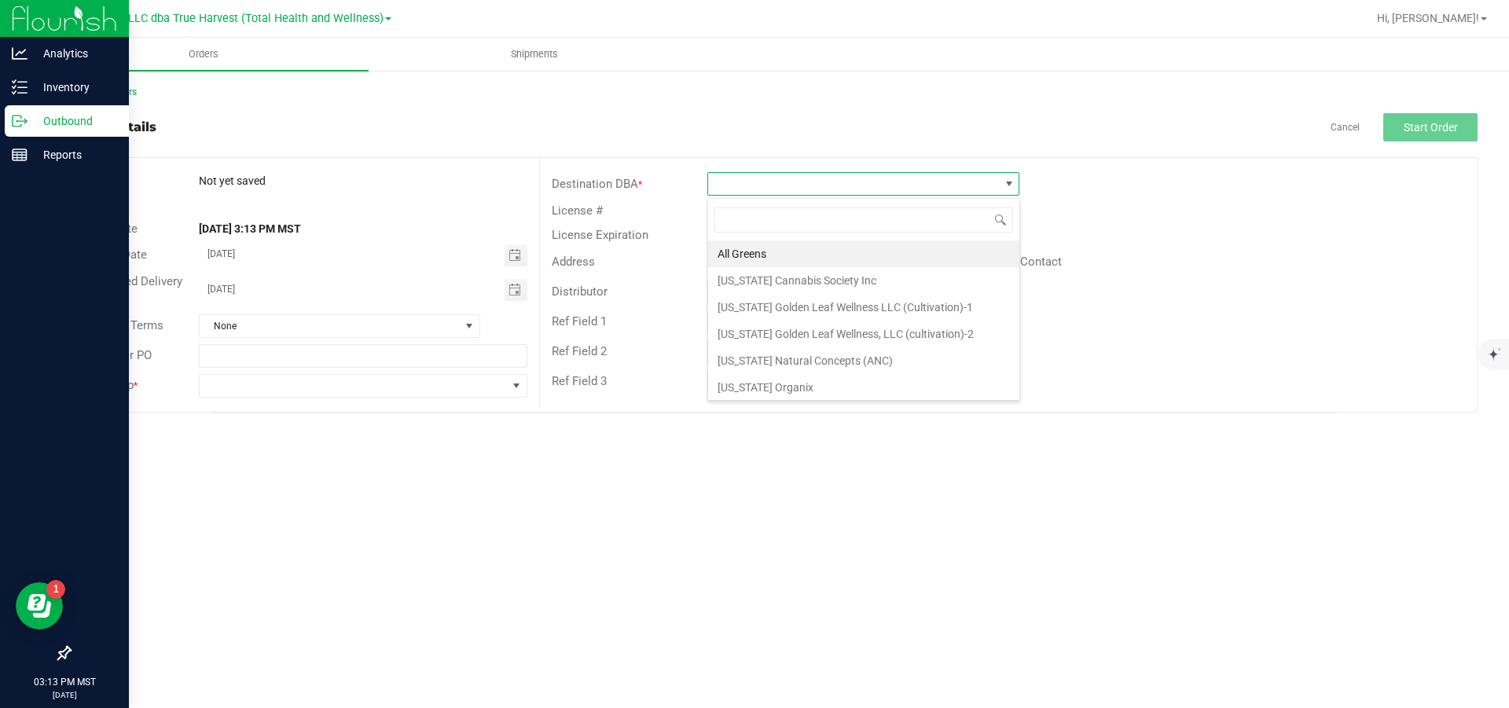
scroll to position [24, 311]
type input "super"
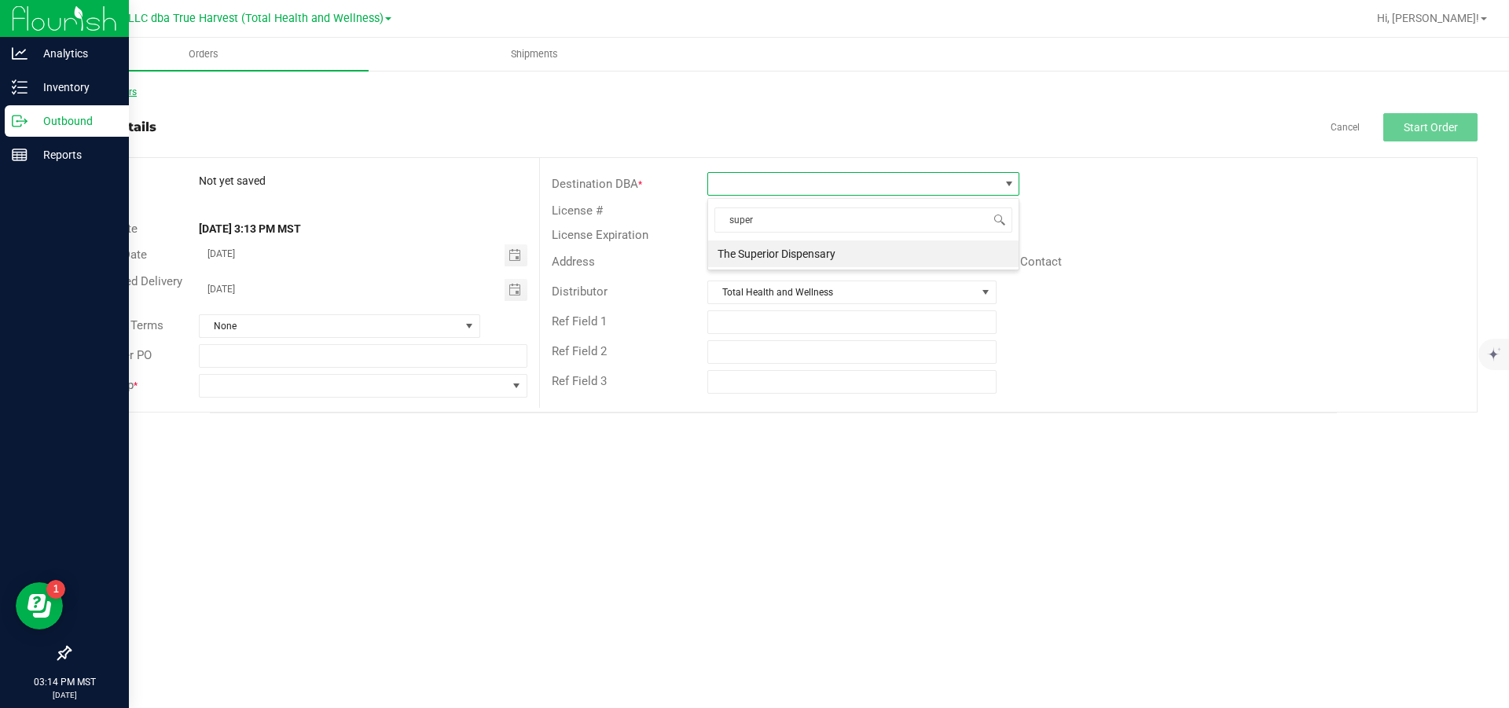
click at [137, 88] on link "Back to Orders" at bounding box center [103, 91] width 68 height 11
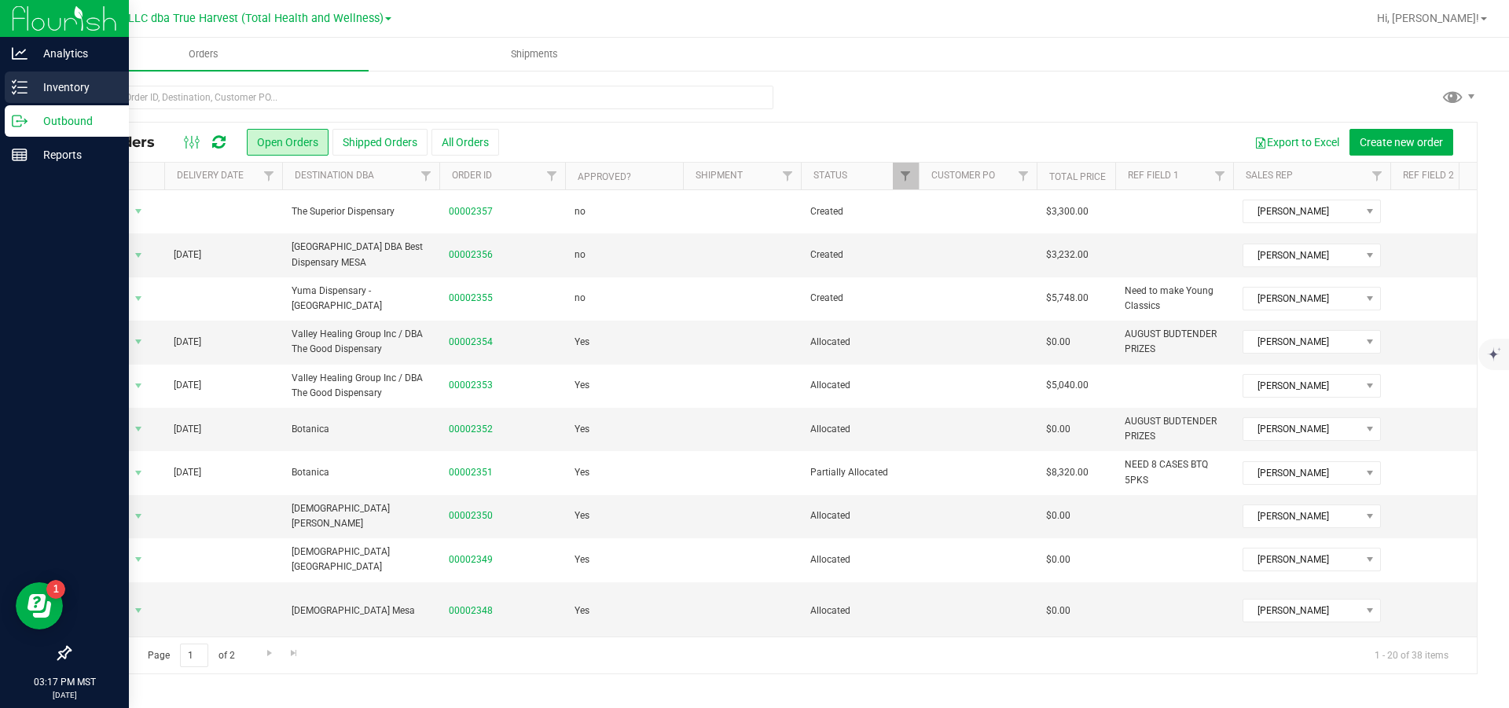
click at [44, 79] on p "Inventory" at bounding box center [75, 87] width 94 height 19
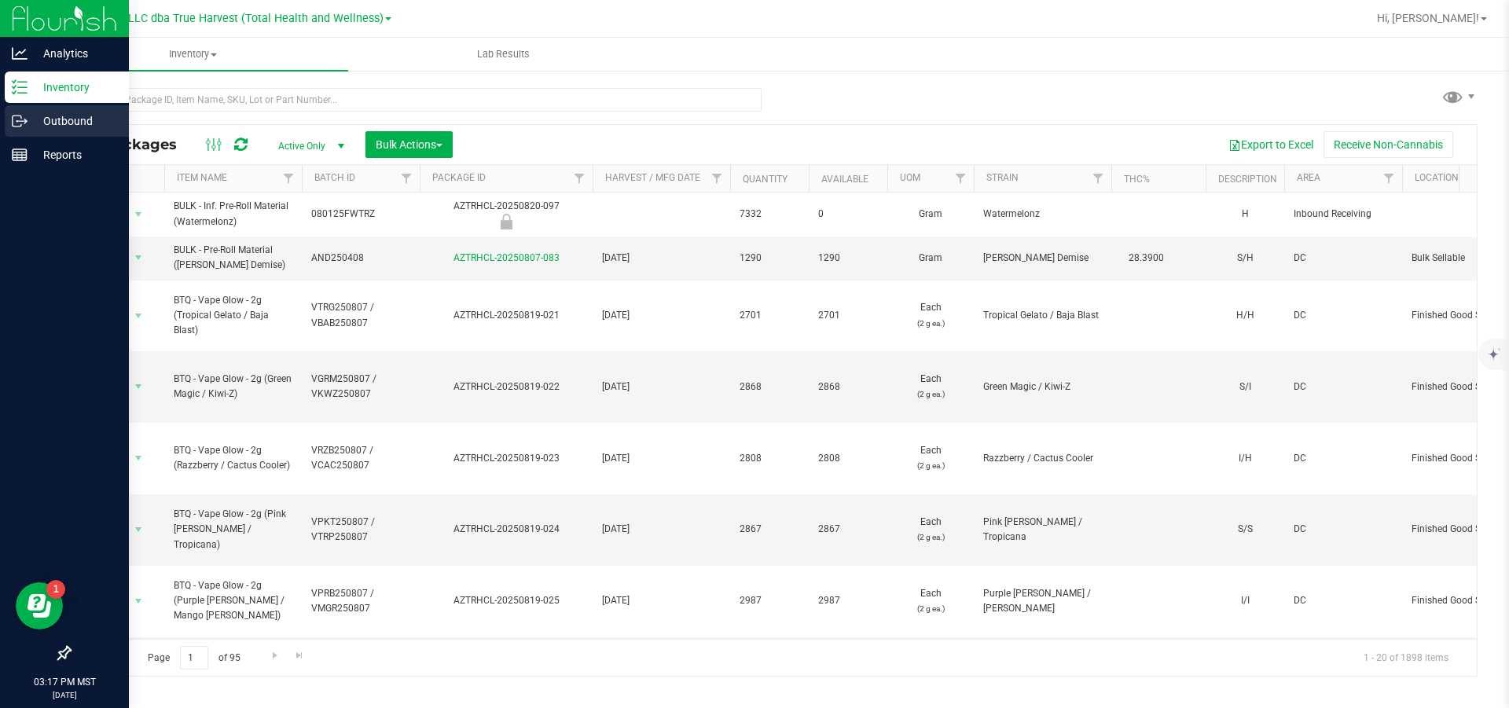
drag, startPoint x: 16, startPoint y: 117, endPoint x: 31, endPoint y: 113, distance: 16.2
click at [16, 117] on icon at bounding box center [20, 121] width 16 height 16
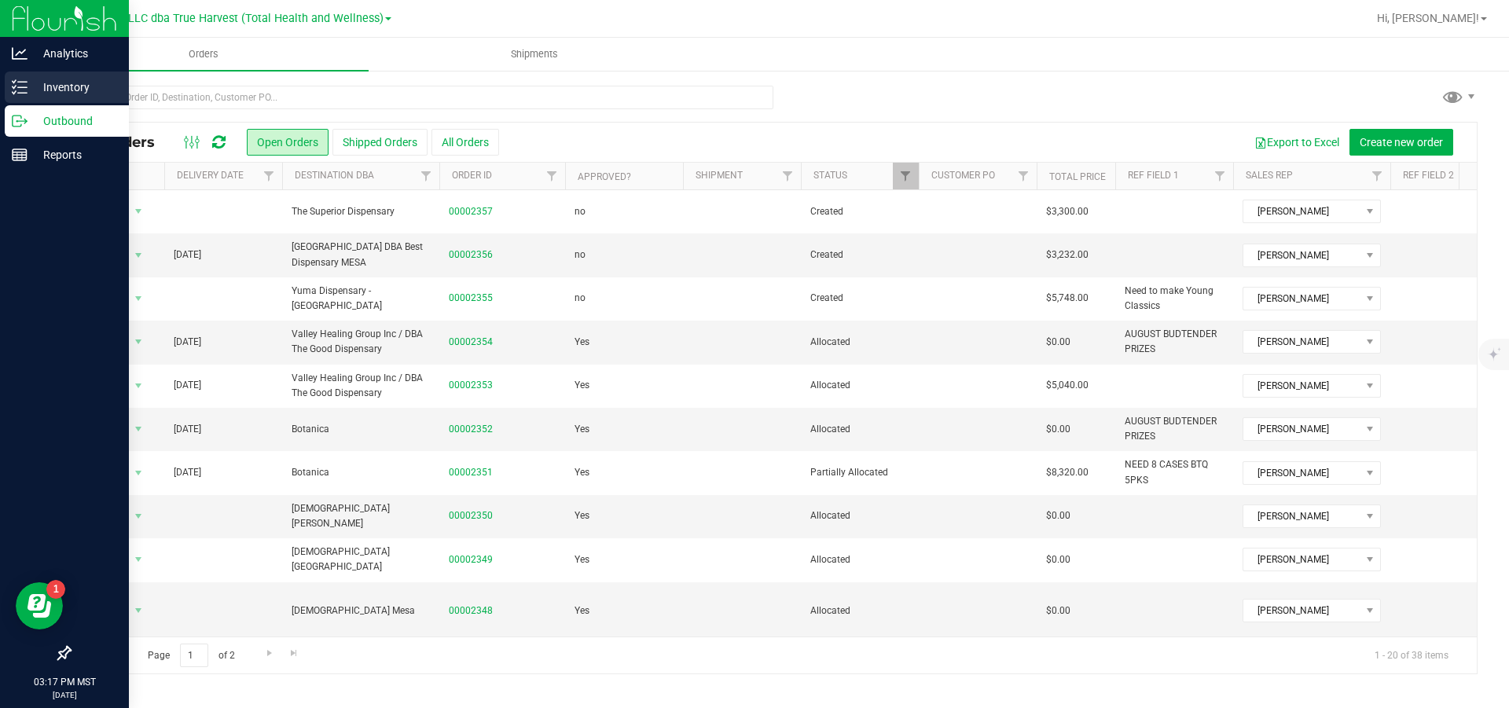
click at [24, 94] on icon at bounding box center [20, 87] width 16 height 16
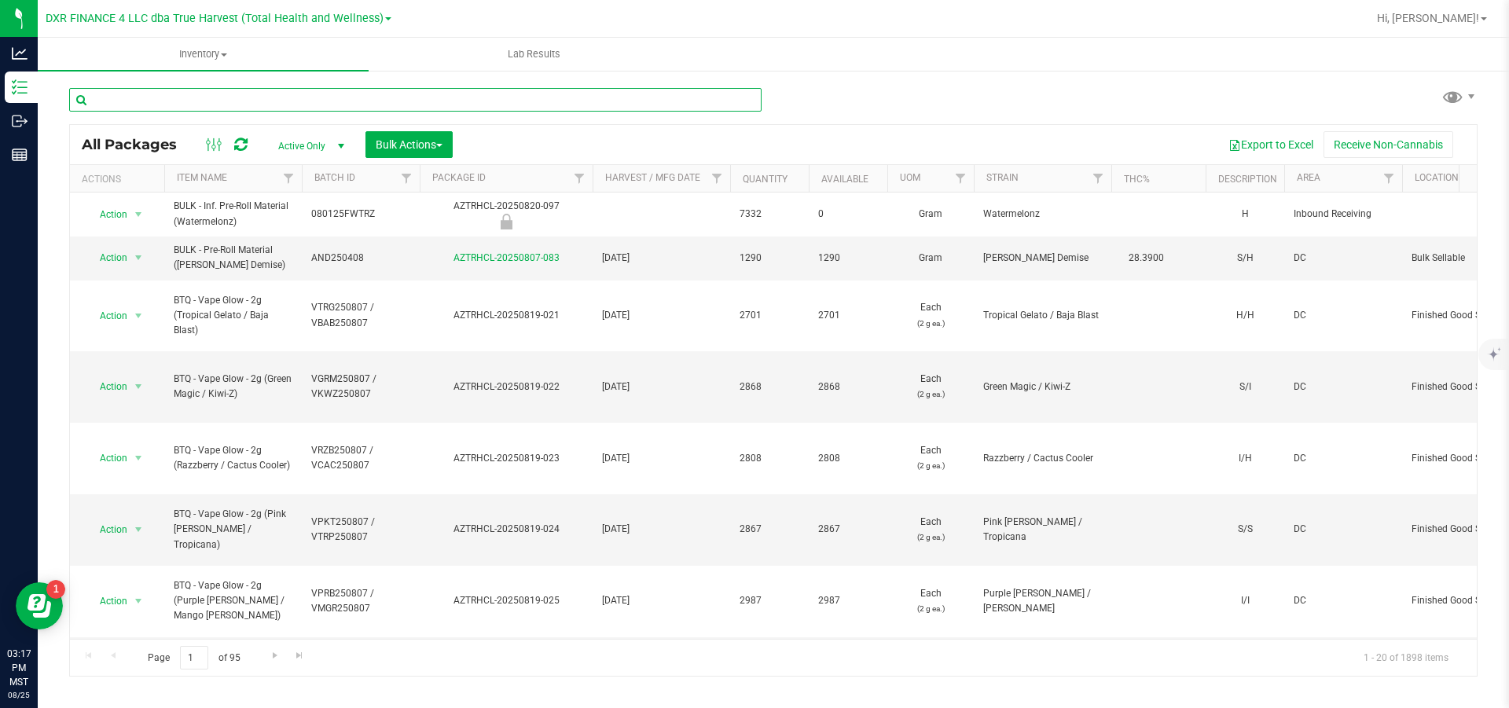
click at [299, 103] on input "text" at bounding box center [415, 100] width 693 height 24
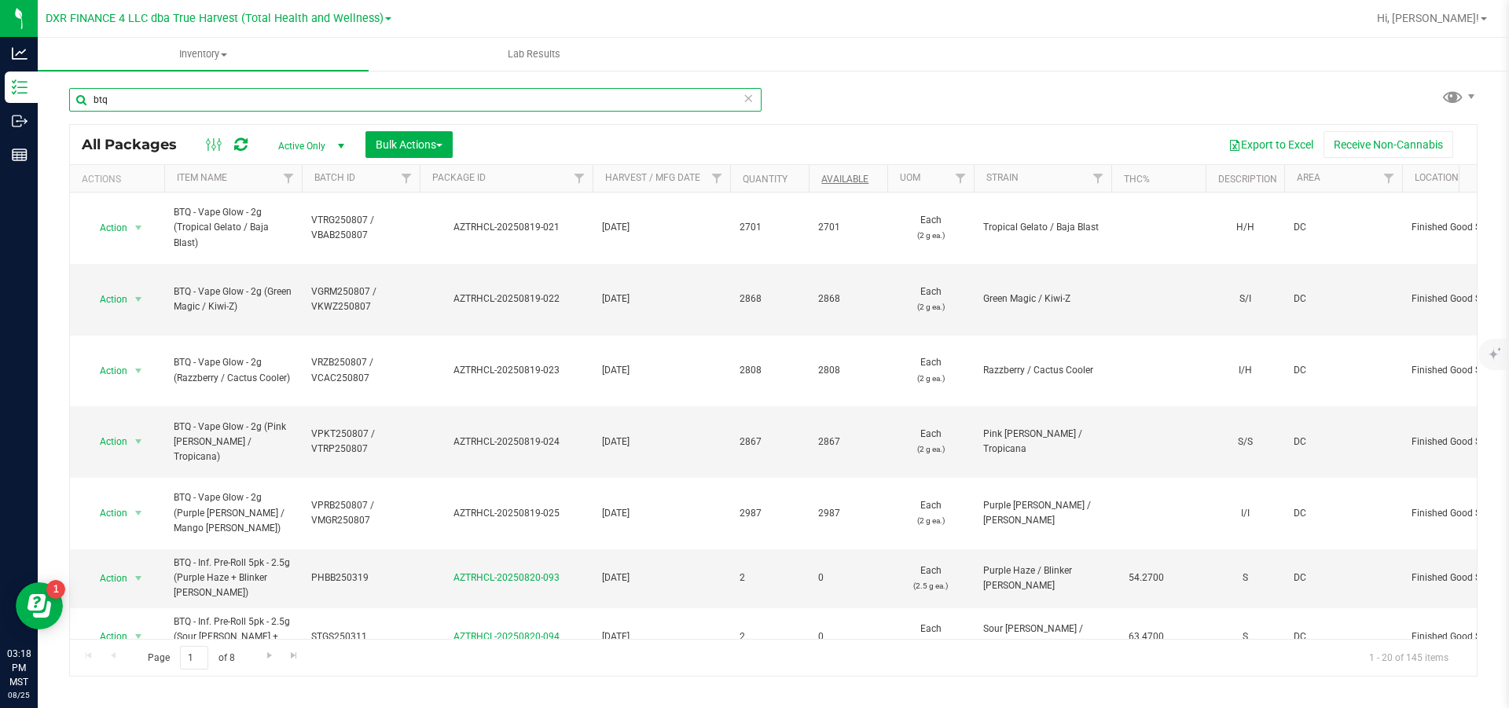
type input "btq"
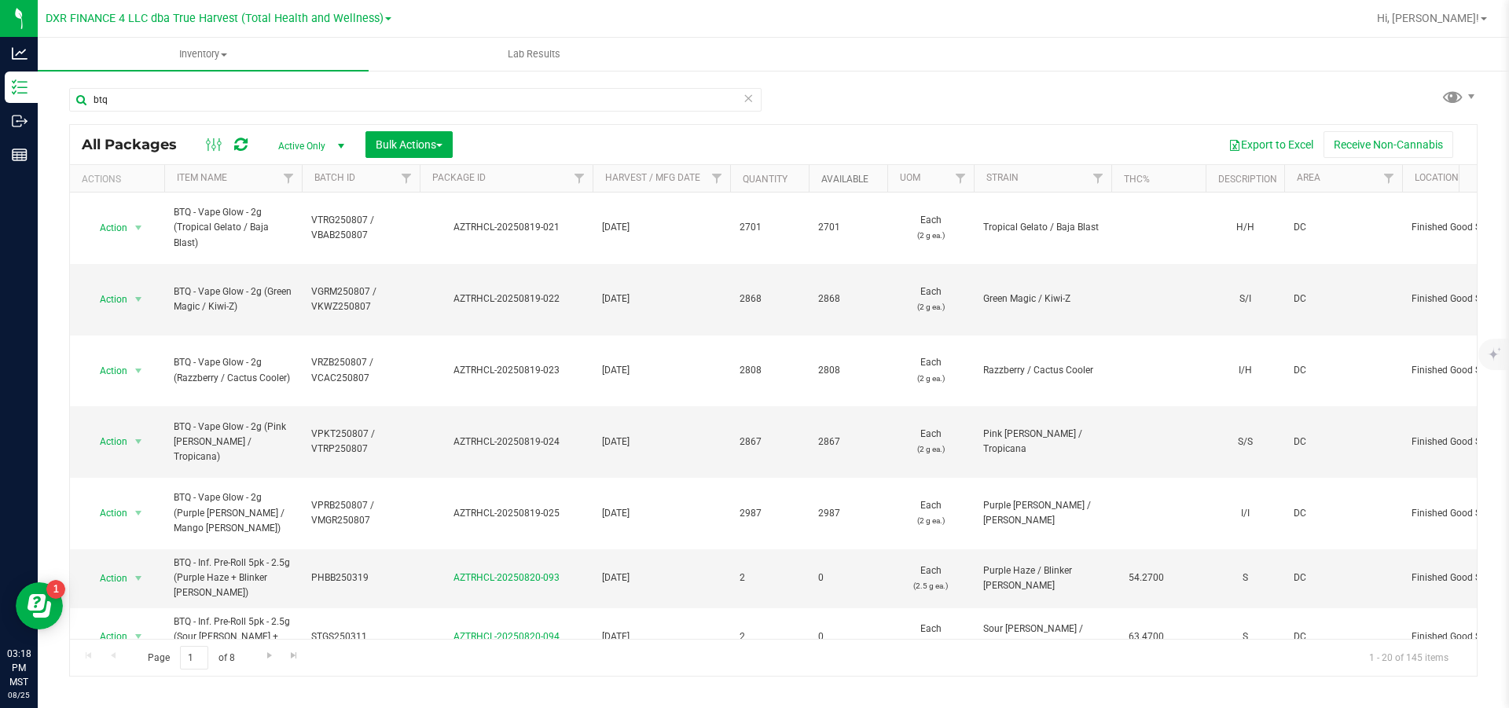
click at [847, 176] on link "Available" at bounding box center [845, 179] width 47 height 11
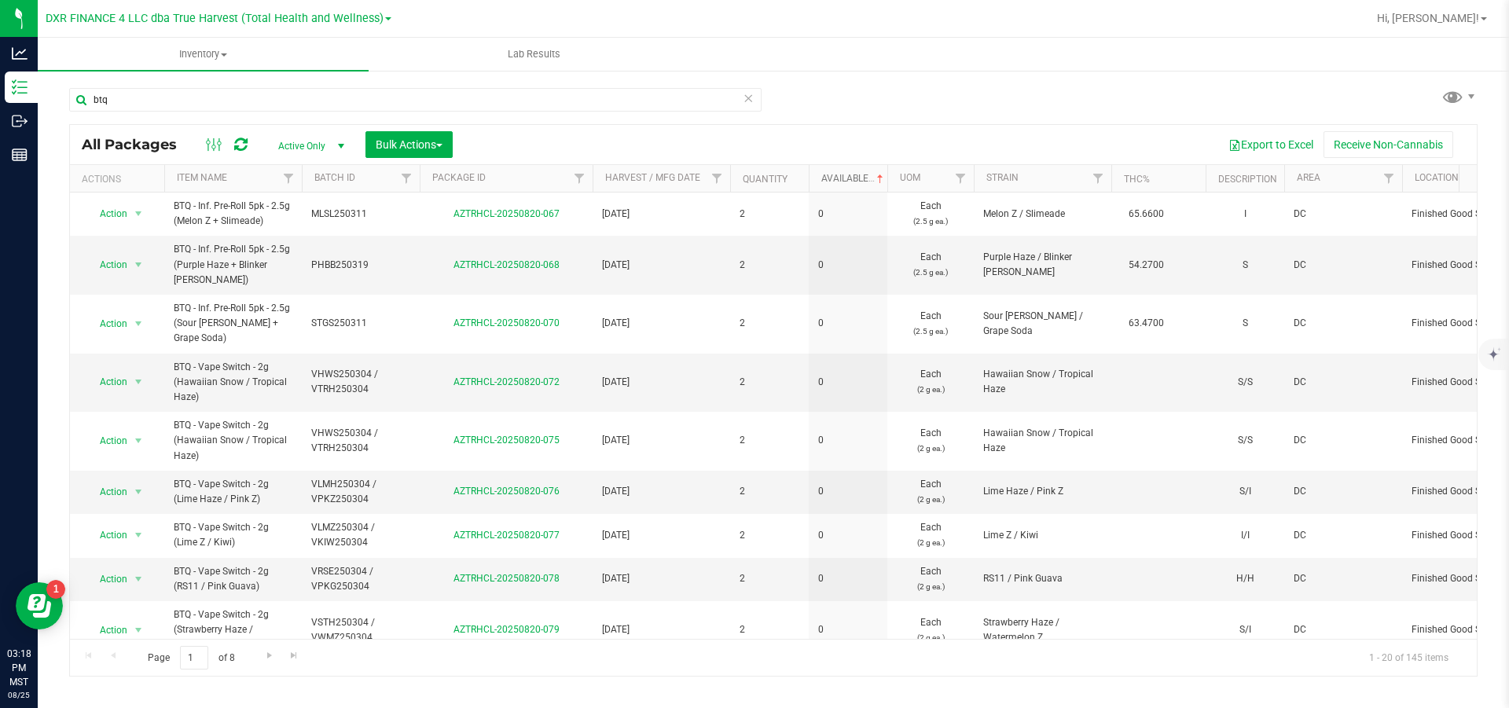
click at [844, 182] on link "Available" at bounding box center [854, 178] width 65 height 11
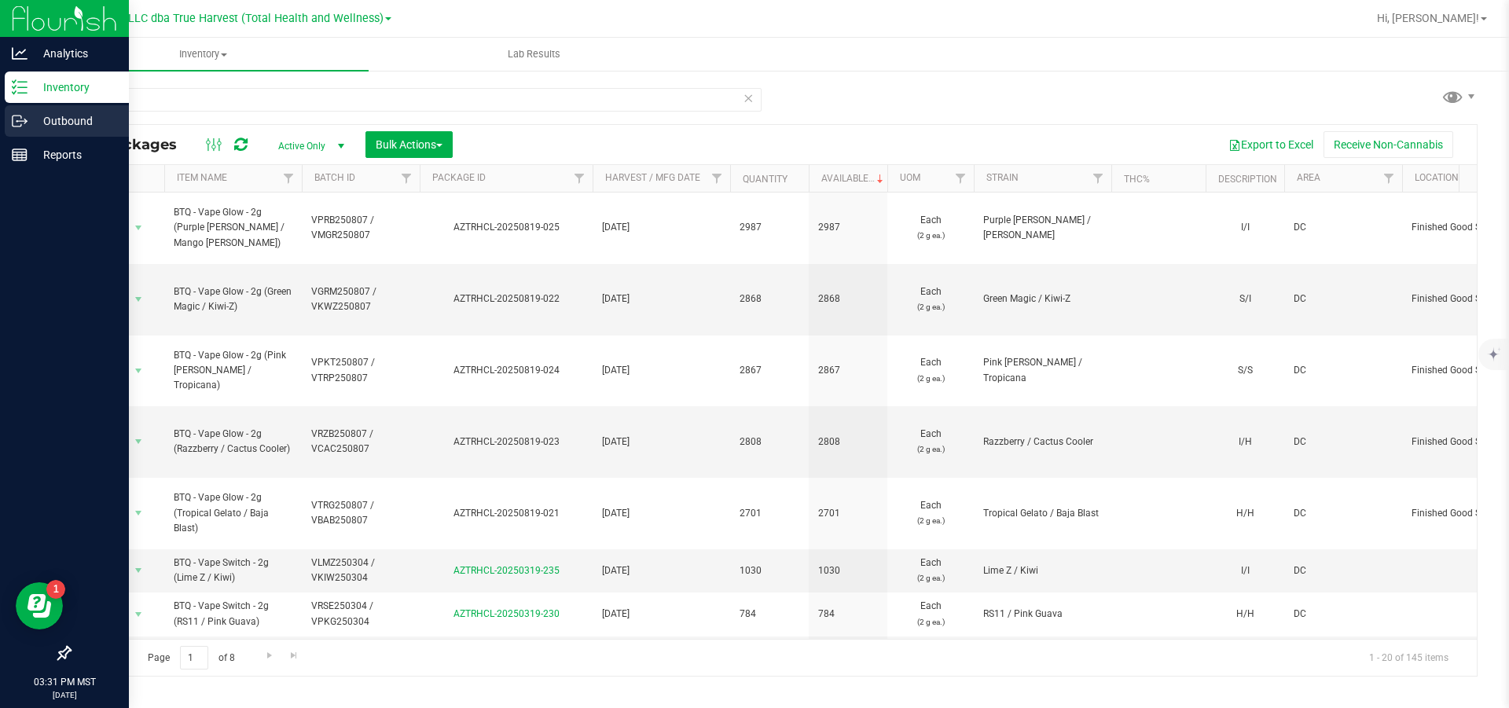
click at [43, 116] on p "Outbound" at bounding box center [75, 121] width 94 height 19
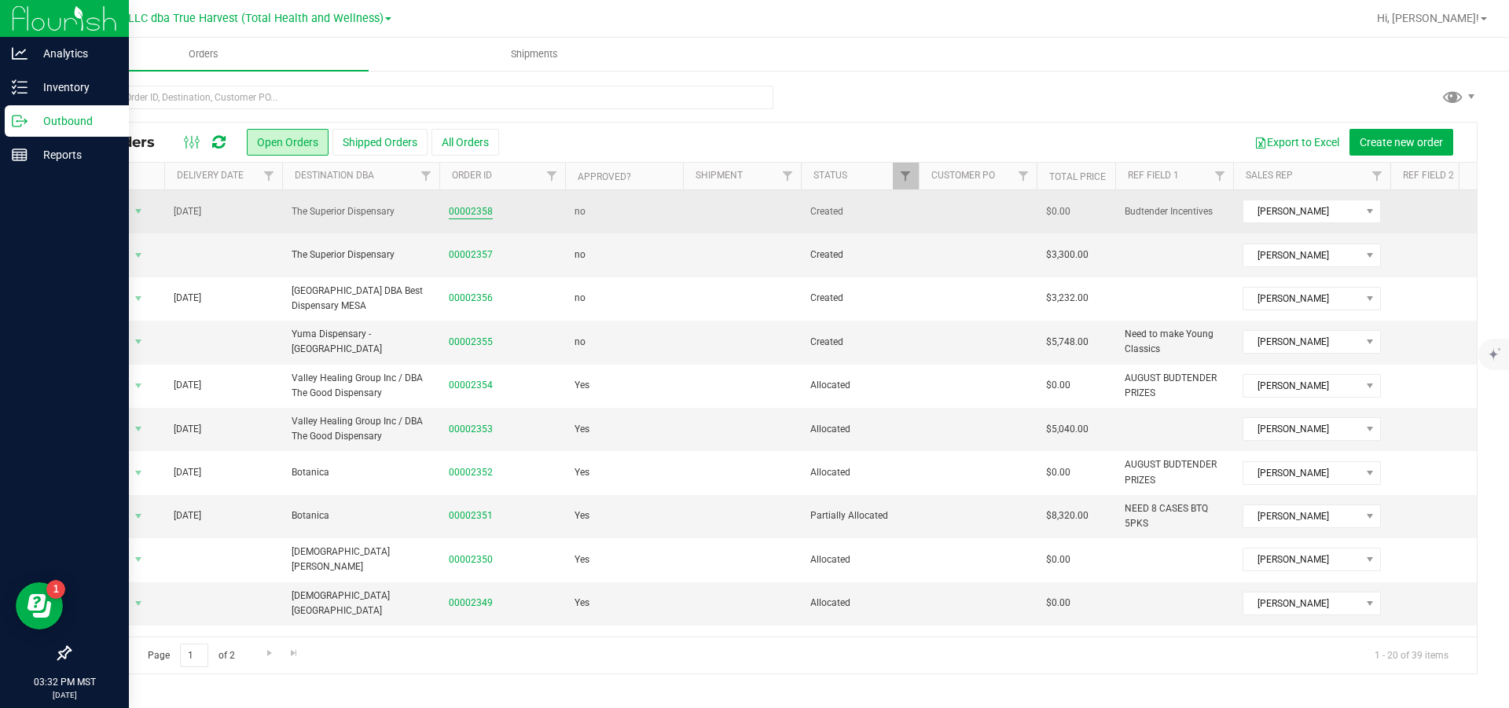
click at [490, 209] on link "00002358" at bounding box center [471, 211] width 44 height 15
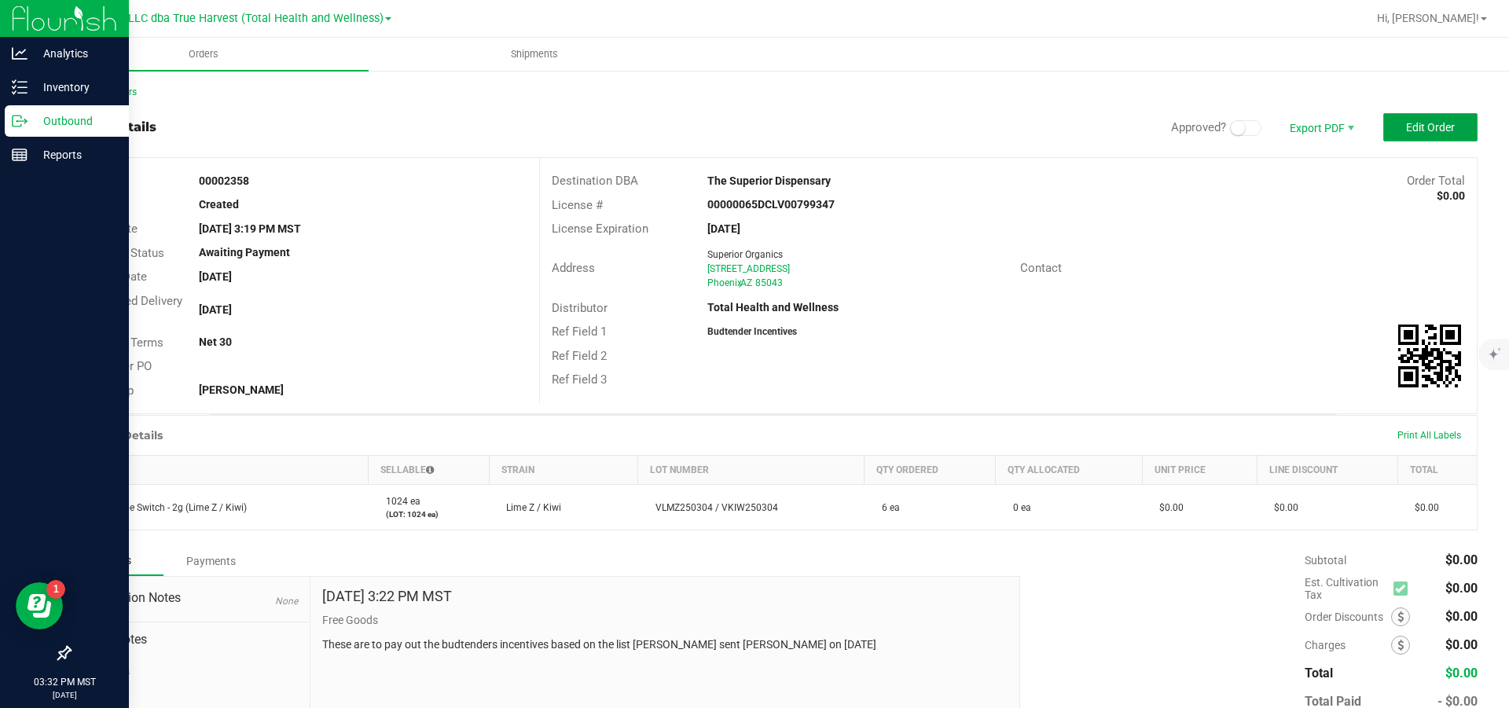
click at [1406, 127] on span "Edit Order" at bounding box center [1430, 127] width 49 height 13
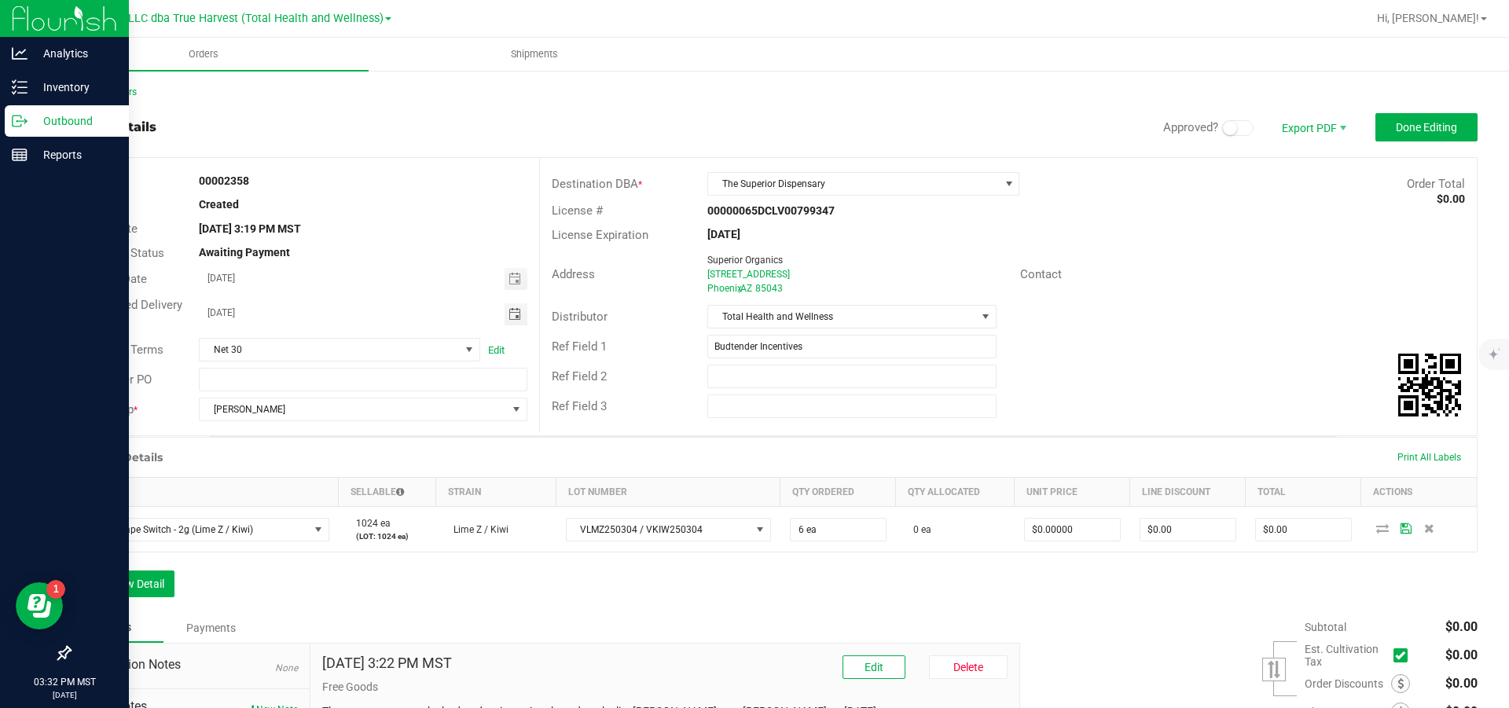
drag, startPoint x: 371, startPoint y: 315, endPoint x: 182, endPoint y: 322, distance: 189.6
click at [182, 322] on div "Requested Delivery Date 08/26/2025" at bounding box center [304, 314] width 469 height 42
type input "month/day/year"
click at [1444, 128] on button "Done Editing" at bounding box center [1427, 127] width 102 height 28
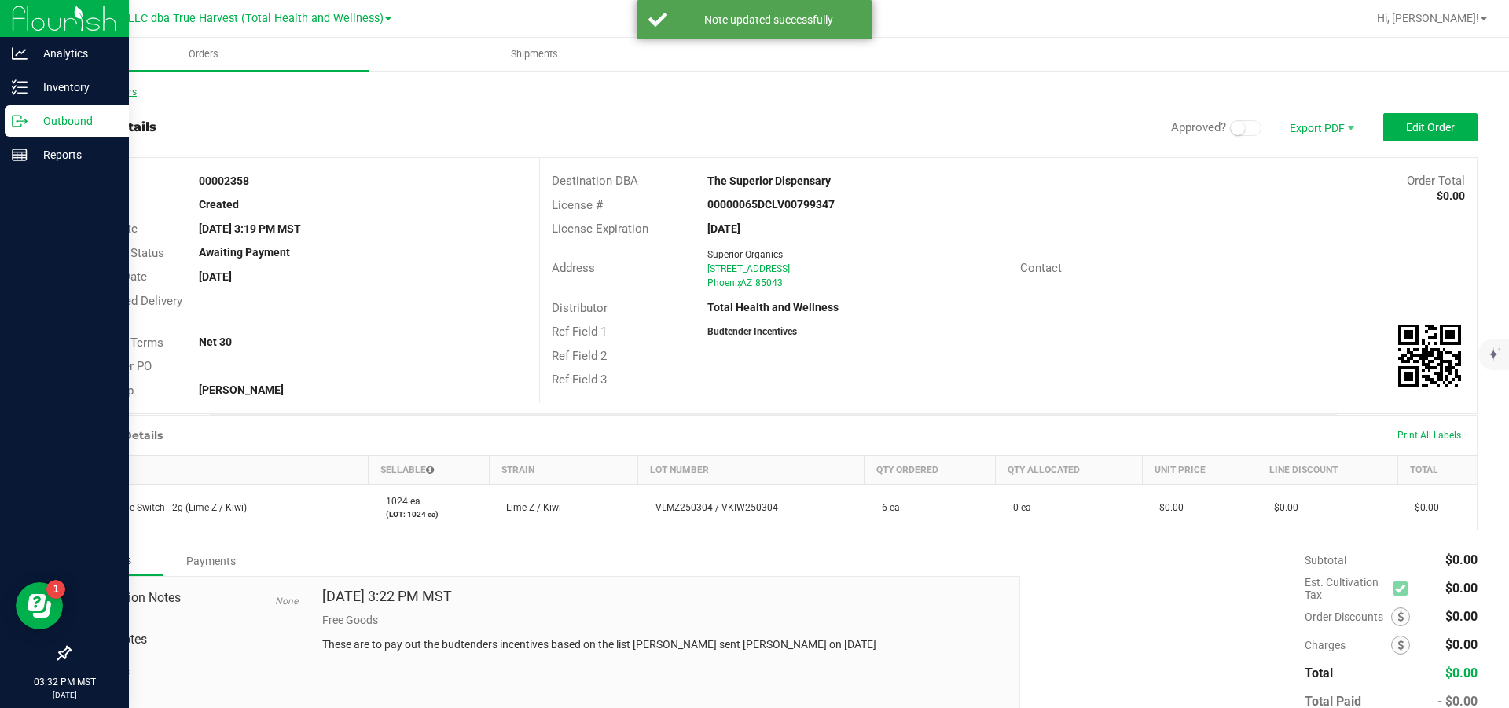
click at [107, 89] on link "Back to Orders" at bounding box center [103, 91] width 68 height 11
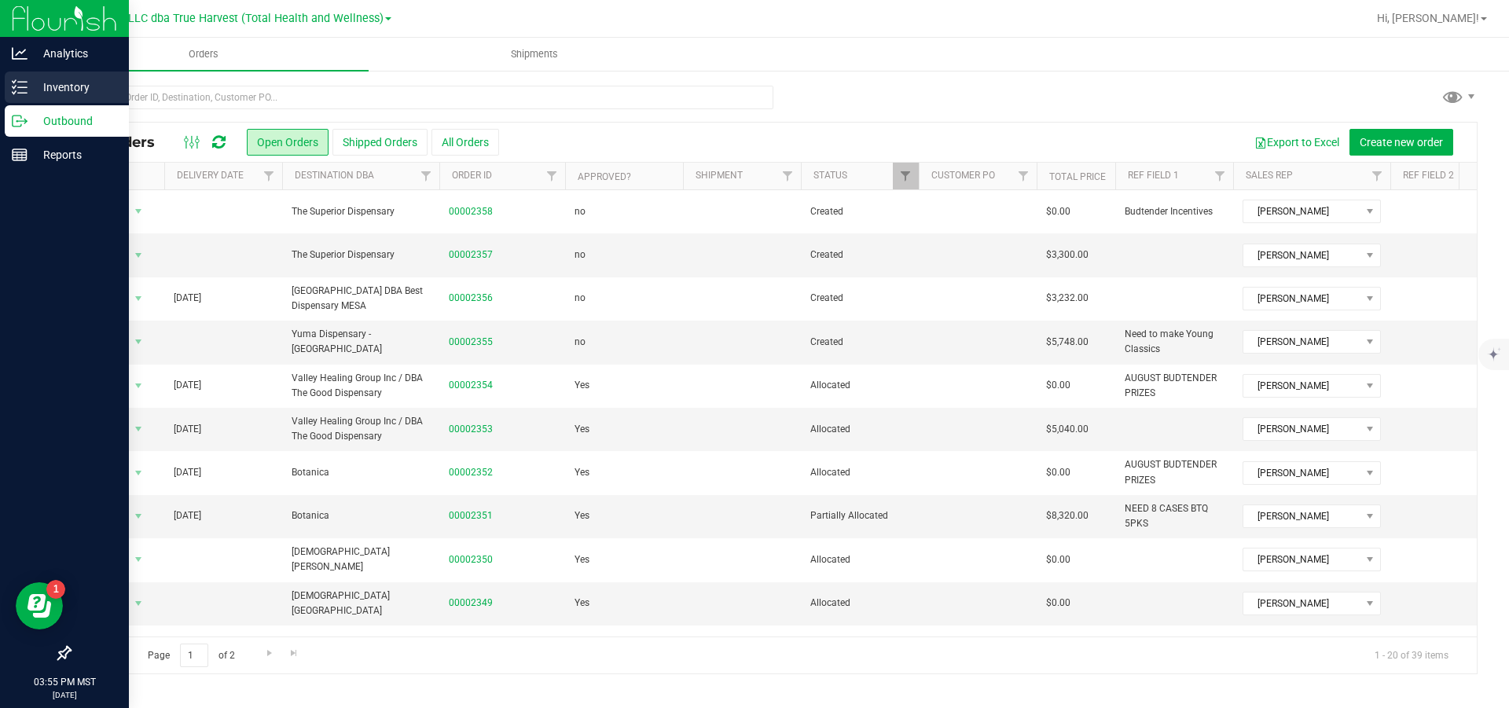
click at [23, 82] on line at bounding box center [22, 82] width 9 height 0
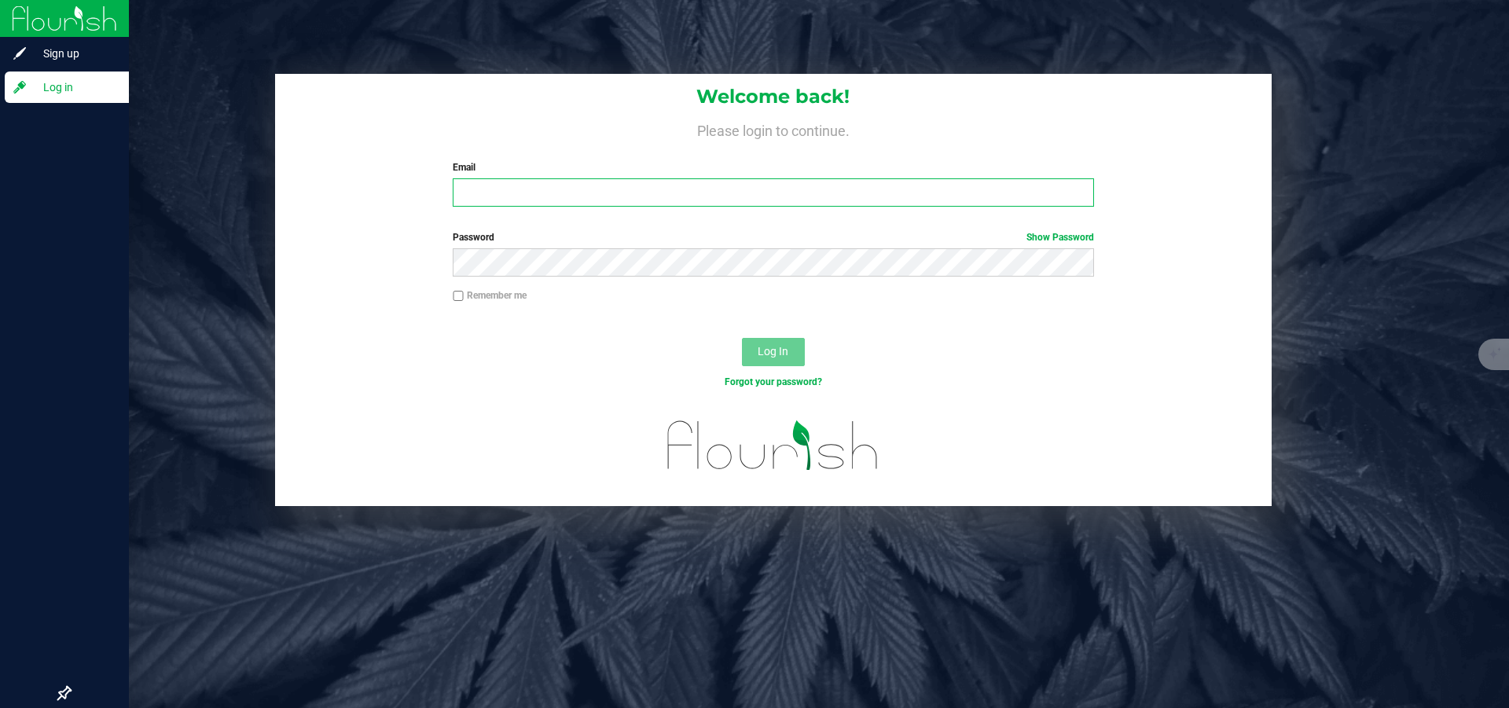
type input "mbaska@trueharvestco.com"
click at [785, 358] on span "Log In" at bounding box center [773, 351] width 31 height 13
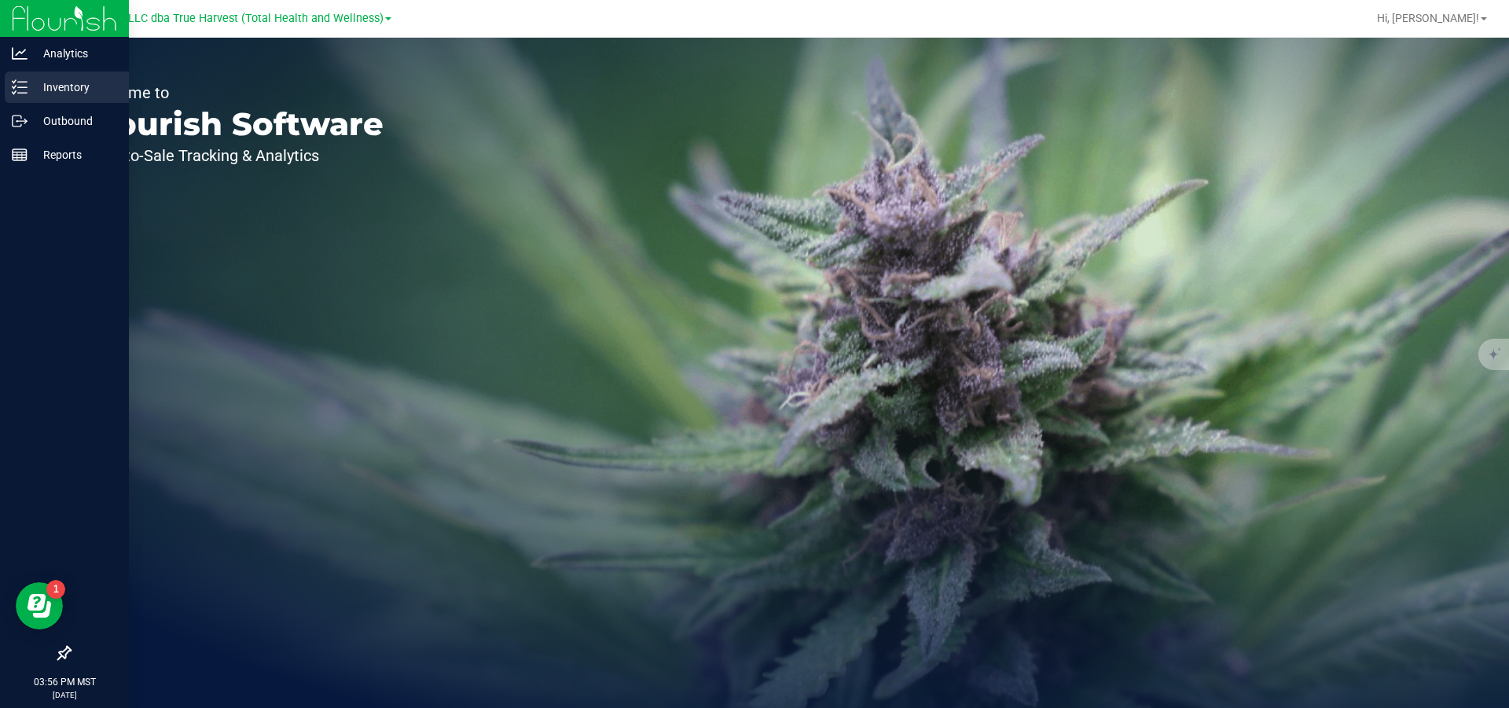
click at [31, 80] on p "Inventory" at bounding box center [75, 87] width 94 height 19
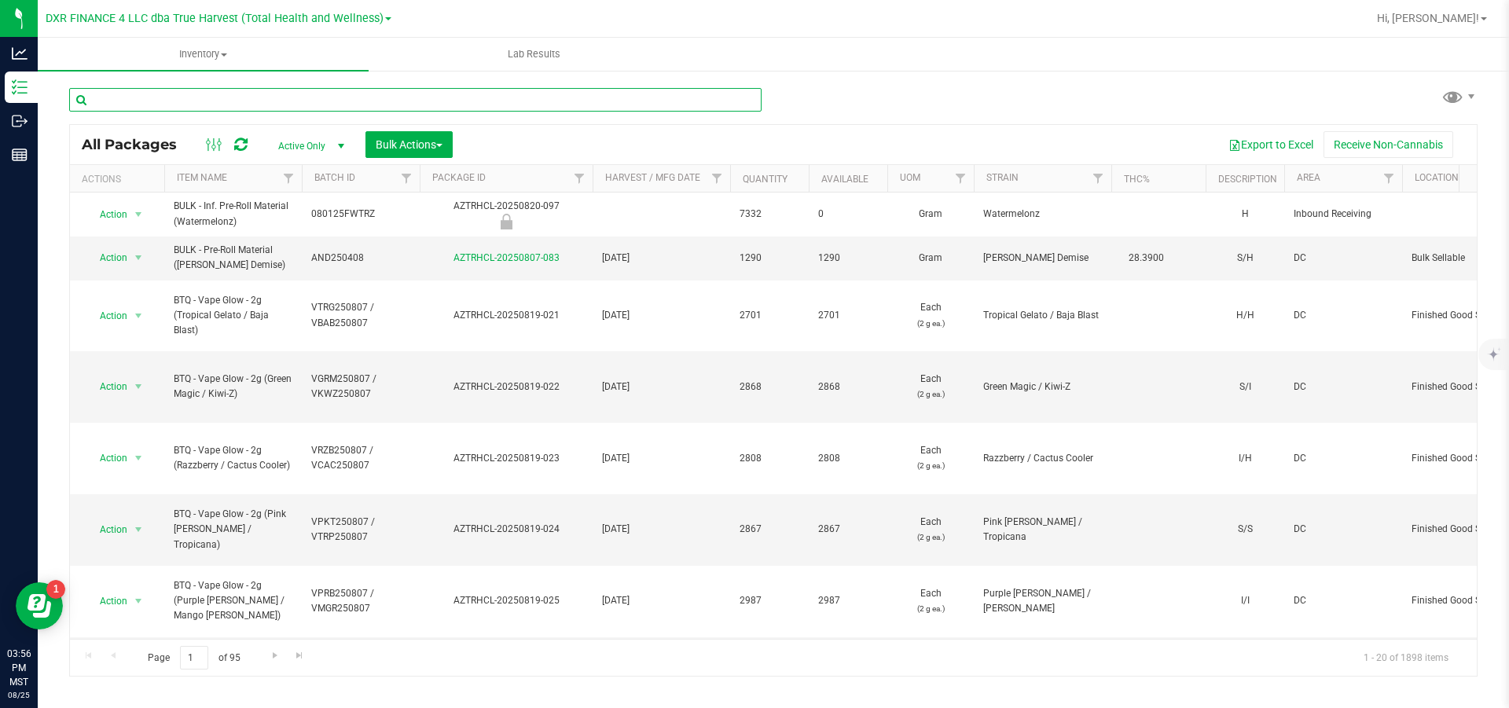
click at [219, 110] on input "text" at bounding box center [415, 100] width 693 height 24
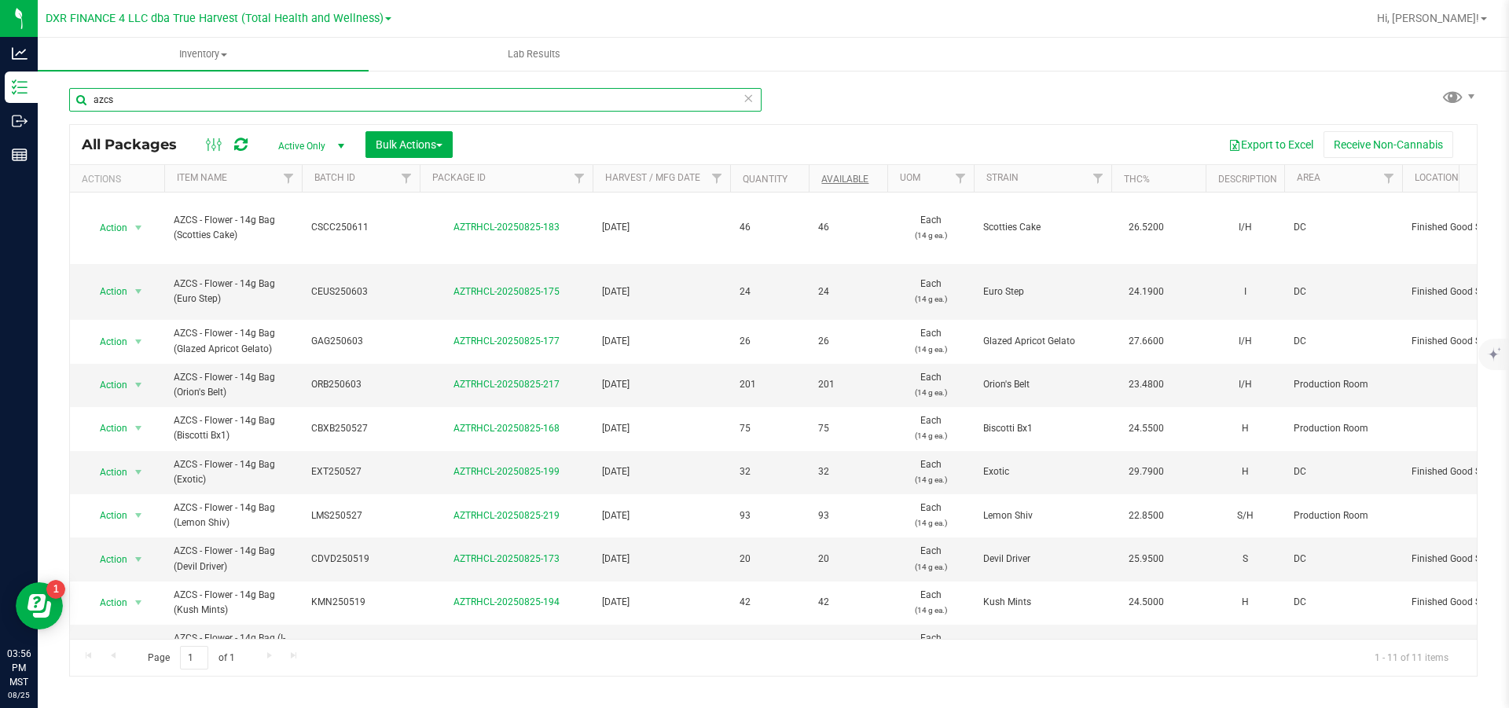
type input "azcs"
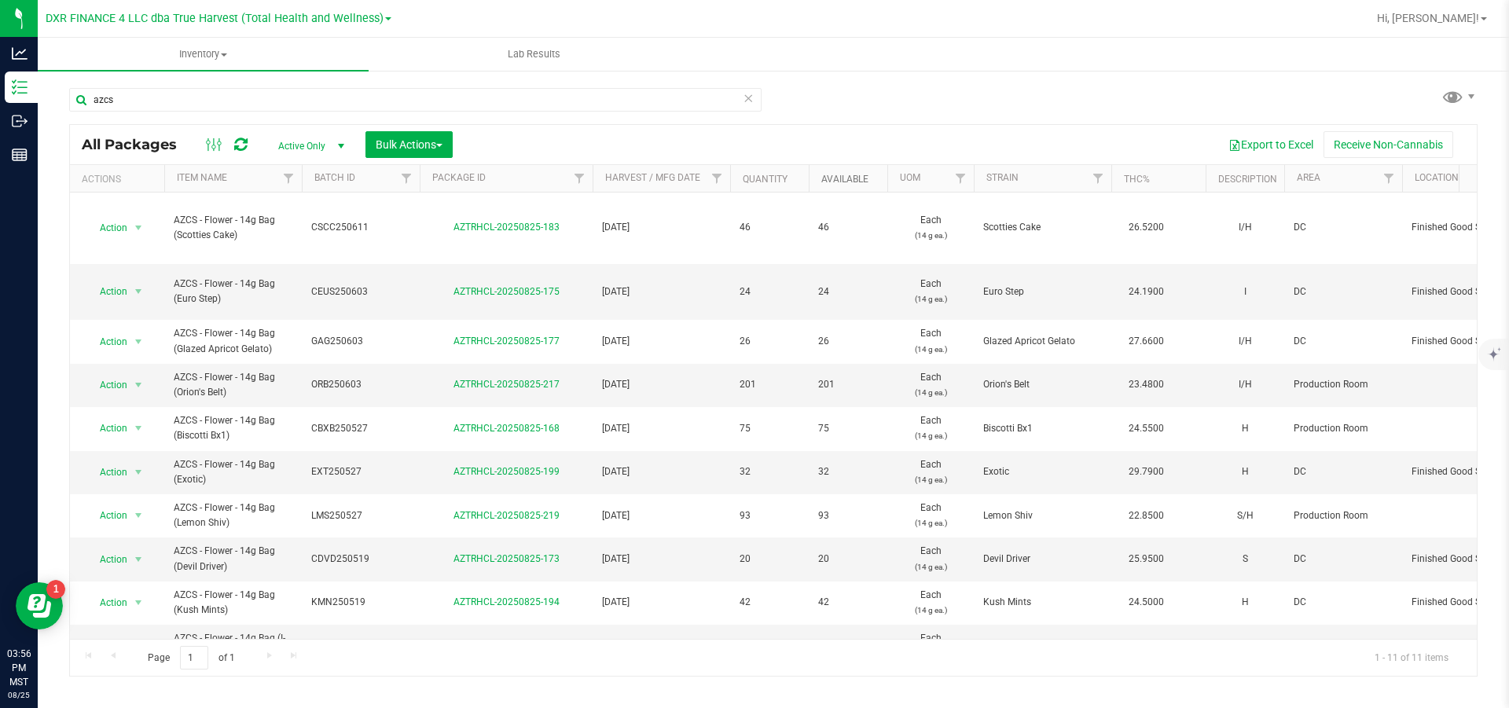
click at [860, 182] on link "Available" at bounding box center [845, 179] width 47 height 11
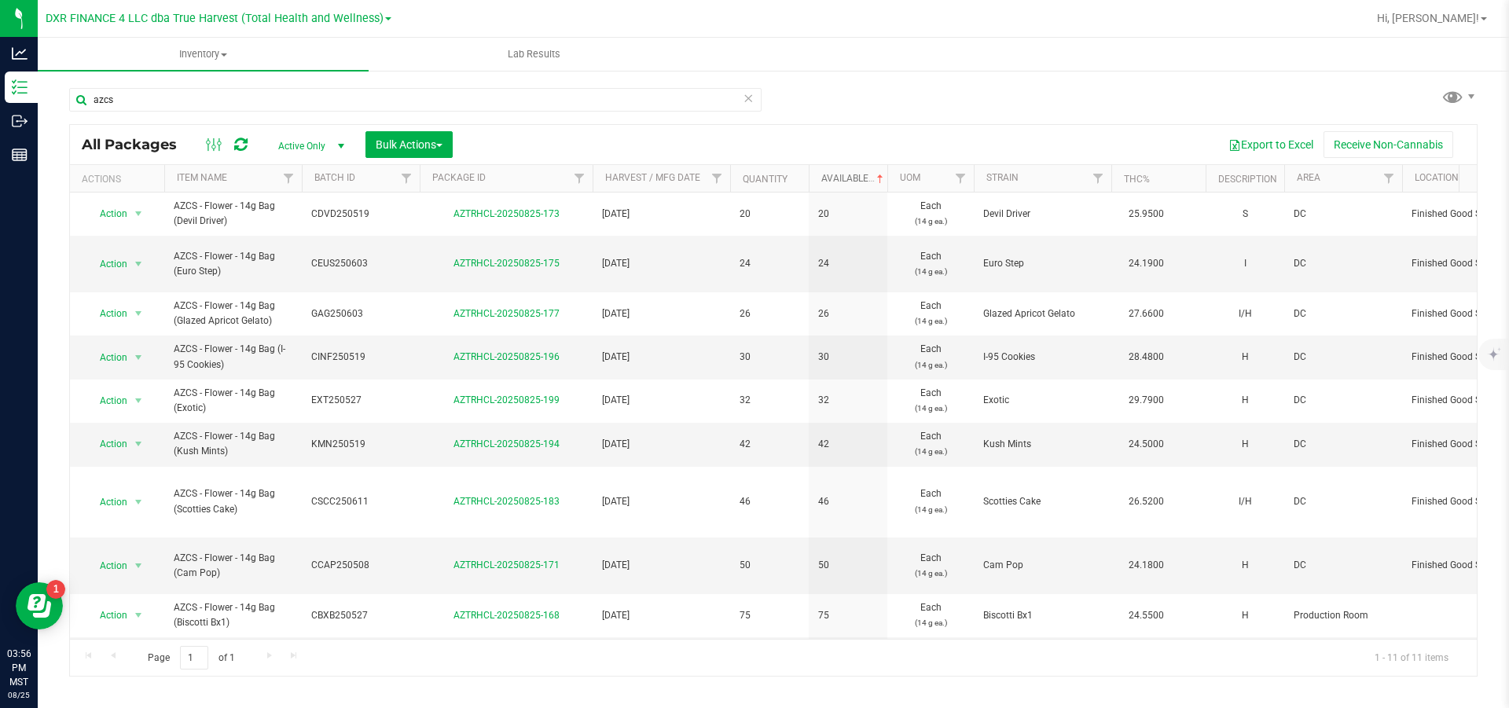
click at [860, 182] on link "Available" at bounding box center [854, 178] width 65 height 11
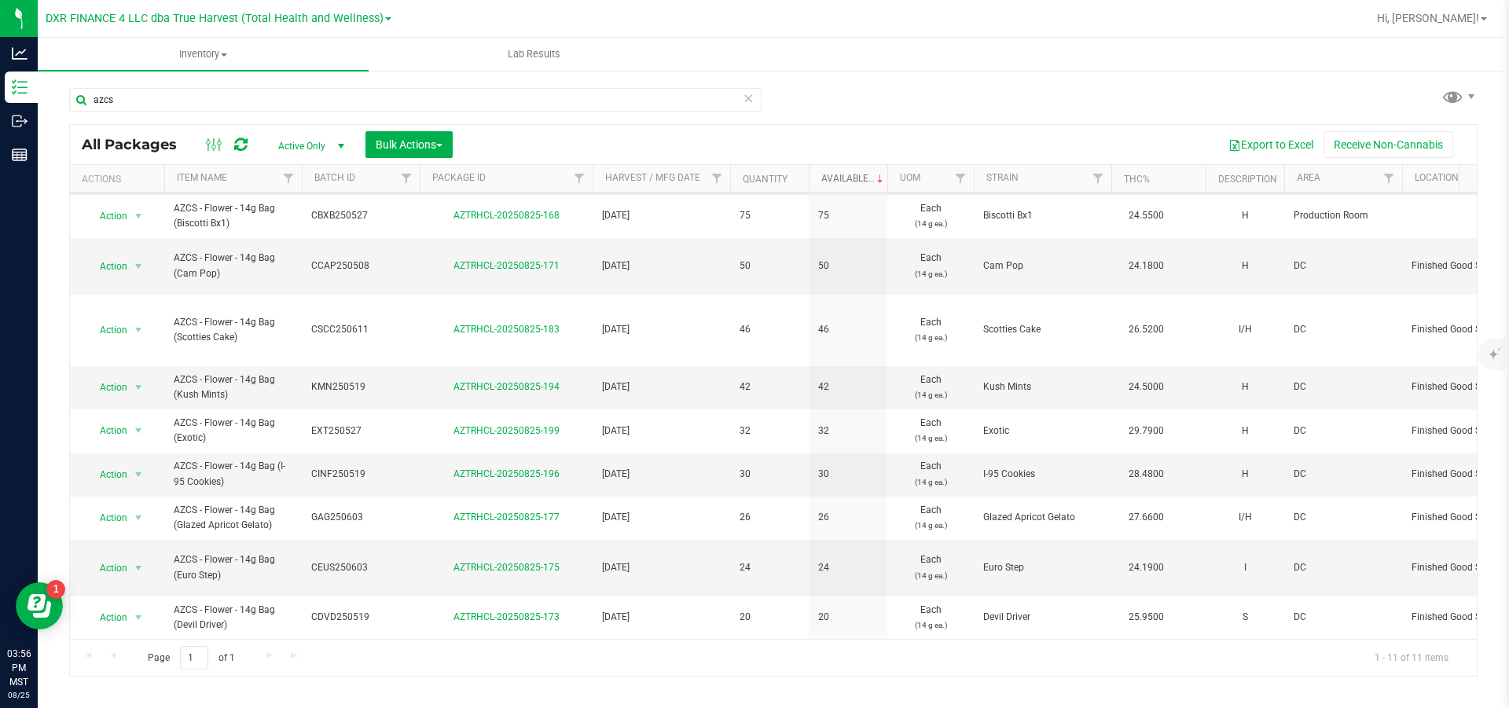
scroll to position [103, 0]
click at [1249, 145] on button "Export to Excel" at bounding box center [1271, 144] width 105 height 27
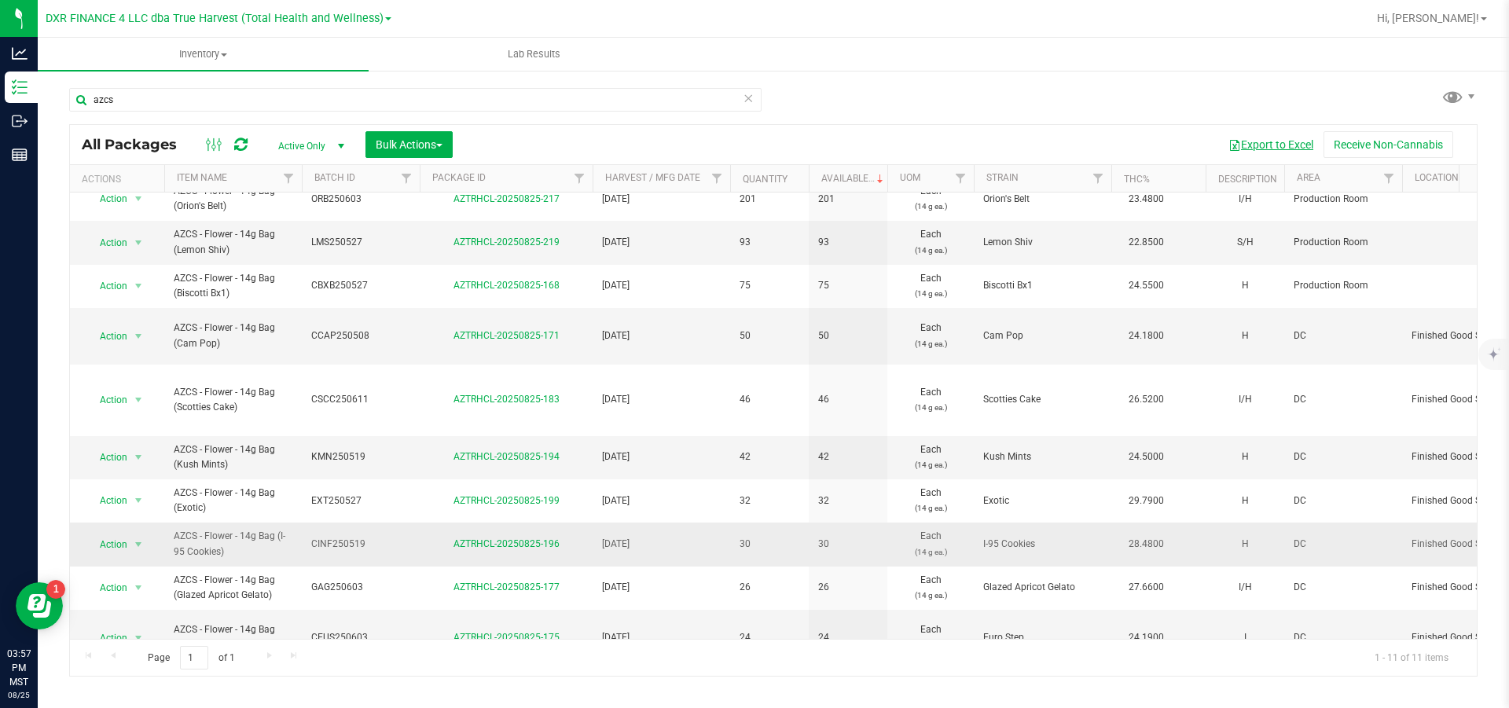
scroll to position [0, 0]
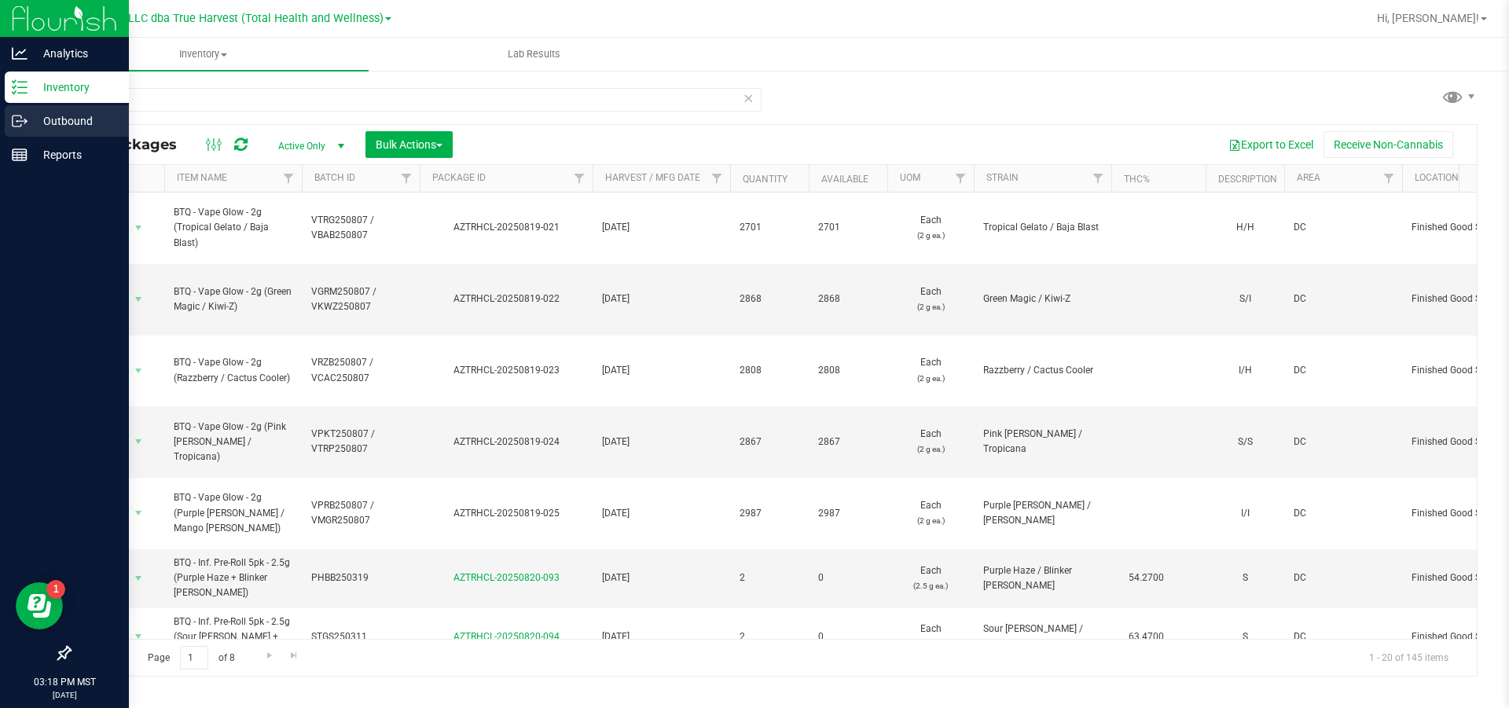
click at [35, 112] on p "Outbound" at bounding box center [75, 121] width 94 height 19
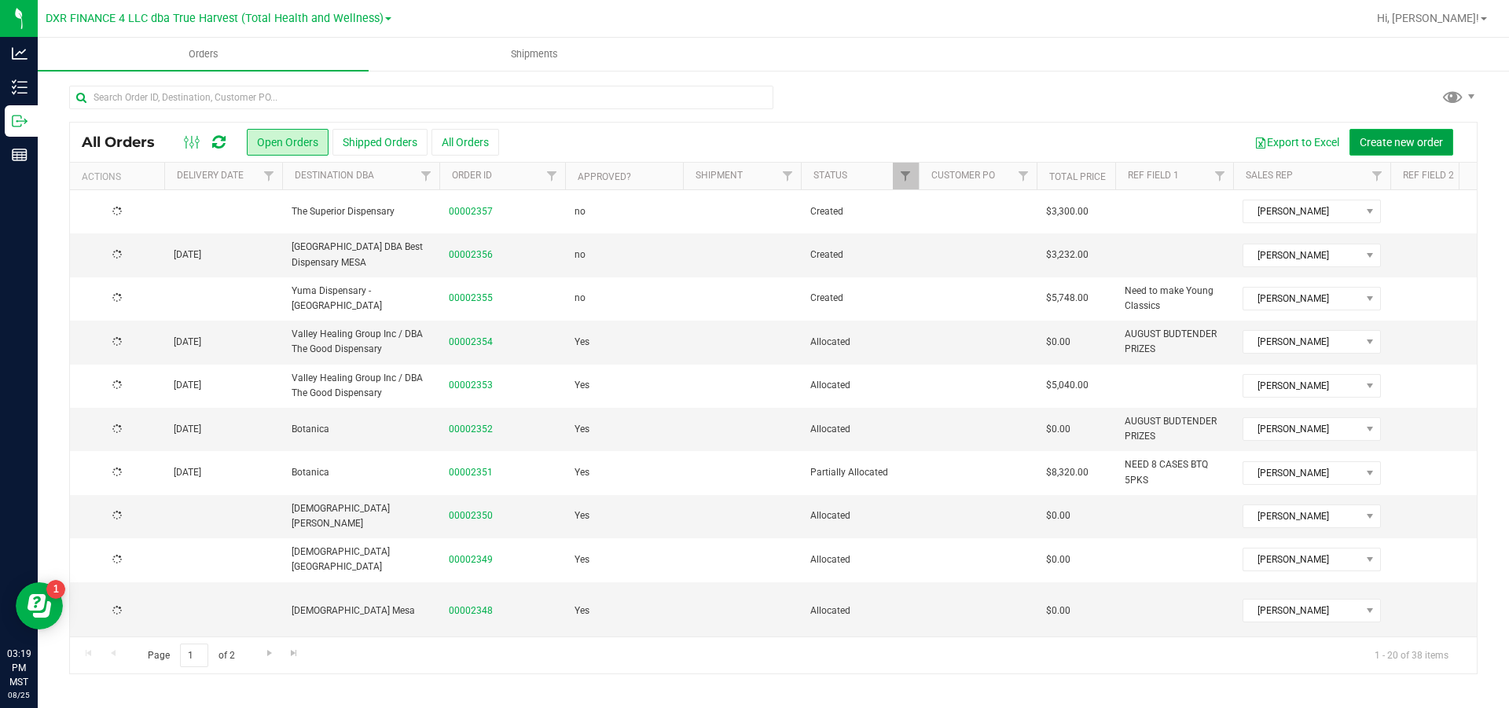
click at [1384, 142] on span "Create new order" at bounding box center [1401, 142] width 83 height 13
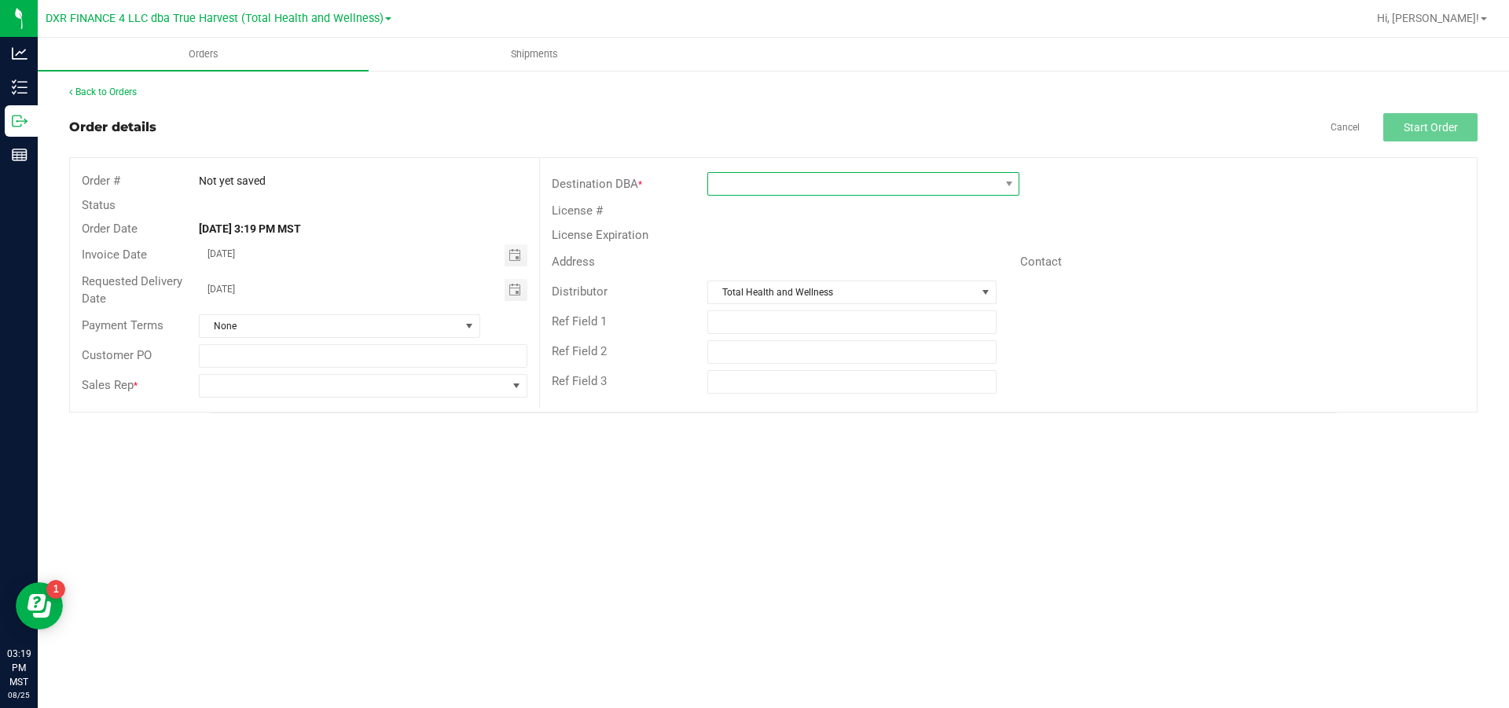
click at [785, 186] on span at bounding box center [853, 184] width 291 height 22
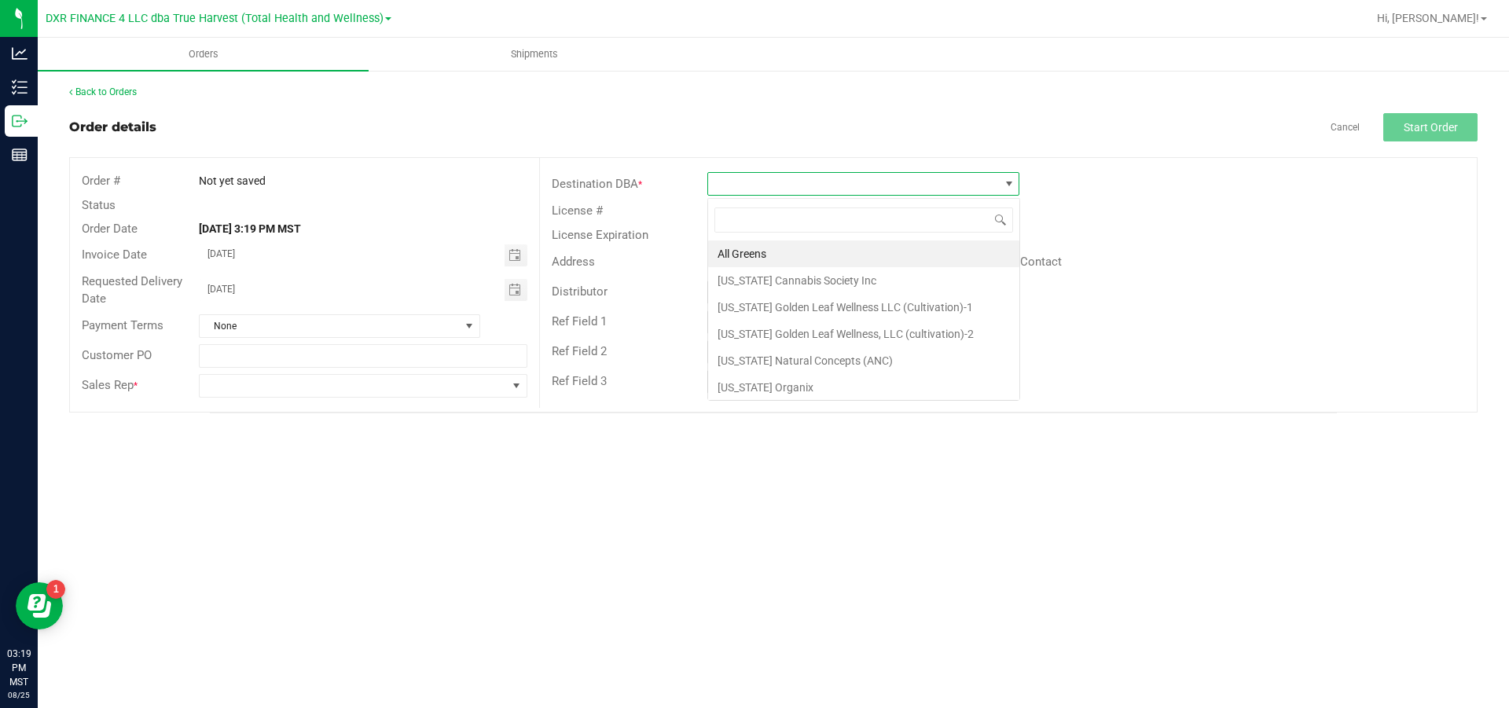
scroll to position [24, 311]
type input "sup"
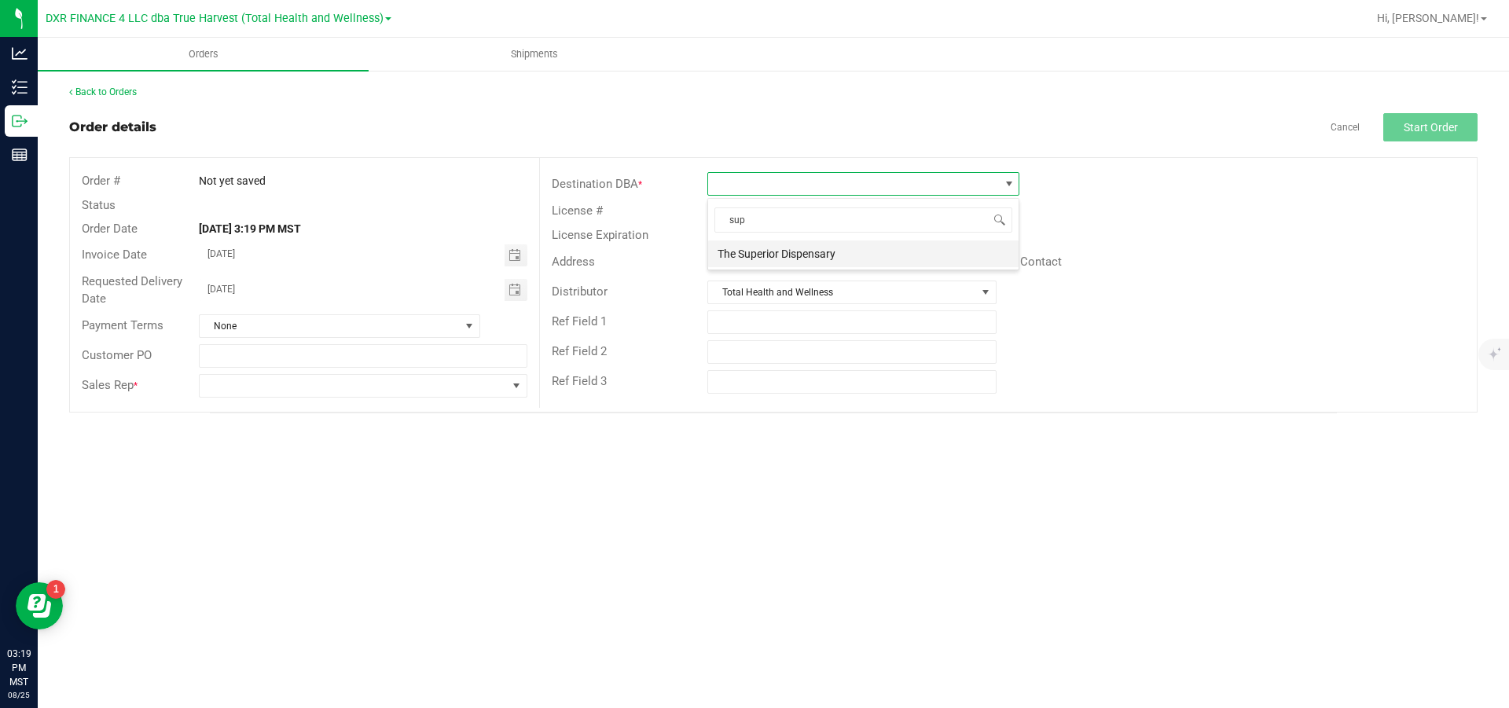
click at [814, 254] on li "The Superior Dispensary" at bounding box center [863, 254] width 311 height 27
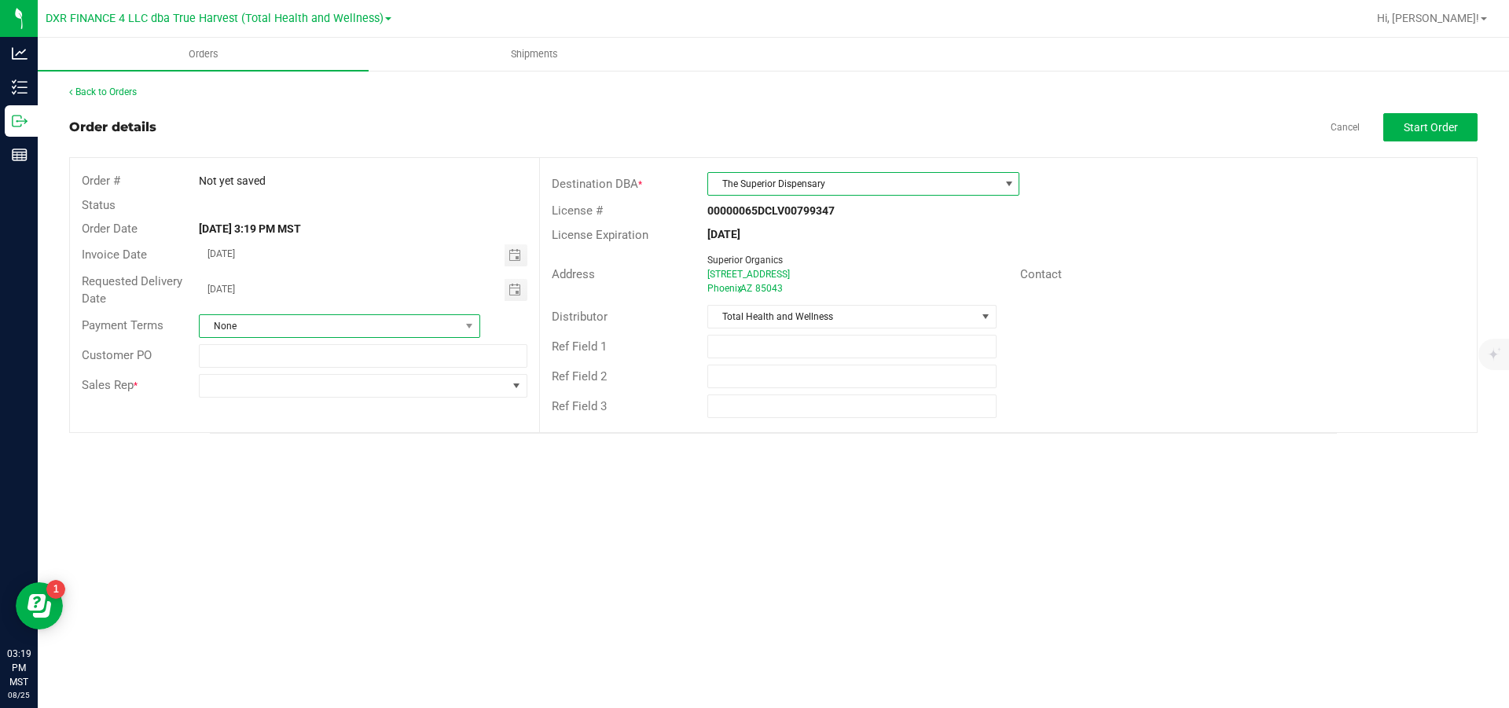
click at [415, 325] on span "None" at bounding box center [330, 326] width 260 height 22
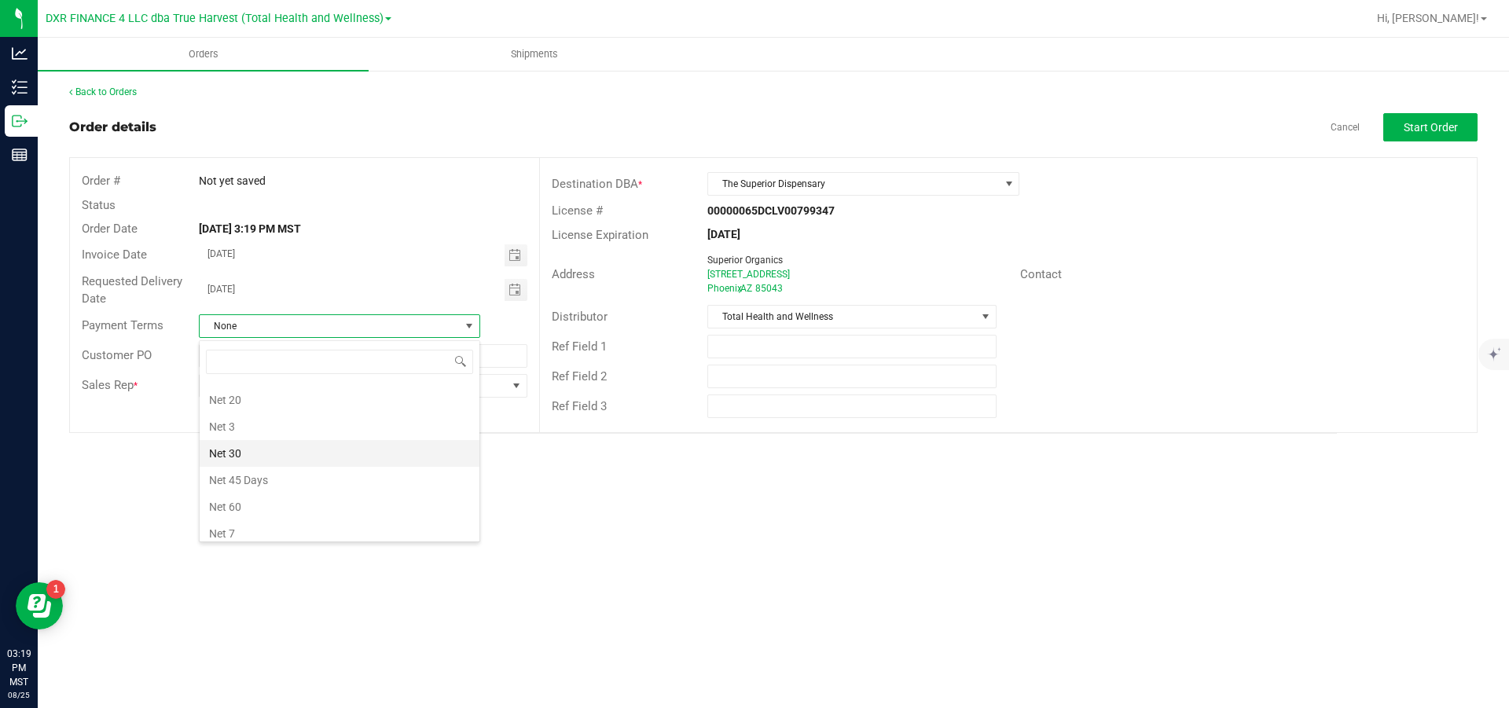
click at [255, 447] on li "Net 30" at bounding box center [340, 453] width 280 height 27
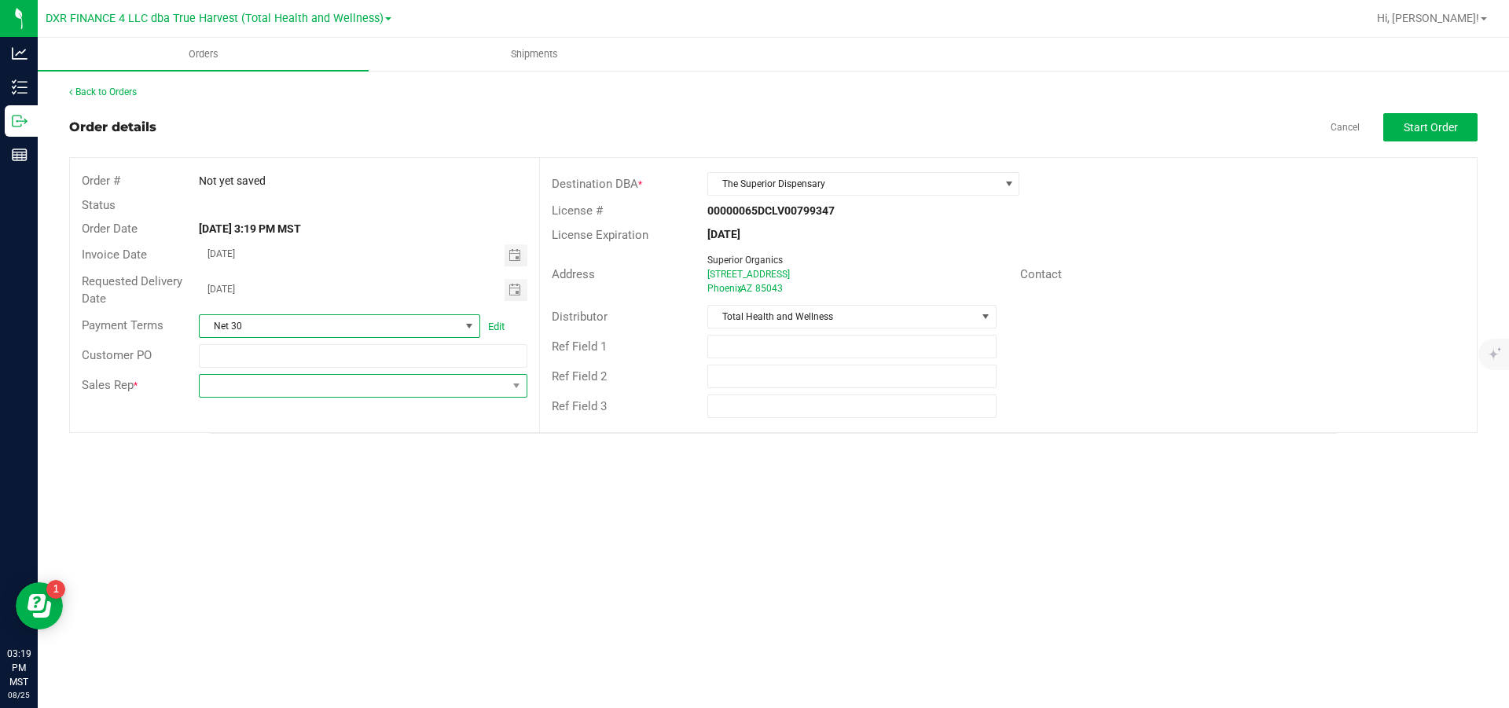
click at [424, 391] on span at bounding box center [353, 386] width 307 height 22
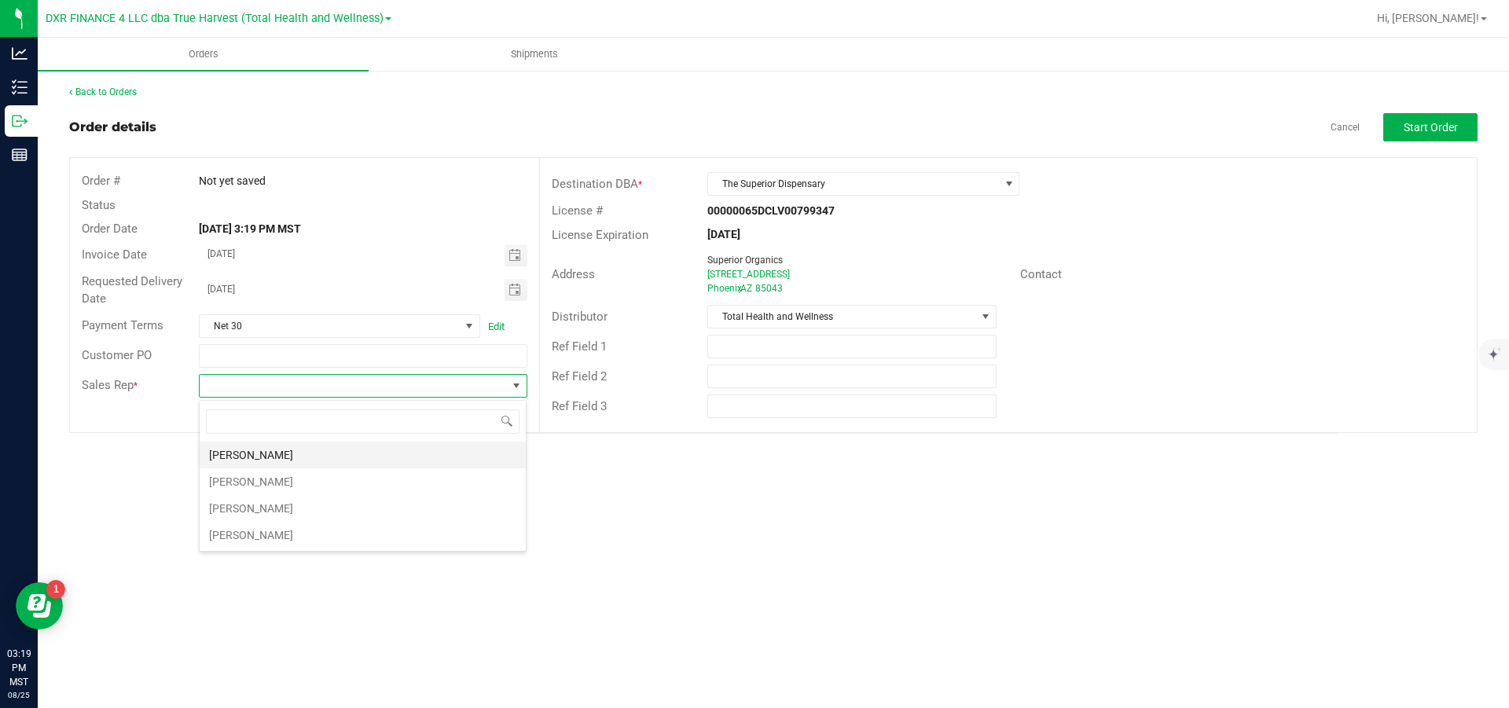
scroll to position [24, 328]
click at [361, 451] on li "[PERSON_NAME]" at bounding box center [363, 455] width 326 height 27
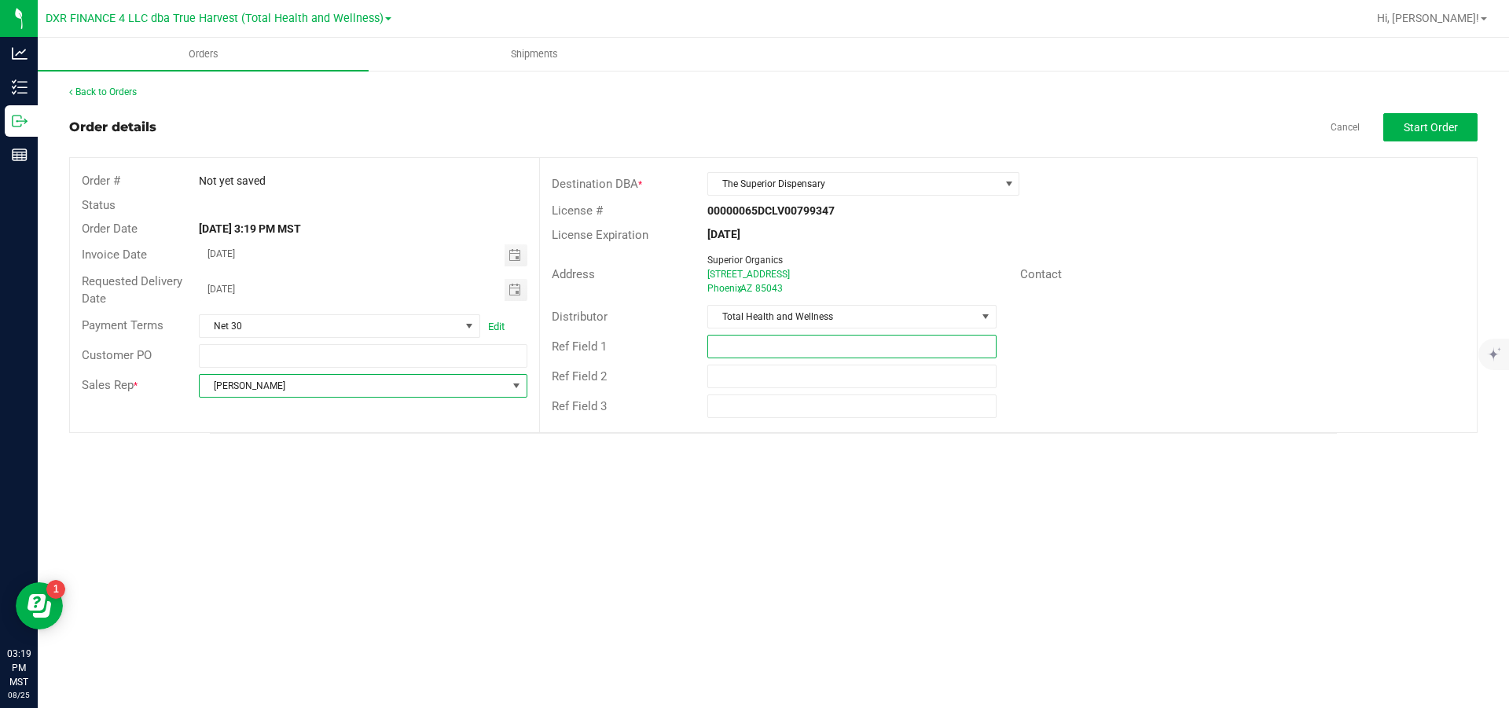
click at [844, 358] on input "text" at bounding box center [852, 347] width 289 height 24
type input "Budtender Incentives"
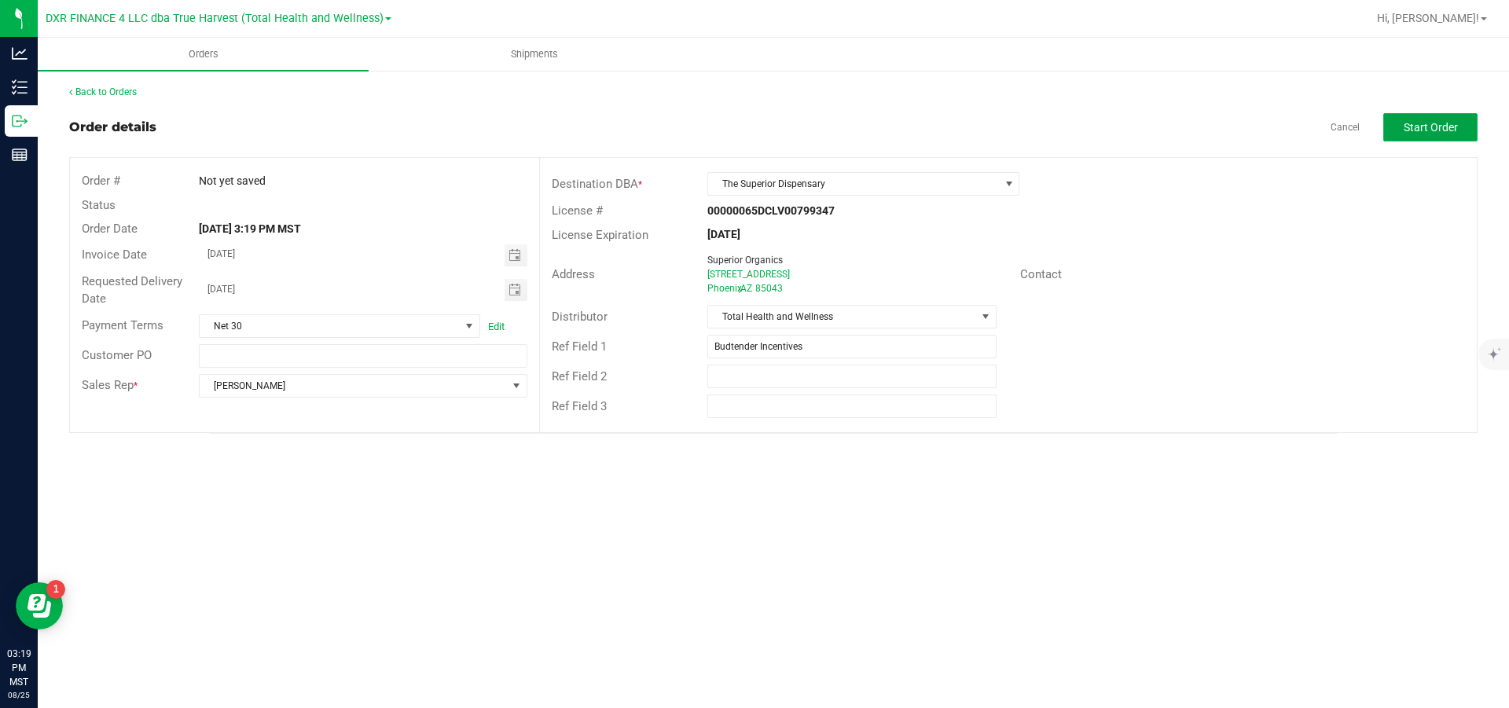
click at [1443, 125] on span "Start Order" at bounding box center [1431, 127] width 54 height 13
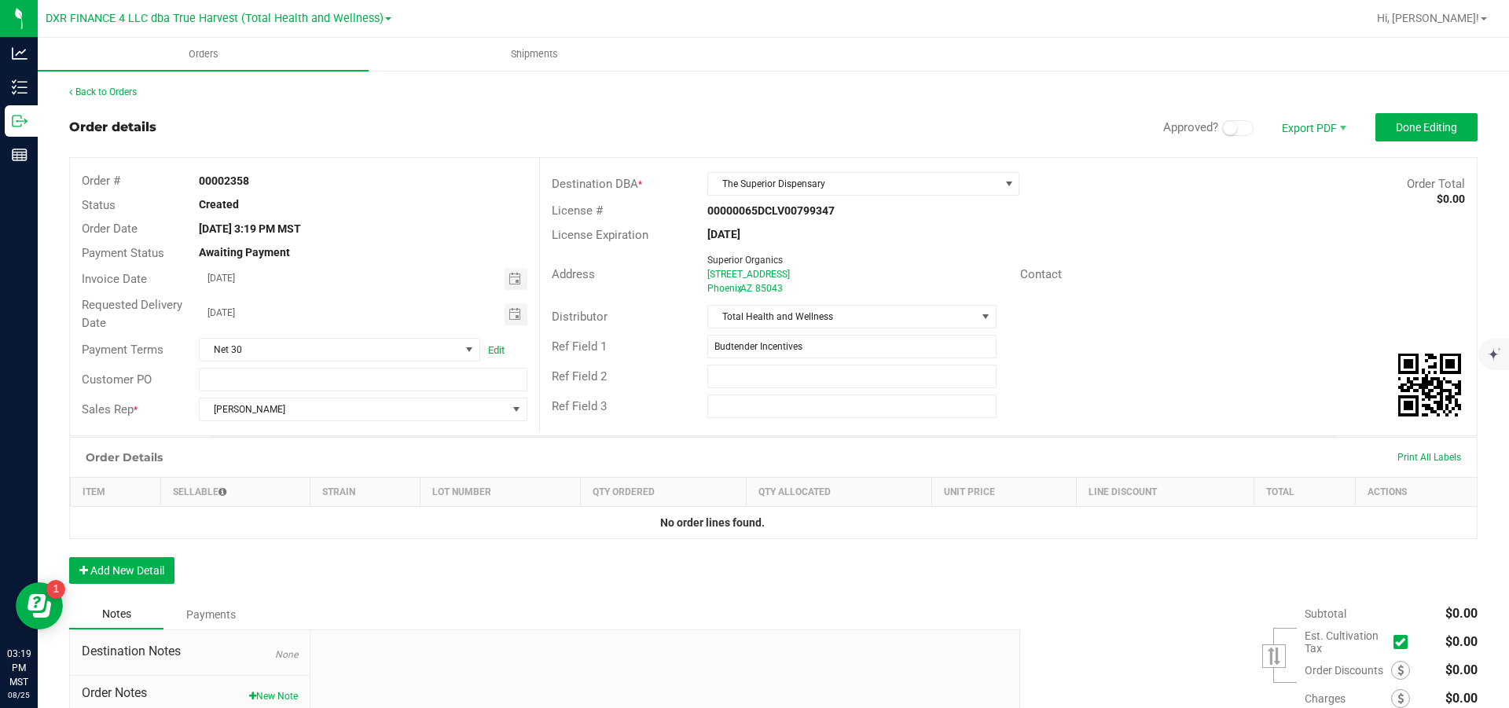
scroll to position [118, 0]
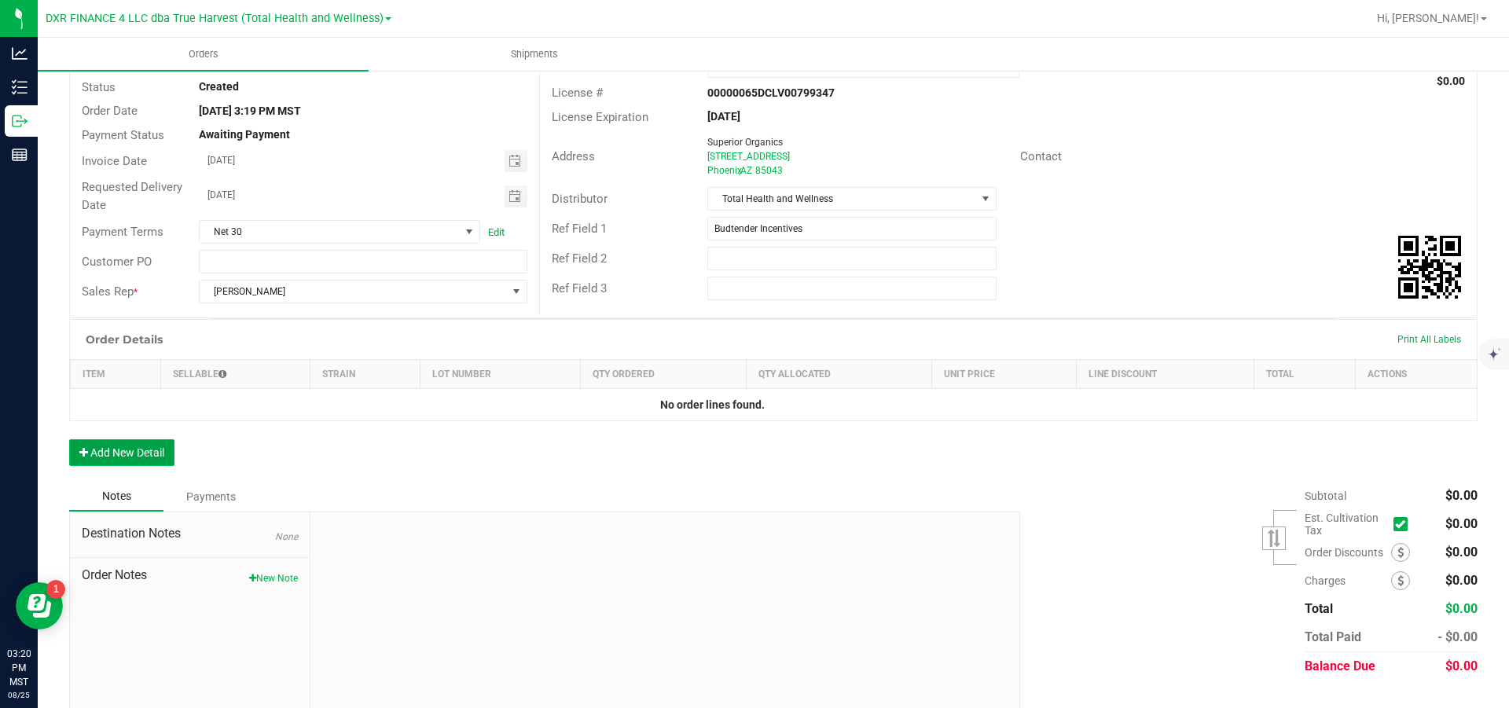
click at [108, 463] on button "Add New Detail" at bounding box center [121, 452] width 105 height 27
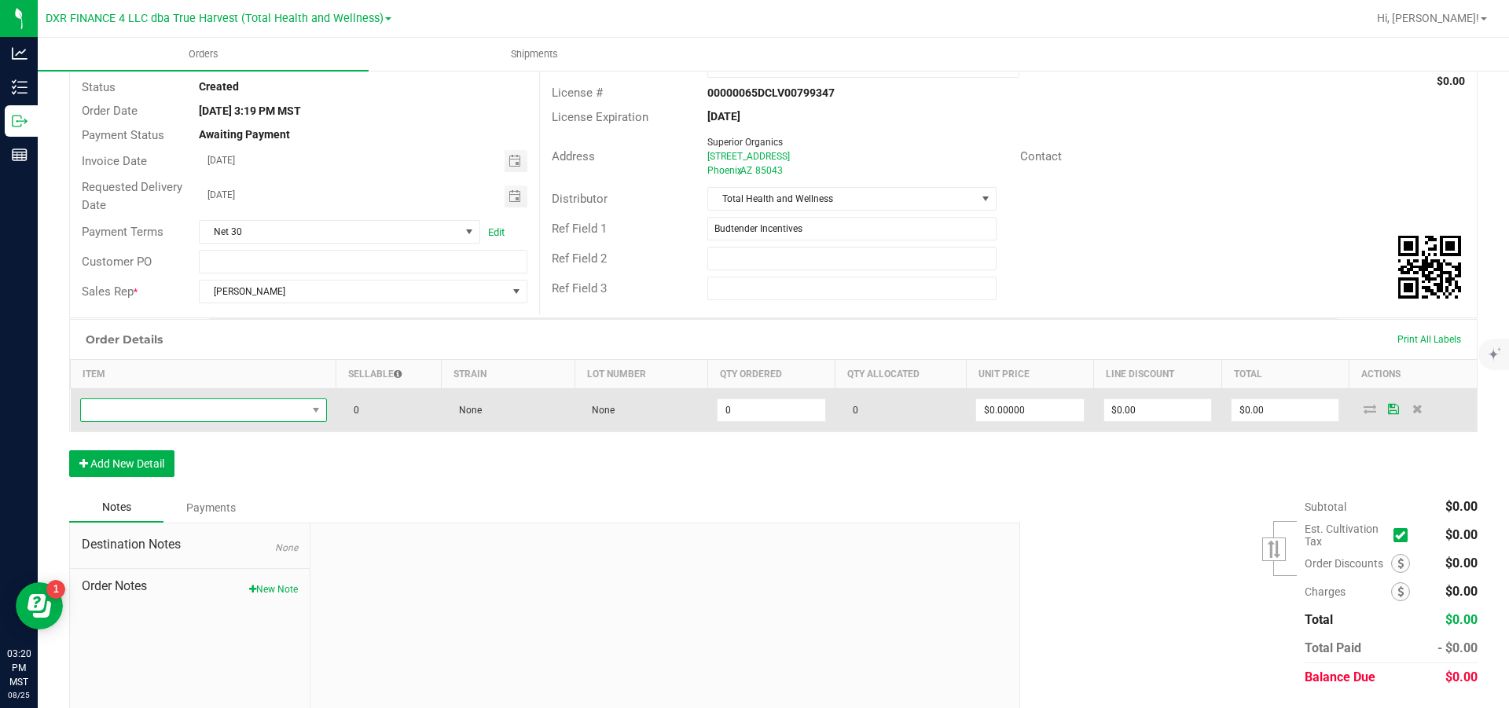
click at [127, 417] on span "NO DATA FOUND" at bounding box center [194, 410] width 226 height 22
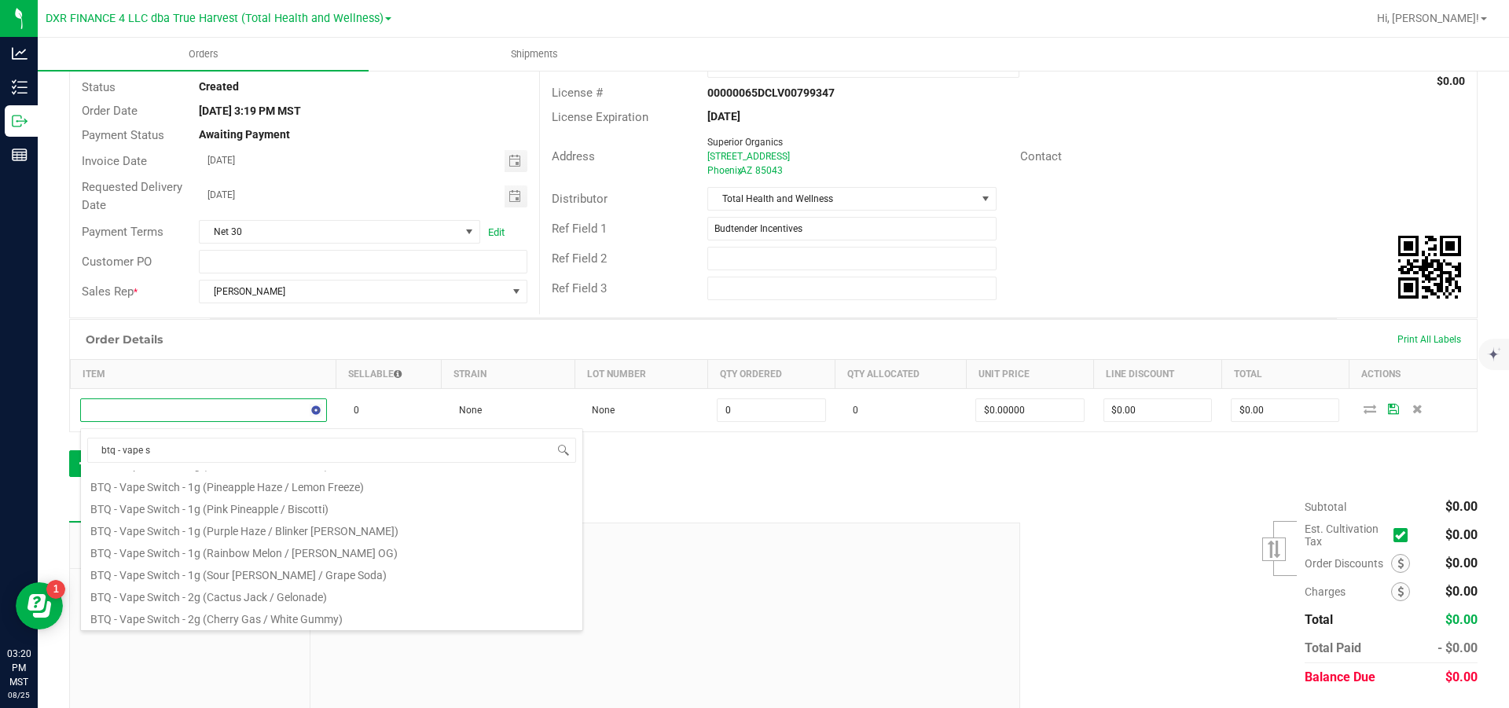
scroll to position [0, 0]
type input "btq - vape switch - 2g"
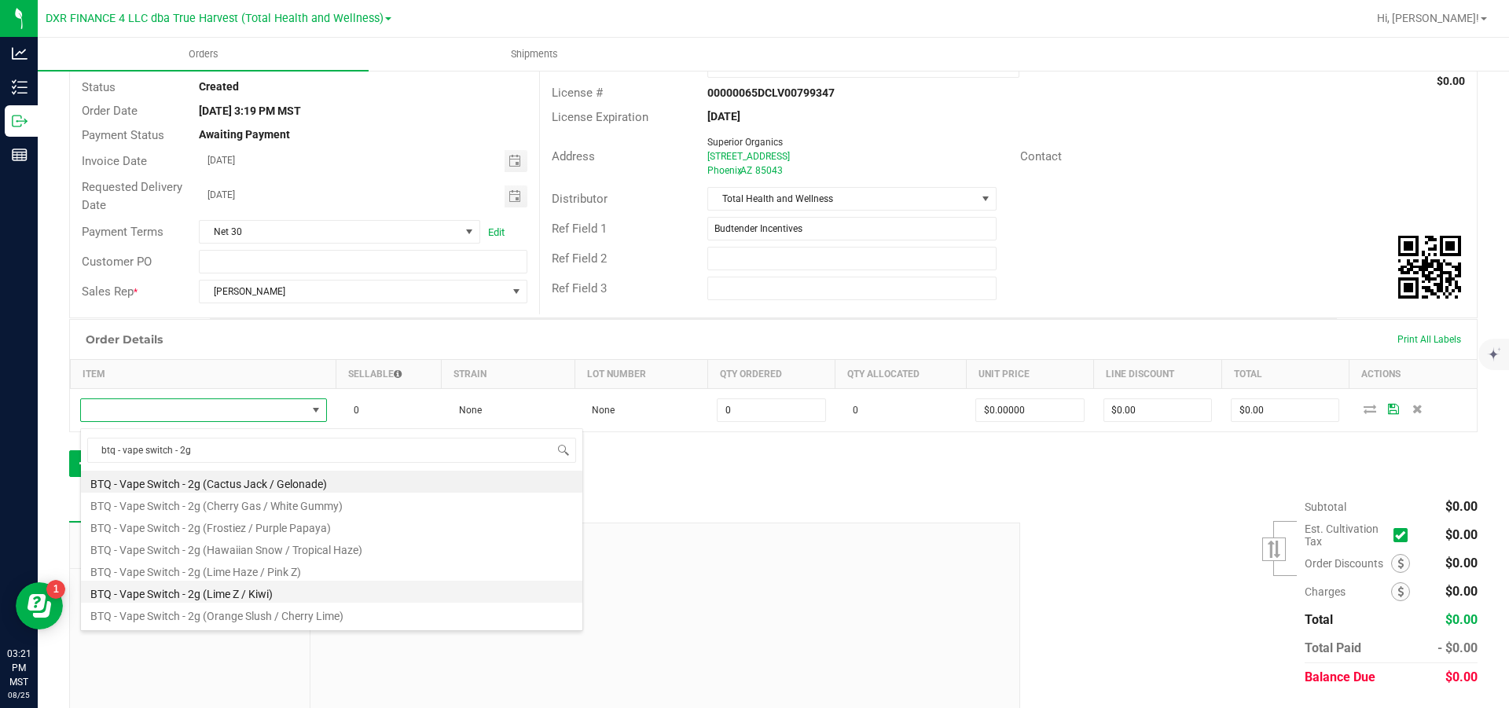
click at [297, 596] on li "BTQ - Vape Switch - 2g (Lime Z / Kiwi)" at bounding box center [332, 592] width 502 height 22
type input "0 ea"
type input "$30.00000"
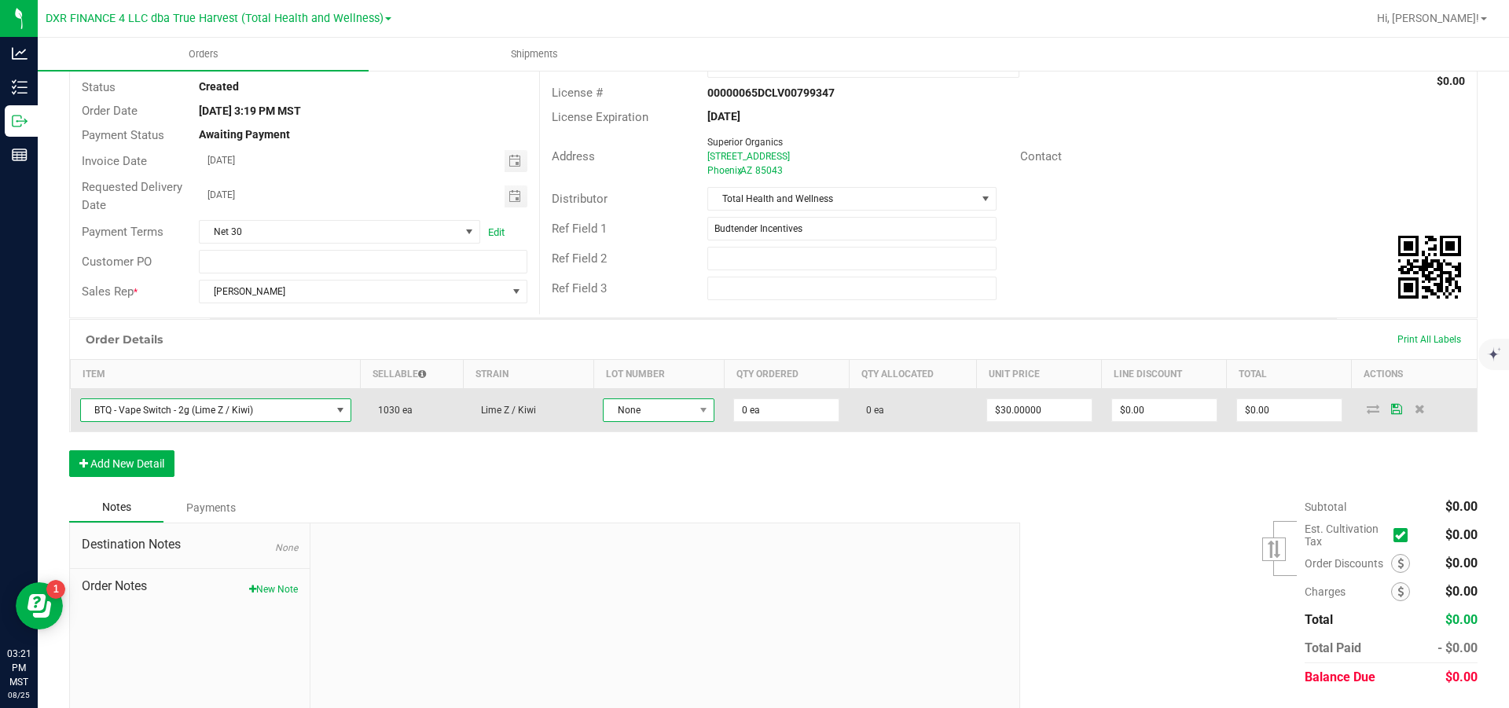
click at [688, 417] on span "None" at bounding box center [649, 410] width 90 height 22
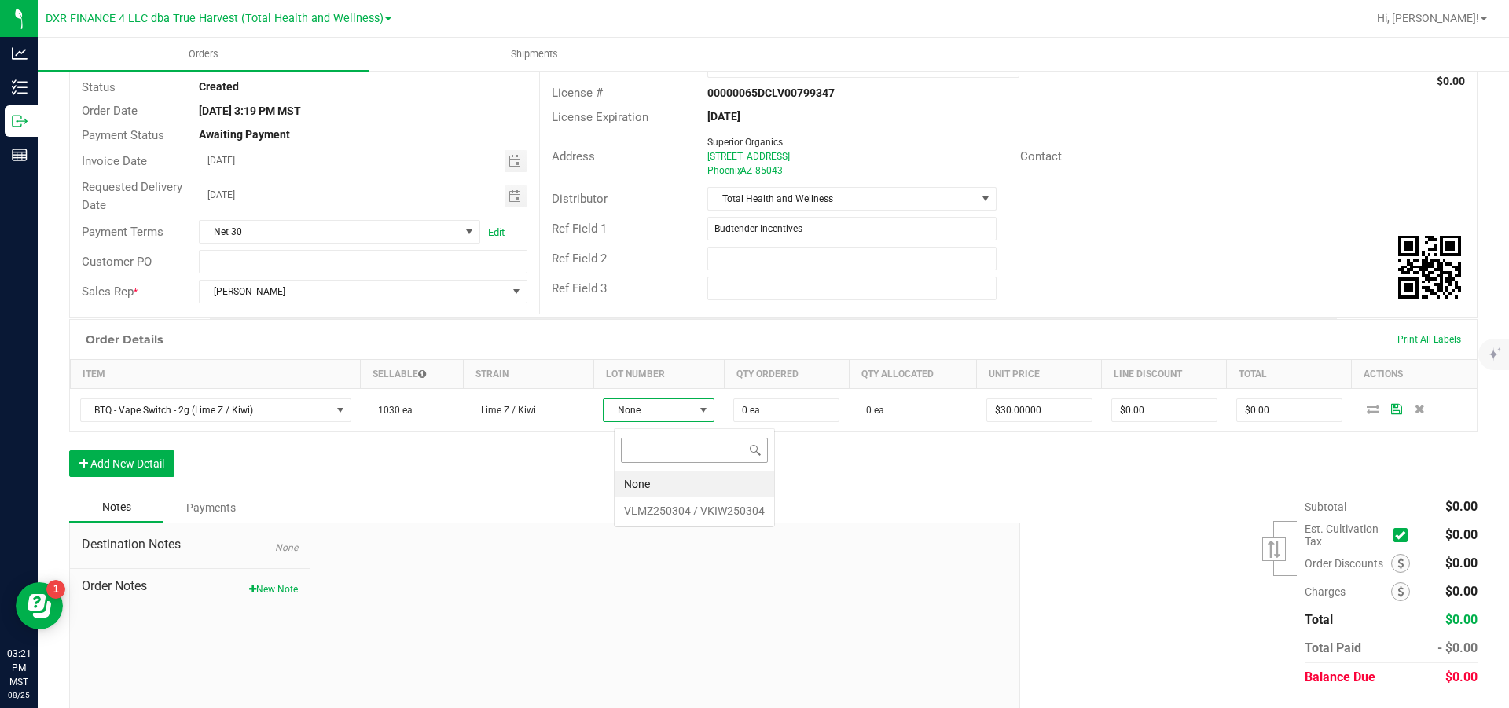
scroll to position [24, 102]
click at [693, 510] on VKIW250304 "VLMZ250304 / VKIW250304" at bounding box center [695, 511] width 160 height 27
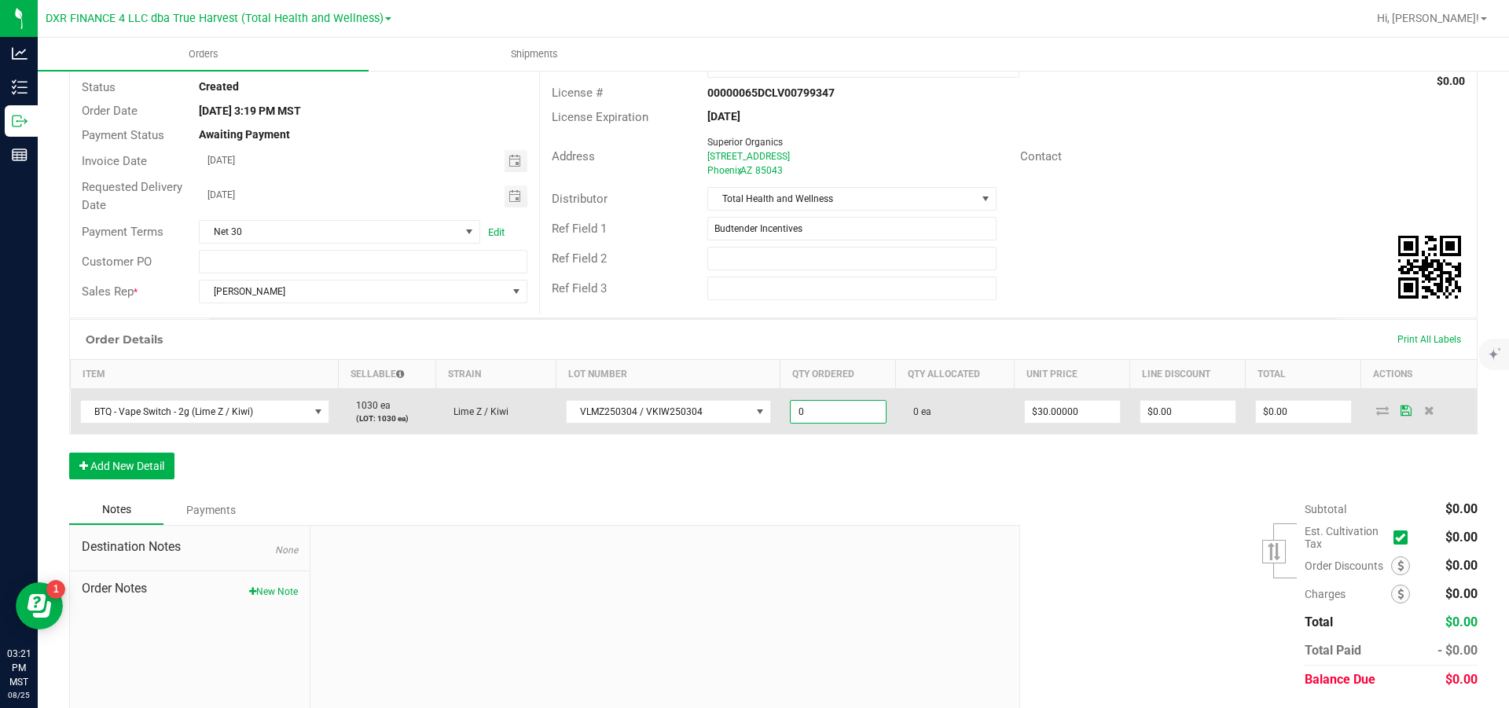
click at [838, 417] on input "0" at bounding box center [838, 412] width 95 height 22
type input "6 ea"
type input "30"
type input "$180.00"
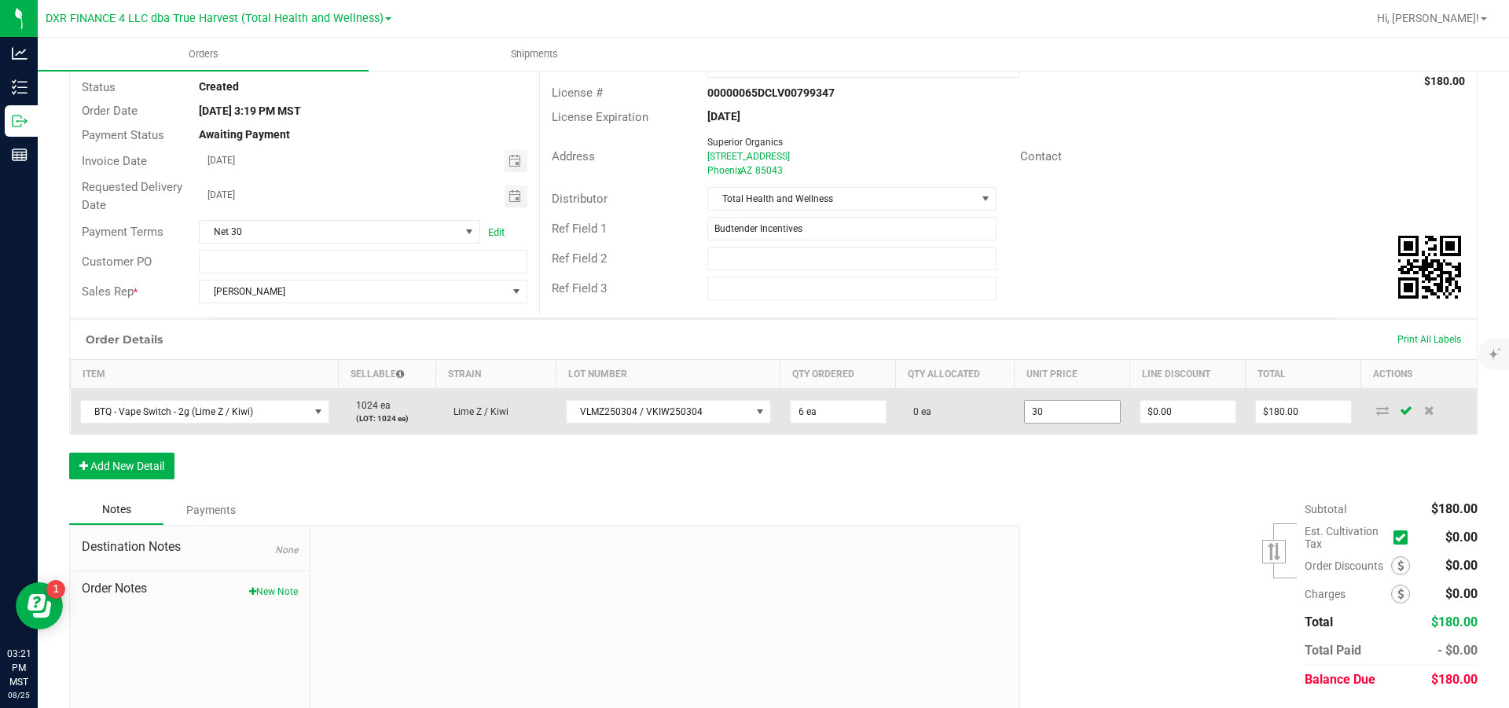
click at [1114, 423] on input "30" at bounding box center [1072, 412] width 95 height 22
type input "$0.00000"
type input "0"
type input "$0.00"
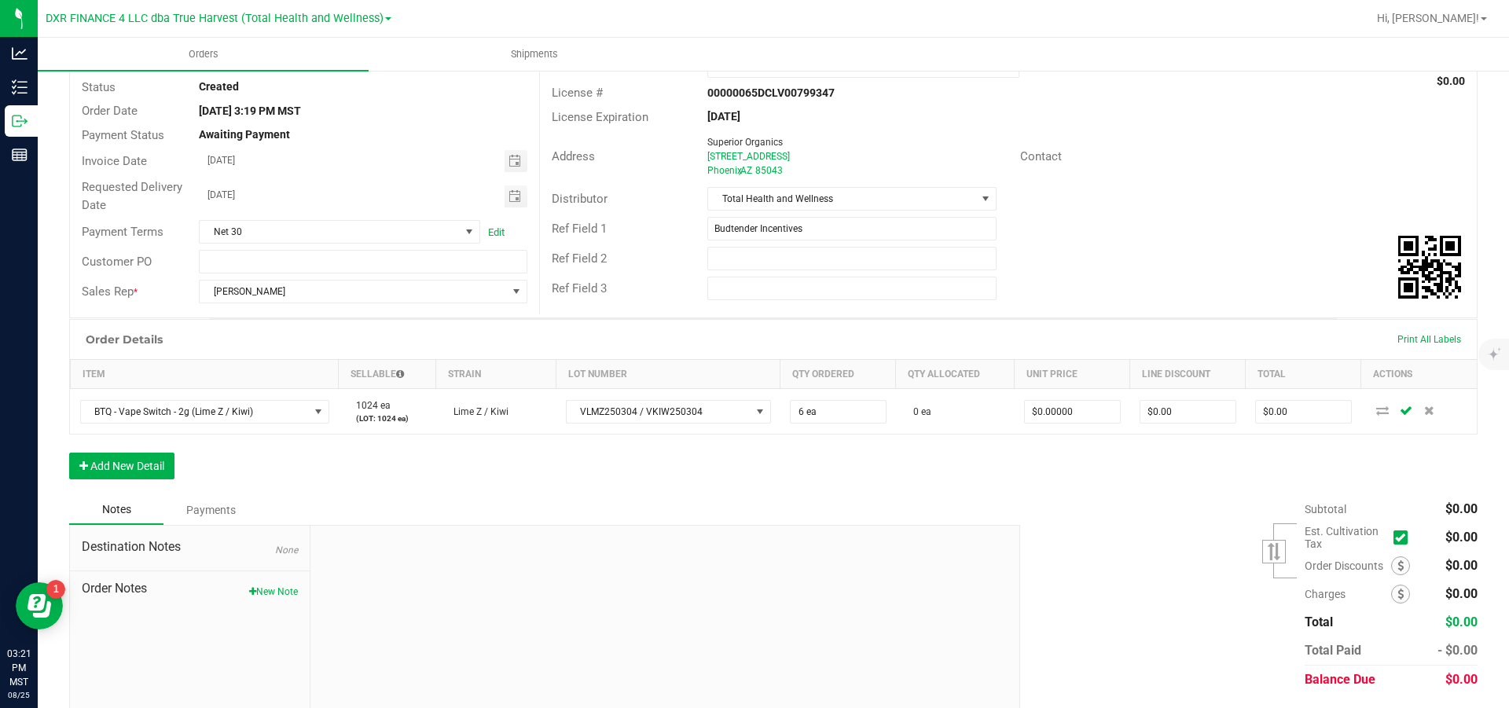
click at [262, 599] on button "New Note" at bounding box center [273, 592] width 49 height 14
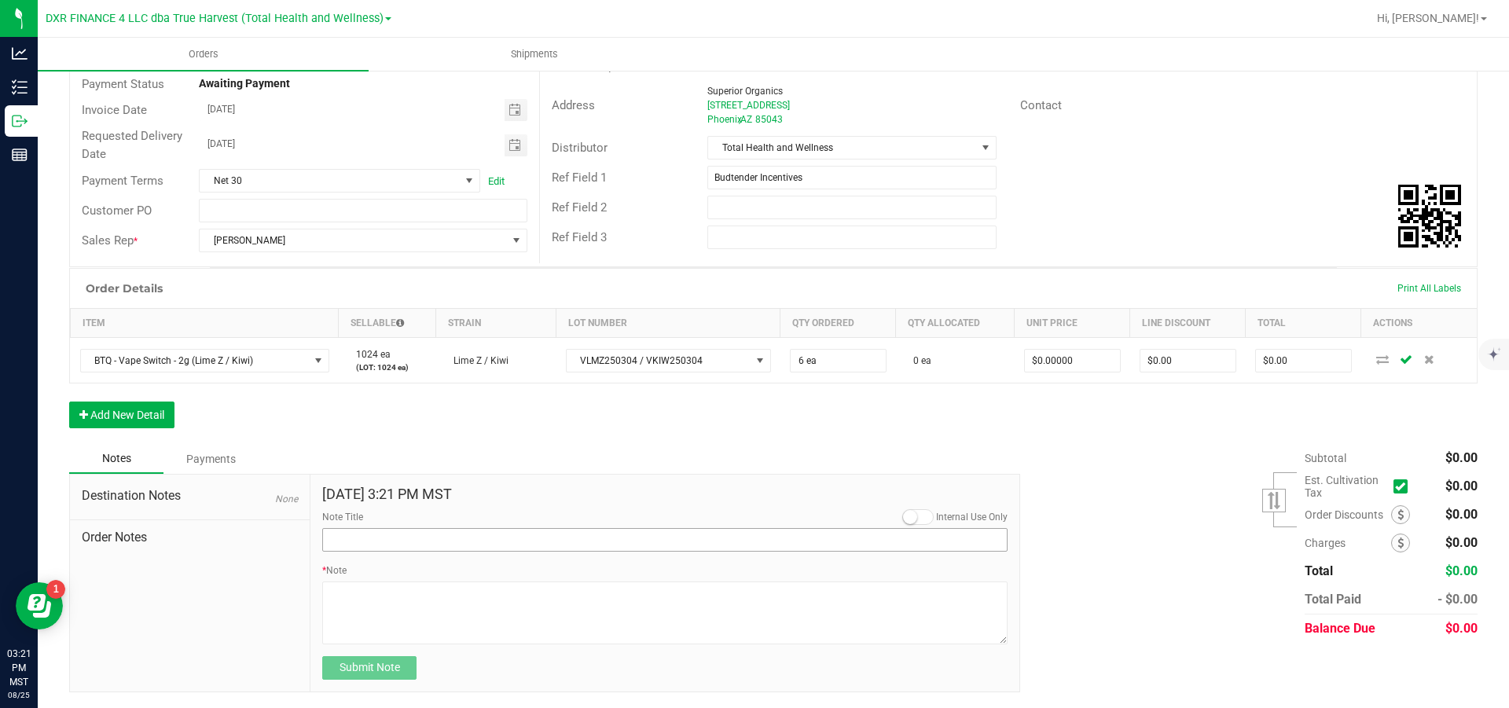
scroll to position [198, 0]
click at [504, 528] on input "Note Title" at bounding box center [665, 540] width 686 height 24
type input "Free Goods"
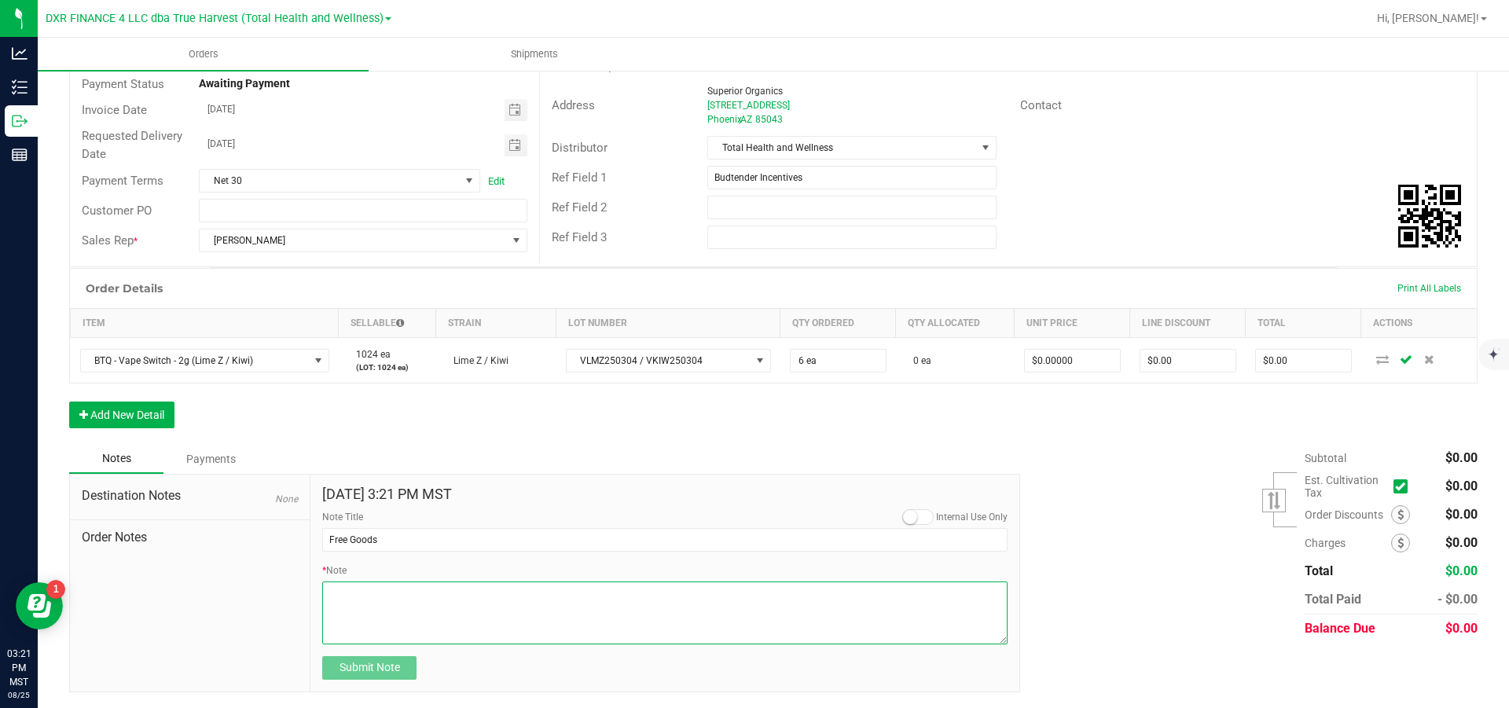
click at [413, 605] on textarea "* Note" at bounding box center [665, 613] width 686 height 63
type textarea "These are to pay out the budtenders incentives based on the list [PERSON_NAME] …"
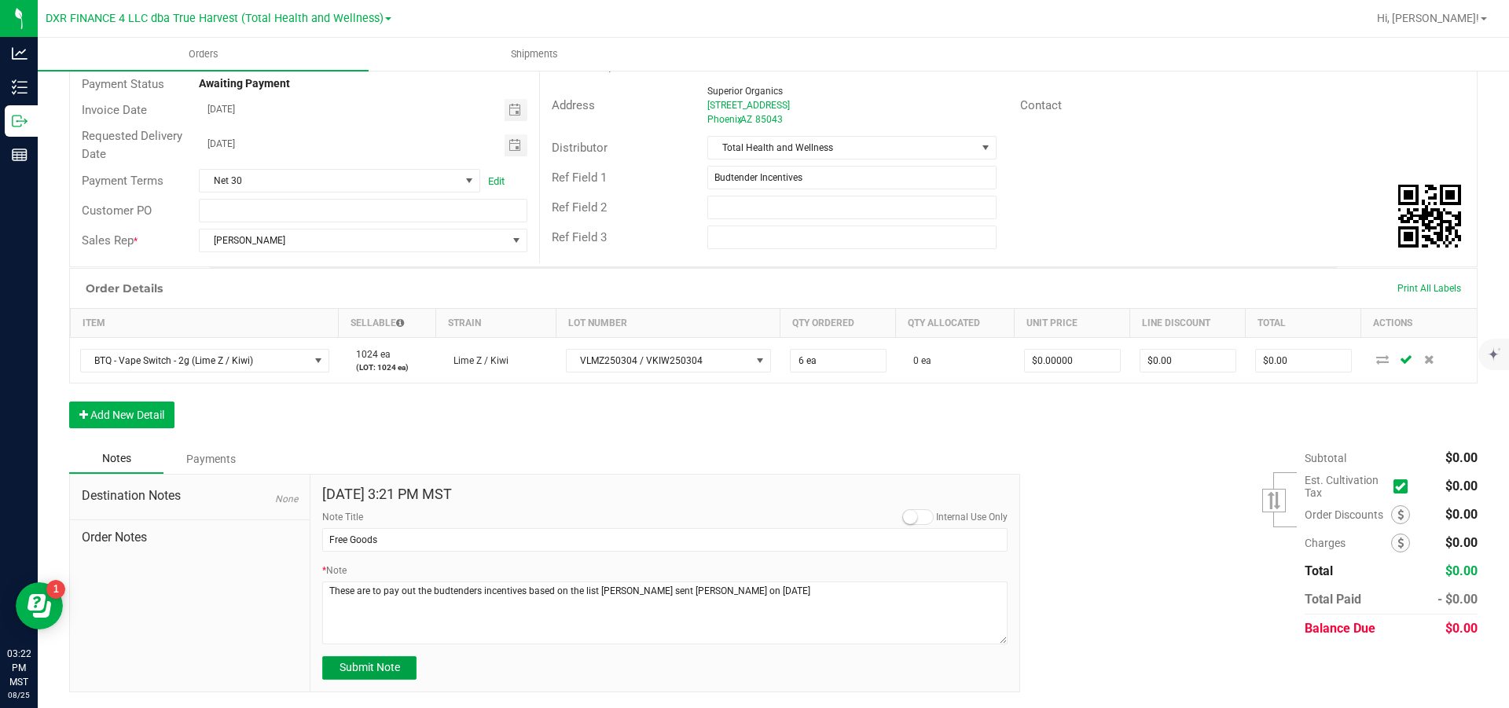
click at [355, 668] on span "Submit Note" at bounding box center [370, 667] width 61 height 13
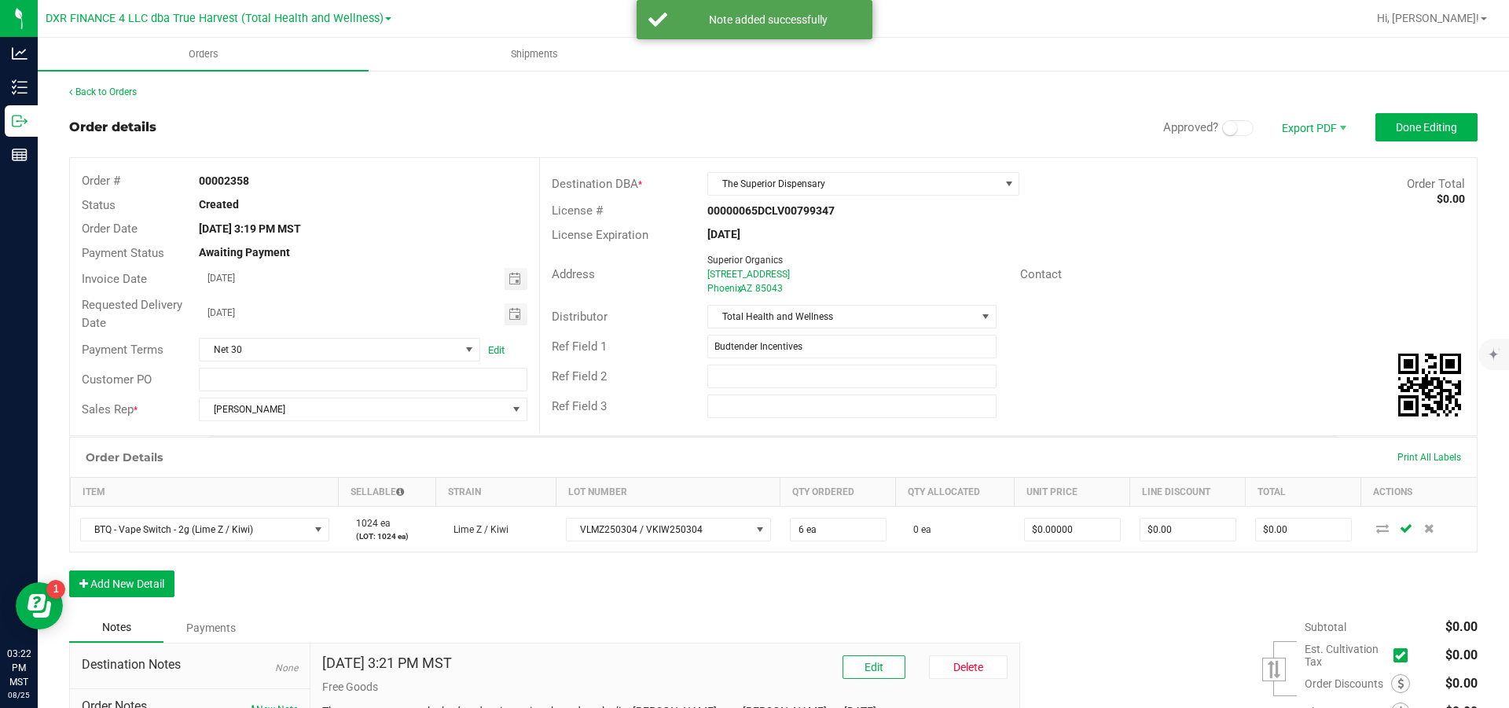
scroll to position [0, 0]
click at [1414, 121] on button "Done Editing" at bounding box center [1427, 127] width 102 height 28
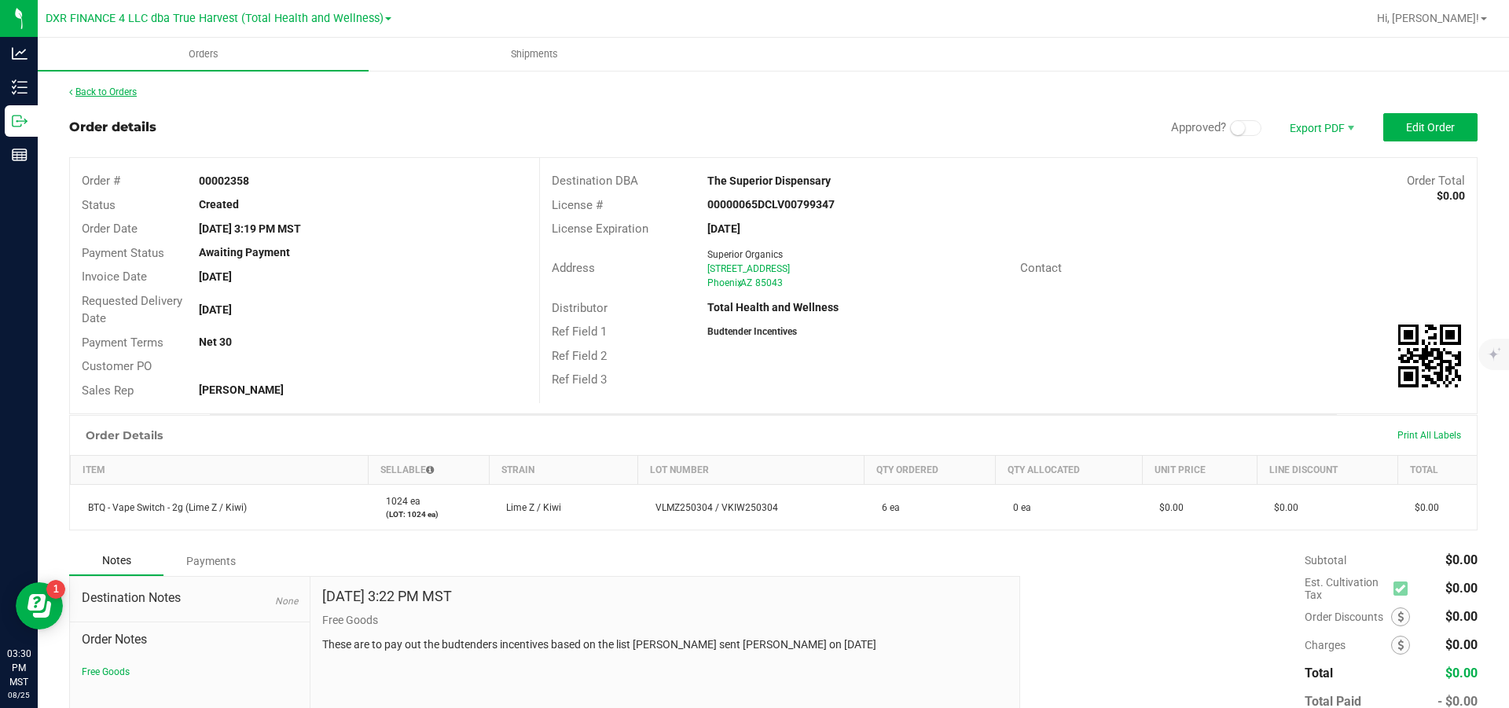
click at [126, 94] on link "Back to Orders" at bounding box center [103, 91] width 68 height 11
